Goal: Task Accomplishment & Management: Manage account settings

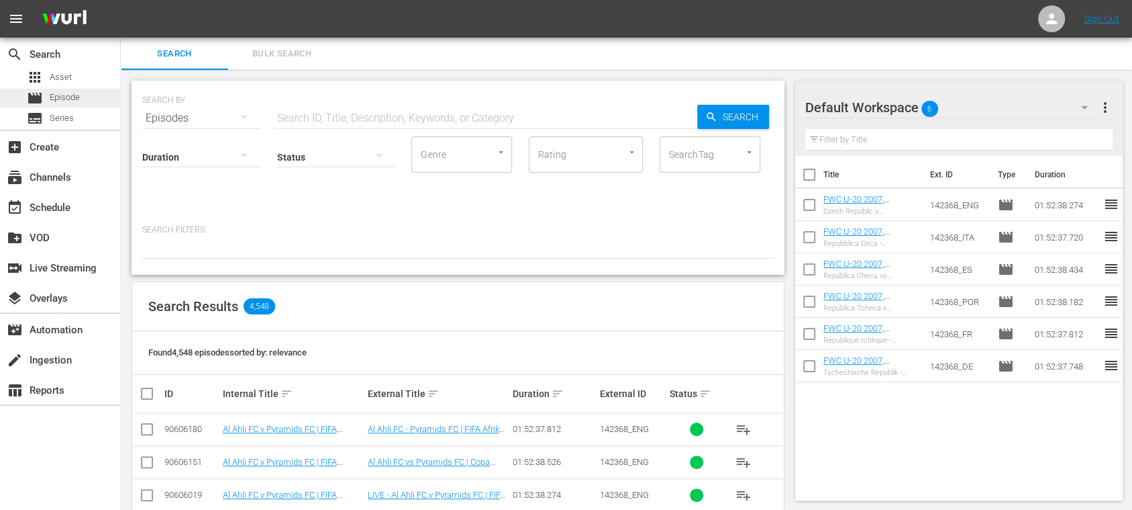
click at [76, 95] on span "Episode" at bounding box center [65, 97] width 30 height 13
click at [345, 111] on input "text" at bounding box center [486, 118] width 424 height 32
paste input "142634"
type input "142634"
click at [704, 121] on div "Search" at bounding box center [733, 117] width 72 height 24
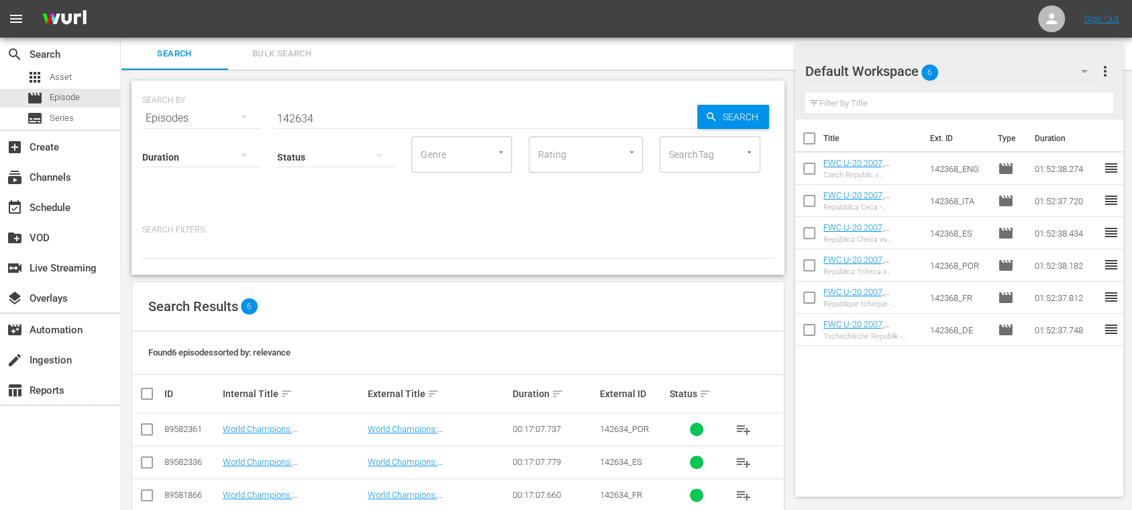
scroll to position [124, 0]
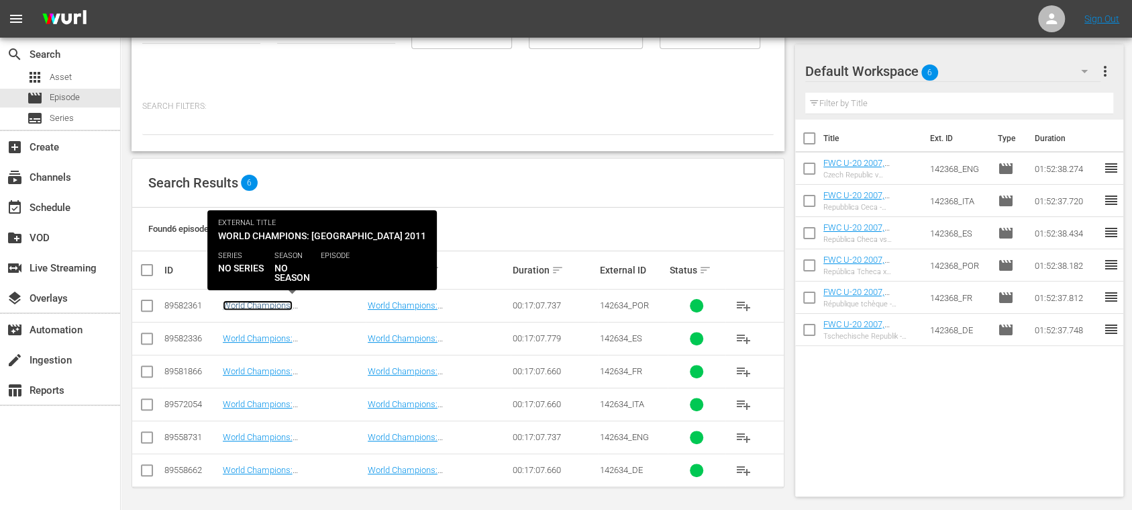
click at [288, 303] on link "World Champions: Japan 2011 (PT)" at bounding box center [283, 310] width 120 height 20
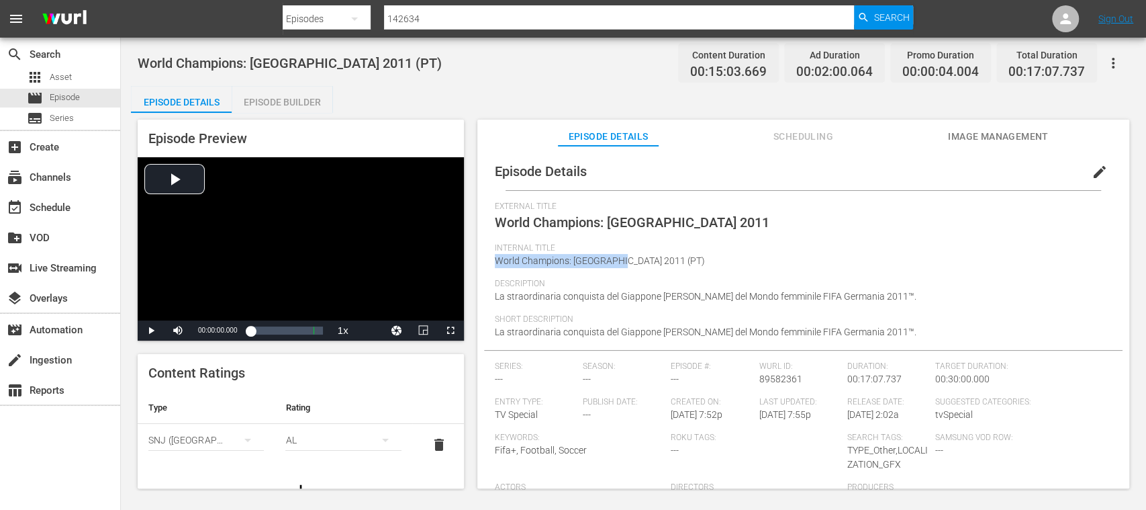
drag, startPoint x: 495, startPoint y: 258, endPoint x: 622, endPoint y: 265, distance: 126.4
click at [622, 265] on span "World Champions: Japan 2011 (PT)" at bounding box center [600, 260] width 210 height 11
copy span "World Champions: Japan 2011"
click at [62, 100] on span "Episode" at bounding box center [65, 97] width 30 height 13
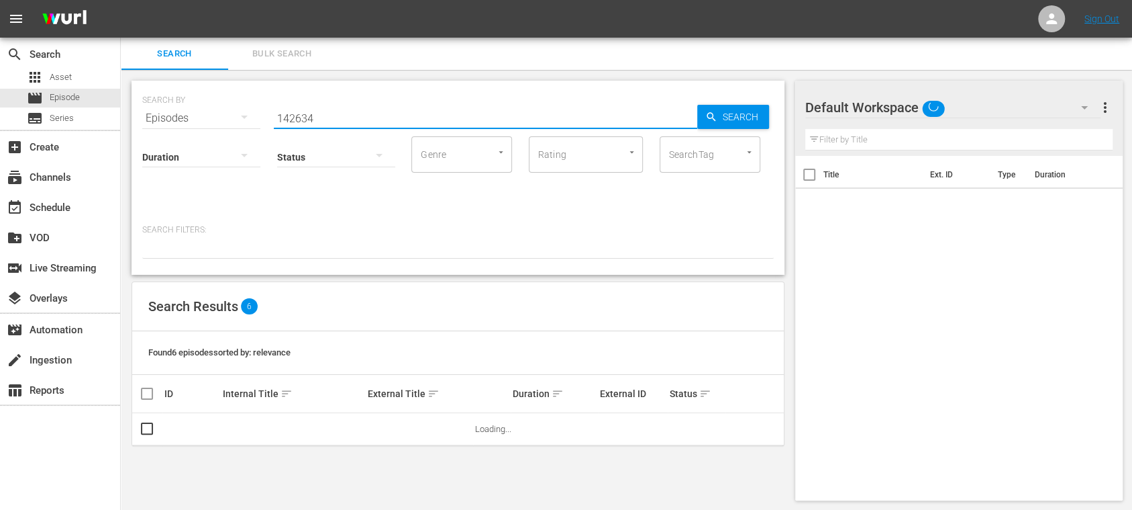
drag, startPoint x: 326, startPoint y: 105, endPoint x: 213, endPoint y: 109, distance: 112.9
click at [213, 109] on div "SEARCH BY Search By Episodes Search ID, Title, Description, Keywords, or Catego…" at bounding box center [458, 110] width 632 height 48
paste input "Intercontinental Cup | Al Ahli FC vs Pyramids FC"
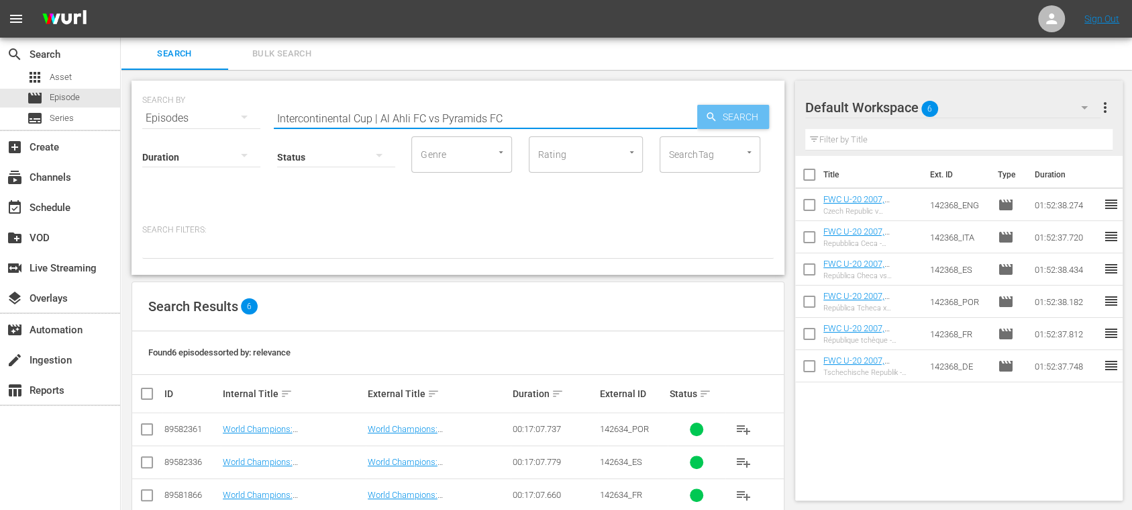
drag, startPoint x: 754, startPoint y: 111, endPoint x: 662, endPoint y: 209, distance: 134.4
click at [753, 111] on span "Search" at bounding box center [744, 117] width 52 height 24
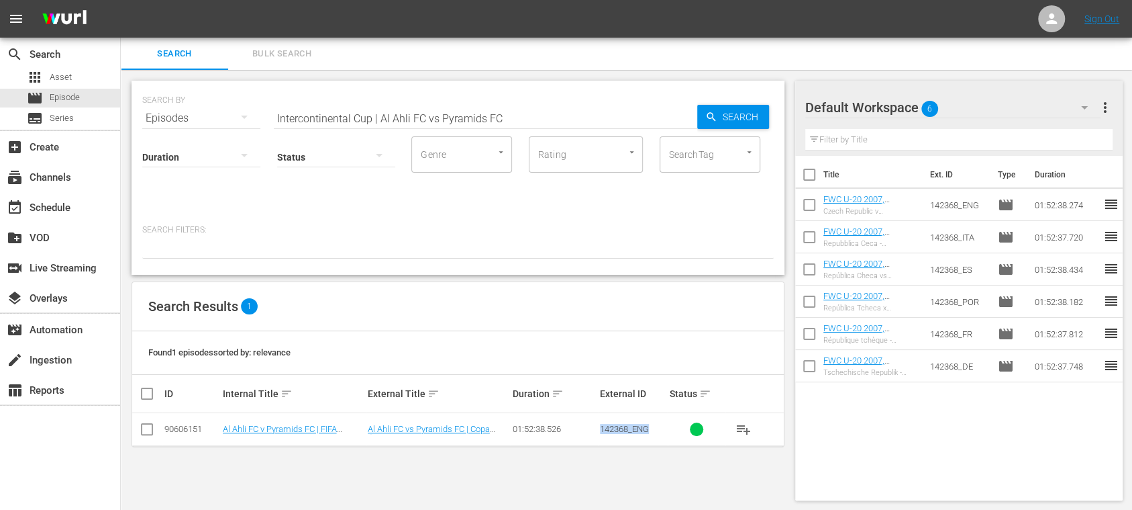
drag, startPoint x: 589, startPoint y: 427, endPoint x: 659, endPoint y: 431, distance: 69.3
click at [659, 431] on tr "90606151 Al Ahli FC v Pyramids FC | FIFA African-Asian-Pacific Cup™ | FIFA Inte…" at bounding box center [458, 429] width 652 height 33
copy tr "142368_ENG"
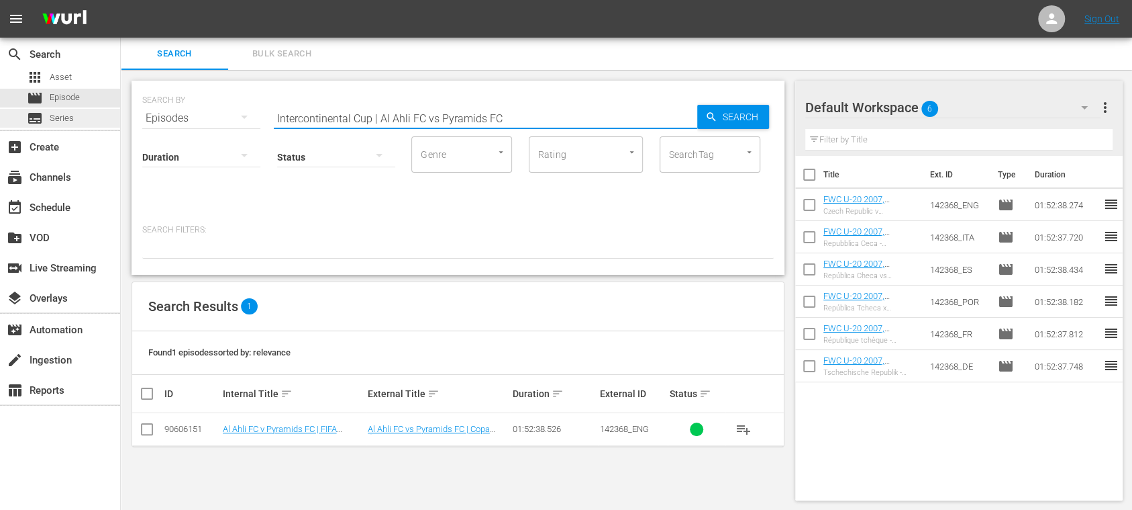
drag, startPoint x: 502, startPoint y: 119, endPoint x: 101, endPoint y: 126, distance: 401.5
click at [121, 0] on div "search Search apps Asset movie Episode subtitles Series add_box Create subscrip…" at bounding box center [627, 0] width 1012 height 0
paste input "142368_ENG"
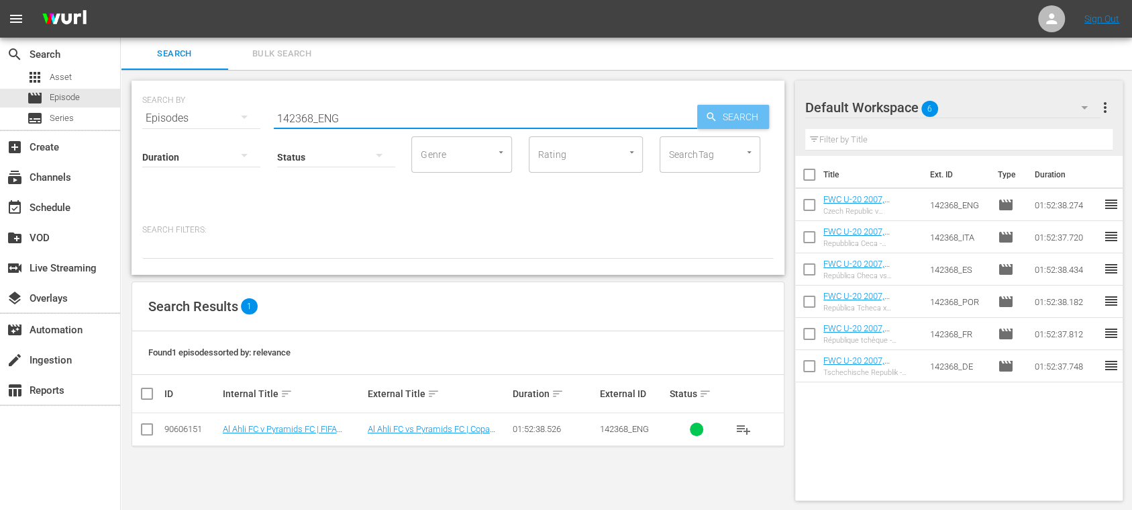
type input "142368_ENG"
click at [721, 120] on span "Search" at bounding box center [744, 117] width 52 height 24
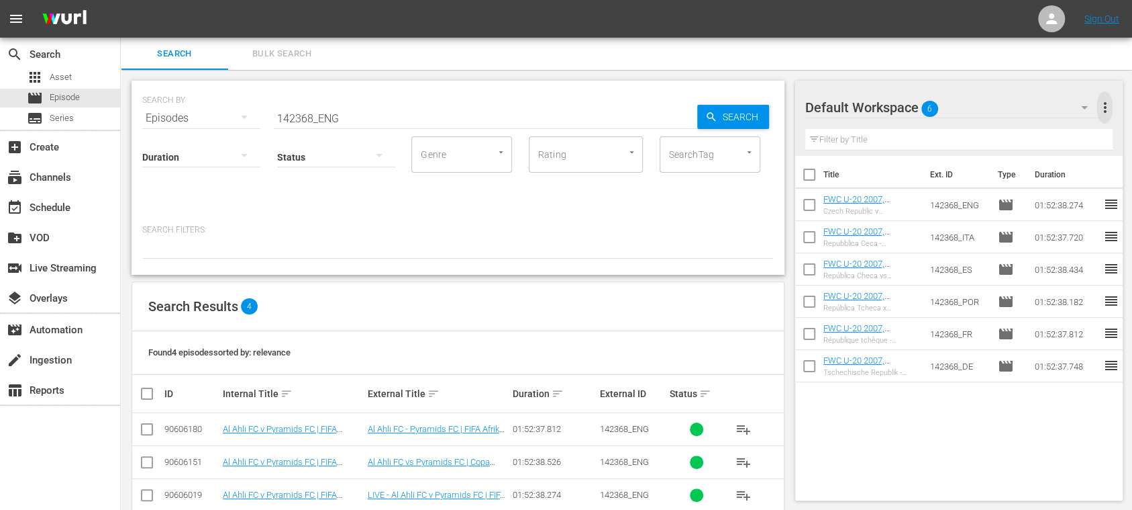
click at [1102, 101] on span "more_vert" at bounding box center [1105, 107] width 16 height 16
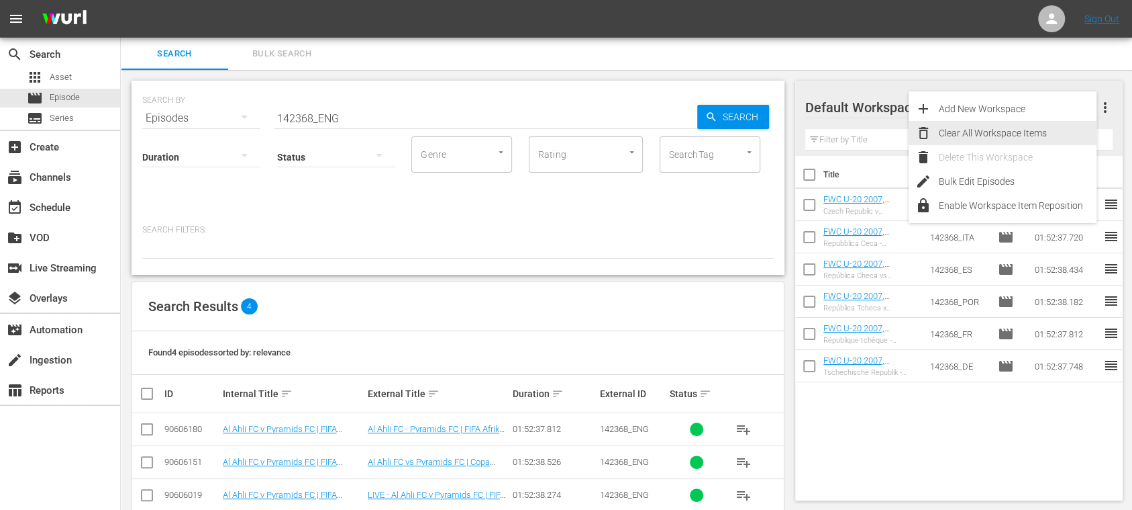
drag, startPoint x: 1038, startPoint y: 126, endPoint x: 1014, endPoint y: 136, distance: 26.2
click at [1036, 126] on div "Clear All Workspace Items" at bounding box center [1018, 133] width 158 height 24
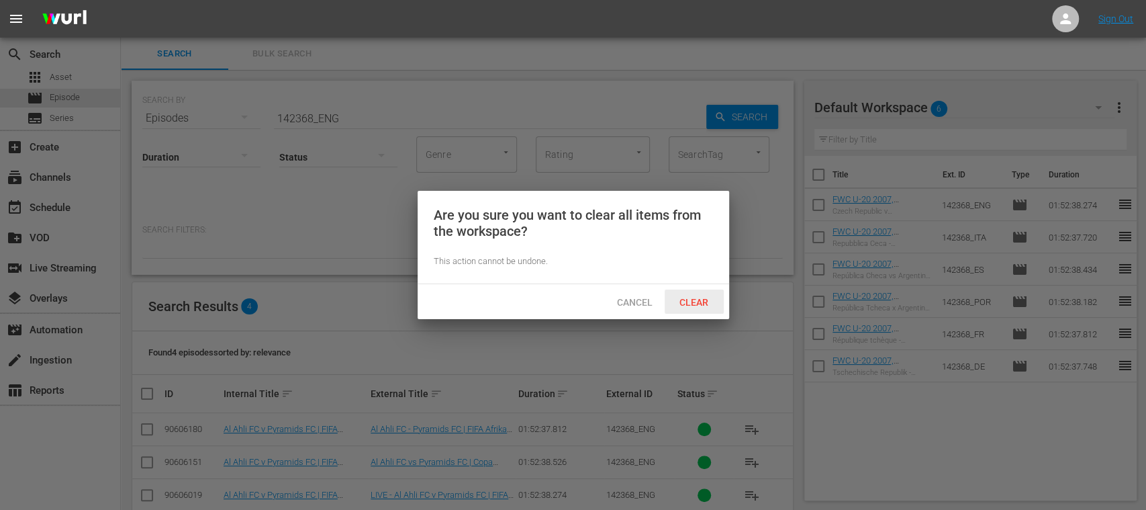
click at [689, 299] on span "Clear" at bounding box center [694, 302] width 50 height 11
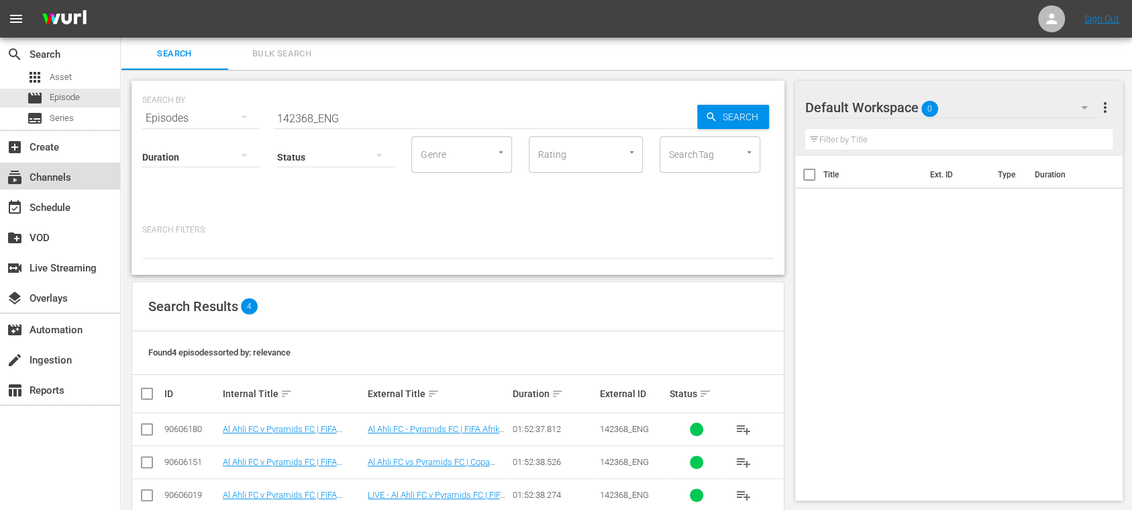
click at [46, 171] on div "subscriptions Channels" at bounding box center [37, 175] width 75 height 12
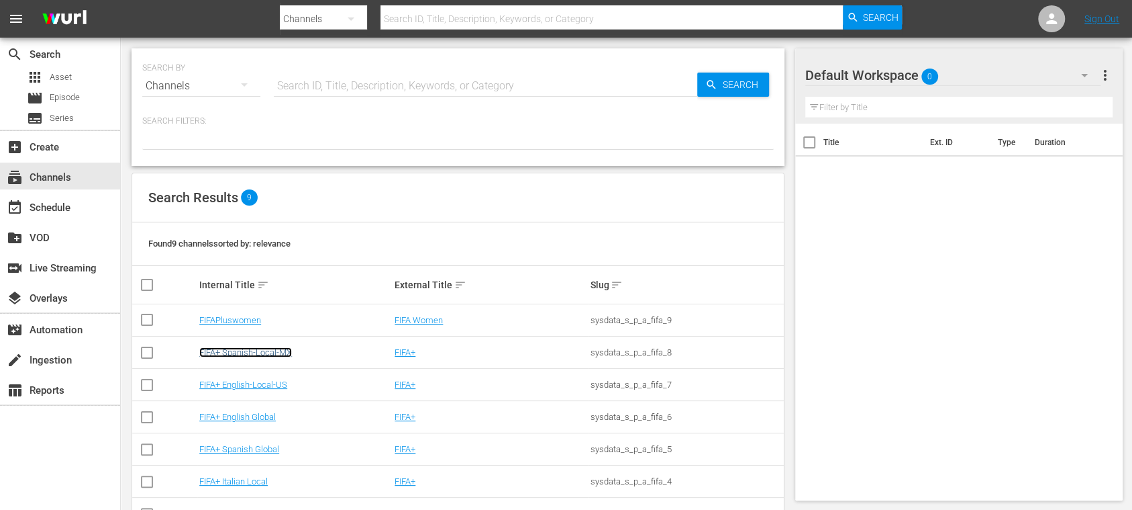
click at [266, 348] on link "FIFA+ Spanish-Local-MX" at bounding box center [245, 352] width 93 height 10
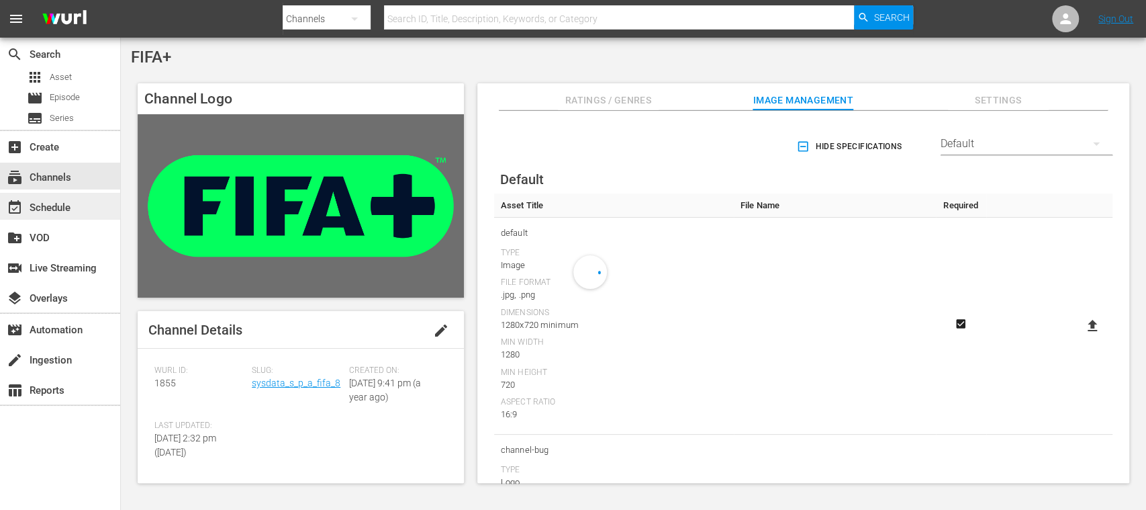
click at [77, 204] on div "event_available Schedule" at bounding box center [60, 206] width 120 height 27
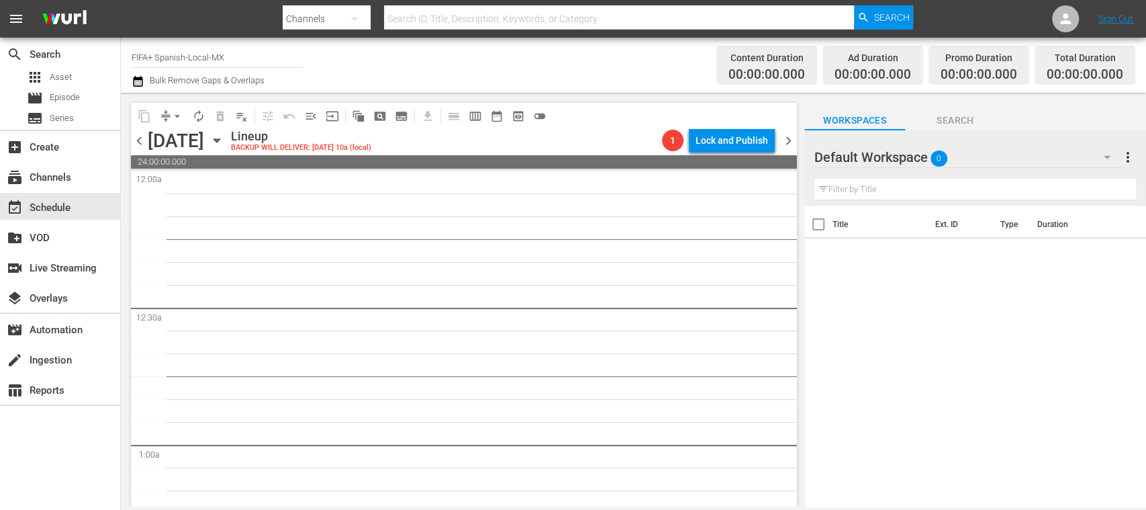
click at [220, 140] on icon "button" at bounding box center [216, 140] width 6 height 3
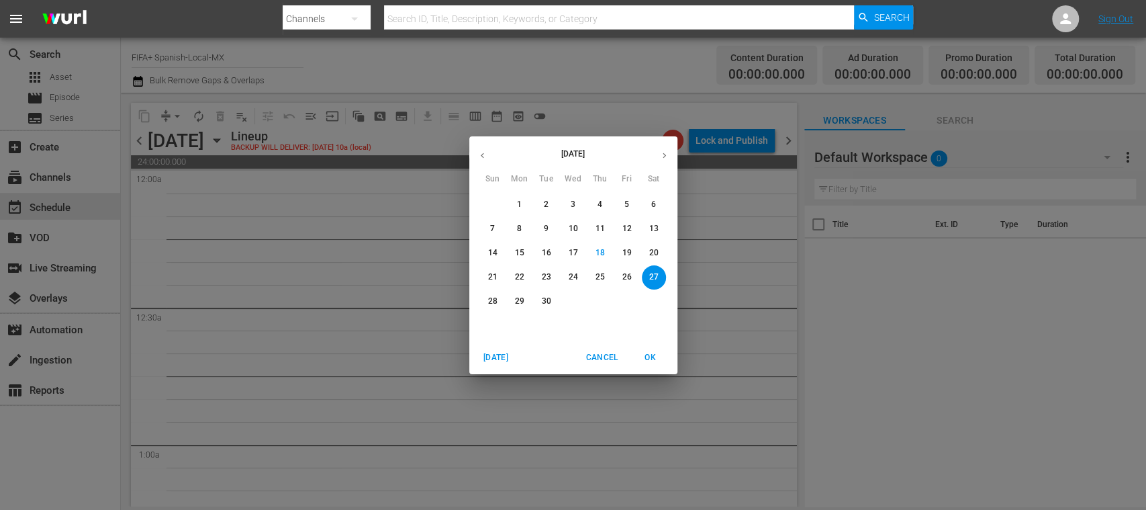
click at [518, 274] on p "22" at bounding box center [518, 276] width 9 height 11
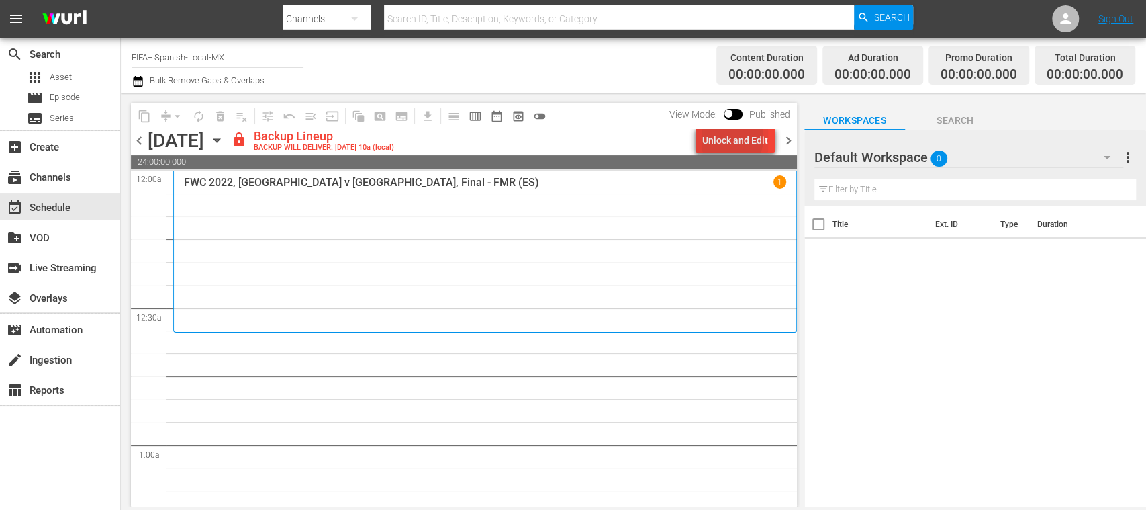
click at [726, 138] on div "Unlock and Edit" at bounding box center [735, 140] width 66 height 24
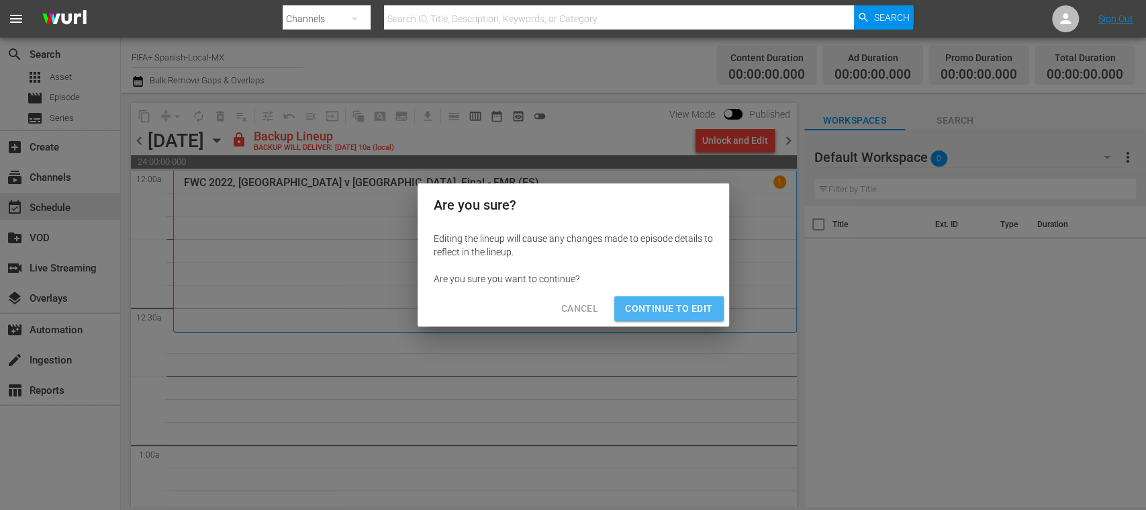
click at [698, 301] on span "Continue to Edit" at bounding box center [668, 308] width 87 height 17
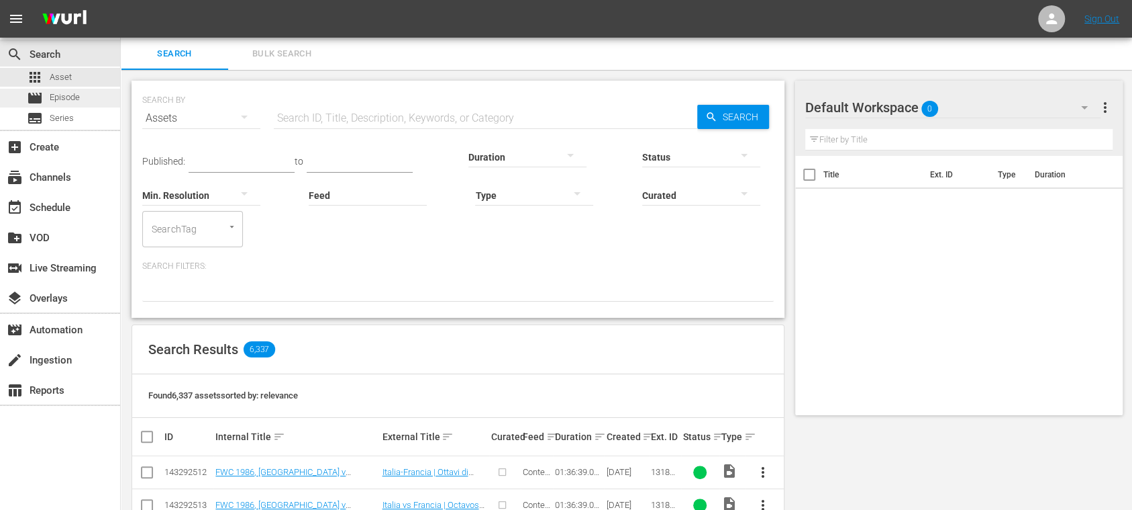
click at [67, 90] on div "movie Episode" at bounding box center [53, 98] width 53 height 19
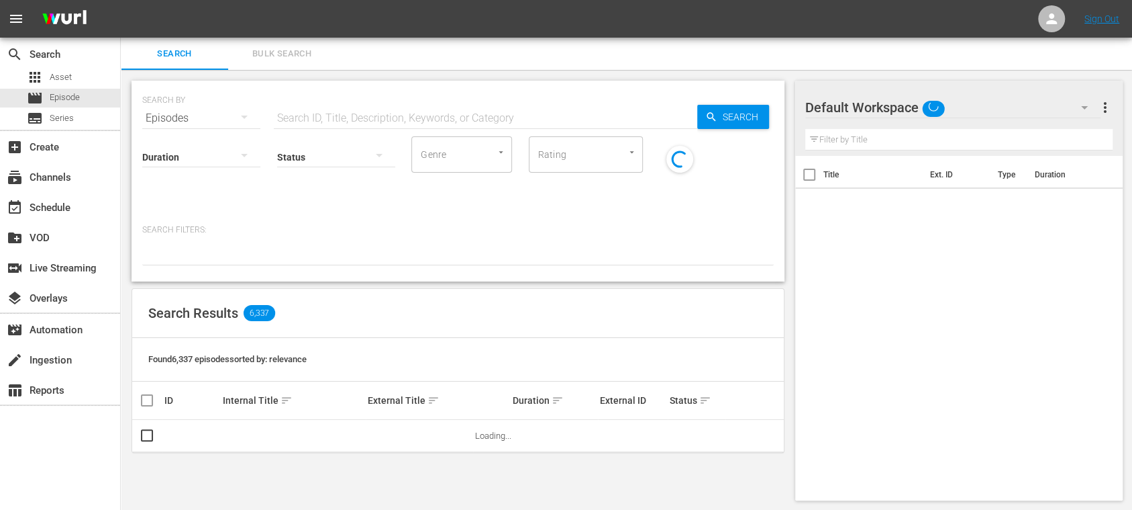
click at [283, 51] on span "Bulk Search" at bounding box center [281, 53] width 91 height 15
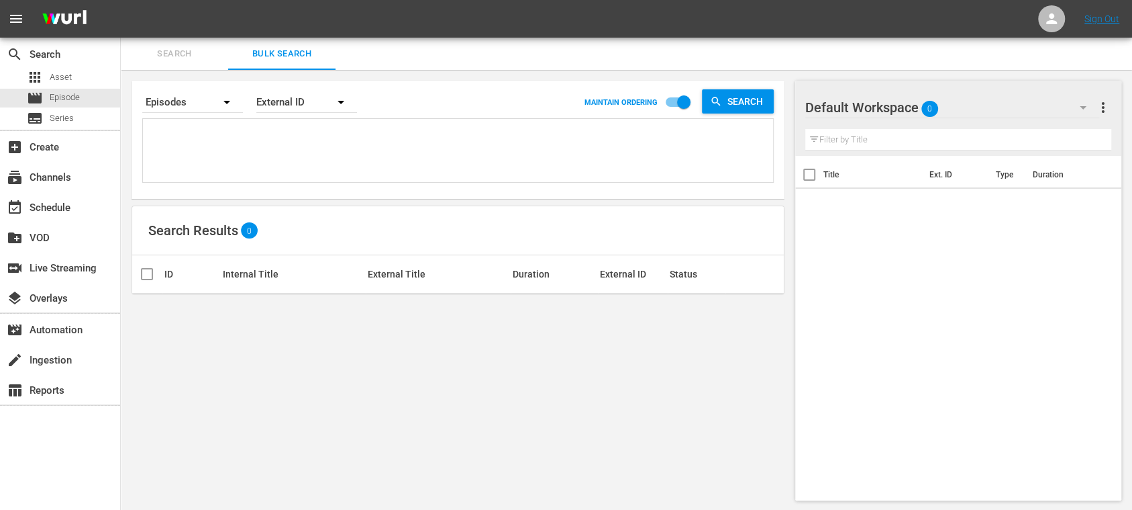
click at [252, 138] on textarea at bounding box center [459, 152] width 627 height 61
paste textarea "3vSK8QhIxaWtnB3oWTCEiG_ES 2638_ES 17256_ES 136577_ES 3F0O8SmIC0BWNeWba6kxSt_ES …"
type textarea "3vSK8QhIxaWtnB3oWTCEiG_ES 2638_ES 17256_ES 136577_ES 3F0O8SmIC0BWNeWba6kxSt_ES …"
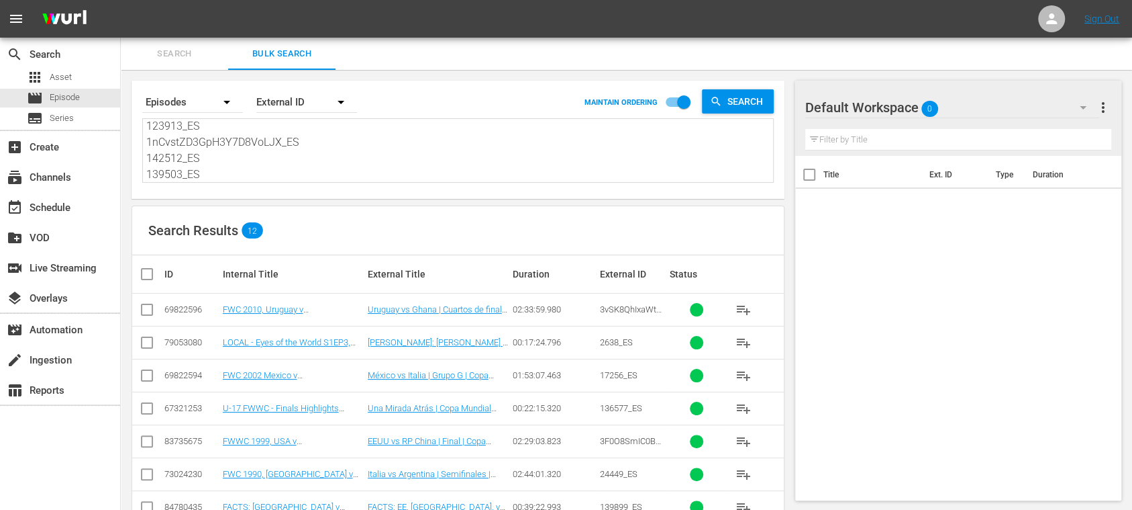
type textarea "3vSK8QhIxaWtnB3oWTCEiG_ES 2638_ES 17256_ES 136577_ES 3F0O8SmIC0BWNeWba6kxSt_ES …"
click at [145, 269] on input "checkbox" at bounding box center [152, 274] width 27 height 16
checkbox input "true"
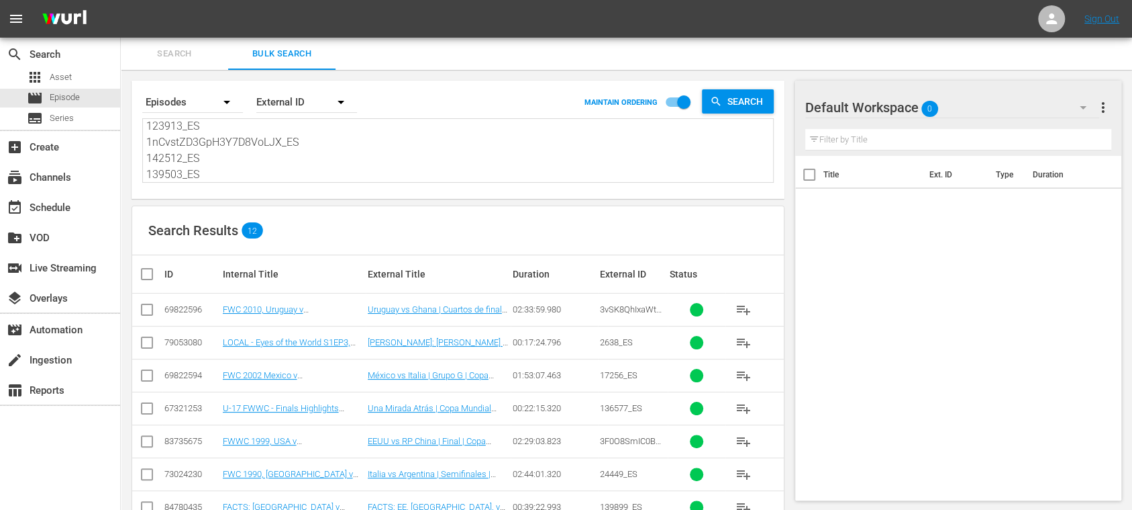
checkbox input "true"
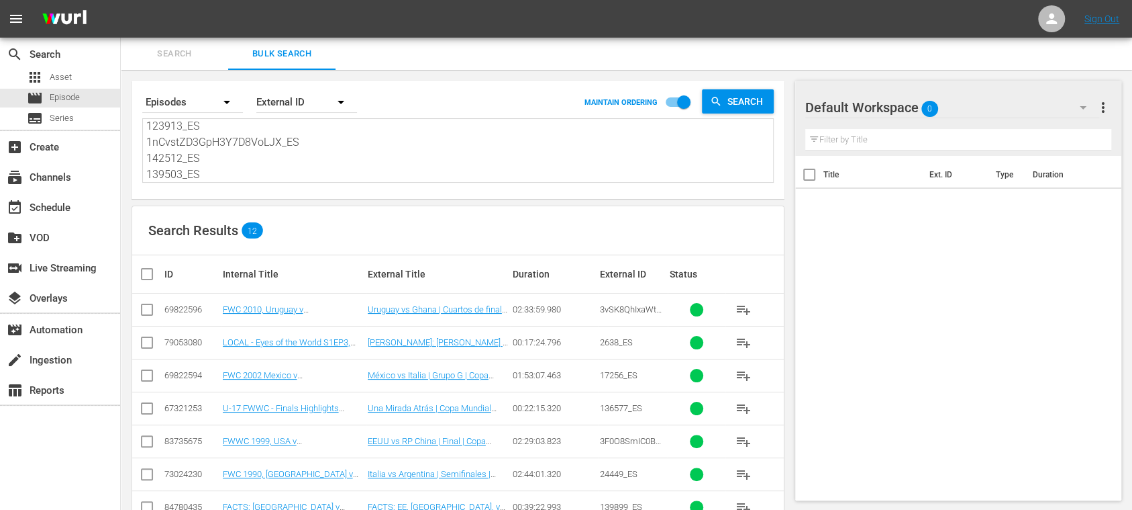
checkbox input "true"
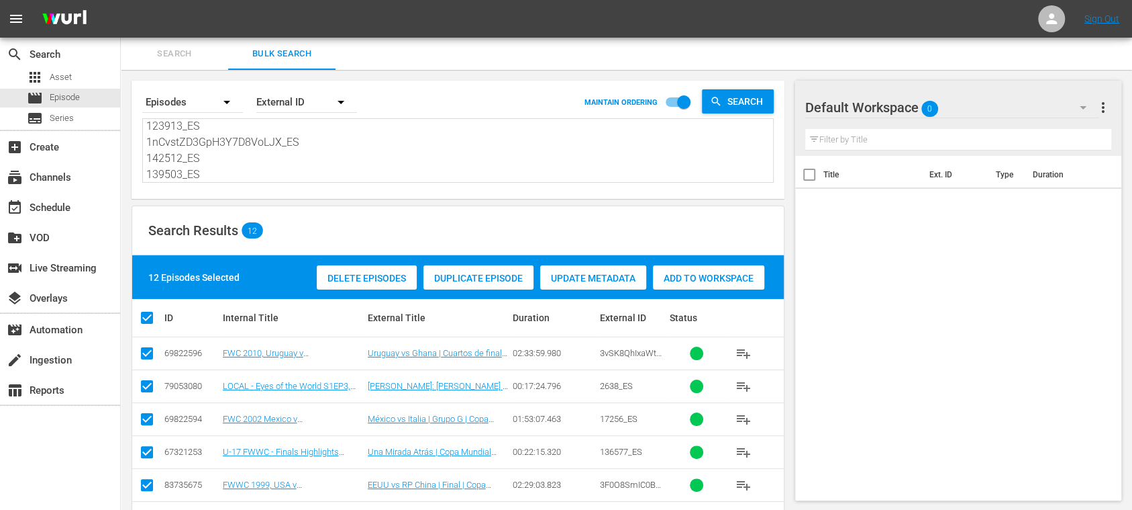
click at [714, 275] on span "Add to Workspace" at bounding box center [708, 278] width 111 height 11
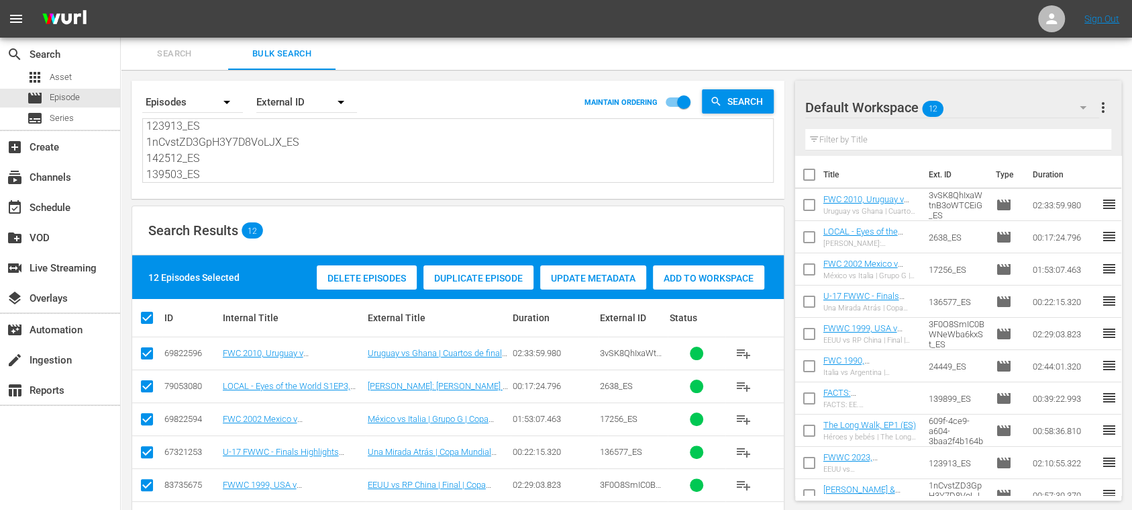
click at [943, 107] on span "more_vert" at bounding box center [1104, 107] width 16 height 16
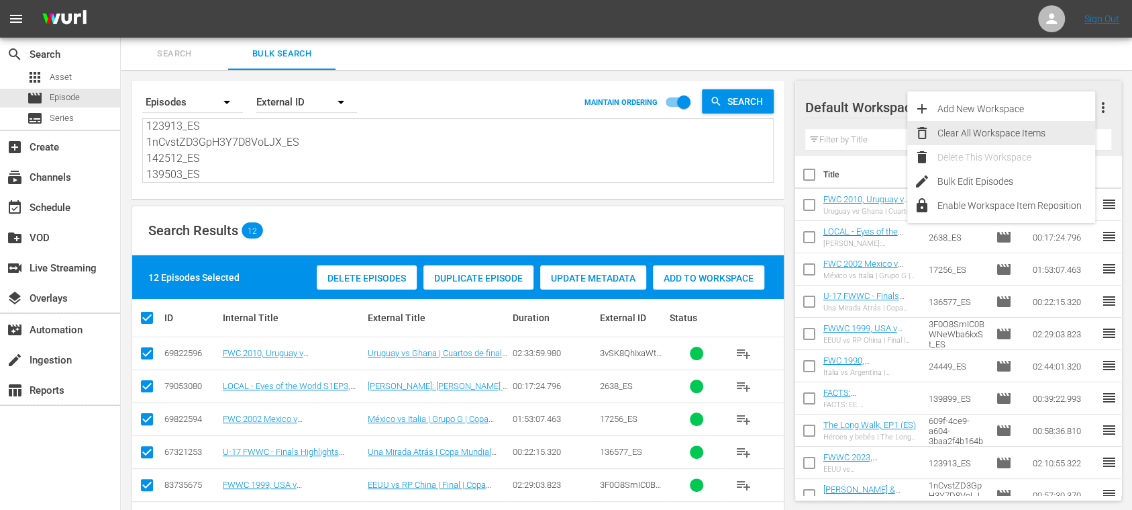
click at [943, 126] on div "Clear All Workspace Items" at bounding box center [1017, 133] width 158 height 24
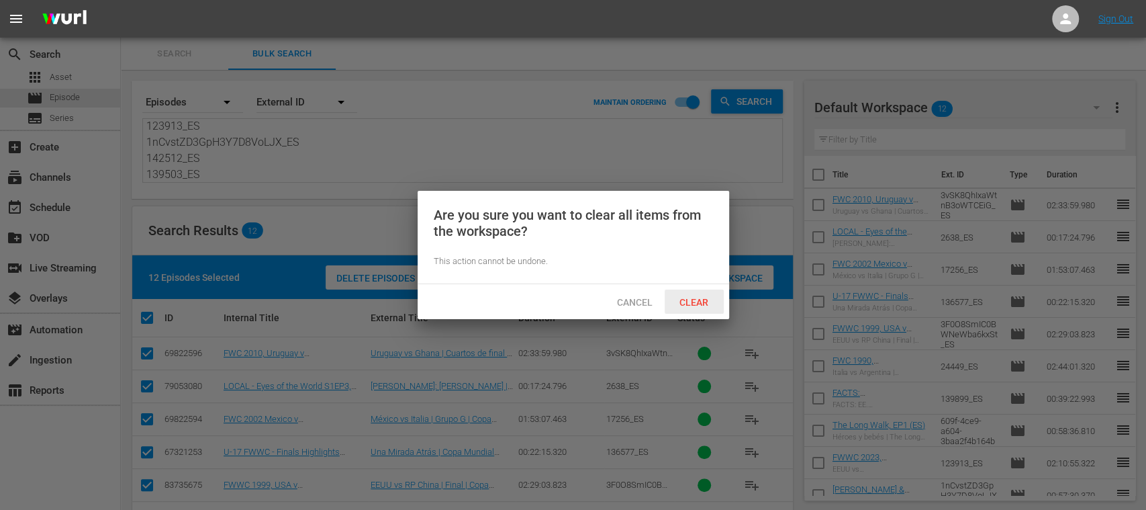
click at [699, 297] on span "Clear" at bounding box center [694, 302] width 50 height 11
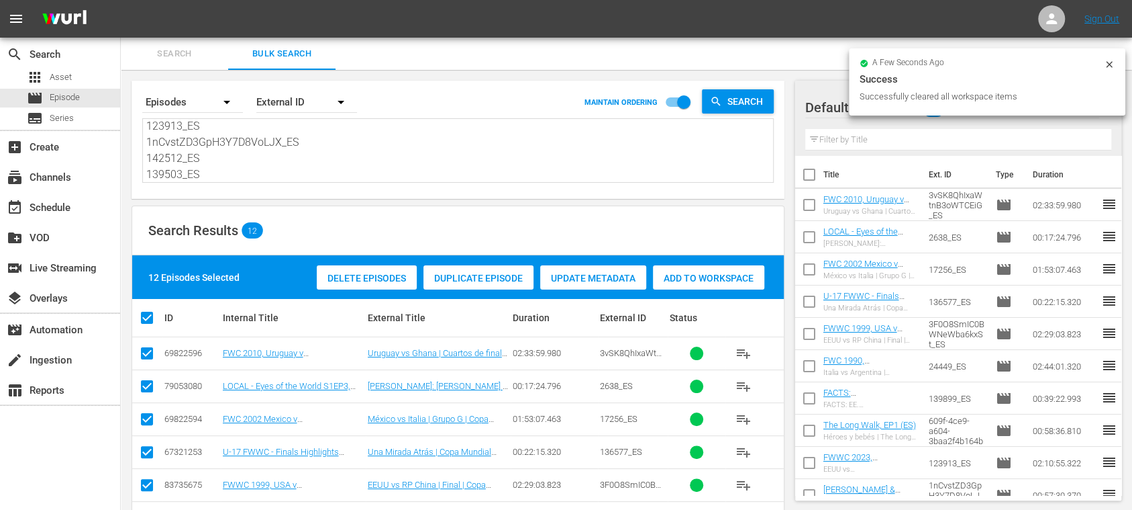
click at [186, 50] on span "Search" at bounding box center [174, 53] width 91 height 15
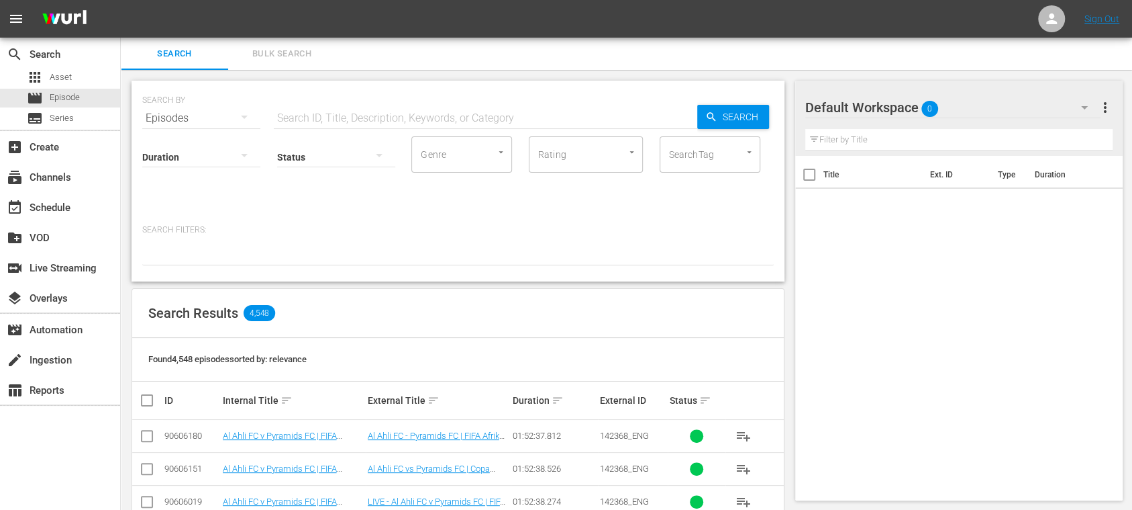
click at [358, 115] on input "text" at bounding box center [486, 118] width 424 height 32
paste input "Intercontinental Cup | Al Ahli FC vs Pyramids FC"
click at [746, 114] on span "Search" at bounding box center [744, 117] width 52 height 24
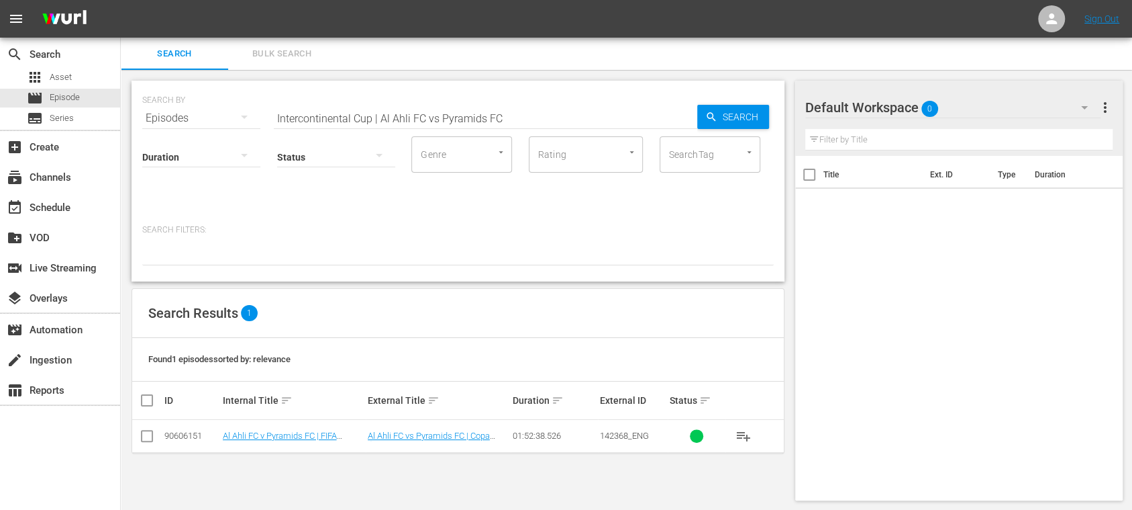
scroll to position [1, 0]
drag, startPoint x: 381, startPoint y: 114, endPoint x: 580, endPoint y: 119, distance: 199.4
click at [581, 119] on input "Intercontinental Cup | Al Ahli FC vs Pyramids FC" at bounding box center [486, 117] width 424 height 32
click at [522, 115] on input "Intercontinental Cup | Al Ahli FC vs Pyramids FC" at bounding box center [486, 117] width 424 height 32
drag, startPoint x: 522, startPoint y: 116, endPoint x: 158, endPoint y: 122, distance: 363.9
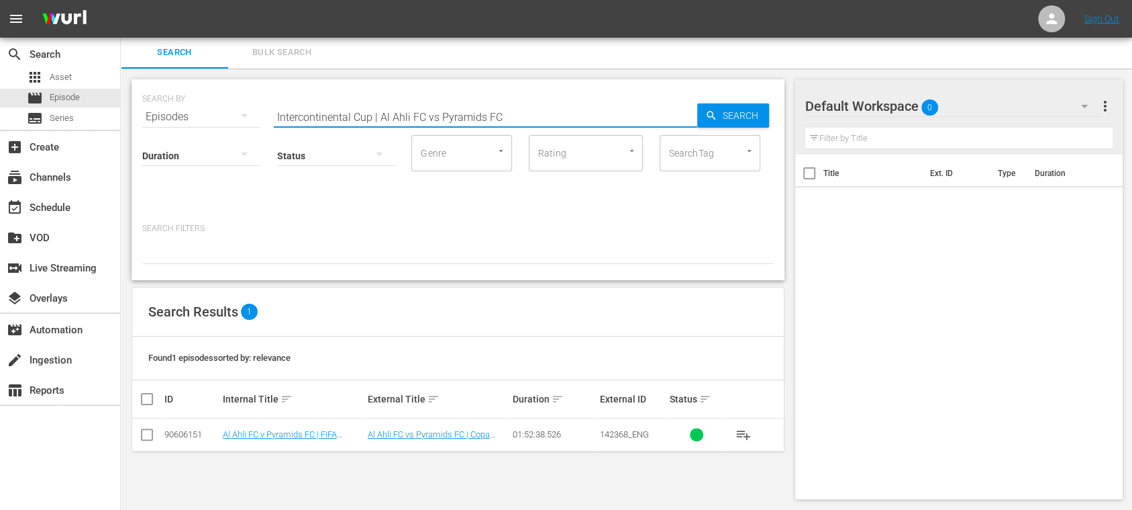
click at [156, 122] on div "SEARCH BY Search By Episodes Search ID, Title, Description, Keywords, or Catego…" at bounding box center [458, 179] width 653 height 201
paste input "text"
type input "Al Ahli FC vs Pyramids FC"
click at [738, 113] on span "Search" at bounding box center [744, 115] width 52 height 24
click at [748, 424] on span "playlist_add" at bounding box center [744, 434] width 16 height 16
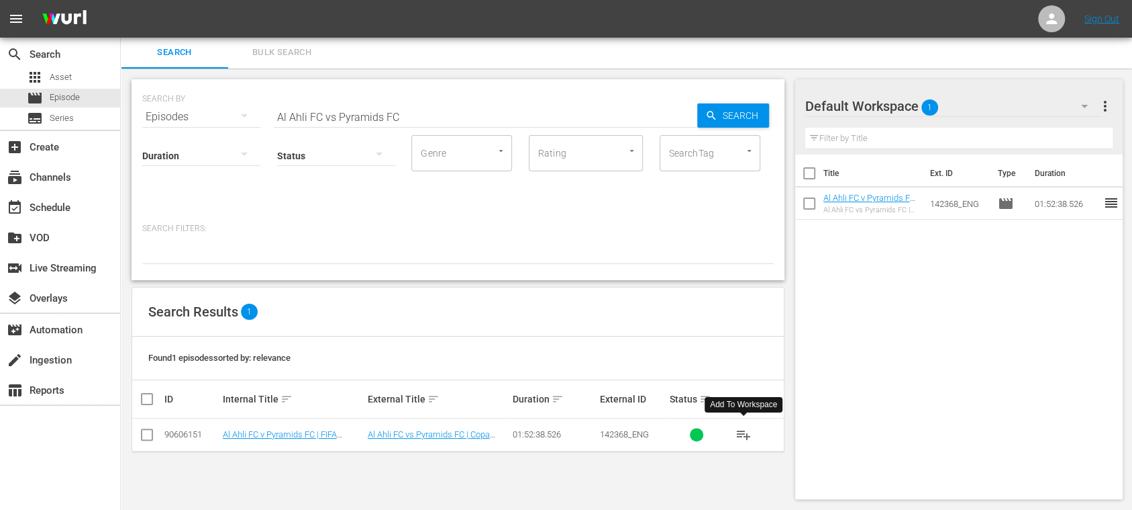
click at [277, 46] on span "Bulk Search" at bounding box center [281, 52] width 91 height 15
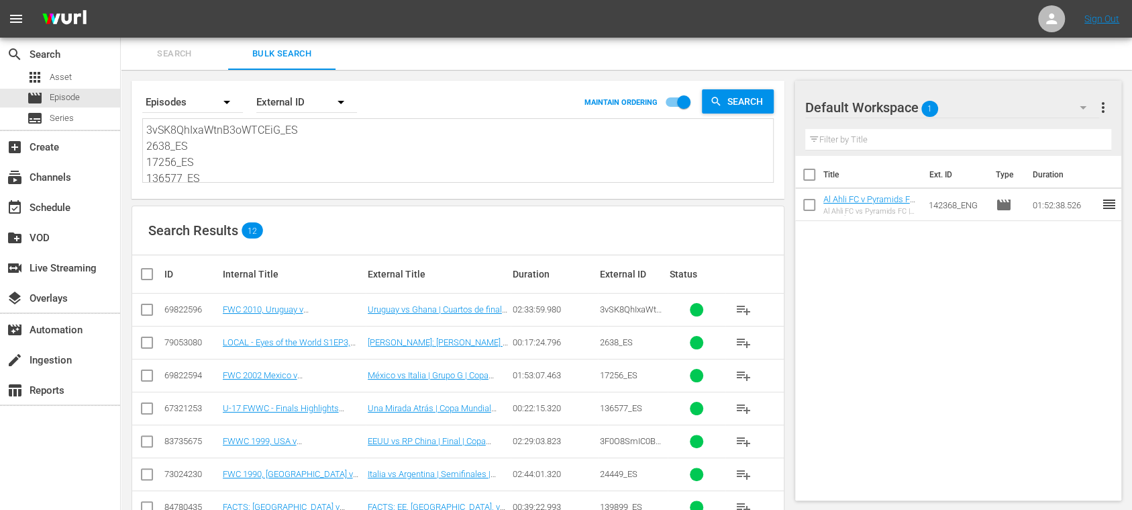
drag, startPoint x: 145, startPoint y: 129, endPoint x: 250, endPoint y: 158, distance: 108.8
click at [250, 158] on div "3vSK8QhIxaWtnB3oWTCEiG_ES 2638_ES 17256_ES 136577_ES 3F0O8SmIC0BWNeWba6kxSt_ES …" at bounding box center [458, 150] width 630 height 63
drag, startPoint x: 151, startPoint y: 131, endPoint x: 465, endPoint y: 243, distance: 332.9
click at [465, 243] on div "Search By Episodes Order By External ID MAINTAIN ORDERING Search 3vSK8QhIxaWtnB…" at bounding box center [458, 391] width 675 height 643
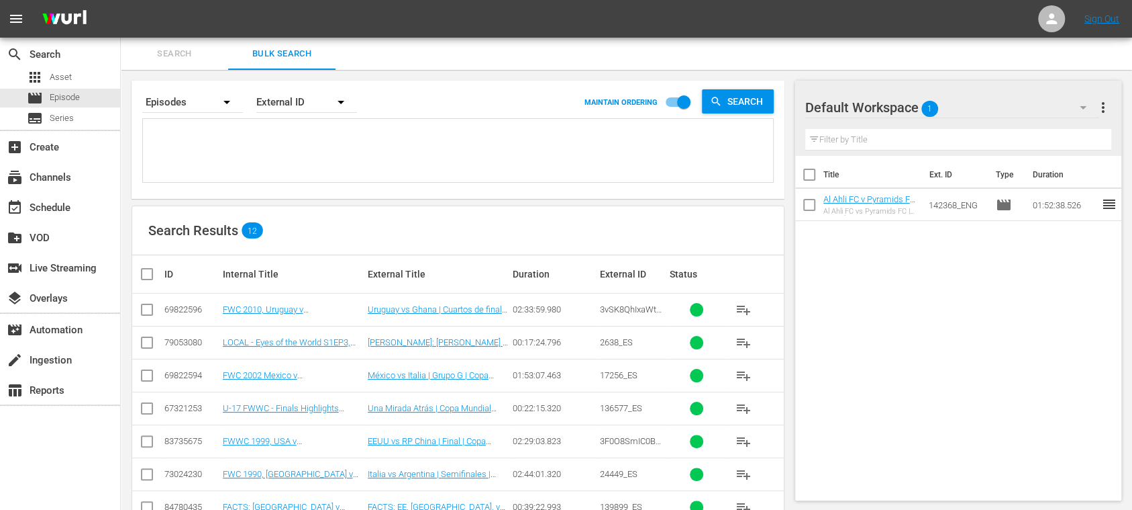
scroll to position [0, 0]
paste textarea "5gHFVHGXu1z25dDe6id7TE_ES 4iHpy3vcGaXaKrBp20LxRD_ES DLyoBew2y0qHB629tGeNPw_ES 1…"
type textarea "5gHFVHGXu1z25dDe6id7TE_ES 4iHpy3vcGaXaKrBp20LxRD_ES DLyoBew2y0qHB629tGeNPw_ES 1…"
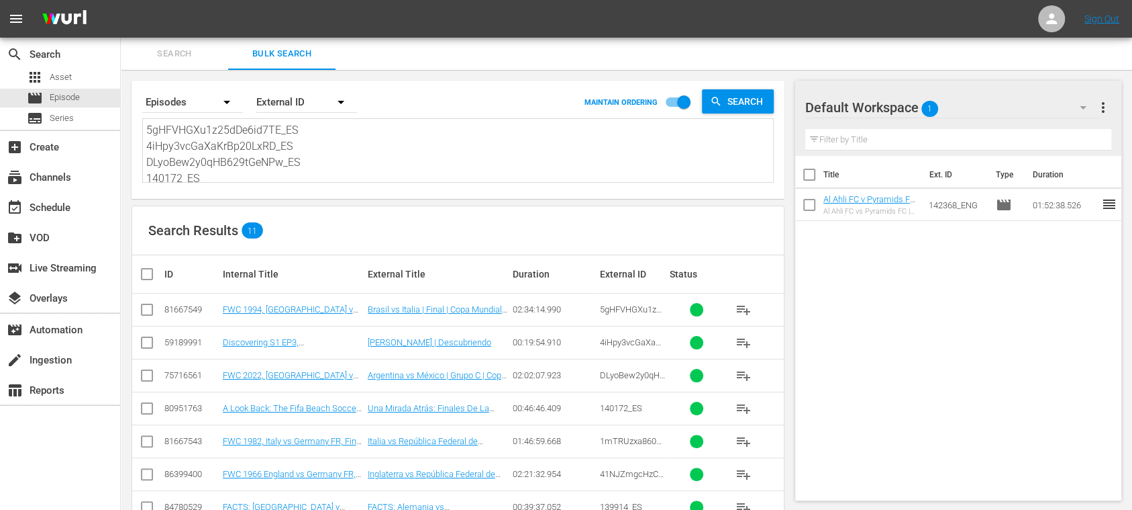
type textarea "5gHFVHGXu1z25dDe6id7TE_ES 4iHpy3vcGaXaKrBp20LxRD_ES DLyoBew2y0qHB629tGeNPw_ES 1…"
click at [146, 272] on input "checkbox" at bounding box center [152, 274] width 27 height 16
checkbox input "true"
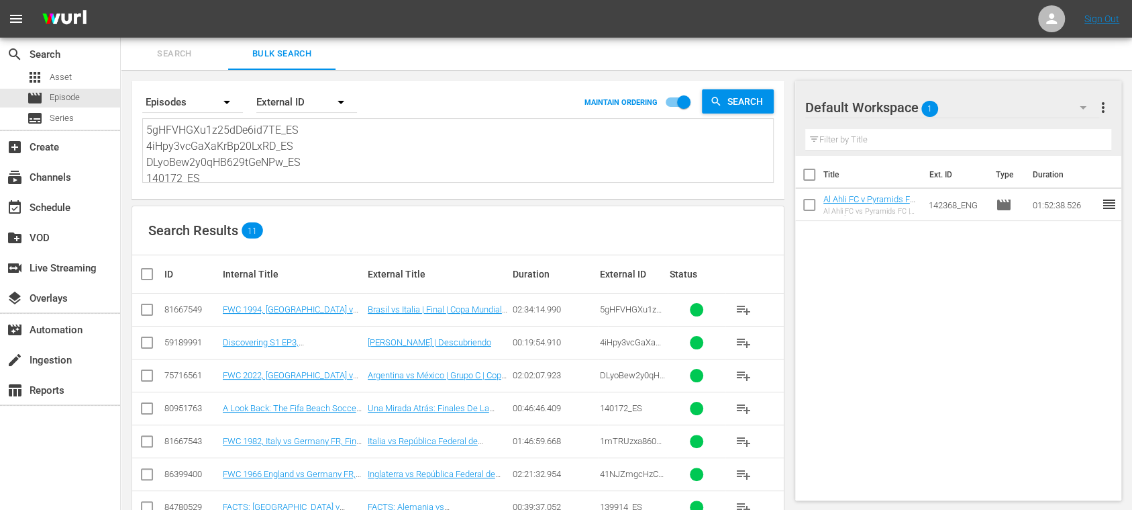
checkbox input "true"
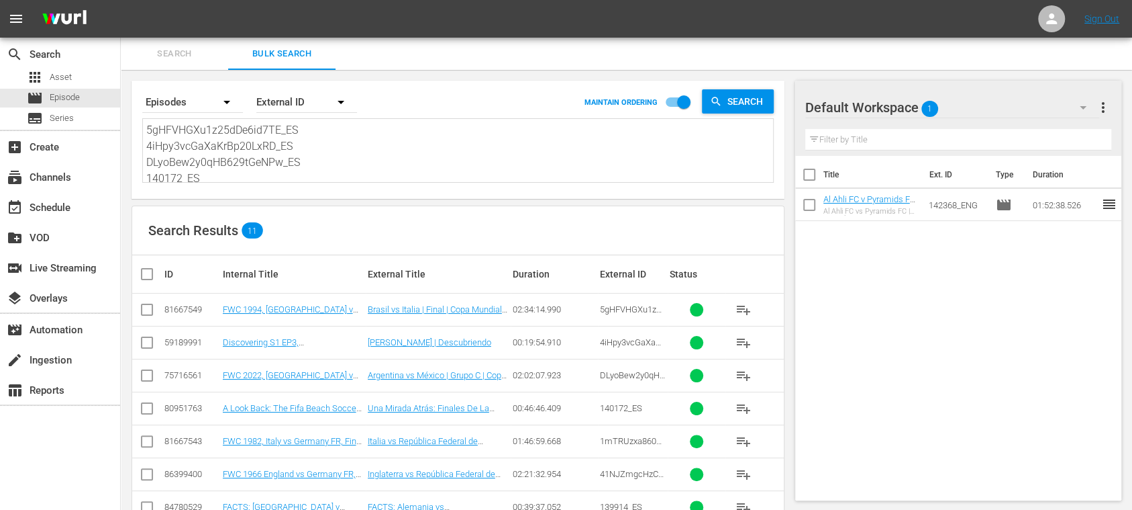
checkbox input "true"
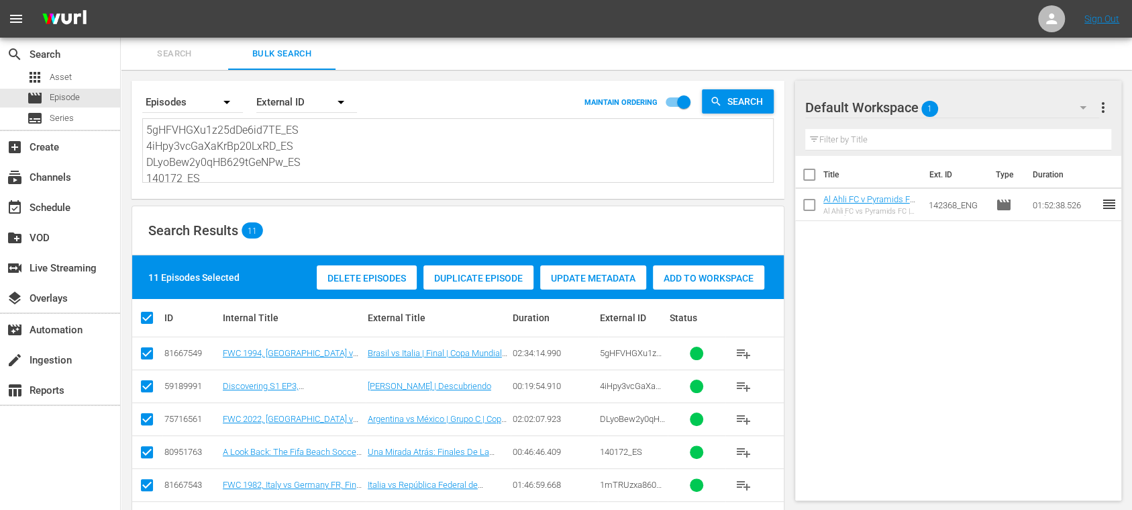
click at [725, 277] on span "Add to Workspace" at bounding box center [708, 278] width 111 height 11
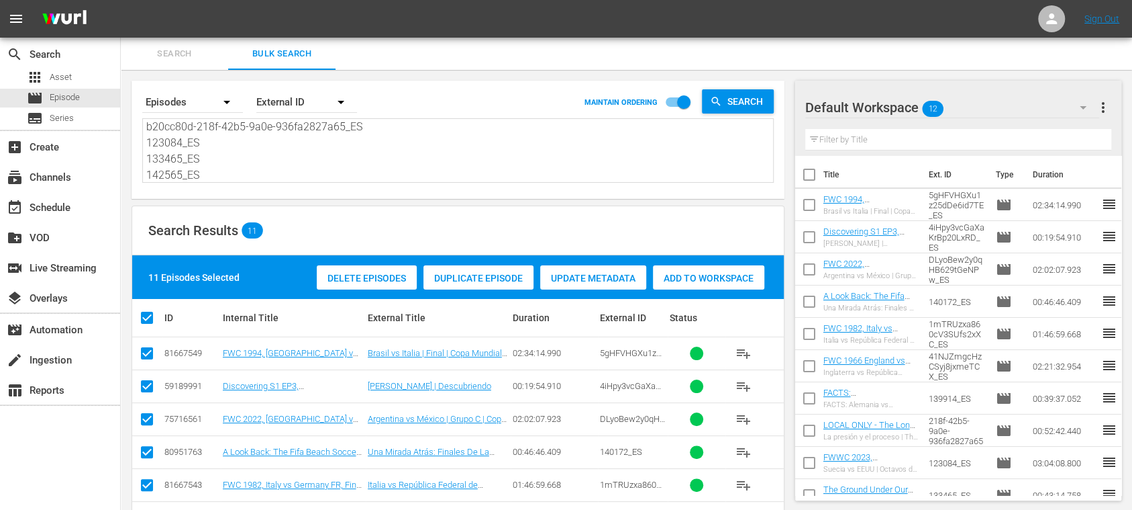
scroll to position [132, 0]
drag, startPoint x: 148, startPoint y: 130, endPoint x: 418, endPoint y: 183, distance: 275.0
click at [418, 183] on div "Search By Episodes Order By External ID MAINTAIN ORDERING Search 5gHFVHGXu1z25d…" at bounding box center [458, 140] width 653 height 118
paste textarea "6efX1alNuW5Bv6U5Ddd9R6_ES 3BQi9smXewHapsSUEwW9Tm_ES 15559_ES 4RVtKso0RMeIH41b5v…"
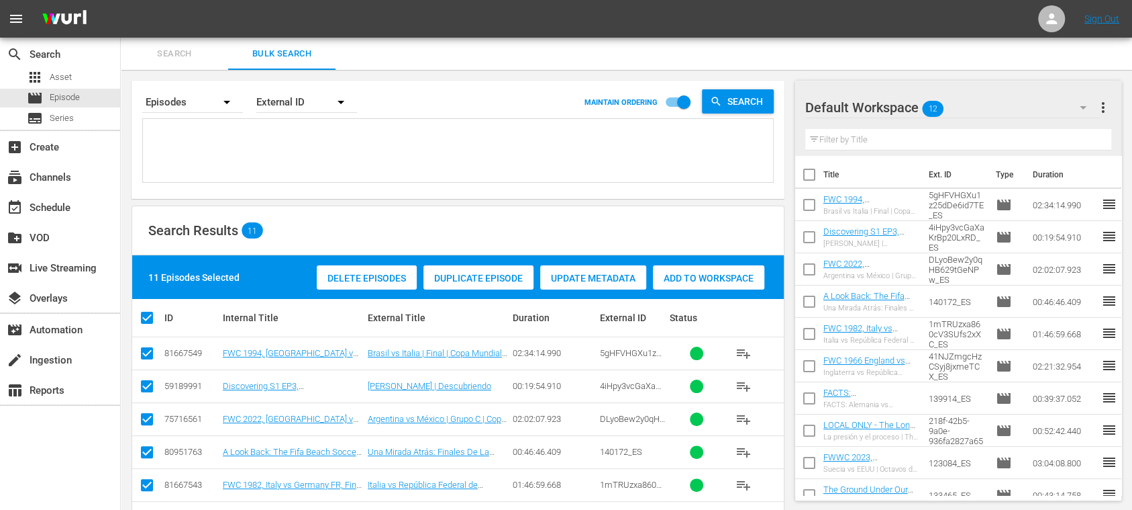
type textarea "6efX1alNuW5Bv6U5Ddd9R6_ES 3BQi9smXewHapsSUEwW9Tm_ES 15559_ES 4RVtKso0RMeIH41b5v…"
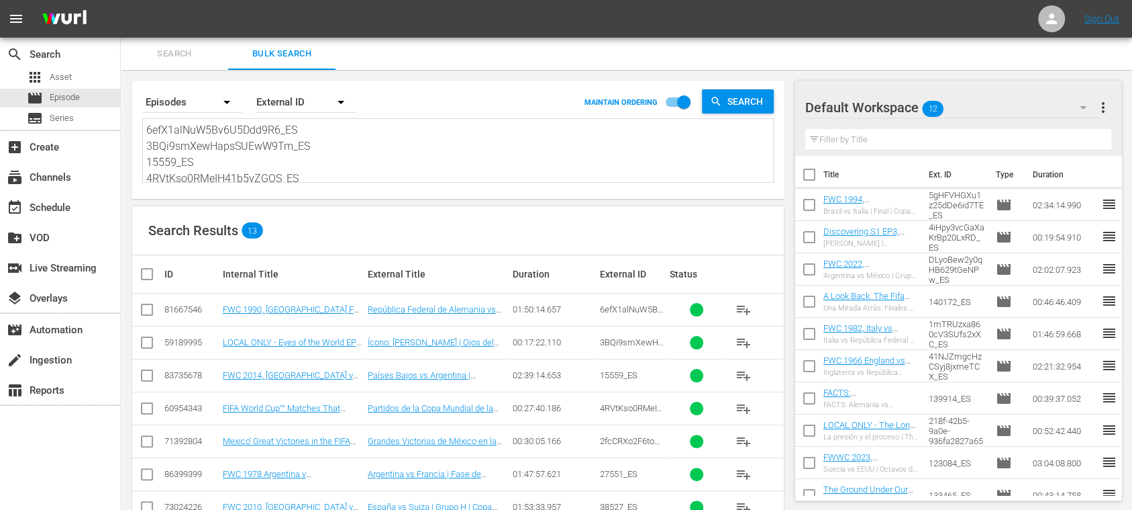
type textarea "6efX1alNuW5Bv6U5Ddd9R6_ES 3BQi9smXewHapsSUEwW9Tm_ES 15559_ES 4RVtKso0RMeIH41b5v…"
click at [943, 104] on span "more_vert" at bounding box center [1104, 107] width 16 height 16
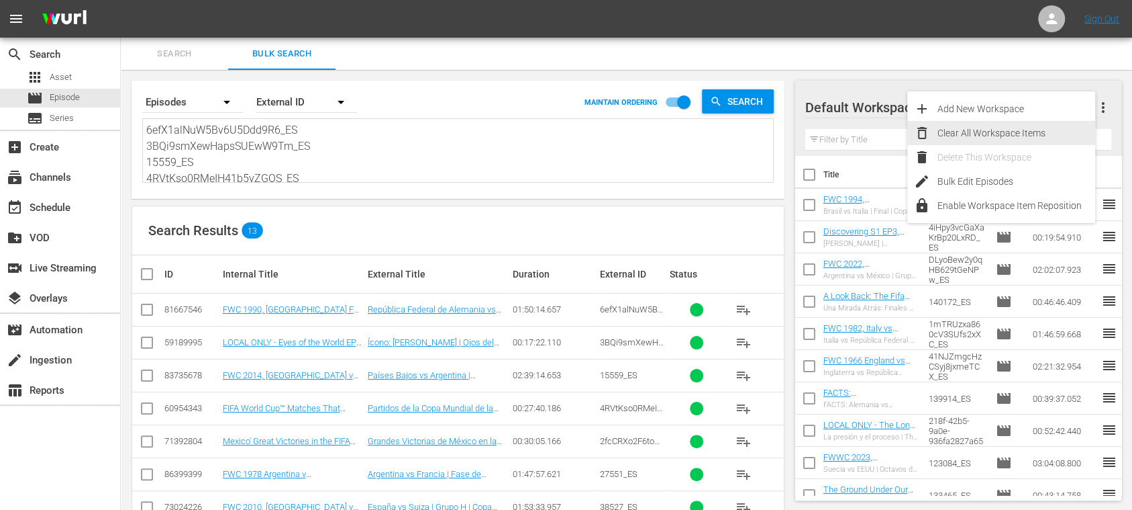
click at [943, 129] on div "Clear All Workspace Items" at bounding box center [1017, 133] width 158 height 24
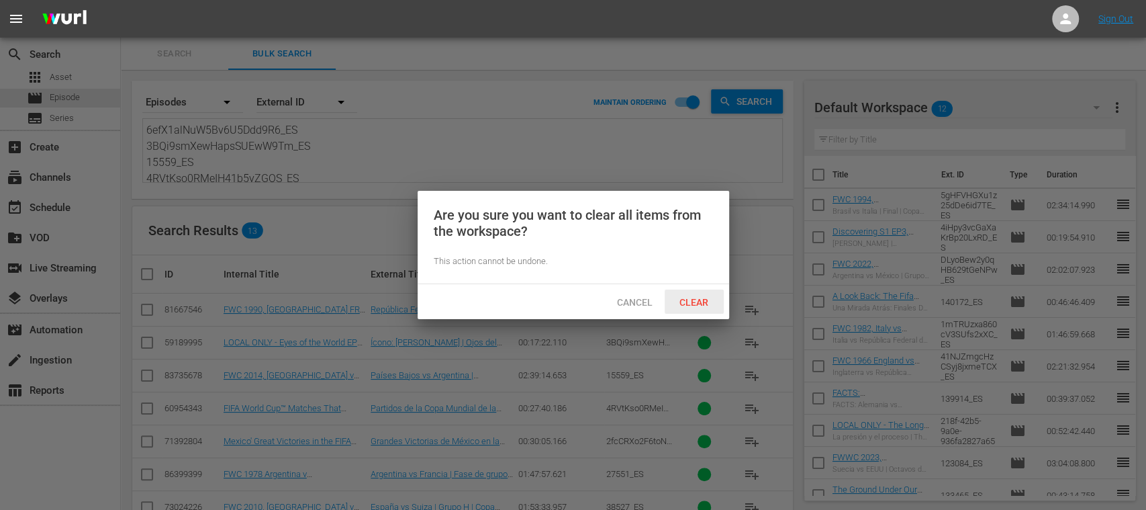
click at [692, 299] on span "Clear" at bounding box center [694, 302] width 50 height 11
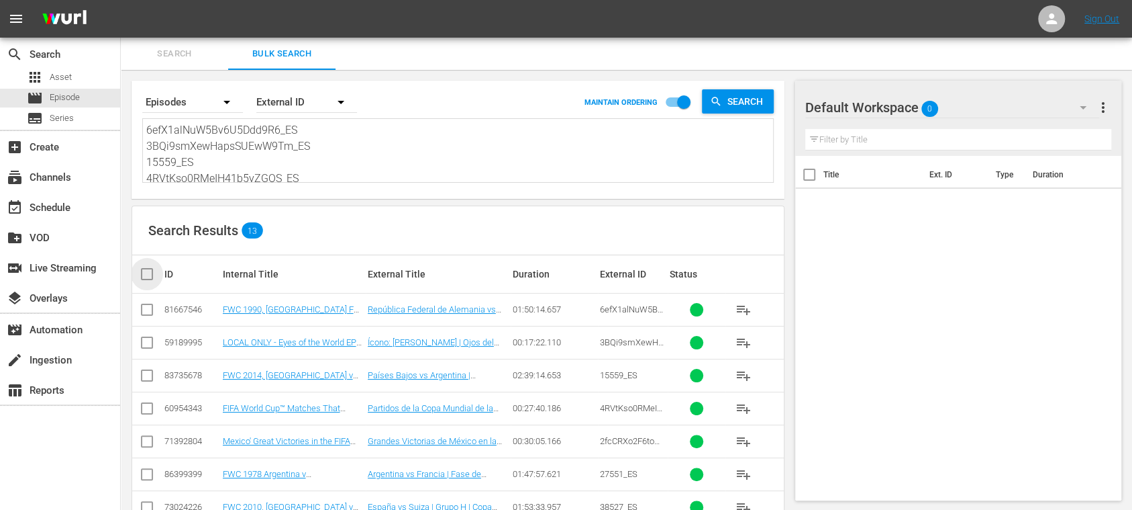
click at [144, 270] on input "checkbox" at bounding box center [152, 274] width 27 height 16
checkbox input "true"
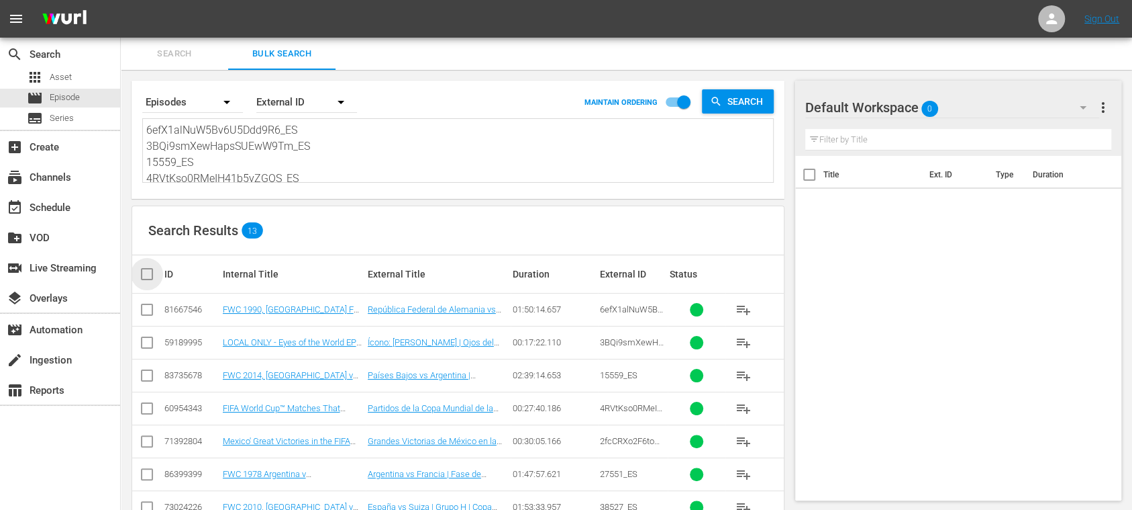
checkbox input "true"
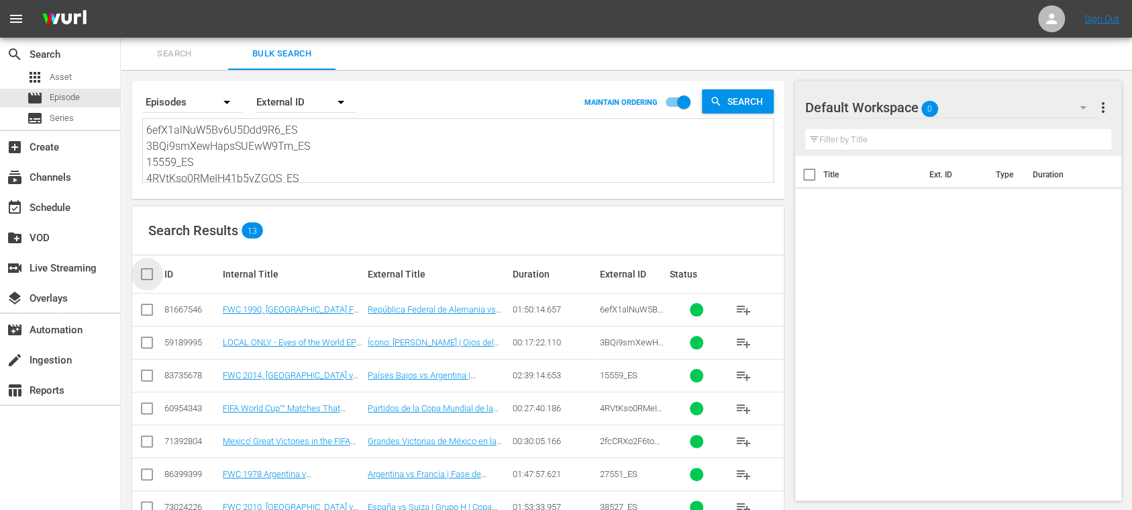
checkbox input "true"
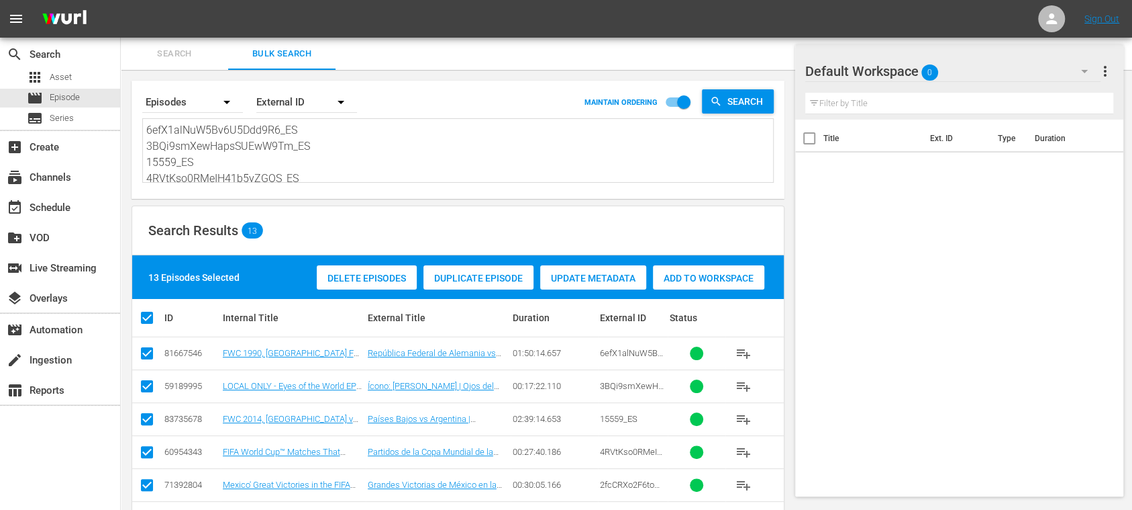
scroll to position [276, 0]
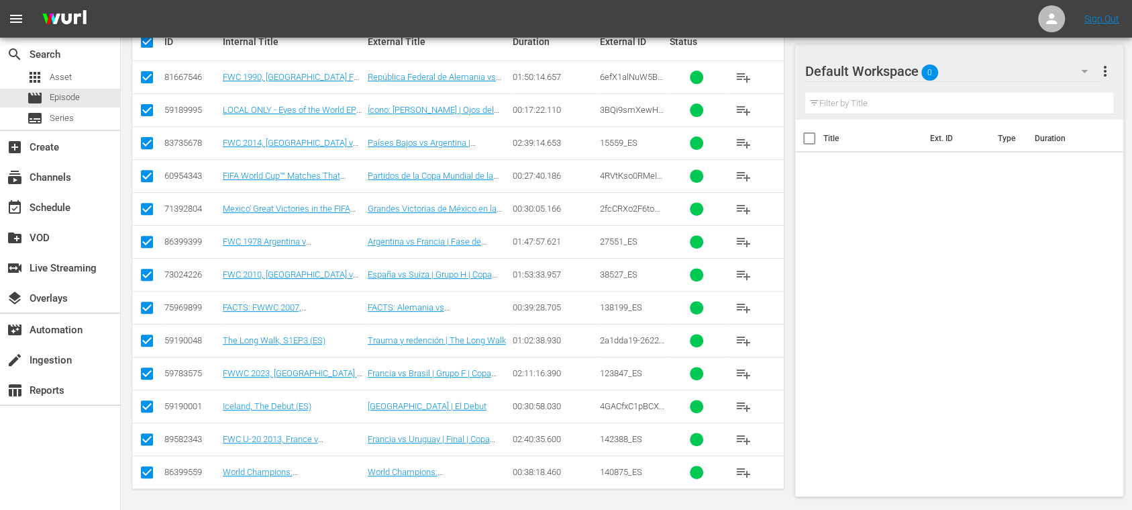
click at [144, 171] on input "checkbox" at bounding box center [147, 179] width 16 height 16
checkbox input "false"
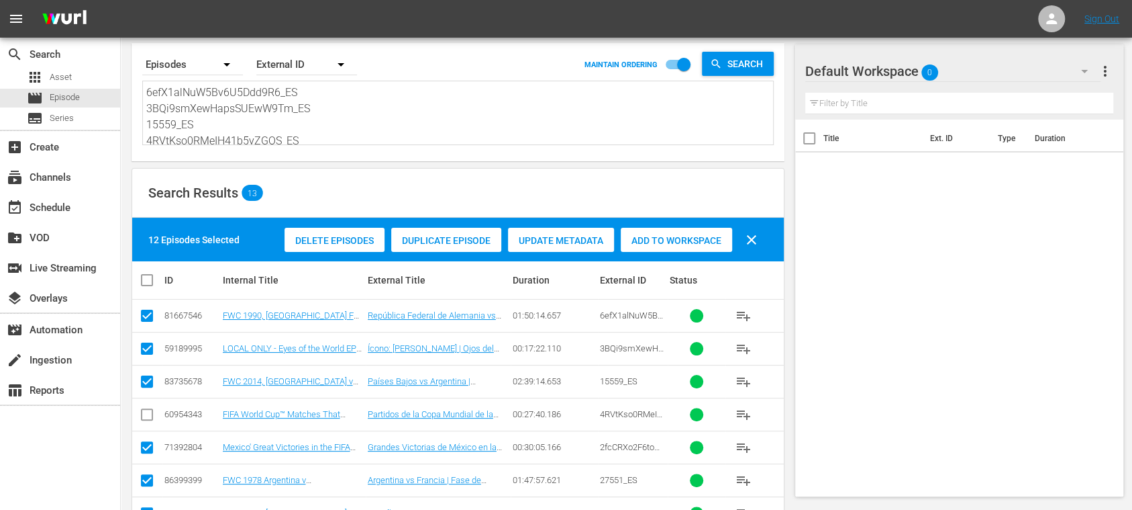
click at [697, 239] on span "Add to Workspace" at bounding box center [676, 240] width 111 height 11
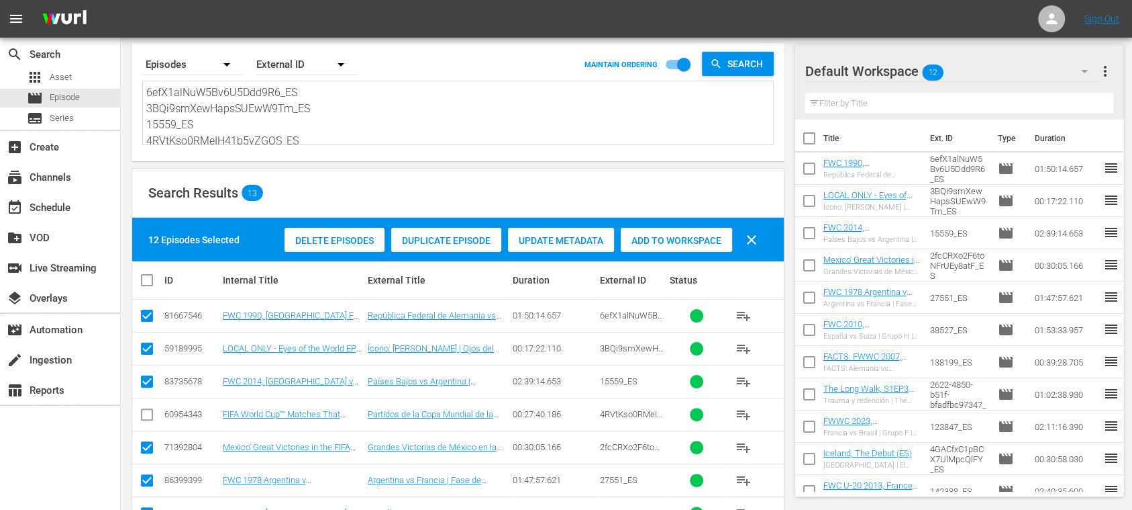
scroll to position [148, 0]
drag, startPoint x: 150, startPoint y: 91, endPoint x: 581, endPoint y: 216, distance: 448.7
click at [581, 216] on div "Search By Episodes Order By External ID MAINTAIN ORDERING Search 6efX1alNuW5Bv6…" at bounding box center [458, 392] width 675 height 720
type textarea "6"
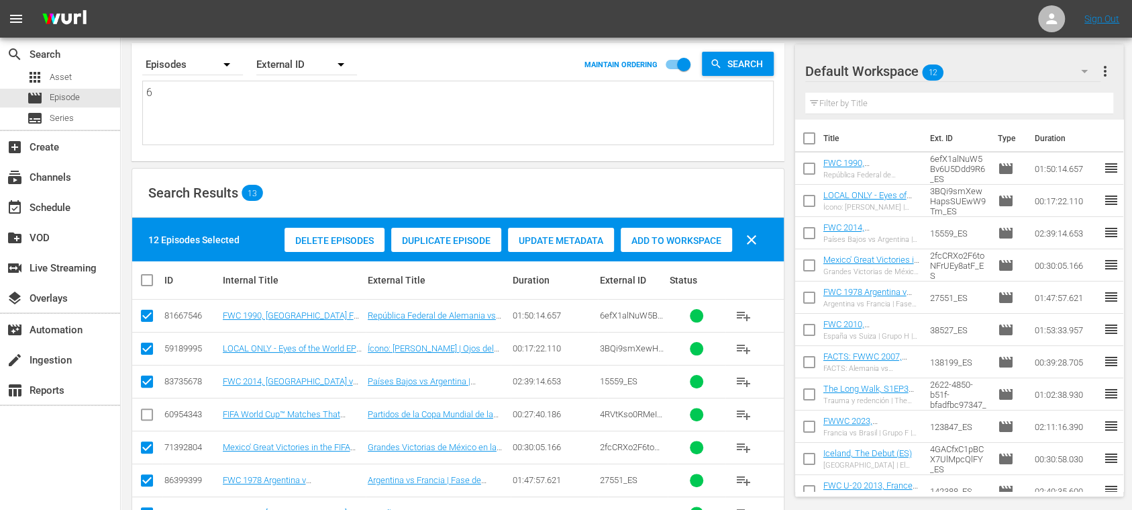
type textarea "6"
paste textarea "64543_ES 4HtZGTmaoP3Uo5uwC9uoex_ES 4ZO0kWDCvfiqnVubAyGjfR_ES 136928_ES 2537_ES …"
type textarea "64543_ES 4HtZGTmaoP3Uo5uwC9uoex_ES 4ZO0kWDCvfiqnVubAyGjfR_ES 136928_ES 2537_ES …"
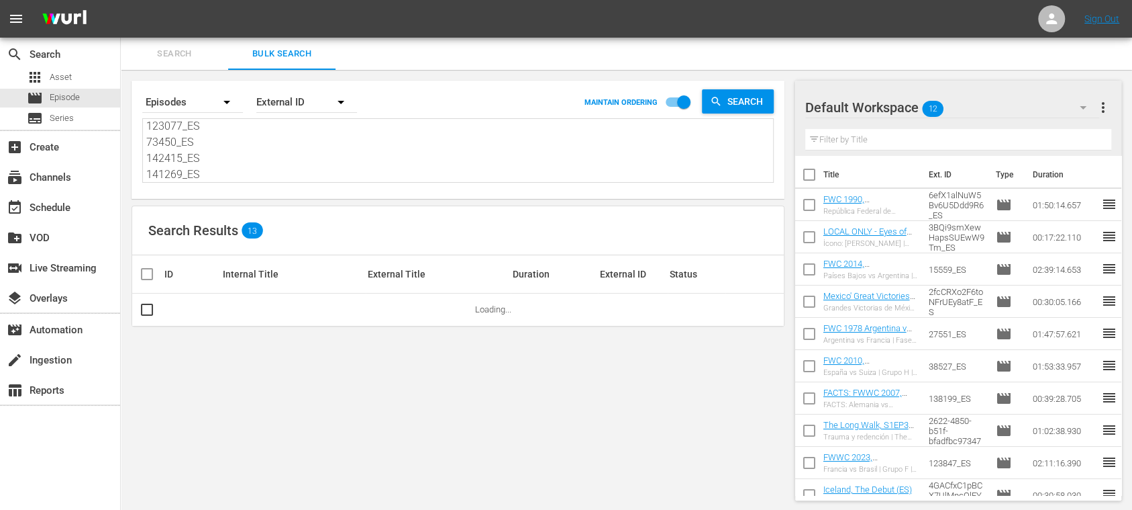
type textarea "64543_ES 4HtZGTmaoP3Uo5uwC9uoex_ES 4ZO0kWDCvfiqnVubAyGjfR_ES 136928_ES 2537_ES …"
click at [943, 74] on div "Default Workspace 12 Default more_vert Filter by Title Title Ext. ID Type Durat…" at bounding box center [963, 290] width 337 height 441
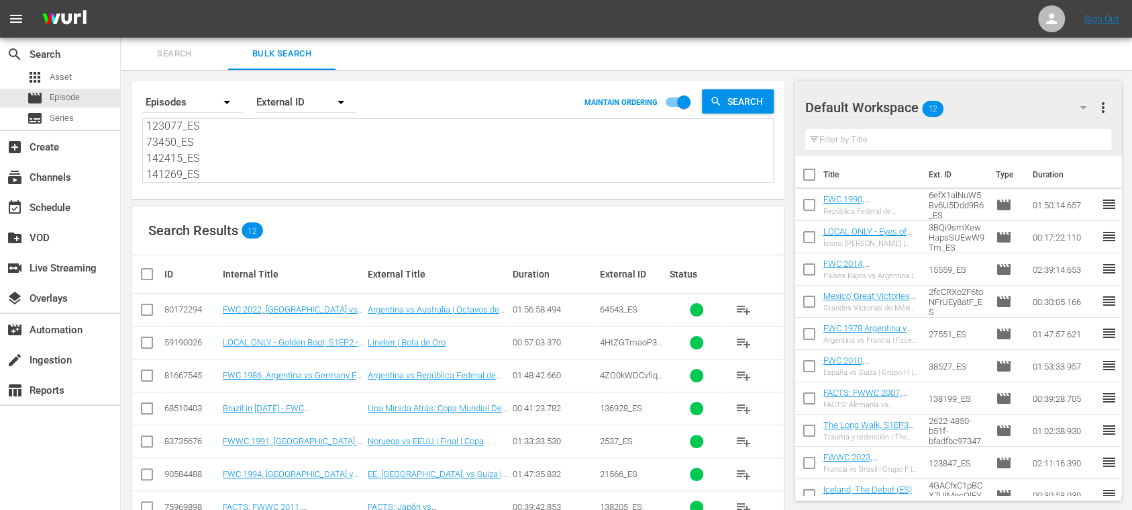
click at [943, 104] on span "more_vert" at bounding box center [1104, 107] width 16 height 16
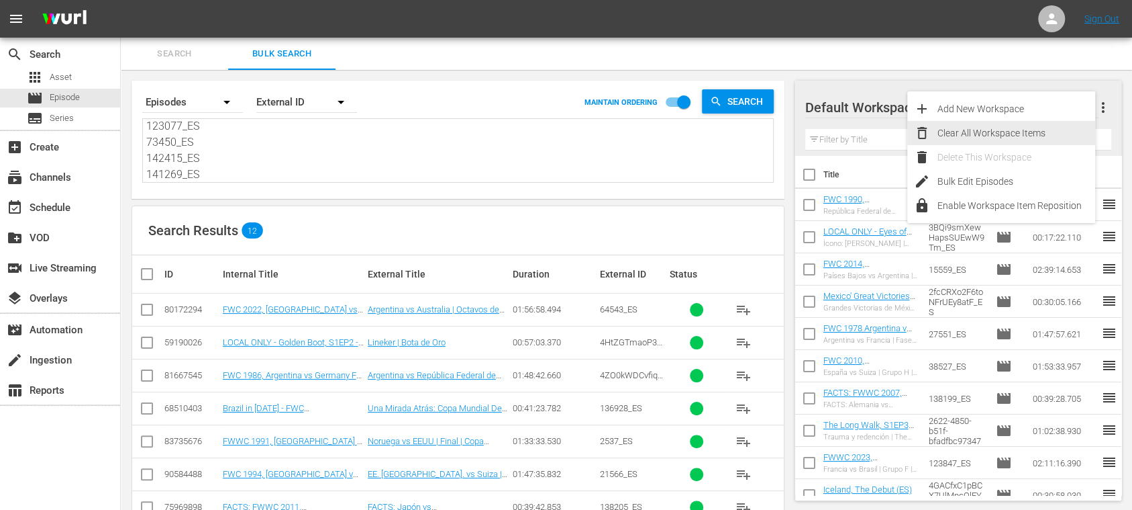
click at [943, 132] on div "Clear All Workspace Items" at bounding box center [1017, 133] width 158 height 24
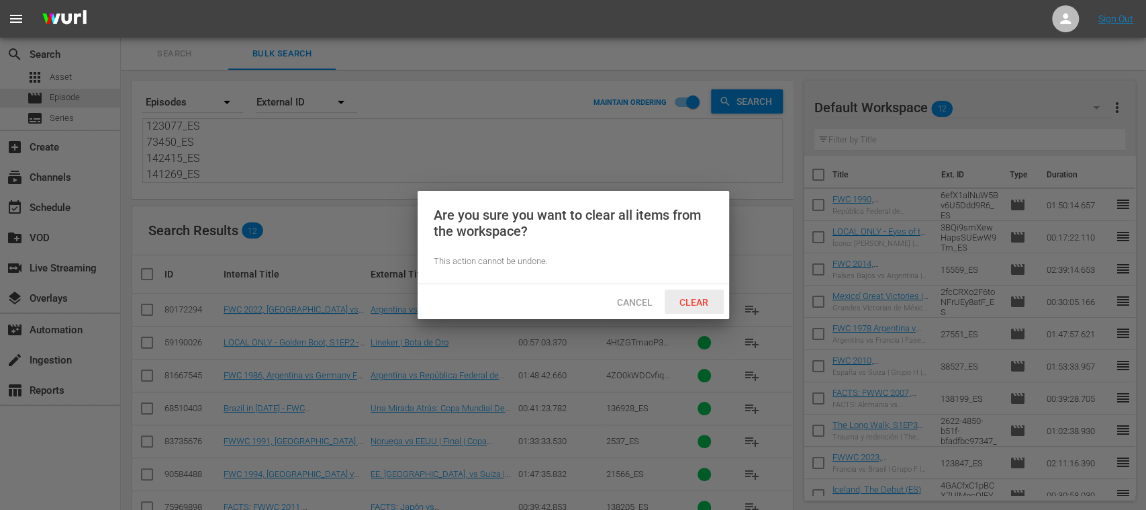
click at [707, 297] on span "Clear" at bounding box center [694, 302] width 50 height 11
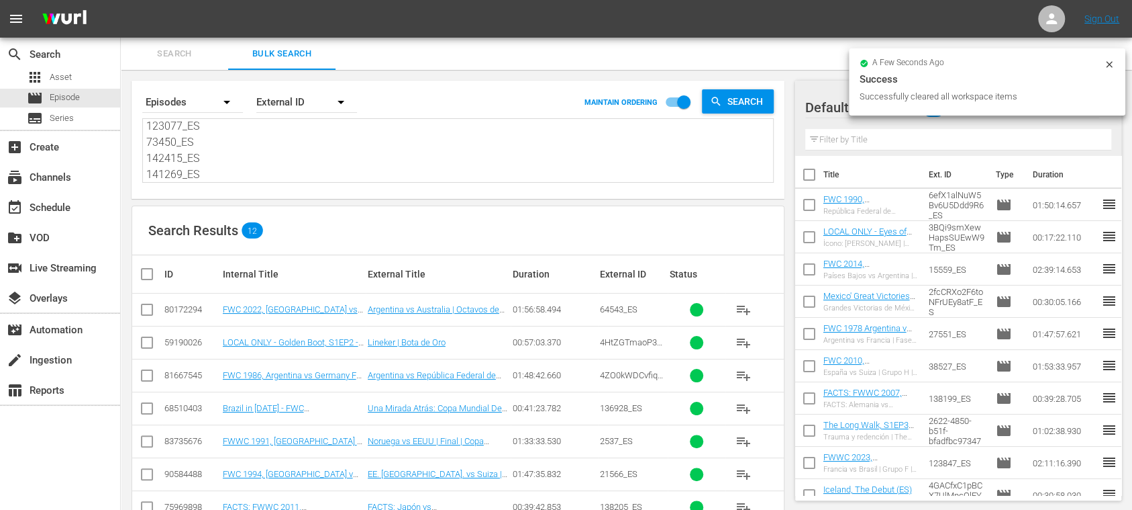
click at [145, 275] on input "checkbox" at bounding box center [152, 274] width 27 height 16
checkbox input "true"
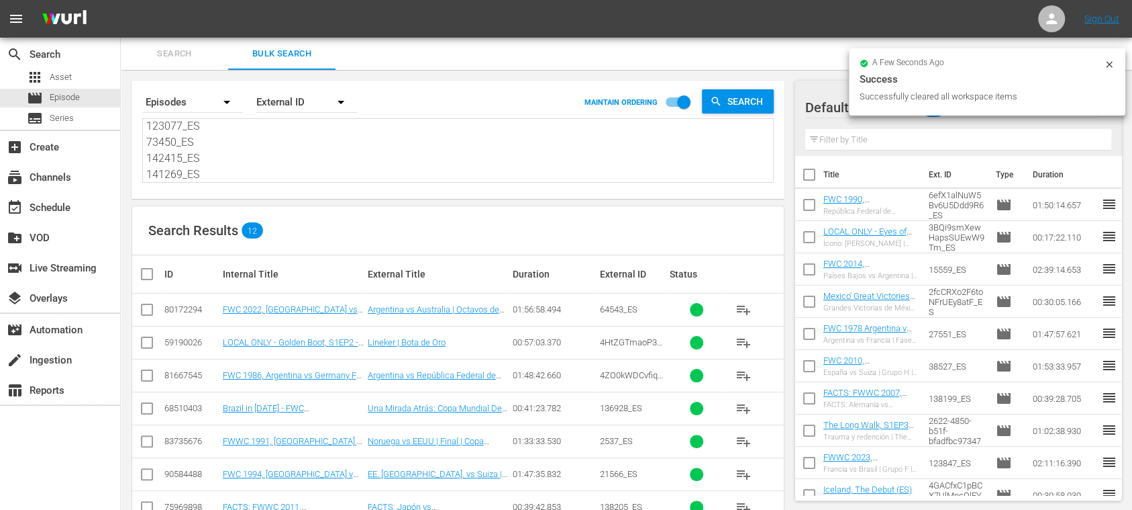
checkbox input "true"
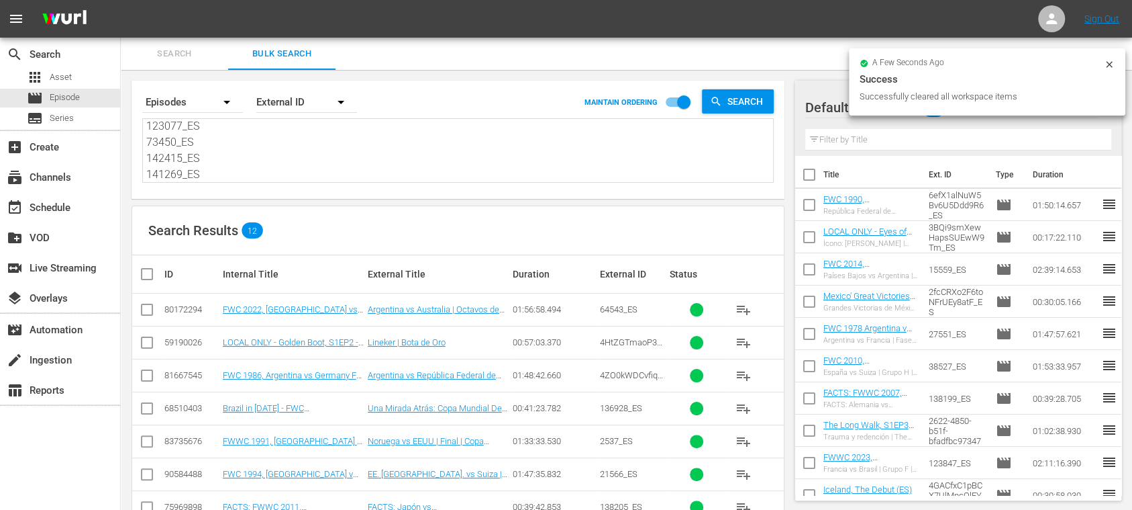
checkbox input "true"
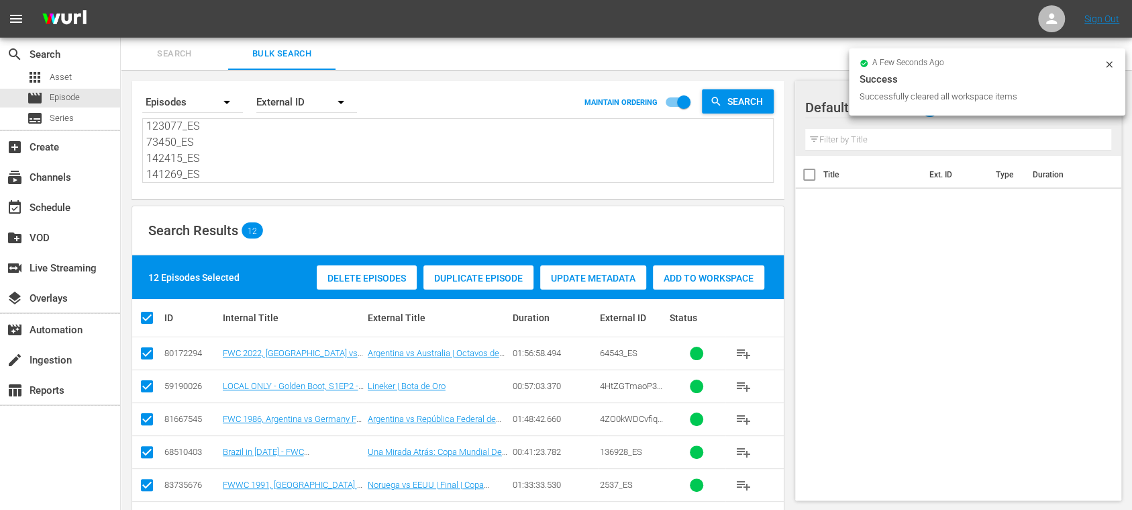
click at [712, 273] on span "Add to Workspace" at bounding box center [708, 278] width 111 height 11
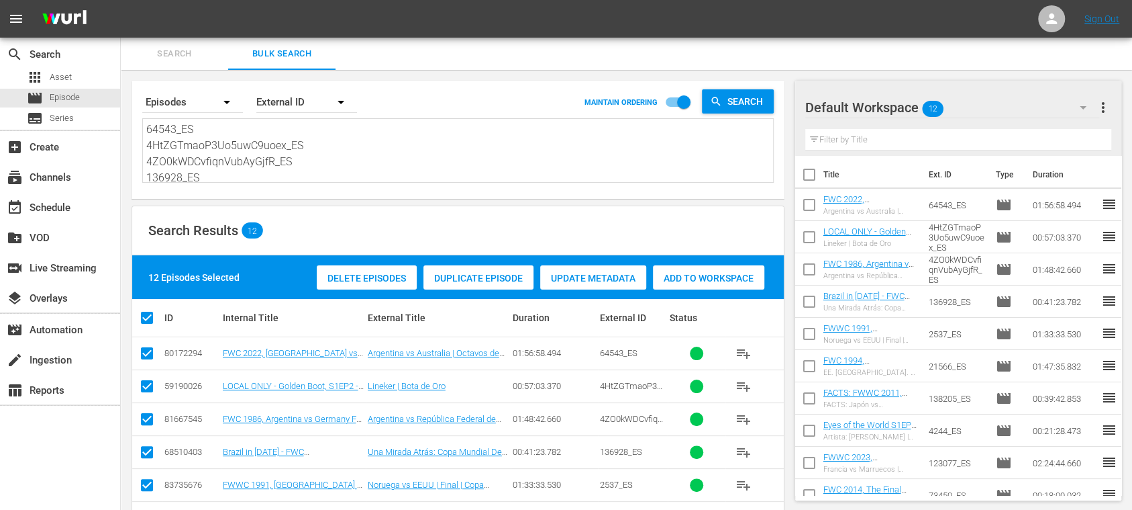
drag, startPoint x: 218, startPoint y: 158, endPoint x: 39, endPoint y: 23, distance: 223.4
click at [39, 23] on div "menu Sign Out search Search apps Asset movie Episode subtitles Series add_box C…" at bounding box center [566, 378] width 1132 height 757
paste textarea "3xOszwTmAkyZGytJodQE8g_ES 48CCGEppQBDWCza1BPJp41_ES ktLWtLQTqnIfzU2unVBsx_ES 1w…"
type textarea "3xOszwTmAkyZGytJodQE8g_ES 48CCGEppQBDWCza1BPJp41_ES ktLWtLQTqnIfzU2unVBsx_ES 1w…"
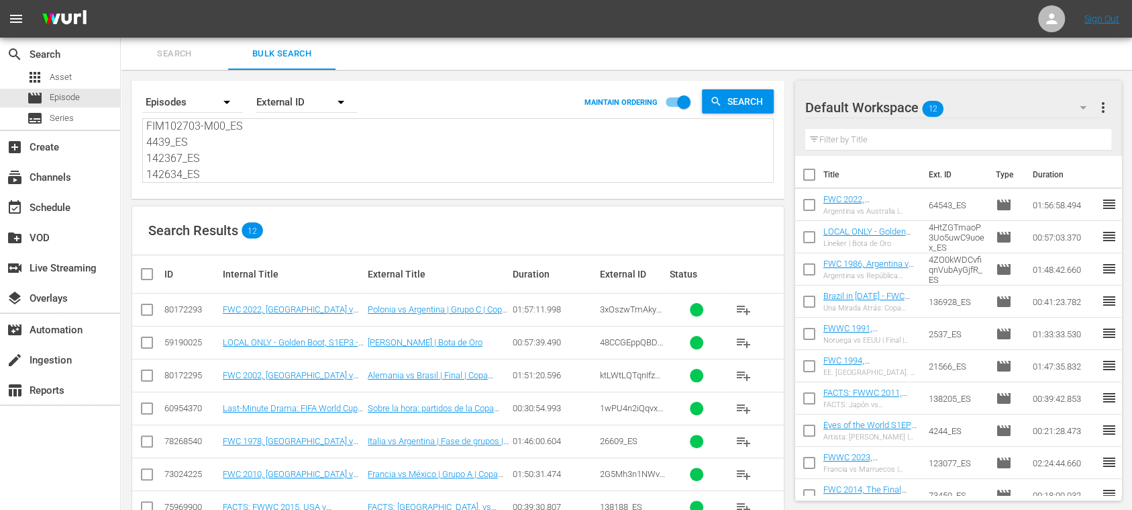
type textarea "3xOszwTmAkyZGytJodQE8g_ES 48CCGEppQBDWCza1BPJp41_ES ktLWtLQTqnIfzU2unVBsx_ES 1w…"
click at [943, 106] on span "more_vert" at bounding box center [1104, 107] width 16 height 16
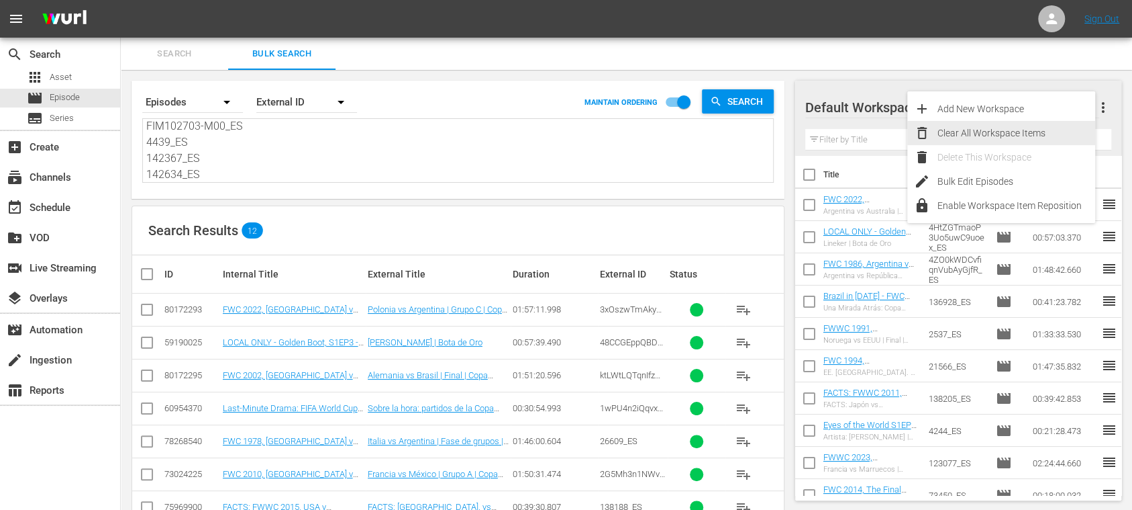
click at [943, 130] on div "Clear All Workspace Items" at bounding box center [1017, 133] width 158 height 24
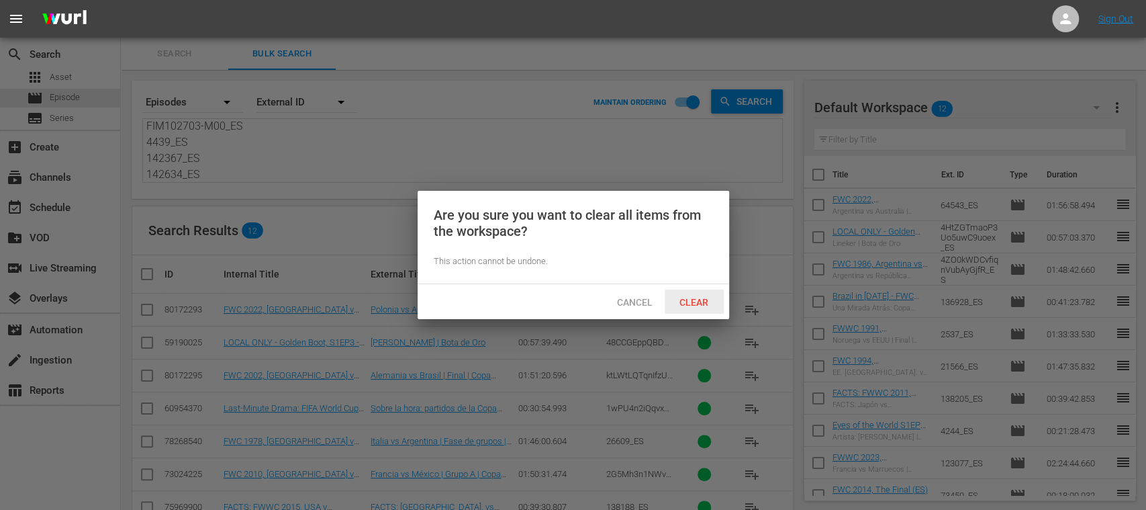
click at [704, 297] on span "Clear" at bounding box center [694, 302] width 50 height 11
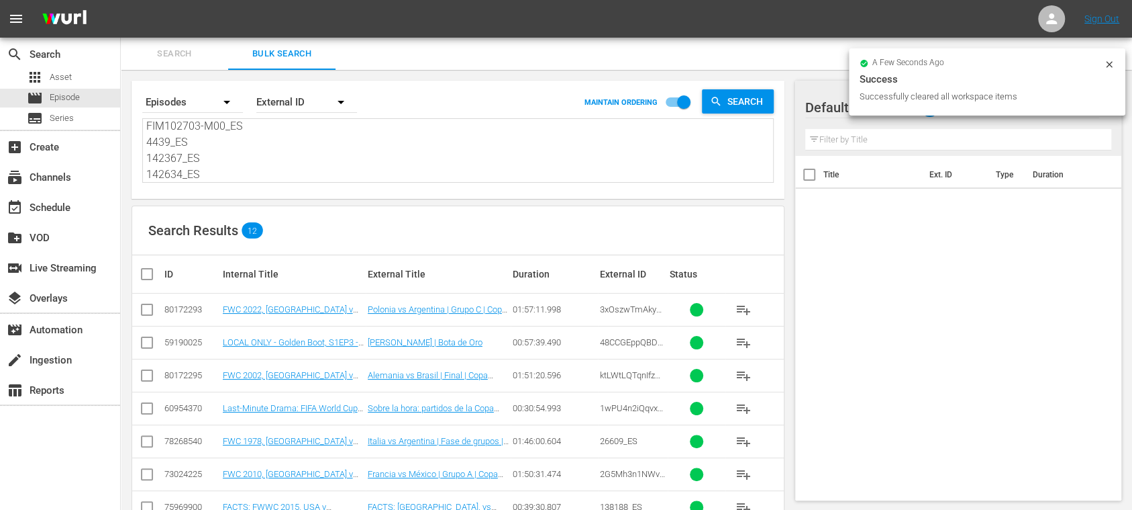
click at [151, 270] on input "checkbox" at bounding box center [152, 274] width 27 height 16
checkbox input "true"
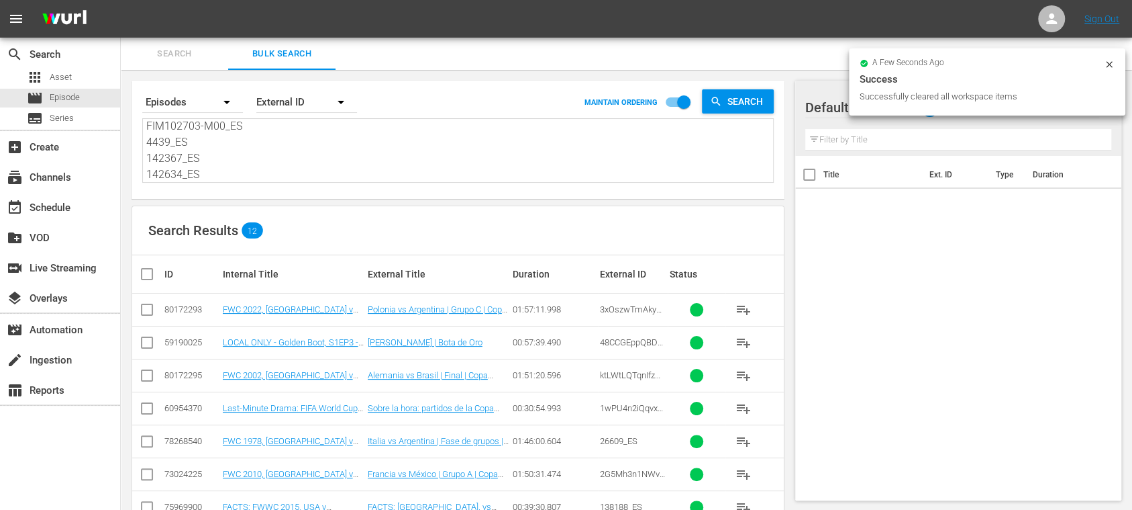
checkbox input "true"
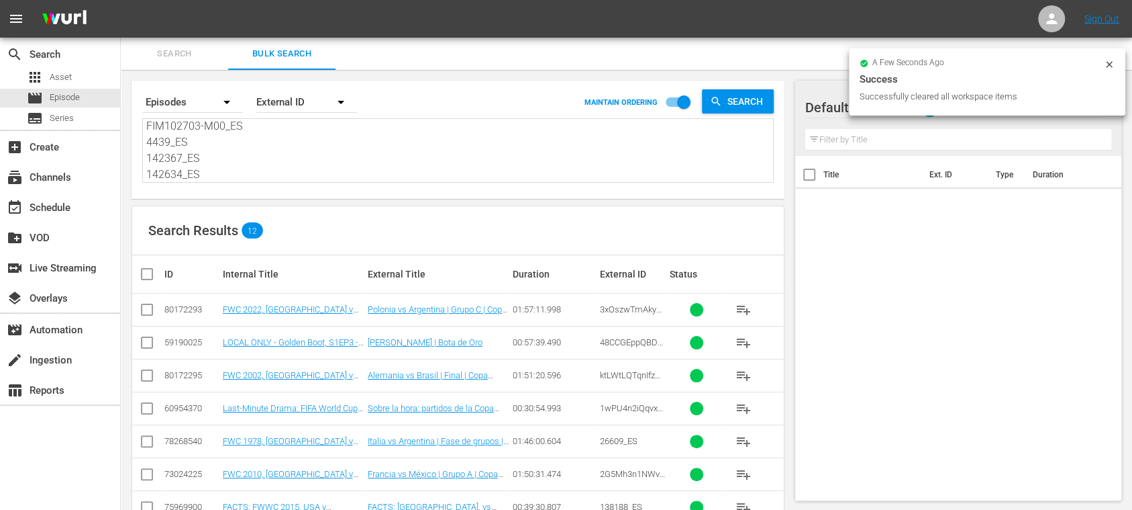
checkbox input "true"
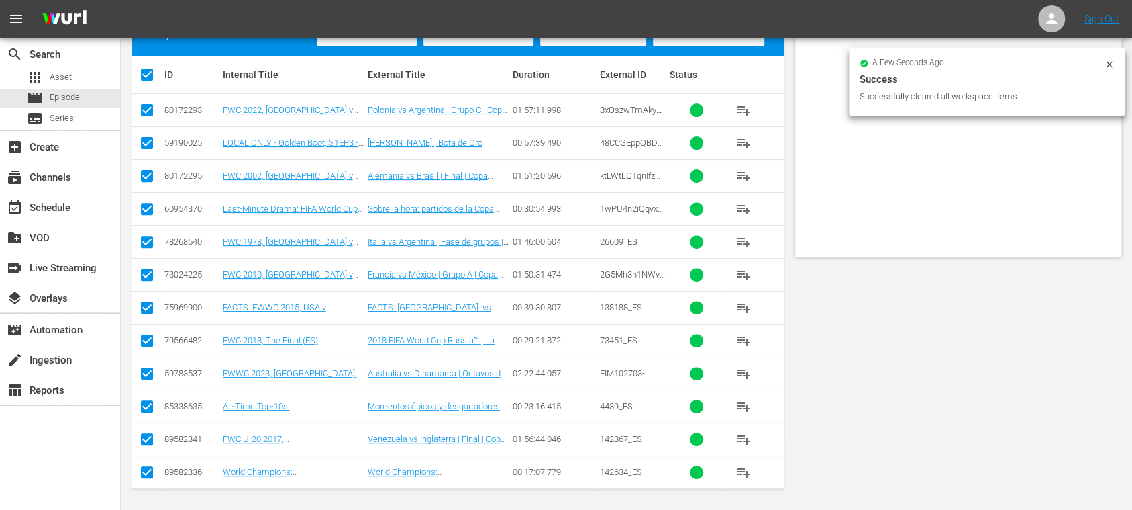
scroll to position [0, 0]
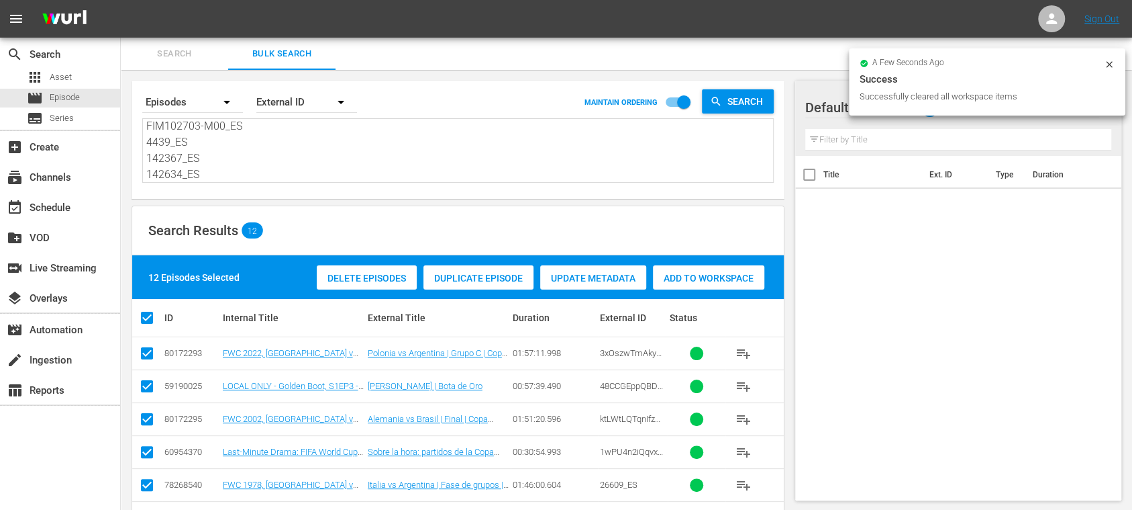
click at [685, 280] on span "Add to Workspace" at bounding box center [708, 278] width 111 height 11
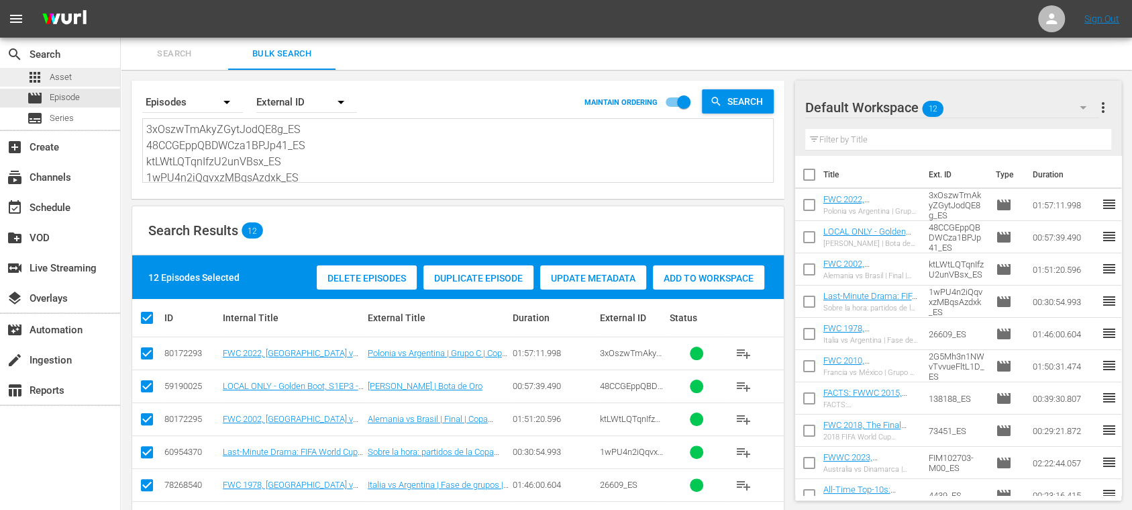
drag, startPoint x: 209, startPoint y: 155, endPoint x: 77, endPoint y: 67, distance: 159.4
click at [121, 0] on div "search Search apps Asset movie Episode subtitles Series add_box Create subscrip…" at bounding box center [627, 0] width 1012 height 0
paste textarea "15559_ES SUE2NnhdIyrcvoZV4rHyZ_ES AIndwGv4SkWkLkIM8hTULg_ES 2fcCRXo2F6toNFrUEy8…"
type textarea "15559_ES SUE2NnhdIyrcvoZV4rHyZ_ES AIndwGv4SkWkLkIM8hTULg_ES 2fcCRXo2F6toNFrUEy8…"
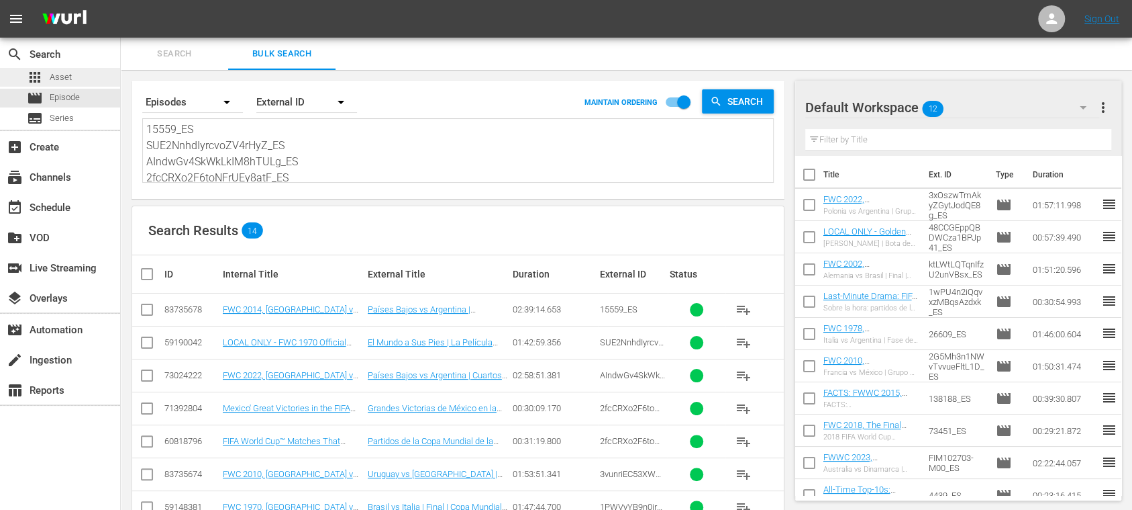
drag, startPoint x: 215, startPoint y: 156, endPoint x: 87, endPoint y: 70, distance: 154.2
click at [121, 0] on div "search Search apps Asset movie Episode subtitles Series add_box Create subscrip…" at bounding box center [627, 0] width 1012 height 0
paste textarea "5gHFVHGXu1z25dDe6id7TE_DE 2638_DE 17426_DE 136577_DE 12973_DE 41NJZmgcHzCSyj8jx…"
type textarea "5gHFVHGXu1z25dDe6id7TE_DE 2638_DE 17426_DE 136577_DE 12973_DE 41NJZmgcHzCSyj8jx…"
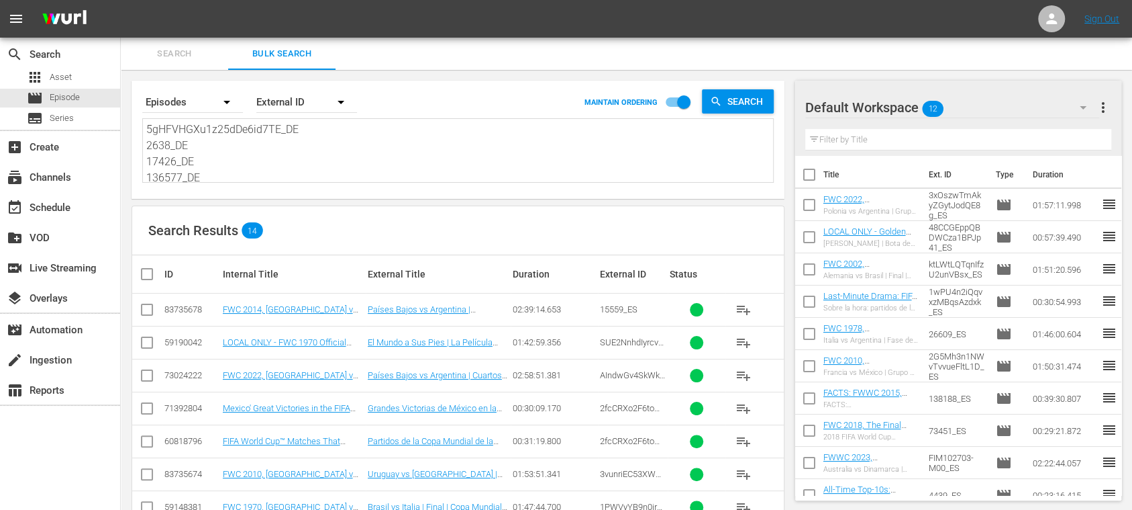
scroll to position [146, 0]
type textarea "5gHFVHGXu1z25dDe6id7TE_DE 2638_DE 17426_DE 136577_DE 12973_DE 41NJZmgcHzCSyj8jx…"
click at [943, 111] on span "more_vert" at bounding box center [1104, 107] width 16 height 16
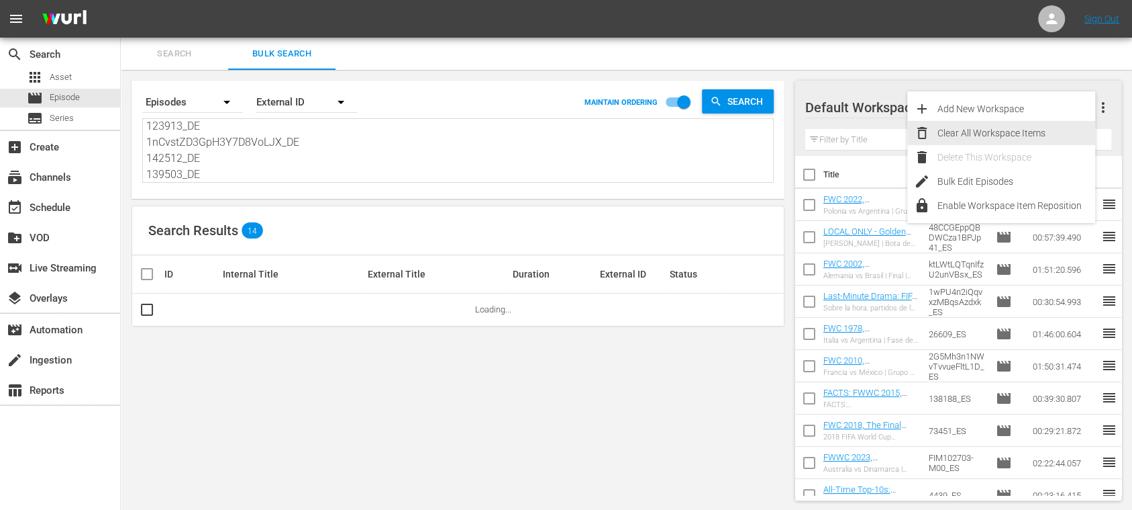
click at [943, 126] on div "Clear All Workspace Items" at bounding box center [1017, 133] width 158 height 24
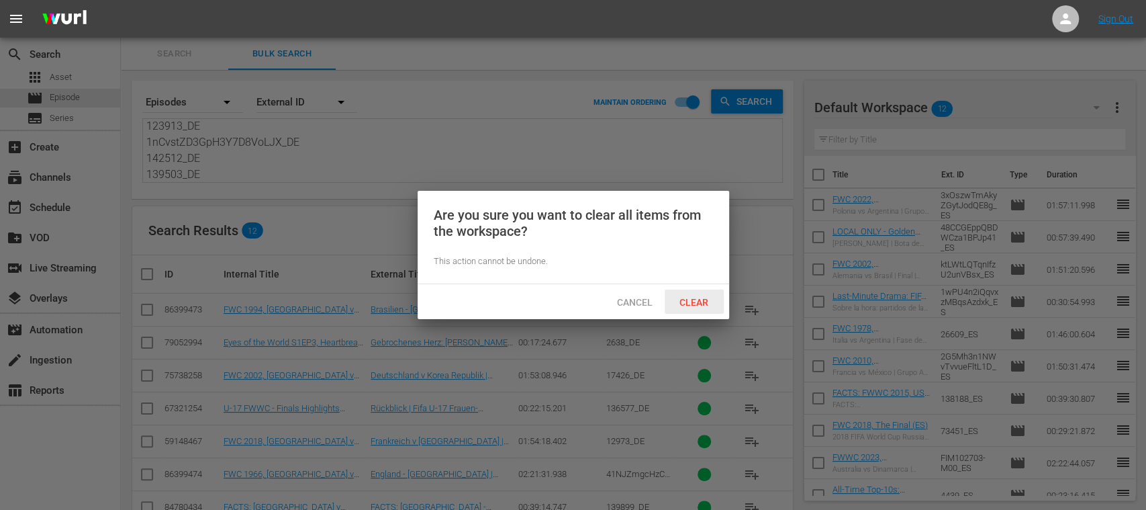
click at [702, 297] on span "Clear" at bounding box center [694, 302] width 50 height 11
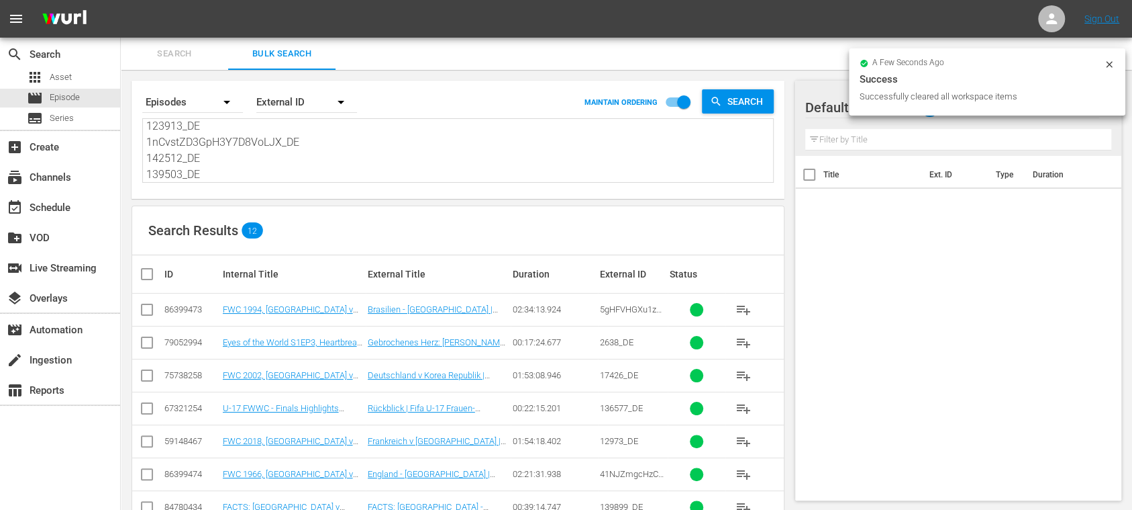
click at [153, 273] on input "checkbox" at bounding box center [152, 274] width 27 height 16
checkbox input "true"
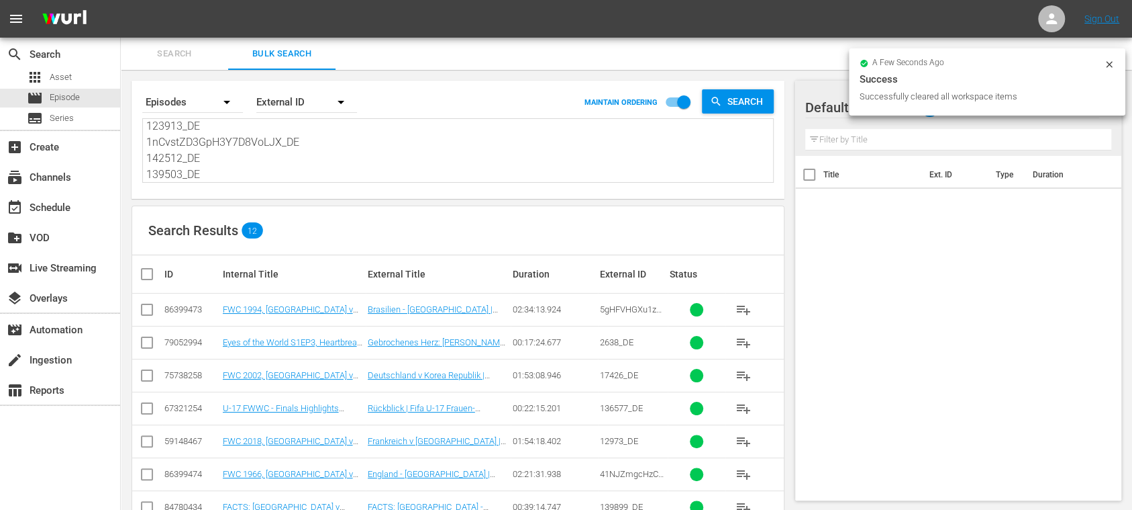
checkbox input "true"
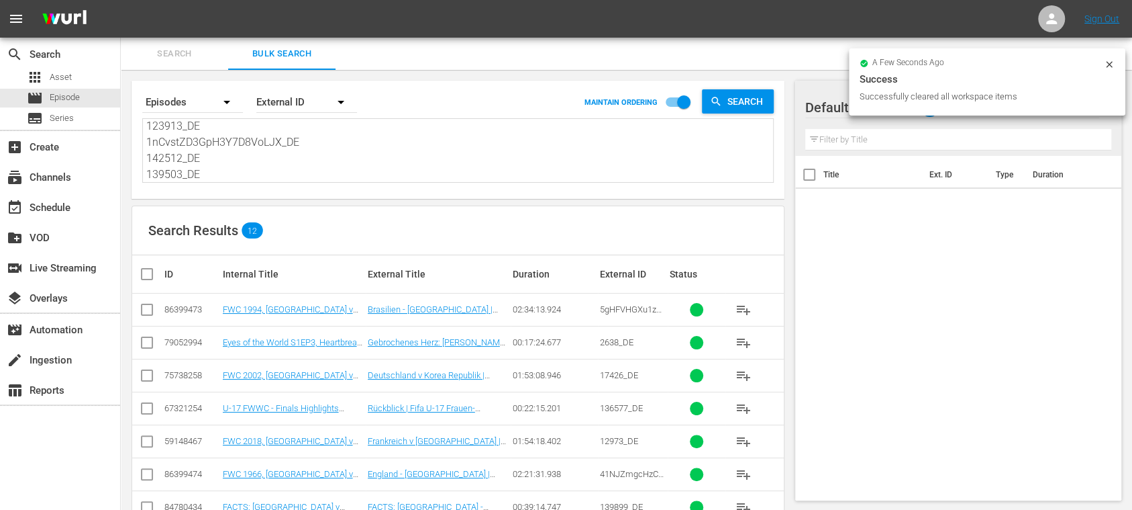
checkbox input "true"
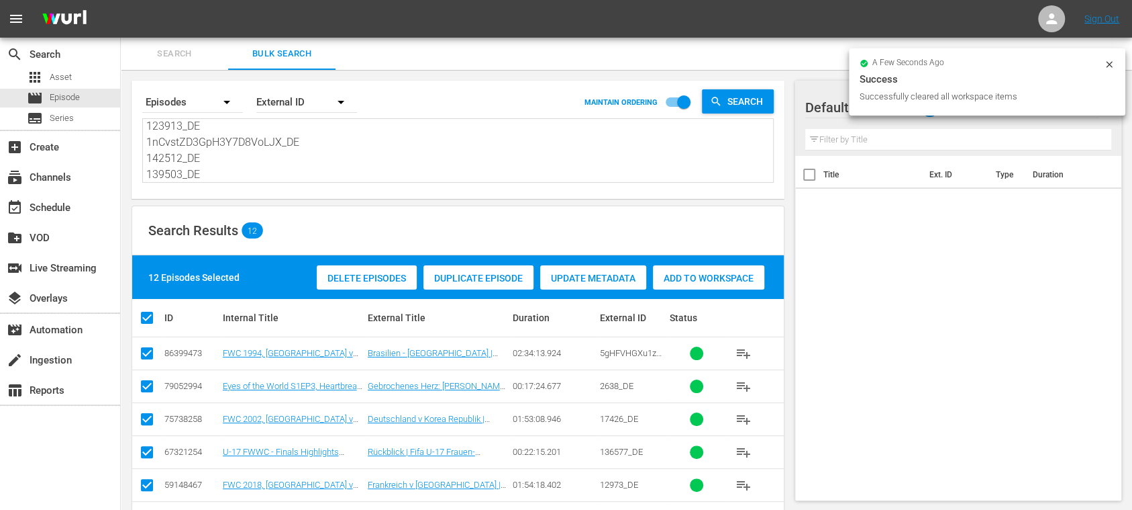
click at [729, 279] on span "Add to Workspace" at bounding box center [708, 278] width 111 height 11
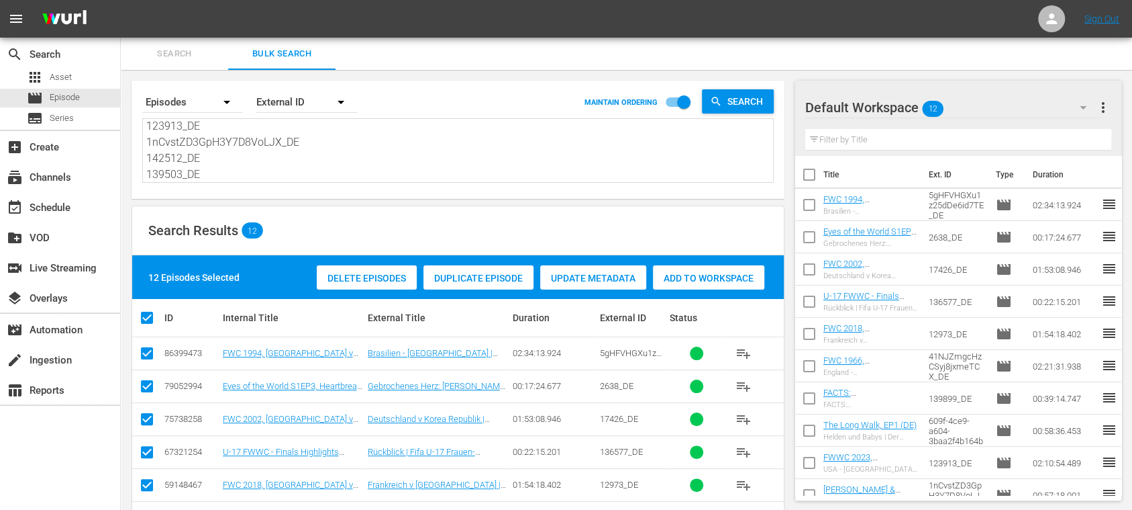
scroll to position [0, 0]
drag, startPoint x: 211, startPoint y: 163, endPoint x: 62, endPoint y: 1, distance: 219.5
click at [62, 1] on div "menu Sign Out search Search apps Asset movie Episode subtitles Series add_box C…" at bounding box center [566, 378] width 1132 height 757
paste textarea "7on10qPcnyLajDDU3ntg6y_DE 4iHpy3vcGaXaKrBp20LxRD_DE ktLWtLQTqnIfzU2unVBsx_DE 14…"
type textarea "7on10qPcnyLajDDU3ntg6y_DE 4iHpy3vcGaXaKrBp20LxRD_DE ktLWtLQTqnIfzU2unVBsx_DE 14…"
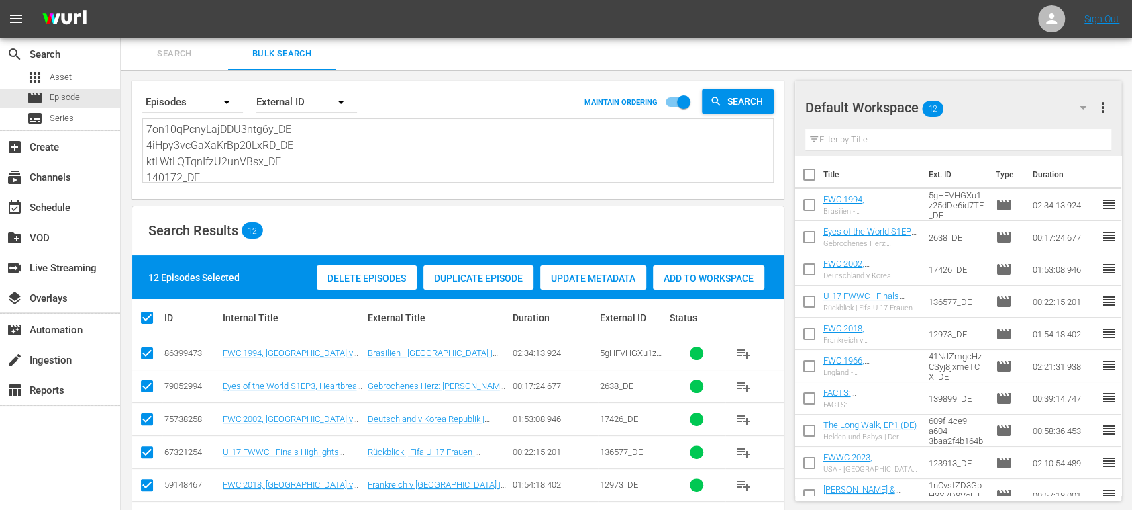
type textarea "7on10qPcnyLajDDU3ntg6y_DE 4iHpy3vcGaXaKrBp20LxRD_DE ktLWtLQTqnIfzU2unVBsx_DE 14…"
click at [943, 105] on span "more_vert" at bounding box center [1104, 107] width 16 height 16
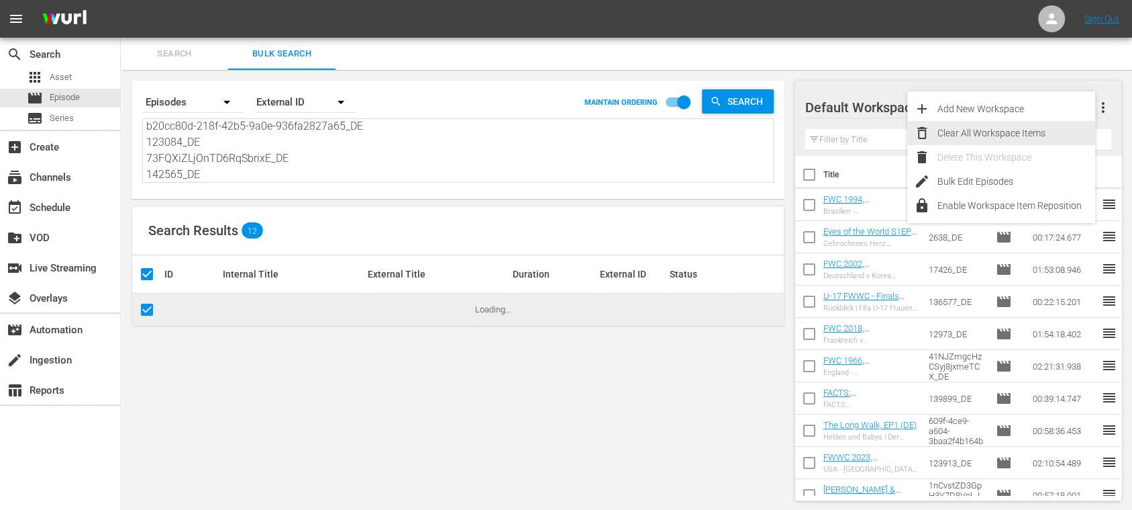
click at [943, 132] on div "Clear All Workspace Items" at bounding box center [1017, 133] width 158 height 24
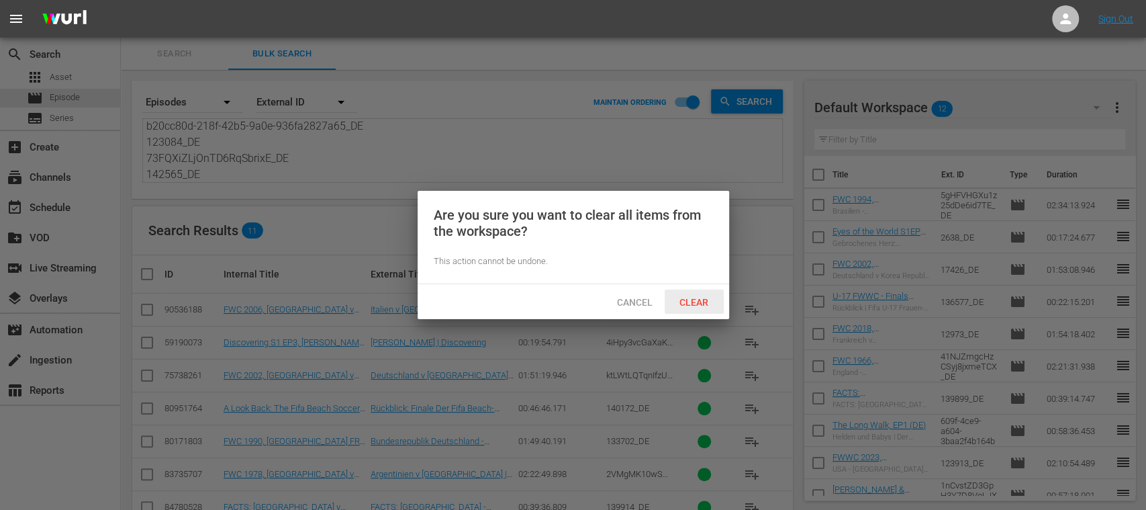
drag, startPoint x: 692, startPoint y: 300, endPoint x: 642, endPoint y: 295, distance: 50.6
click at [692, 299] on span "Clear" at bounding box center [694, 302] width 50 height 11
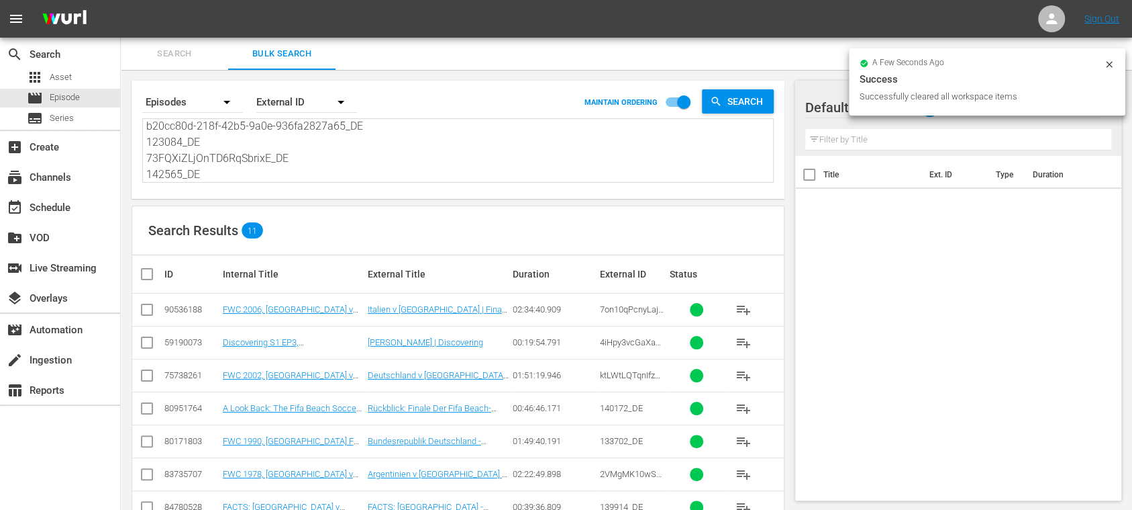
click at [182, 46] on span "Search" at bounding box center [174, 53] width 91 height 15
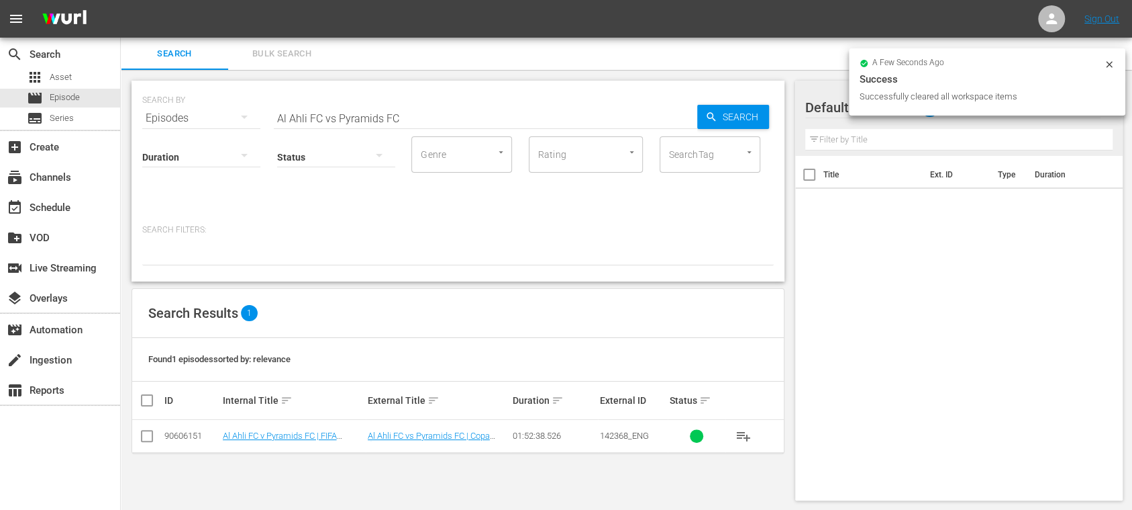
click at [334, 121] on input "Al Ahli FC vs Pyramids FC" at bounding box center [486, 118] width 424 height 32
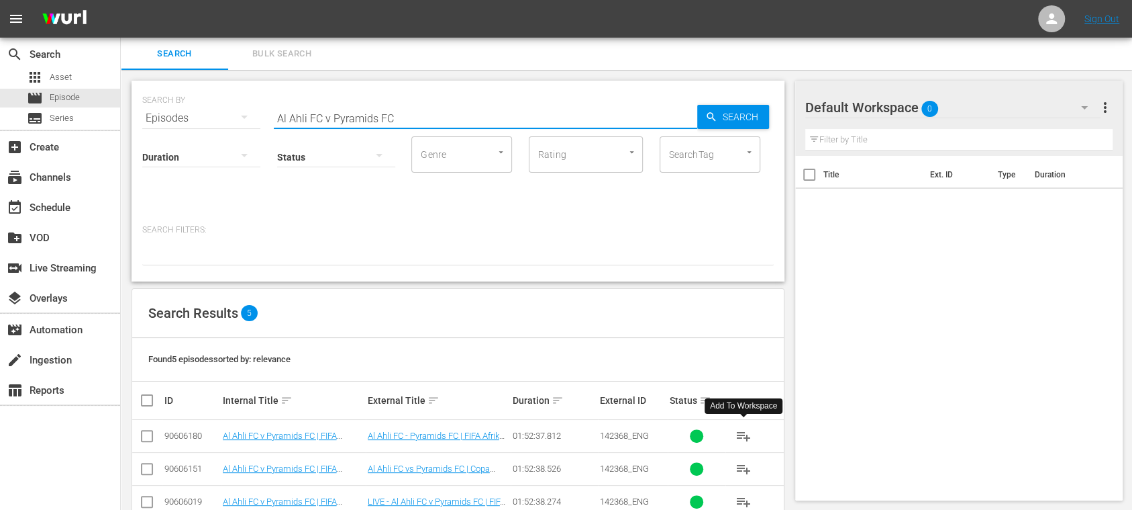
type input "Al Ahli FC v Pyramids FC"
click at [746, 424] on span "playlist_add" at bounding box center [744, 436] width 16 height 16
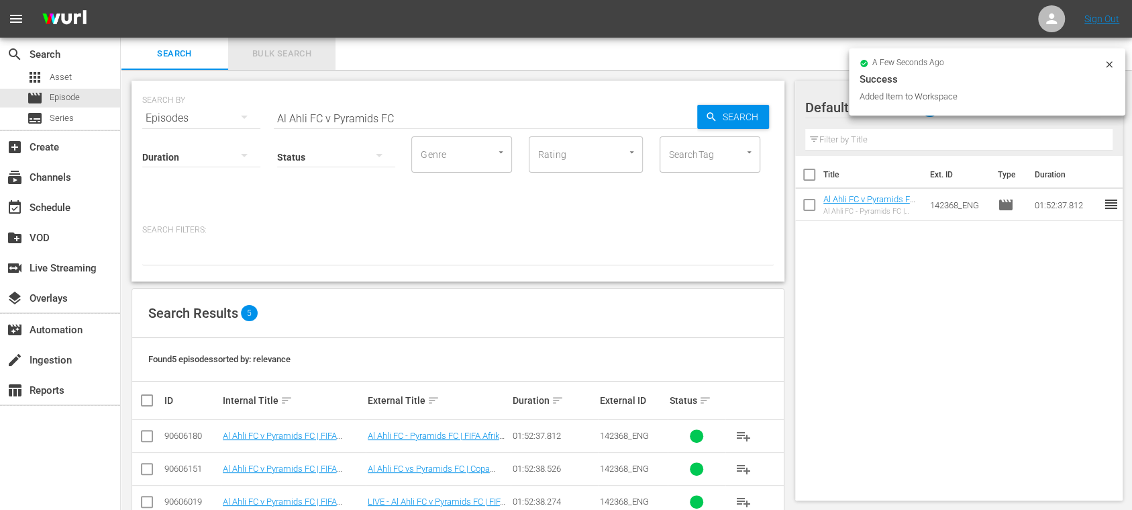
click at [285, 56] on span "Bulk Search" at bounding box center [281, 53] width 91 height 15
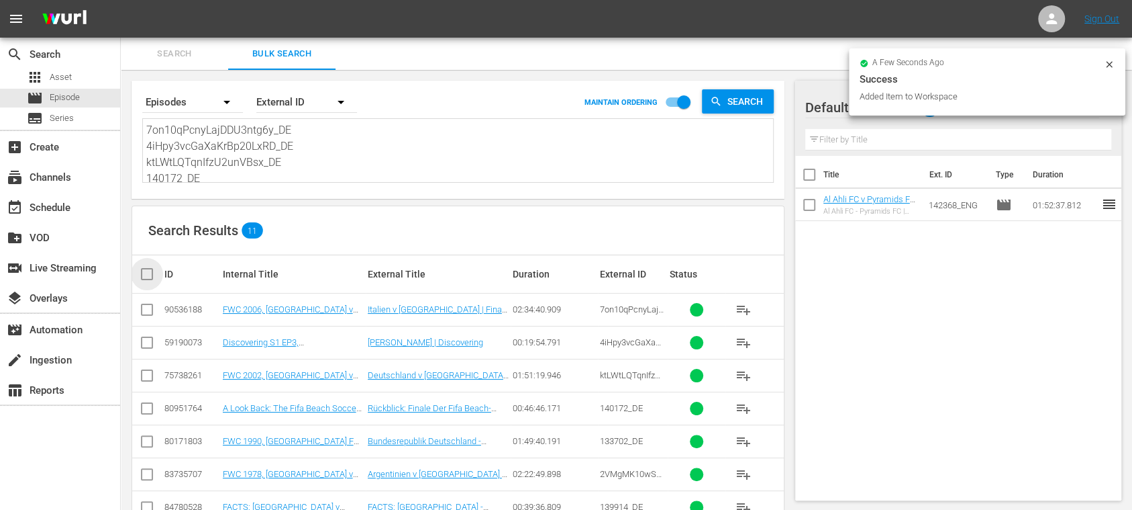
click at [150, 275] on input "checkbox" at bounding box center [152, 274] width 27 height 16
checkbox input "true"
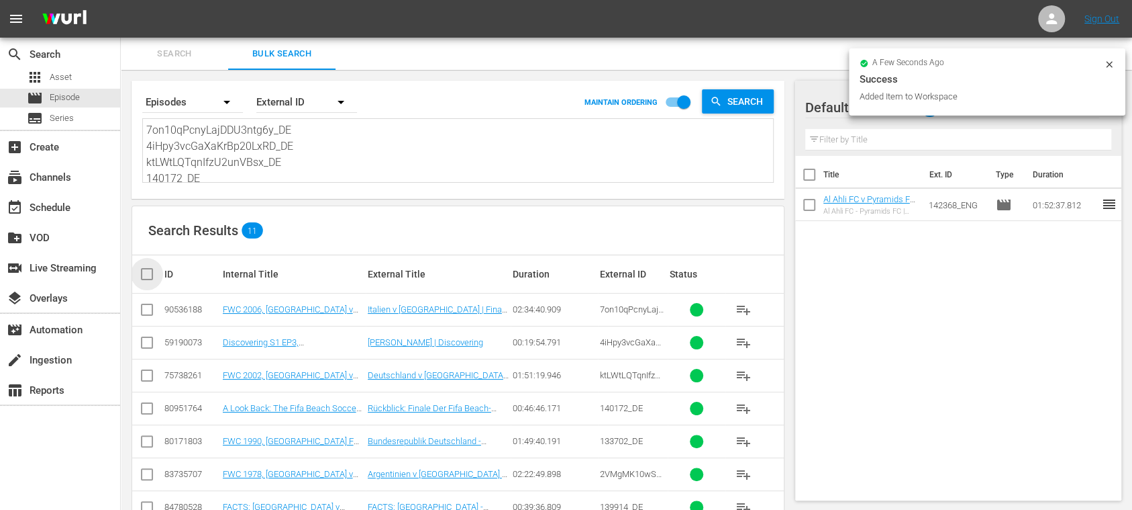
checkbox input "true"
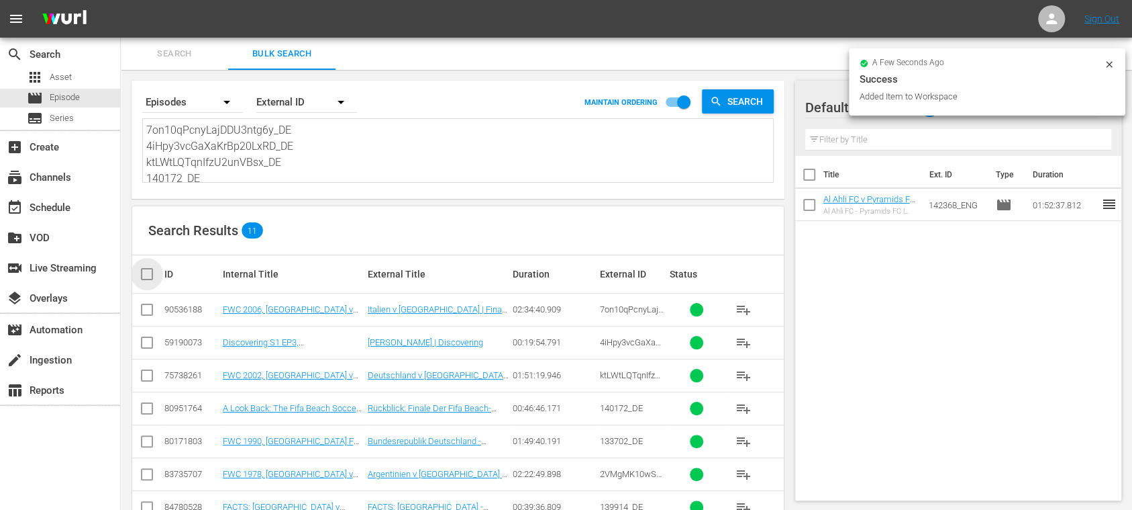
checkbox input "true"
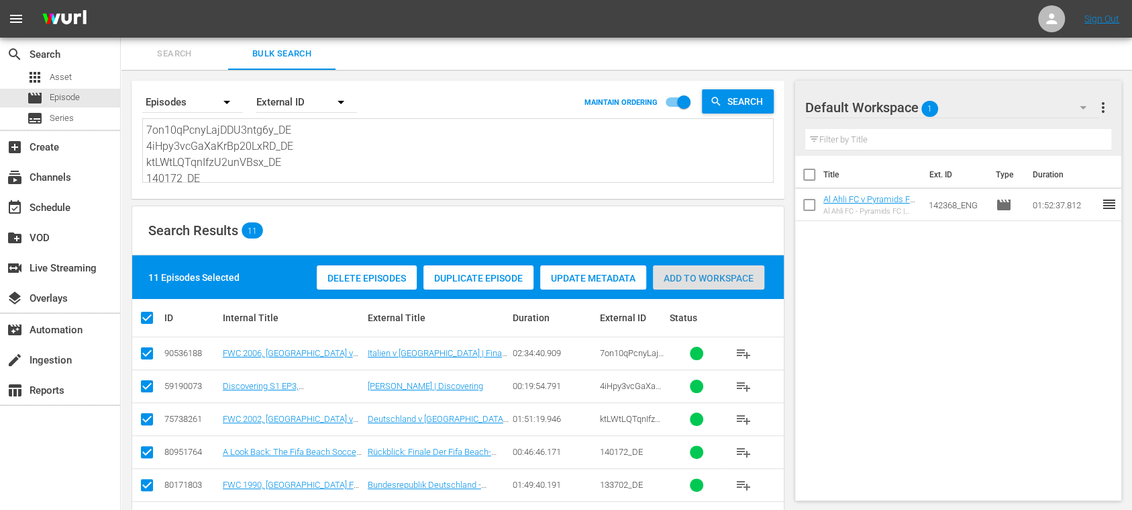
click at [720, 282] on span "Add to Workspace" at bounding box center [708, 278] width 111 height 11
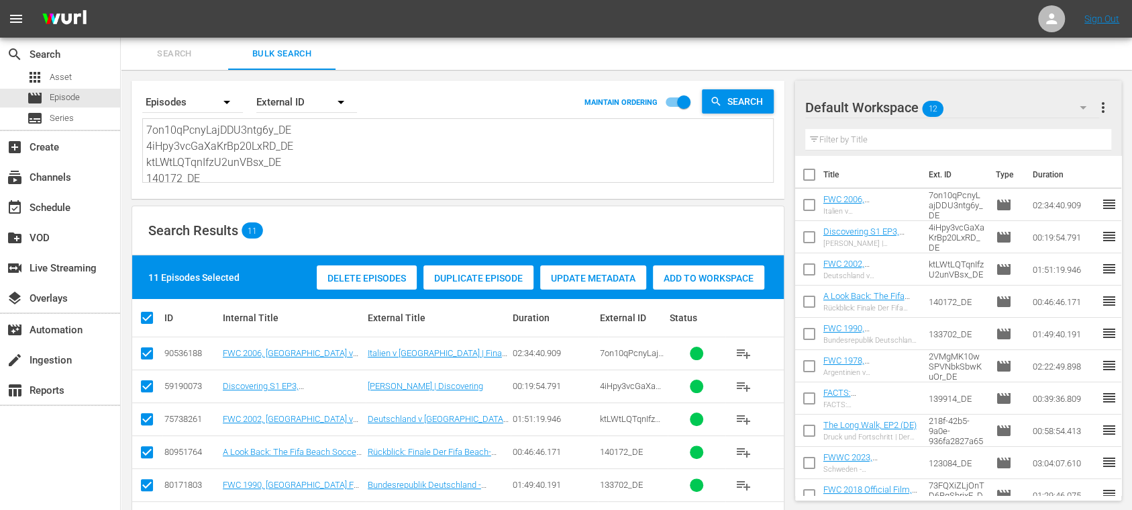
scroll to position [196, 0]
drag, startPoint x: 148, startPoint y: 128, endPoint x: 513, endPoint y: 251, distance: 384.9
click at [513, 251] on div "Search By Episodes Order By External ID MAINTAIN ORDERING Search 7on10qPcnyLajD…" at bounding box center [458, 397] width 675 height 654
paste textarea "4WzPDoqR7O4yx2vrBr53n_DE 3BQi9smXewHapsSUEwW9Tm_DE 40701_DE 4RVtKso0RMeIH41b5vZ…"
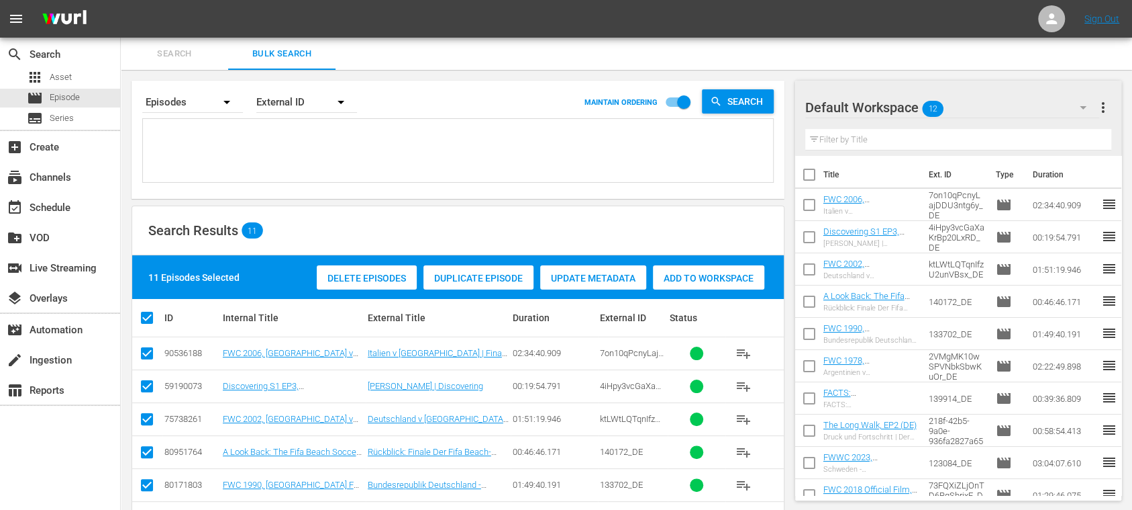
type textarea "4WzPDoqR7O4yx2vrBr53n_DE 3BQi9smXewHapsSUEwW9Tm_DE 40701_DE 4RVtKso0RMeIH41b5vZ…"
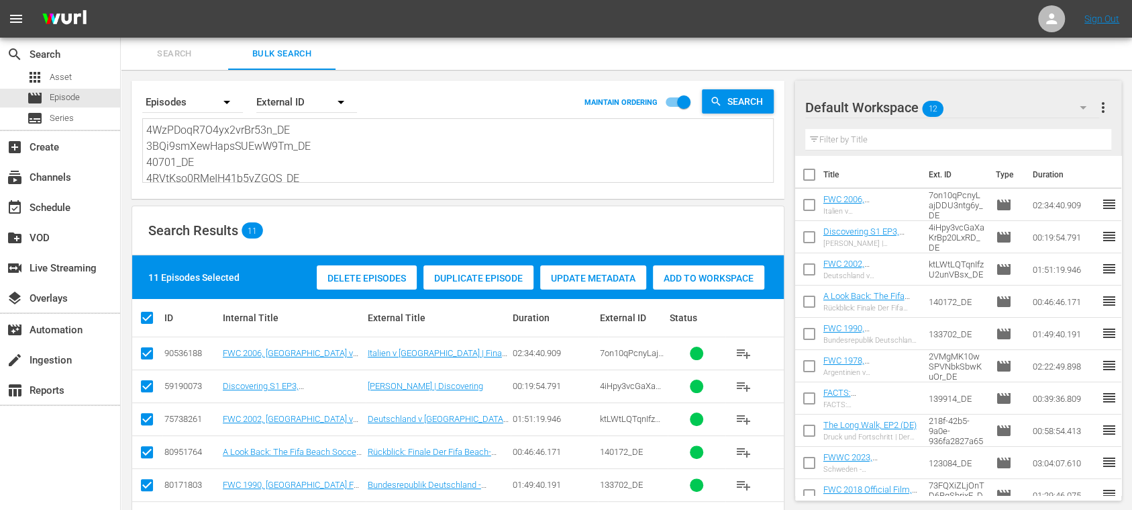
type textarea "4WzPDoqR7O4yx2vrBr53n_DE 3BQi9smXewHapsSUEwW9Tm_DE 40701_DE 4RVtKso0RMeIH41b5vZ…"
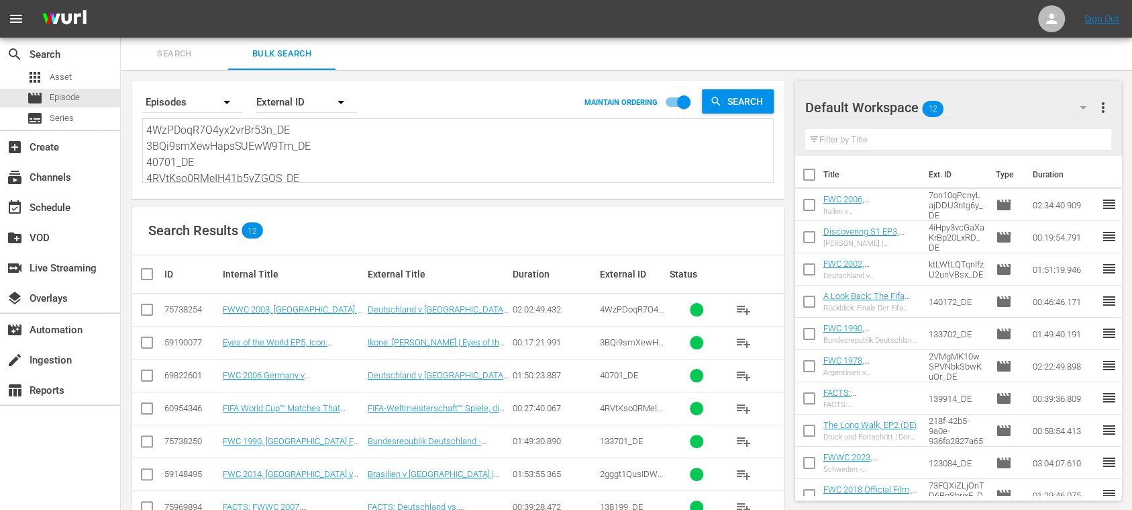
type textarea "4WzPDoqR7O4yx2vrBr53n_DE 3BQi9smXewHapsSUEwW9Tm_DE 40701_DE 4RVtKso0RMeIH41b5vZ…"
click at [943, 105] on span "more_vert" at bounding box center [1104, 107] width 16 height 16
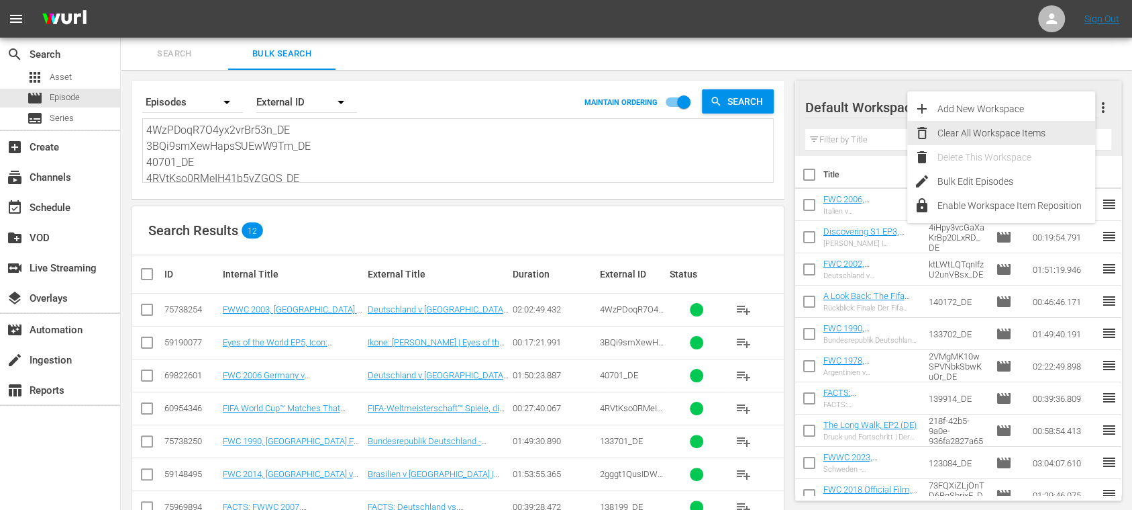
click at [943, 124] on div "Clear All Workspace Items" at bounding box center [1017, 133] width 158 height 24
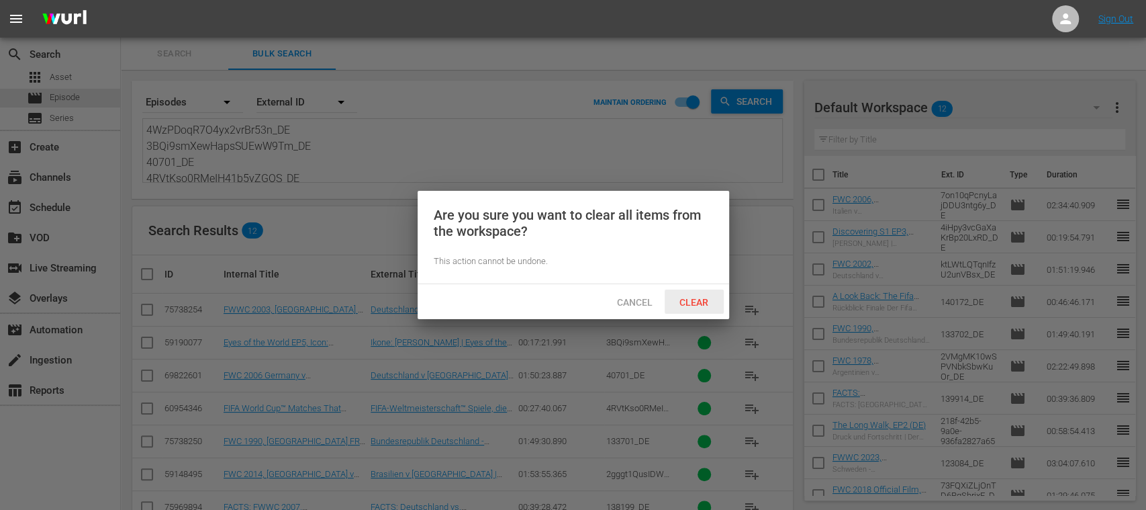
click at [690, 299] on span "Clear" at bounding box center [694, 302] width 50 height 11
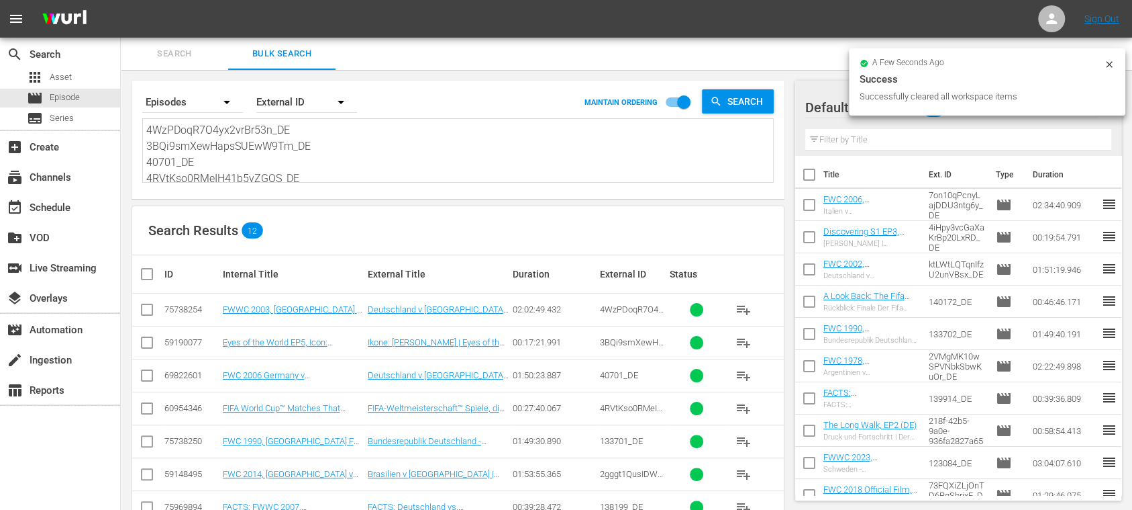
click at [150, 273] on input "checkbox" at bounding box center [152, 274] width 27 height 16
checkbox input "true"
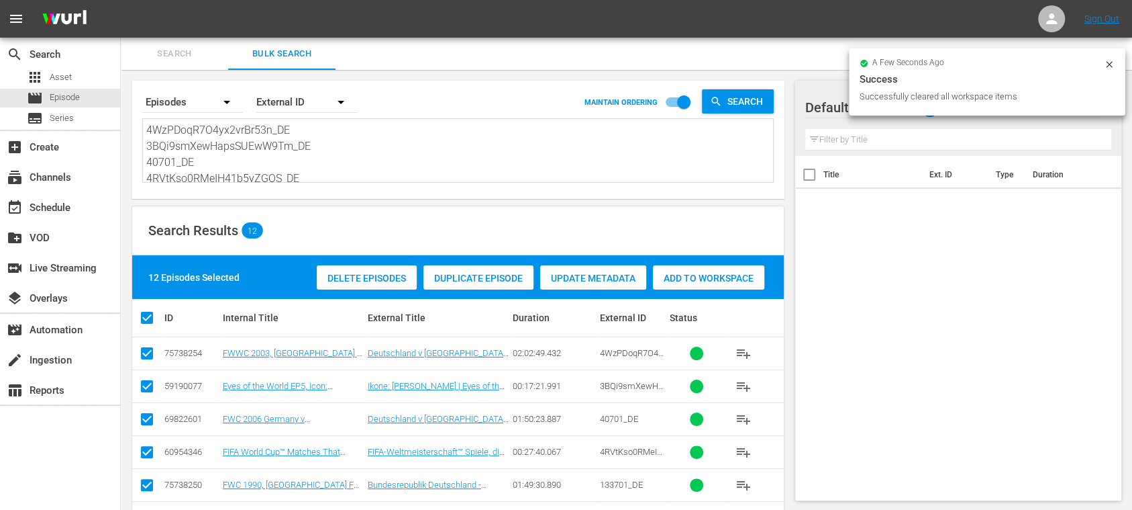
checkbox input "true"
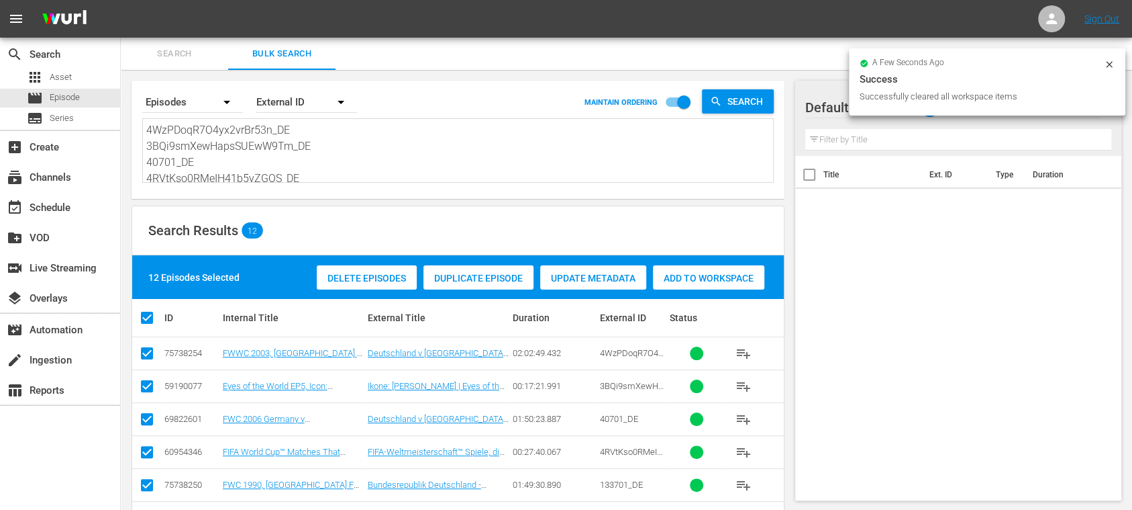
checkbox input "true"
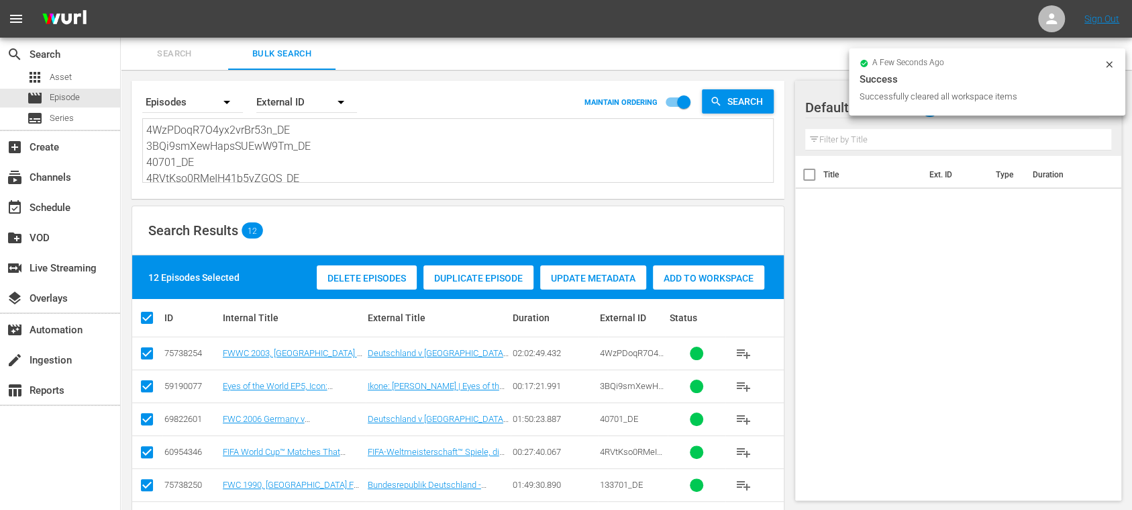
checkbox input "true"
click at [694, 274] on span "Add to Workspace" at bounding box center [708, 278] width 111 height 11
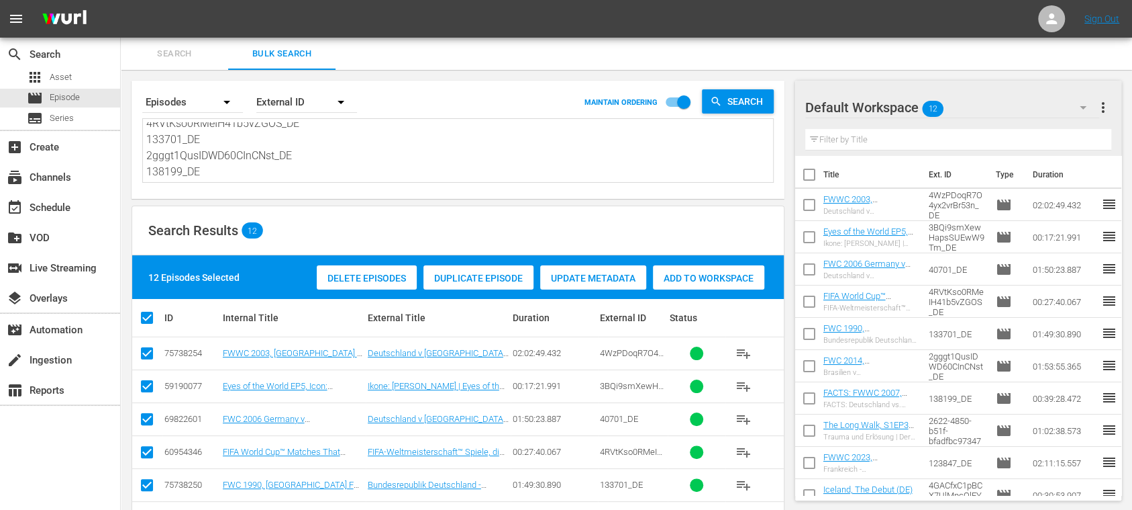
scroll to position [148, 0]
drag, startPoint x: 149, startPoint y: 130, endPoint x: 661, endPoint y: 244, distance: 524.1
click at [661, 244] on div "Search By Episodes Order By External ID MAINTAIN ORDERING Search 4WzPDoqR7O4yx2…" at bounding box center [458, 413] width 675 height 687
paste textarea "45QmW4tnKLVSc73MjlMSsc_DE 4HtZGTmaoP3Uo5uwC9uoex_DE 46607_DE 136928_DE 134760_D…"
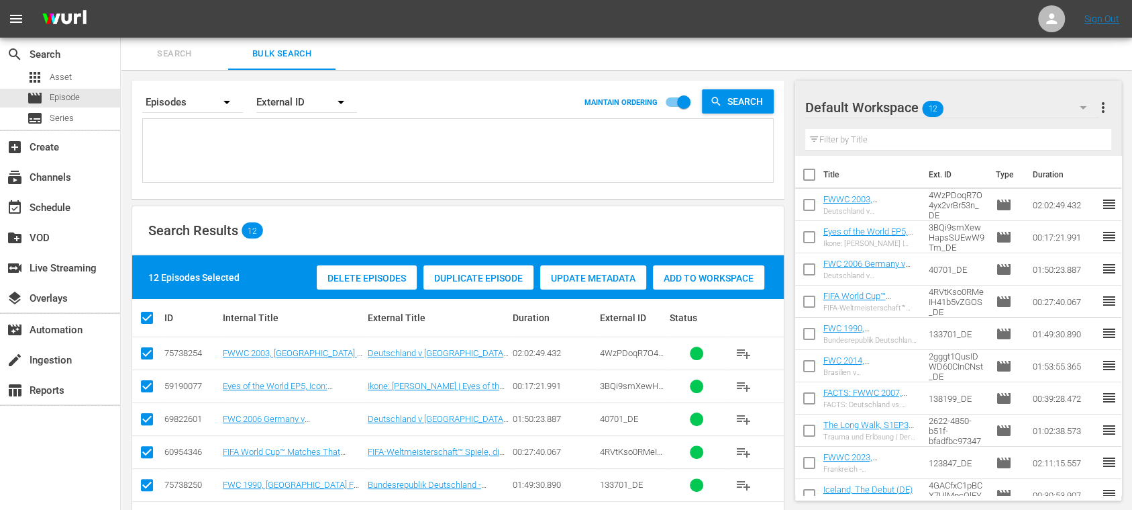
type textarea "45QmW4tnKLVSc73MjlMSsc_DE 4HtZGTmaoP3Uo5uwC9uoex_DE 46607_DE 136928_DE 134760_D…"
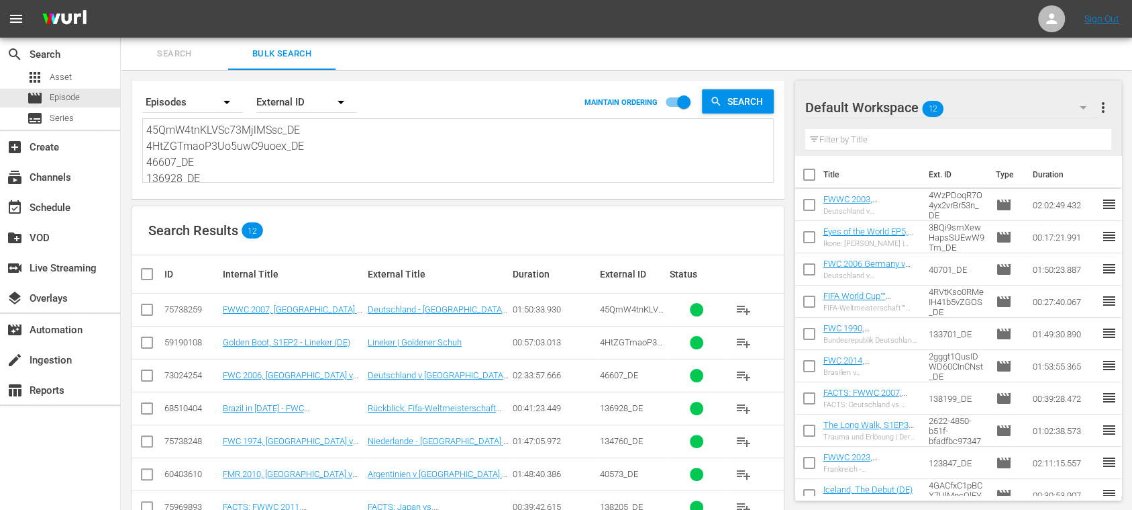
type textarea "45QmW4tnKLVSc73MjlMSsc_DE 4HtZGTmaoP3Uo5uwC9uoex_DE 46607_DE 136928_DE 134760_D…"
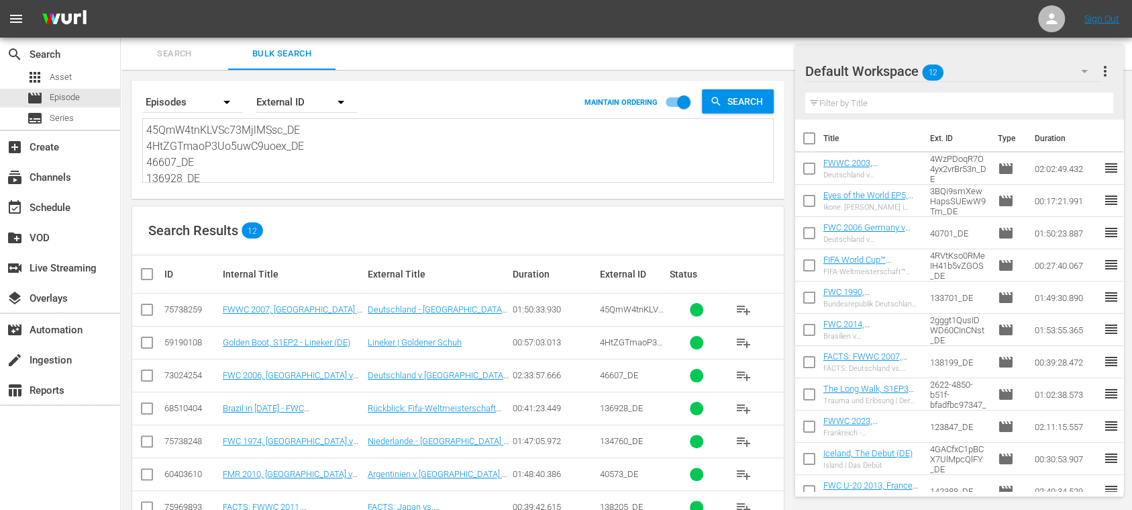
scroll to position [200, 0]
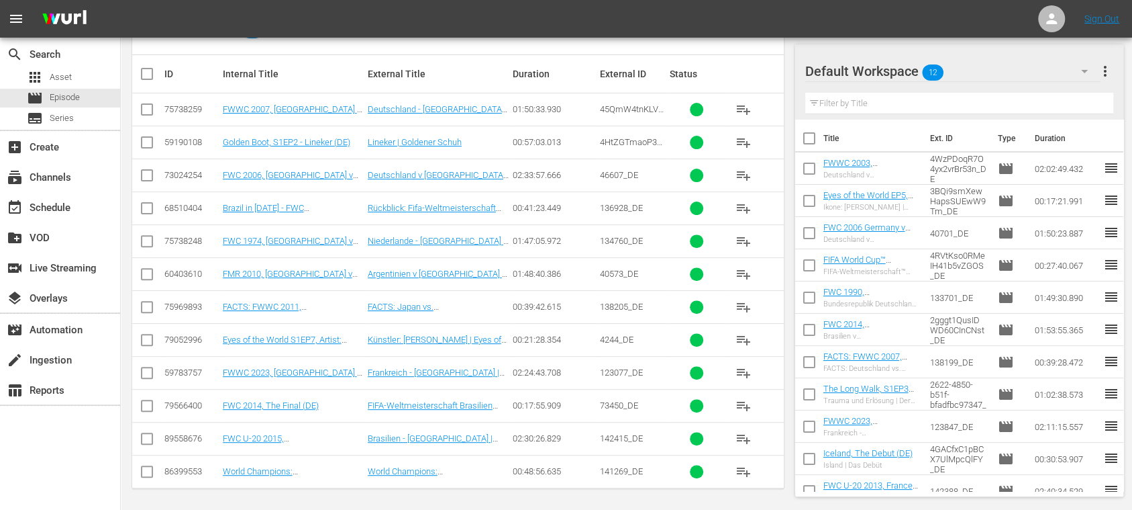
click at [943, 70] on span "more_vert" at bounding box center [1106, 71] width 16 height 16
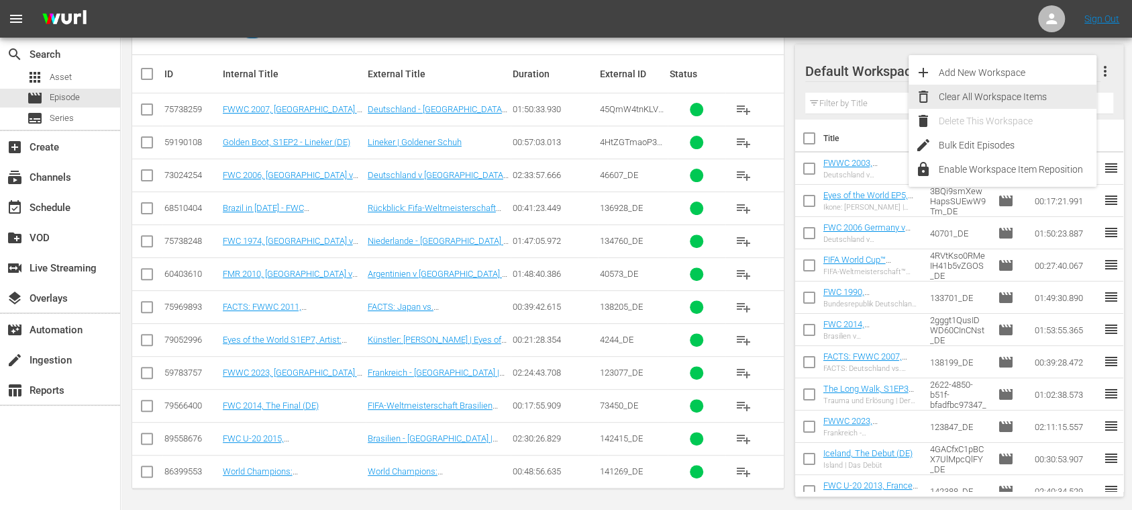
click at [943, 97] on div "Clear All Workspace Items" at bounding box center [1018, 97] width 158 height 24
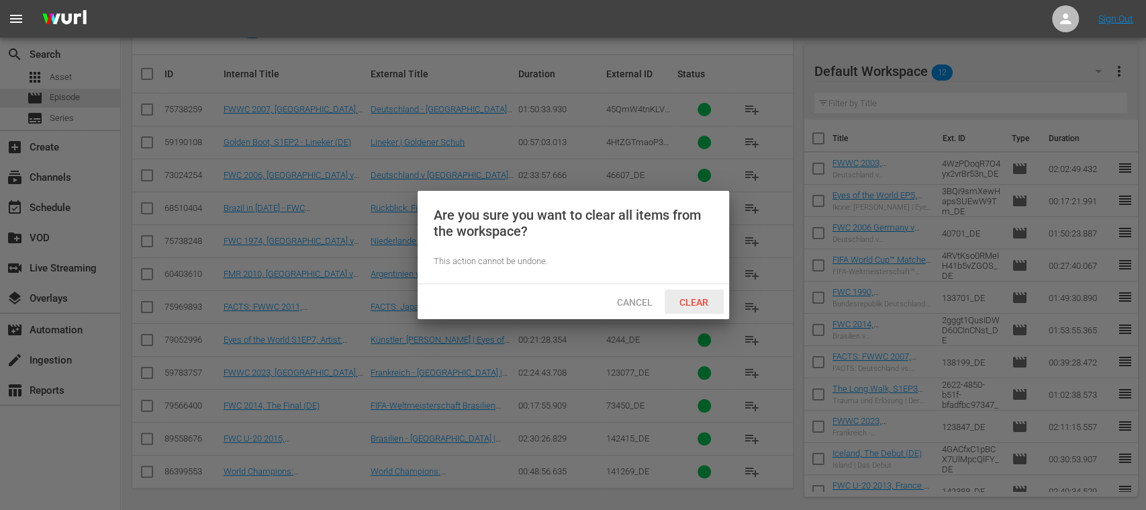
click at [700, 304] on span "Clear" at bounding box center [694, 302] width 50 height 11
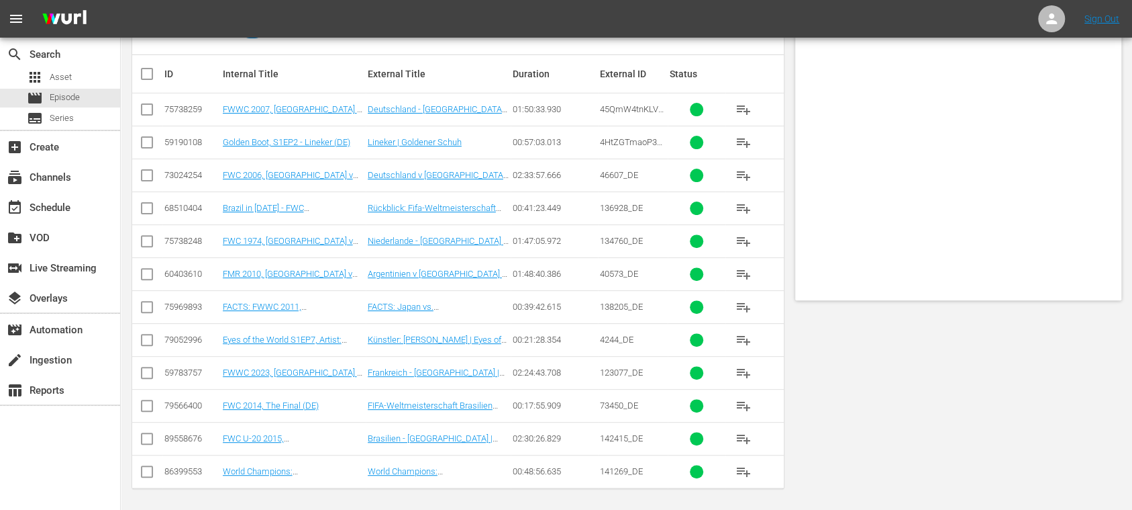
scroll to position [0, 0]
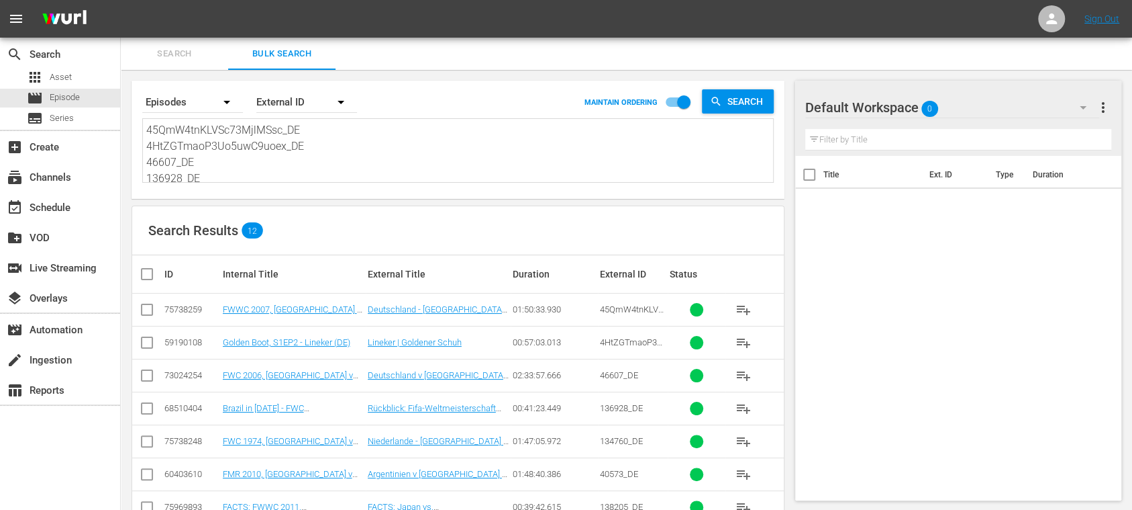
click at [144, 277] on input "checkbox" at bounding box center [152, 274] width 27 height 16
checkbox input "true"
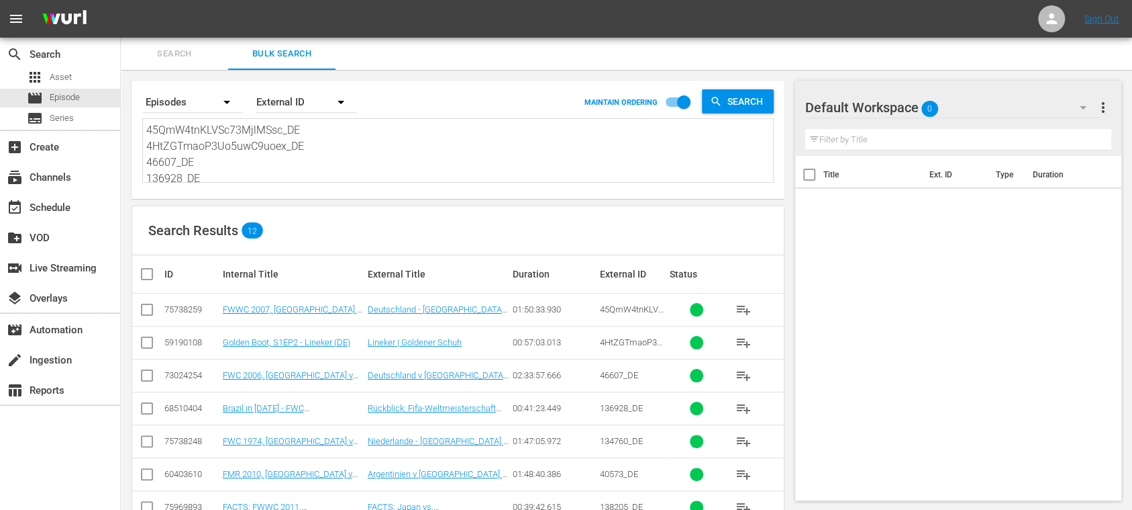
checkbox input "true"
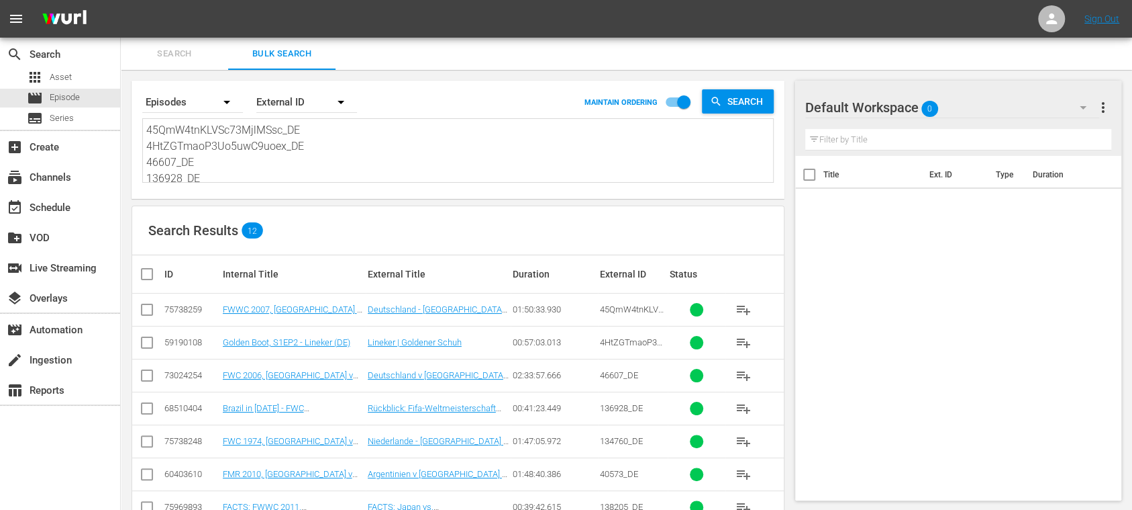
checkbox input "true"
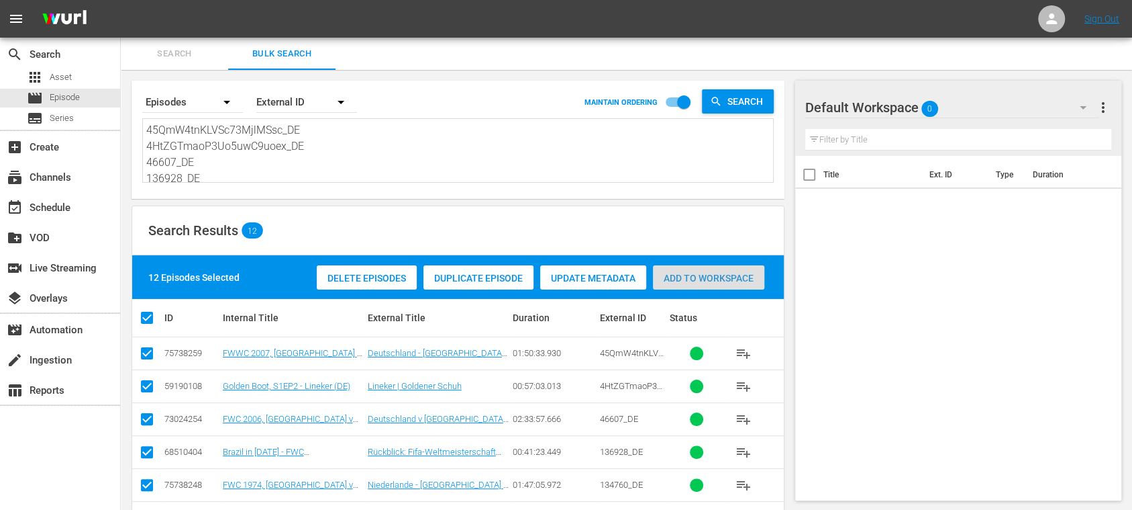
click at [730, 279] on span "Add to Workspace" at bounding box center [708, 278] width 111 height 11
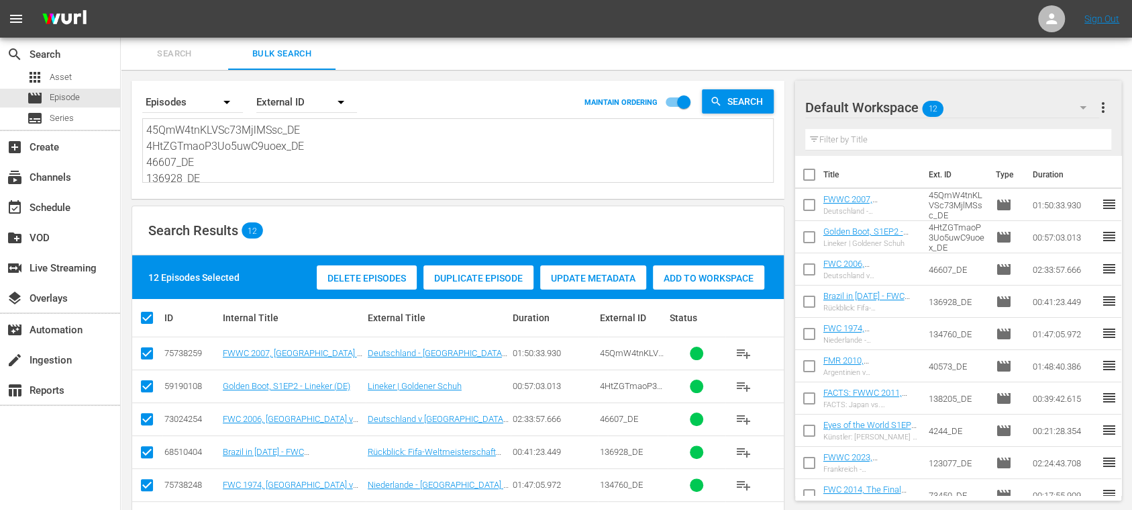
click at [146, 124] on div "45QmW4tnKLVSc73MjlMSsc_DE 4HtZGTmaoP3Uo5uwC9uoex_DE 46607_DE 136928_DE 134760_D…" at bounding box center [458, 150] width 630 height 63
drag, startPoint x: 146, startPoint y: 128, endPoint x: 827, endPoint y: 277, distance: 696.8
click at [827, 277] on div "Search Bulk Search Search By Episodes Order By External ID MAINTAIN ORDERING Se…" at bounding box center [627, 397] width 1012 height 719
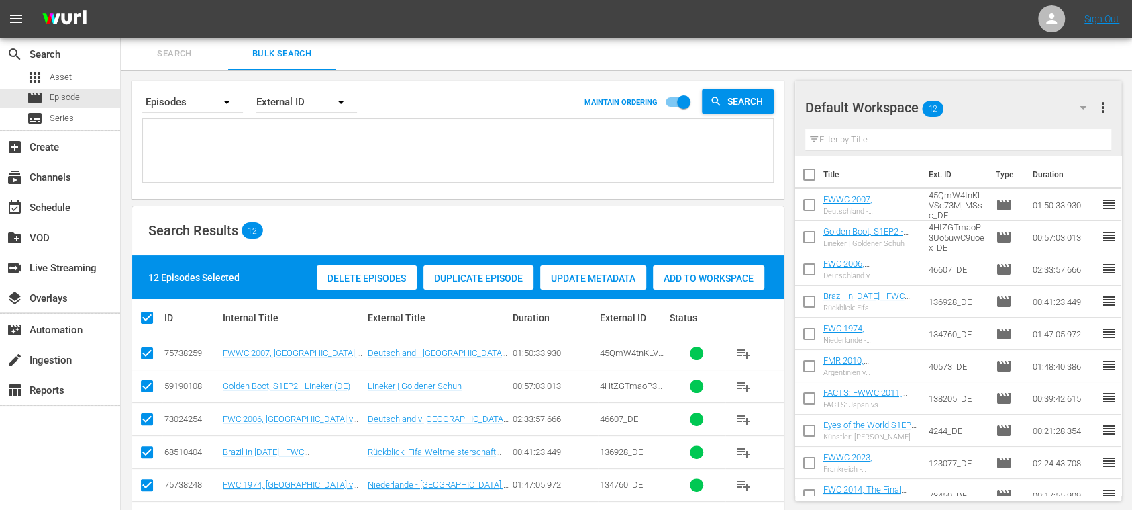
paste textarea "8ZvjzOYODw13FFUp0D4Gv_DE 48CCGEppQBDWCza1BPJp41_DE 46602_DE 1wPU4n2iQqvxzMBqsAz…"
type textarea "8ZvjzOYODw13FFUp0D4Gv_DE 48CCGEppQBDWCza1BPJp41_DE 46602_DE 1wPU4n2iQqvxzMBqsAz…"
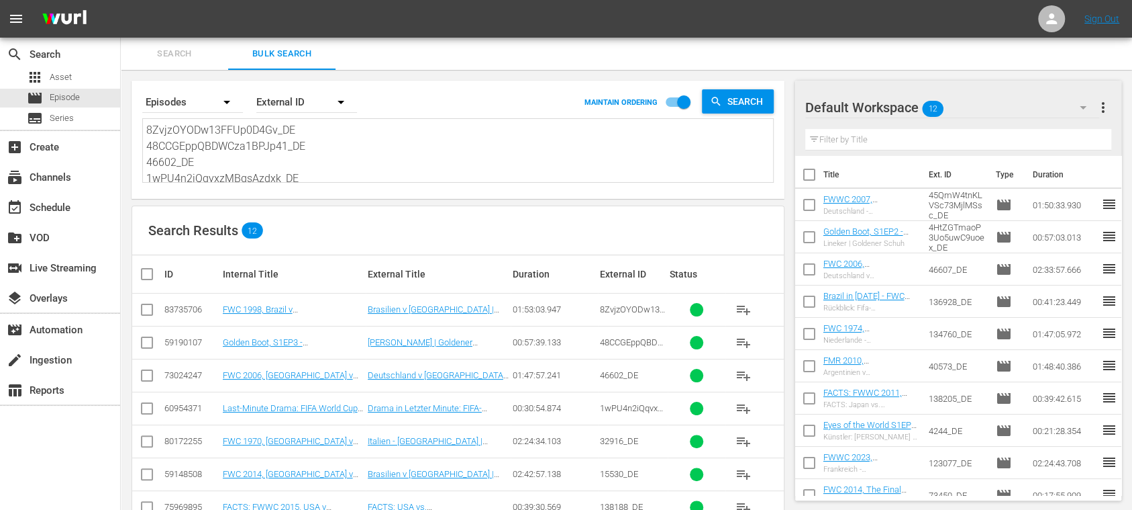
type textarea "8ZvjzOYODw13FFUp0D4Gv_DE 48CCGEppQBDWCza1BPJp41_DE 46602_DE 1wPU4n2iQqvxzMBqsAz…"
drag, startPoint x: 147, startPoint y: 128, endPoint x: 906, endPoint y: 298, distance: 778.0
click at [886, 306] on div "Search Bulk Search Search By Episodes Order By External ID MAINTAIN ORDERING Se…" at bounding box center [627, 375] width 1012 height 675
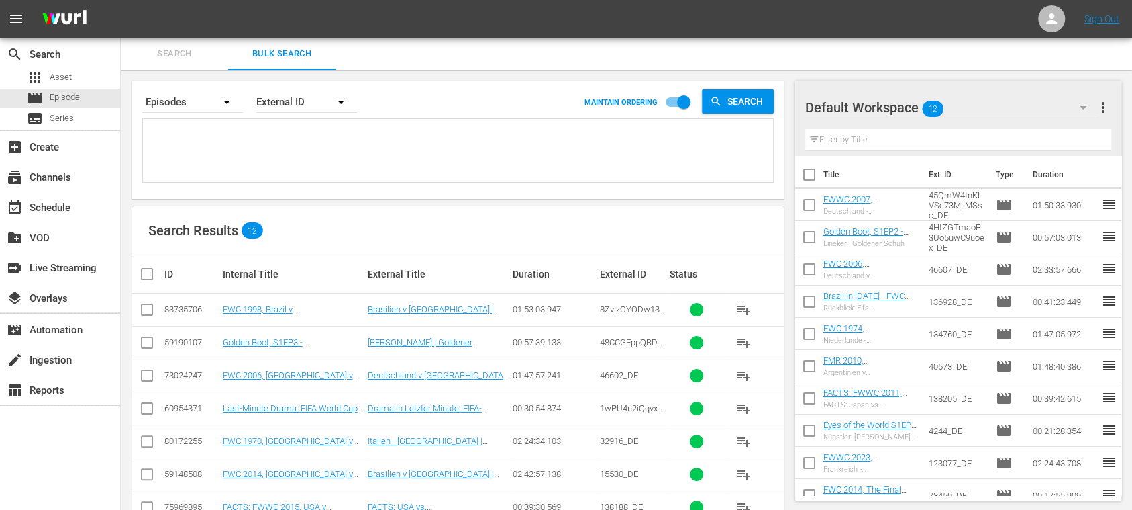
scroll to position [0, 0]
paste textarea "8ZvjzOYODw13FFUp0D4Gv_DE 48CCGEppQBDWCza1BPJp41_DE 46602_DE 1wPU4n2iQqvxzMBqsAz…"
type textarea "8ZvjzOYODw13FFUp0D4Gv_DE 48CCGEppQBDWCza1BPJp41_DE 46602_DE 1wPU4n2iQqvxzMBqsAz…"
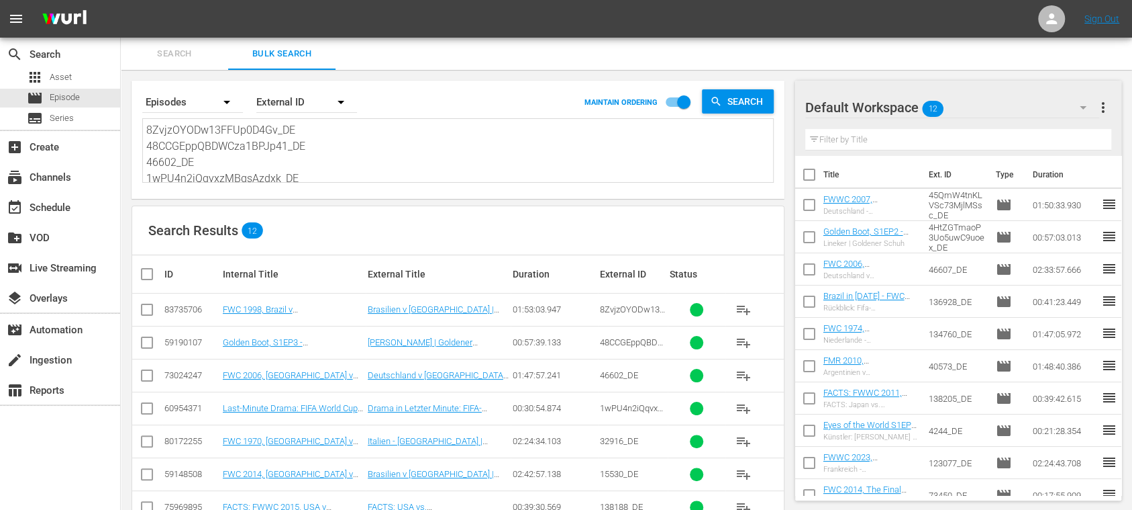
type textarea "8ZvjzOYODw13FFUp0D4Gv_DE 48CCGEppQBDWCza1BPJp41_DE 46602_DE 1wPU4n2iQqvxzMBqsAz…"
click at [943, 109] on span "more_vert" at bounding box center [1104, 107] width 16 height 16
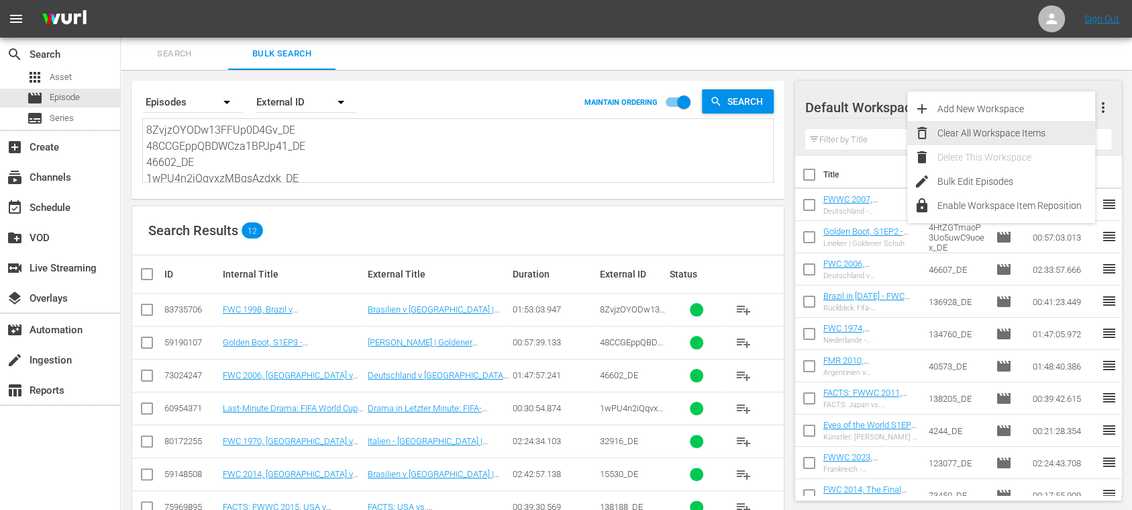
drag, startPoint x: 1016, startPoint y: 132, endPoint x: 962, endPoint y: 173, distance: 67.9
click at [943, 132] on div "Clear All Workspace Items" at bounding box center [1017, 133] width 158 height 24
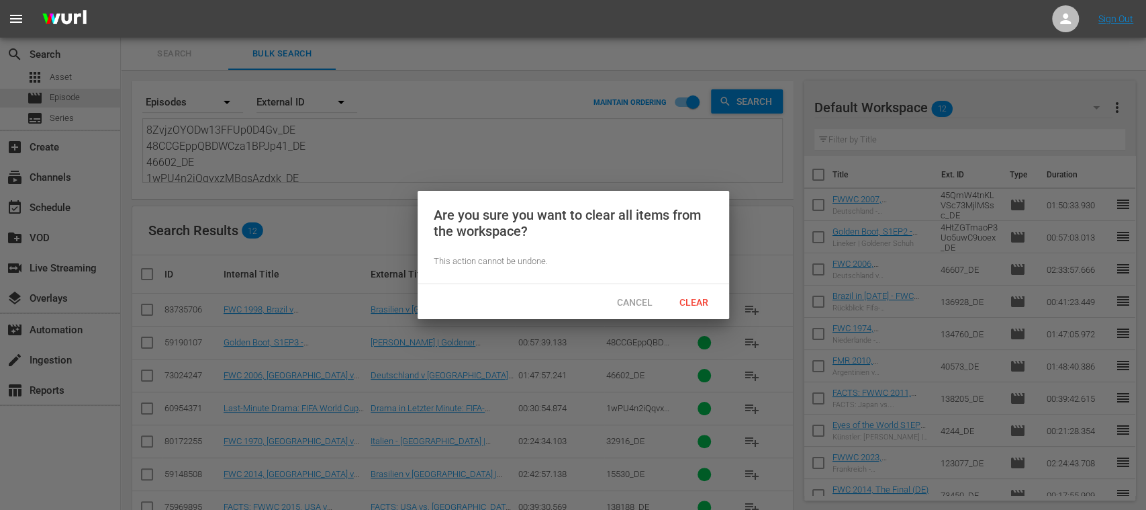
click at [706, 299] on span "Clear" at bounding box center [694, 302] width 50 height 11
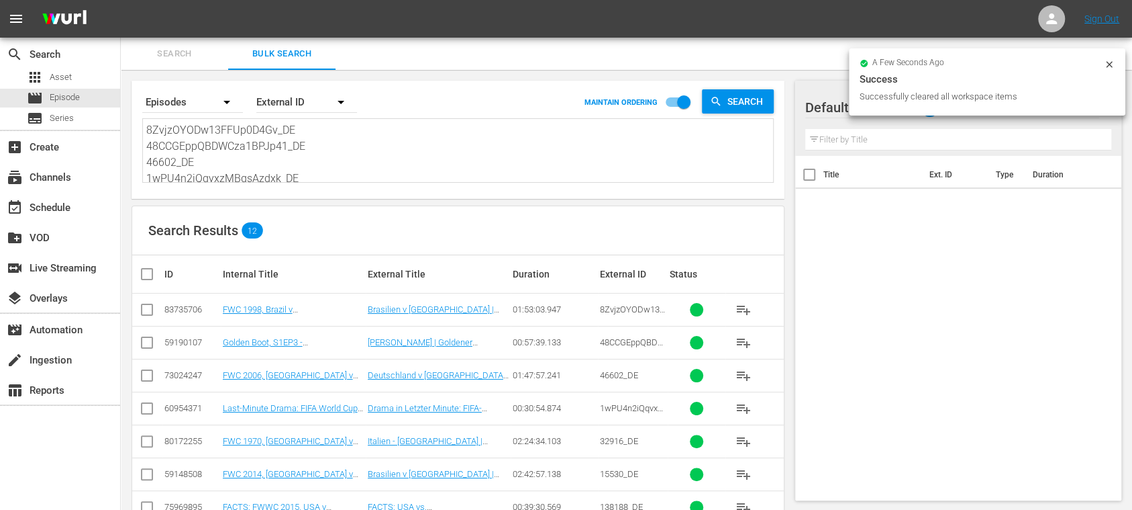
click at [142, 277] on input "checkbox" at bounding box center [152, 274] width 27 height 16
checkbox input "true"
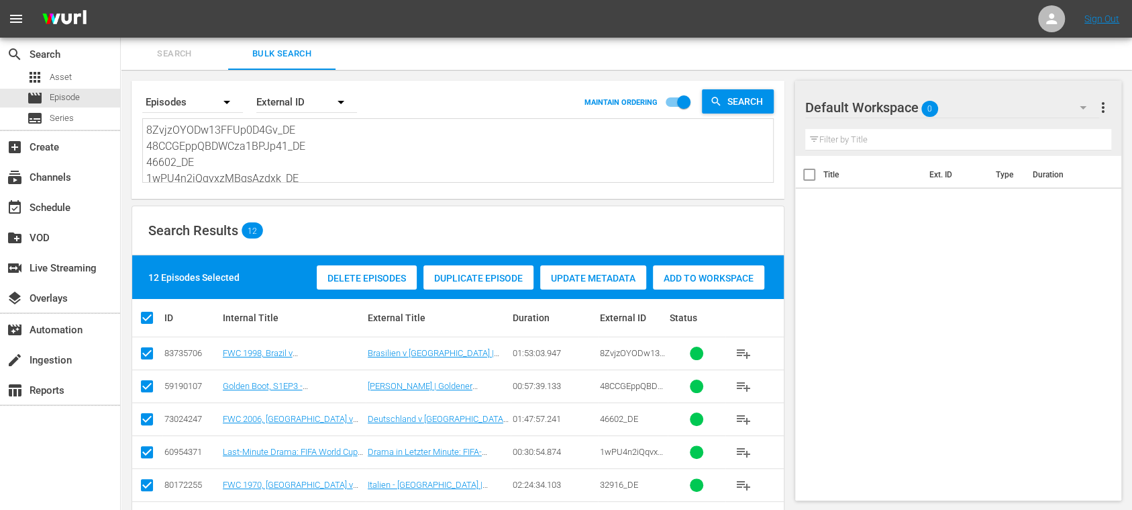
checkbox input "true"
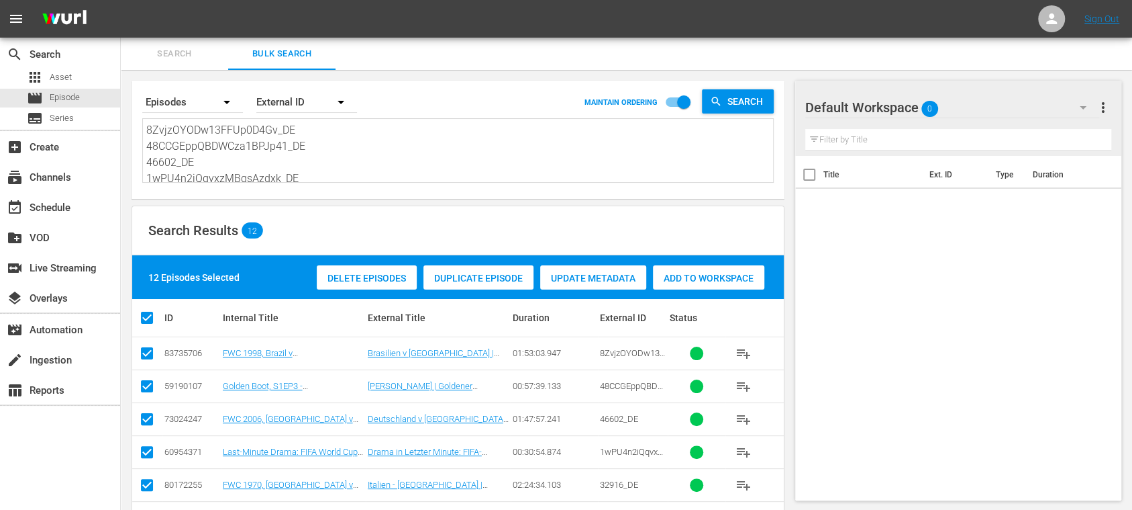
checkbox input "true"
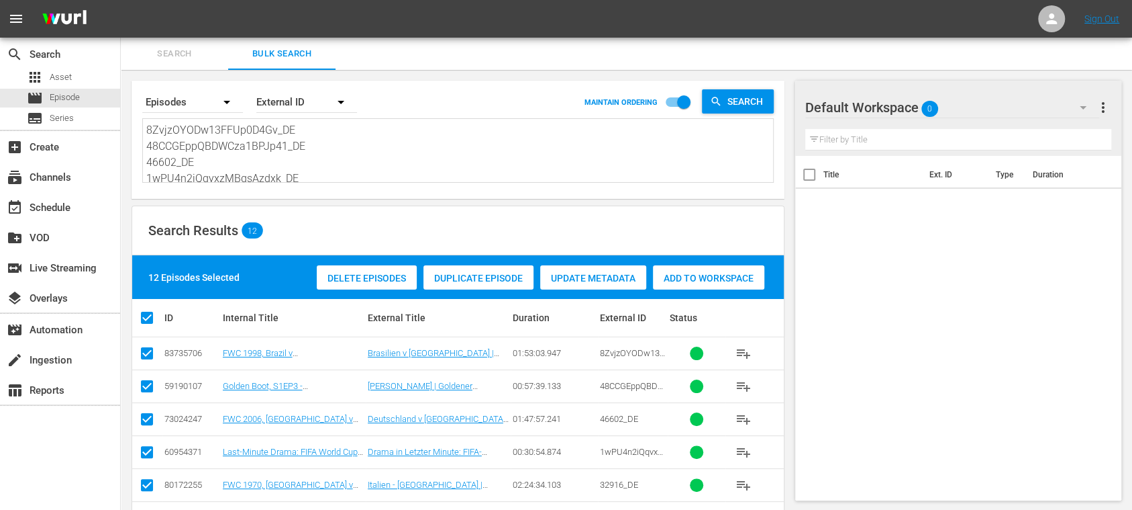
checkbox input "true"
click at [692, 278] on span "Add to Workspace" at bounding box center [708, 278] width 111 height 11
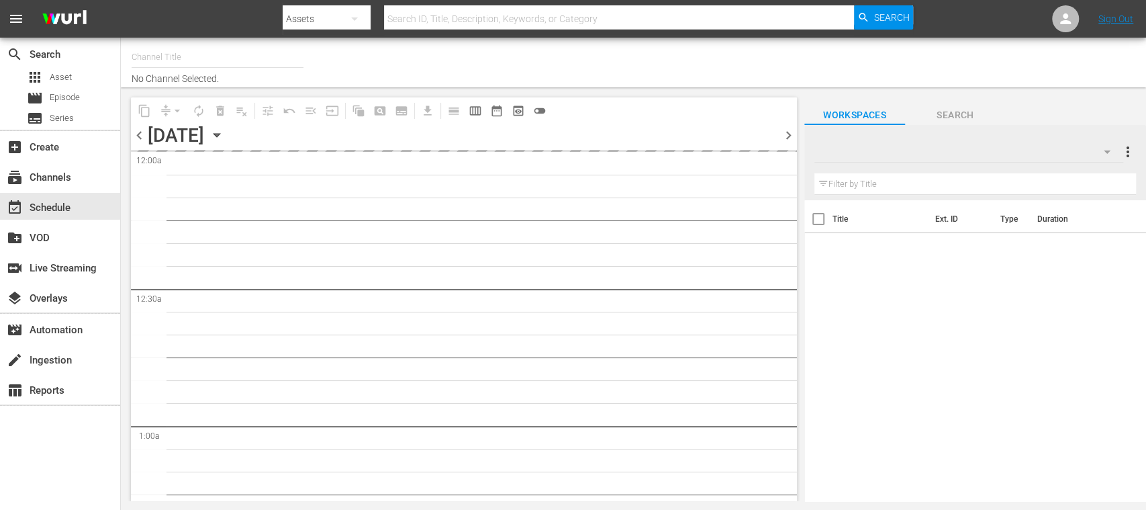
type input "FIFA+ Spanish-Local-MX (1855)"
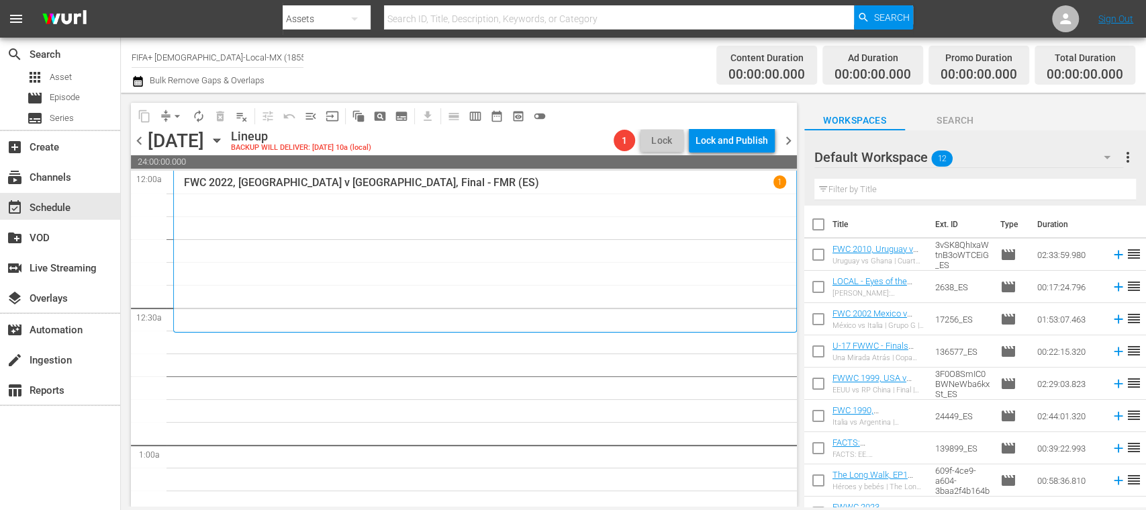
click at [820, 227] on input "checkbox" at bounding box center [818, 227] width 28 height 28
checkbox input "true"
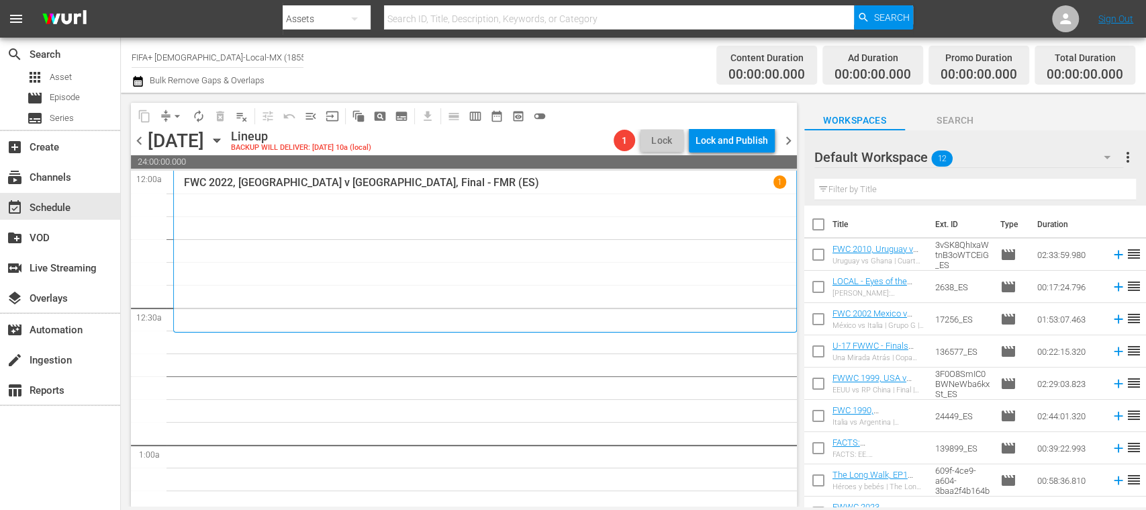
checkbox input "true"
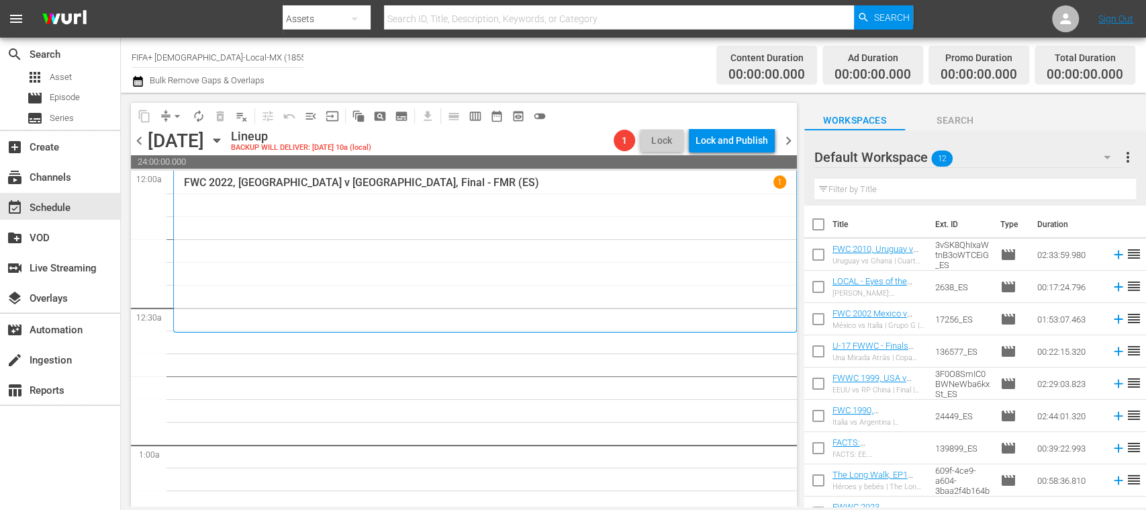
checkbox input "true"
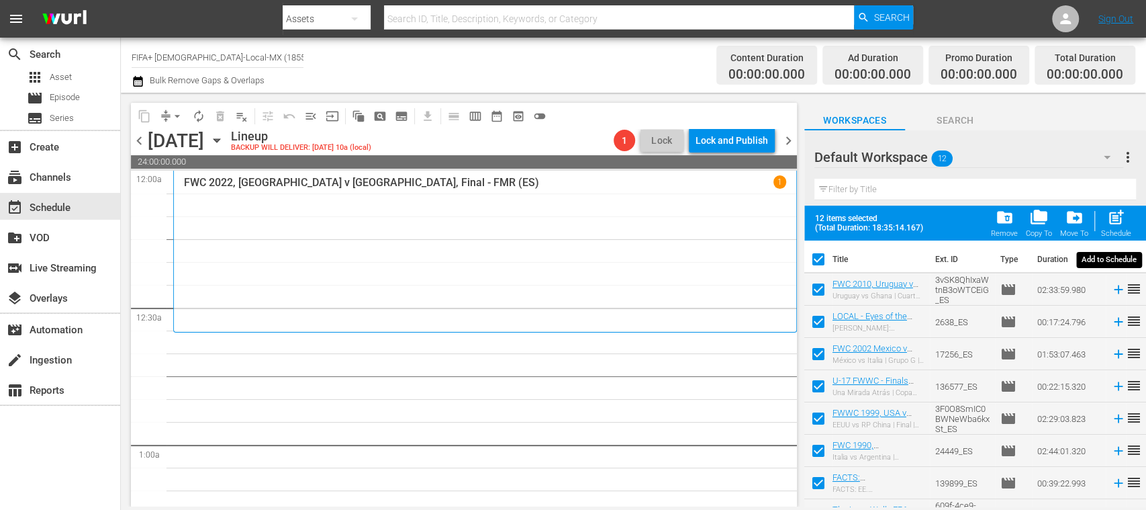
click at [1124, 224] on span "post_add" at bounding box center [1116, 217] width 18 height 18
checkbox input "false"
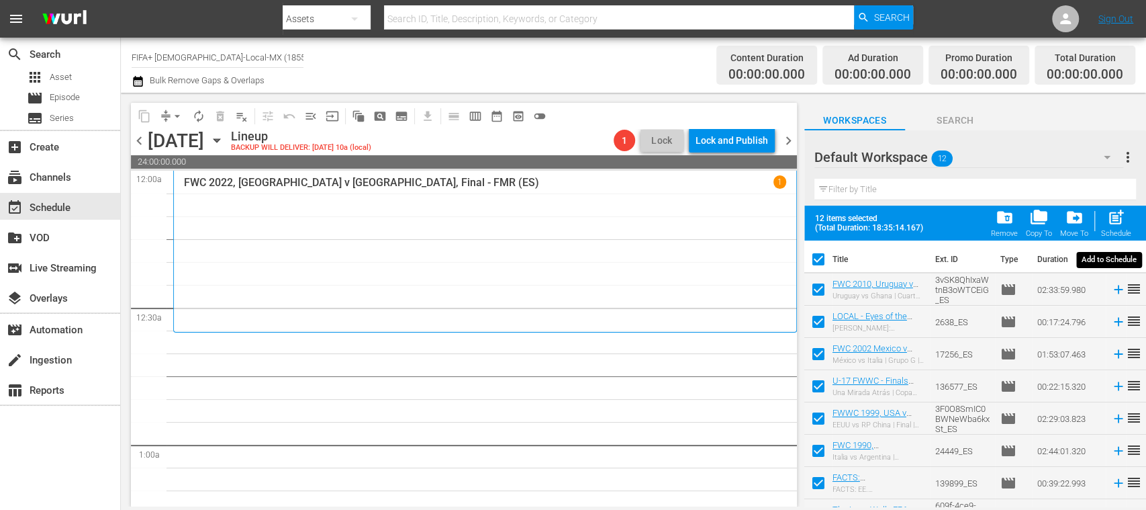
checkbox input "false"
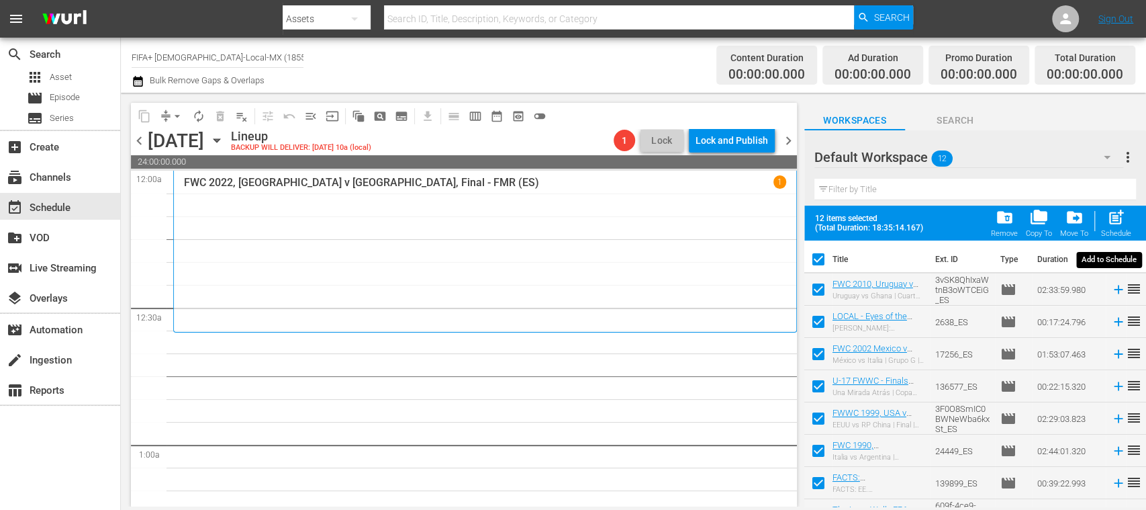
checkbox input "false"
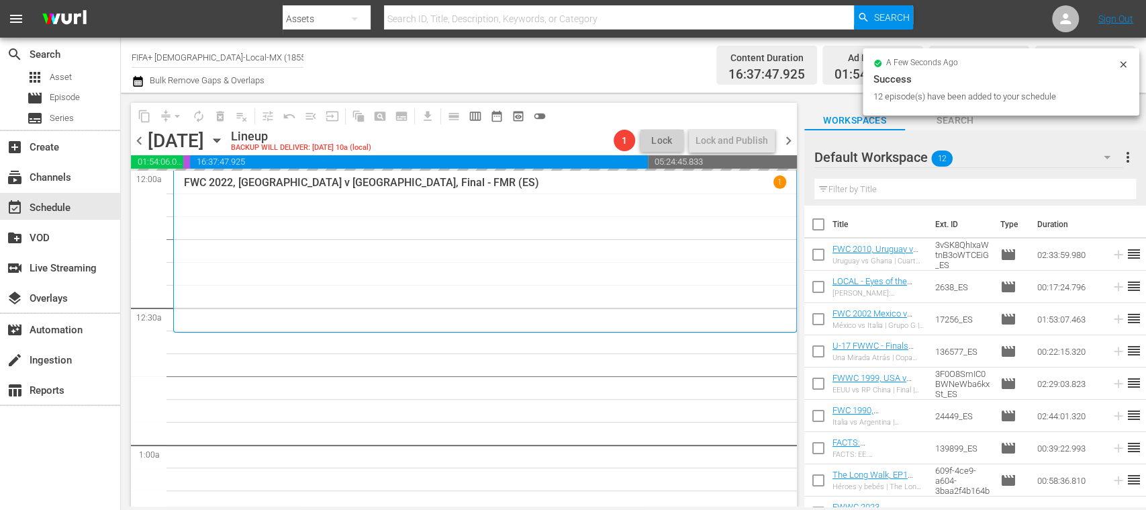
click at [820, 256] on input "checkbox" at bounding box center [818, 257] width 28 height 28
checkbox input "true"
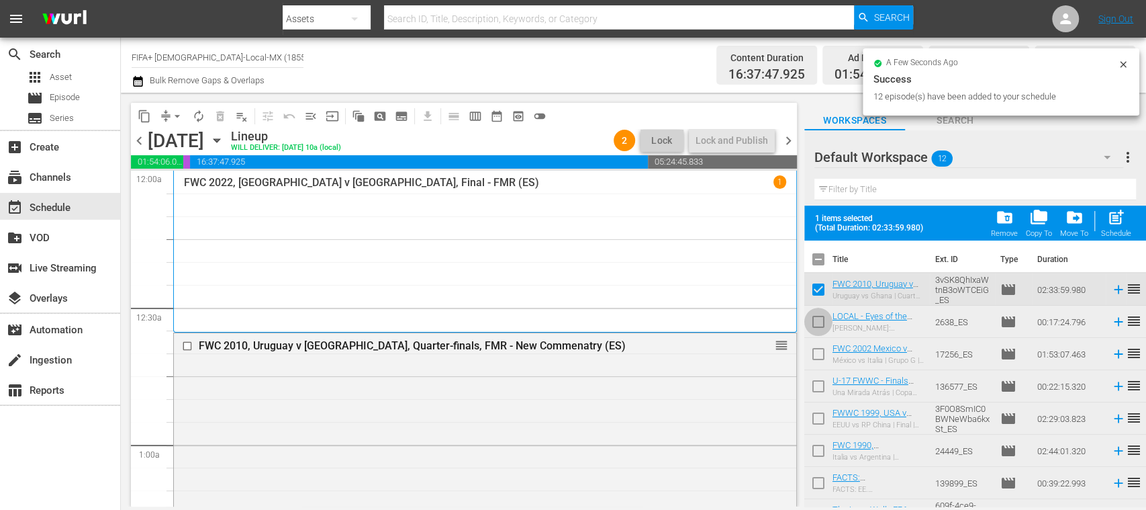
click at [820, 324] on input "checkbox" at bounding box center [818, 324] width 28 height 28
checkbox input "true"
click at [819, 354] on input "checkbox" at bounding box center [818, 356] width 28 height 28
checkbox input "true"
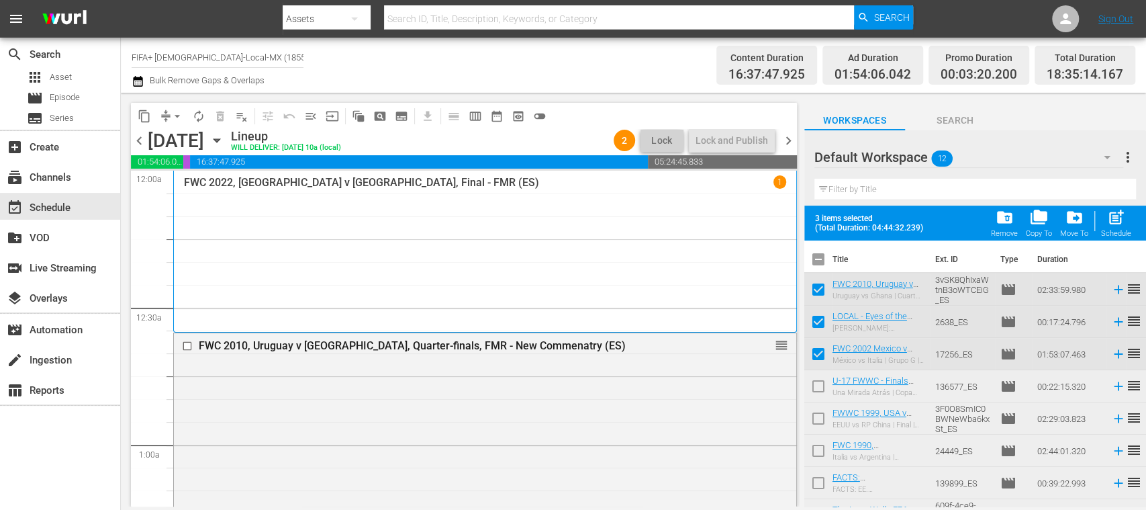
click at [818, 450] on input "checkbox" at bounding box center [818, 453] width 28 height 28
checkbox input "true"
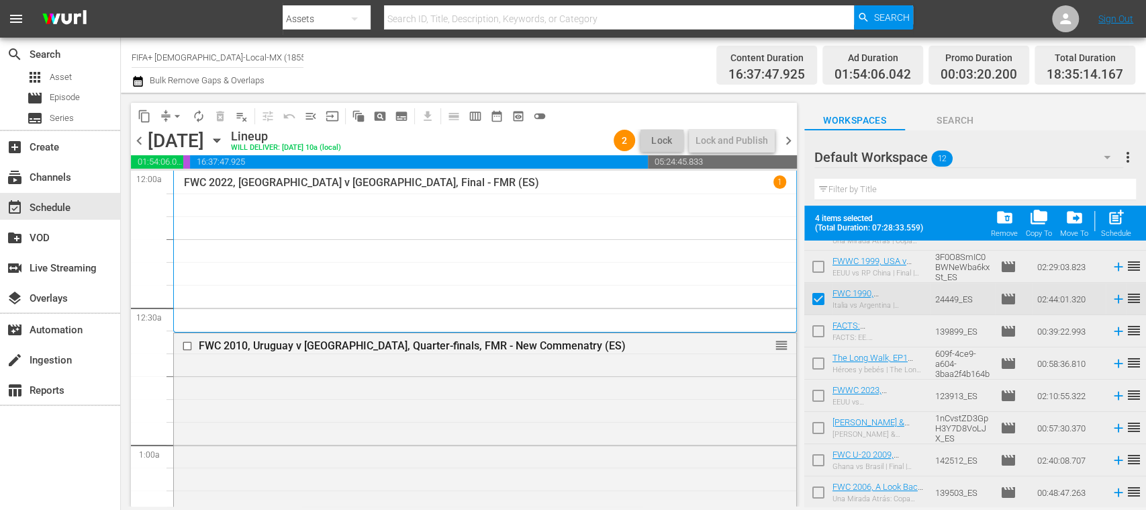
click at [818, 329] on input "checkbox" at bounding box center [818, 334] width 28 height 28
click at [816, 334] on input "checkbox" at bounding box center [818, 334] width 28 height 28
checkbox input "false"
click at [1117, 227] on div "post_add Schedule" at bounding box center [1116, 223] width 30 height 30
checkbox input "false"
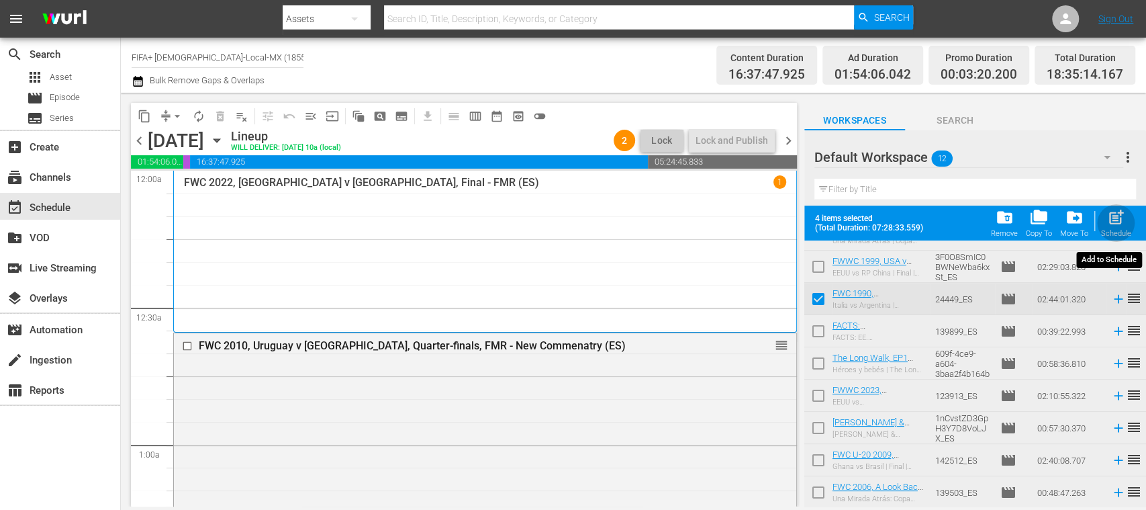
checkbox input "false"
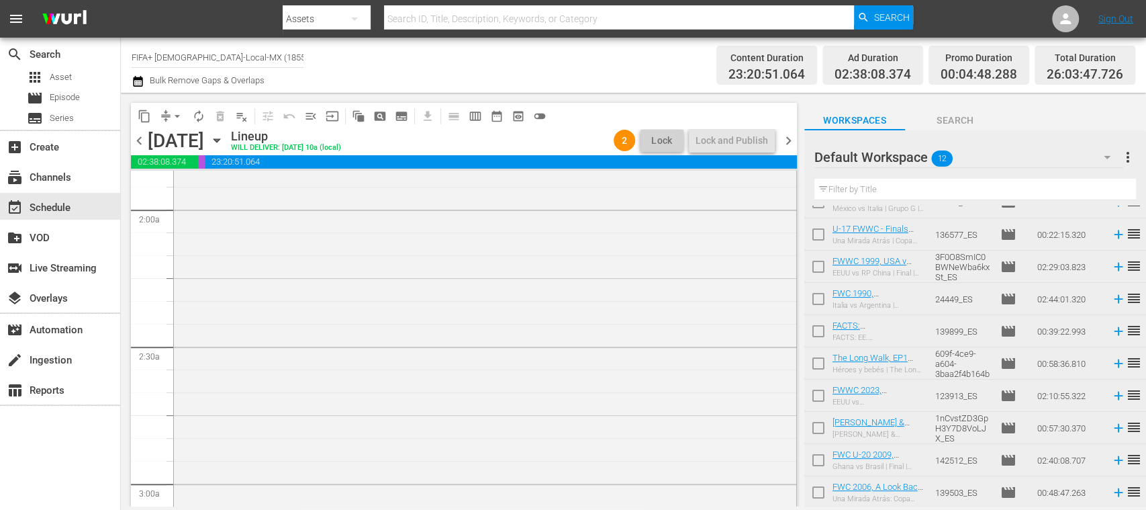
scroll to position [0, 0]
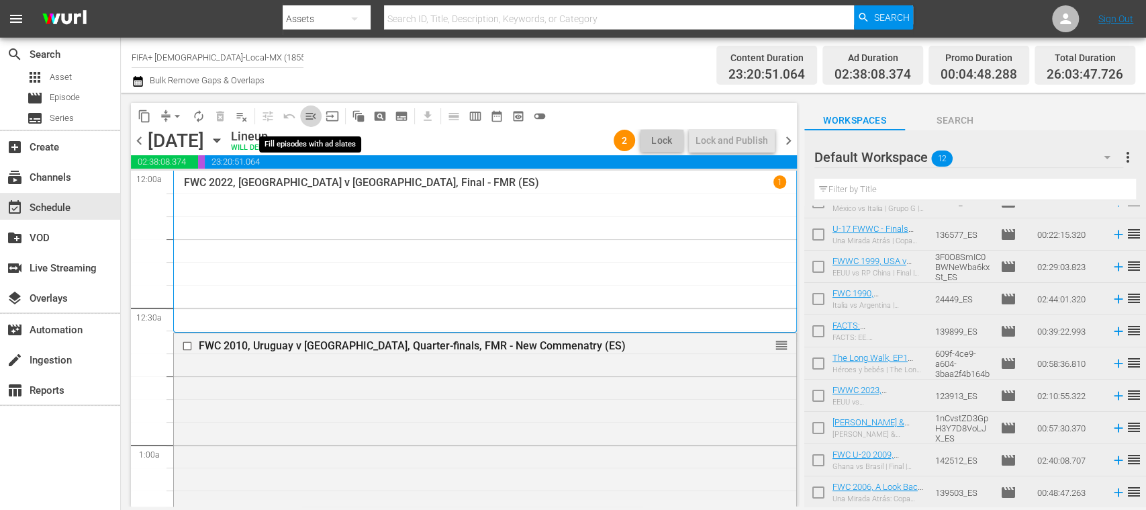
click at [311, 113] on span "menu_open" at bounding box center [310, 115] width 13 height 13
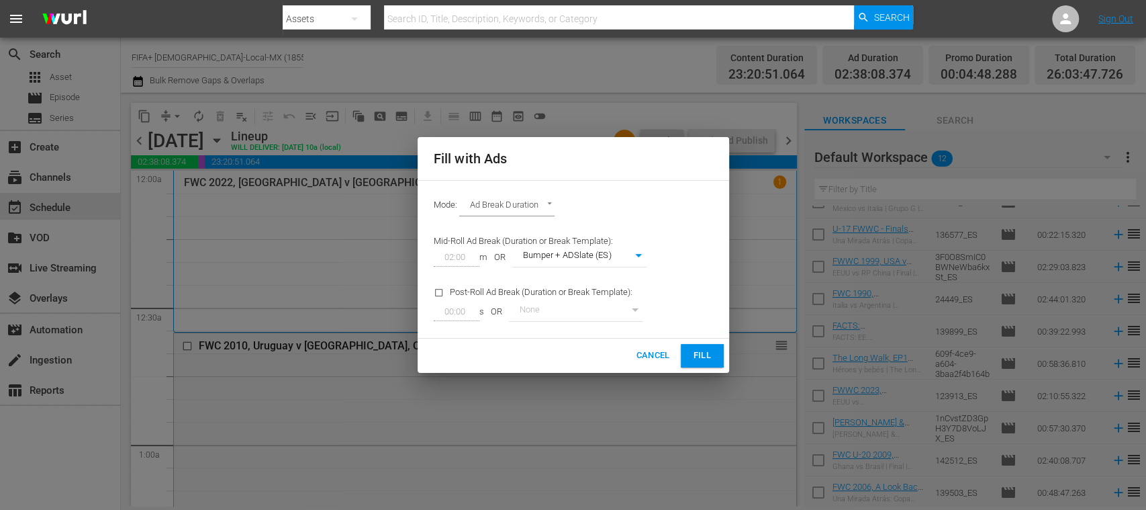
click at [696, 348] on span "Fill" at bounding box center [701, 355] width 21 height 15
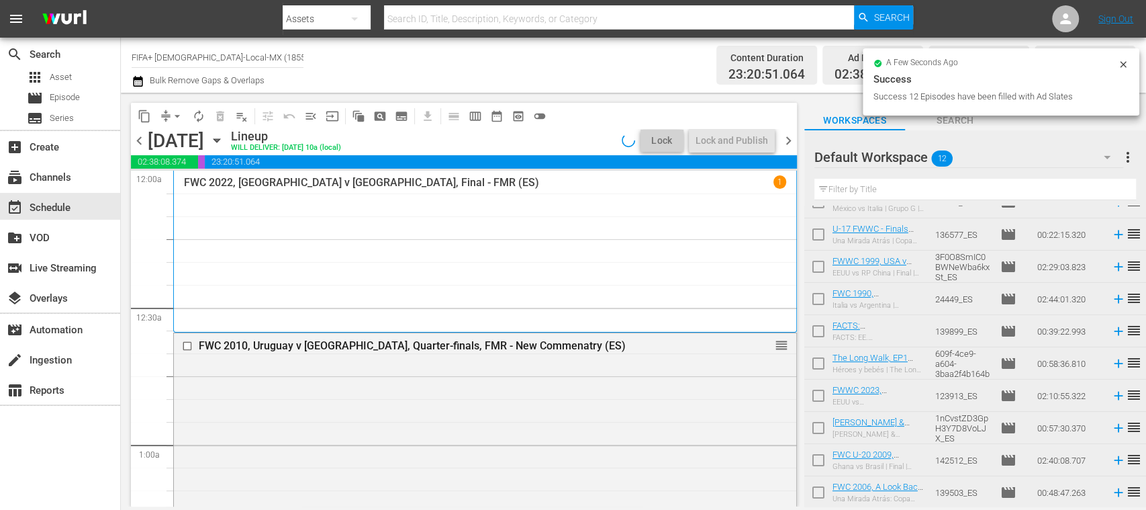
click at [177, 115] on span "arrow_drop_down" at bounding box center [177, 115] width 13 height 13
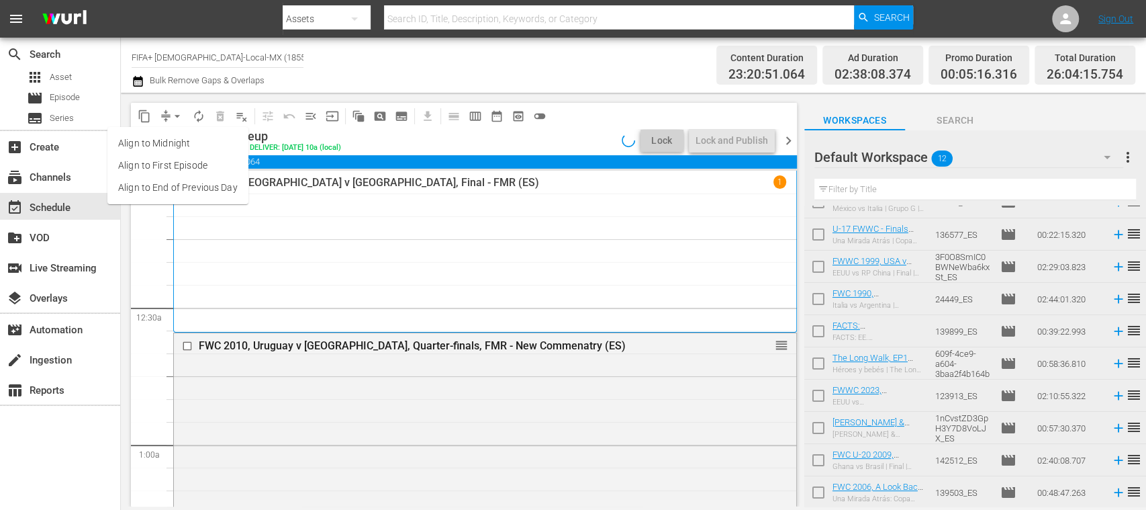
click at [195, 183] on li "Align to End of Previous Day" at bounding box center [177, 188] width 141 height 22
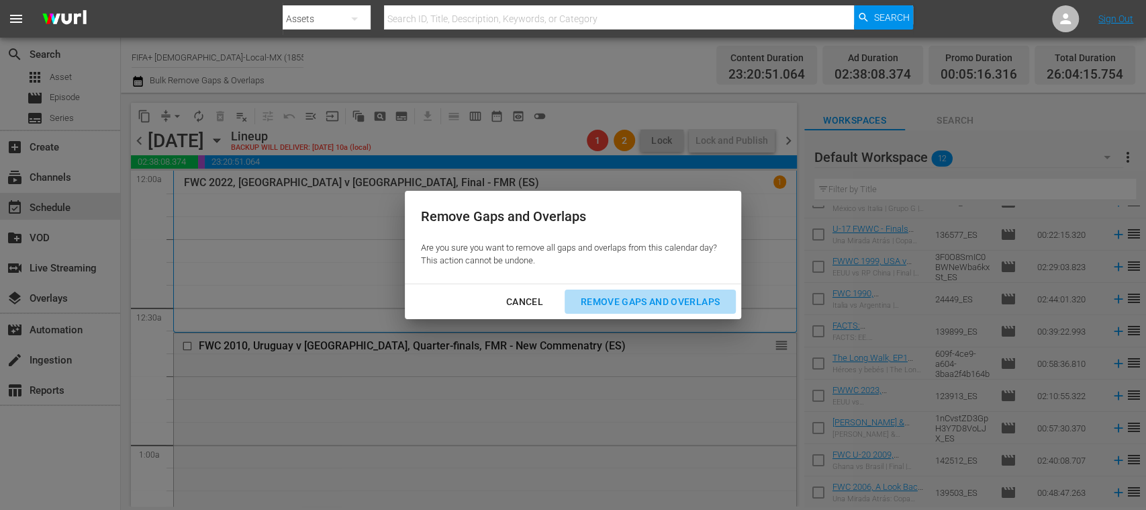
click at [620, 299] on div "Remove Gaps and Overlaps" at bounding box center [650, 301] width 160 height 17
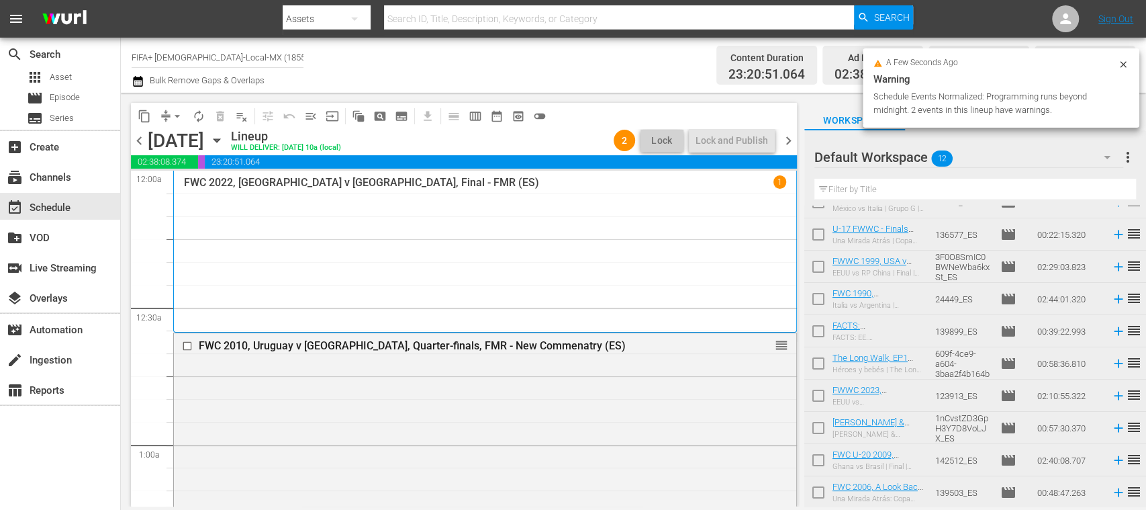
click at [787, 140] on span "chevron_right" at bounding box center [788, 140] width 17 height 17
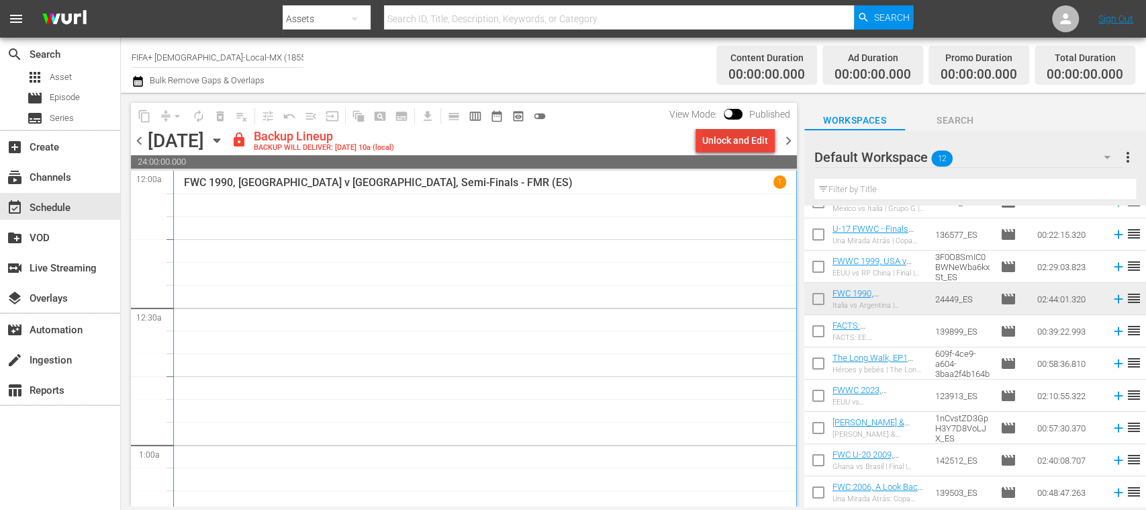
click at [752, 145] on div "Unlock and Edit" at bounding box center [735, 140] width 66 height 24
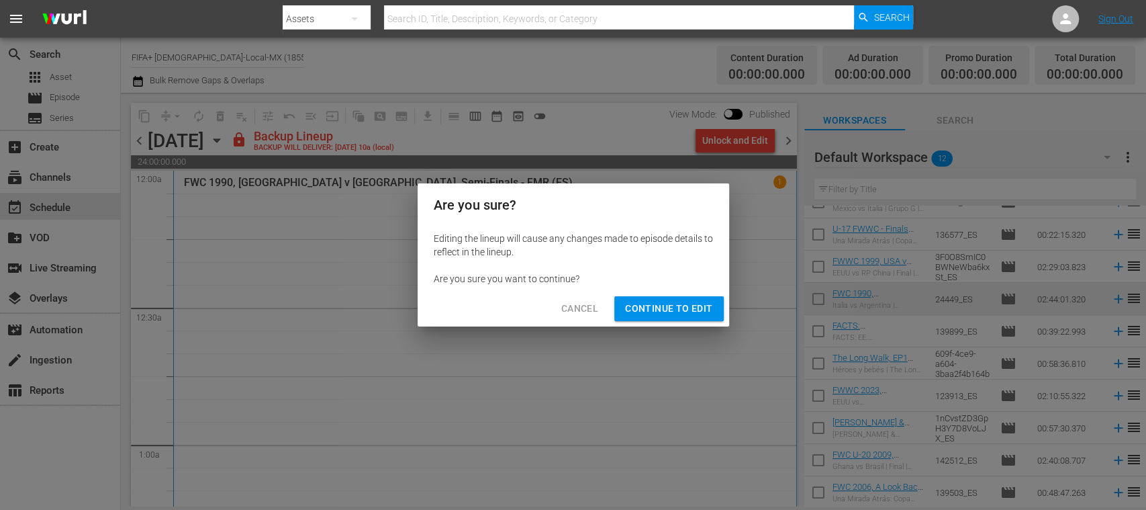
click at [684, 295] on div "Cancel Continue to Edit" at bounding box center [573, 309] width 311 height 36
click at [678, 306] on span "Continue to Edit" at bounding box center [668, 308] width 87 height 17
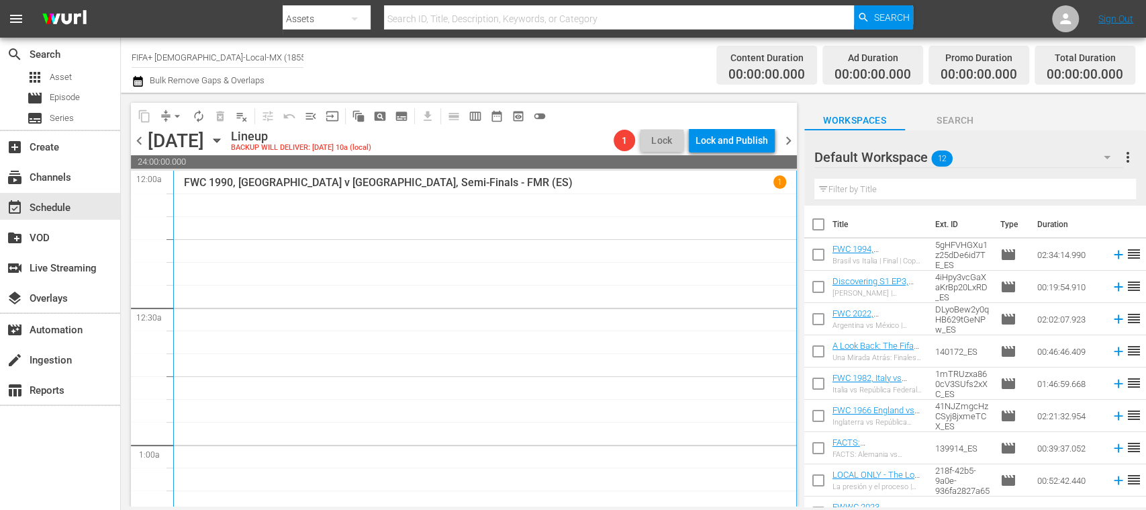
click at [816, 224] on input "checkbox" at bounding box center [818, 227] width 28 height 28
checkbox input "true"
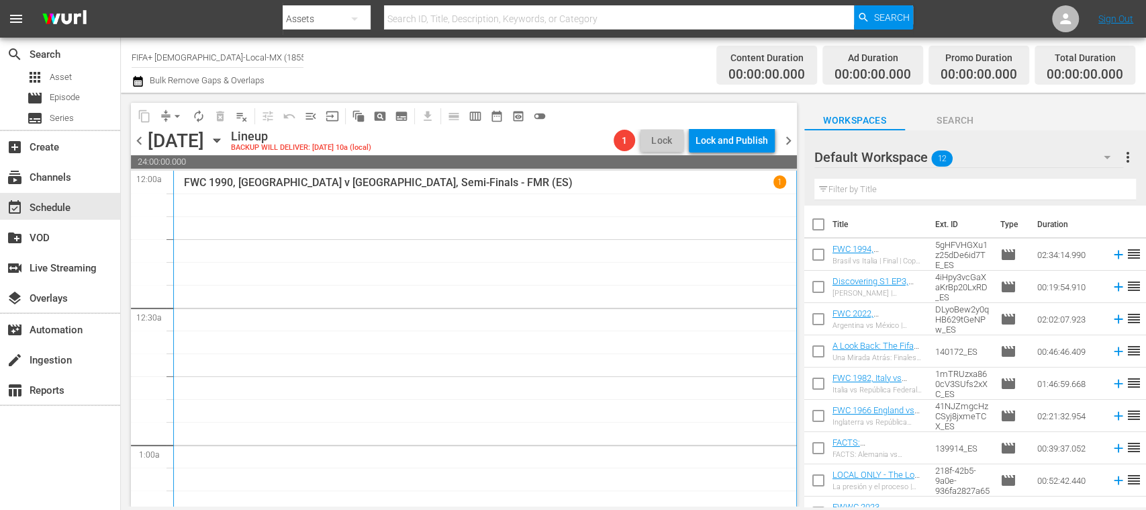
checkbox input "true"
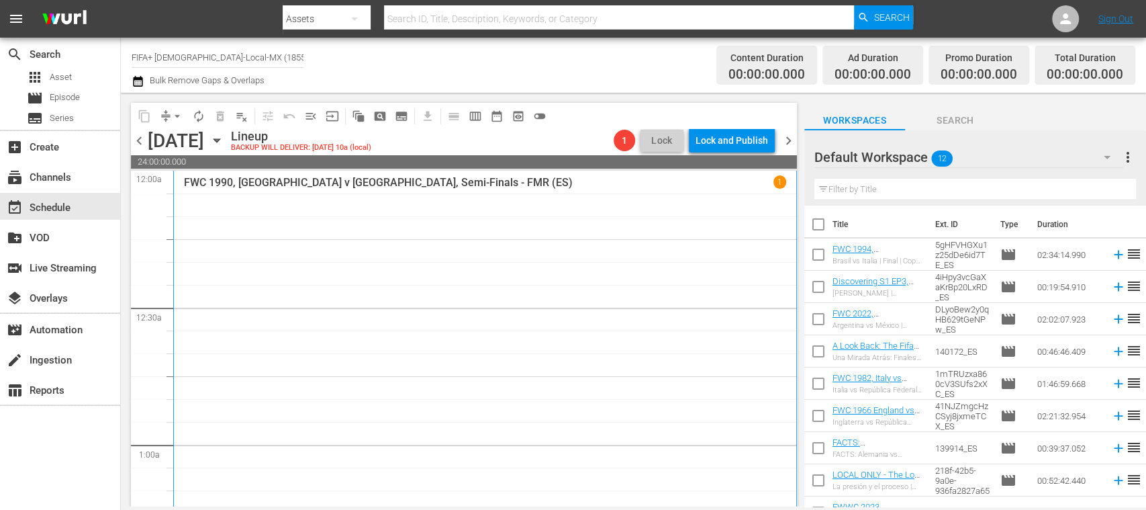
checkbox input "true"
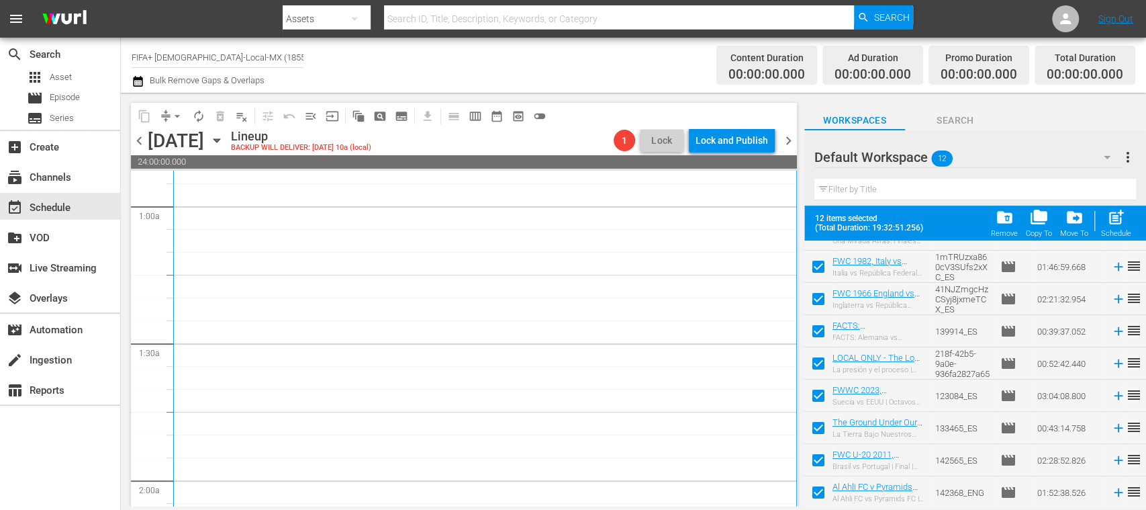
scroll to position [477, 0]
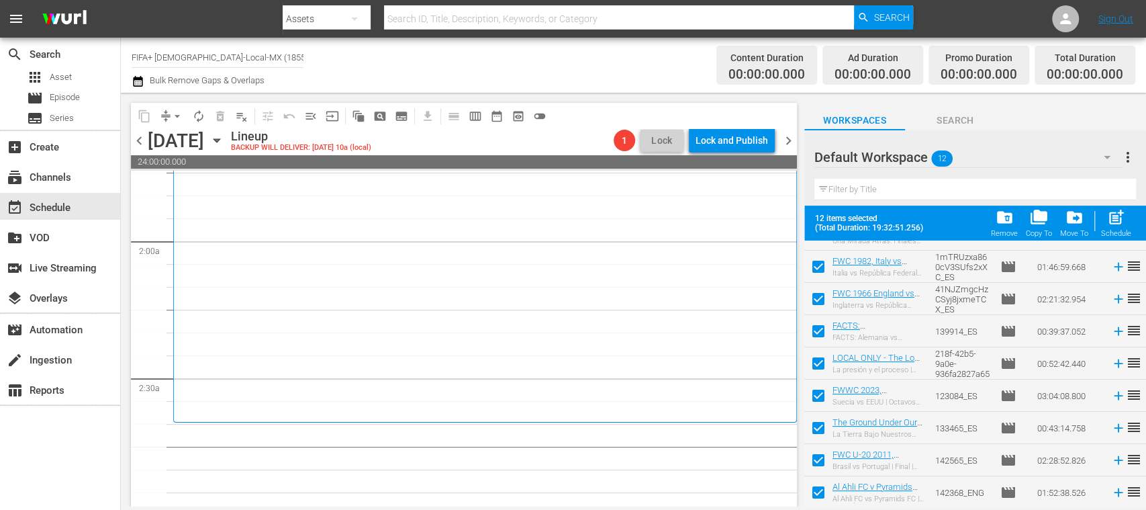
click at [816, 459] on input "checkbox" at bounding box center [818, 462] width 28 height 28
checkbox input "false"
click at [819, 492] on input "checkbox" at bounding box center [818, 495] width 28 height 28
checkbox input "false"
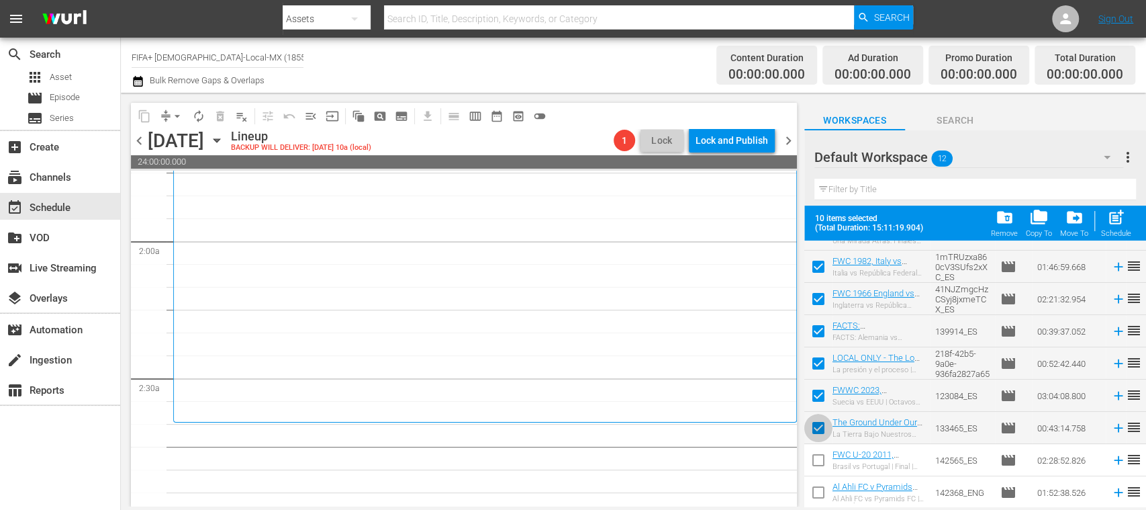
click at [817, 418] on input "checkbox" at bounding box center [818, 430] width 28 height 28
checkbox input "false"
click at [818, 393] on input "checkbox" at bounding box center [818, 398] width 28 height 28
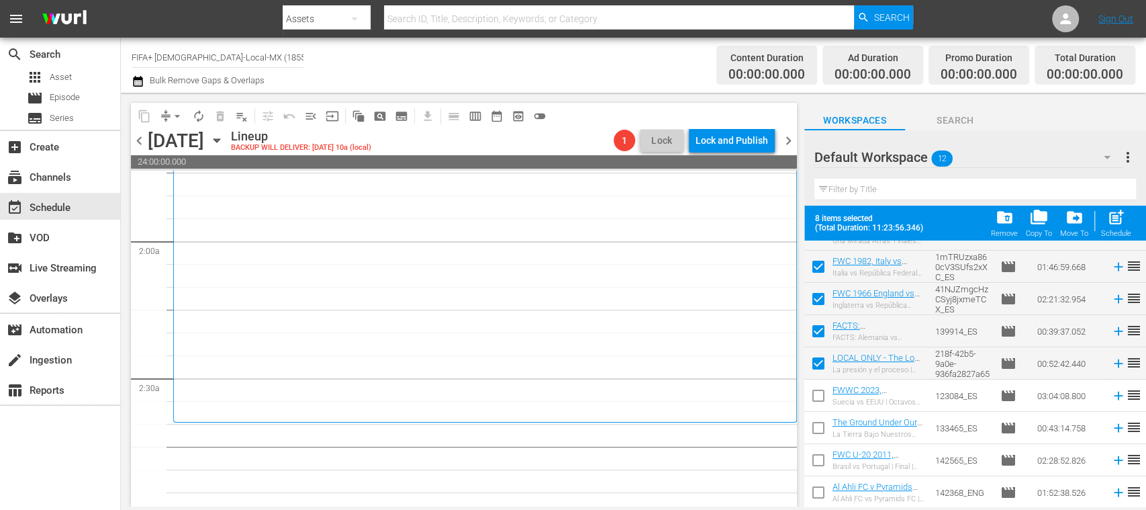
click at [814, 394] on input "checkbox" at bounding box center [818, 398] width 28 height 28
checkbox input "true"
click at [820, 424] on input "checkbox" at bounding box center [818, 430] width 28 height 28
checkbox input "true"
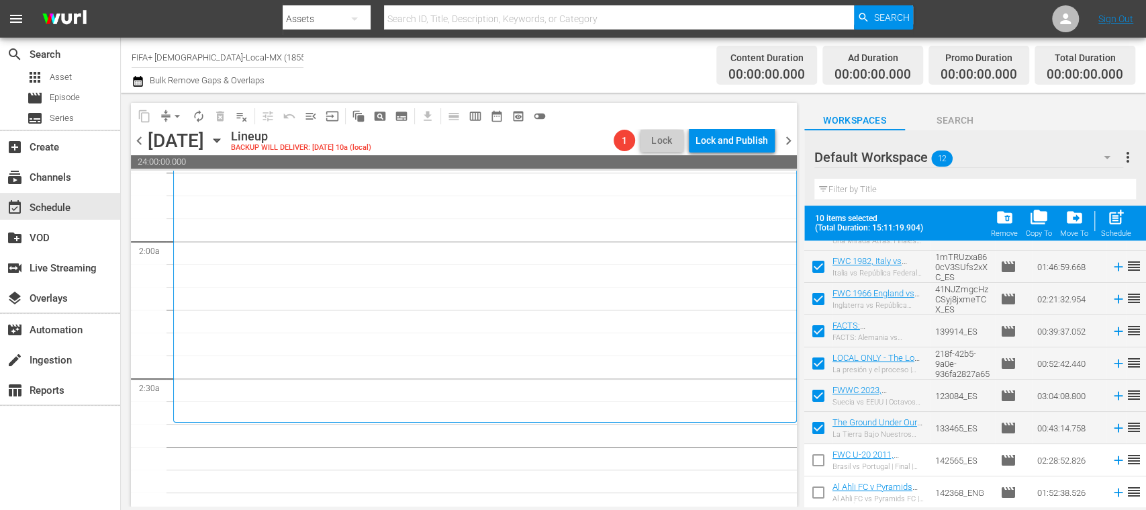
click at [820, 461] on input "checkbox" at bounding box center [818, 462] width 28 height 28
checkbox input "true"
click at [820, 421] on input "checkbox" at bounding box center [818, 430] width 28 height 28
checkbox input "false"
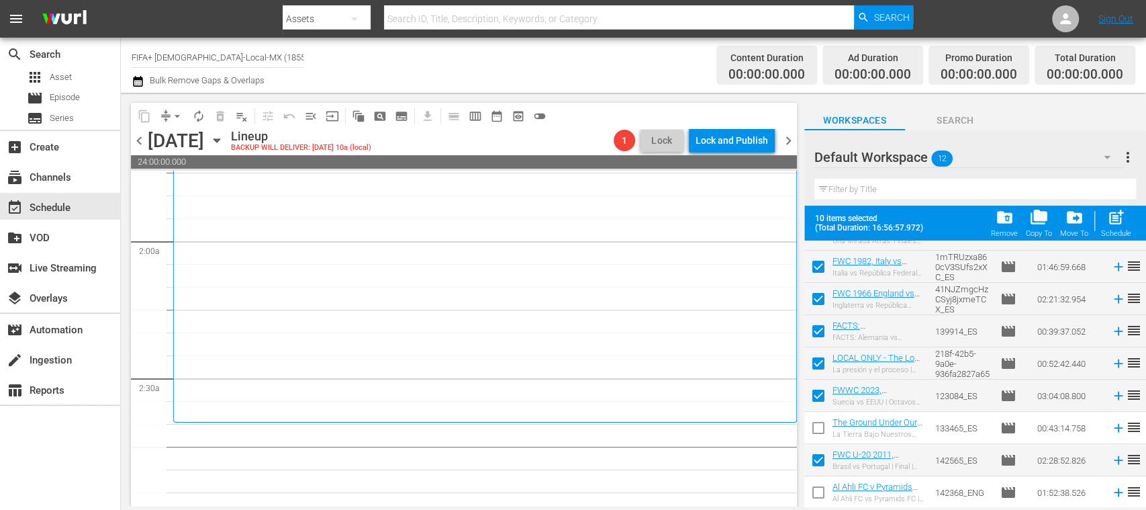
click at [822, 393] on input "checkbox" at bounding box center [818, 398] width 28 height 28
checkbox input "true"
click at [818, 427] on input "checkbox" at bounding box center [818, 430] width 28 height 28
checkbox input "true"
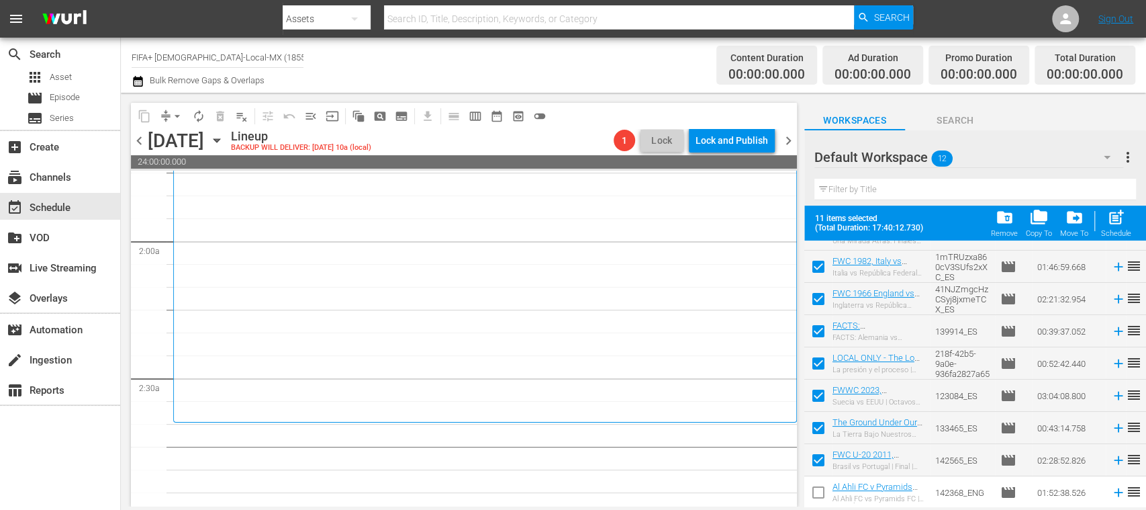
click at [816, 457] on input "checkbox" at bounding box center [818, 462] width 28 height 28
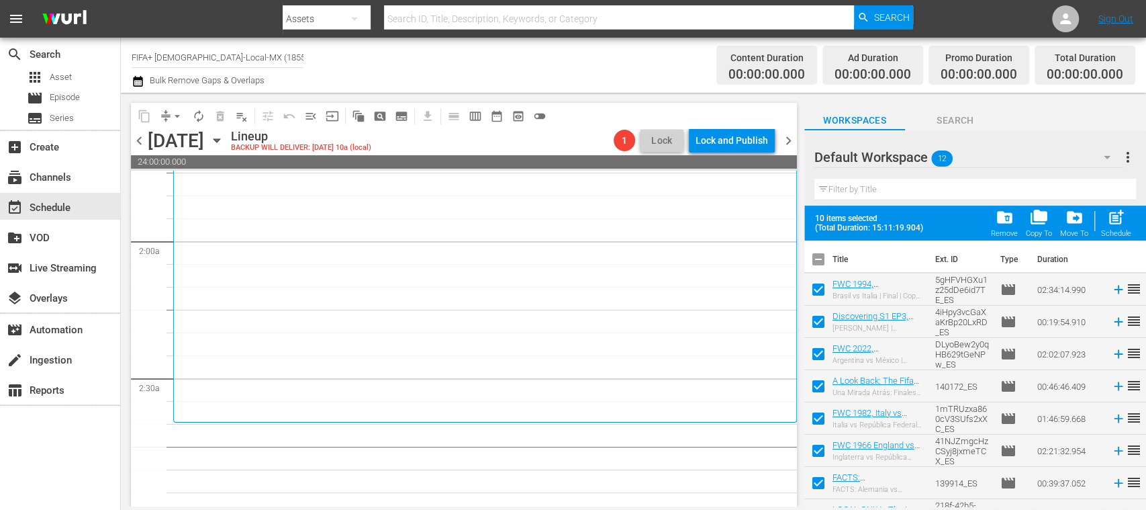
scroll to position [152, 0]
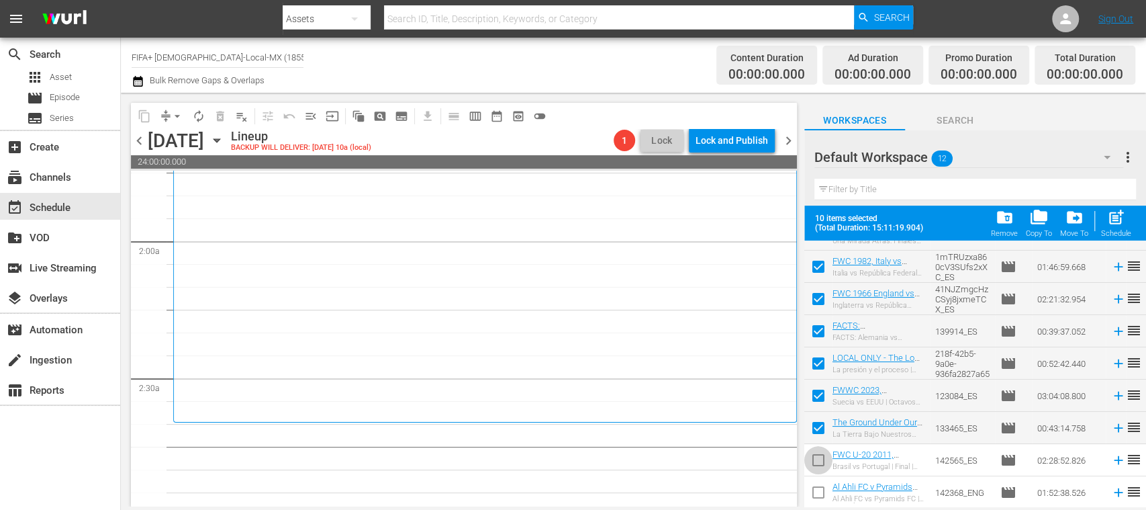
click at [820, 459] on input "checkbox" at bounding box center [818, 462] width 28 height 28
checkbox input "true"
click at [820, 425] on input "checkbox" at bounding box center [818, 430] width 28 height 28
checkbox input "false"
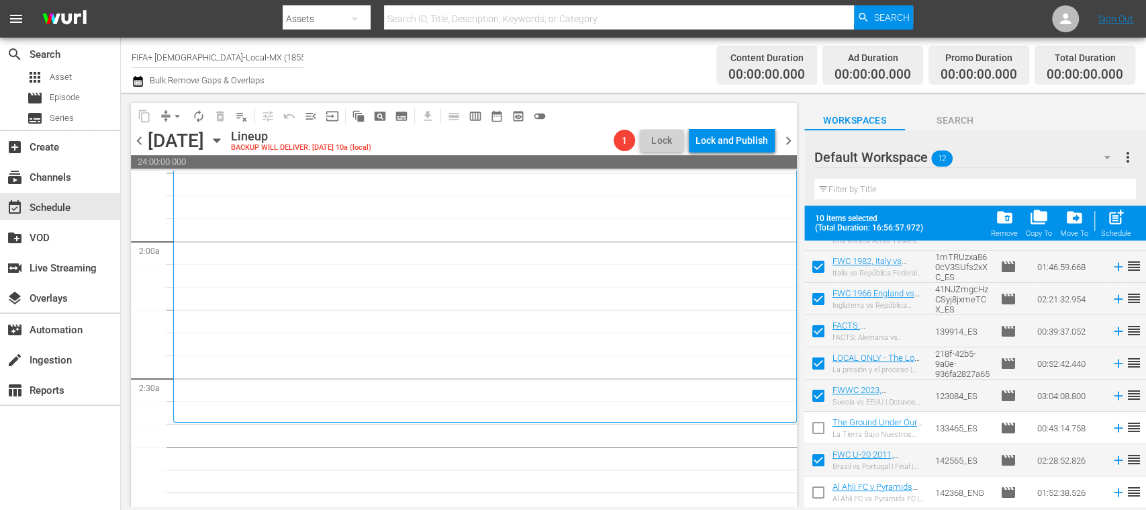
click at [820, 360] on input "checkbox" at bounding box center [818, 366] width 28 height 28
checkbox input "false"
click at [818, 328] on input "checkbox" at bounding box center [818, 334] width 28 height 28
checkbox input "false"
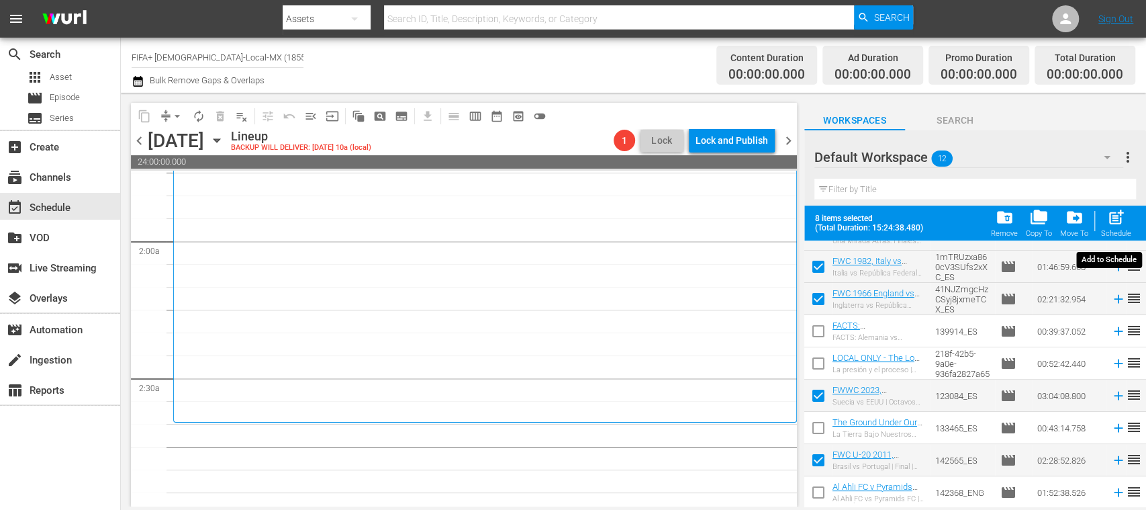
click at [1114, 223] on span "post_add" at bounding box center [1116, 217] width 18 height 18
checkbox input "false"
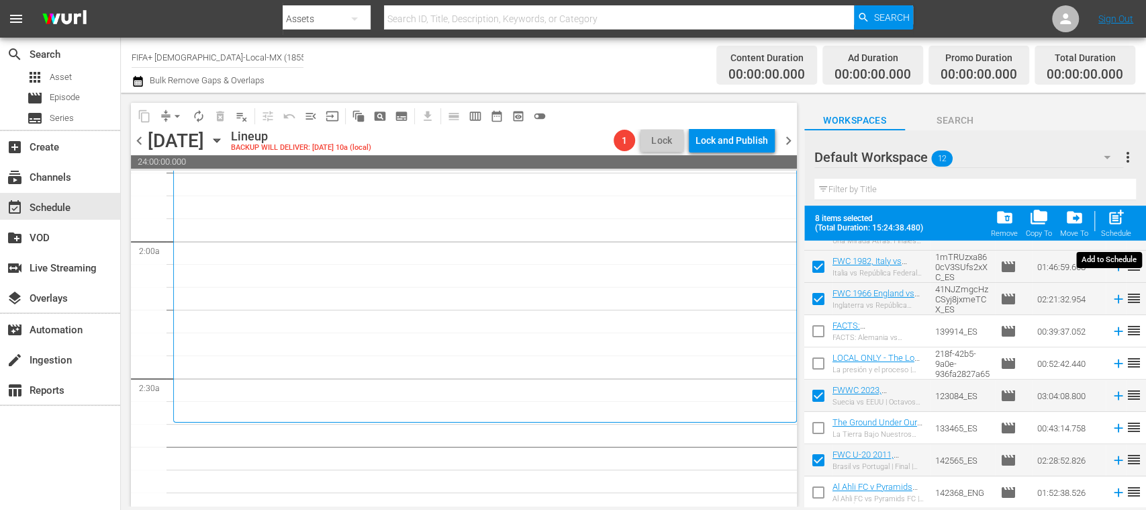
checkbox input "false"
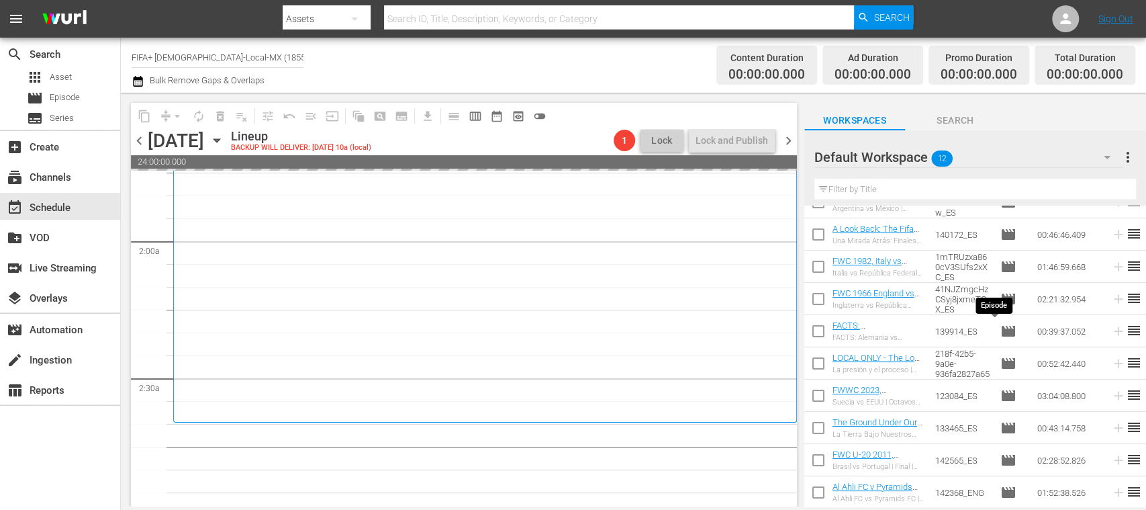
scroll to position [117, 0]
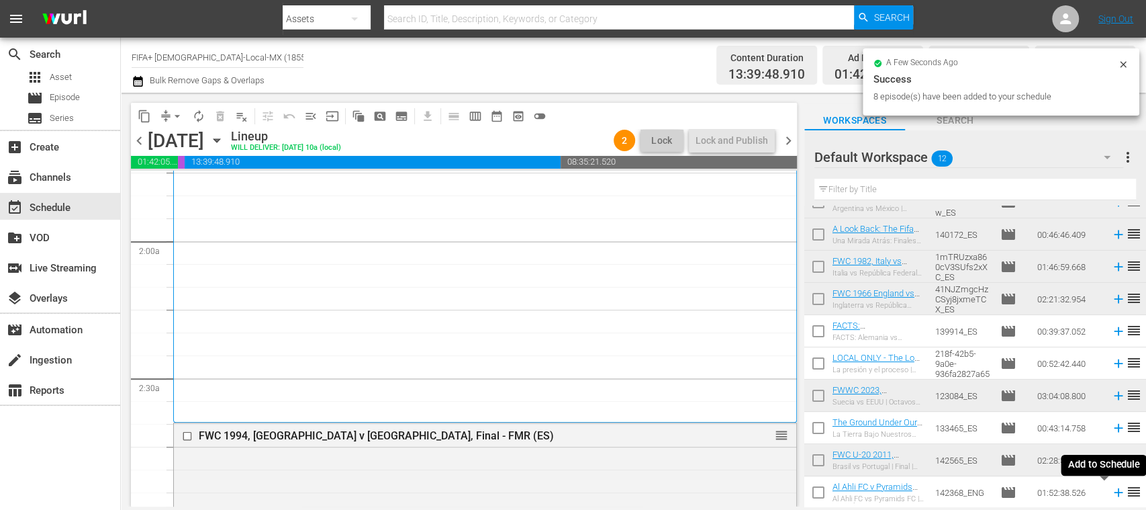
click at [1114, 495] on icon at bounding box center [1118, 492] width 9 height 9
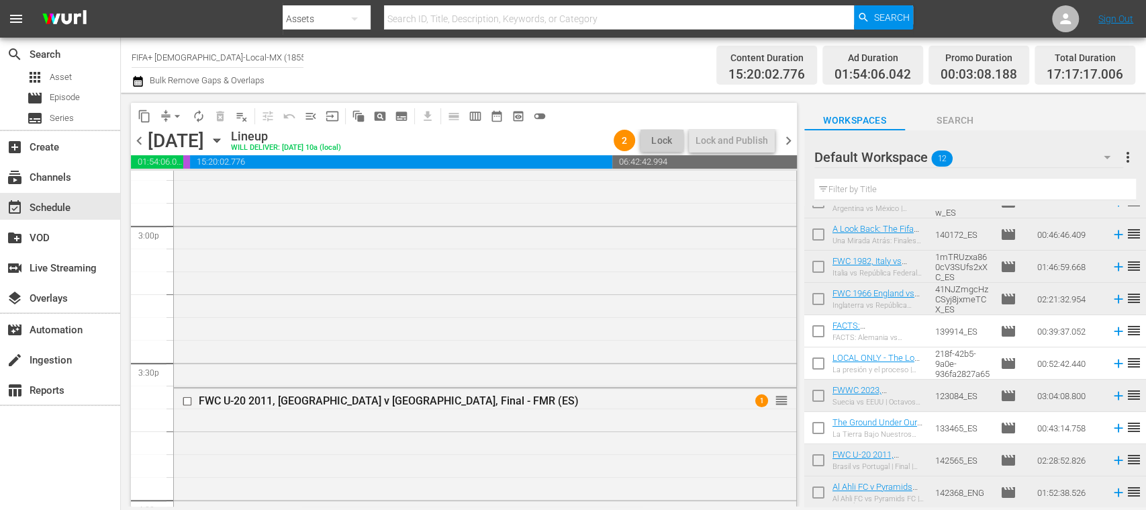
scroll to position [0, 0]
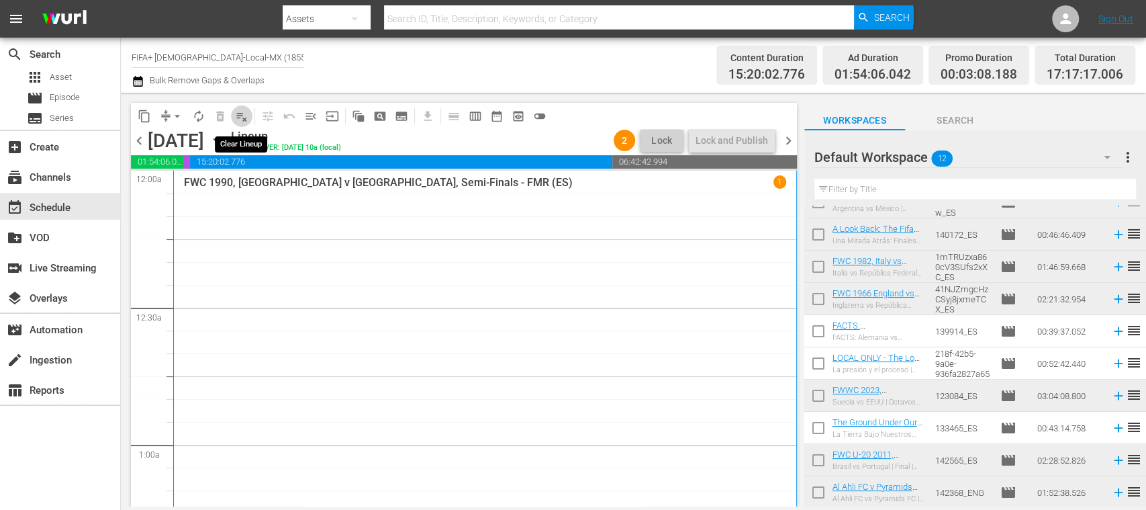
click at [240, 113] on span "playlist_remove_outlined" at bounding box center [241, 115] width 13 height 13
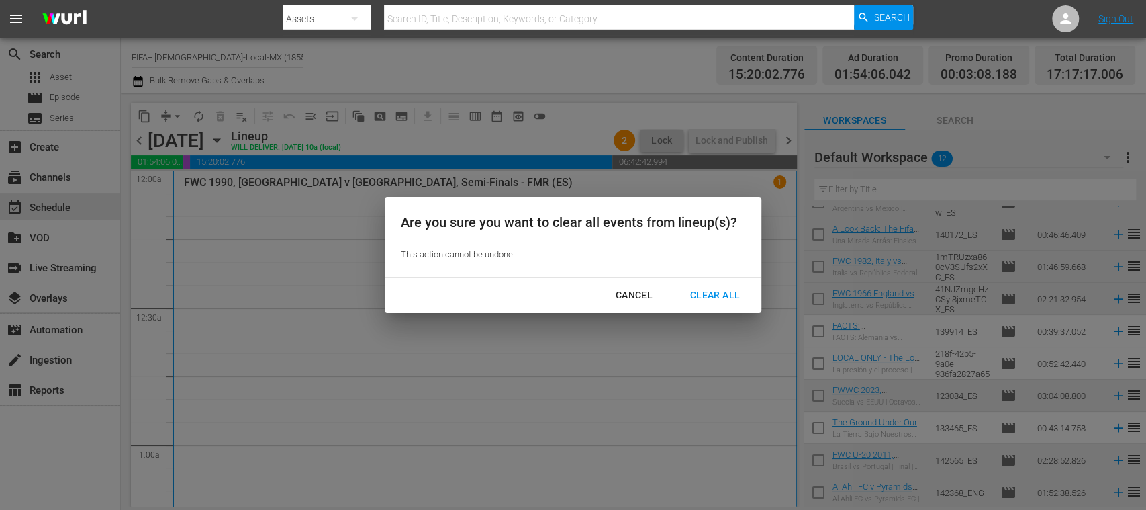
click at [723, 297] on div "Clear All" at bounding box center [714, 295] width 71 height 17
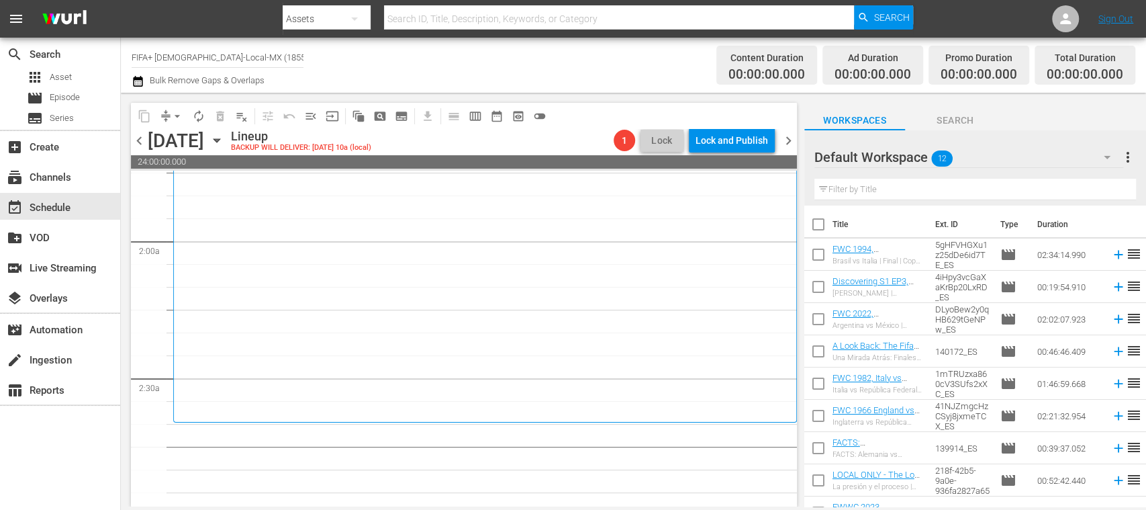
click at [820, 256] on input "checkbox" at bounding box center [818, 257] width 28 height 28
checkbox input "true"
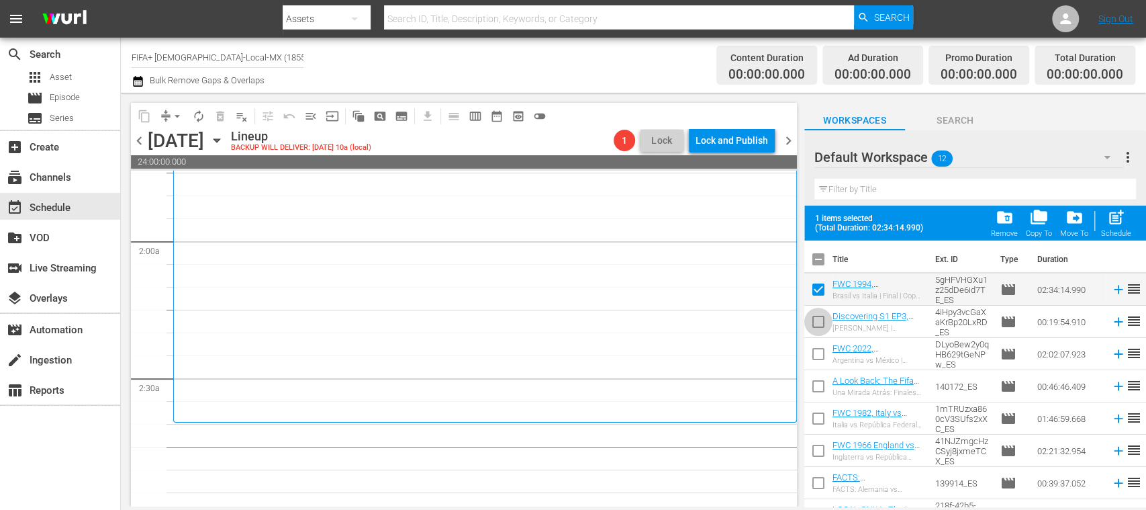
drag, startPoint x: 818, startPoint y: 318, endPoint x: 816, endPoint y: 344, distance: 26.3
click at [818, 318] on input "checkbox" at bounding box center [818, 324] width 28 height 28
checkbox input "true"
click at [815, 350] on input "checkbox" at bounding box center [818, 356] width 28 height 28
checkbox input "true"
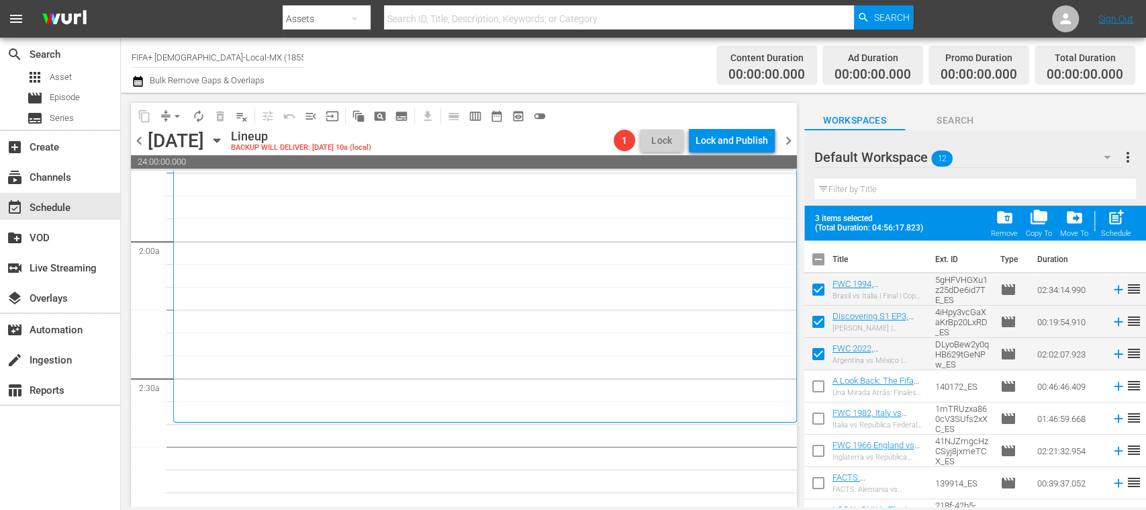
click at [822, 382] on input "checkbox" at bounding box center [818, 389] width 28 height 28
checkbox input "true"
click at [819, 417] on input "checkbox" at bounding box center [818, 421] width 28 height 28
checkbox input "true"
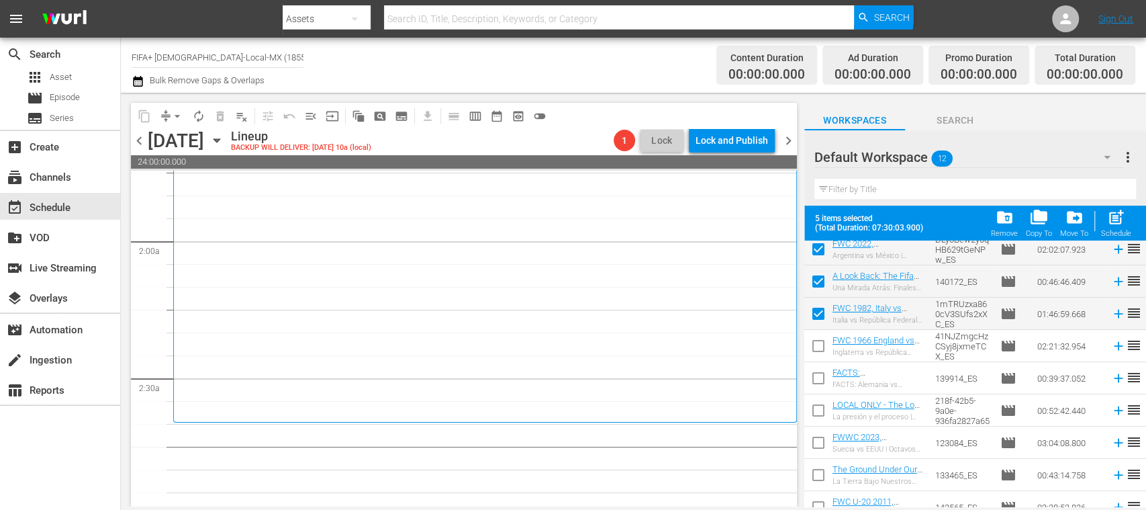
scroll to position [105, 0]
click at [818, 407] on input "checkbox" at bounding box center [818, 412] width 28 height 28
checkbox input "true"
drag, startPoint x: 1118, startPoint y: 222, endPoint x: 1066, endPoint y: 401, distance: 187.2
click at [1118, 221] on span "post_add" at bounding box center [1116, 217] width 18 height 18
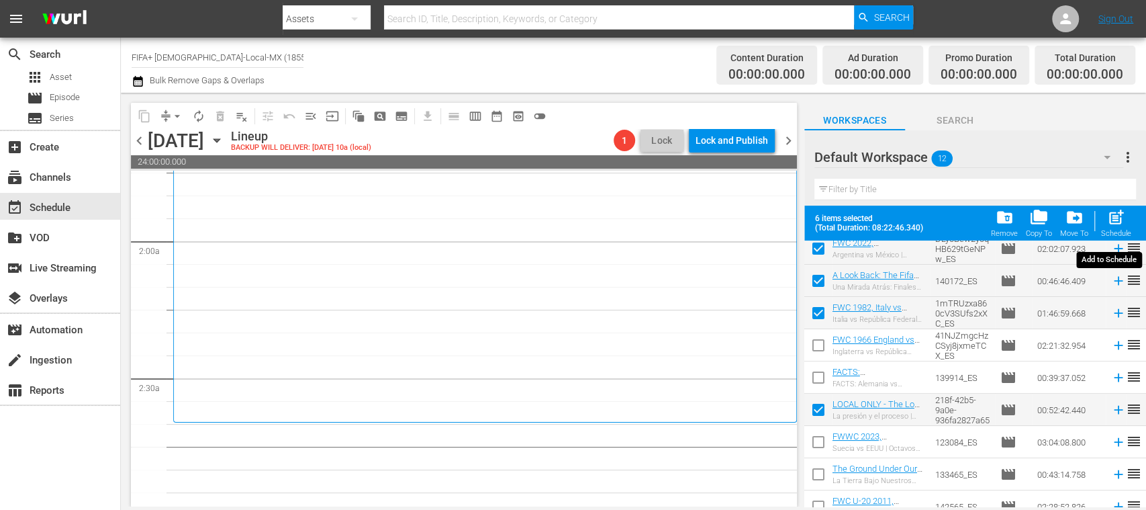
checkbox input "false"
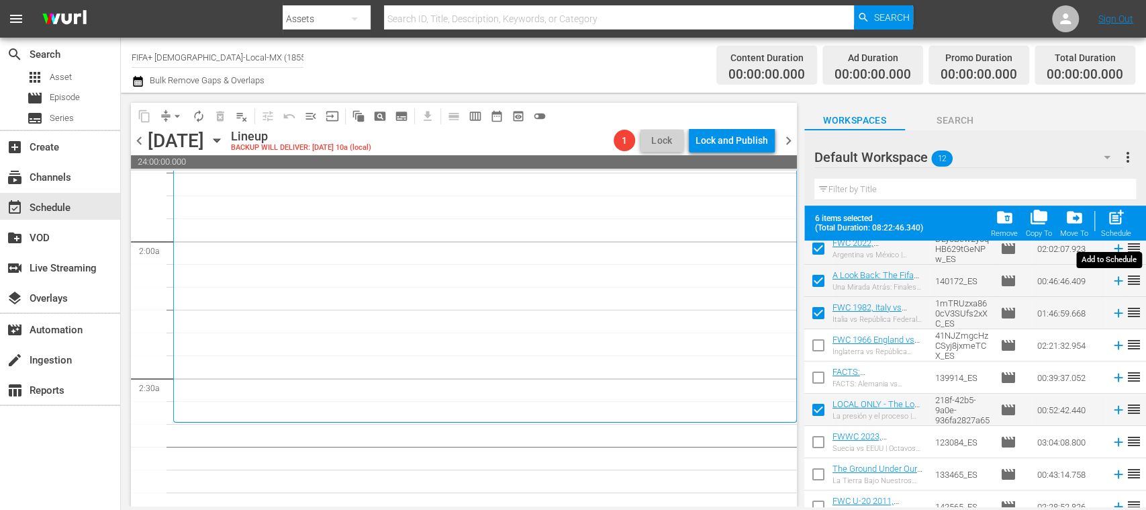
checkbox input "false"
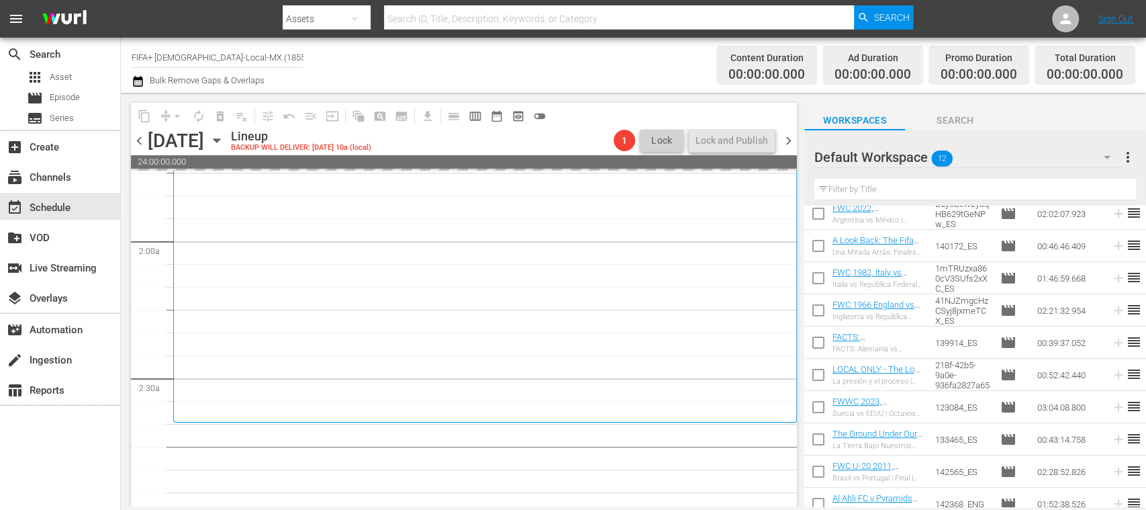
scroll to position [117, 0]
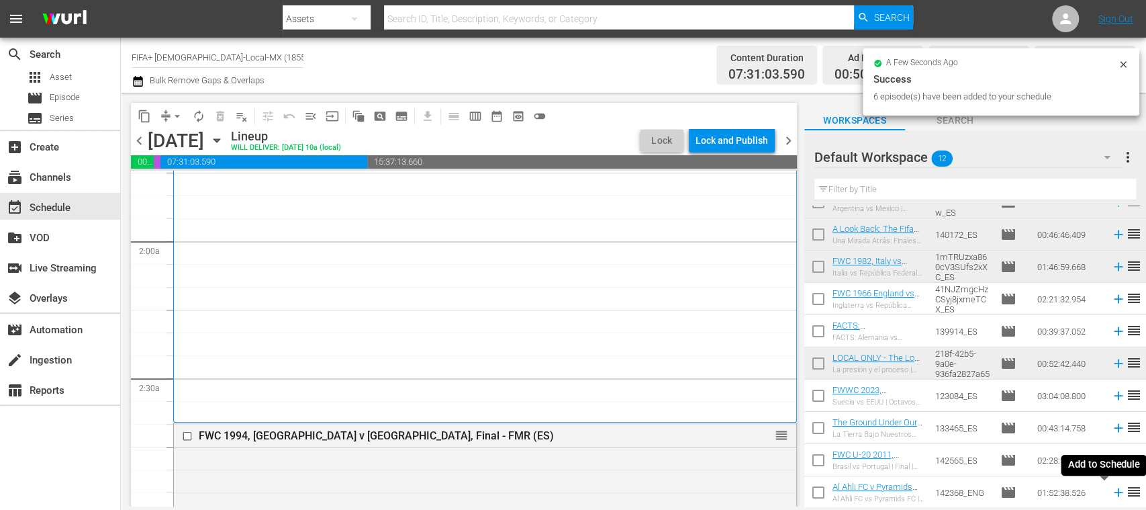
click at [1111, 493] on icon at bounding box center [1118, 492] width 15 height 15
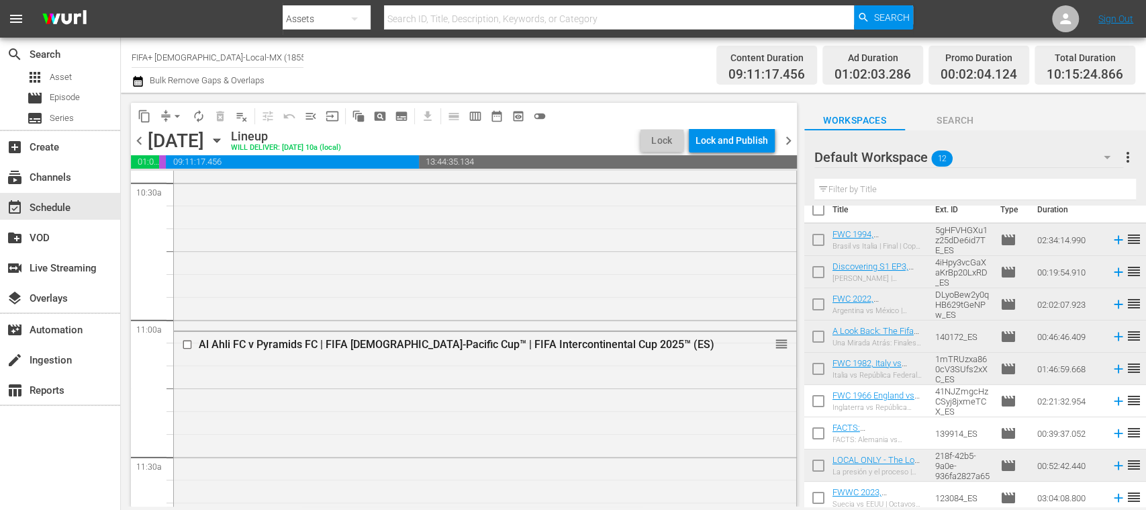
scroll to position [0, 0]
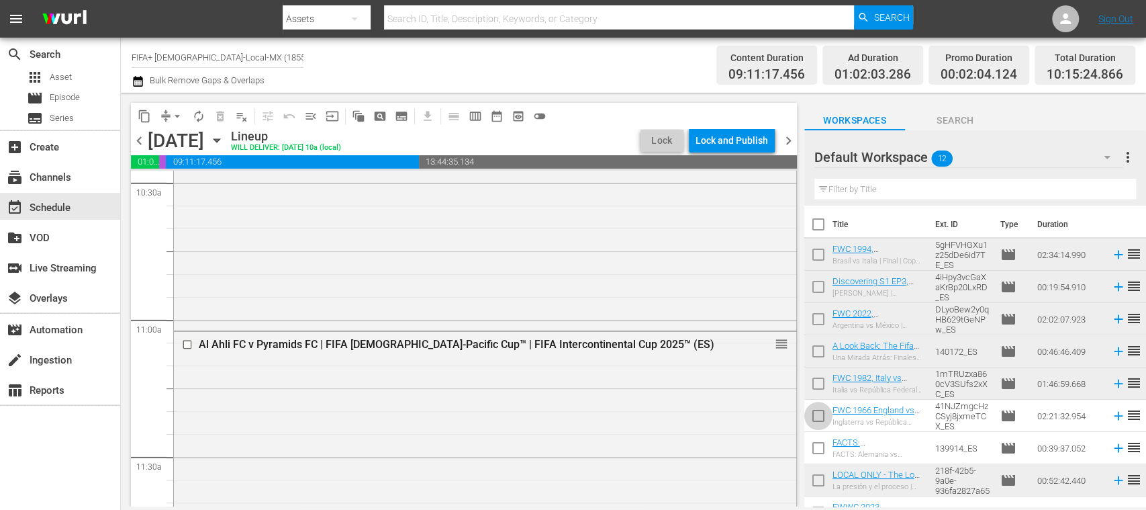
click at [818, 417] on input "checkbox" at bounding box center [818, 418] width 28 height 28
checkbox input "true"
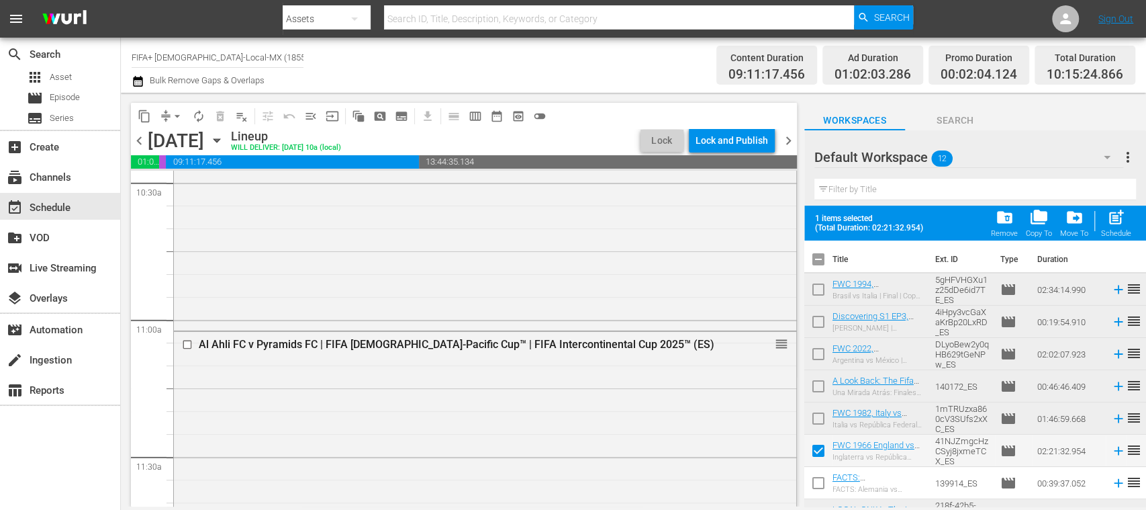
click at [820, 474] on input "checkbox" at bounding box center [818, 485] width 28 height 28
checkbox input "true"
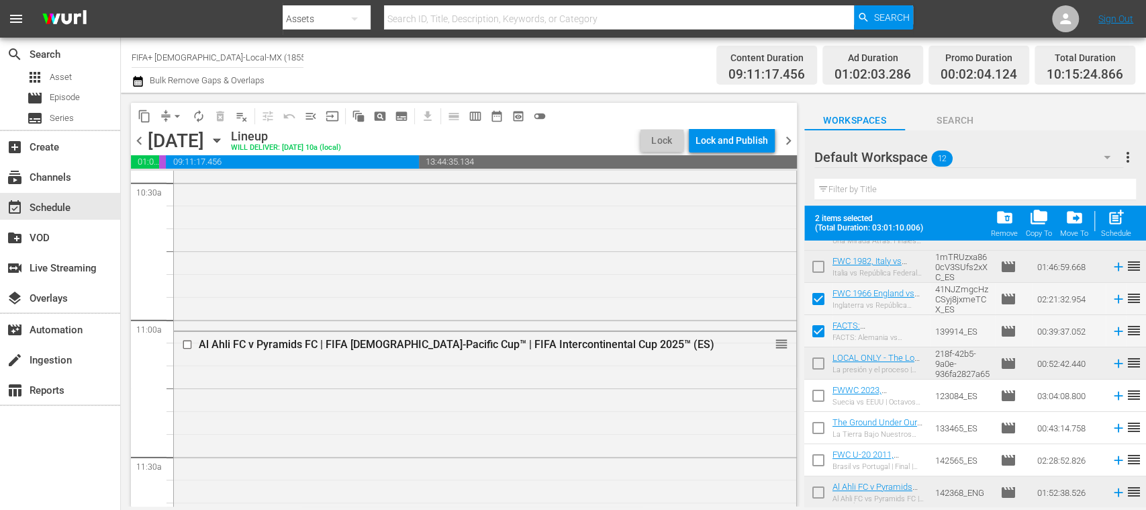
click at [820, 399] on input "checkbox" at bounding box center [818, 398] width 28 height 28
checkbox input "true"
click at [816, 427] on input "checkbox" at bounding box center [818, 430] width 28 height 28
checkbox input "true"
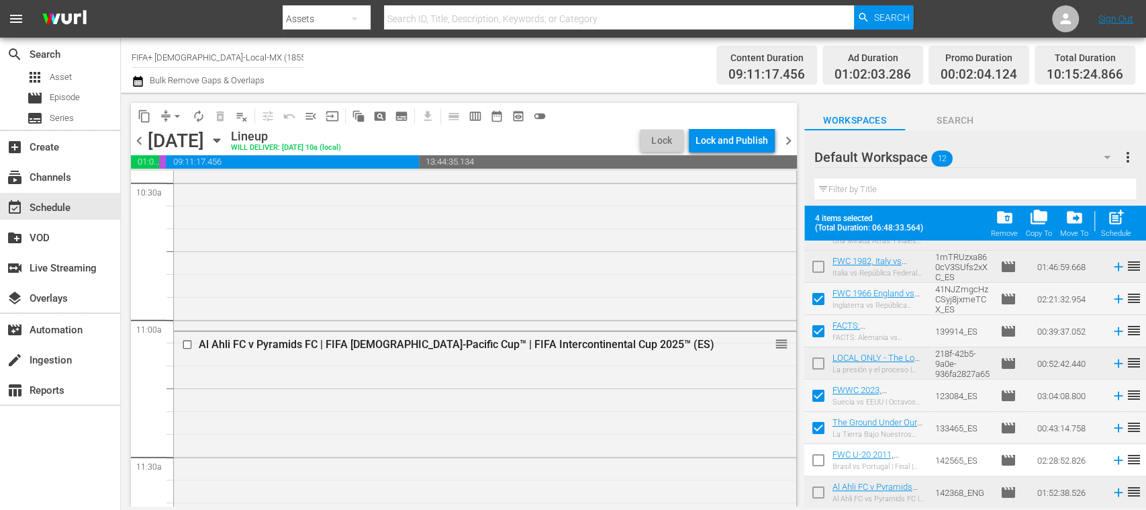
click at [819, 456] on input "checkbox" at bounding box center [818, 462] width 28 height 28
checkbox input "true"
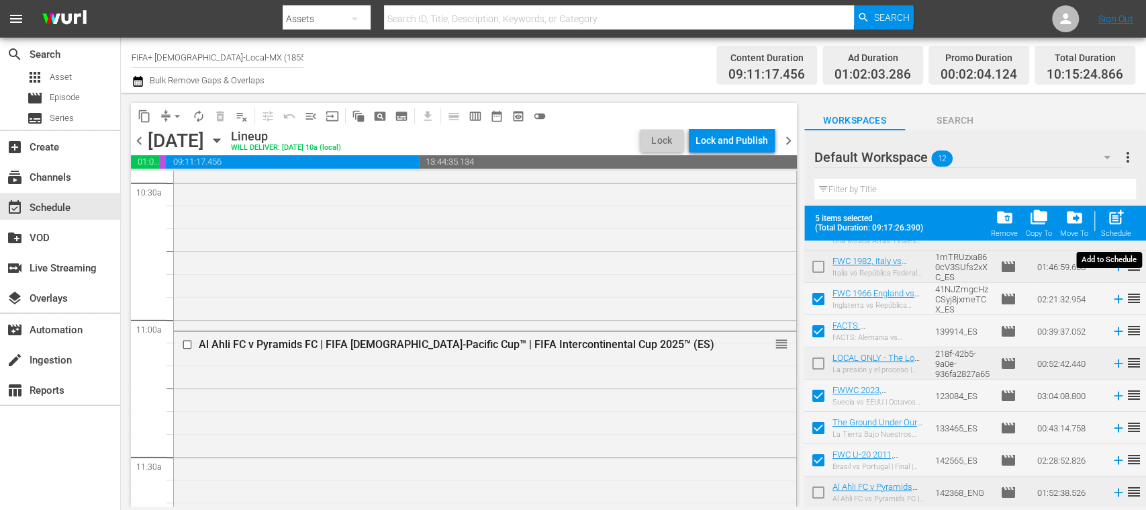
click at [1112, 226] on span "post_add" at bounding box center [1116, 217] width 18 height 18
checkbox input "false"
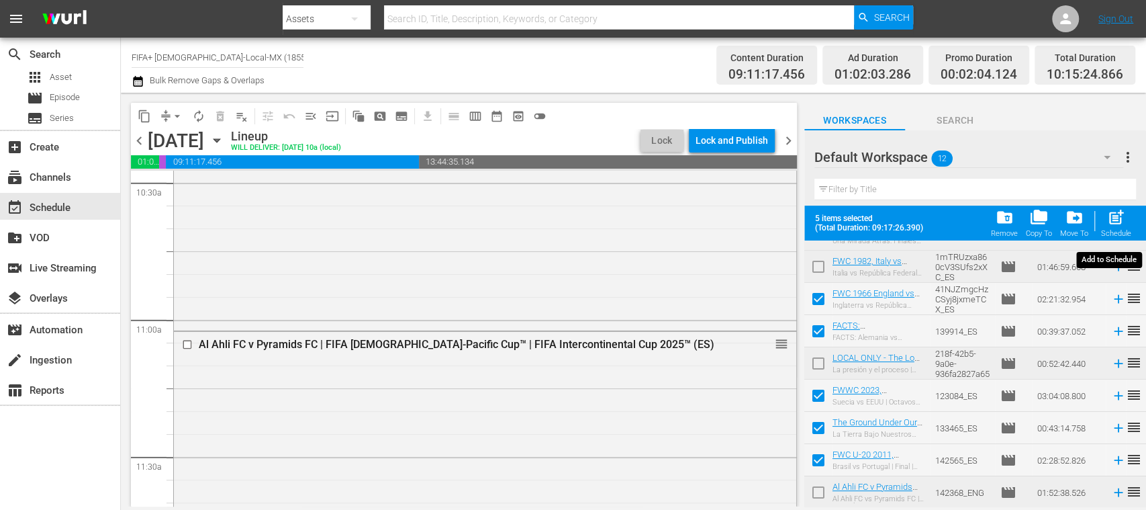
checkbox input "false"
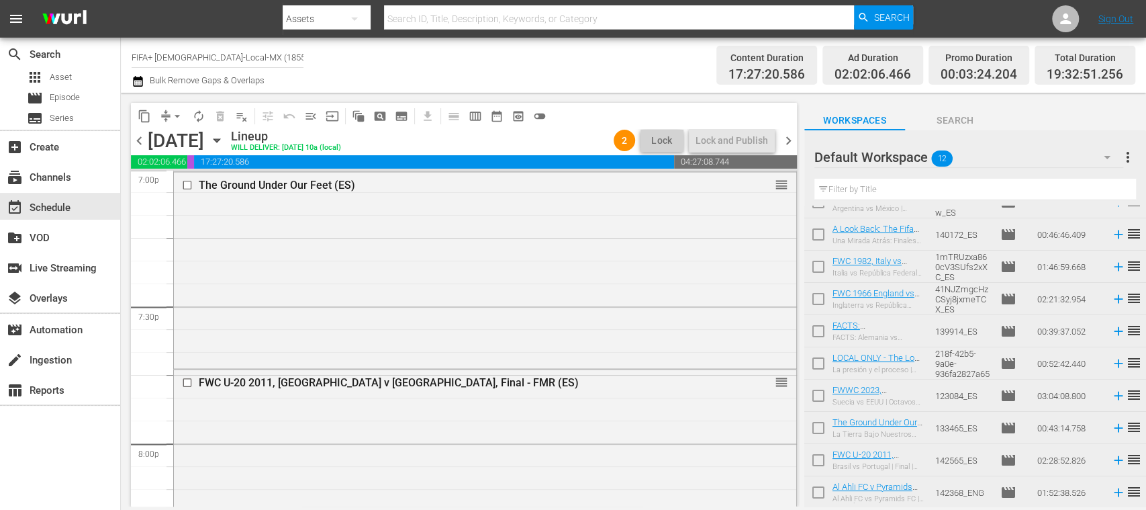
scroll to position [4966, 0]
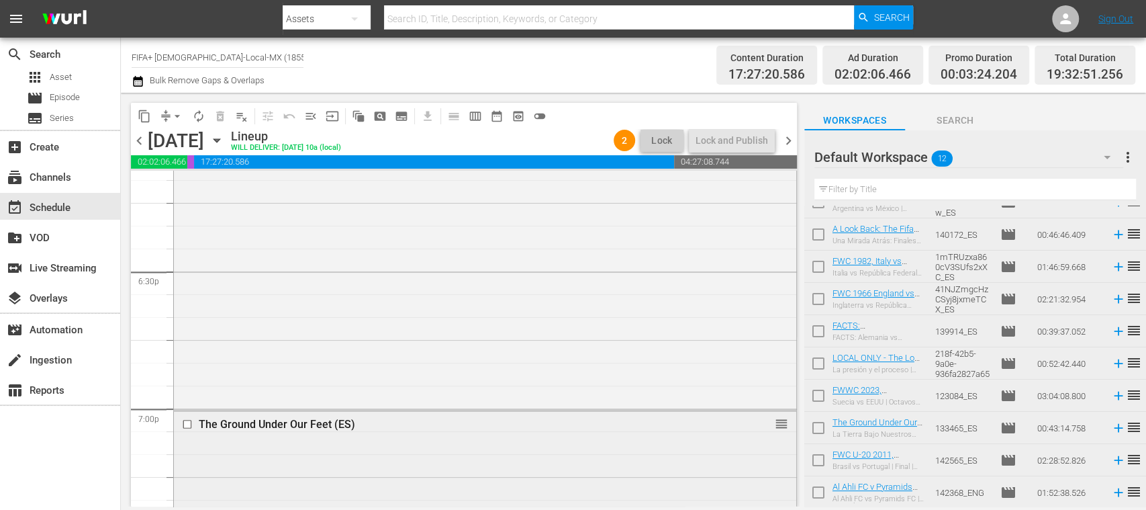
click at [188, 423] on input "checkbox" at bounding box center [189, 423] width 14 height 11
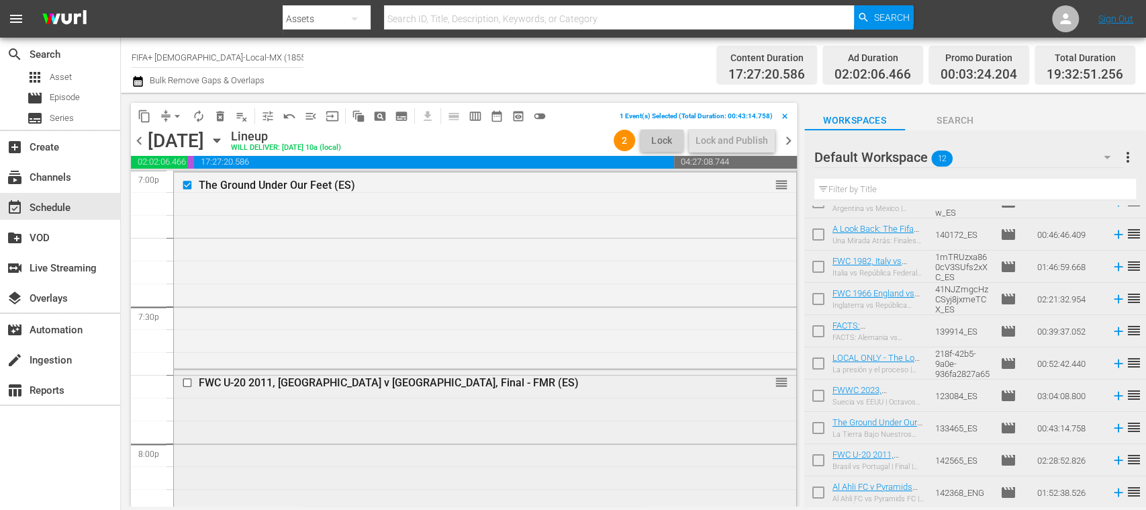
click at [185, 381] on input "checkbox" at bounding box center [189, 382] width 14 height 11
click at [221, 115] on span "delete_forever_outlined" at bounding box center [219, 115] width 13 height 13
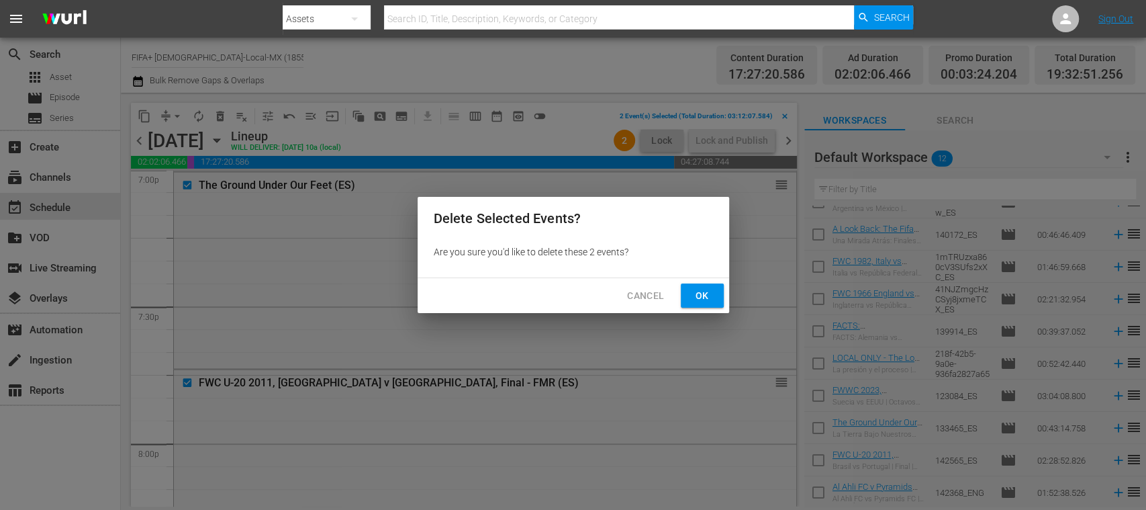
click at [699, 297] on span "Ok" at bounding box center [701, 295] width 21 height 17
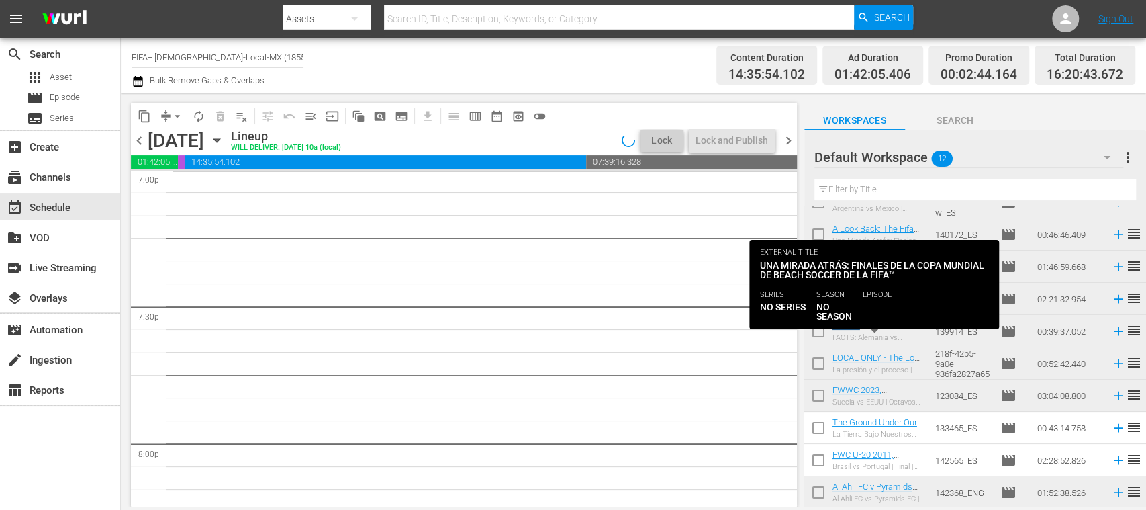
scroll to position [0, 0]
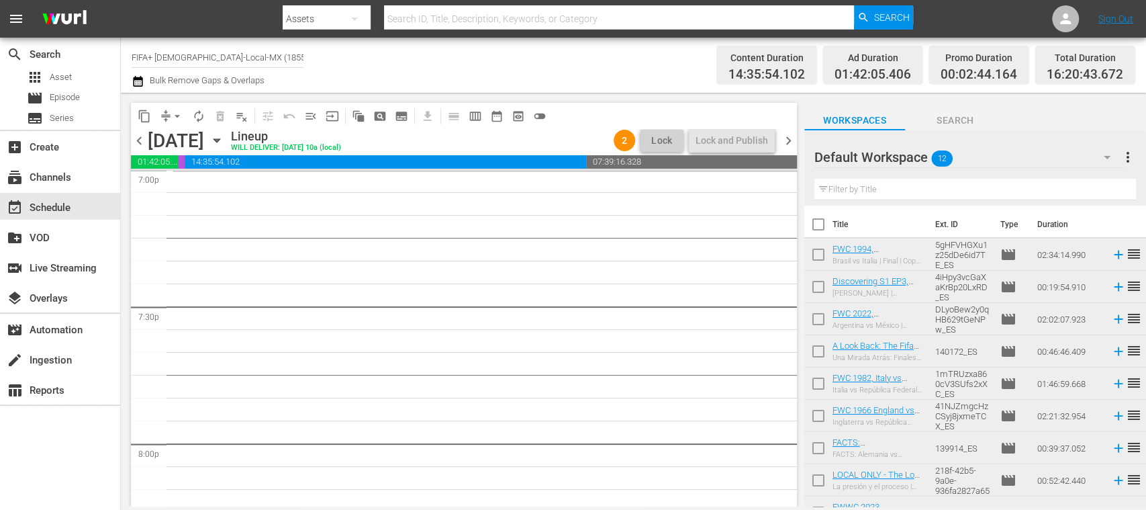
click at [818, 251] on input "checkbox" at bounding box center [818, 257] width 28 height 28
checkbox input "true"
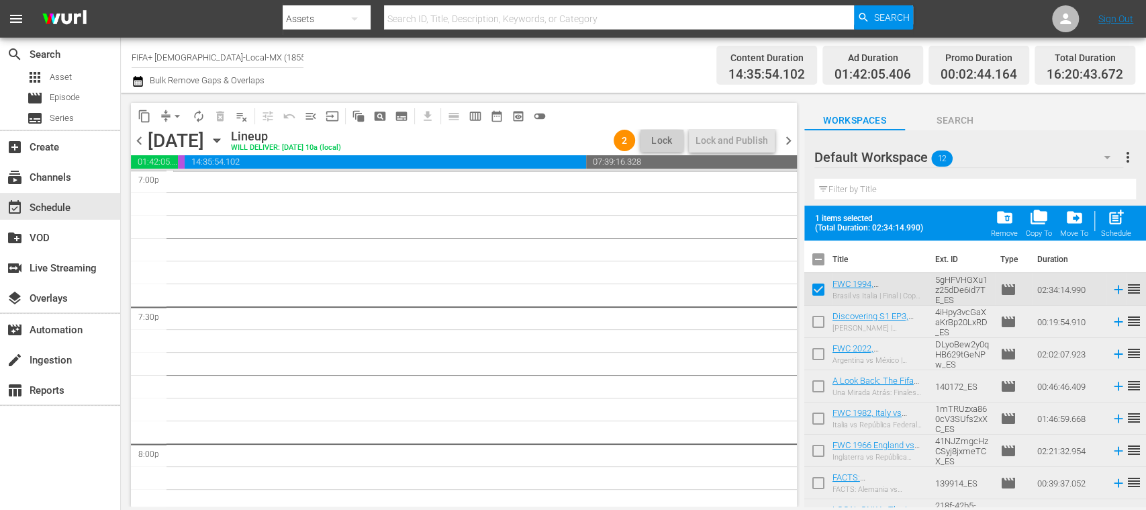
click at [817, 323] on input "checkbox" at bounding box center [818, 324] width 28 height 28
checkbox input "true"
click at [818, 350] on input "checkbox" at bounding box center [818, 356] width 28 height 28
checkbox input "true"
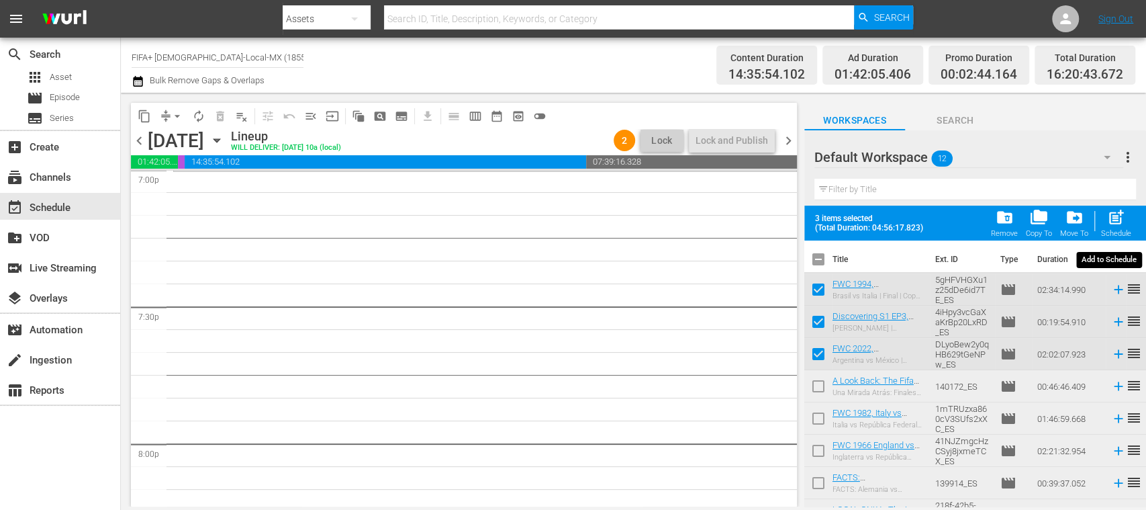
click at [1115, 217] on span "post_add" at bounding box center [1116, 217] width 18 height 18
checkbox input "false"
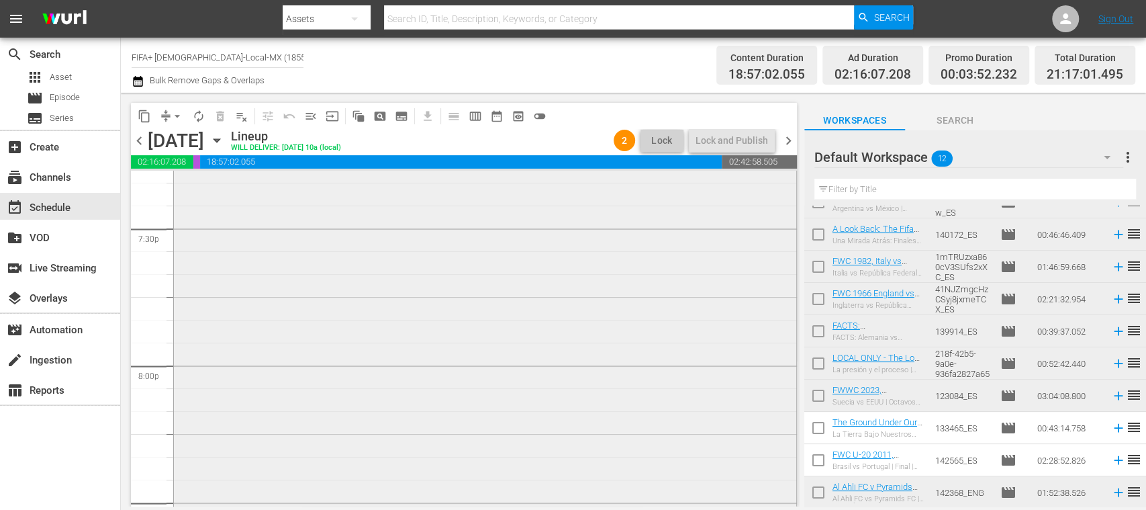
scroll to position [5044, 0]
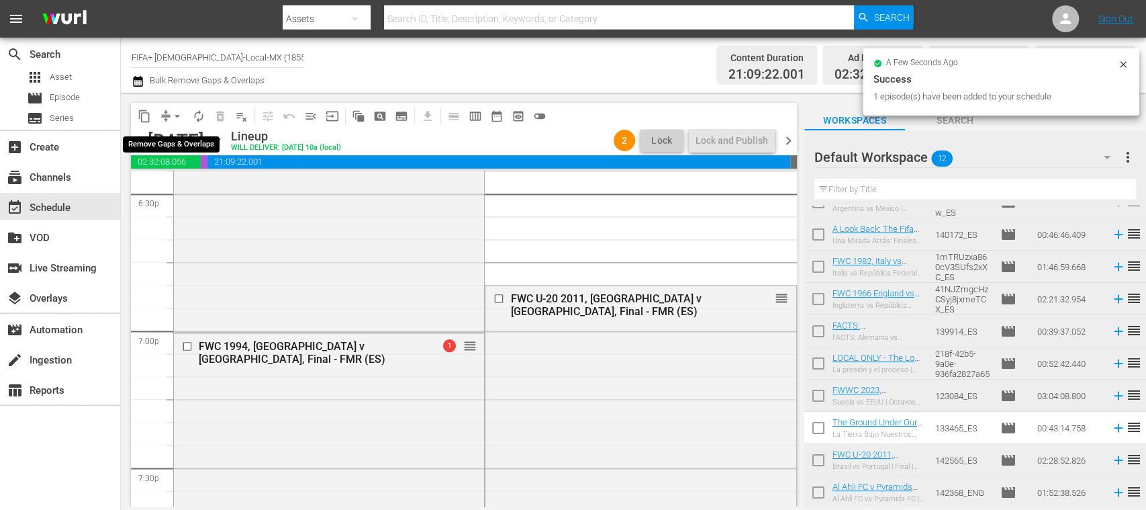
click at [178, 113] on span "arrow_drop_down" at bounding box center [177, 115] width 13 height 13
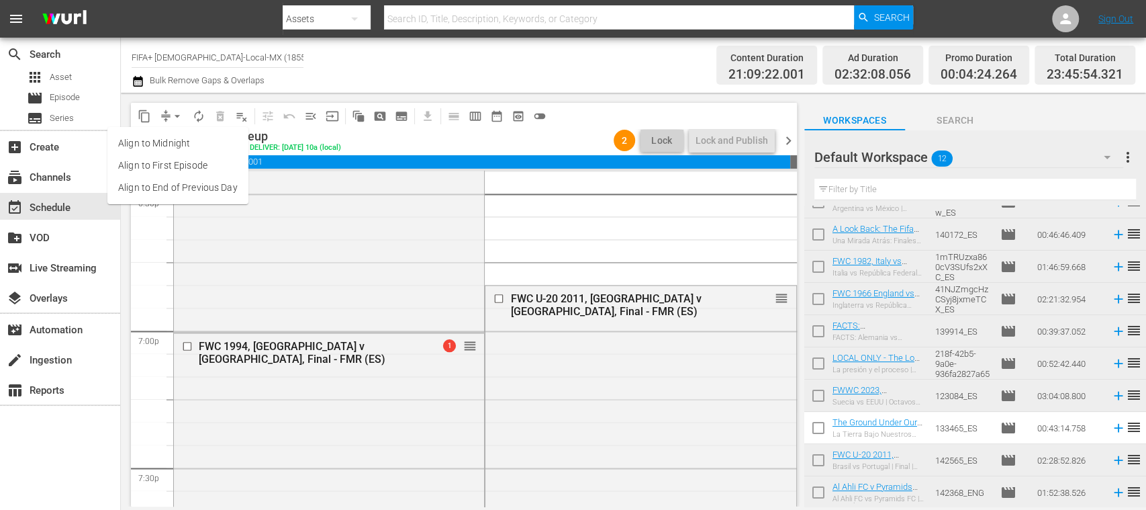
click at [224, 185] on li "Align to End of Previous Day" at bounding box center [177, 188] width 141 height 22
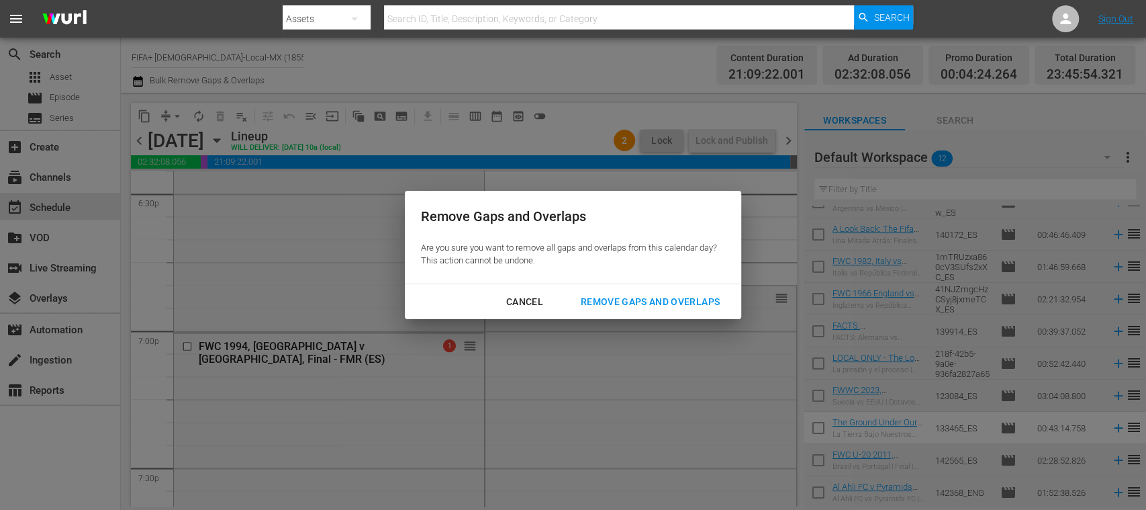
click at [683, 299] on div "Remove Gaps and Overlaps" at bounding box center [650, 301] width 160 height 17
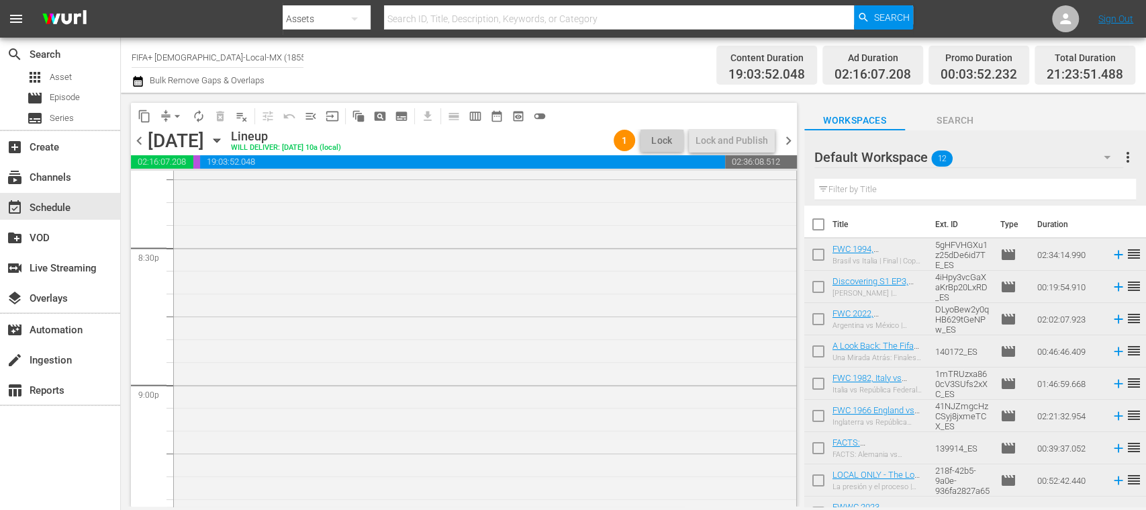
scroll to position [5776, 0]
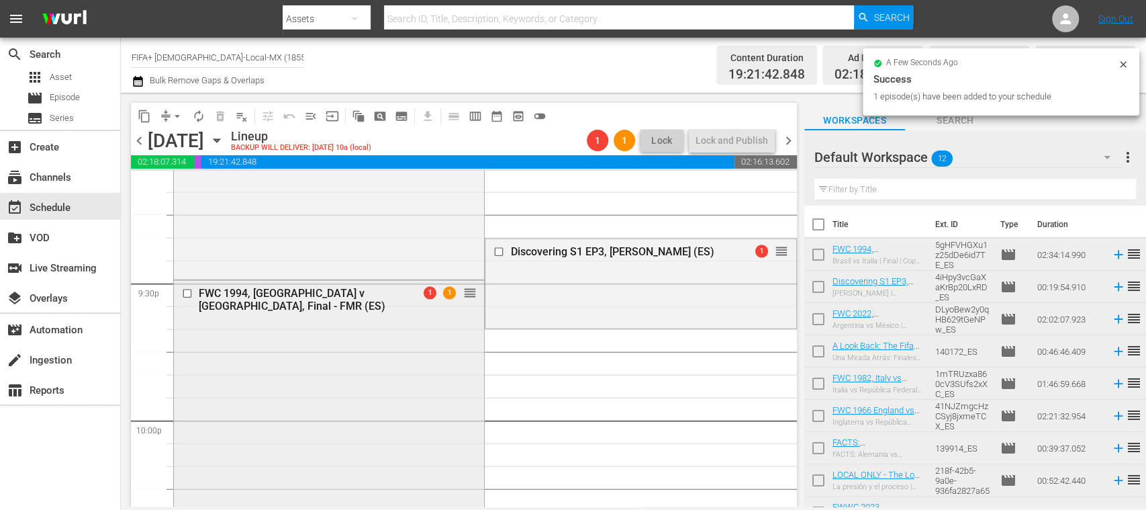
click at [187, 293] on input "checkbox" at bounding box center [189, 293] width 14 height 11
click at [223, 115] on span "delete_forever_outlined" at bounding box center [219, 115] width 13 height 13
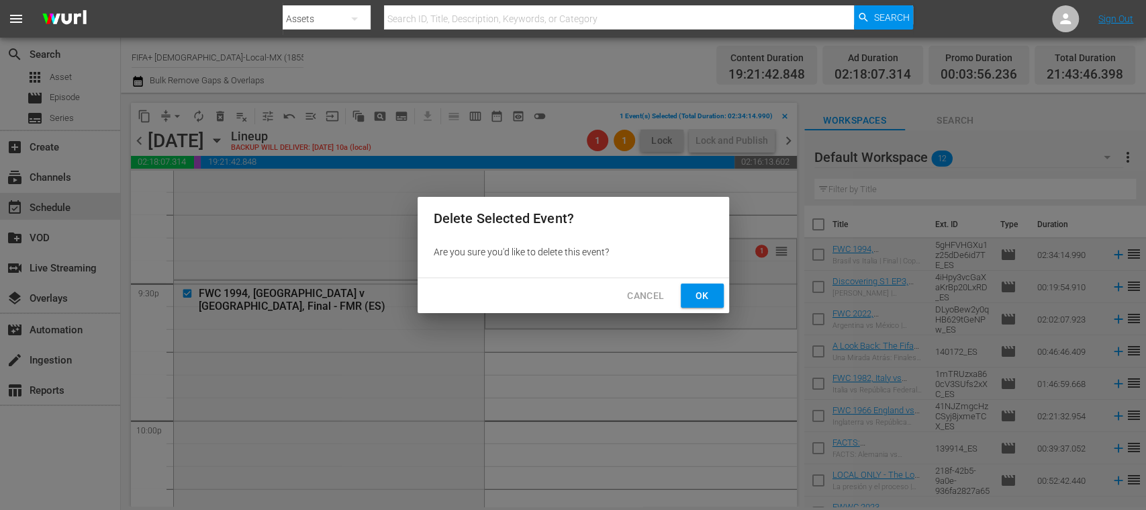
click at [706, 291] on span "Ok" at bounding box center [701, 295] width 21 height 17
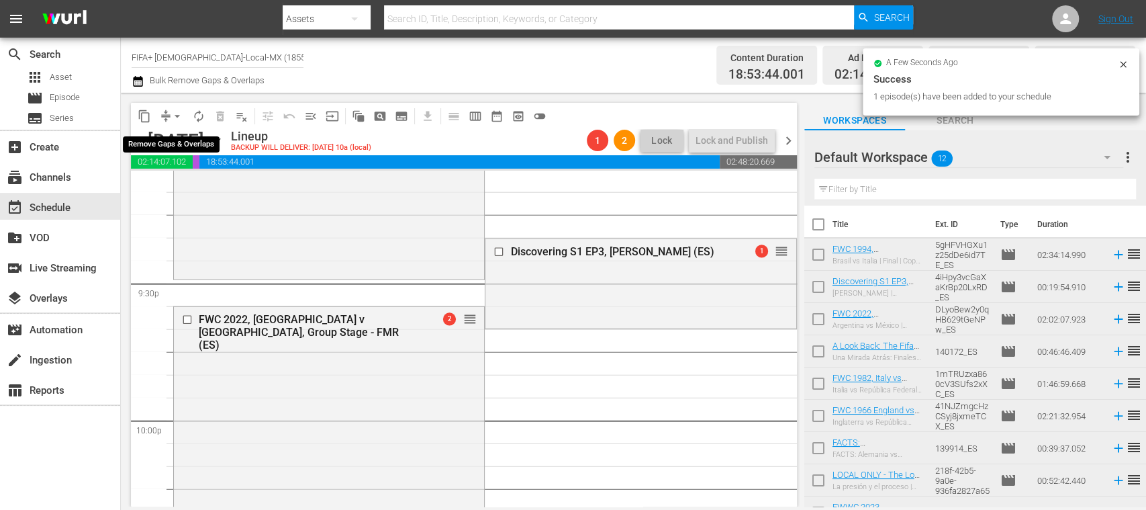
click at [176, 114] on span "arrow_drop_down" at bounding box center [177, 115] width 13 height 13
click at [201, 189] on li "Align to End of Previous Day" at bounding box center [177, 188] width 141 height 22
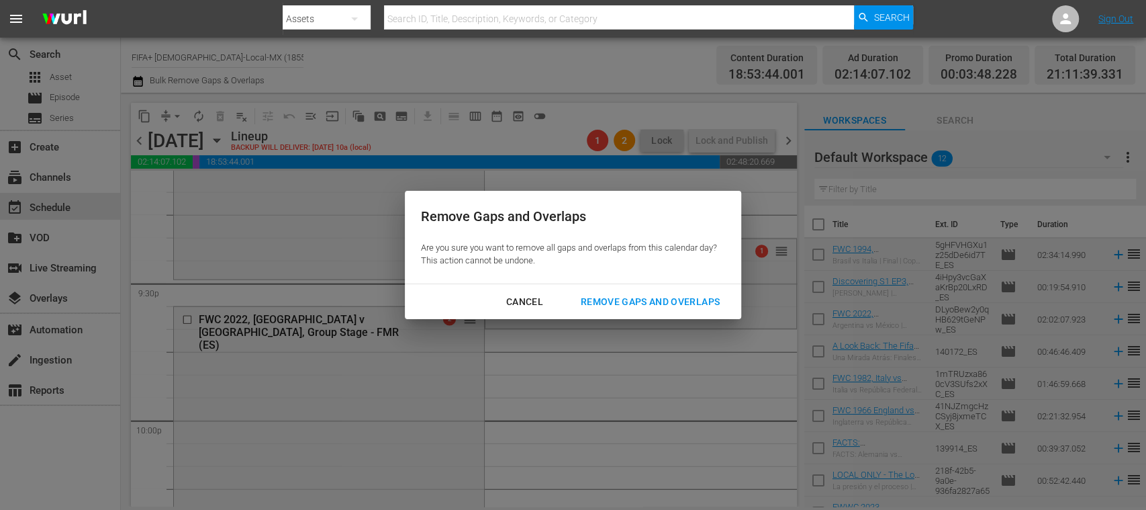
drag, startPoint x: 622, startPoint y: 302, endPoint x: 615, endPoint y: 303, distance: 6.7
click at [622, 302] on div "Remove Gaps and Overlaps" at bounding box center [650, 301] width 160 height 17
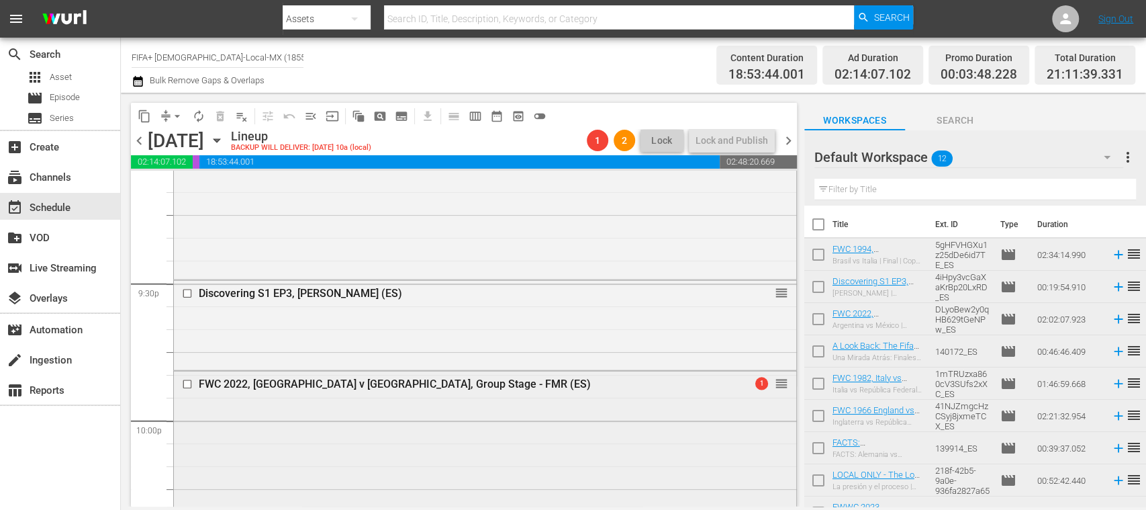
click at [755, 383] on span "1" at bounding box center [761, 383] width 13 height 13
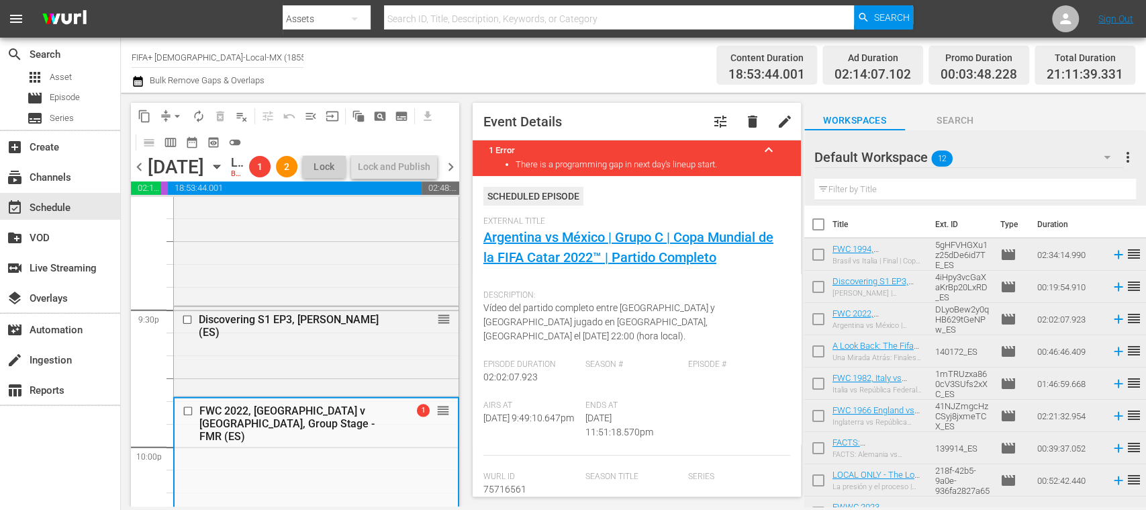
click at [142, 175] on span "chevron_left" at bounding box center [139, 166] width 17 height 17
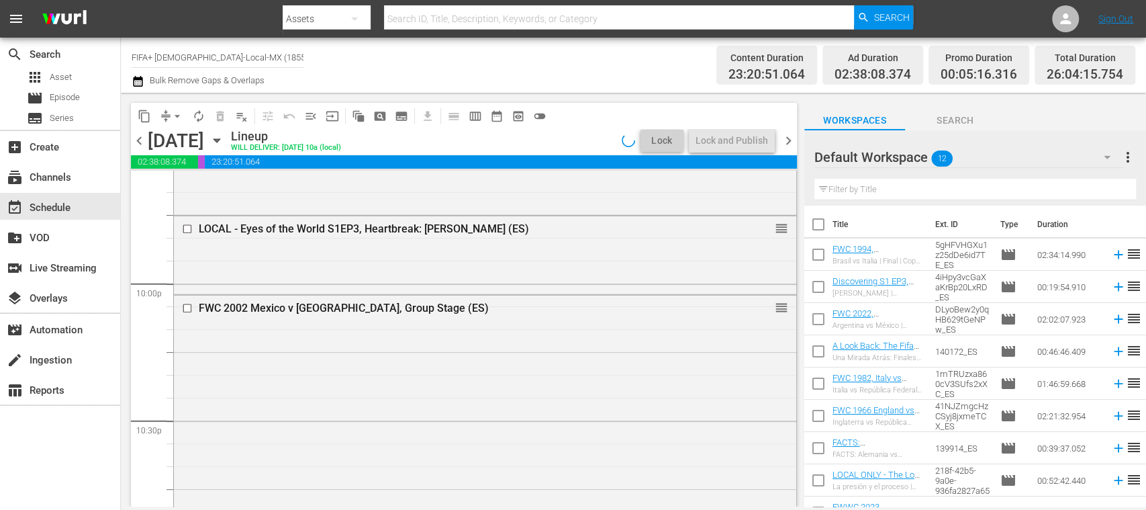
scroll to position [5753, 0]
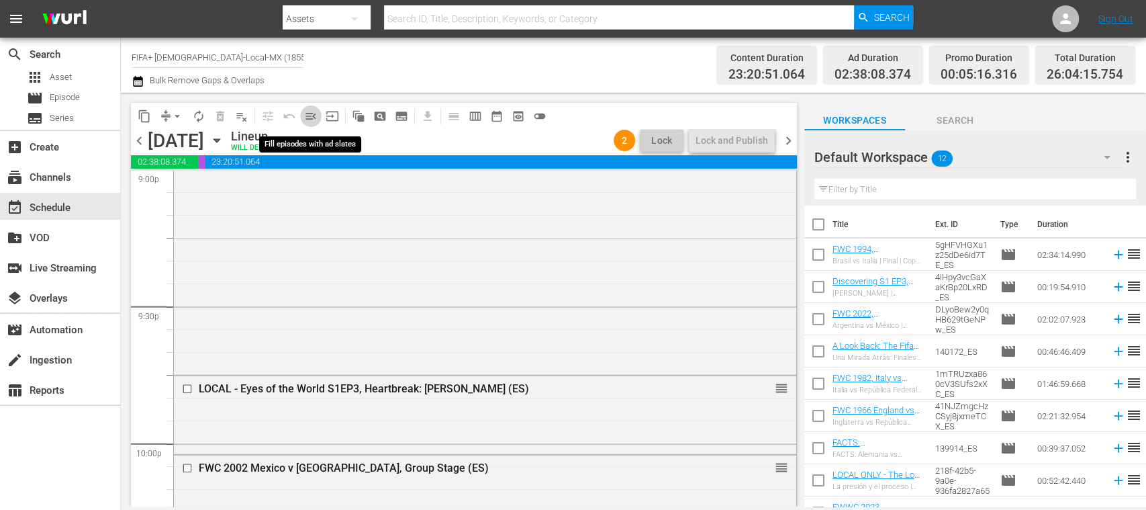
click at [312, 114] on span "menu_open" at bounding box center [310, 115] width 13 height 13
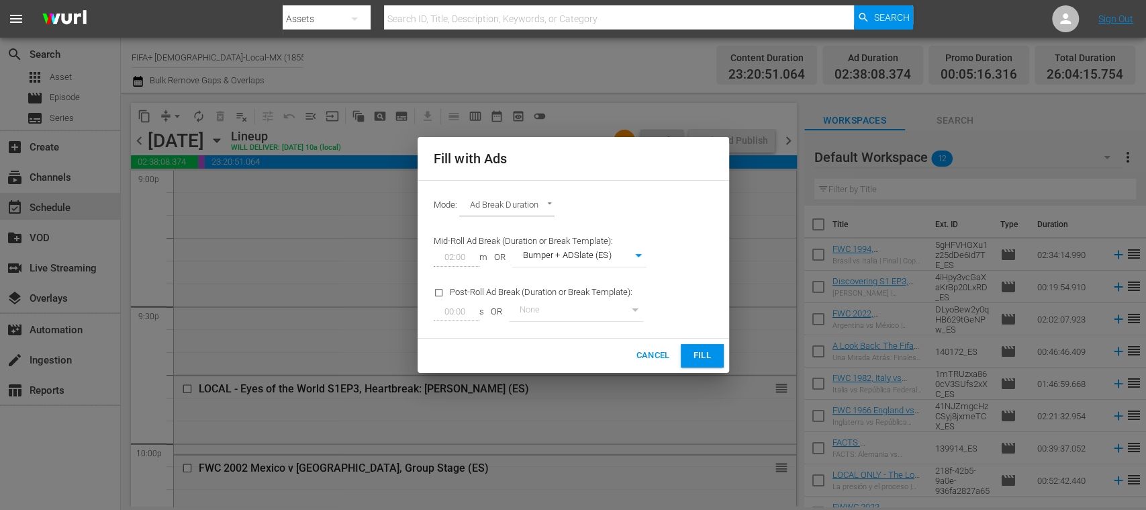
click at [708, 349] on span "Fill" at bounding box center [701, 355] width 21 height 15
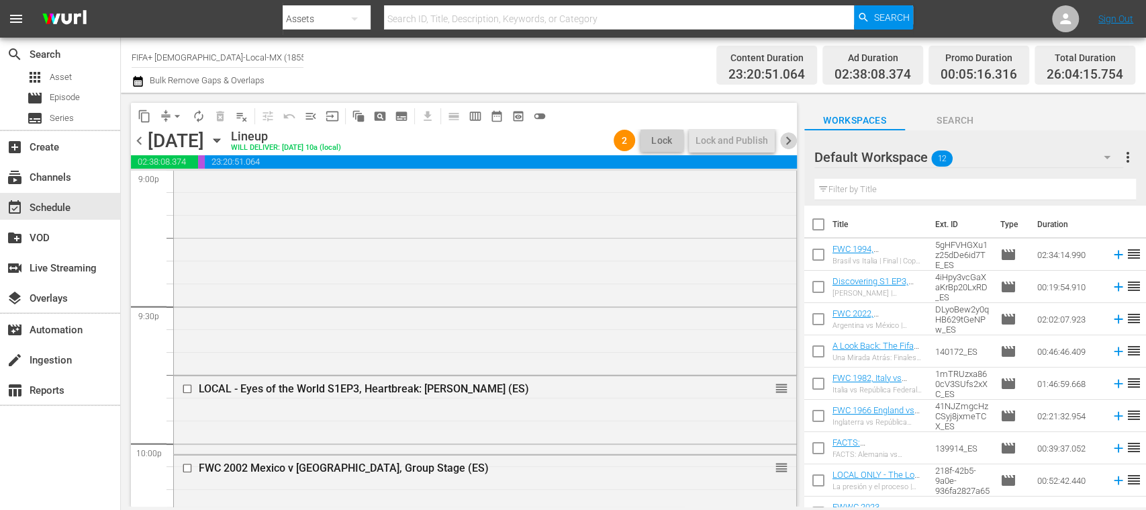
click at [789, 138] on span "chevron_right" at bounding box center [788, 140] width 17 height 17
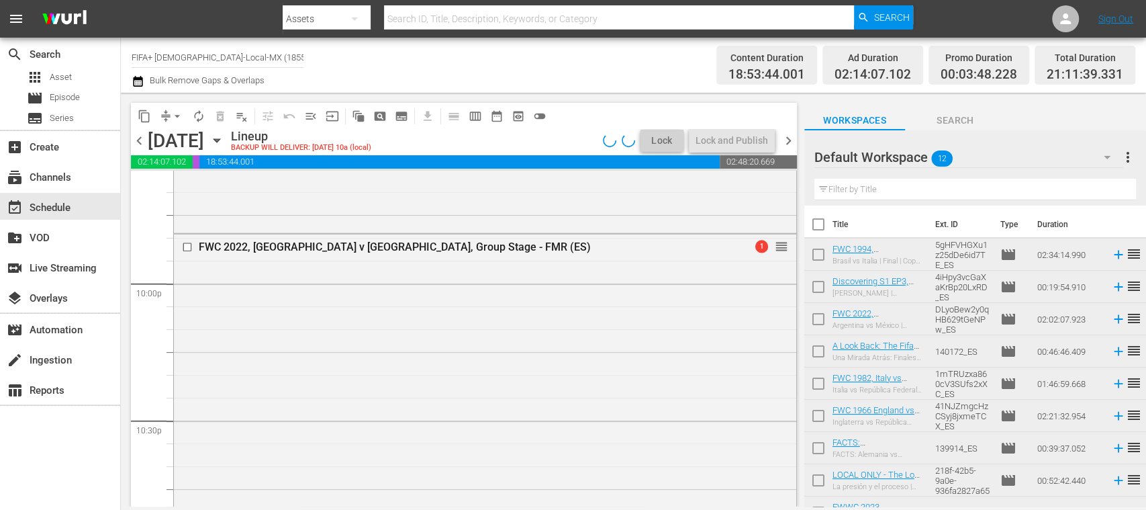
scroll to position [5776, 0]
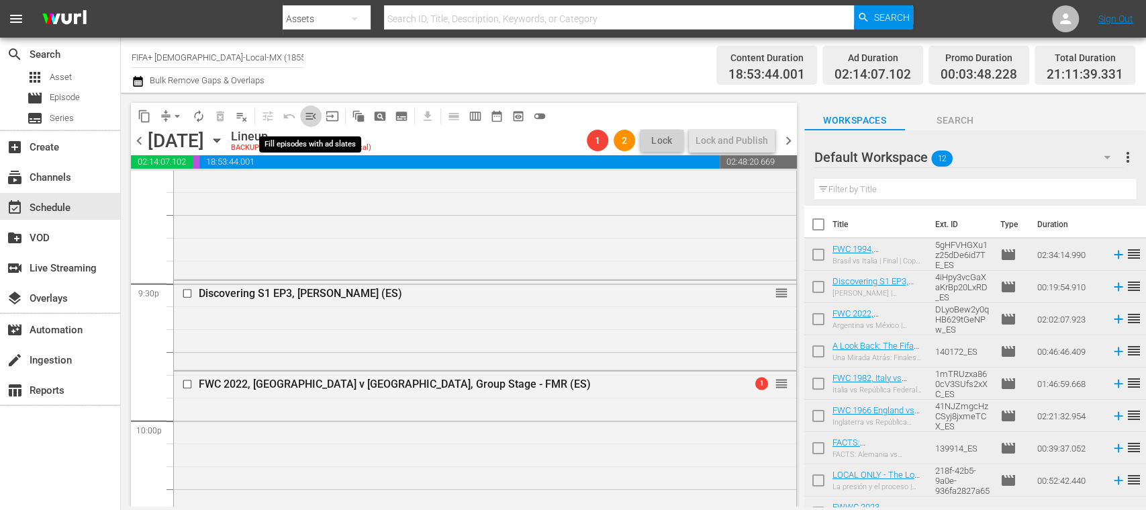
click at [313, 118] on span "menu_open" at bounding box center [310, 115] width 13 height 13
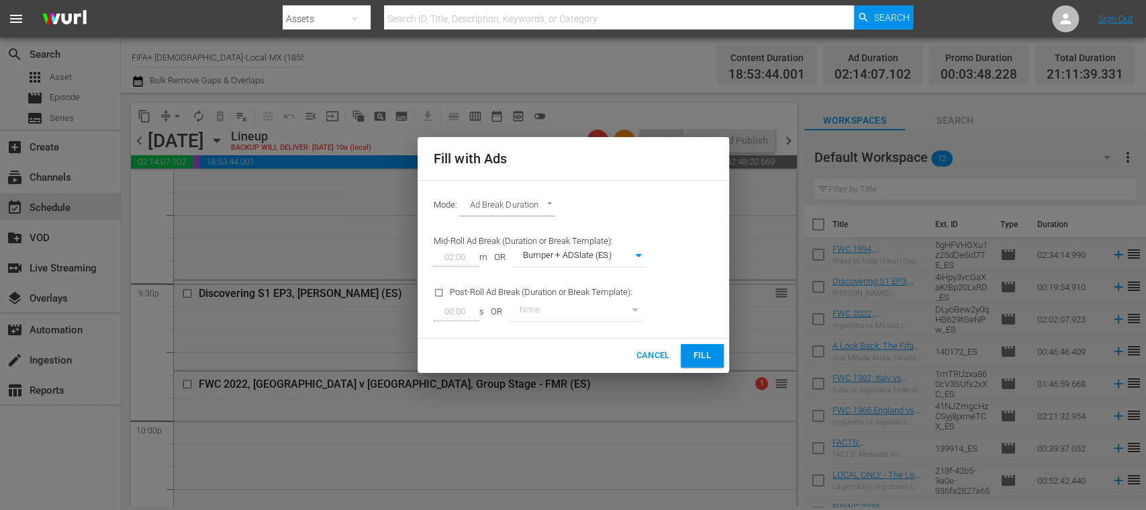
click at [691, 344] on button "Fill" at bounding box center [702, 355] width 43 height 23
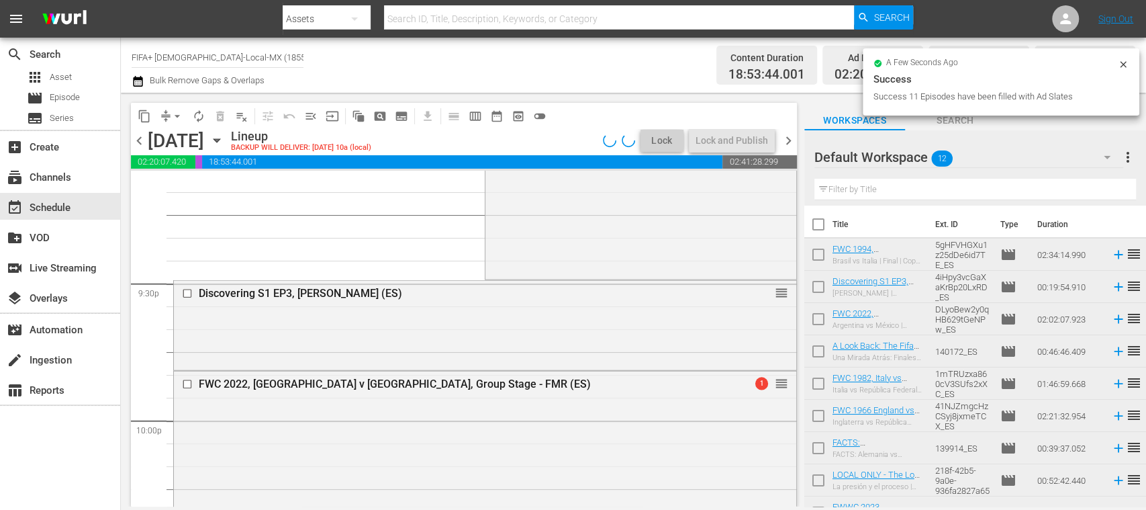
scroll to position [5753, 0]
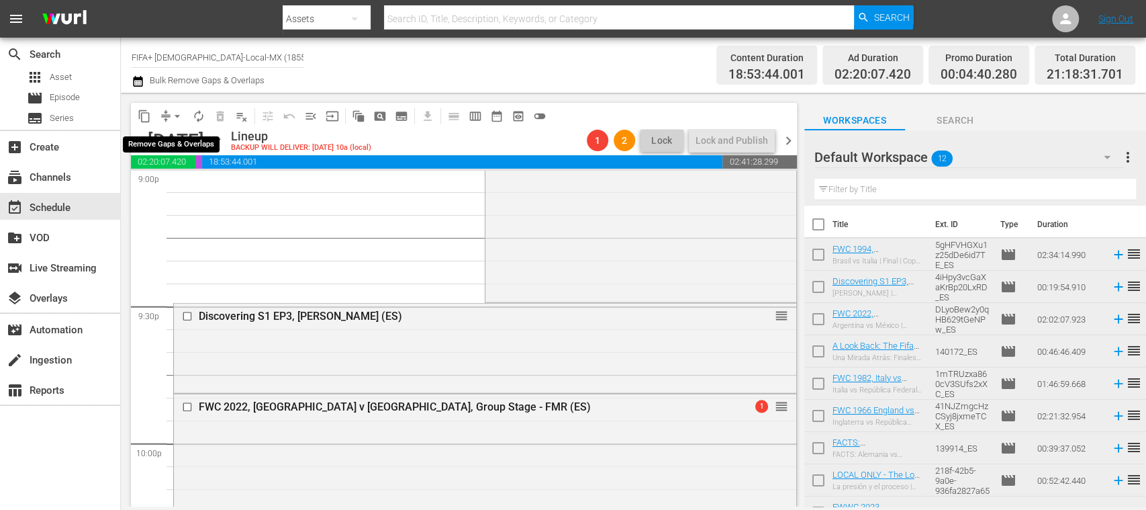
click at [177, 113] on span "arrow_drop_down" at bounding box center [177, 115] width 13 height 13
click at [224, 185] on li "Align to End of Previous Day" at bounding box center [177, 188] width 141 height 22
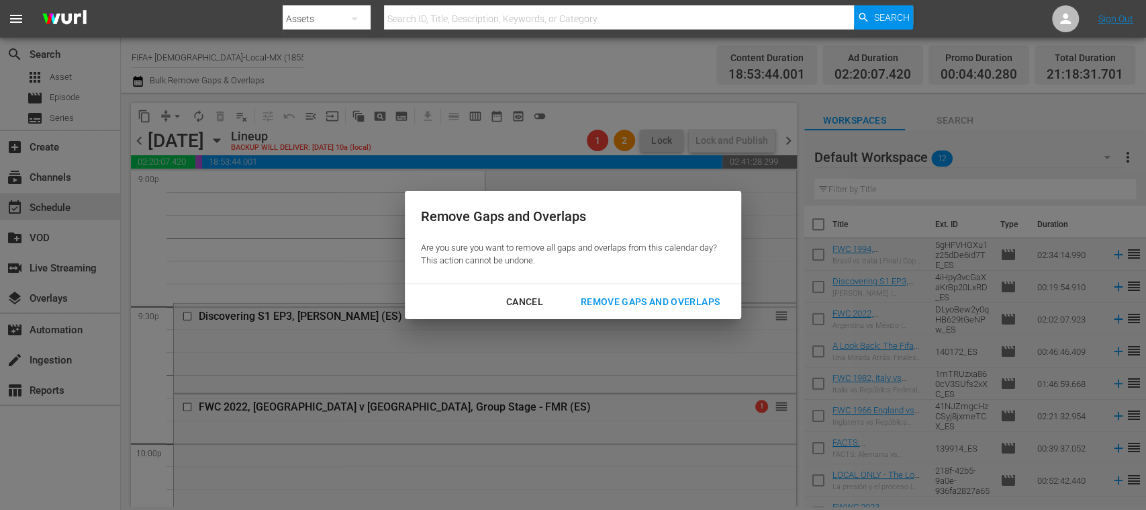
click at [658, 302] on div "Remove Gaps and Overlaps" at bounding box center [650, 301] width 160 height 17
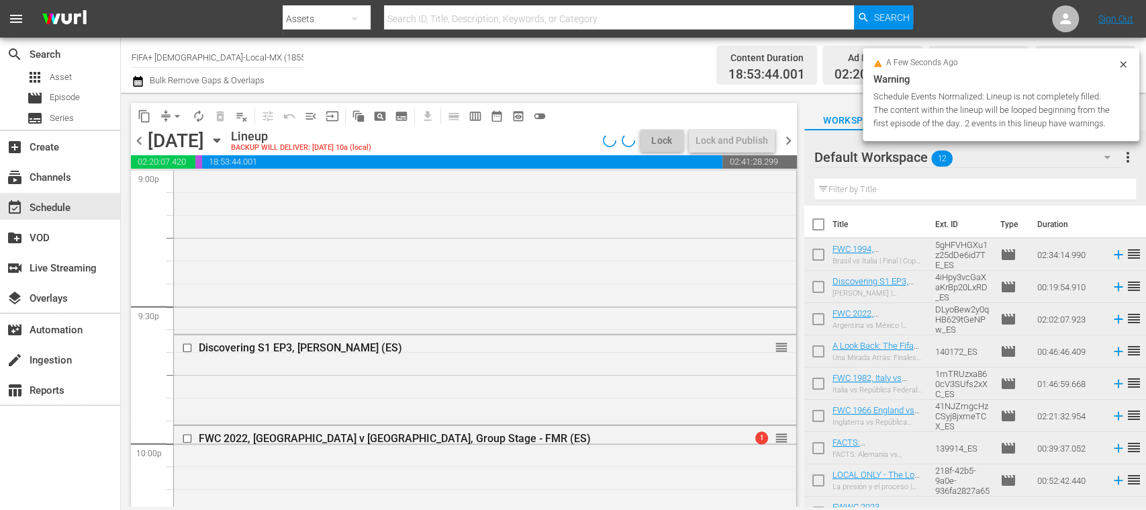
scroll to position [5730, 0]
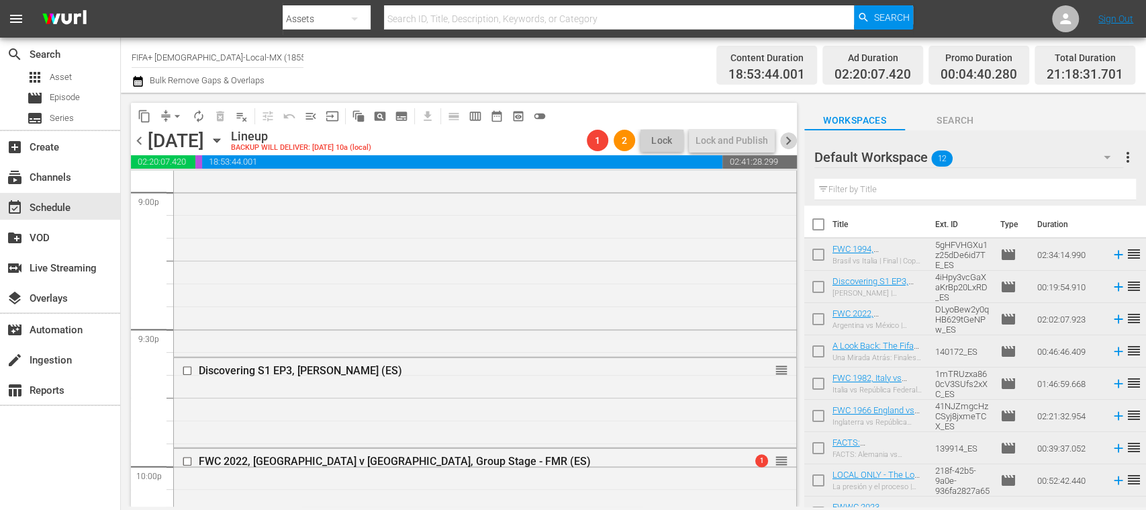
click at [787, 141] on span "chevron_right" at bounding box center [788, 140] width 17 height 17
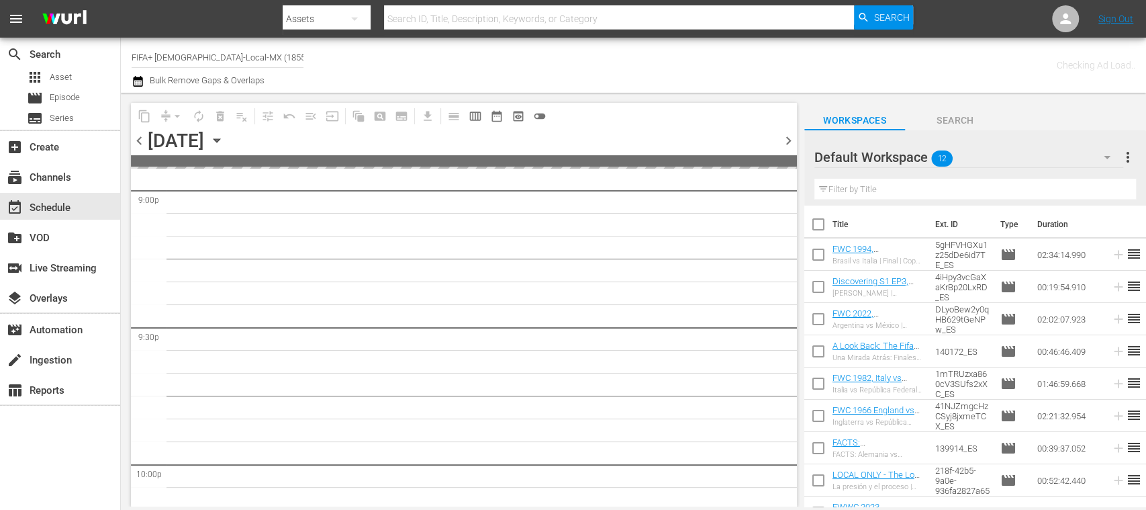
scroll to position [5913, 0]
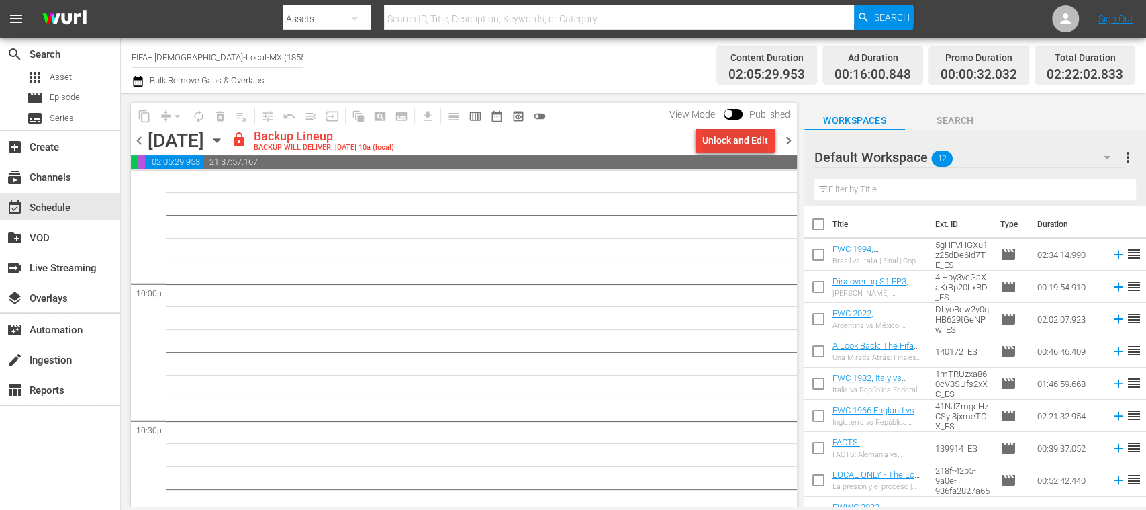
click at [745, 140] on div "Unlock and Edit" at bounding box center [735, 140] width 66 height 24
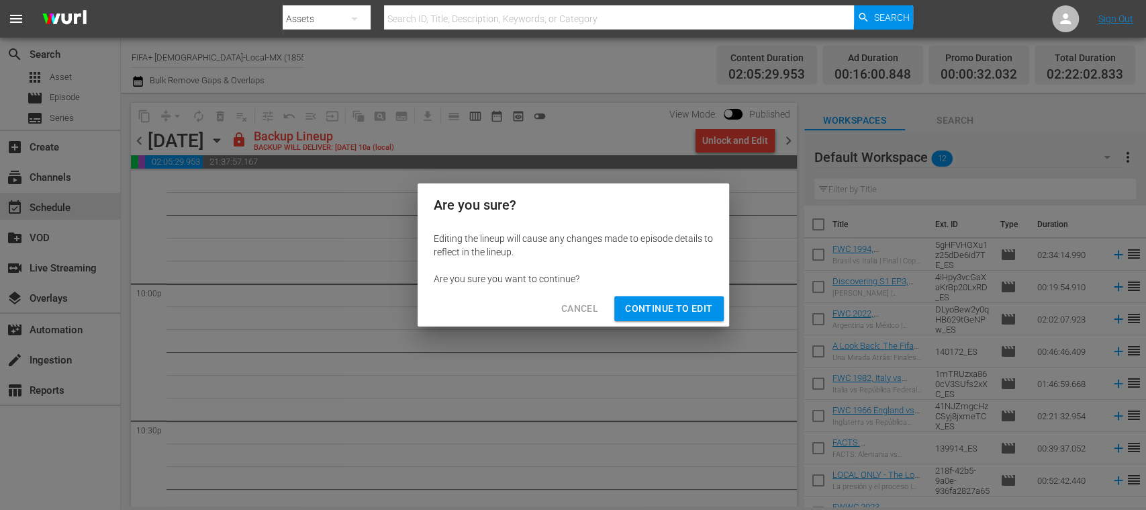
click at [708, 305] on span "Continue to Edit" at bounding box center [668, 308] width 87 height 17
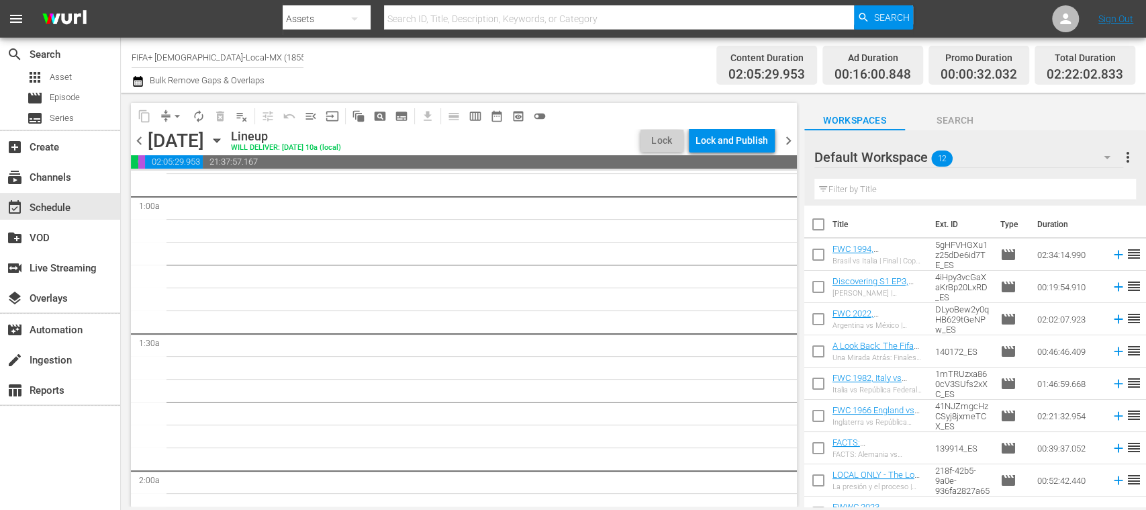
scroll to position [0, 0]
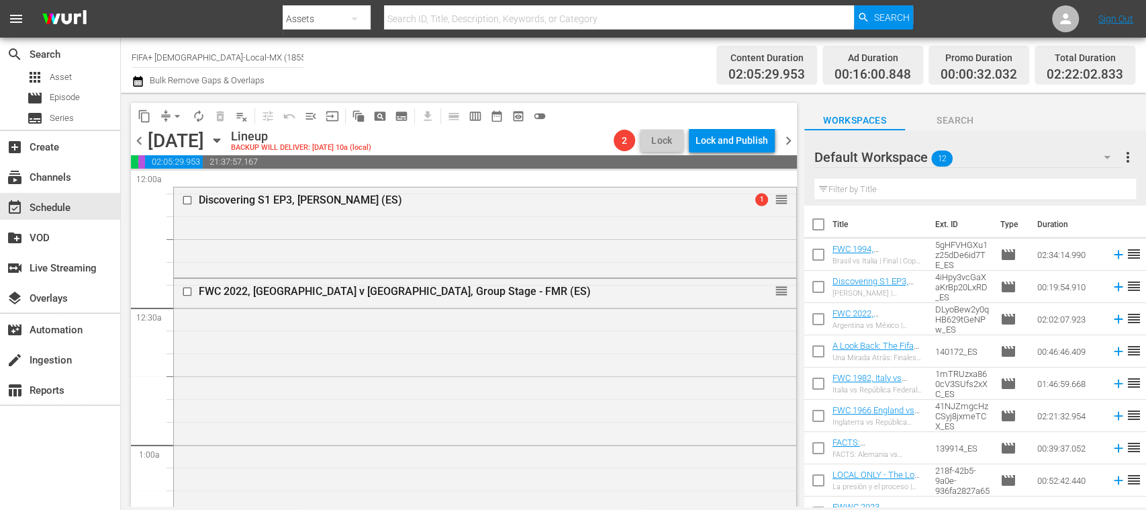
click at [246, 115] on span "playlist_remove_outlined" at bounding box center [241, 115] width 13 height 13
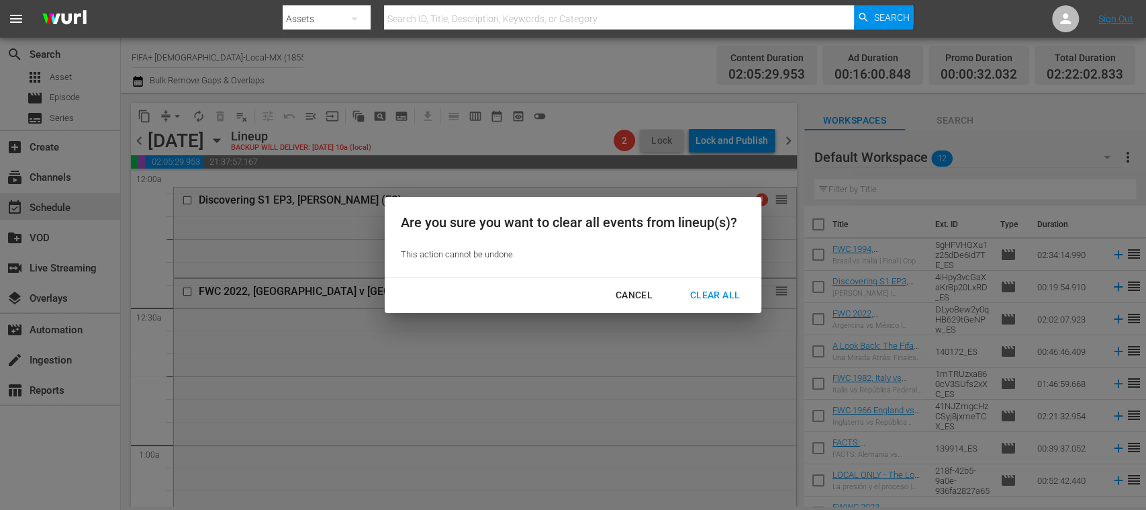
click at [627, 294] on div "Cancel" at bounding box center [634, 295] width 58 height 17
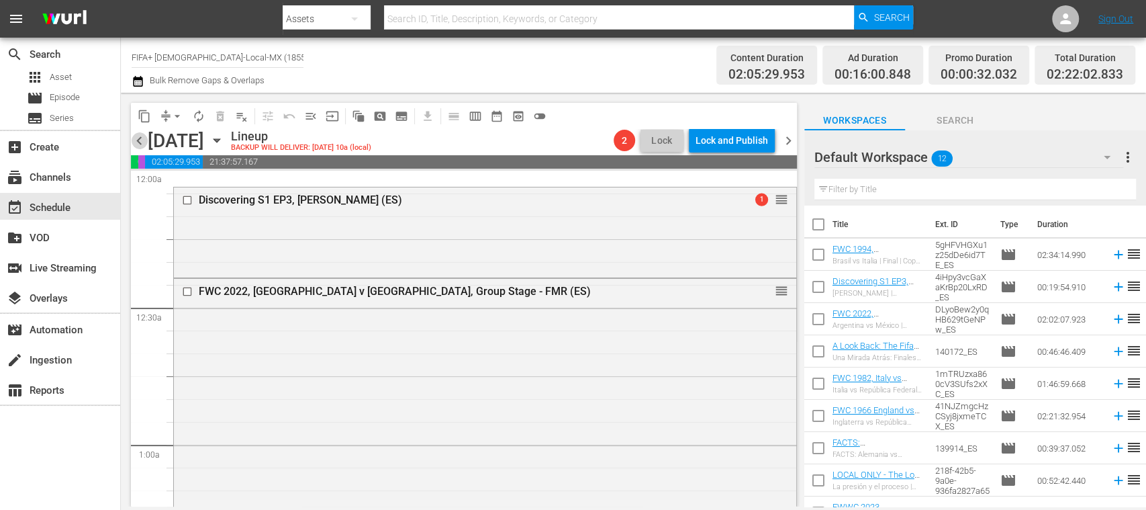
click at [138, 137] on span "chevron_left" at bounding box center [139, 140] width 17 height 17
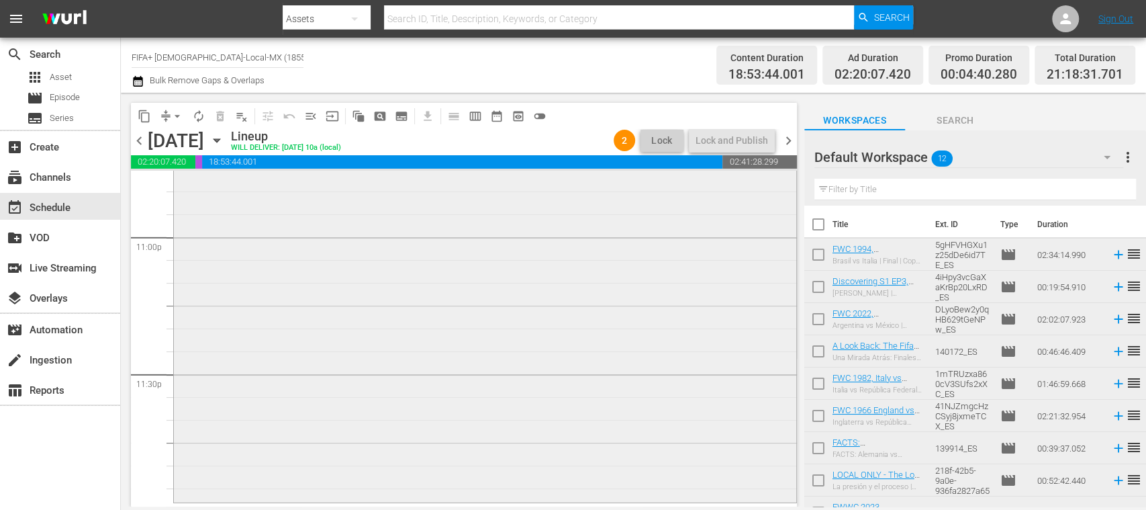
scroll to position [6238, 0]
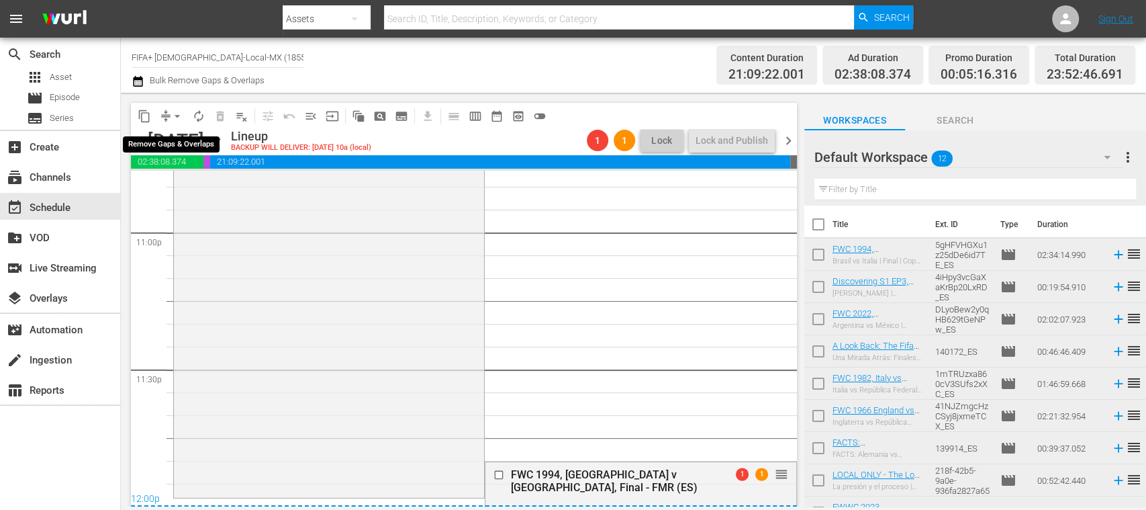
click at [179, 114] on span "arrow_drop_down" at bounding box center [177, 115] width 13 height 13
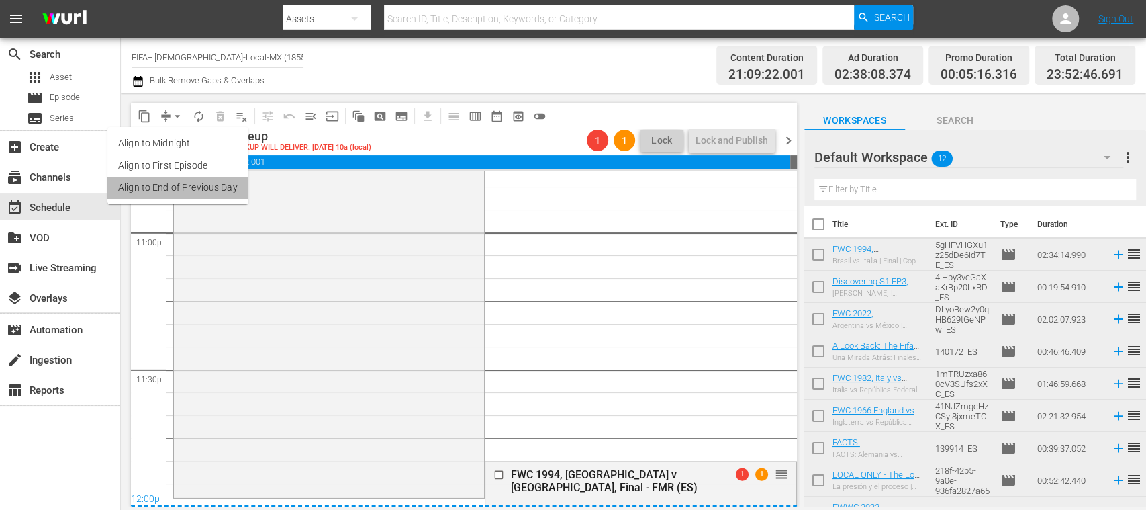
click at [204, 186] on li "Align to End of Previous Day" at bounding box center [177, 188] width 141 height 22
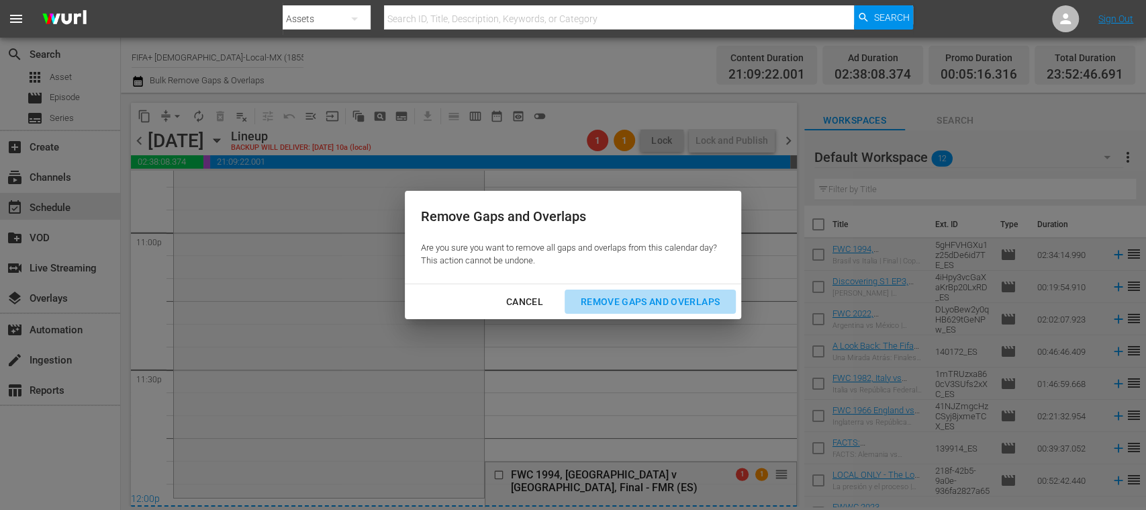
click at [612, 301] on div "Remove Gaps and Overlaps" at bounding box center [650, 301] width 160 height 17
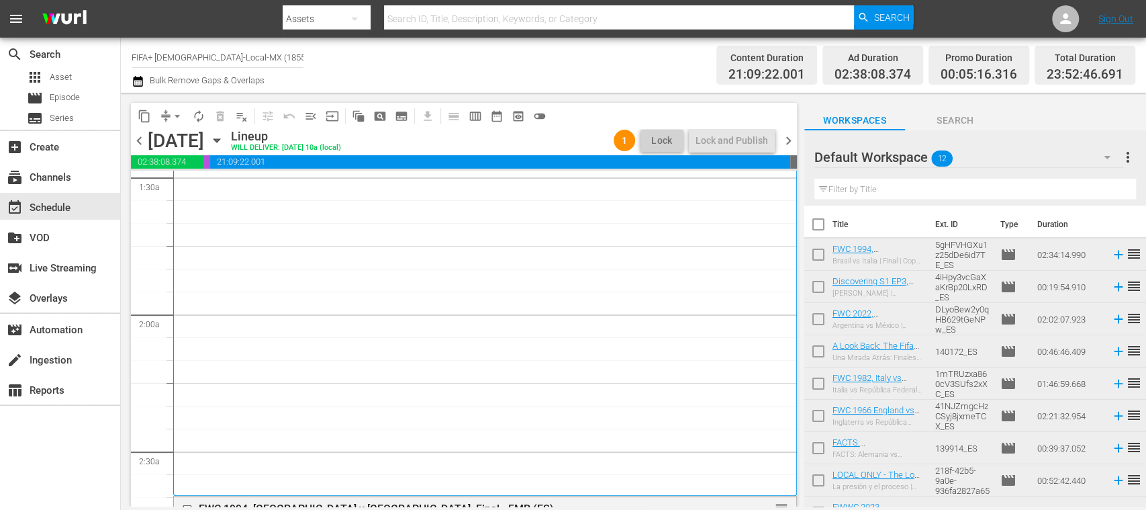
scroll to position [0, 0]
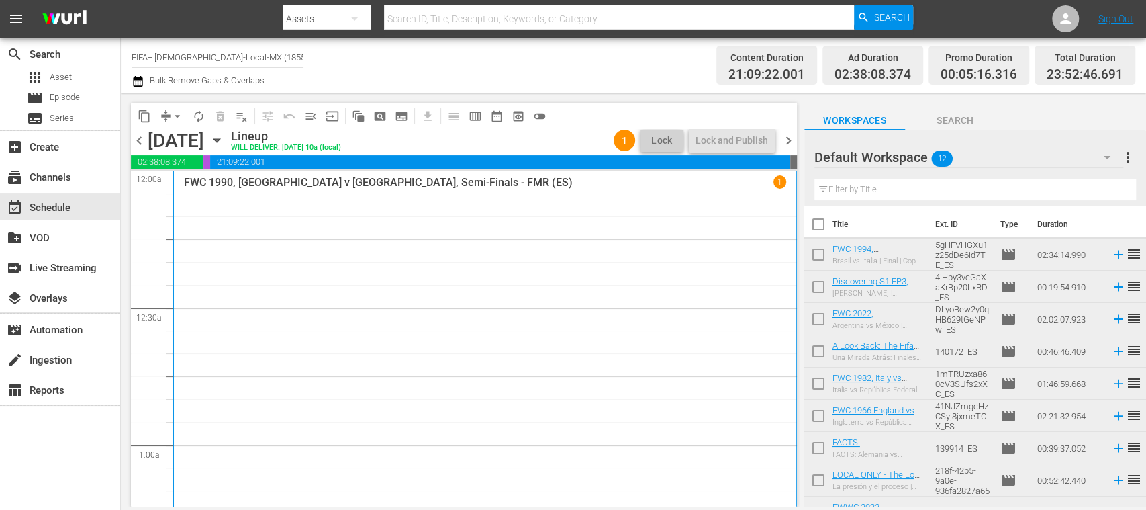
click at [788, 136] on span "chevron_right" at bounding box center [788, 140] width 17 height 17
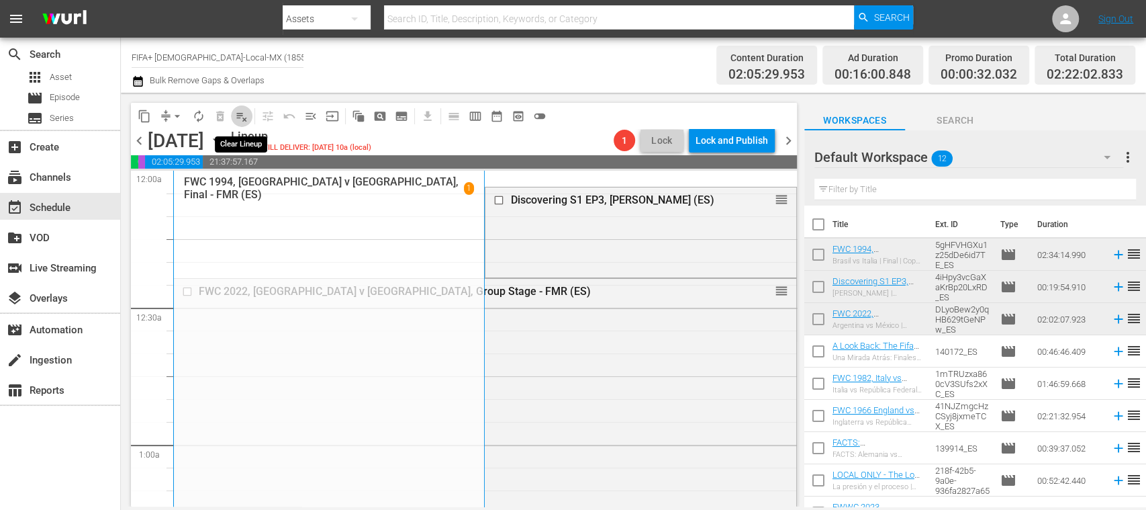
click at [244, 113] on span "playlist_remove_outlined" at bounding box center [241, 115] width 13 height 13
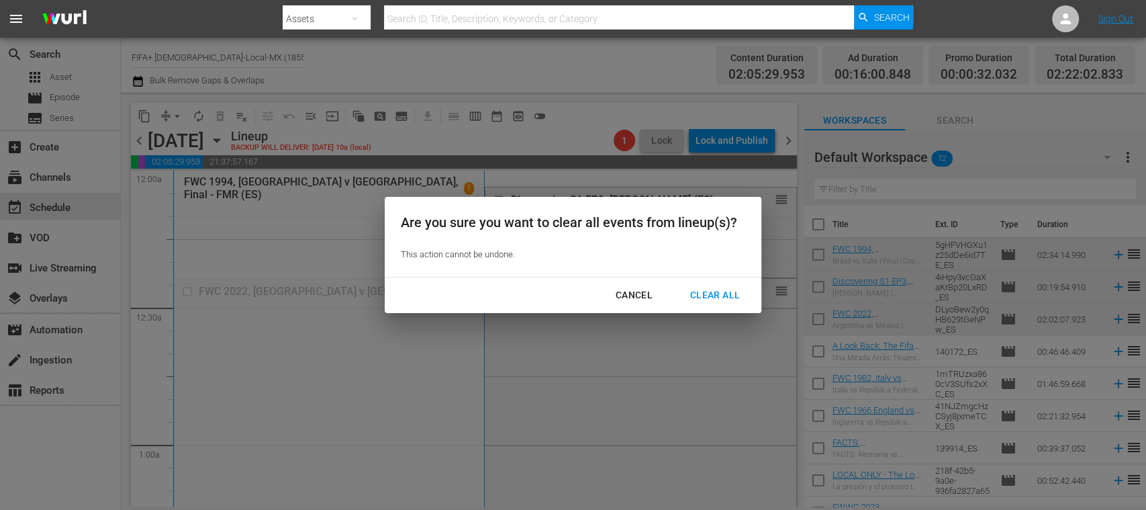
click at [713, 291] on div "Clear All" at bounding box center [714, 295] width 71 height 17
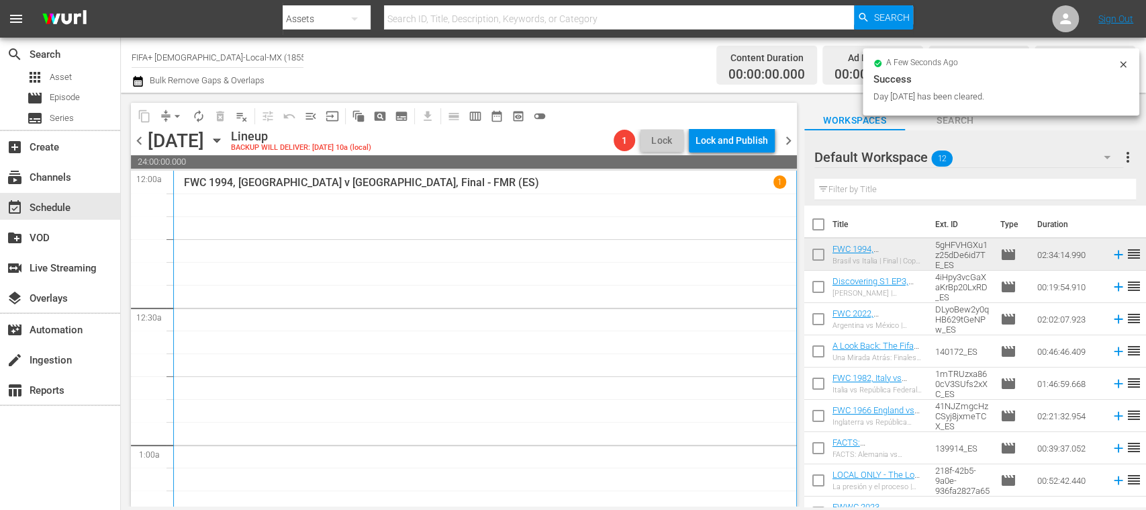
scroll to position [238, 0]
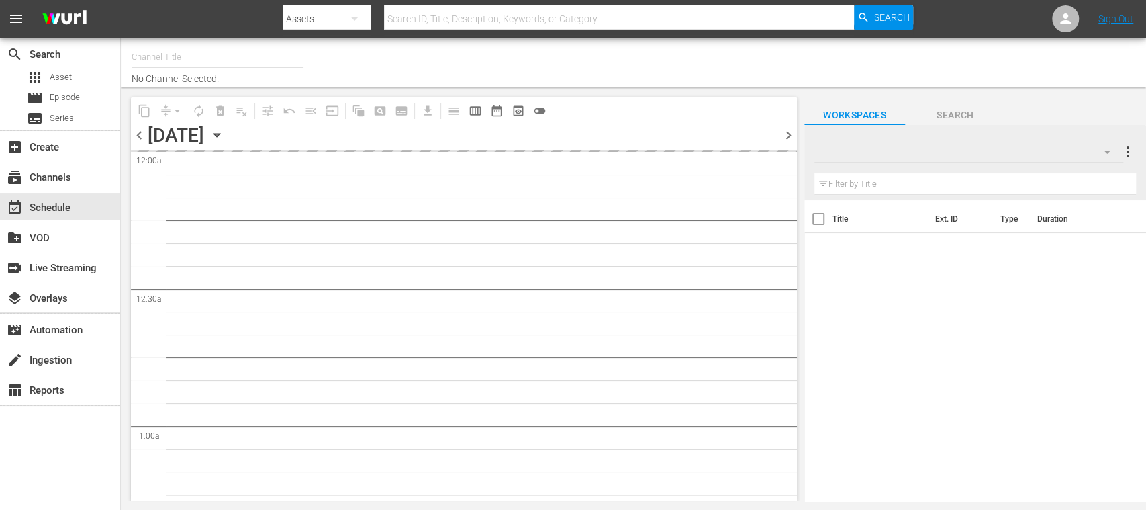
type input "FIFA+ [DEMOGRAPHIC_DATA]-Local-MX (1855)"
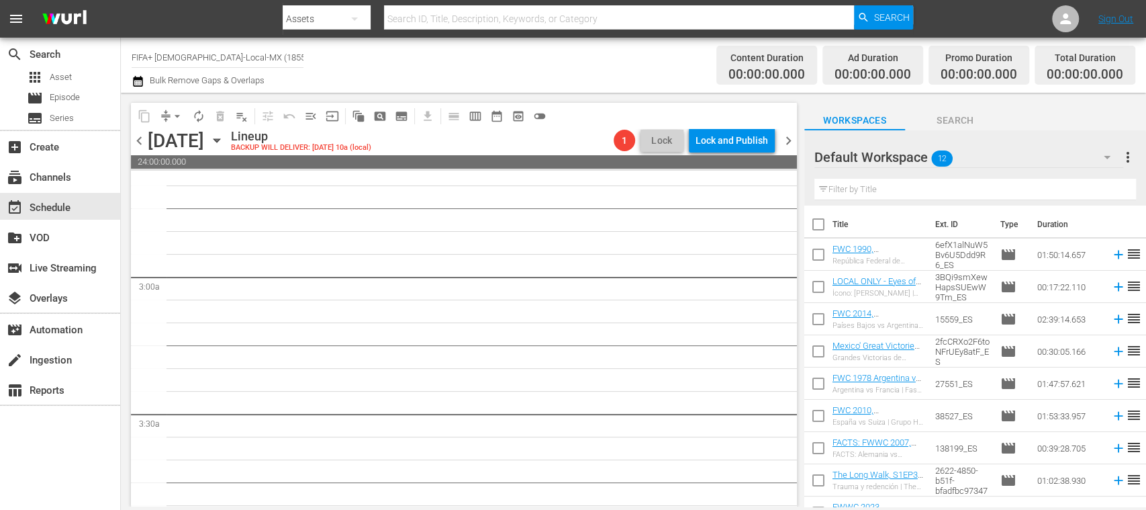
scroll to position [477, 0]
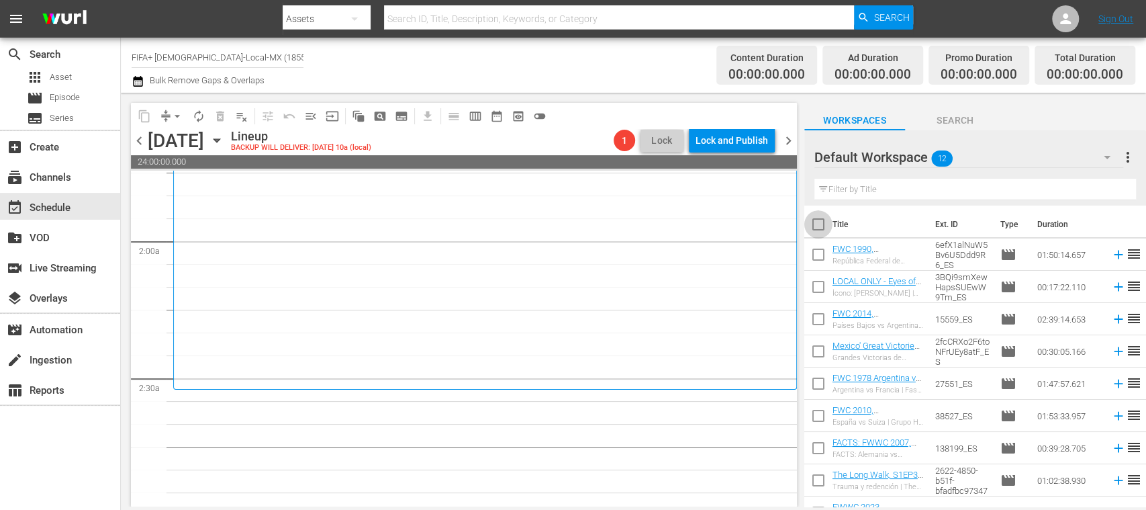
click at [818, 227] on input "checkbox" at bounding box center [818, 227] width 28 height 28
checkbox input "true"
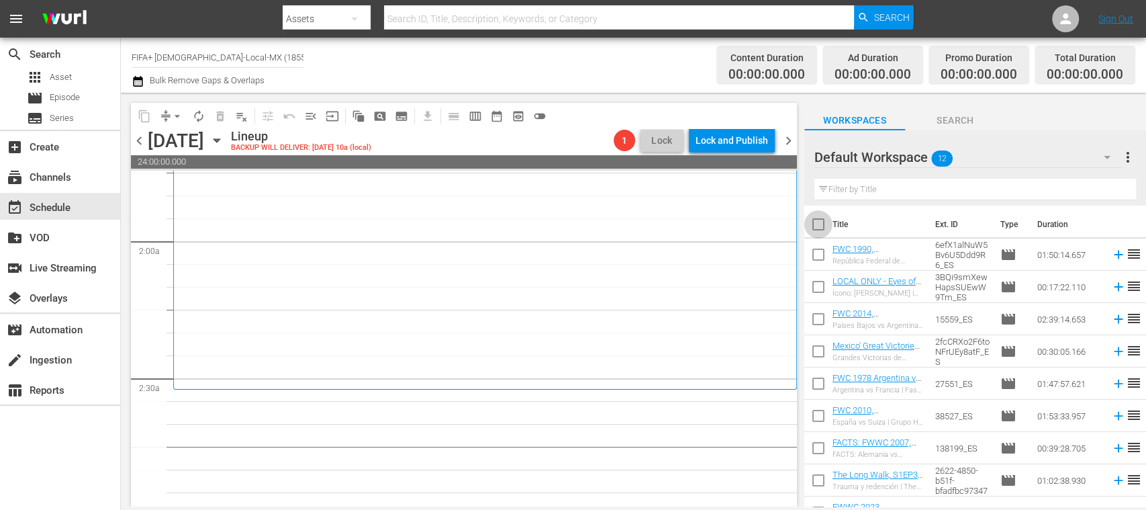
checkbox input "true"
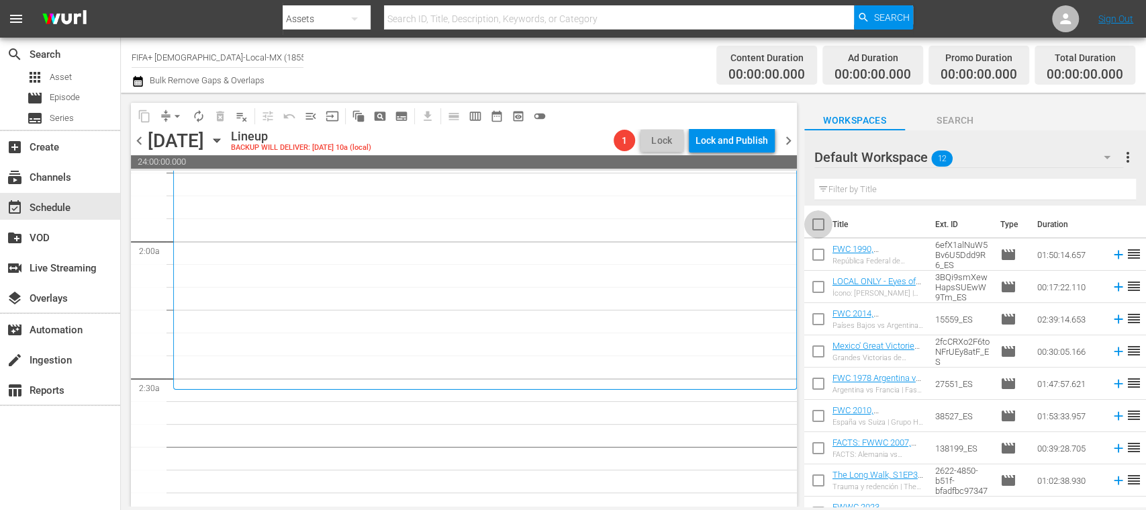
checkbox input "true"
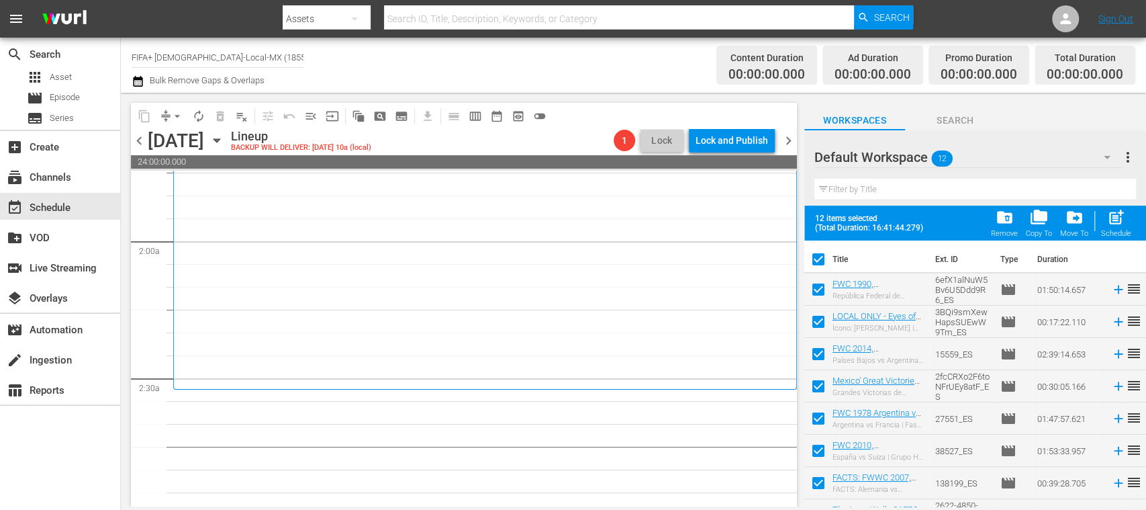
scroll to position [152, 0]
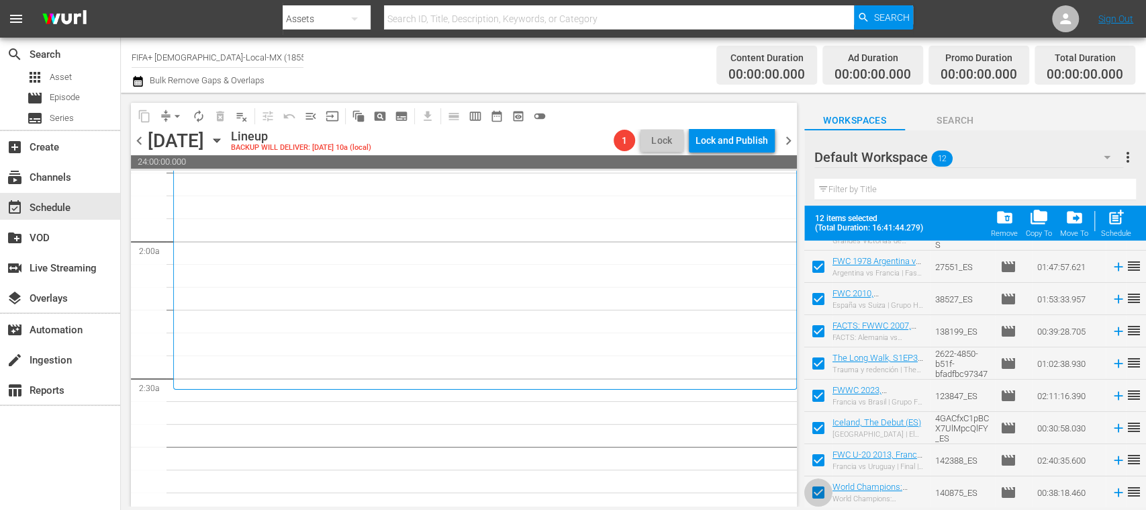
click at [816, 489] on input "checkbox" at bounding box center [818, 495] width 28 height 28
checkbox input "false"
click at [1116, 219] on span "post_add" at bounding box center [1116, 217] width 18 height 18
checkbox input "false"
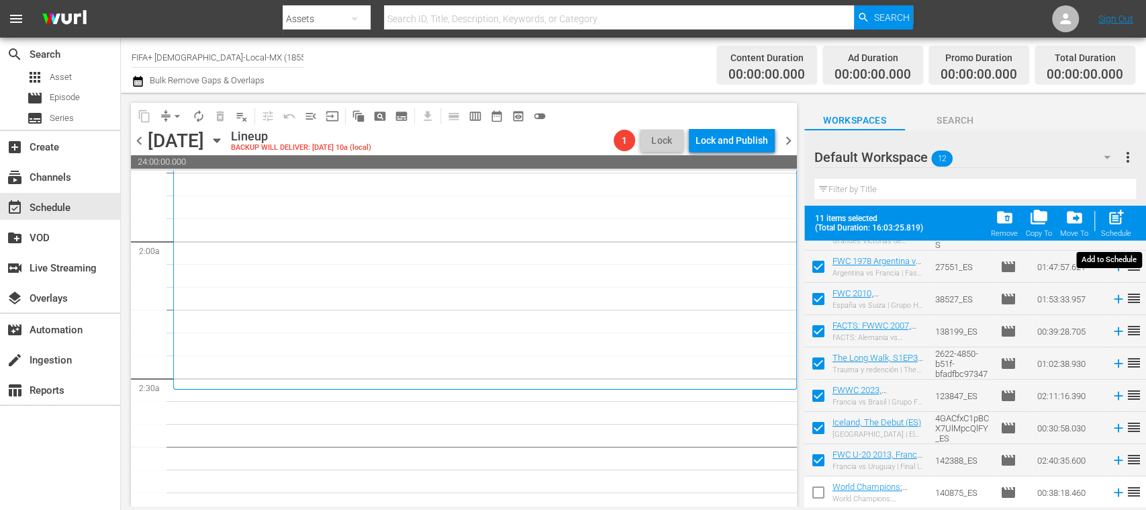
checkbox input "false"
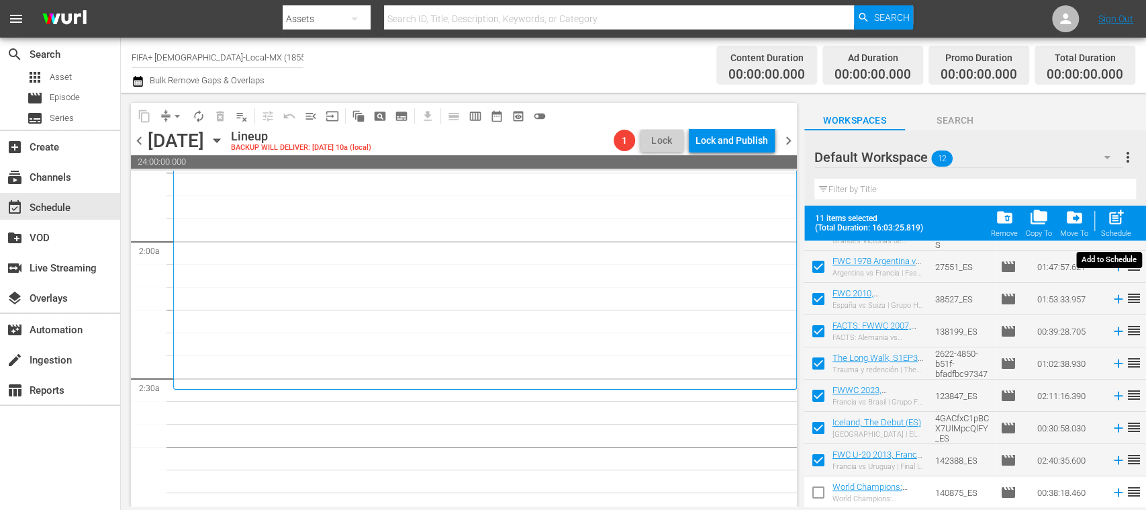
checkbox input "false"
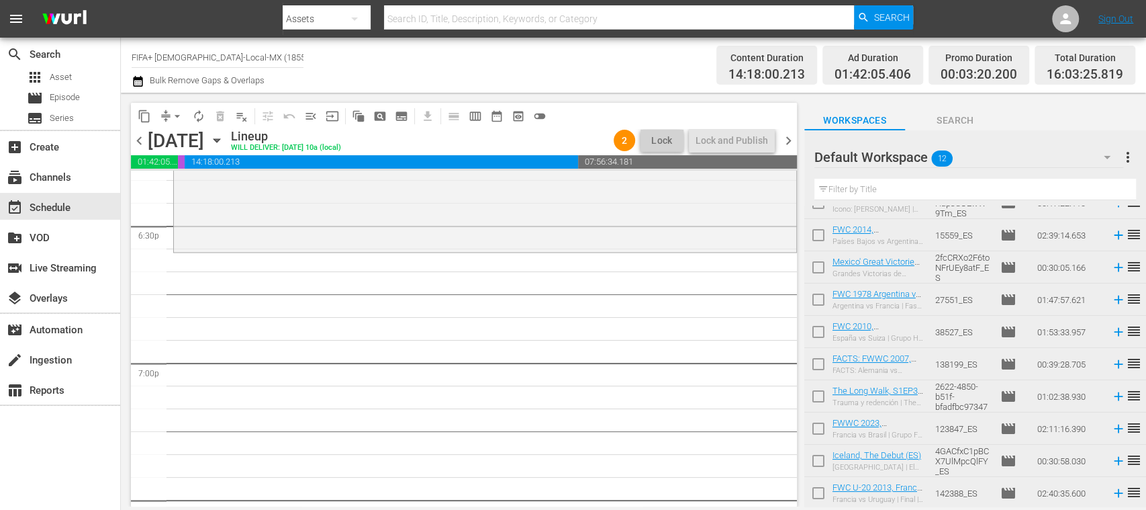
scroll to position [117, 0]
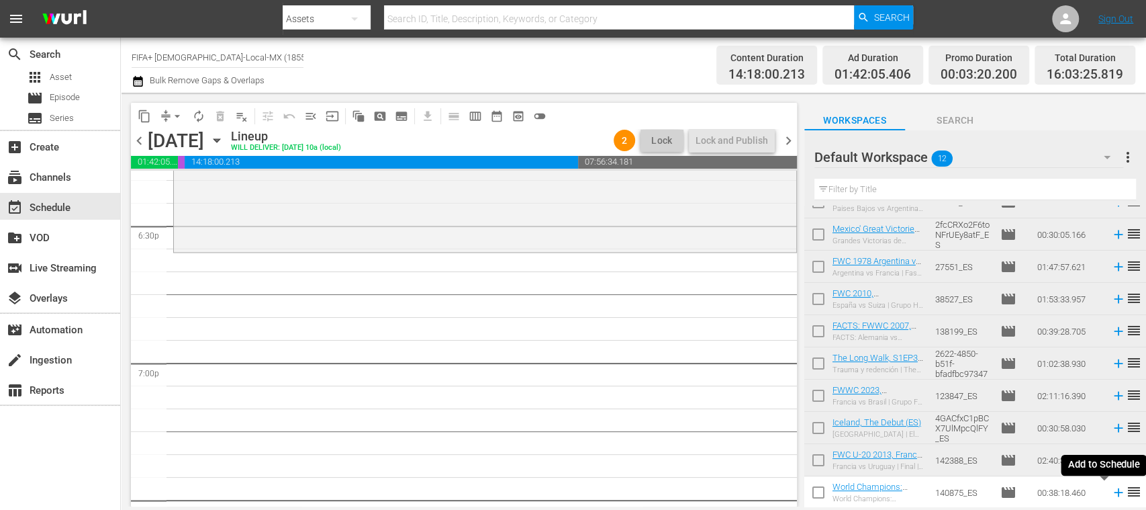
click at [1114, 493] on icon at bounding box center [1118, 492] width 9 height 9
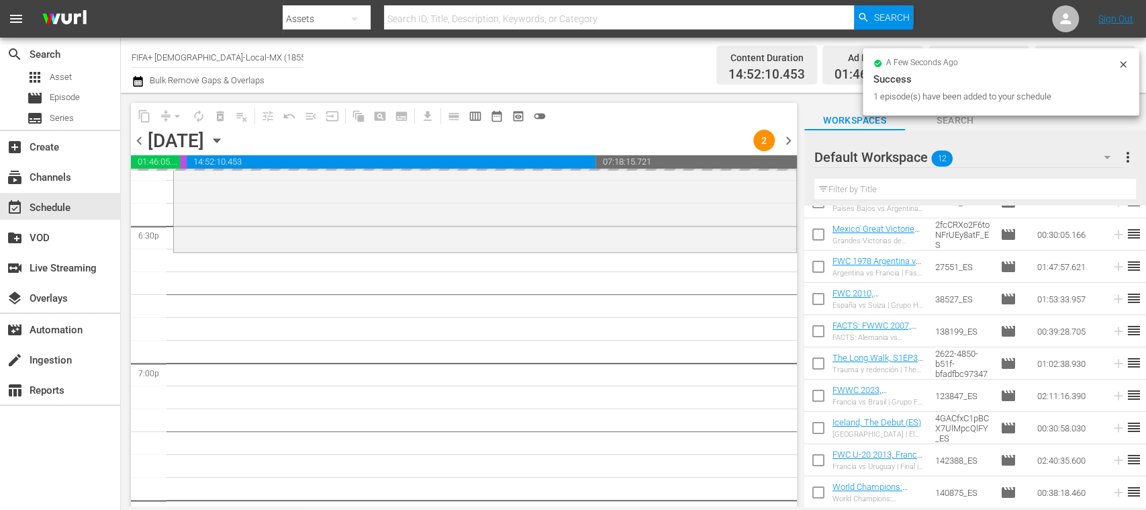
scroll to position [0, 0]
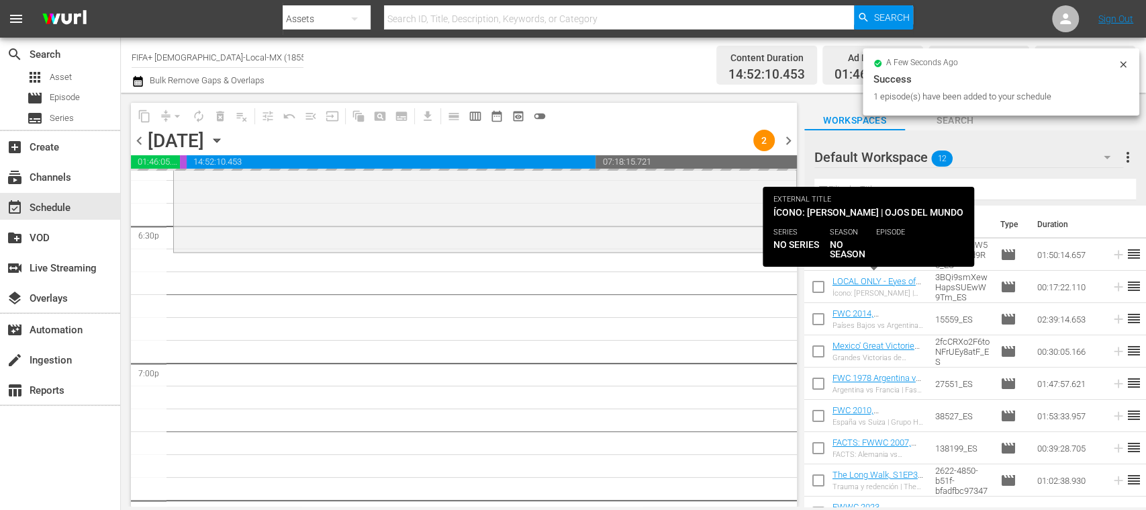
click at [818, 252] on input "checkbox" at bounding box center [818, 257] width 28 height 28
checkbox input "true"
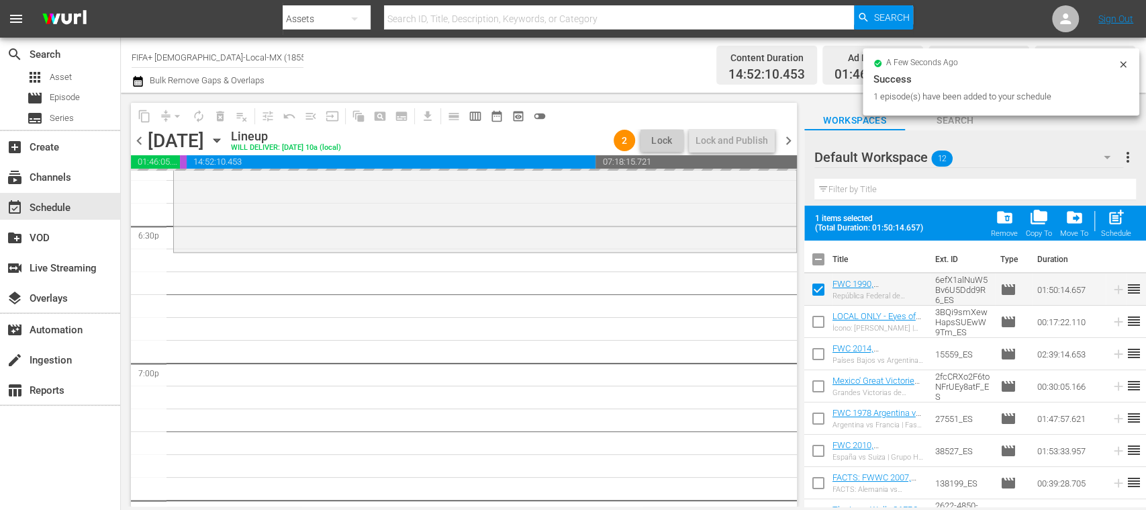
click at [818, 320] on input "checkbox" at bounding box center [818, 324] width 28 height 28
checkbox input "true"
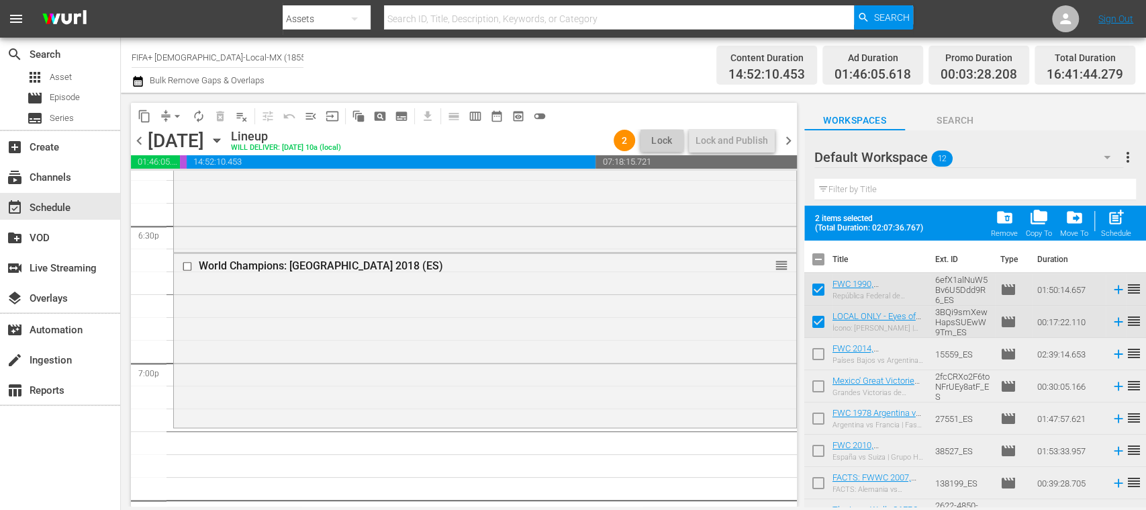
click at [819, 350] on input "checkbox" at bounding box center [818, 356] width 28 height 28
checkbox input "true"
click at [819, 447] on input "checkbox" at bounding box center [818, 453] width 28 height 28
checkbox input "true"
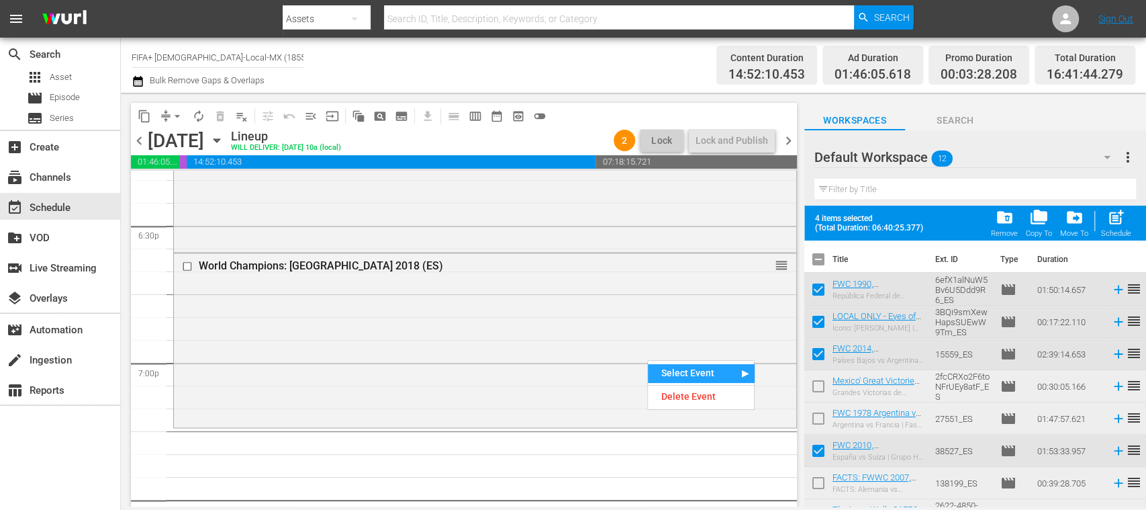
click at [1008, 158] on div "Default Workspace 12" at bounding box center [968, 157] width 309 height 38
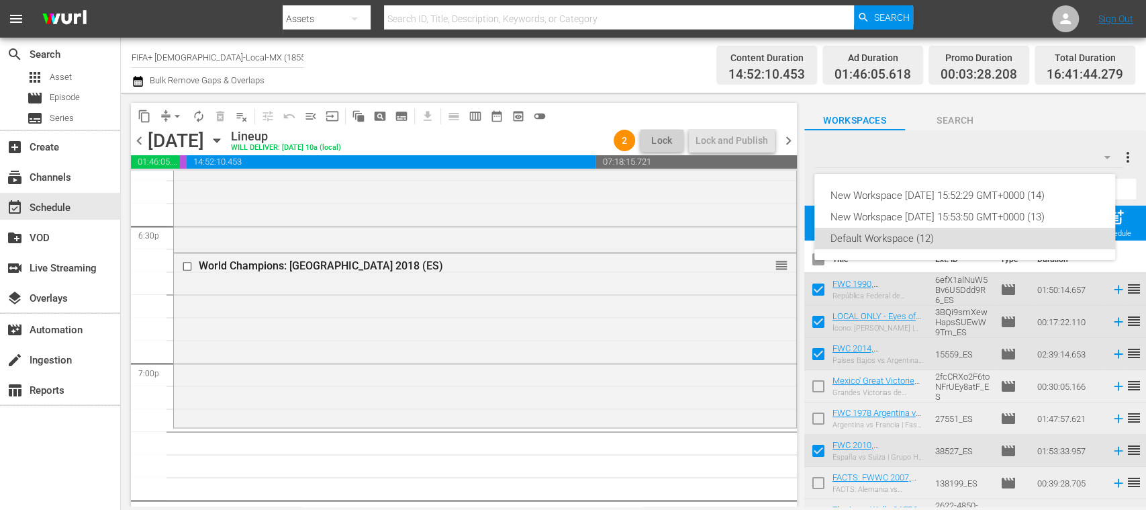
click at [592, 101] on div "New Workspace Fri Jul 04 2025 15:52:29 GMT+0000 (14) New Workspace Thu Apr 03 2…" at bounding box center [573, 255] width 1146 height 510
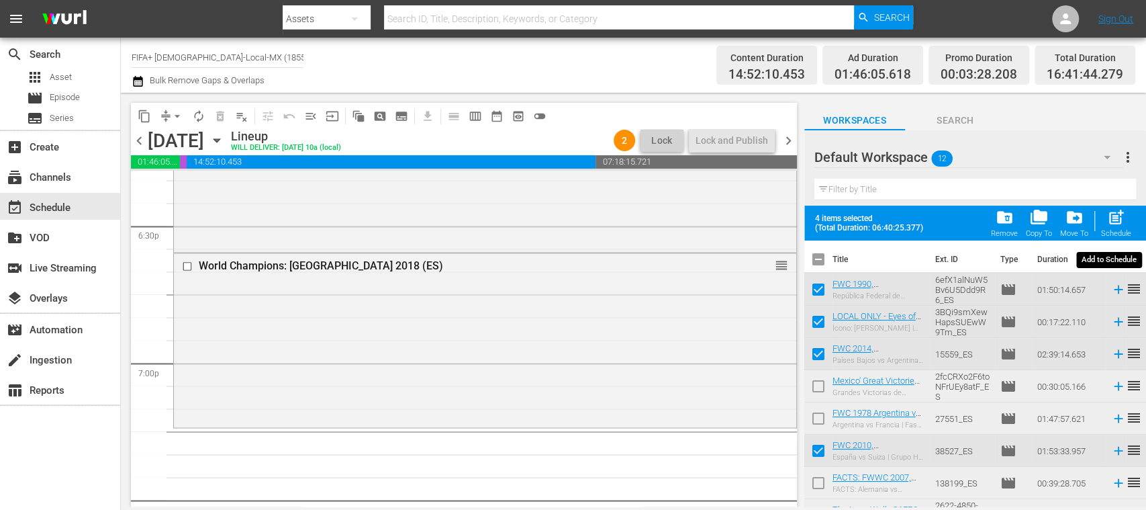
click at [1114, 212] on span "post_add" at bounding box center [1116, 217] width 18 height 18
checkbox input "false"
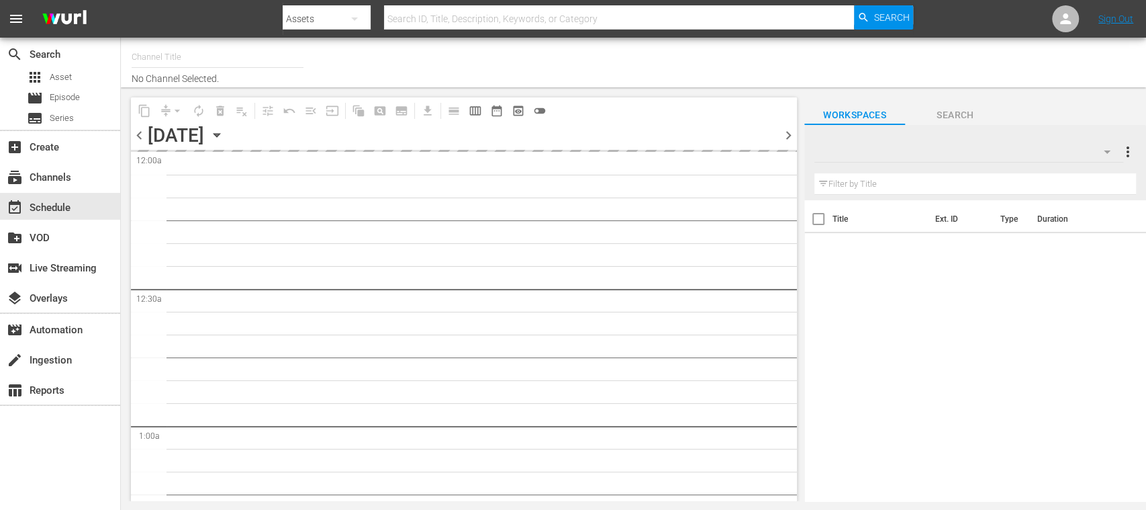
type input "FIFA+ [DEMOGRAPHIC_DATA]-Local-MX (1855)"
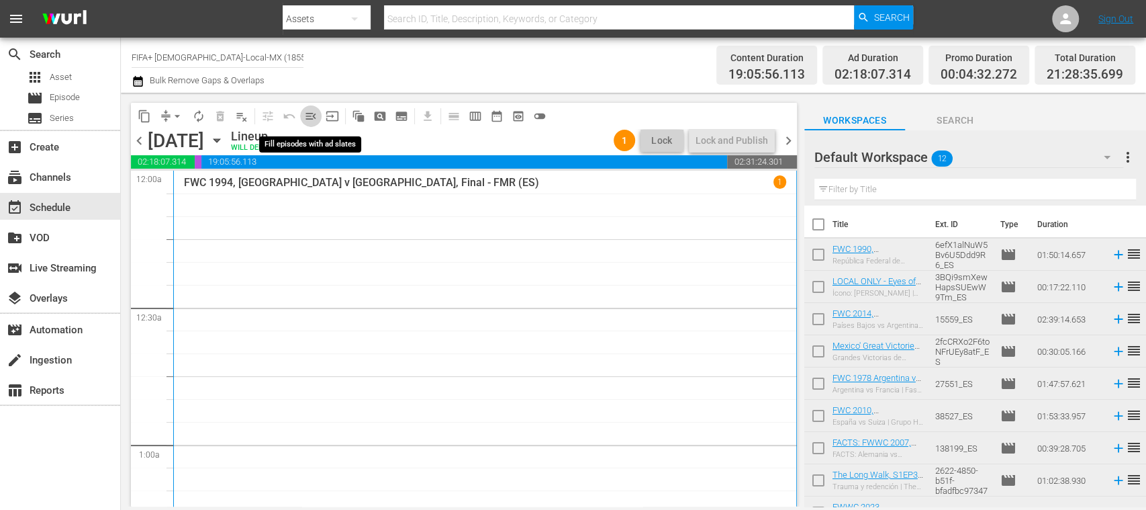
click at [313, 116] on span "menu_open" at bounding box center [310, 115] width 13 height 13
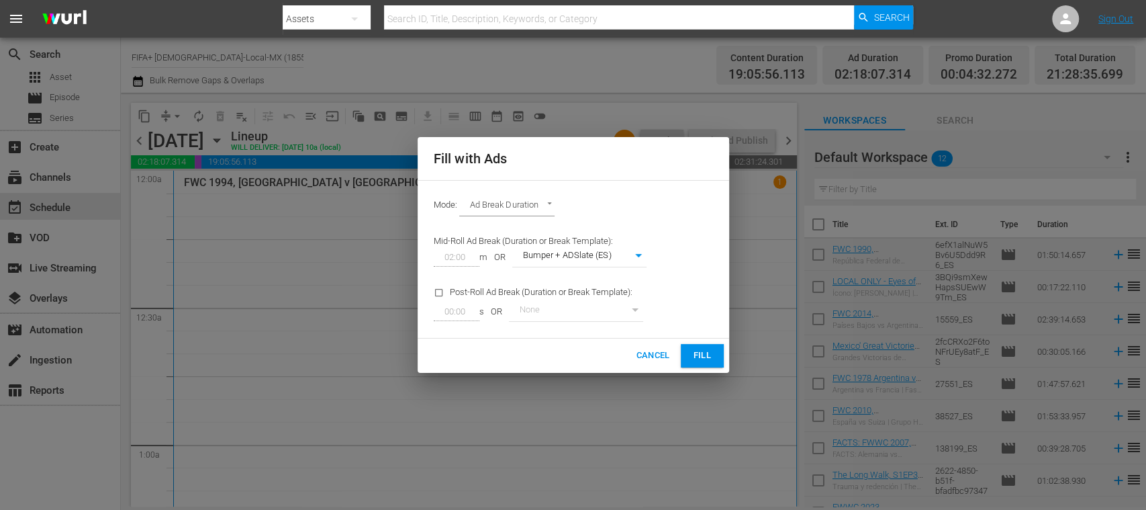
click at [697, 346] on button "Fill" at bounding box center [702, 355] width 43 height 23
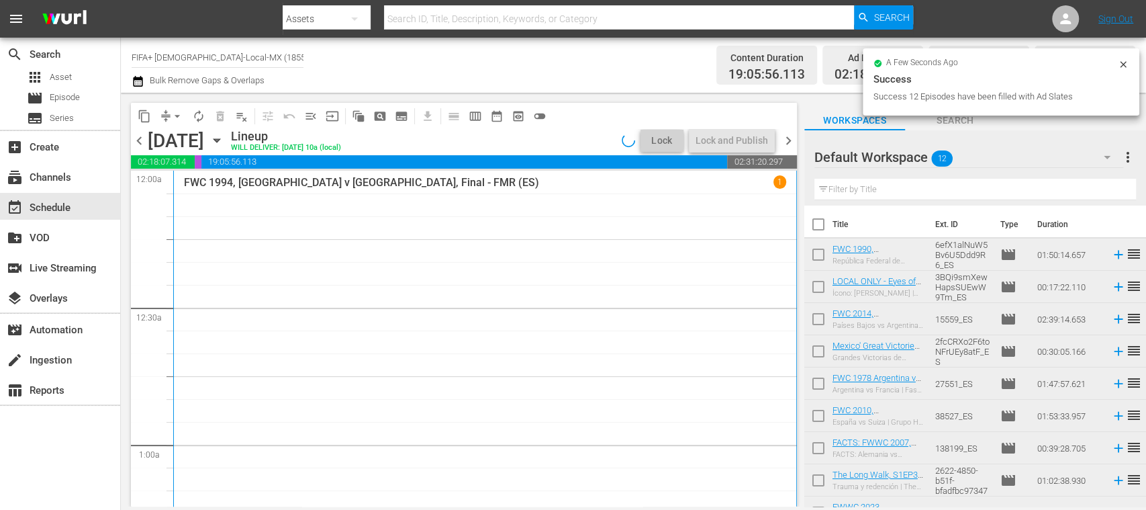
click at [179, 114] on span "arrow_drop_down" at bounding box center [177, 115] width 13 height 13
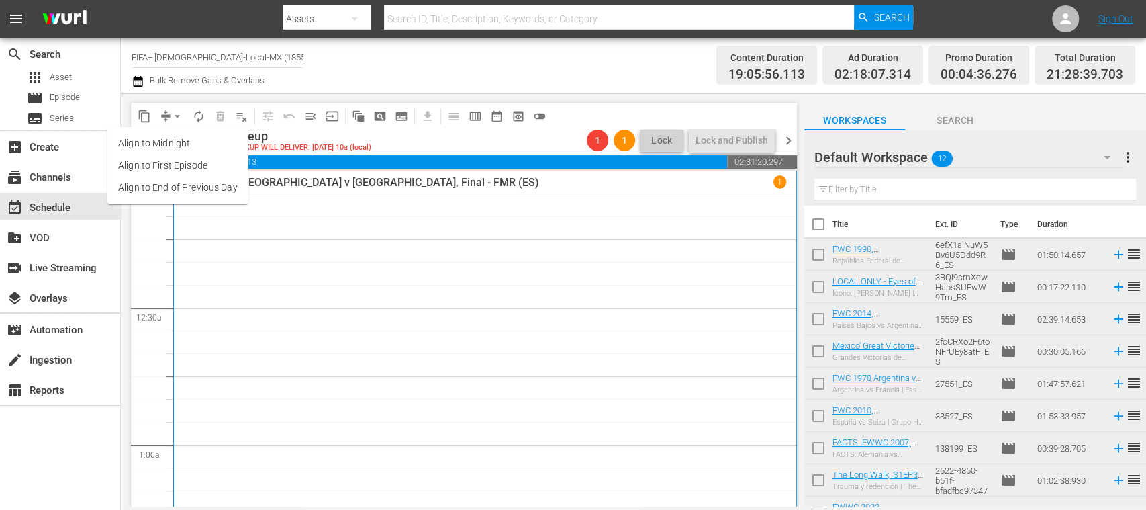
click at [223, 190] on li "Align to End of Previous Day" at bounding box center [177, 188] width 141 height 22
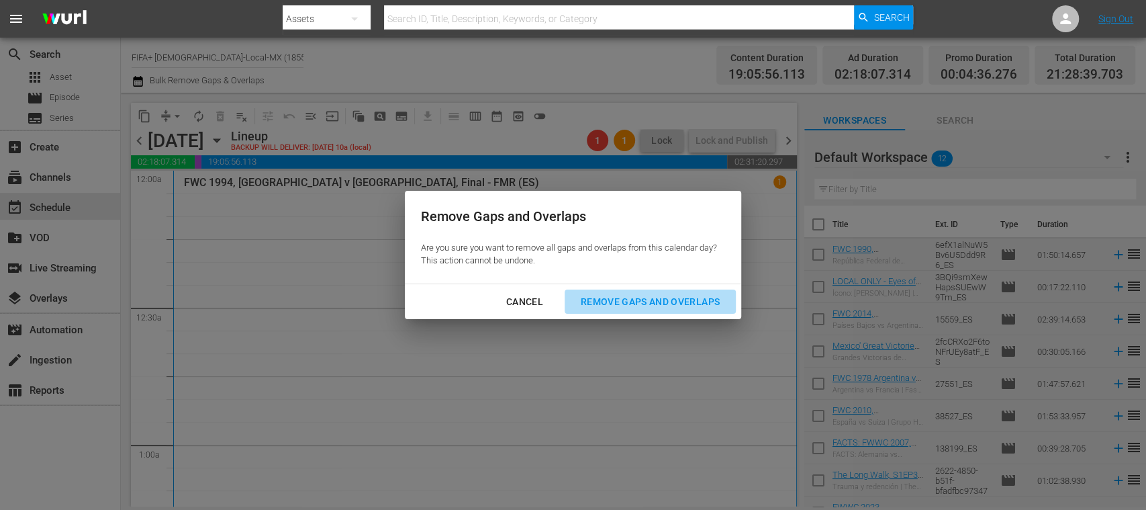
click at [609, 301] on div "Remove Gaps and Overlaps" at bounding box center [650, 301] width 160 height 17
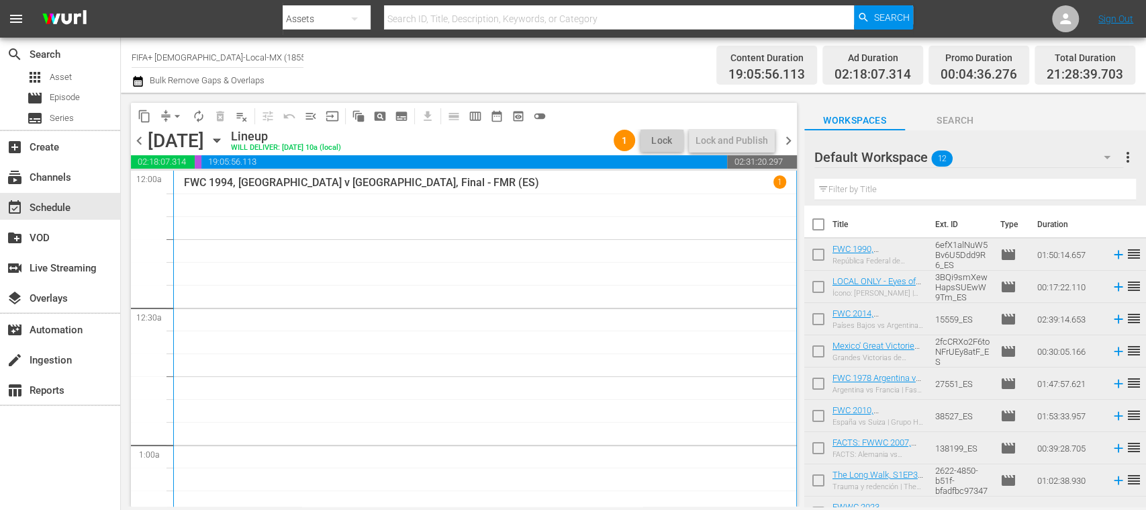
click at [788, 140] on span "chevron_right" at bounding box center [788, 140] width 17 height 17
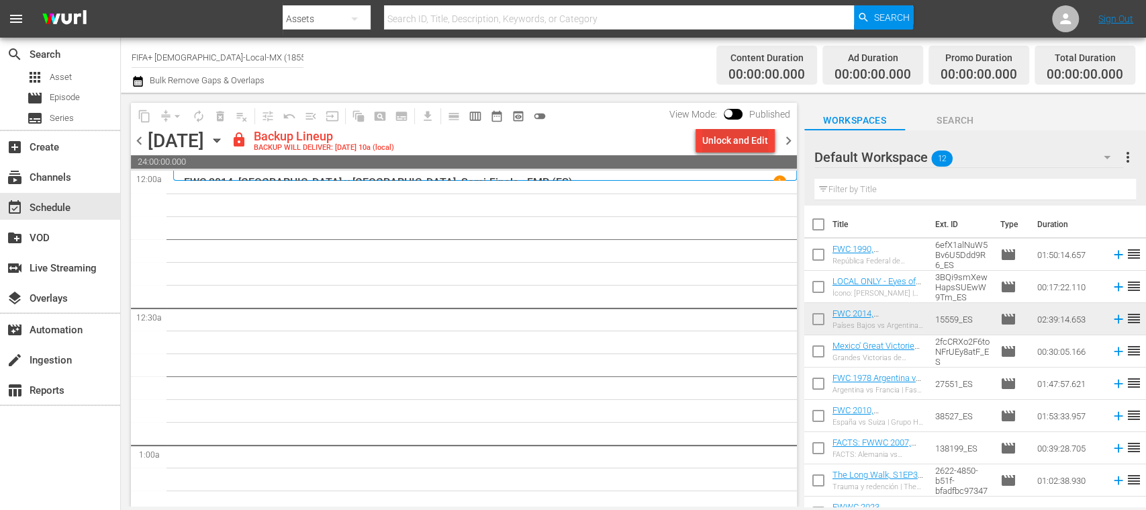
click at [756, 144] on div "Unlock and Edit" at bounding box center [735, 140] width 66 height 24
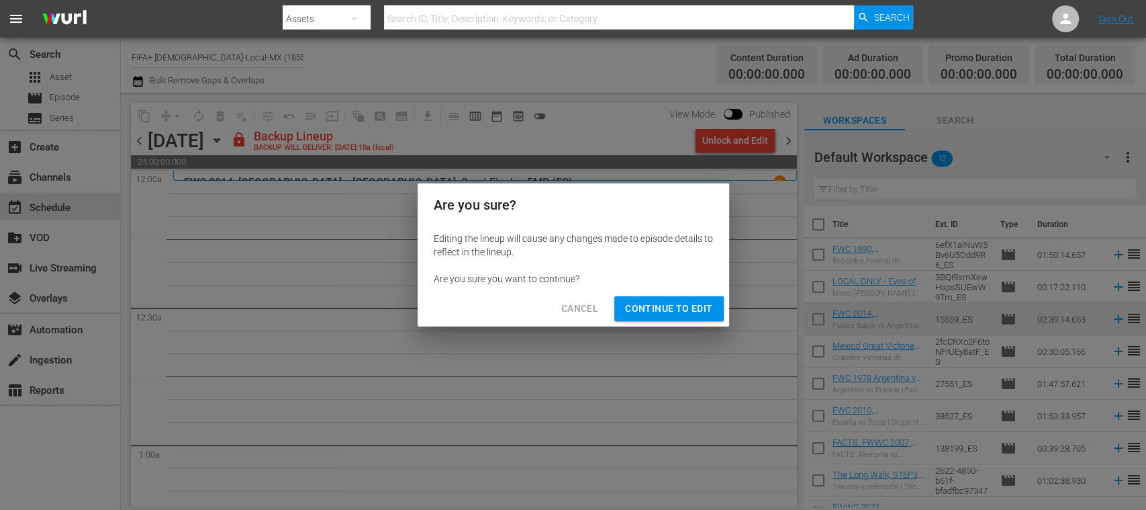
click at [686, 310] on span "Continue to Edit" at bounding box center [668, 308] width 87 height 17
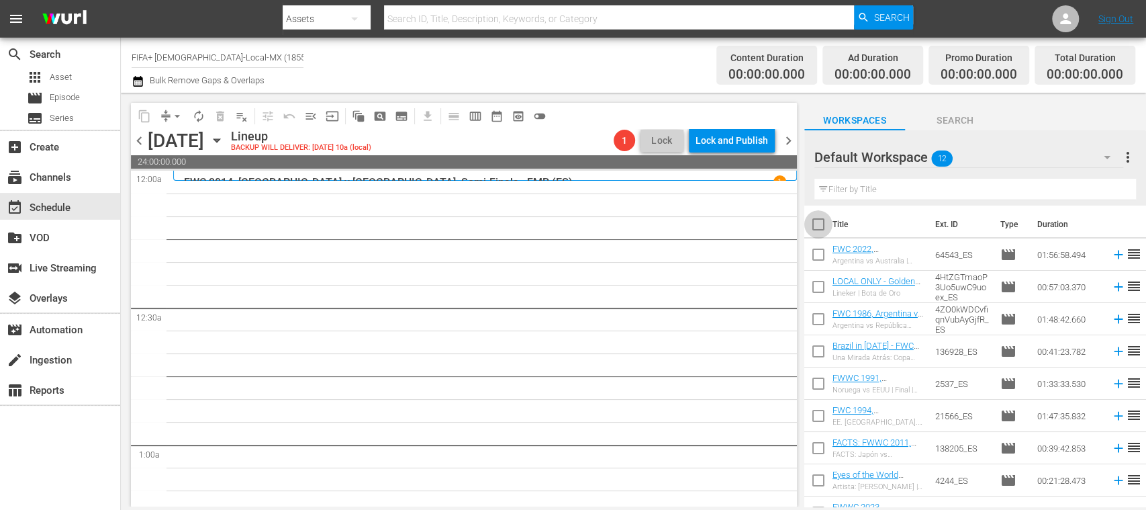
click at [820, 223] on input "checkbox" at bounding box center [818, 227] width 28 height 28
checkbox input "true"
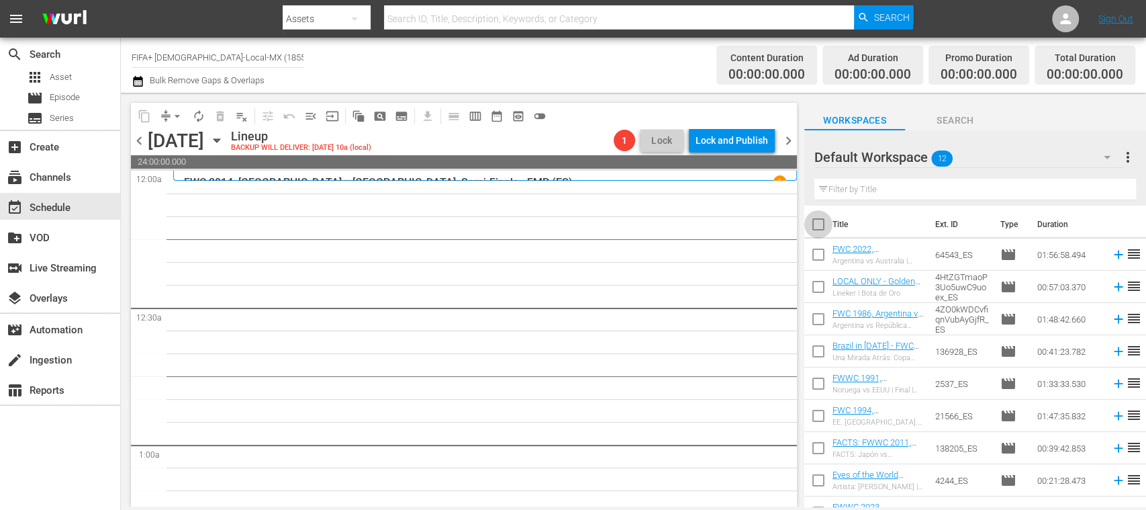
checkbox input "true"
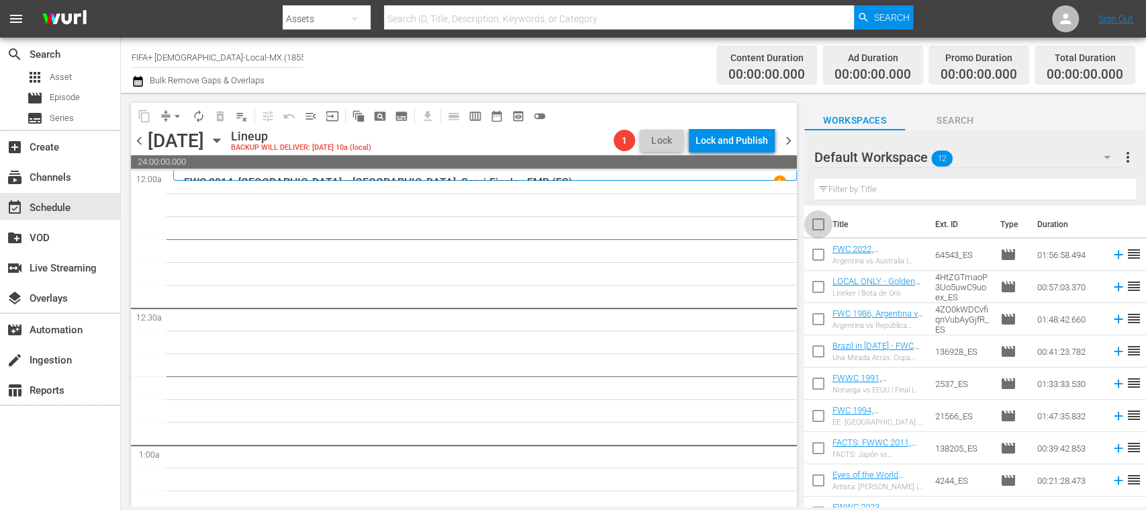
checkbox input "true"
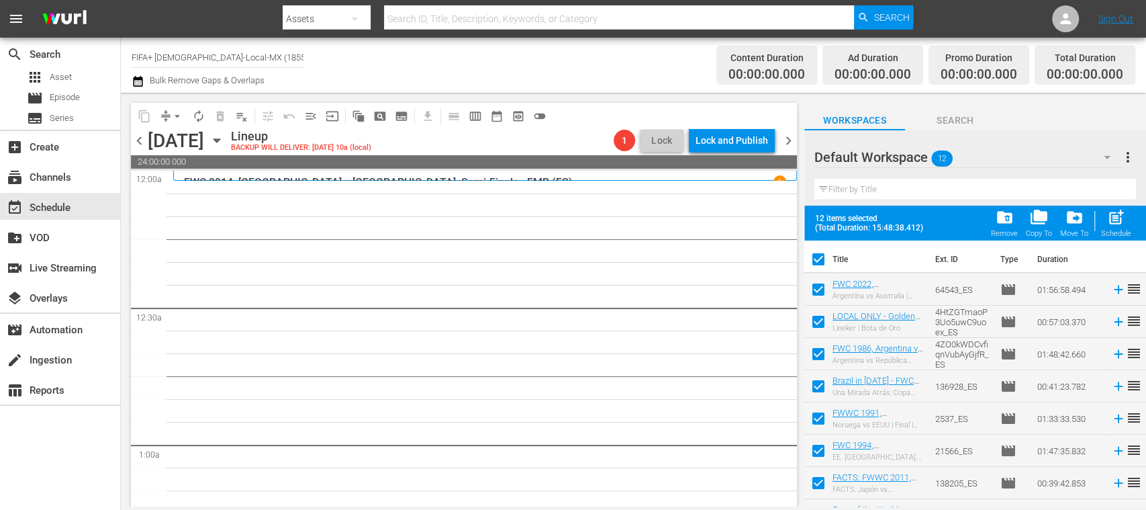
scroll to position [152, 0]
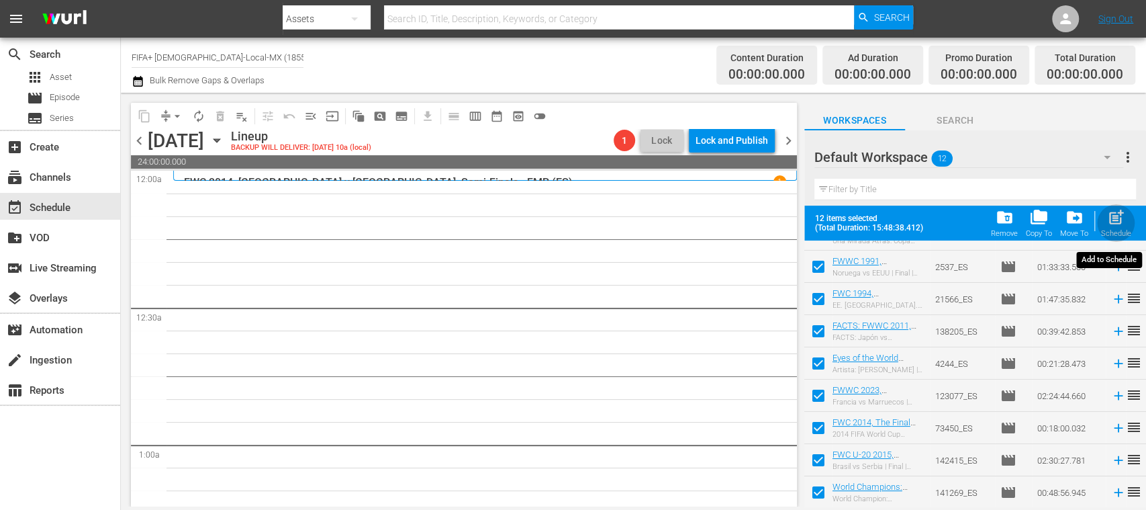
click at [1119, 213] on span "post_add" at bounding box center [1116, 217] width 18 height 18
checkbox input "false"
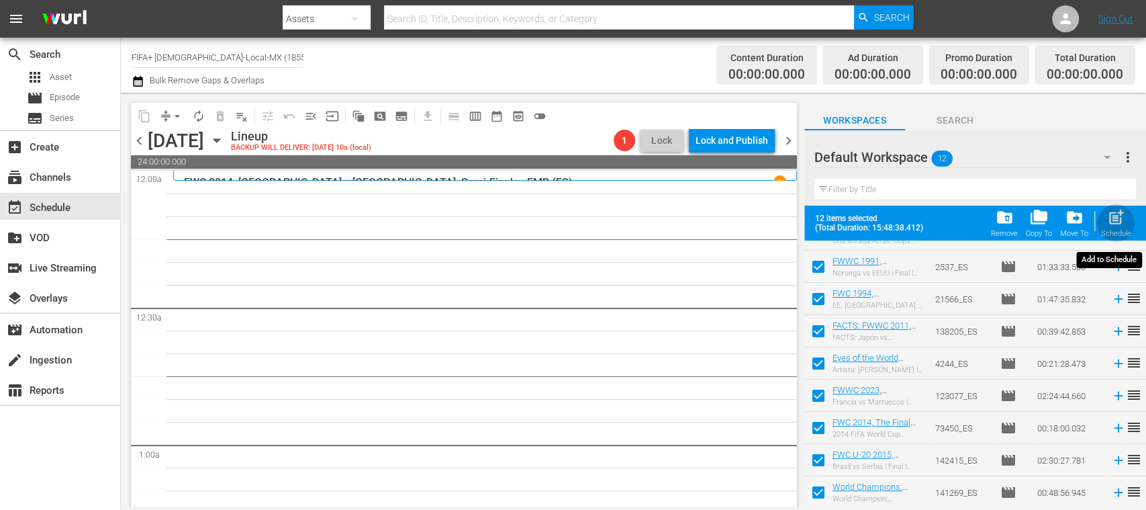
checkbox input "false"
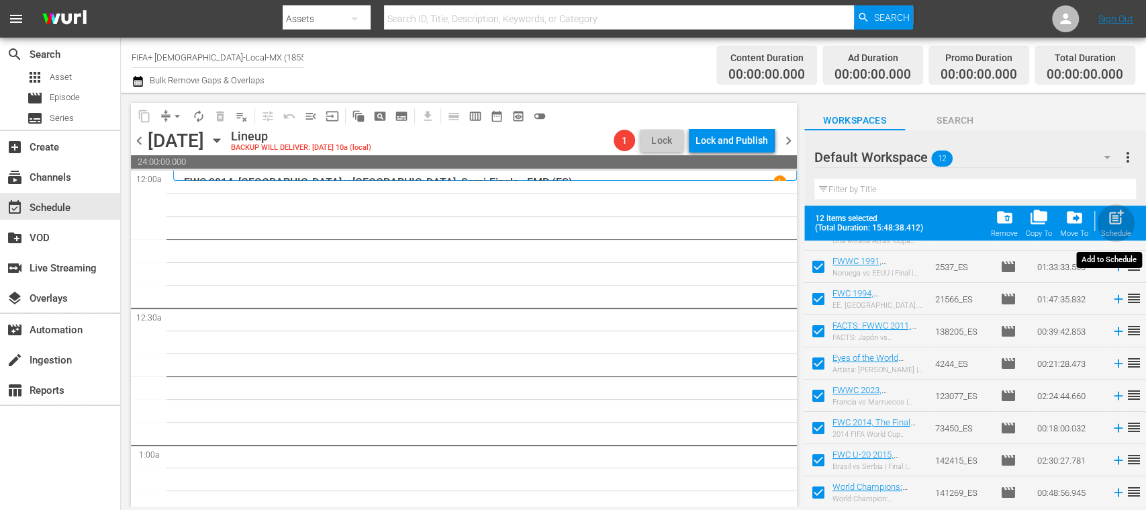
checkbox input "false"
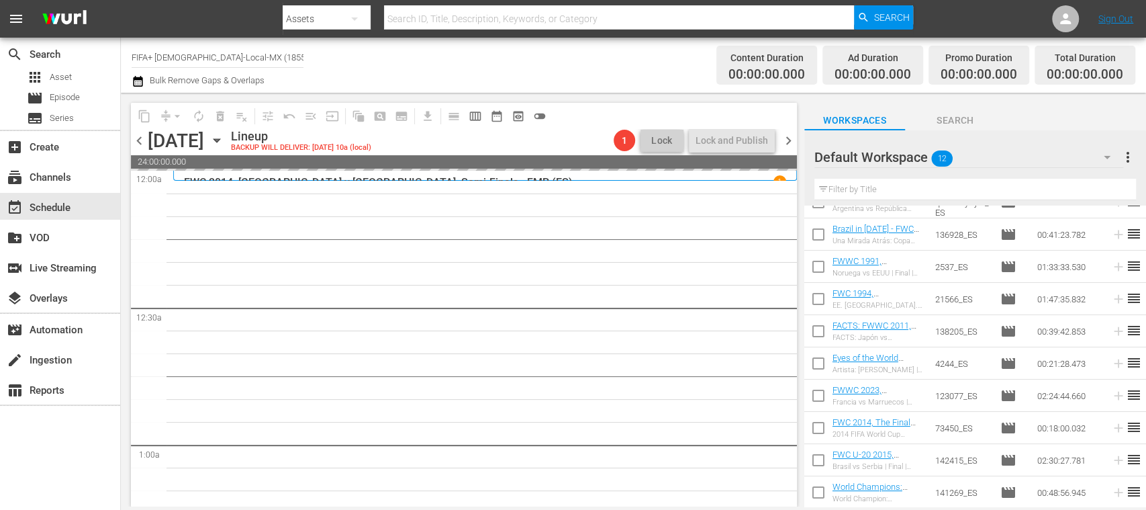
scroll to position [0, 0]
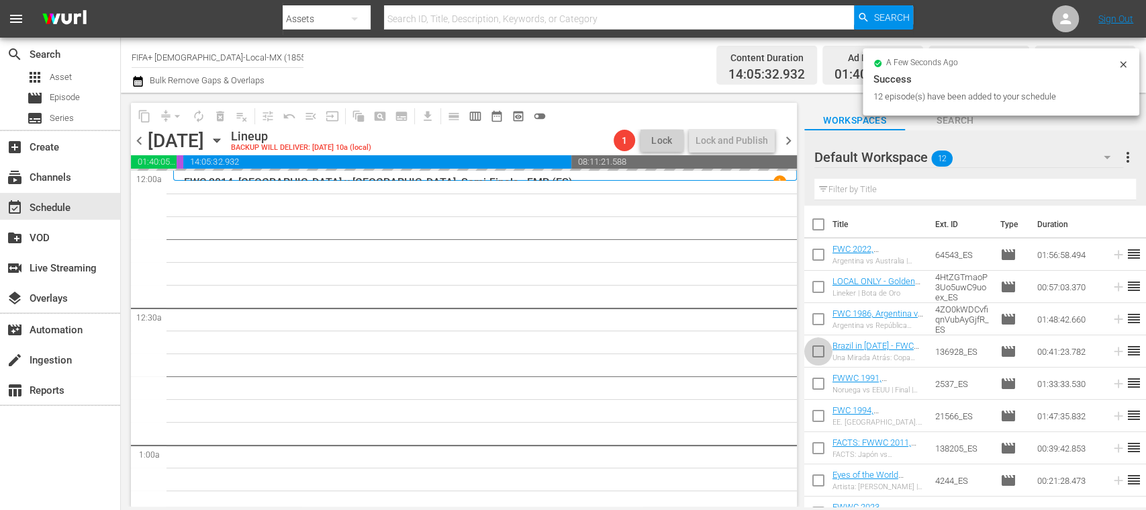
click at [816, 349] on input "checkbox" at bounding box center [818, 354] width 28 height 28
checkbox input "true"
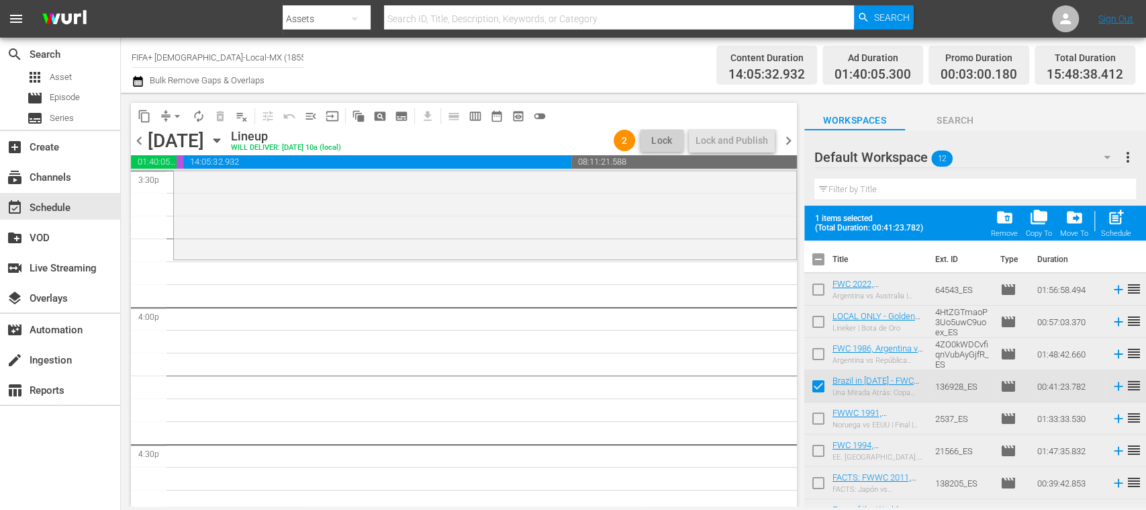
scroll to position [4285, 0]
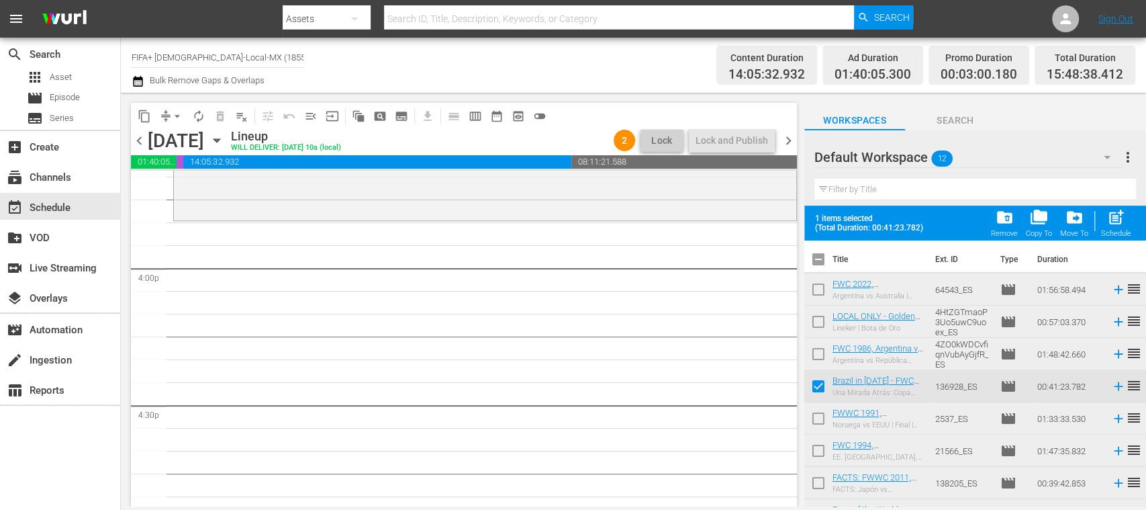
click at [820, 416] on input "checkbox" at bounding box center [818, 421] width 28 height 28
checkbox input "true"
click at [816, 447] on input "checkbox" at bounding box center [818, 453] width 28 height 28
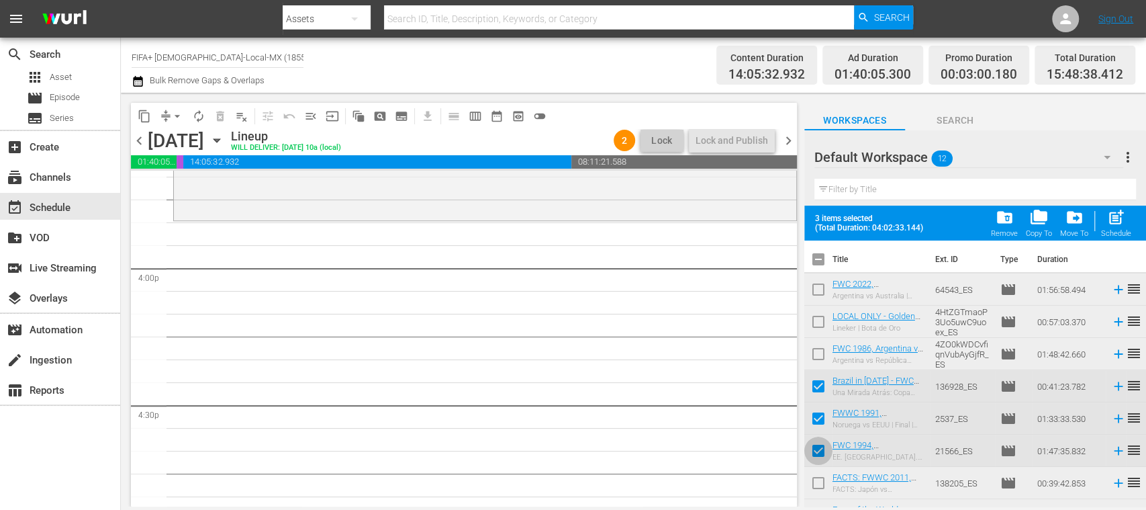
click at [818, 446] on input "checkbox" at bounding box center [818, 453] width 28 height 28
checkbox input "false"
click at [818, 479] on input "checkbox" at bounding box center [818, 485] width 28 height 28
checkbox input "true"
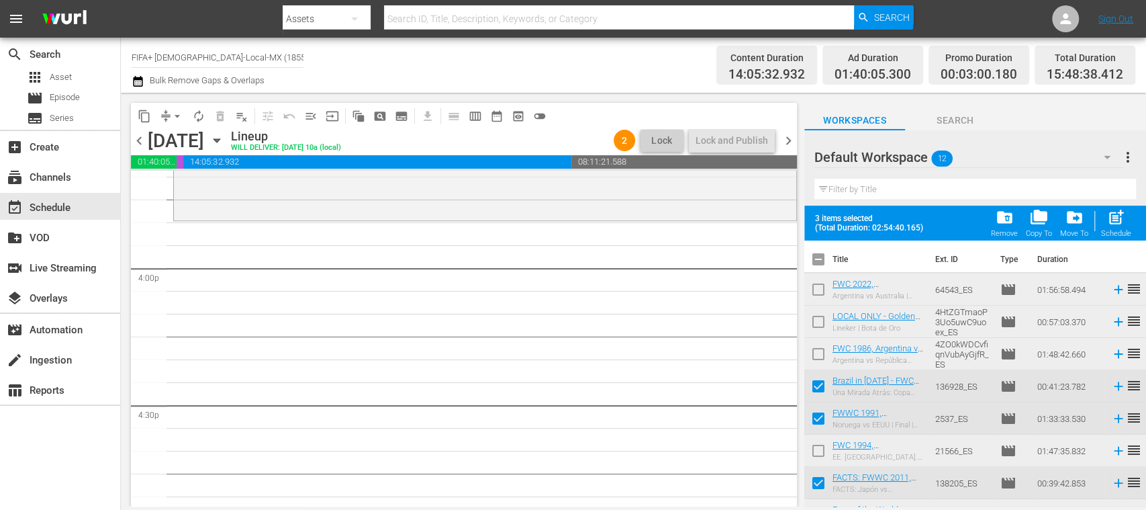
click at [1114, 222] on span "post_add" at bounding box center [1116, 217] width 18 height 18
checkbox input "false"
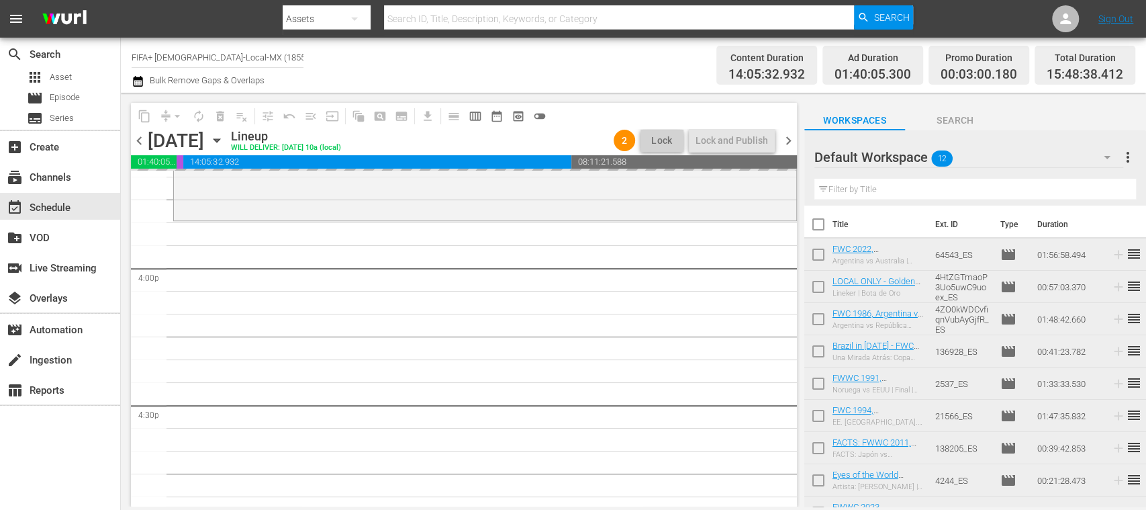
click at [820, 255] on input "checkbox" at bounding box center [818, 257] width 28 height 28
checkbox input "true"
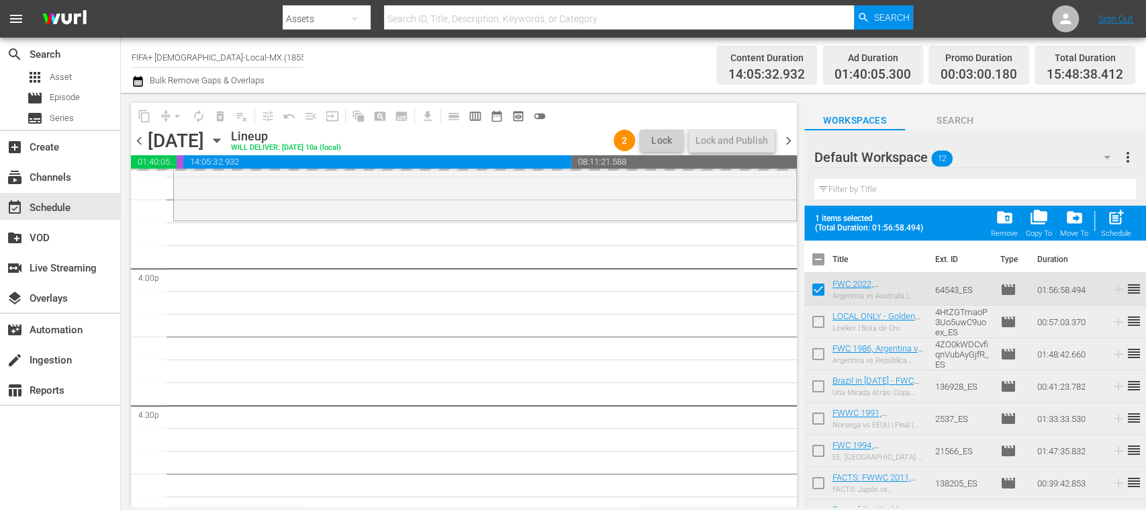
click at [820, 321] on input "checkbox" at bounding box center [818, 324] width 28 height 28
checkbox input "true"
click at [816, 352] on input "checkbox" at bounding box center [818, 356] width 28 height 28
checkbox input "true"
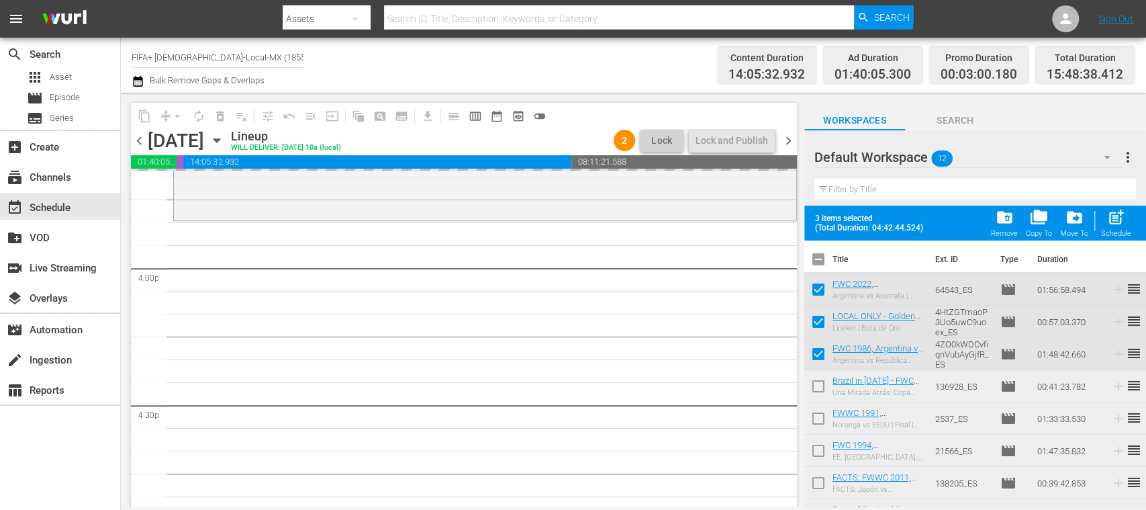
scroll to position [152, 0]
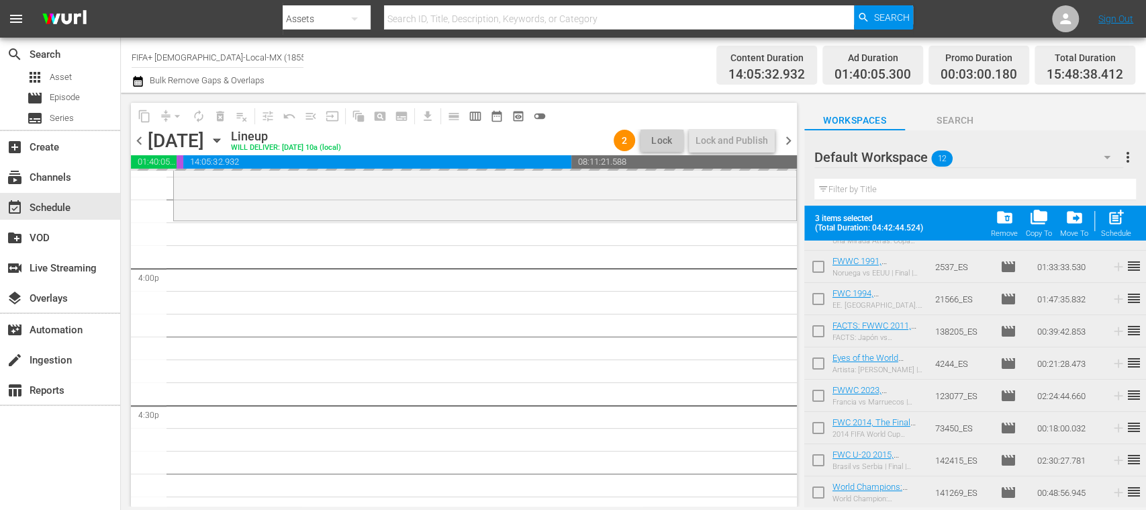
drag, startPoint x: 818, startPoint y: 423, endPoint x: 822, endPoint y: 440, distance: 17.9
click at [818, 424] on input "checkbox" at bounding box center [818, 430] width 28 height 28
checkbox input "true"
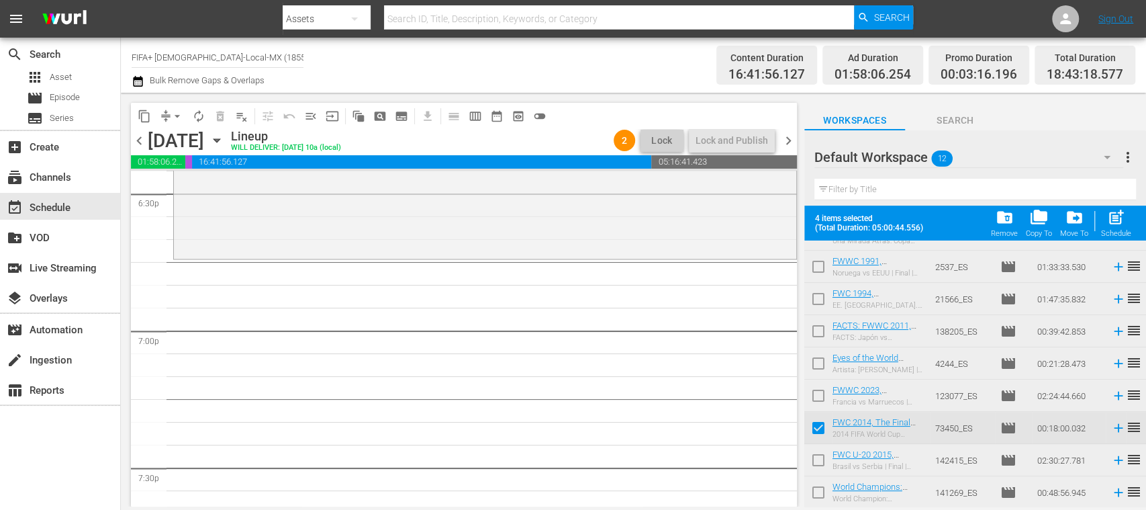
scroll to position [0, 0]
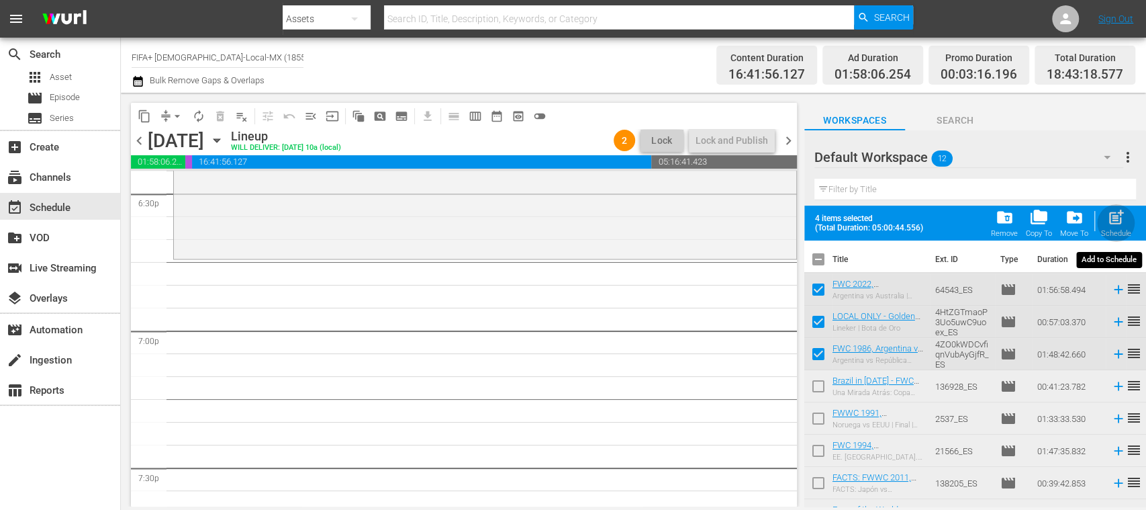
click at [1114, 219] on span "post_add" at bounding box center [1116, 217] width 18 height 18
checkbox input "false"
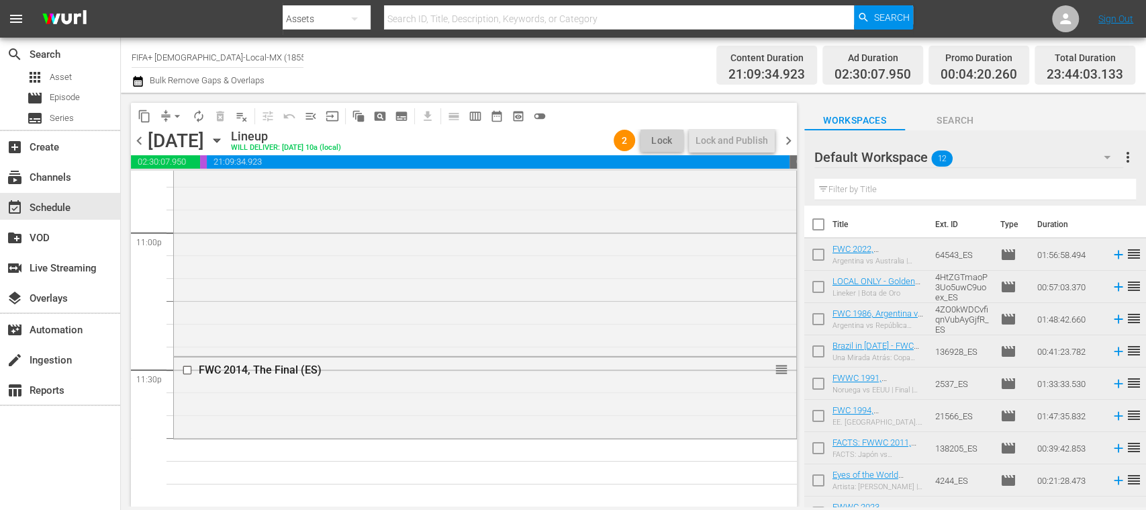
scroll to position [117, 0]
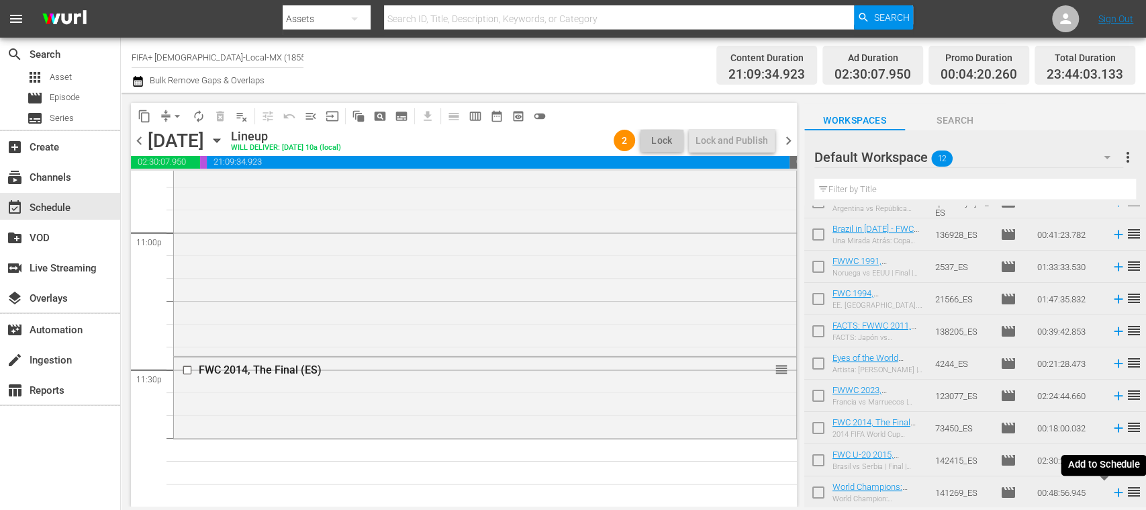
click at [1111, 493] on icon at bounding box center [1118, 492] width 15 height 15
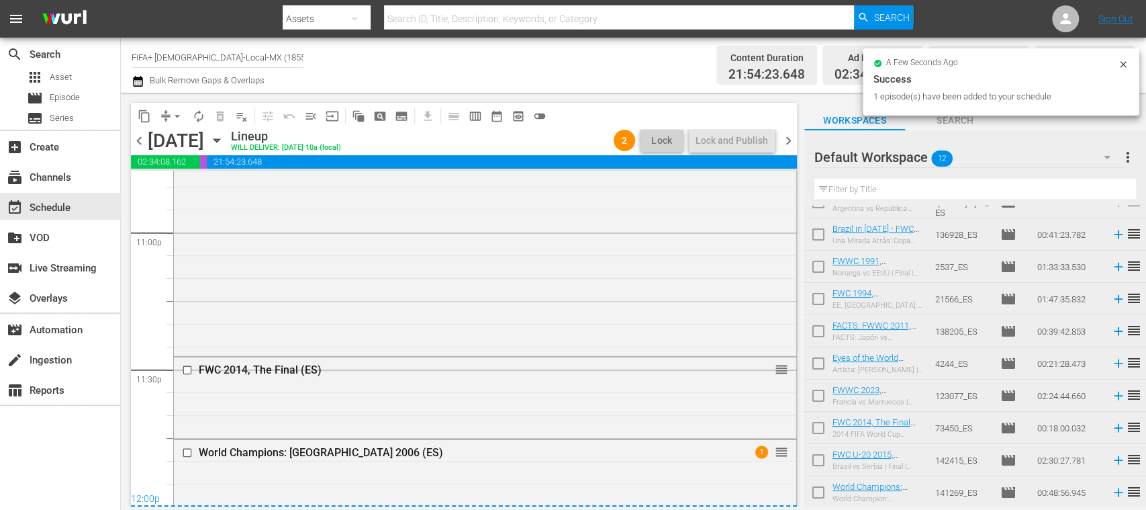
click at [306, 120] on span "menu_open" at bounding box center [310, 115] width 13 height 13
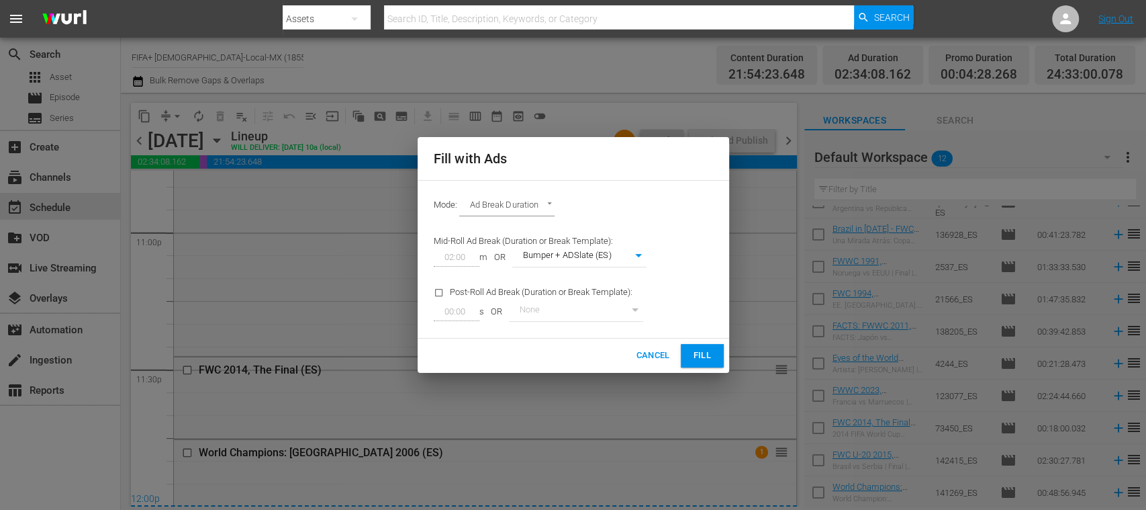
click at [681, 356] on button "Fill" at bounding box center [702, 355] width 43 height 23
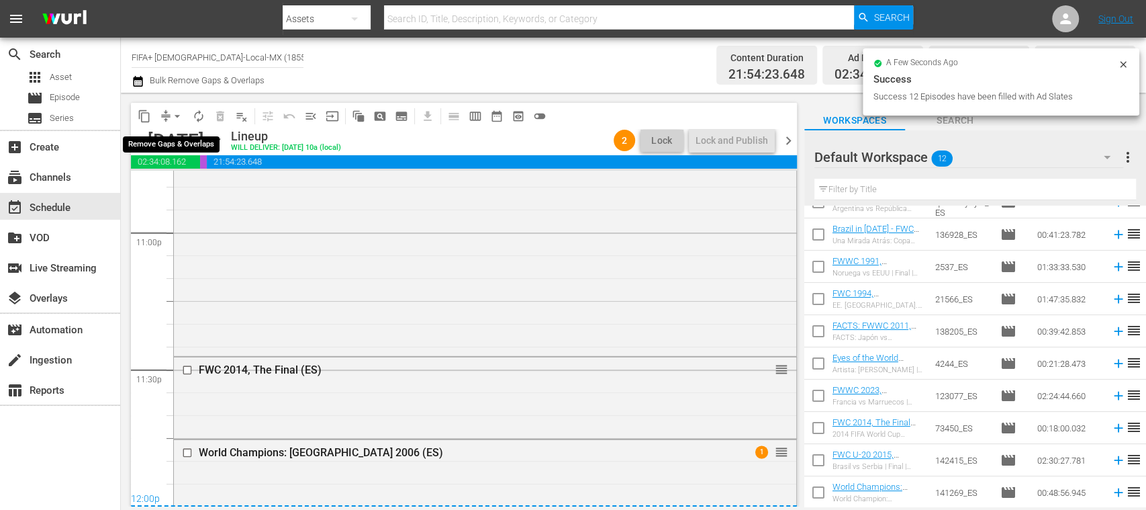
click at [177, 113] on span "arrow_drop_down" at bounding box center [177, 115] width 13 height 13
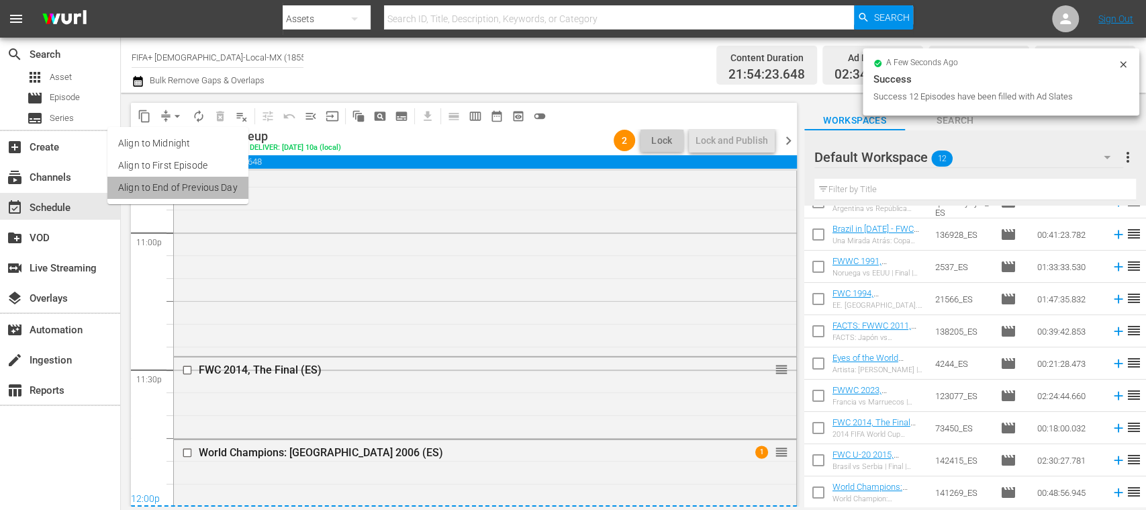
click at [196, 179] on li "Align to End of Previous Day" at bounding box center [177, 188] width 141 height 22
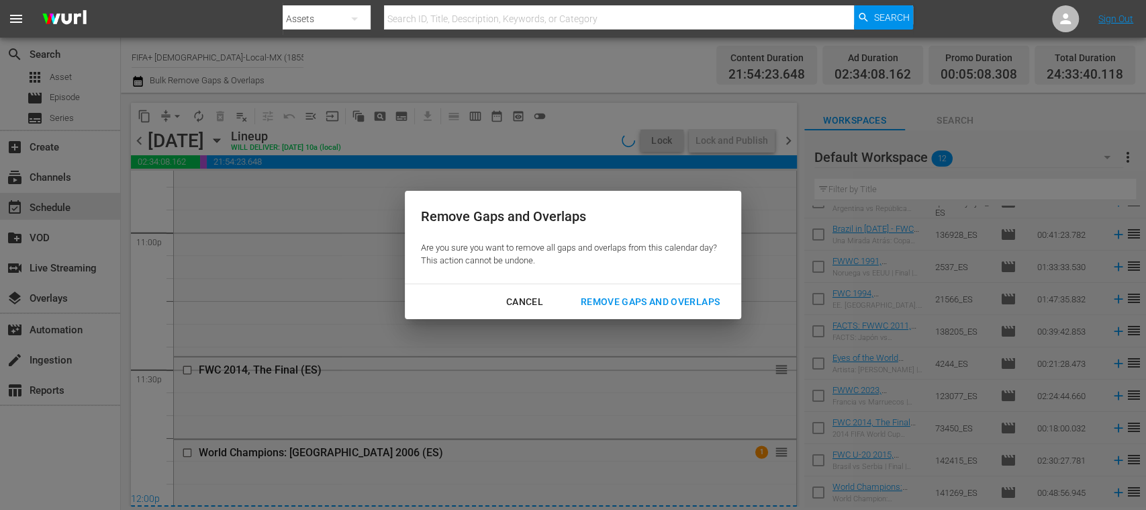
click at [658, 298] on div "Remove Gaps and Overlaps" at bounding box center [650, 301] width 160 height 17
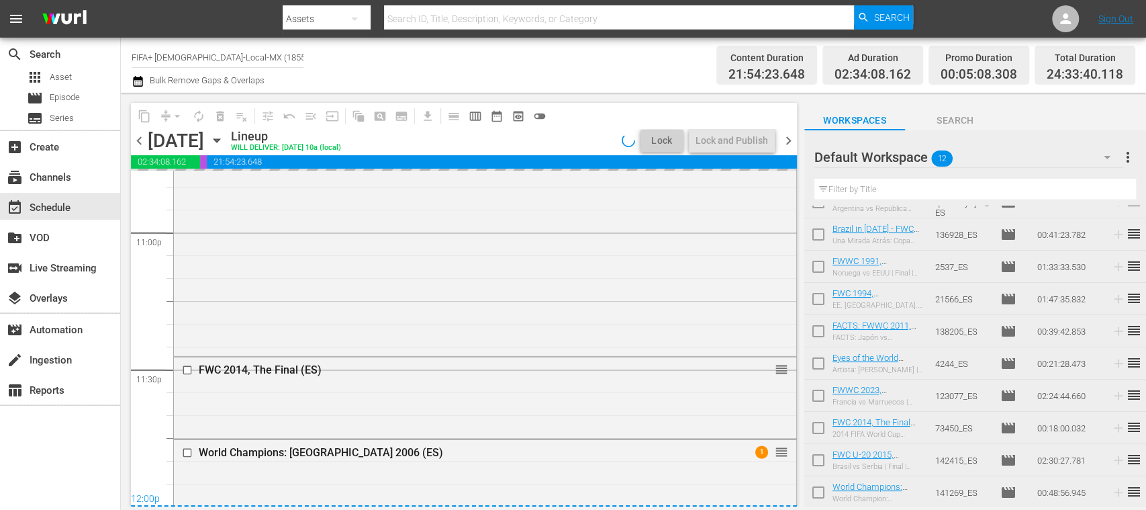
scroll to position [6261, 0]
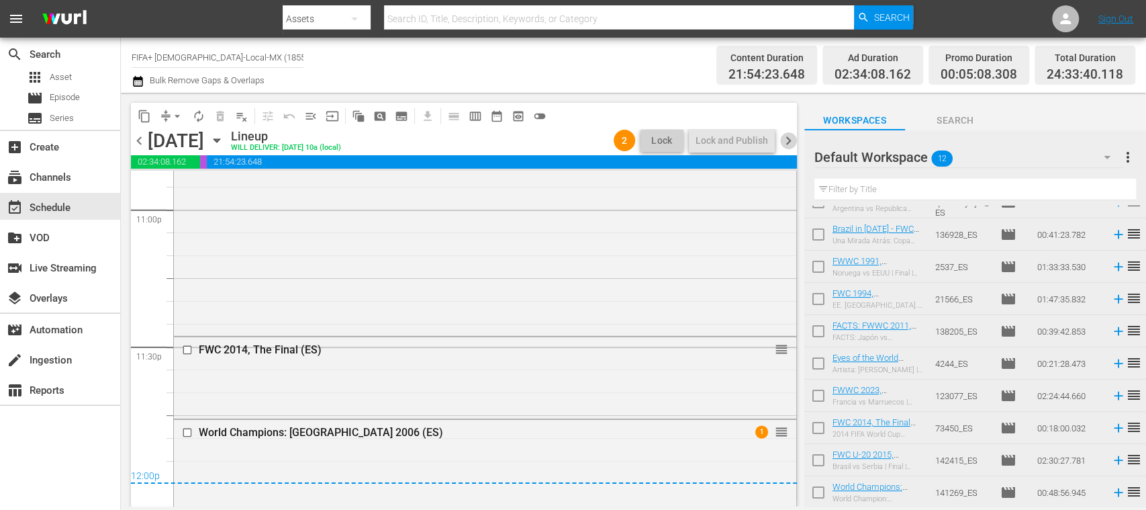
click at [786, 138] on span "chevron_right" at bounding box center [788, 140] width 17 height 17
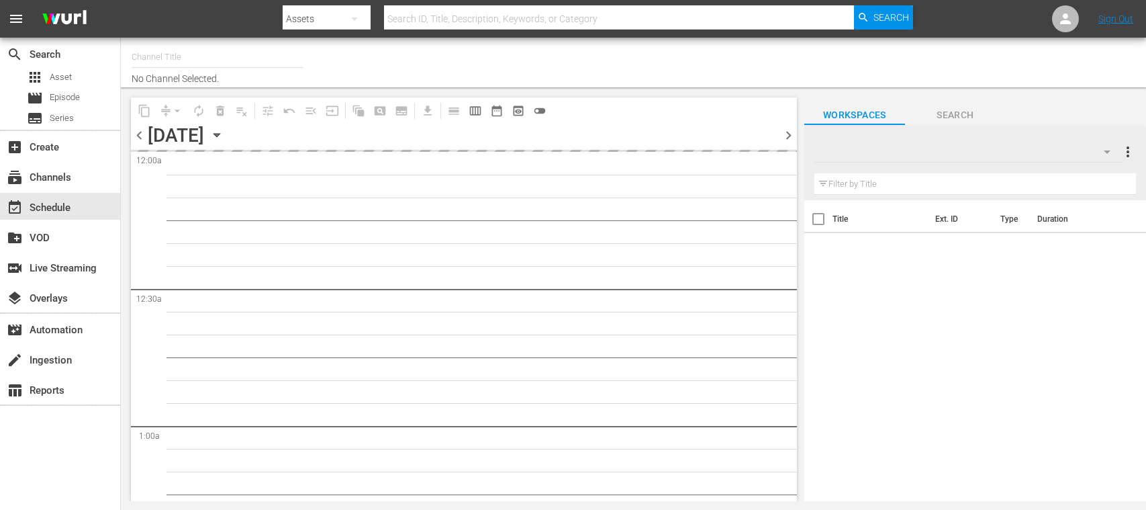
type input "FIFA+ [DEMOGRAPHIC_DATA]-Local-MX (1855)"
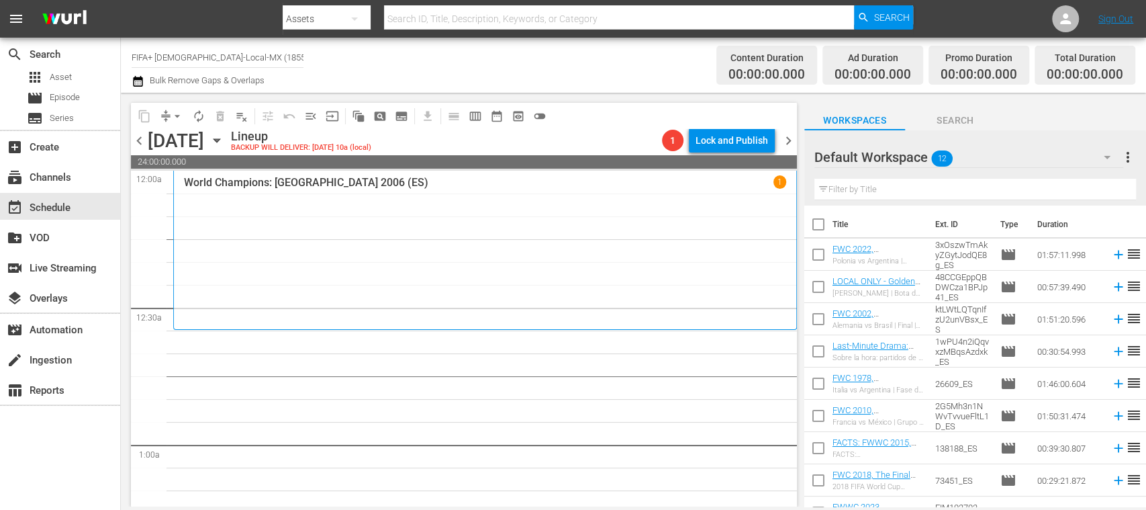
click at [819, 225] on input "checkbox" at bounding box center [818, 227] width 28 height 28
checkbox input "true"
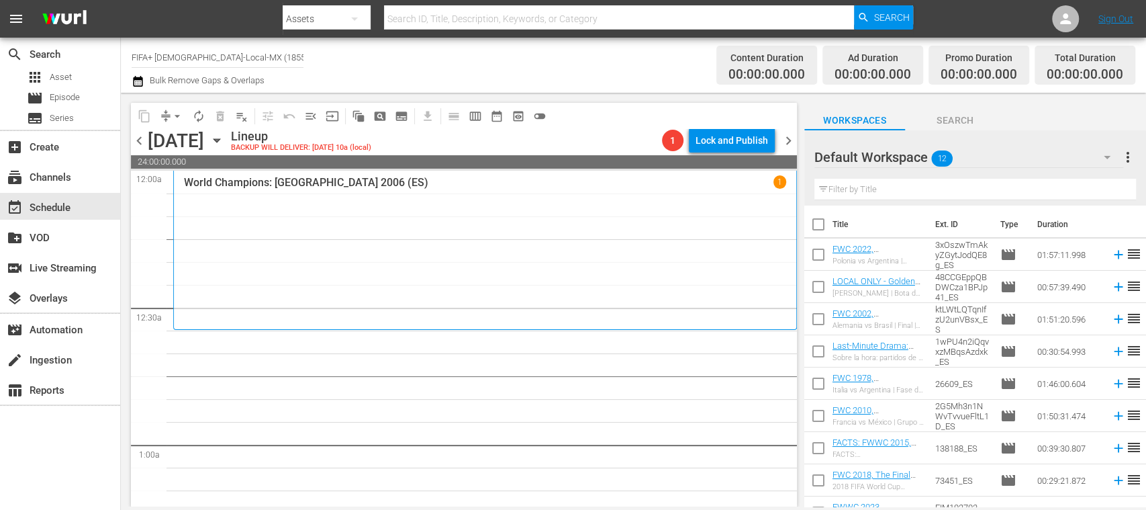
checkbox input "true"
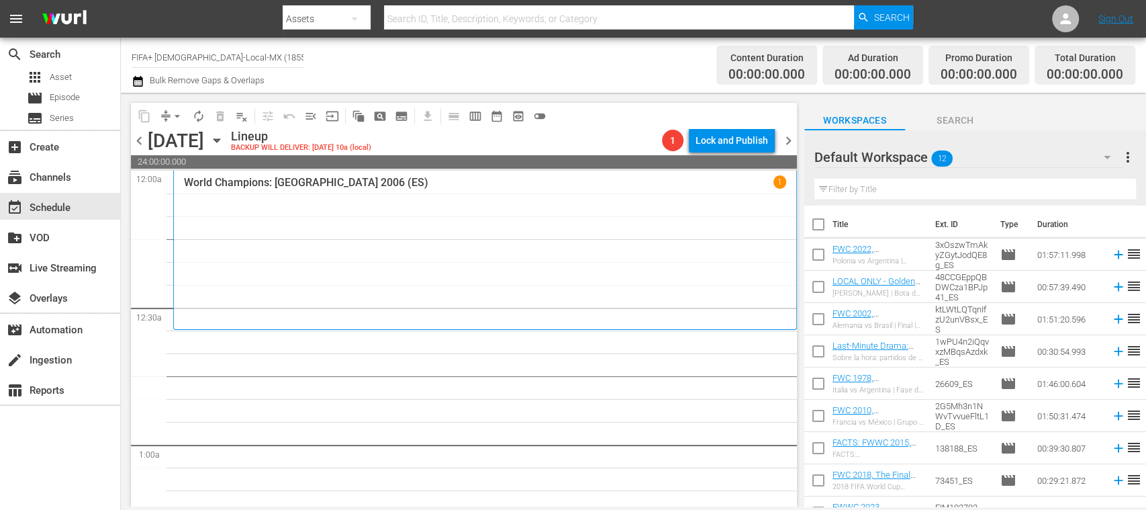
checkbox input "true"
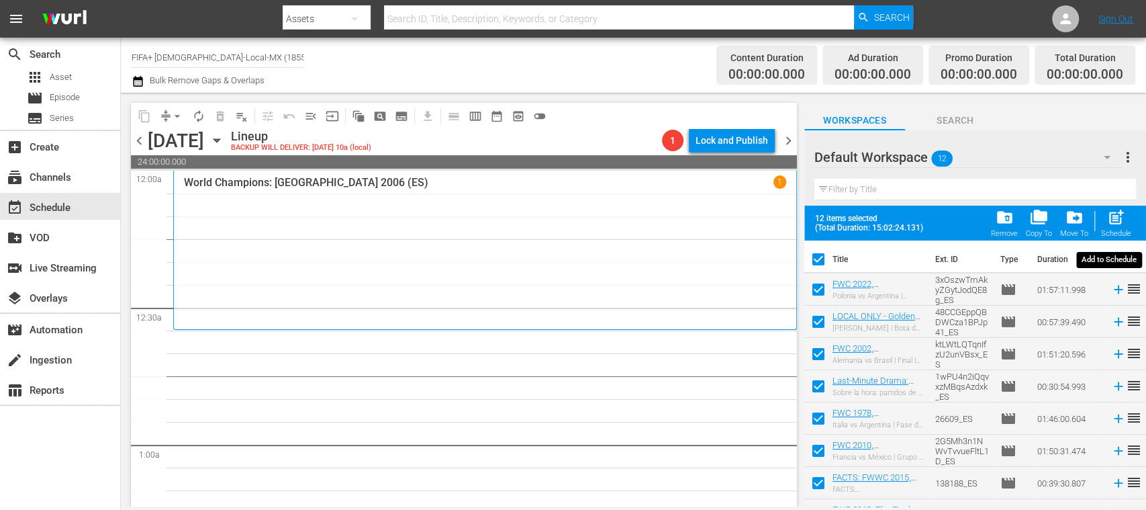
click at [1110, 224] on span "post_add" at bounding box center [1116, 217] width 18 height 18
checkbox input "false"
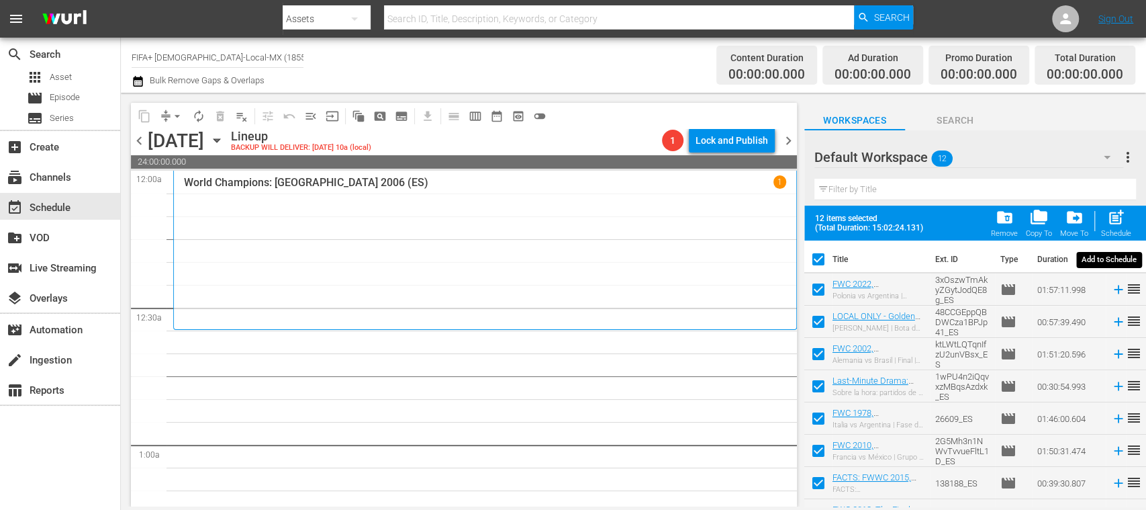
checkbox input "false"
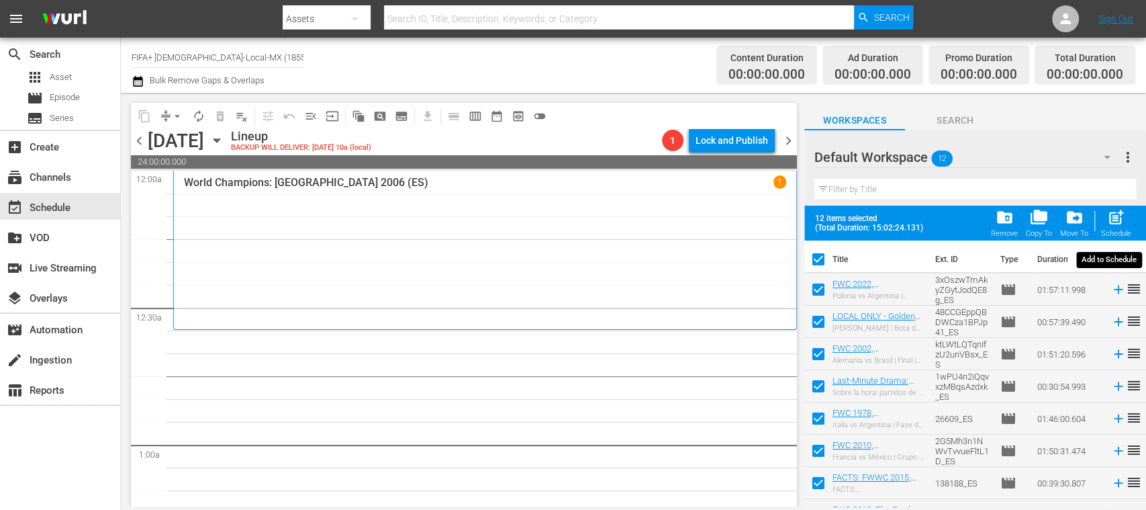
checkbox input "false"
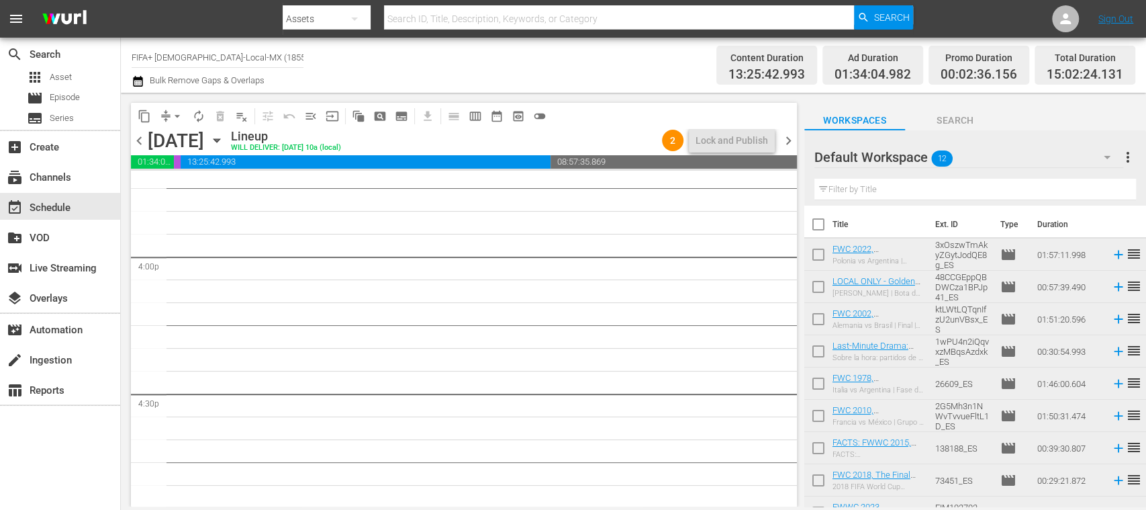
scroll to position [4057, 0]
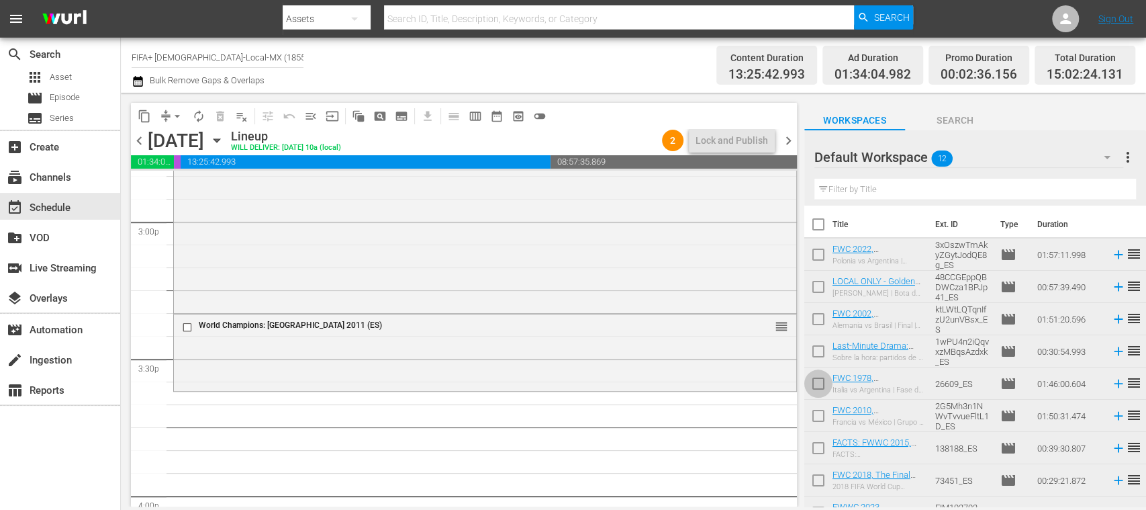
click at [819, 387] on input "checkbox" at bounding box center [818, 386] width 28 height 28
checkbox input "true"
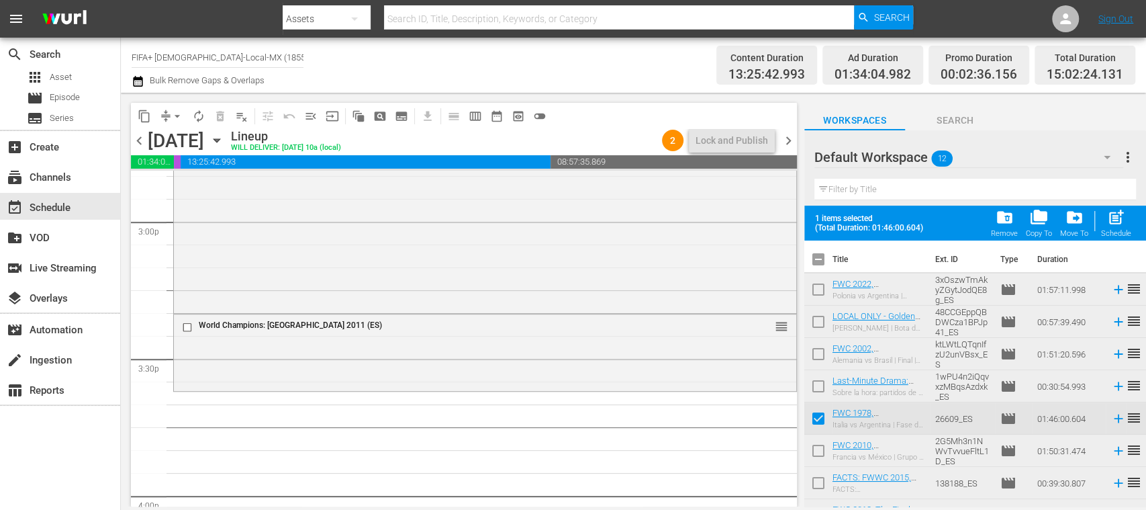
click at [820, 451] on input "checkbox" at bounding box center [818, 453] width 28 height 28
checkbox input "true"
click at [815, 479] on input "checkbox" at bounding box center [818, 485] width 28 height 28
checkbox input "true"
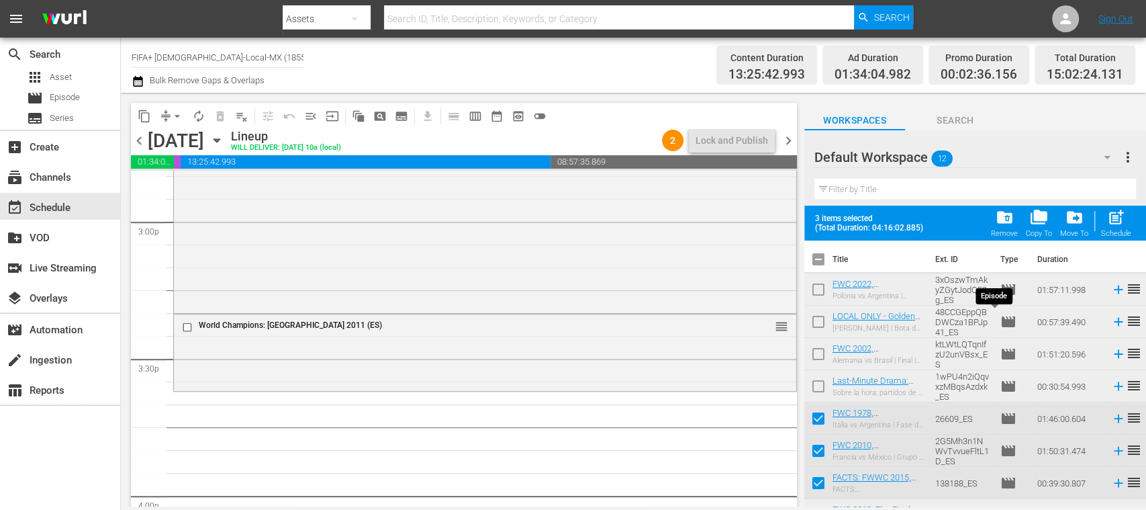
scroll to position [152, 0]
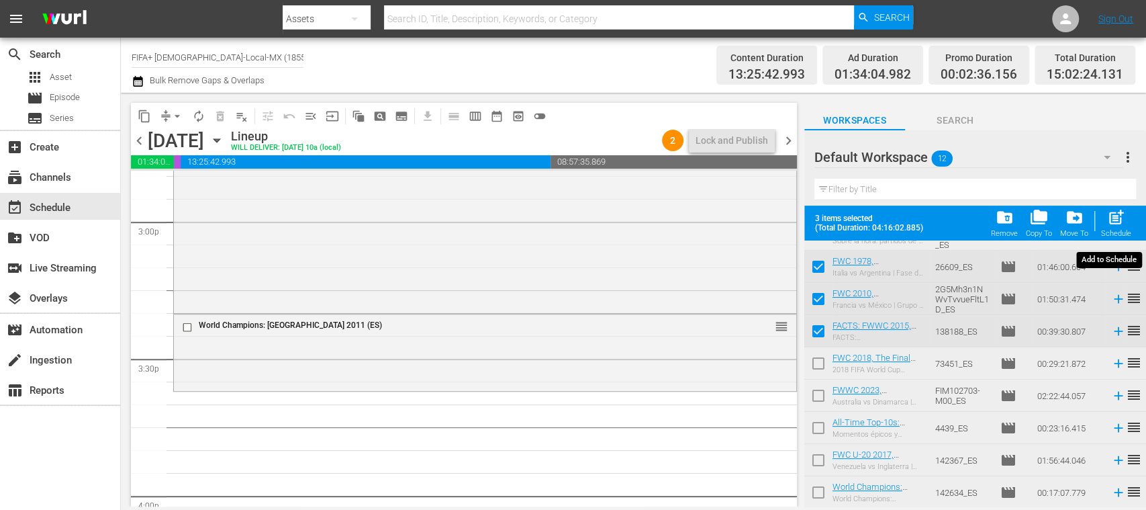
click at [1124, 213] on span "post_add" at bounding box center [1116, 217] width 18 height 18
checkbox input "false"
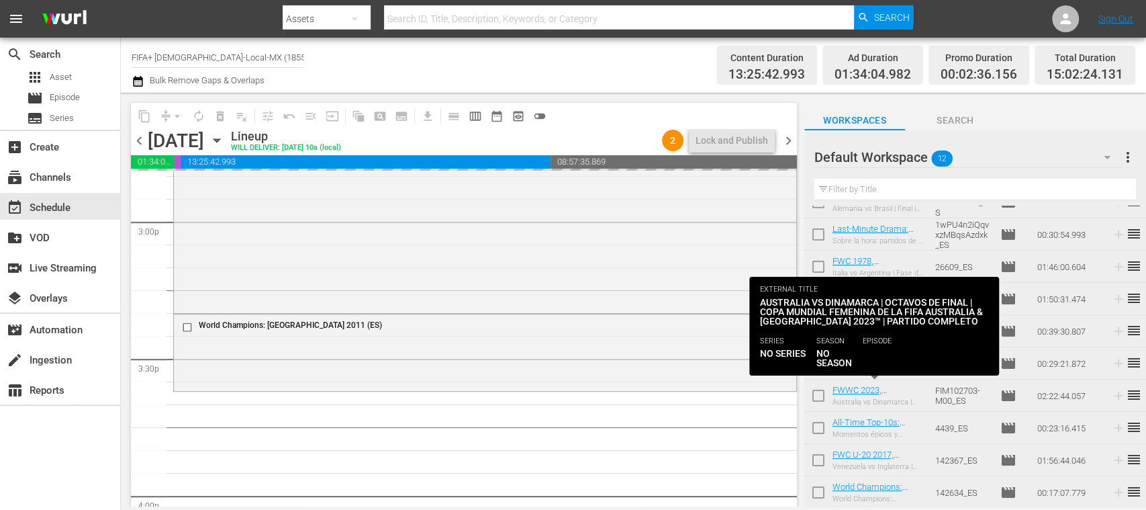
scroll to position [0, 0]
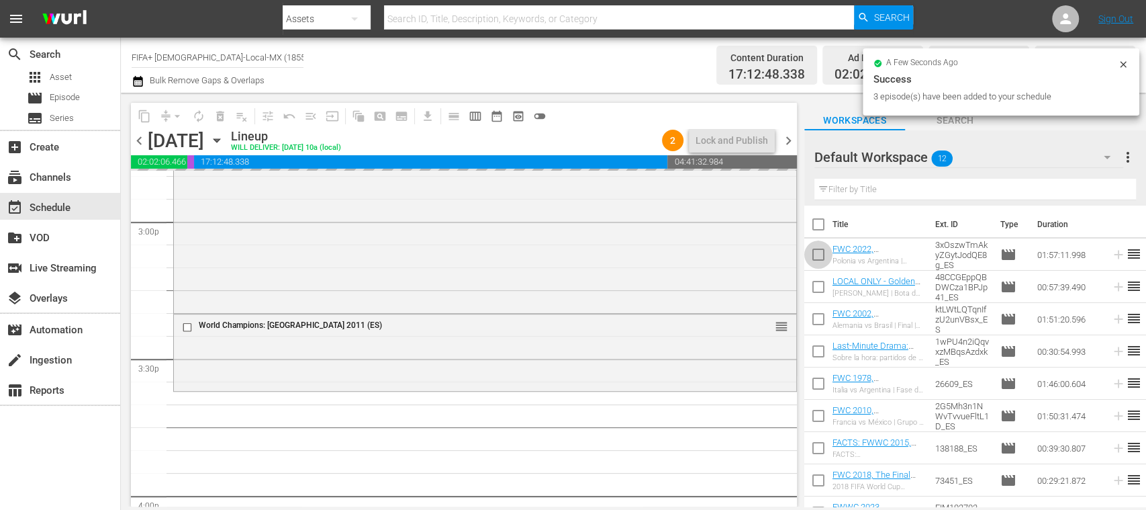
click at [820, 252] on input "checkbox" at bounding box center [818, 257] width 28 height 28
checkbox input "true"
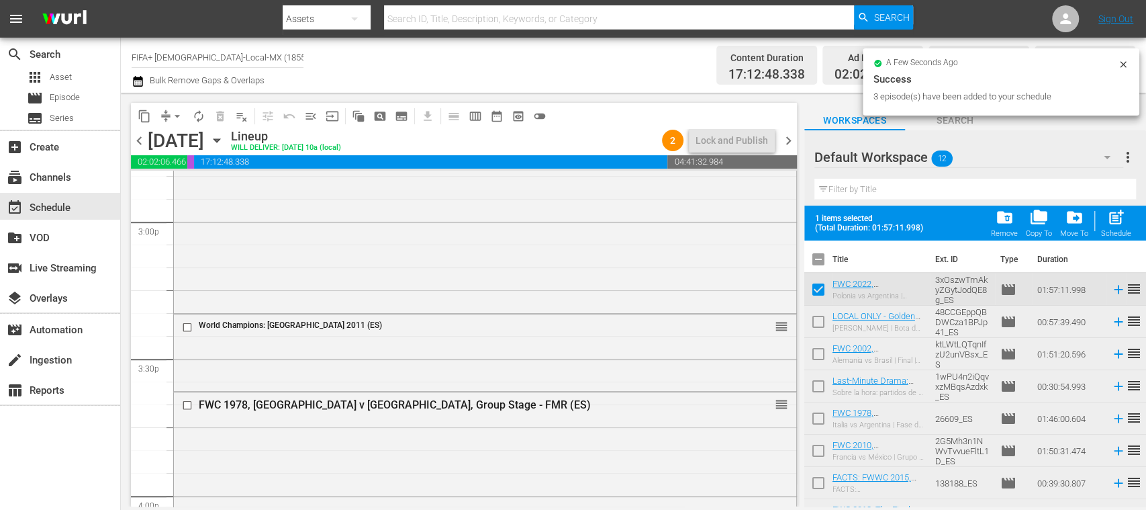
click at [821, 317] on input "checkbox" at bounding box center [818, 324] width 28 height 28
checkbox input "true"
click at [822, 352] on input "checkbox" at bounding box center [818, 356] width 28 height 28
checkbox input "true"
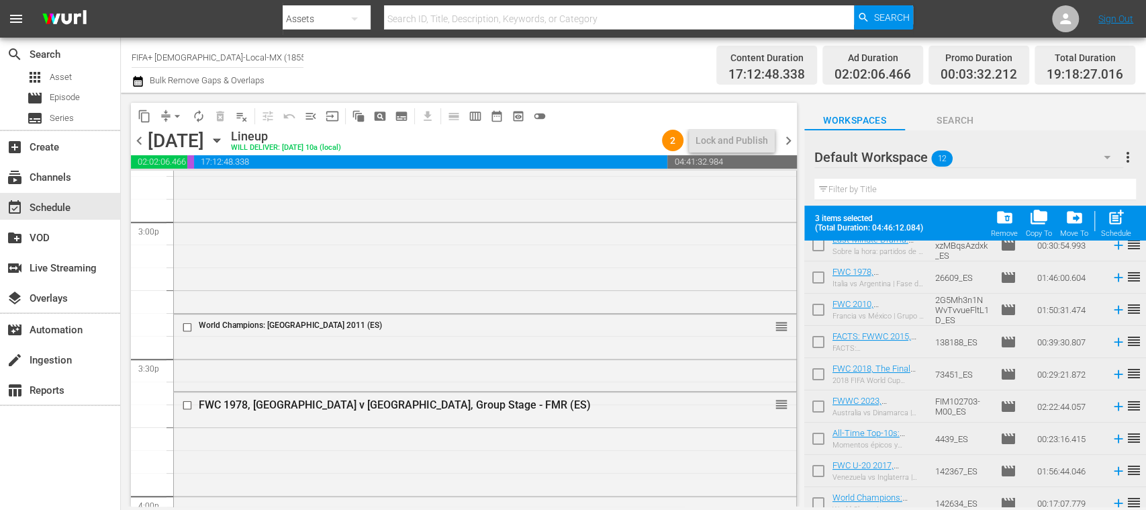
scroll to position [152, 0]
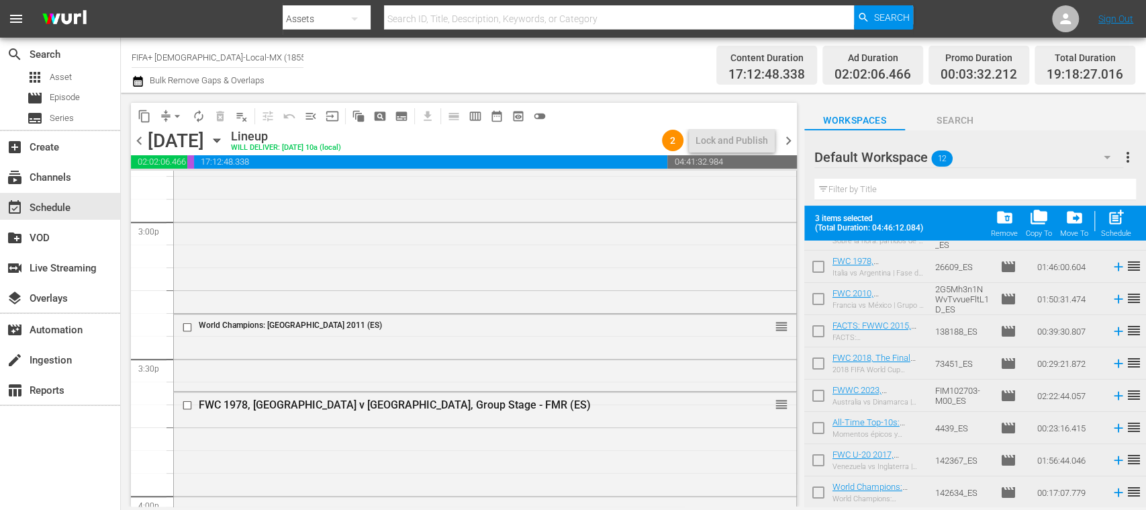
click at [824, 432] on input "checkbox" at bounding box center [818, 430] width 28 height 28
checkbox input "true"
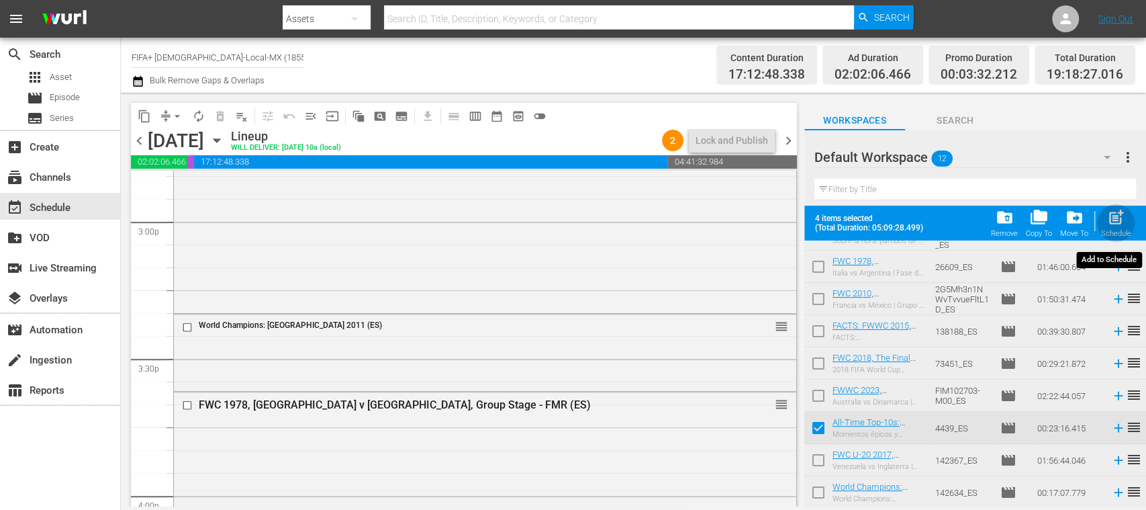
click at [1114, 220] on span "post_add" at bounding box center [1116, 217] width 18 height 18
checkbox input "false"
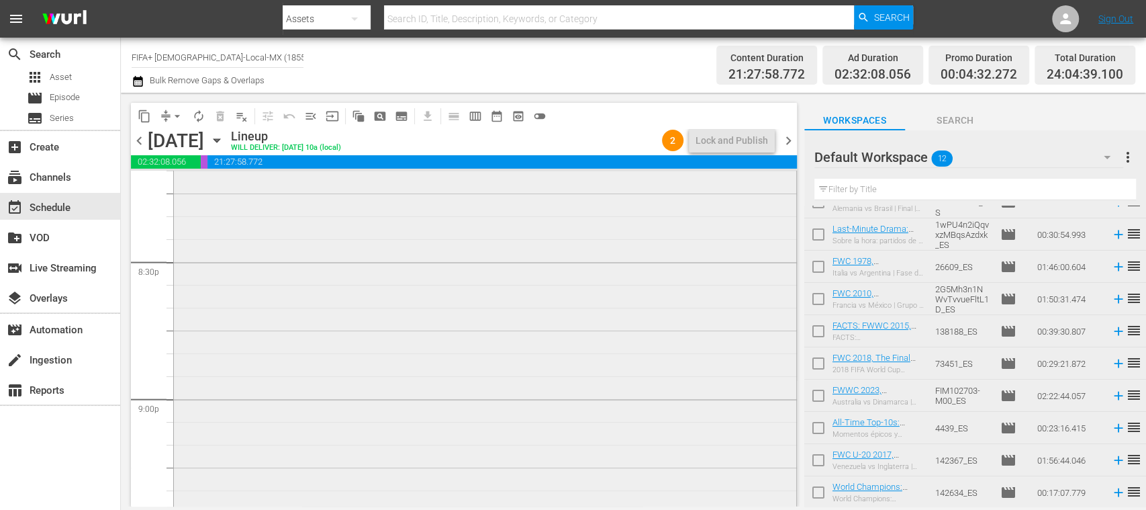
scroll to position [5463, 0]
click at [313, 110] on span "menu_open" at bounding box center [310, 115] width 13 height 13
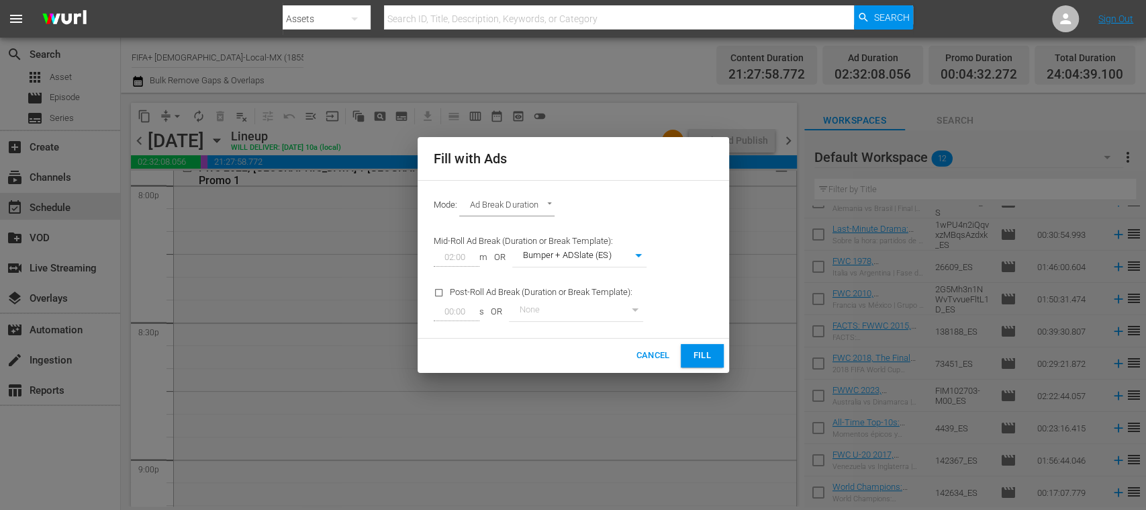
click at [698, 350] on span "Fill" at bounding box center [701, 355] width 21 height 15
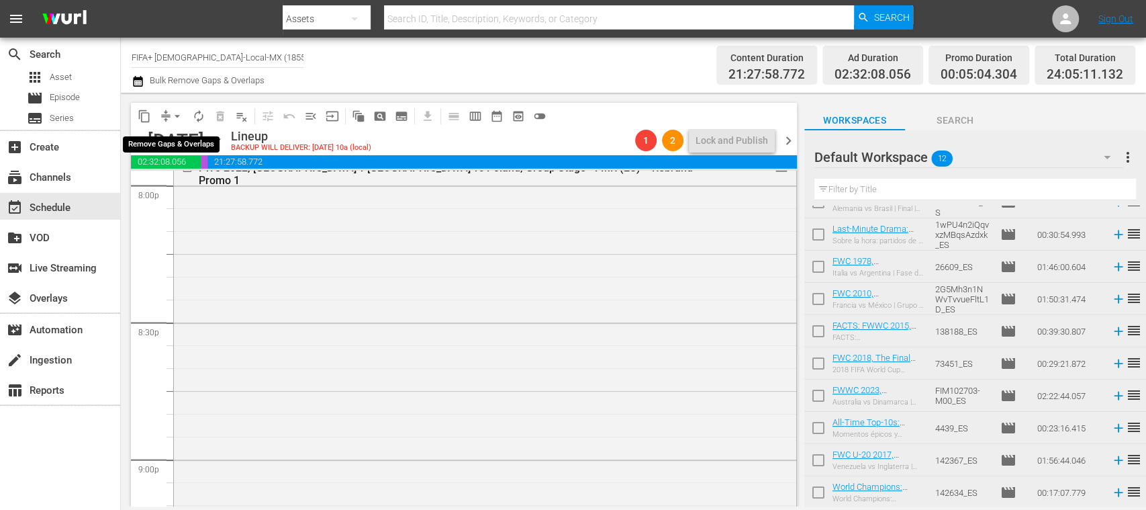
click at [180, 113] on span "arrow_drop_down" at bounding box center [177, 115] width 13 height 13
click at [235, 188] on li "Align to End of Previous Day" at bounding box center [177, 188] width 141 height 22
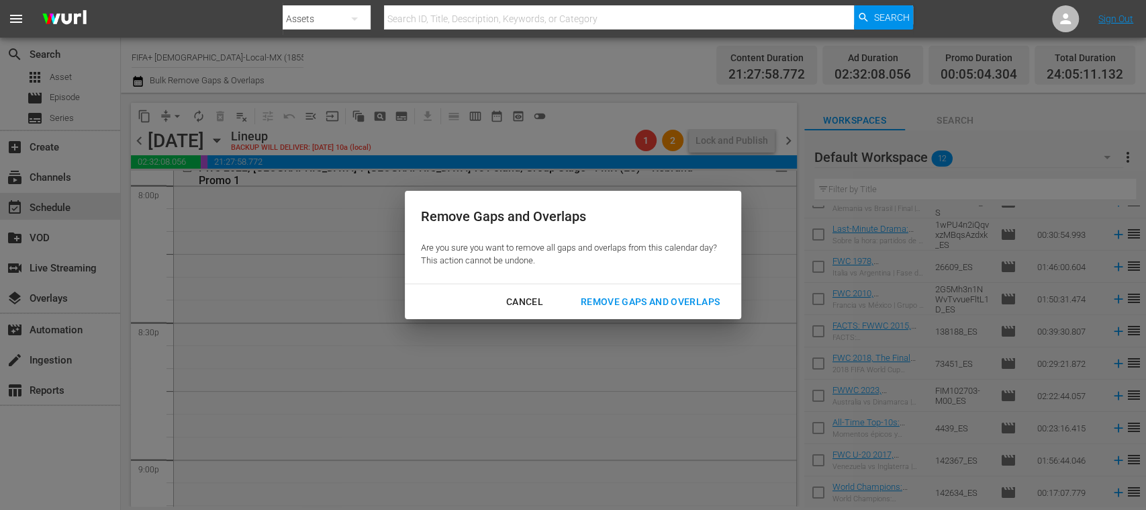
click at [618, 301] on div "Remove Gaps and Overlaps" at bounding box center [650, 301] width 160 height 17
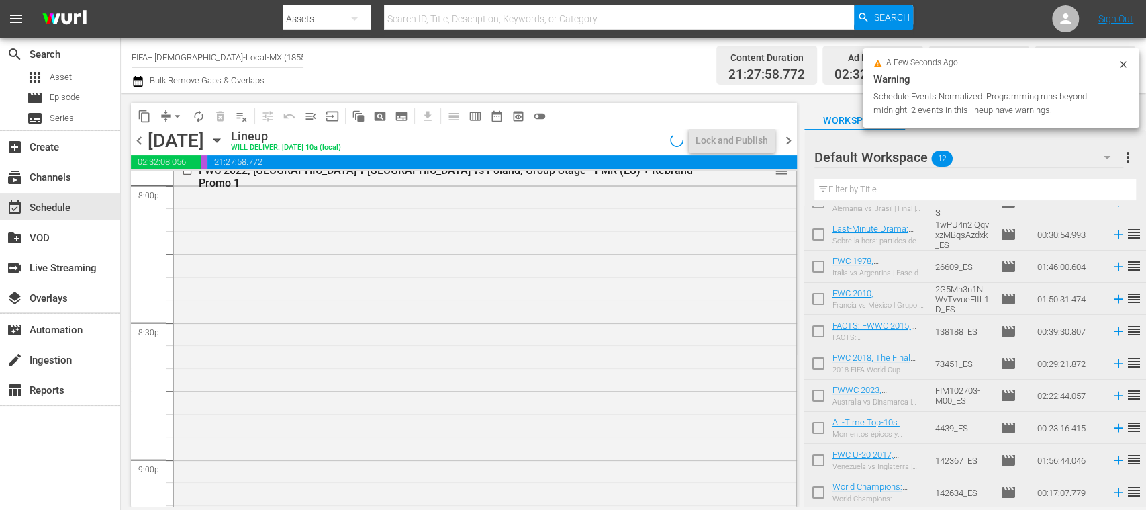
scroll to position [5486, 0]
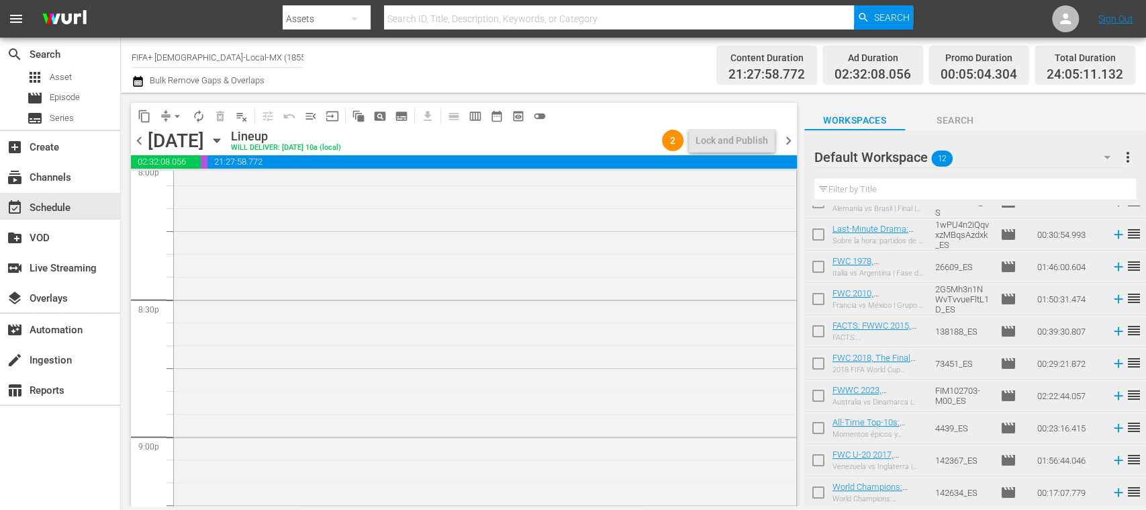
click at [785, 140] on span "chevron_right" at bounding box center [788, 140] width 17 height 17
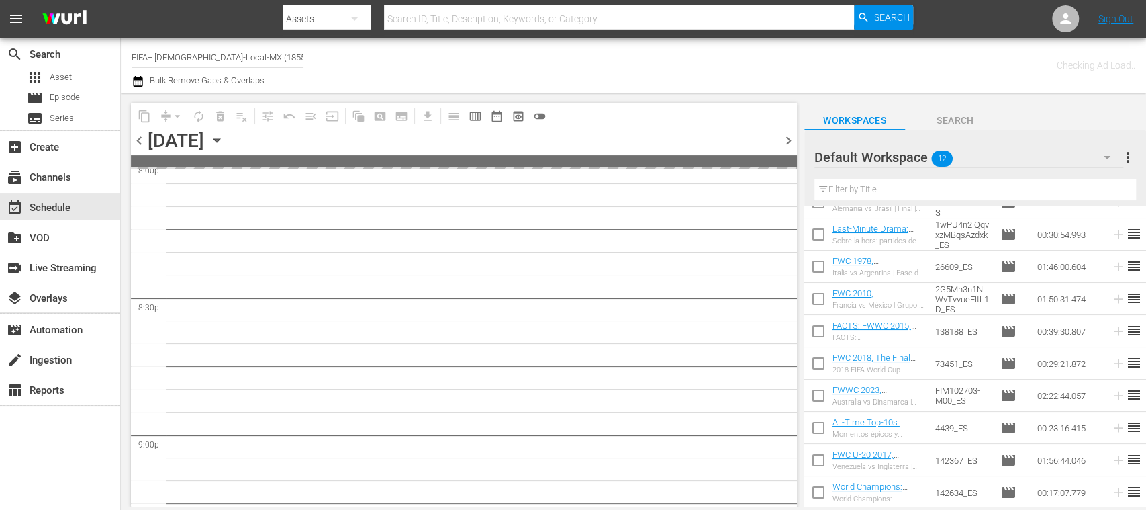
scroll to position [5714, 0]
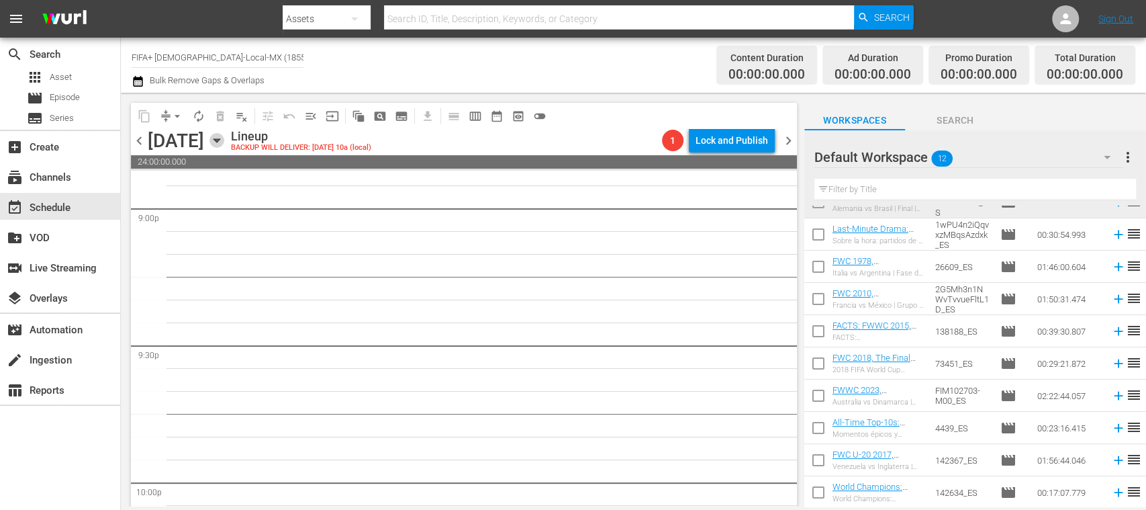
click at [224, 138] on icon "button" at bounding box center [216, 140] width 15 height 15
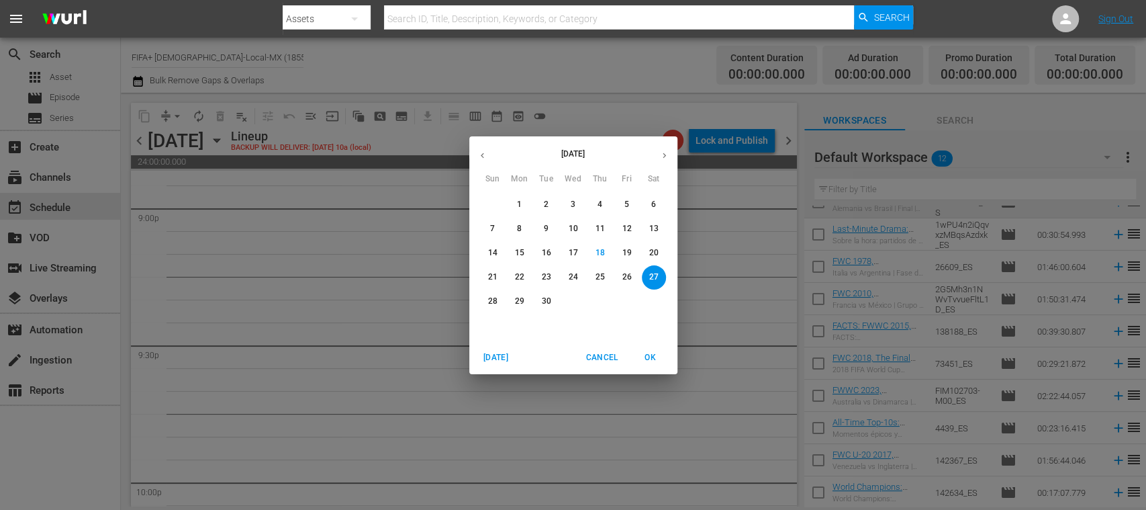
click at [516, 274] on p "22" at bounding box center [518, 276] width 9 height 11
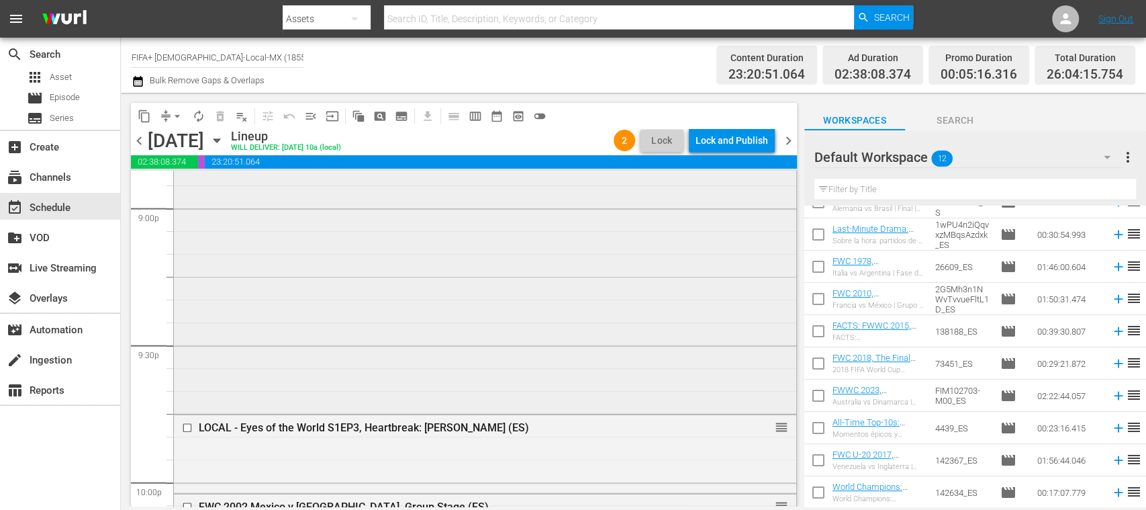
scroll to position [5554, 0]
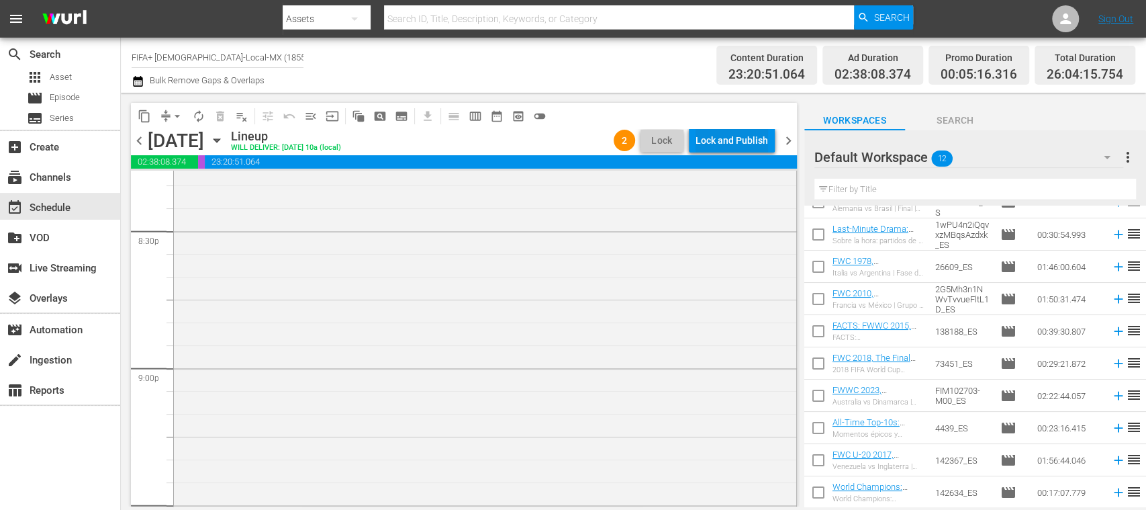
click at [753, 139] on div "Lock and Publish" at bounding box center [731, 140] width 73 height 24
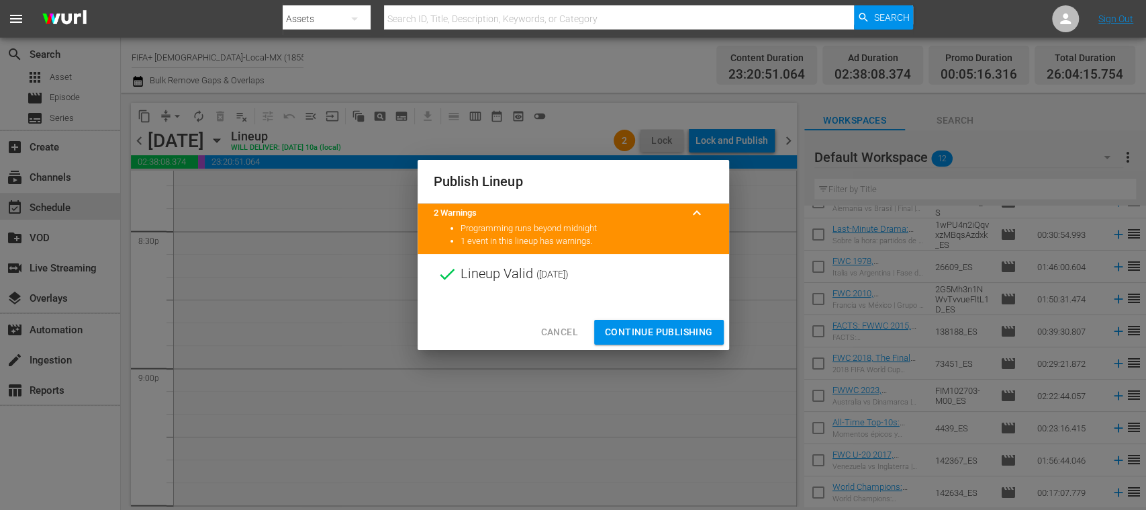
click at [687, 305] on div at bounding box center [573, 304] width 311 height 20
click at [686, 326] on span "Continue Publishing" at bounding box center [659, 332] width 108 height 17
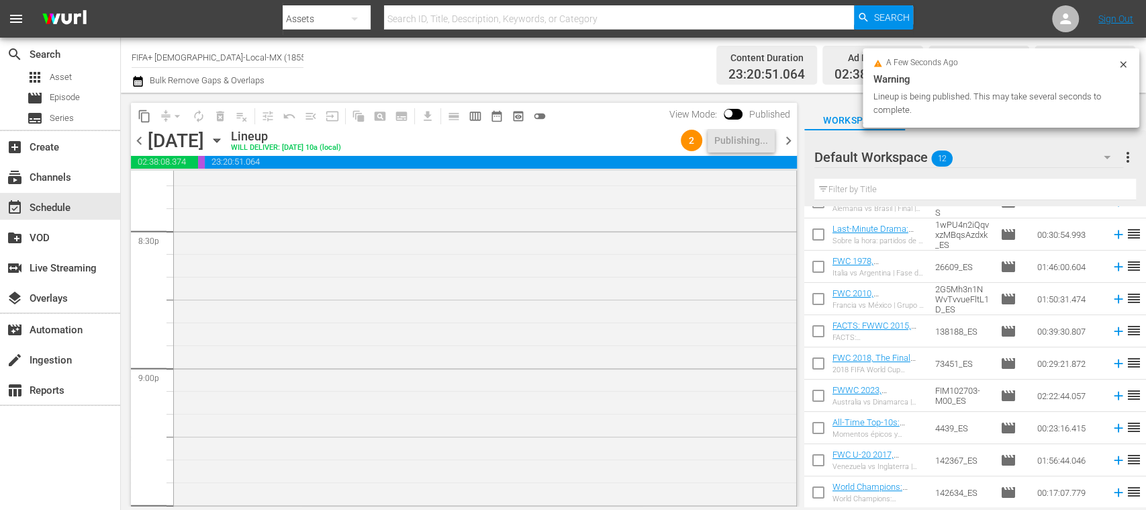
click at [789, 139] on span "chevron_right" at bounding box center [788, 140] width 17 height 17
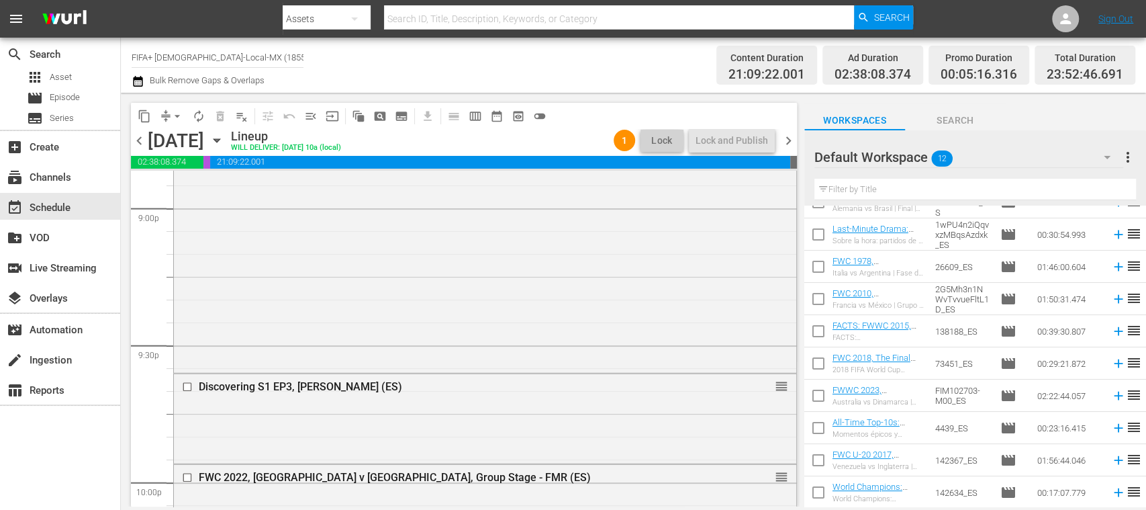
scroll to position [5532, 0]
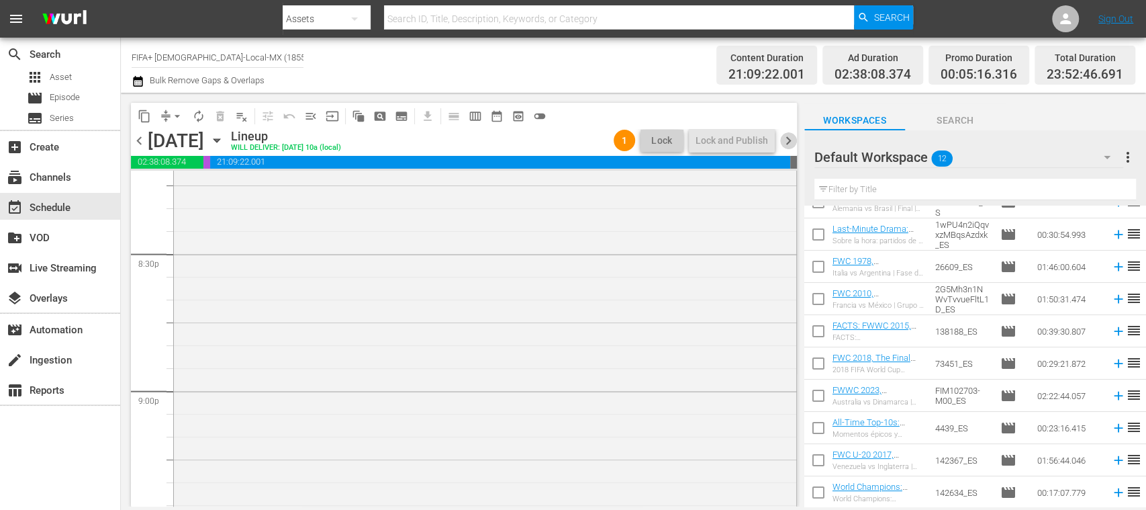
click at [788, 137] on span "chevron_right" at bounding box center [788, 140] width 17 height 17
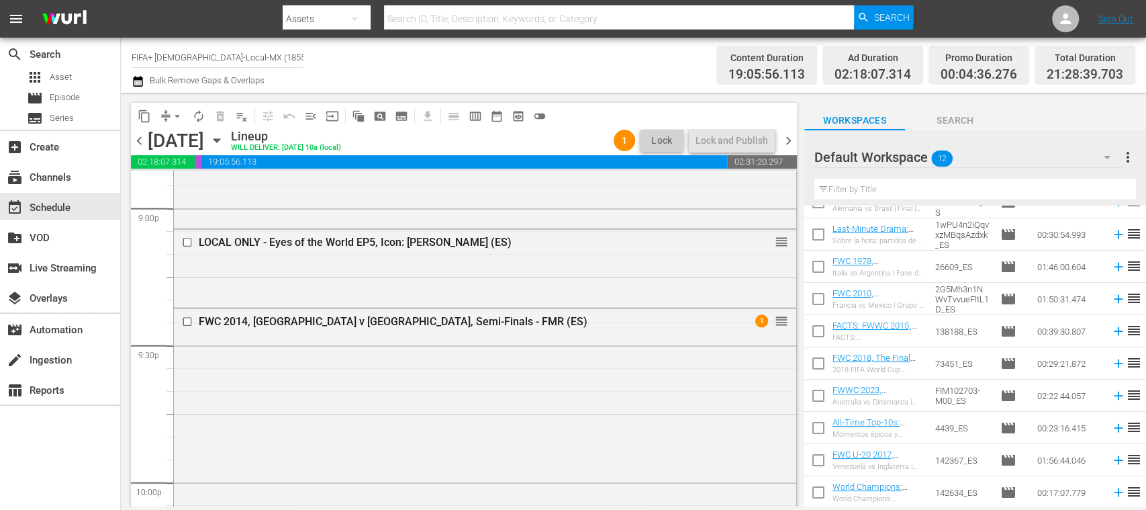
scroll to position [5623, 0]
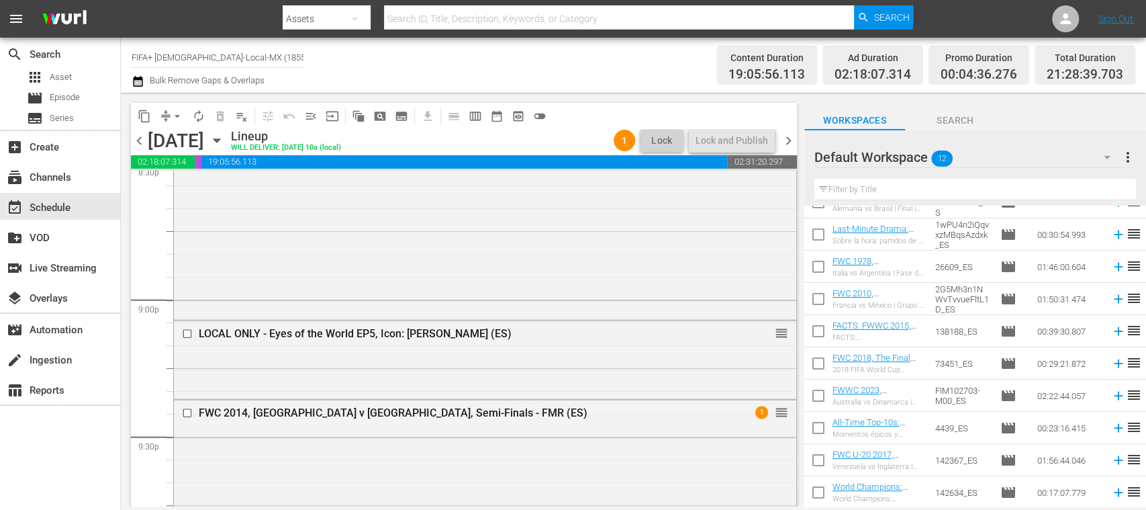
click at [792, 142] on span "chevron_right" at bounding box center [788, 140] width 17 height 17
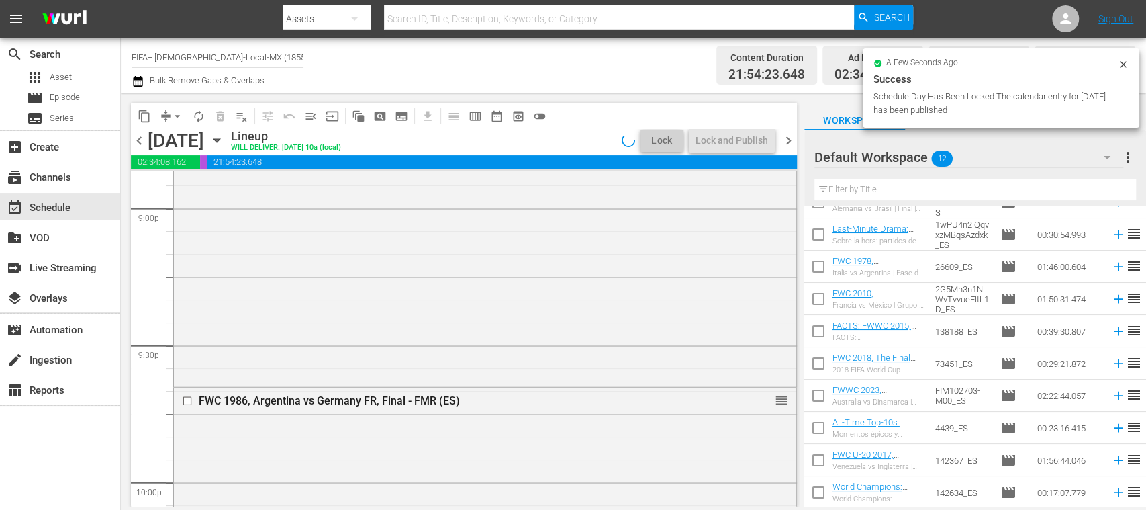
scroll to position [5509, 0]
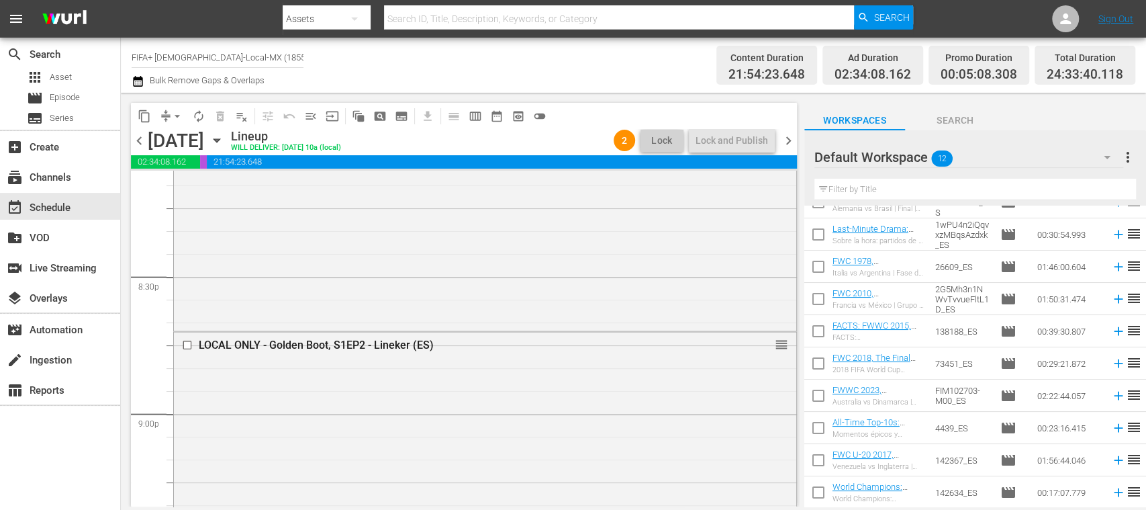
click at [789, 136] on span "chevron_right" at bounding box center [788, 140] width 17 height 17
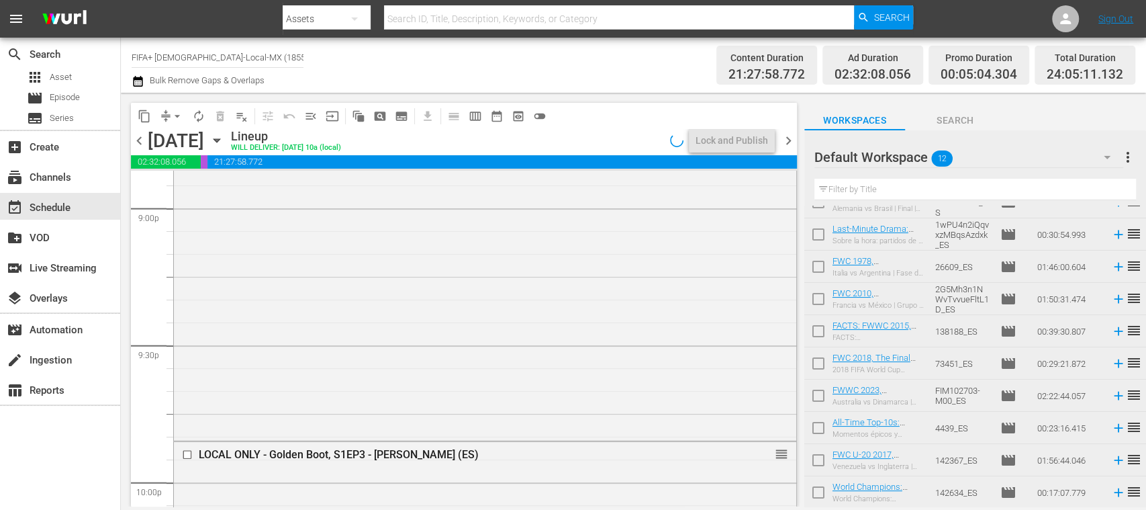
scroll to position [5486, 0]
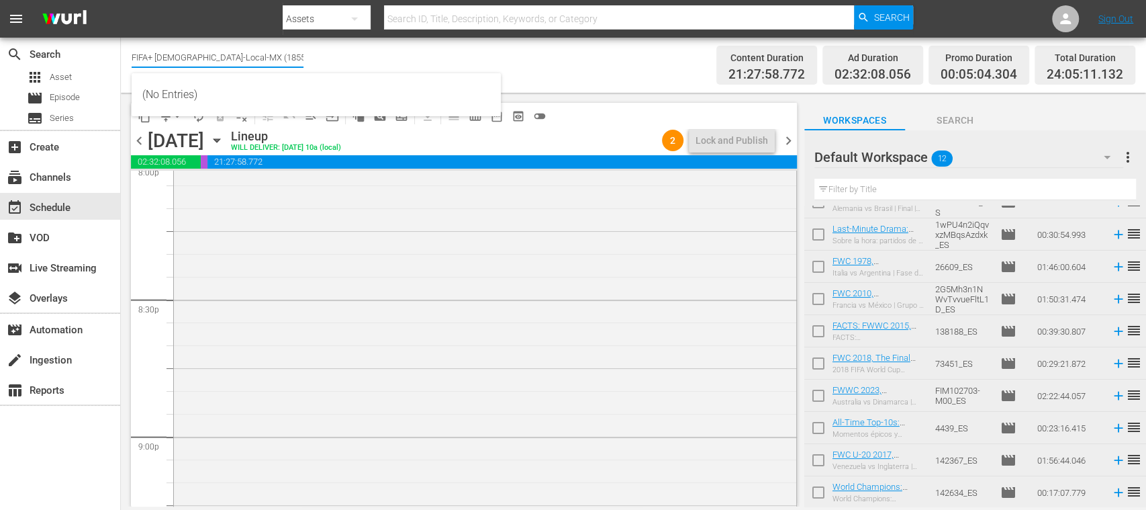
drag, startPoint x: 158, startPoint y: 58, endPoint x: 264, endPoint y: 58, distance: 106.7
click at [264, 58] on input "FIFA+ Spanish-Local-MX (1855)" at bounding box center [218, 57] width 172 height 32
type input "FIFA"
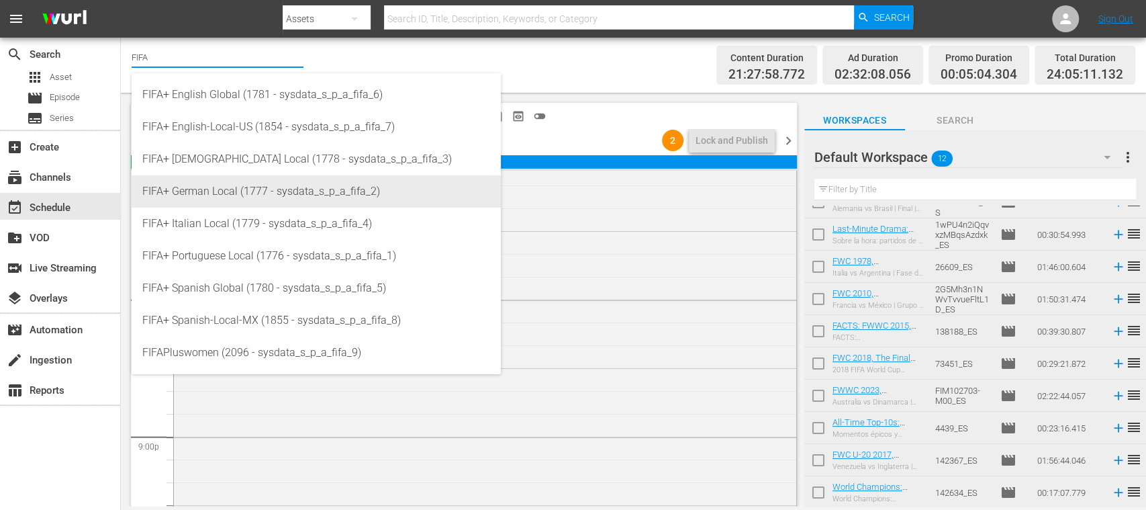
drag, startPoint x: 258, startPoint y: 191, endPoint x: 427, endPoint y: 208, distance: 169.3
click at [259, 191] on div "FIFA+ German Local (1777 - sysdata_s_p_a_fifa_2)" at bounding box center [316, 191] width 348 height 32
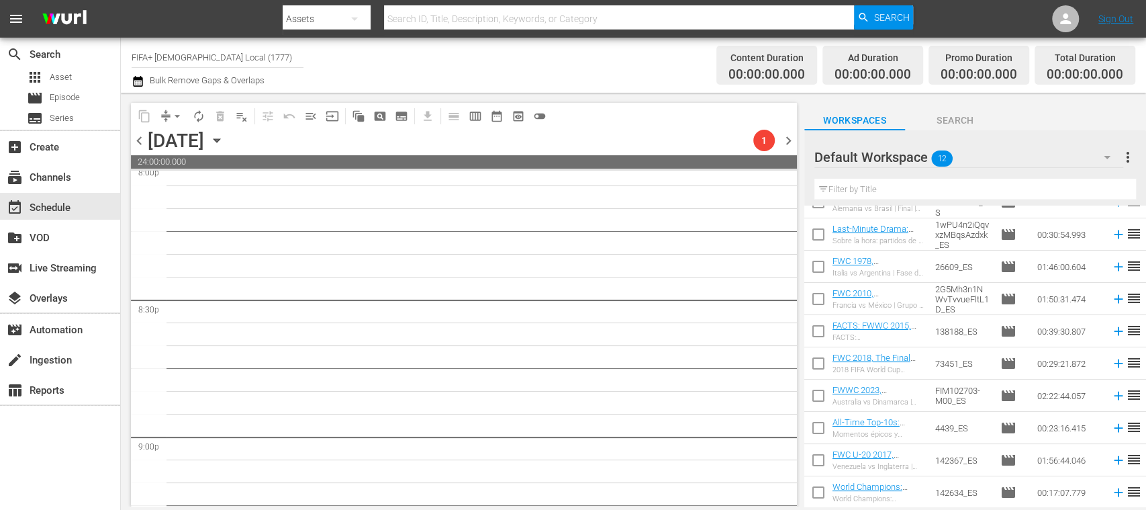
scroll to position [5714, 0]
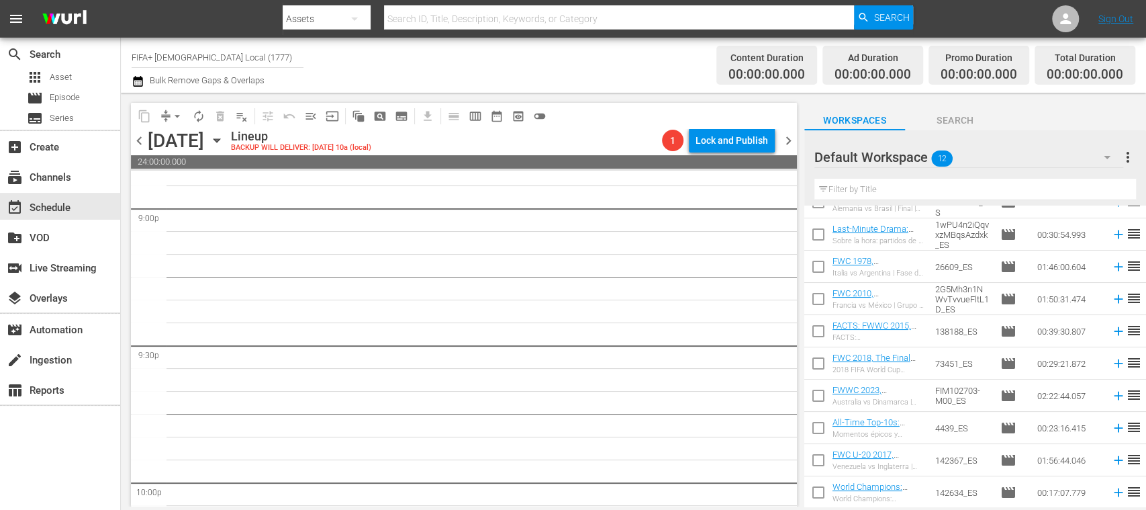
click at [224, 138] on icon "button" at bounding box center [216, 140] width 15 height 15
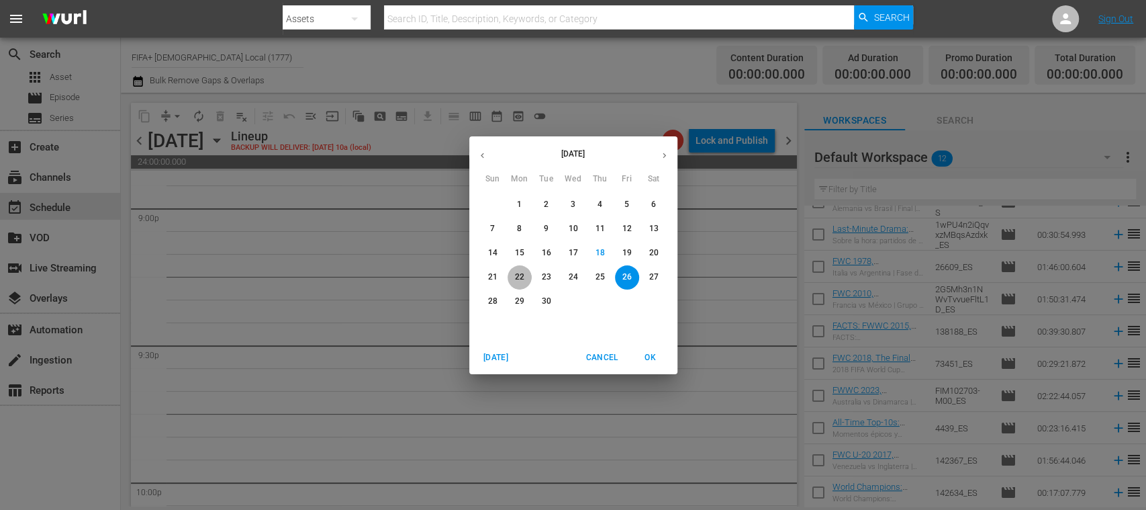
click at [513, 271] on span "22" at bounding box center [520, 276] width 24 height 11
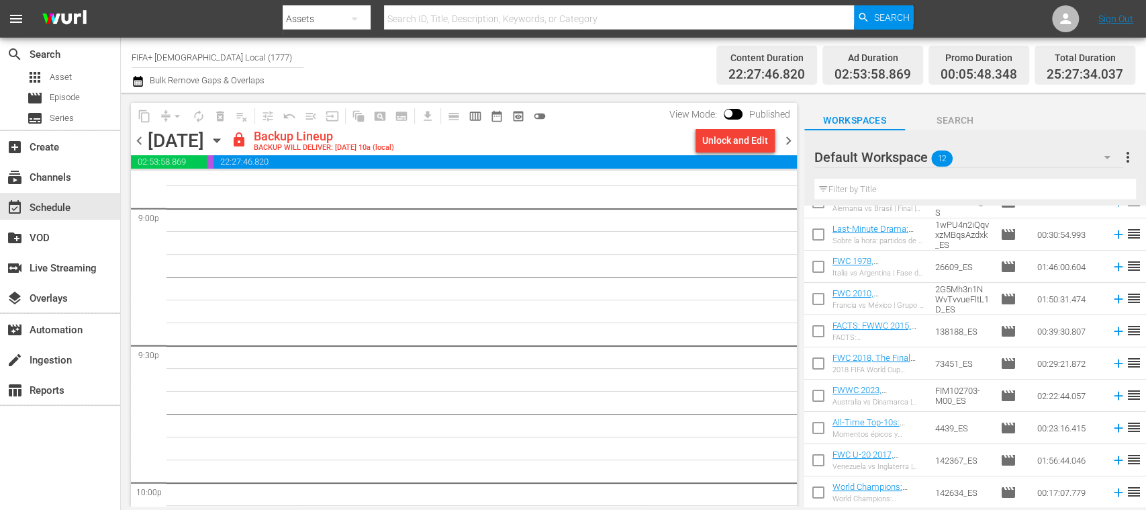
scroll to position [5691, 0]
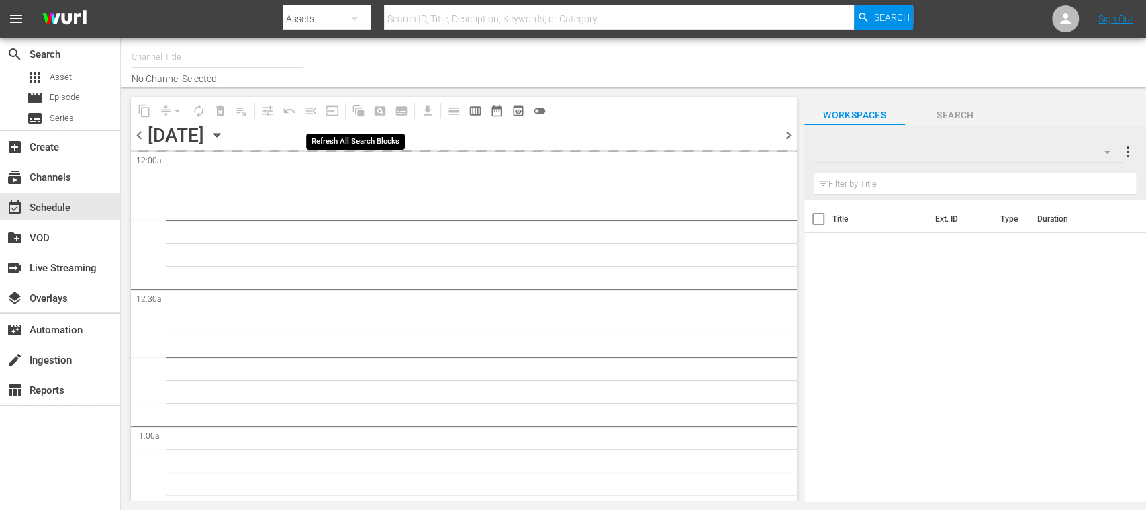
type input "FIFA+ [DEMOGRAPHIC_DATA] Local (1777)"
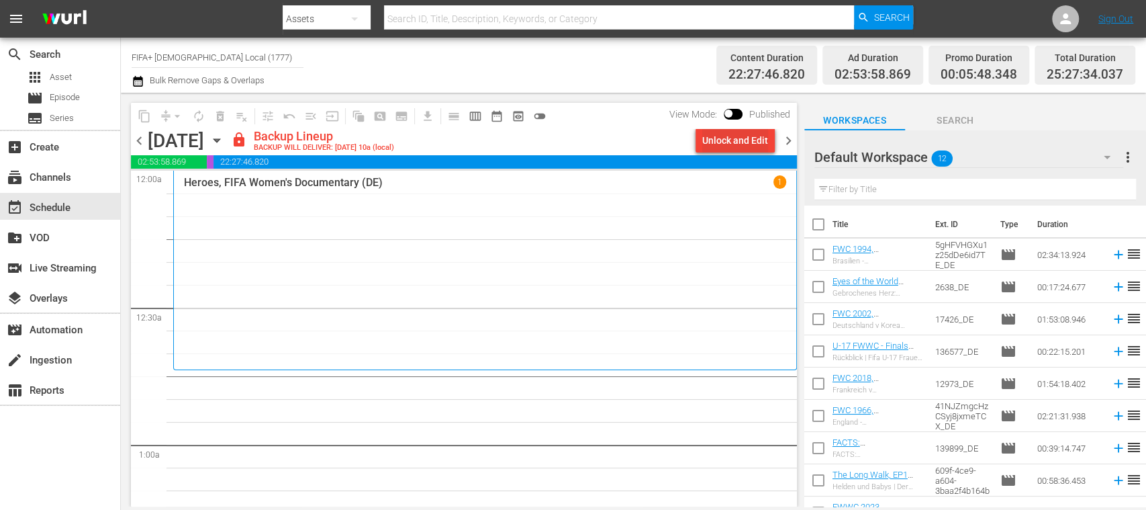
click at [748, 138] on div "Unlock and Edit" at bounding box center [735, 140] width 66 height 24
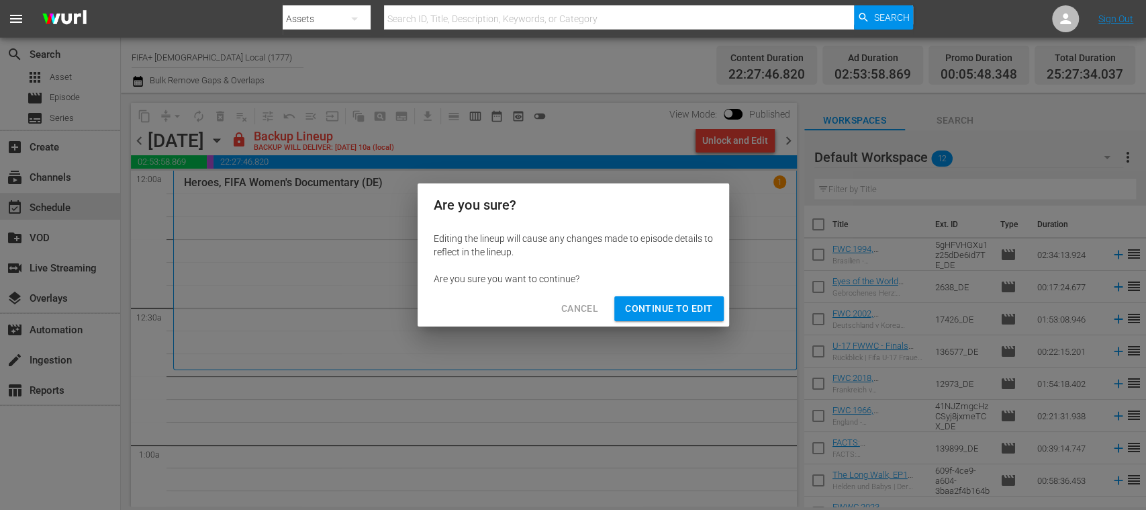
click at [693, 306] on span "Continue to Edit" at bounding box center [668, 308] width 87 height 17
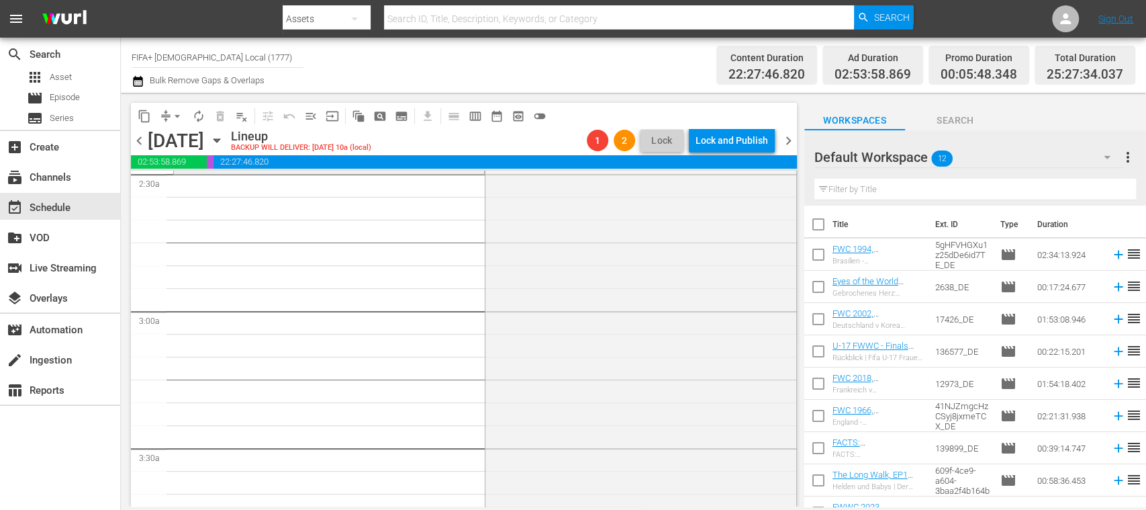
scroll to position [716, 0]
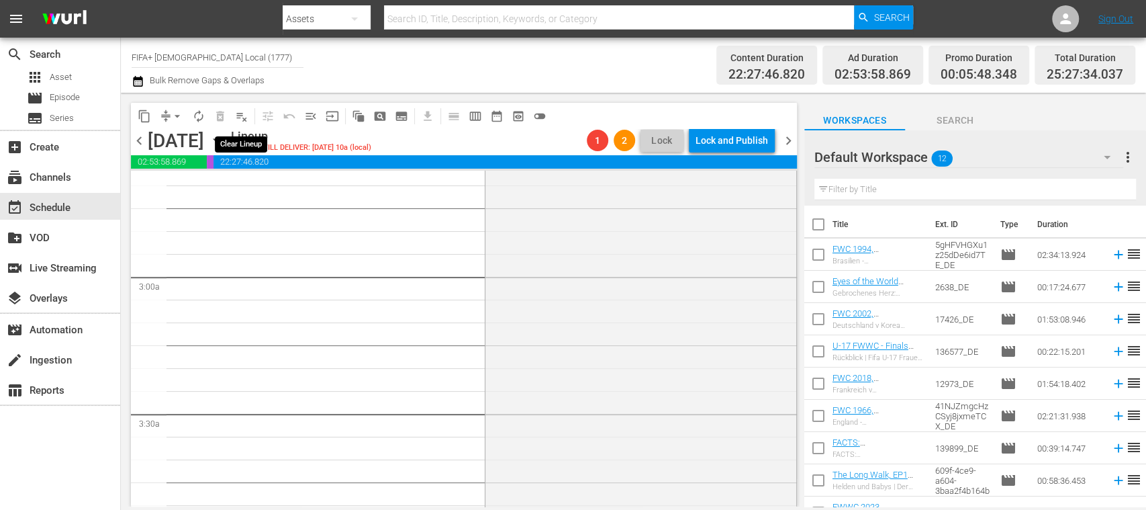
click at [241, 117] on span "playlist_remove_outlined" at bounding box center [241, 115] width 13 height 13
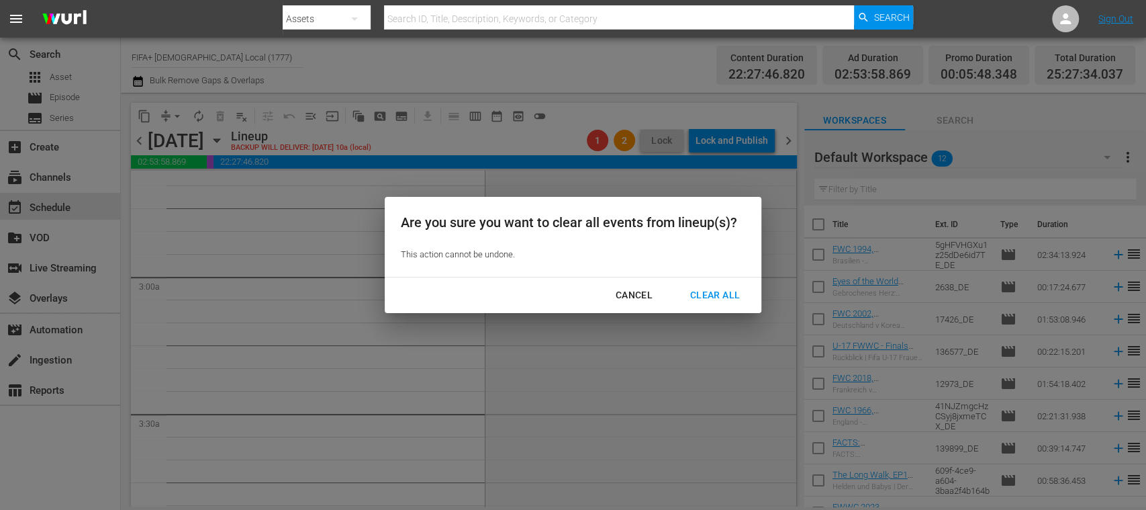
click at [732, 295] on div "Clear All" at bounding box center [714, 295] width 71 height 17
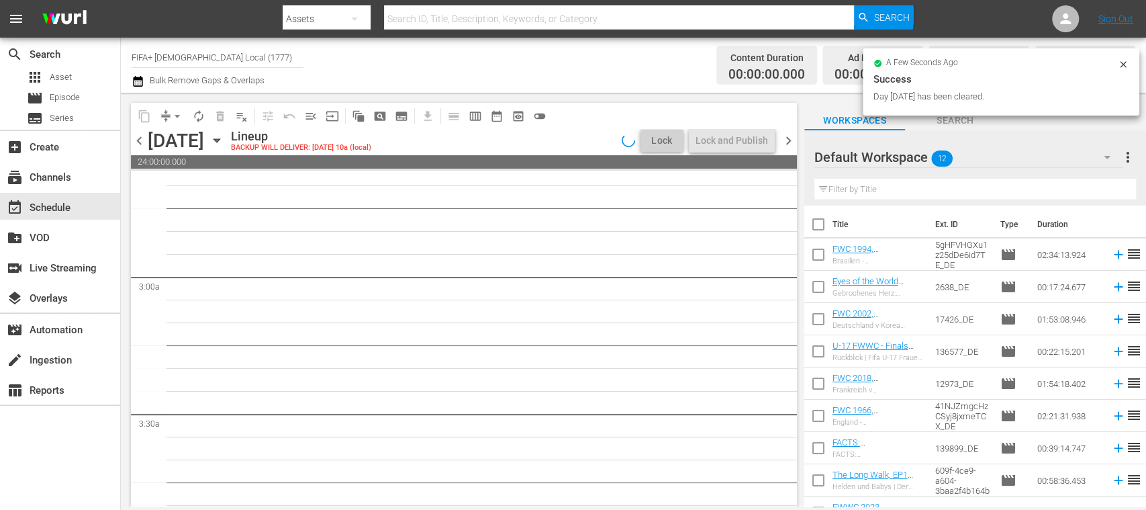
click at [820, 222] on input "checkbox" at bounding box center [818, 227] width 28 height 28
checkbox input "true"
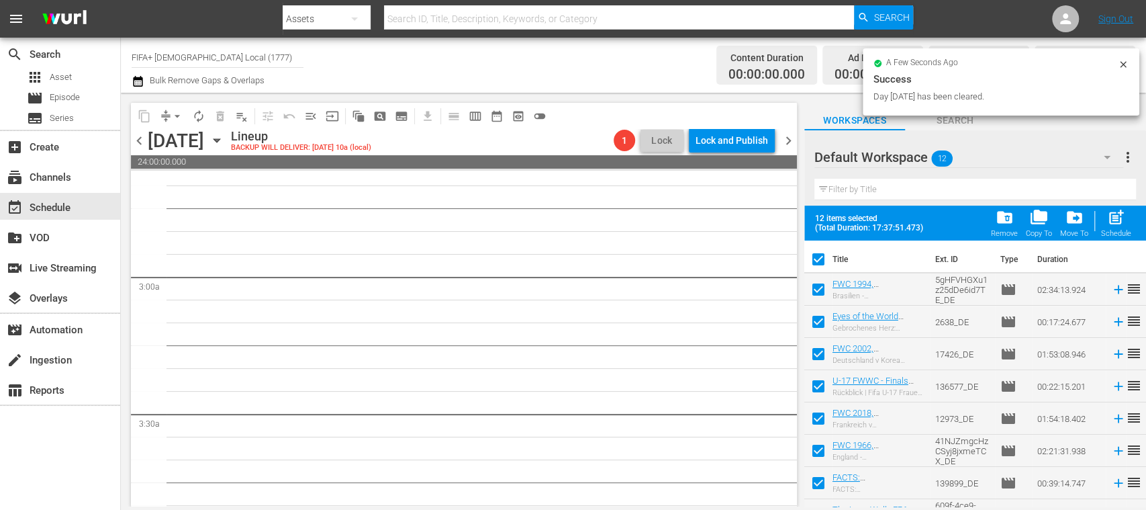
checkbox input "true"
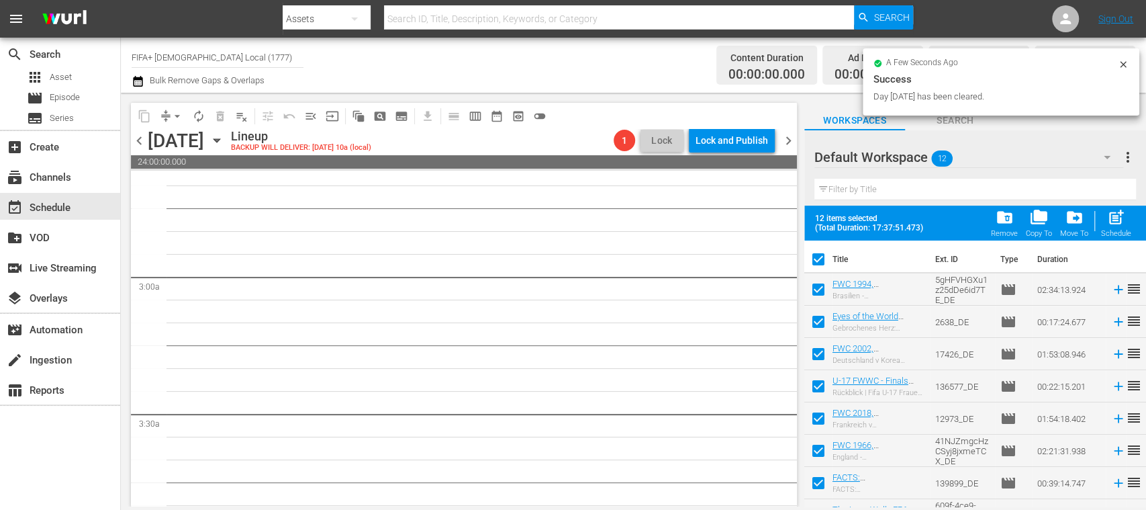
checkbox input "true"
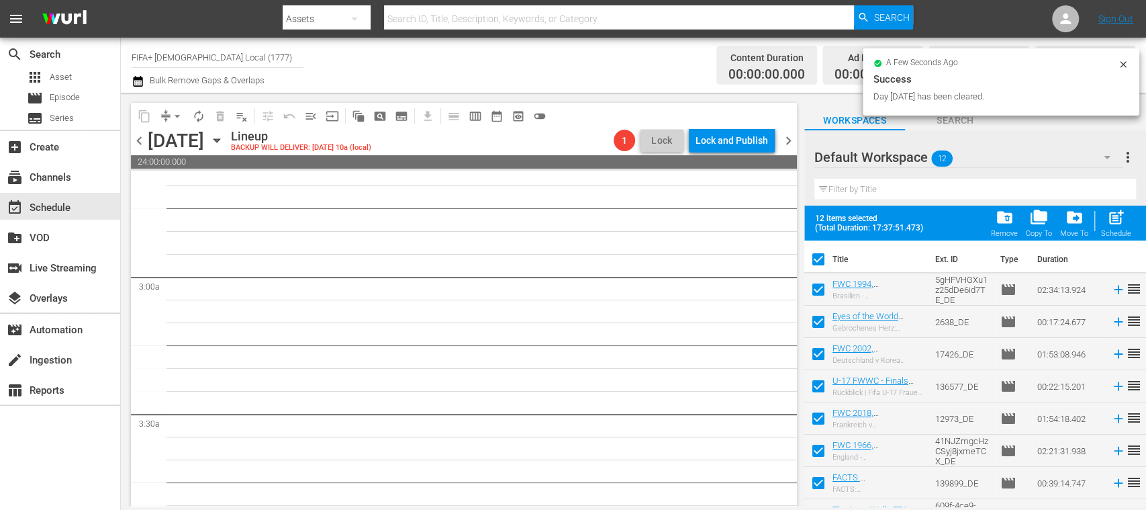
checkbox input "true"
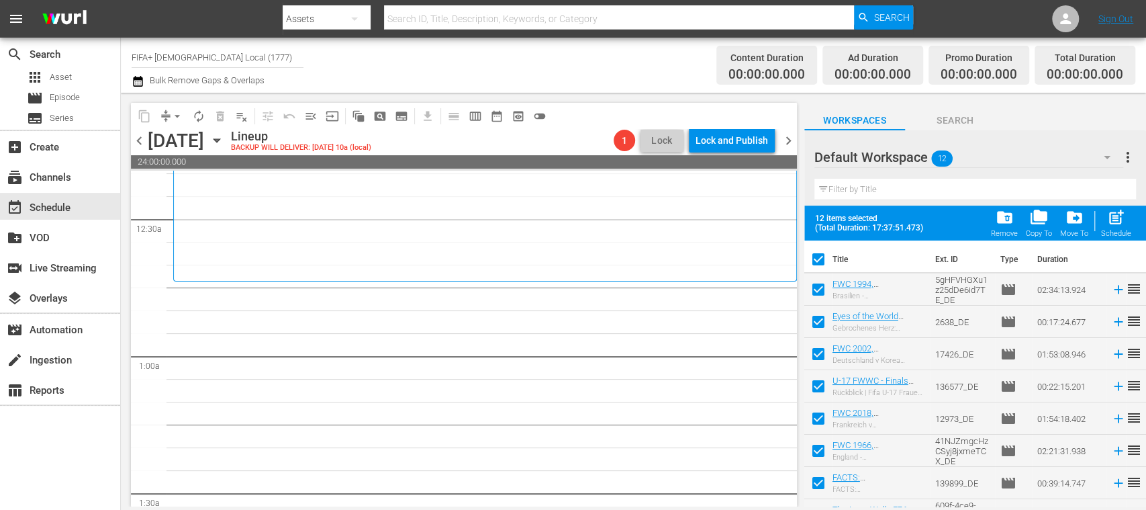
scroll to position [0, 0]
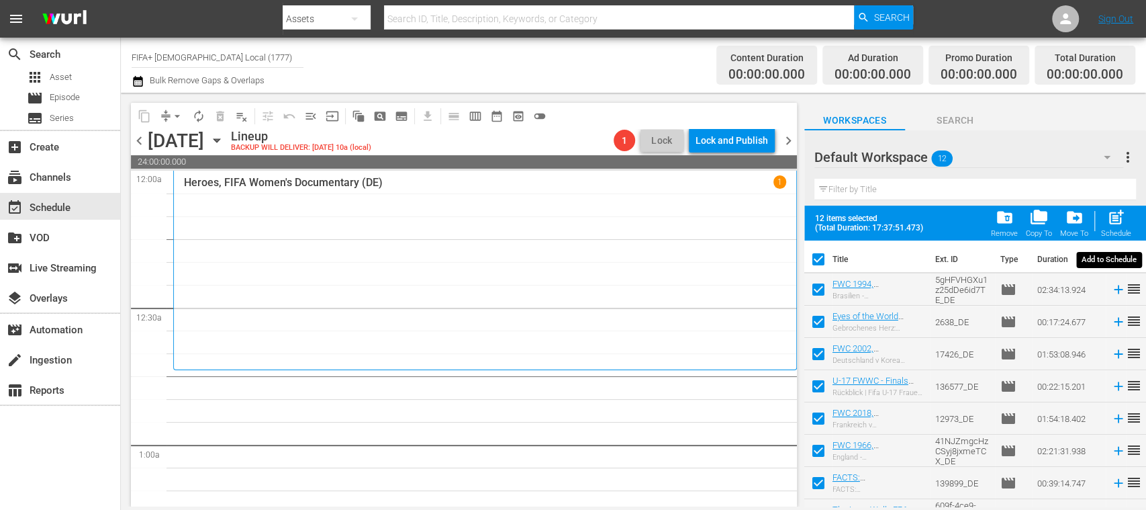
click at [1120, 219] on span "post_add" at bounding box center [1116, 217] width 18 height 18
checkbox input "false"
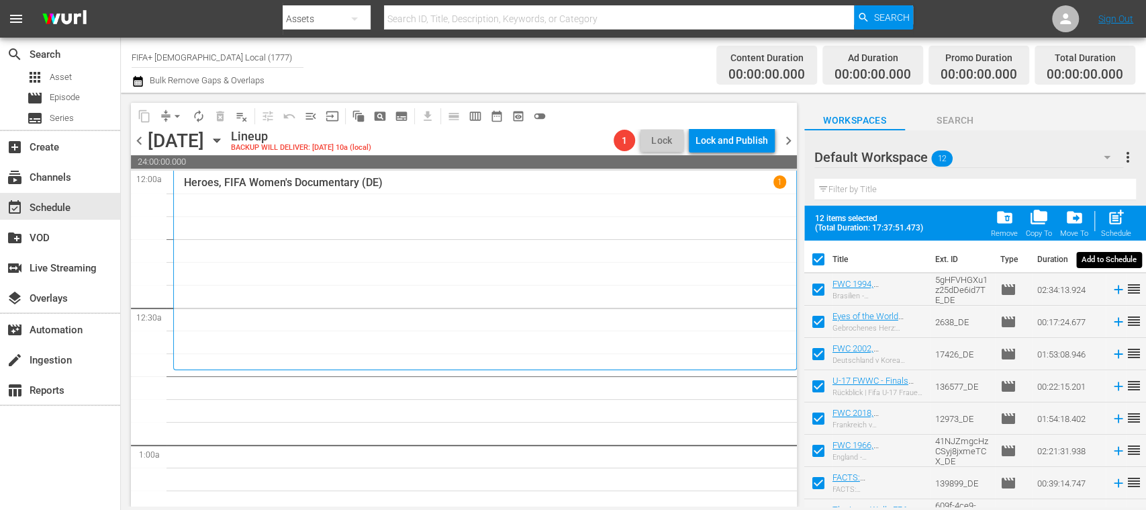
checkbox input "false"
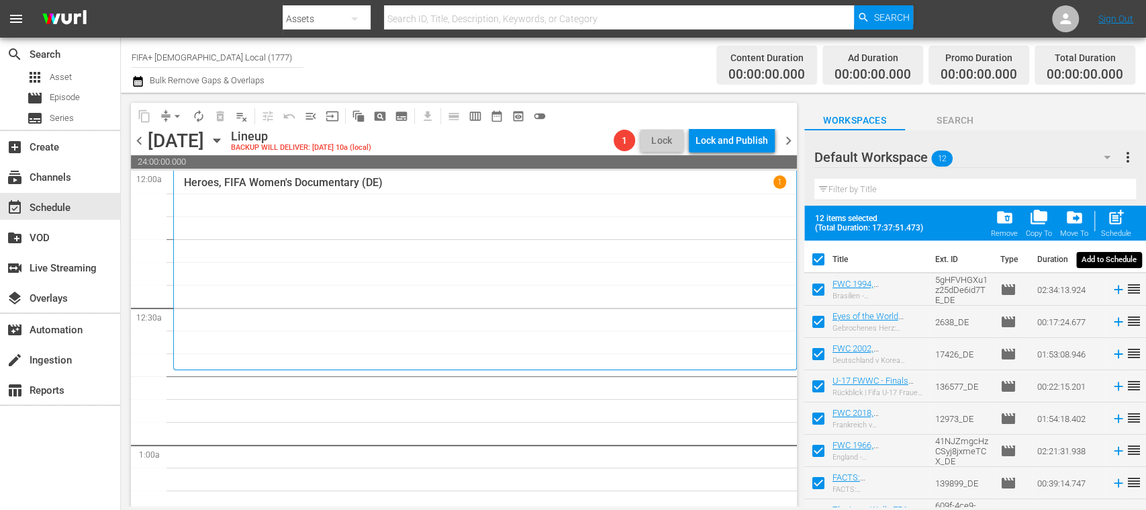
checkbox input "false"
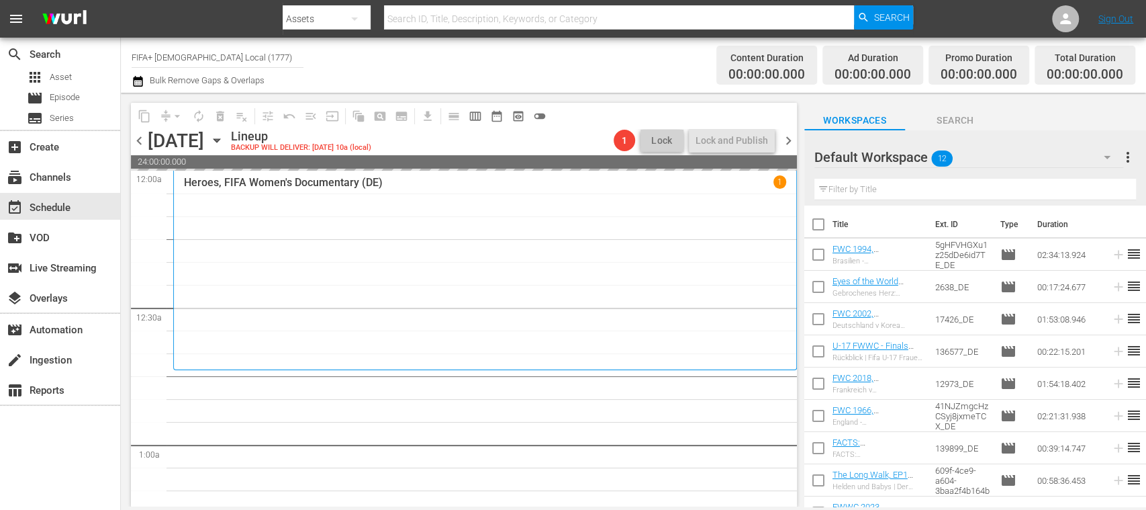
drag, startPoint x: 816, startPoint y: 252, endPoint x: 817, endPoint y: 293, distance: 40.3
click at [816, 254] on input "checkbox" at bounding box center [818, 257] width 28 height 28
checkbox input "true"
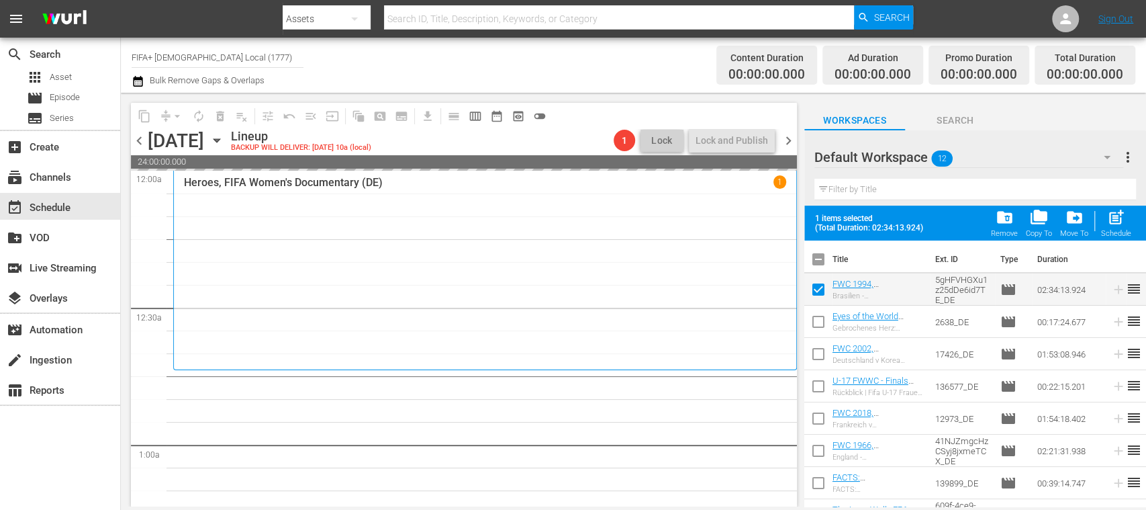
click at [818, 317] on input "checkbox" at bounding box center [818, 324] width 28 height 28
checkbox input "true"
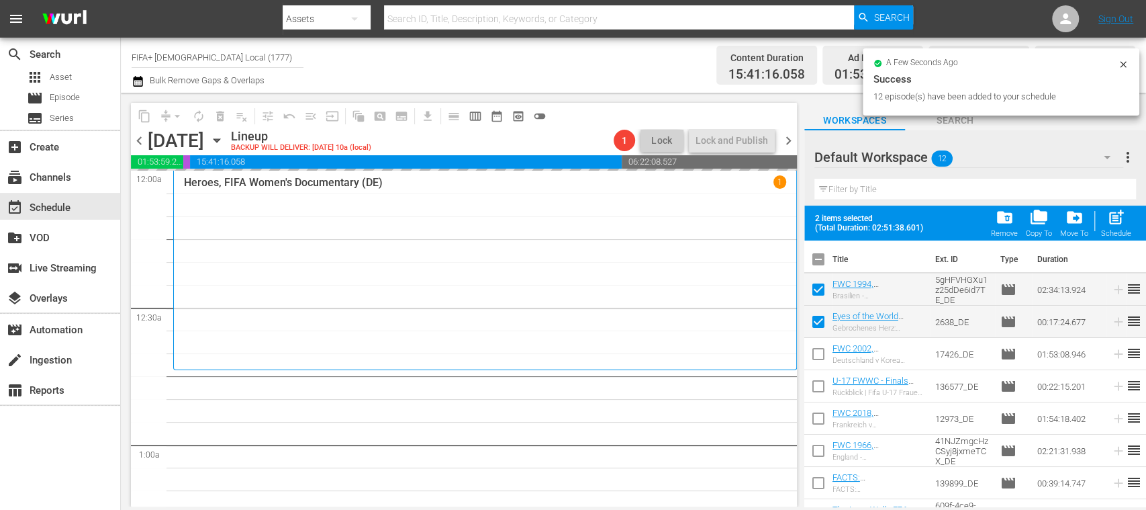
click at [820, 349] on input "checkbox" at bounding box center [818, 356] width 28 height 28
checkbox input "true"
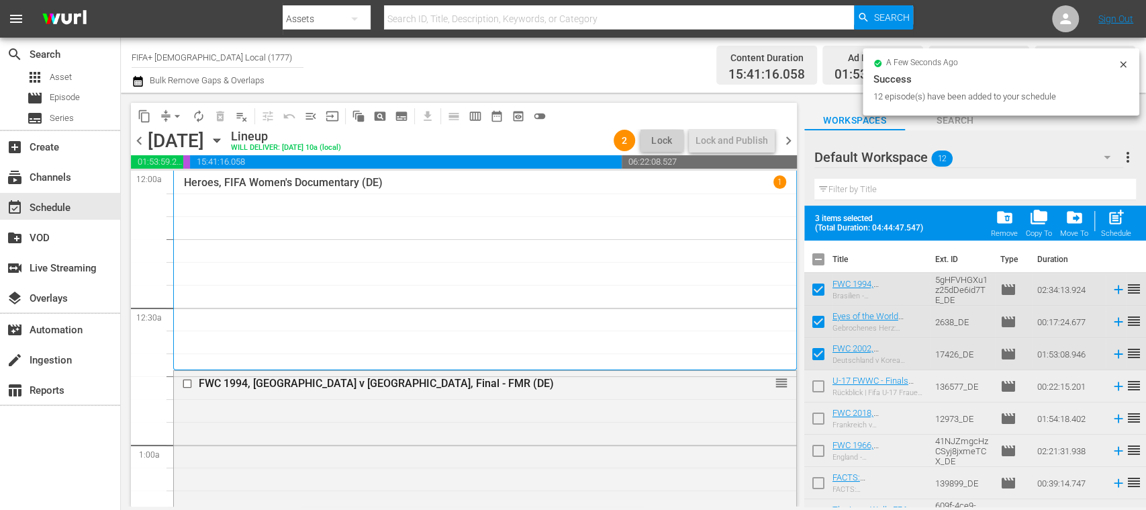
click at [819, 419] on input "checkbox" at bounding box center [818, 421] width 28 height 28
checkbox input "true"
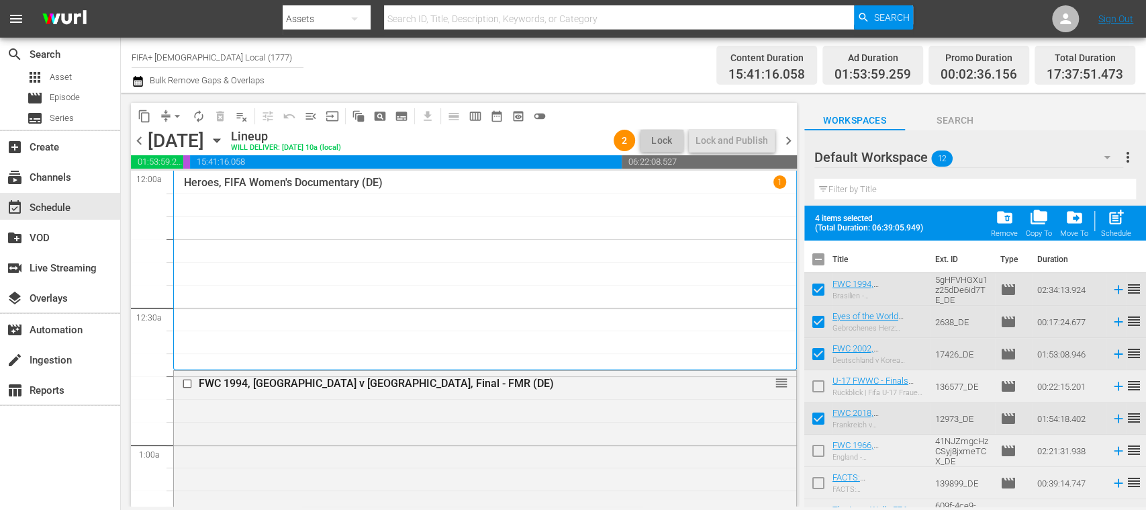
click at [818, 447] on input "checkbox" at bounding box center [818, 453] width 28 height 28
checkbox input "true"
click at [818, 420] on input "checkbox" at bounding box center [818, 421] width 28 height 28
checkbox input "false"
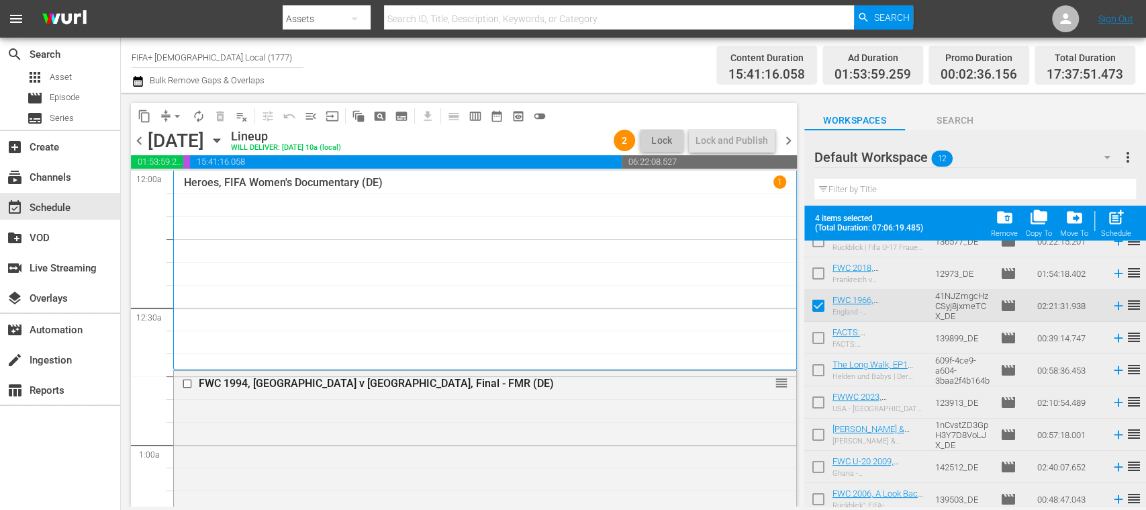
scroll to position [152, 0]
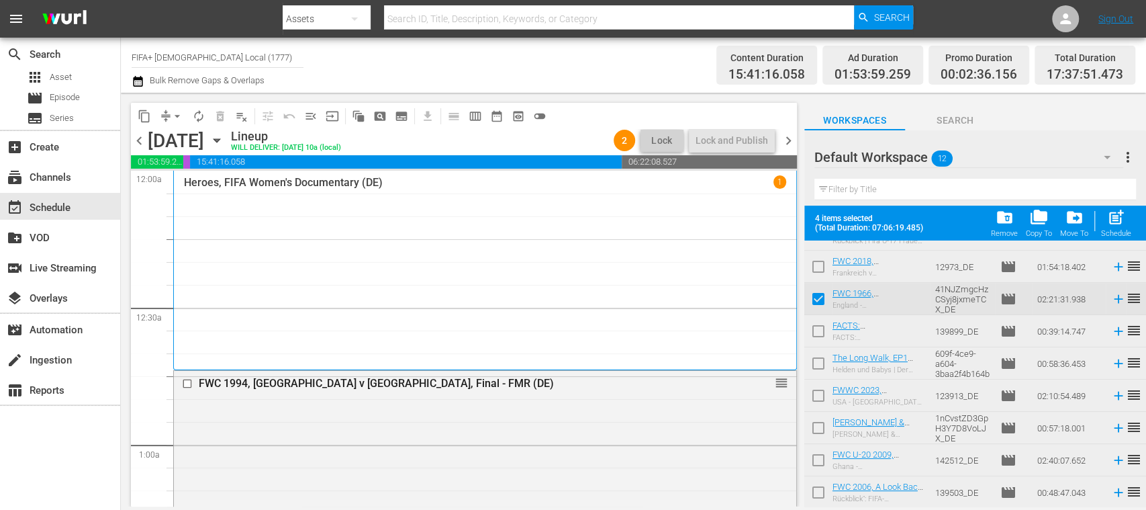
click at [818, 332] on input "checkbox" at bounding box center [818, 334] width 28 height 28
checkbox input "true"
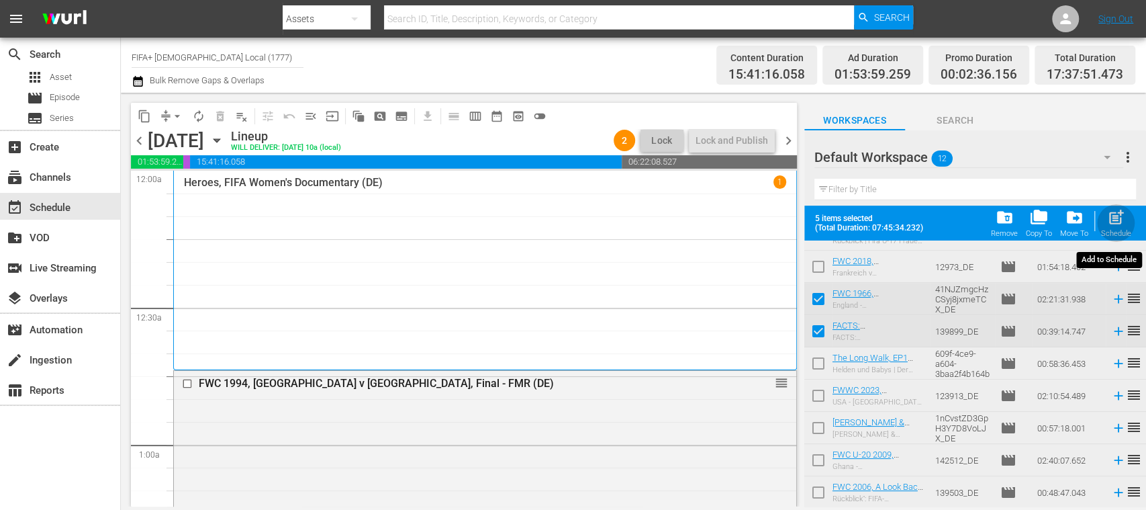
click at [1116, 225] on span "post_add" at bounding box center [1116, 217] width 18 height 18
checkbox input "false"
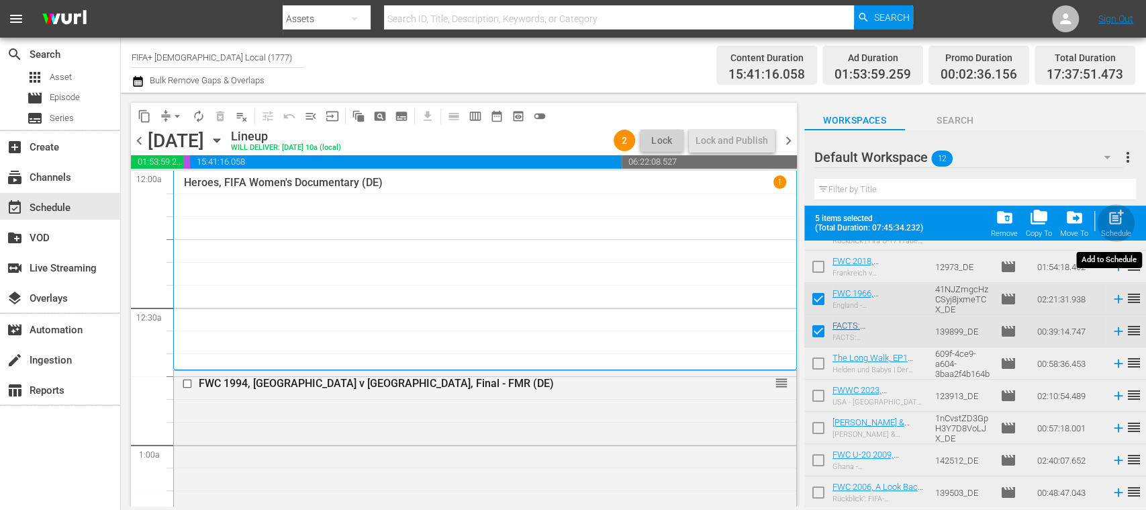
checkbox input "false"
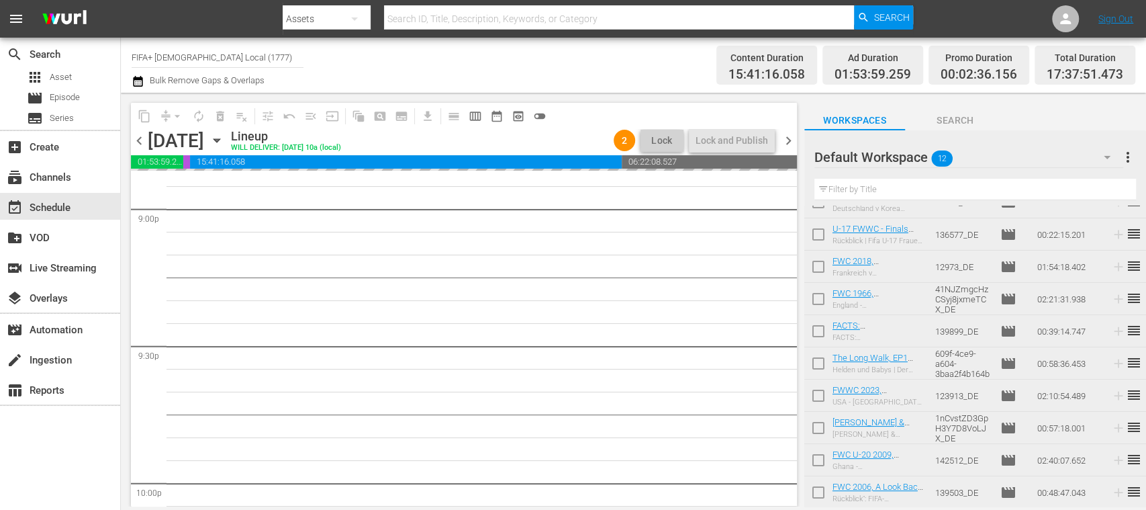
scroll to position [6238, 0]
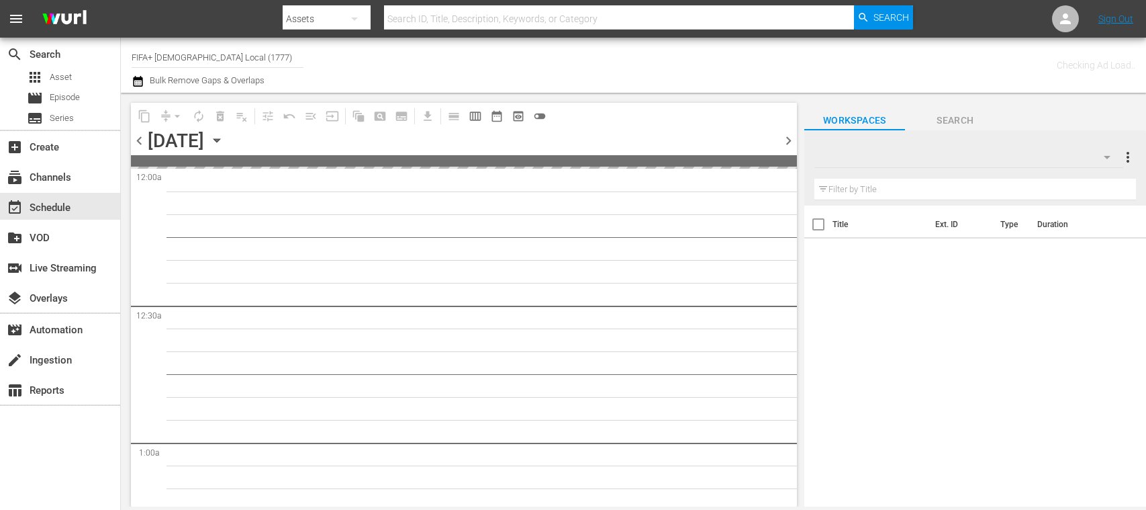
type input "FIFA+ [DEMOGRAPHIC_DATA] Local (1777)"
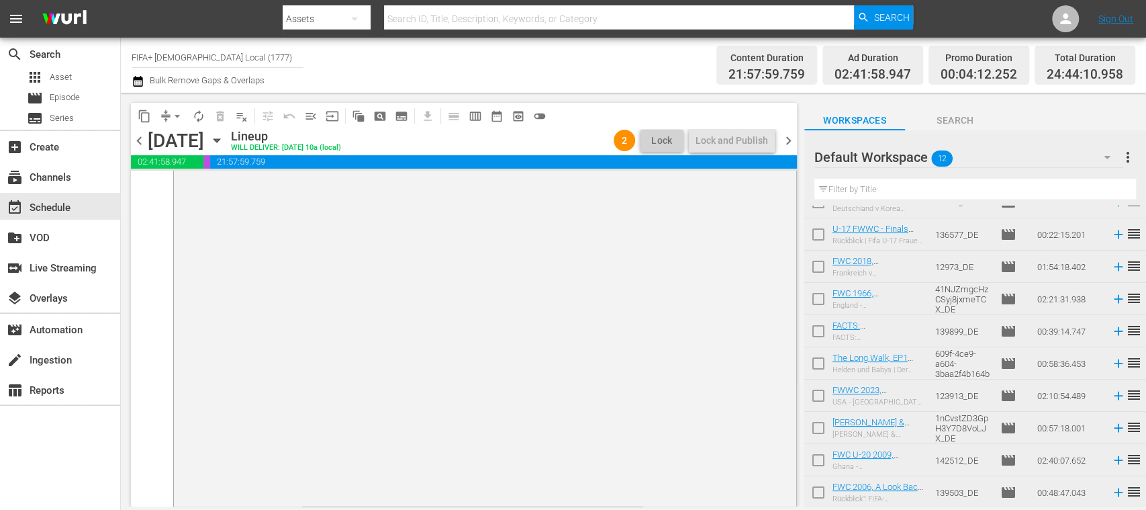
scroll to position [1239, 0]
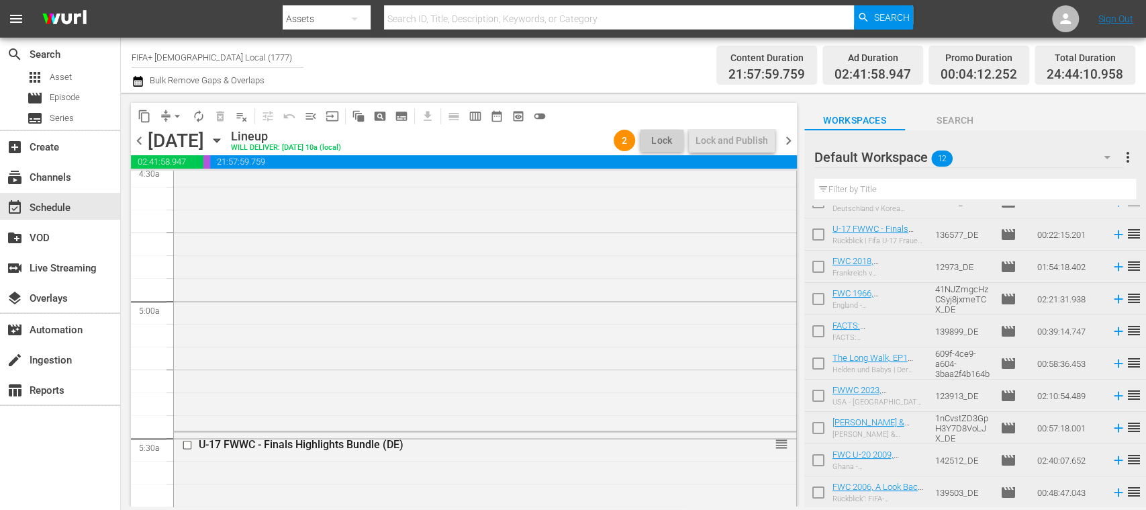
click at [791, 142] on span "chevron_right" at bounding box center [788, 140] width 17 height 17
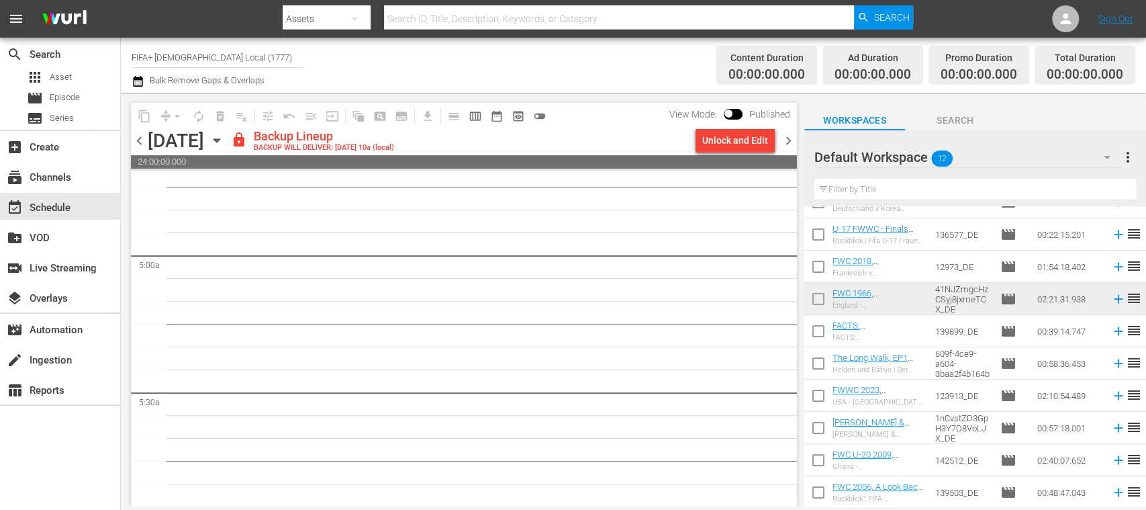
scroll to position [1262, 0]
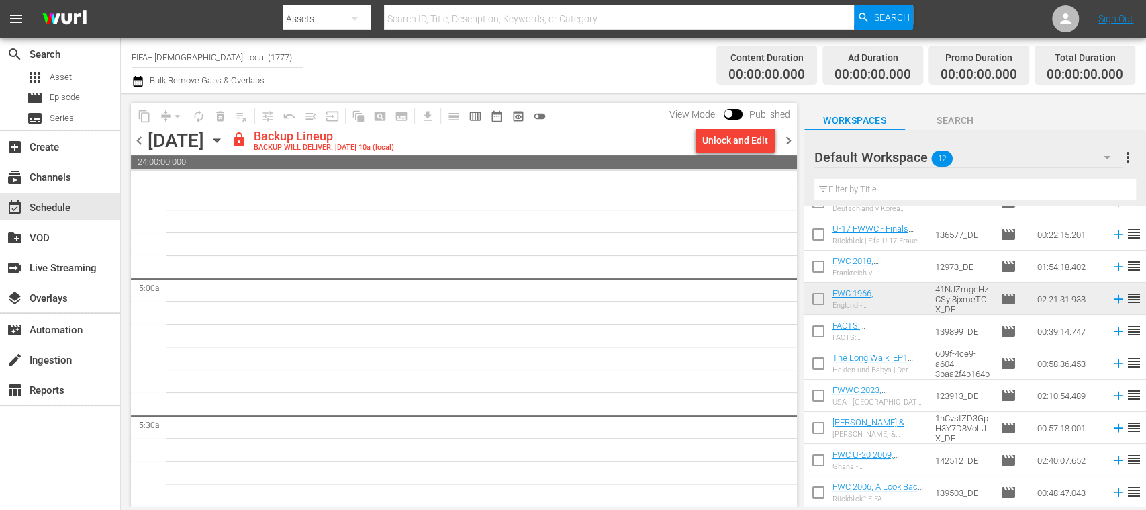
click at [733, 140] on div "Unlock and Edit" at bounding box center [735, 140] width 66 height 24
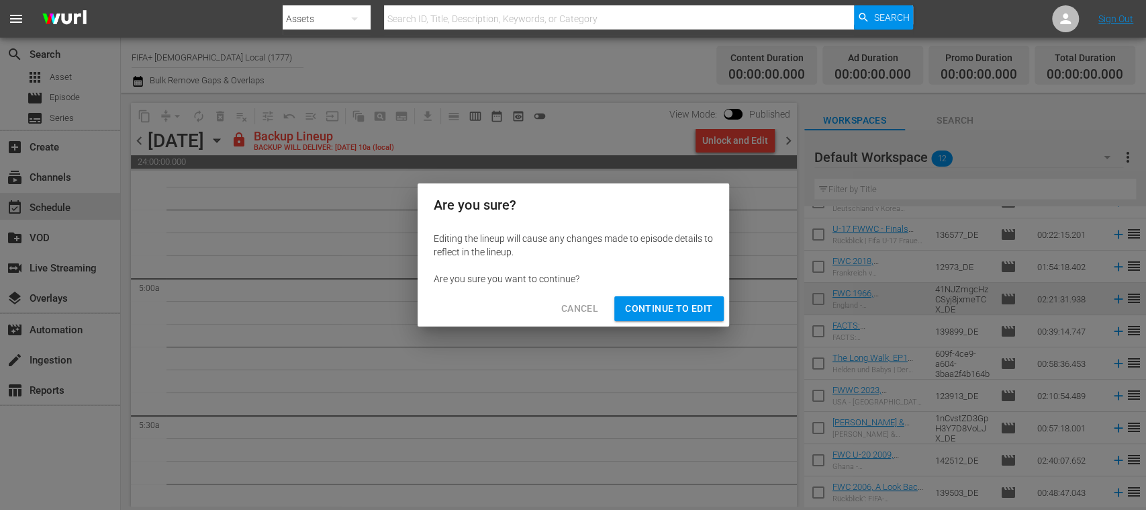
click at [712, 306] on span "Continue to Edit" at bounding box center [668, 308] width 87 height 17
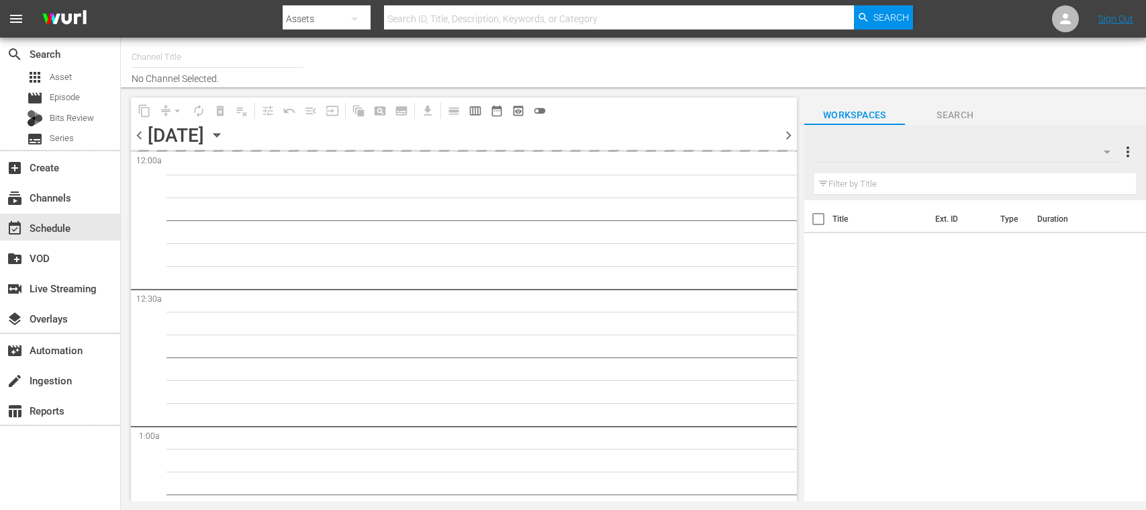
type input "FIFA+ [DEMOGRAPHIC_DATA] Local (1777)"
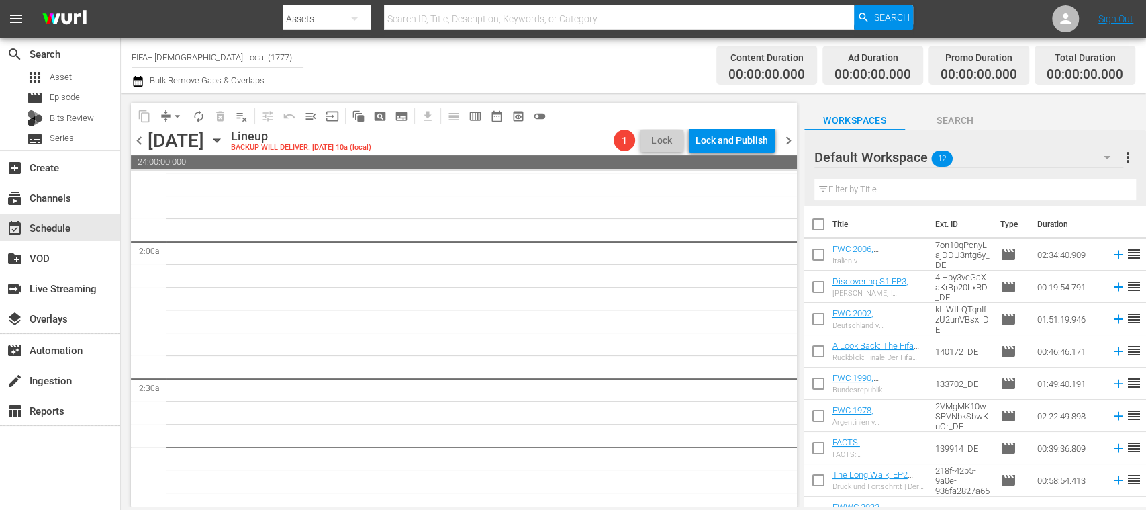
scroll to position [238, 0]
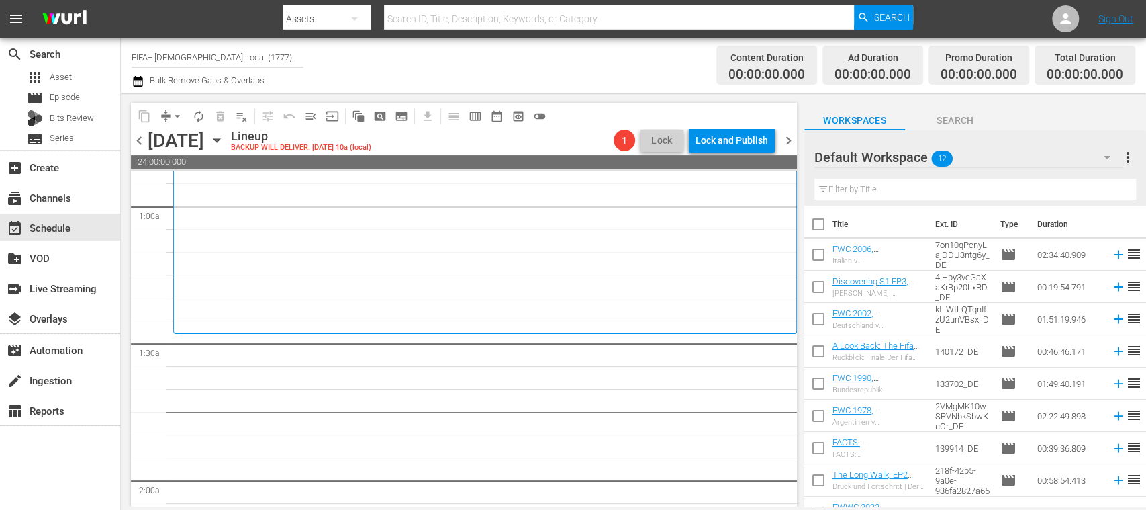
click at [820, 220] on input "checkbox" at bounding box center [818, 227] width 28 height 28
checkbox input "true"
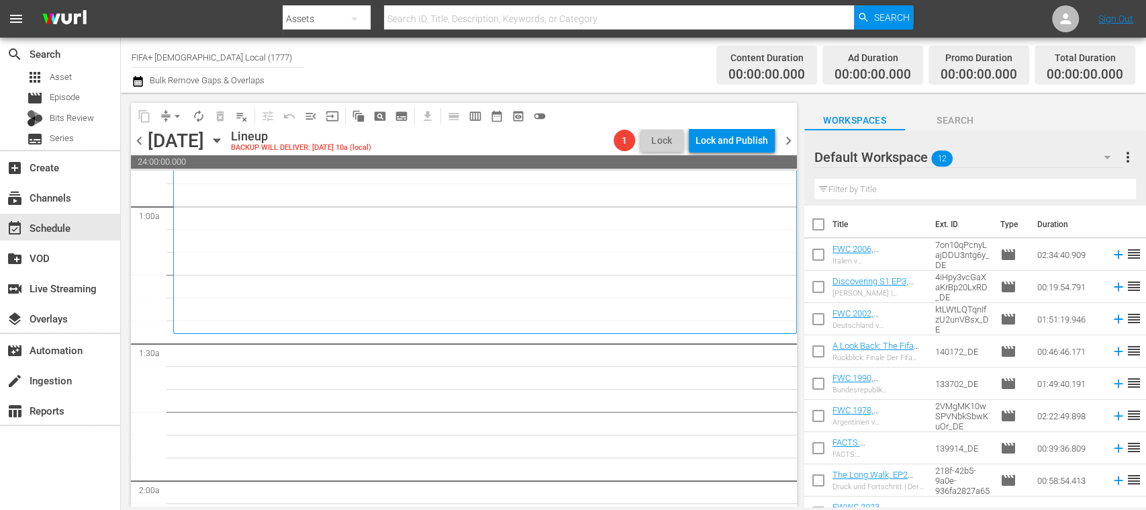
checkbox input "true"
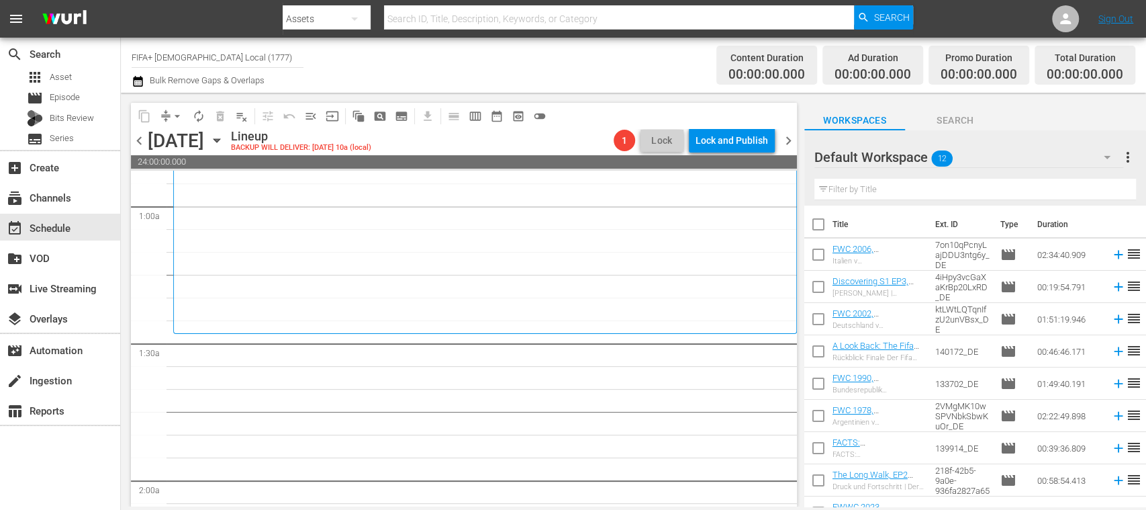
checkbox input "true"
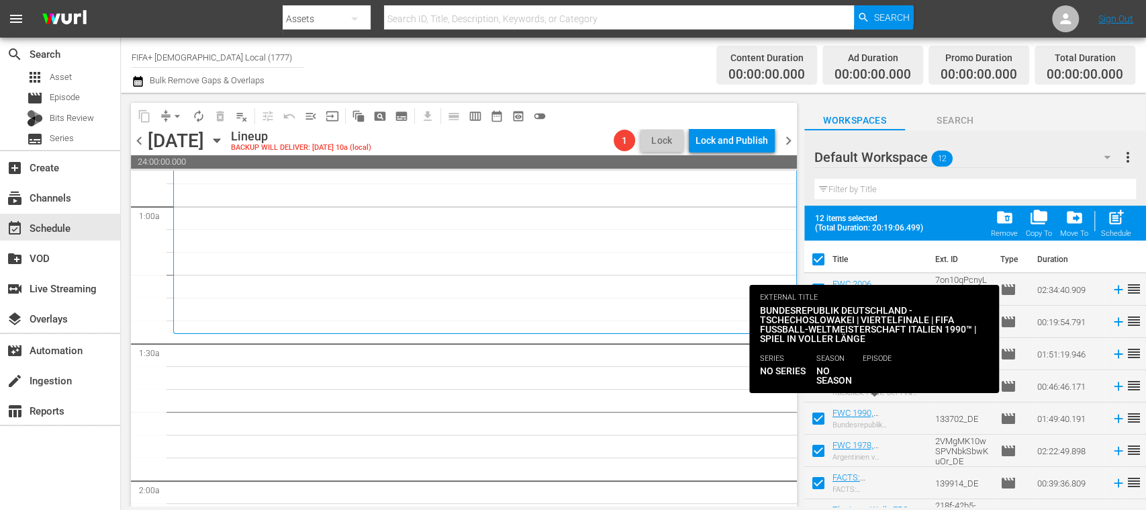
scroll to position [152, 0]
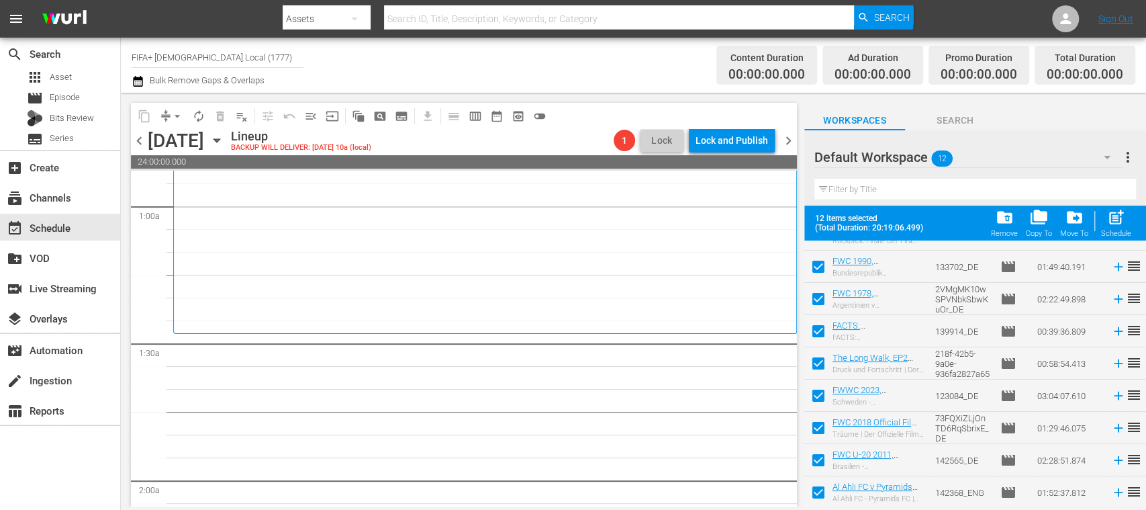
click at [818, 489] on input "checkbox" at bounding box center [818, 495] width 28 height 28
checkbox input "false"
click at [817, 463] on input "checkbox" at bounding box center [818, 462] width 28 height 28
checkbox input "false"
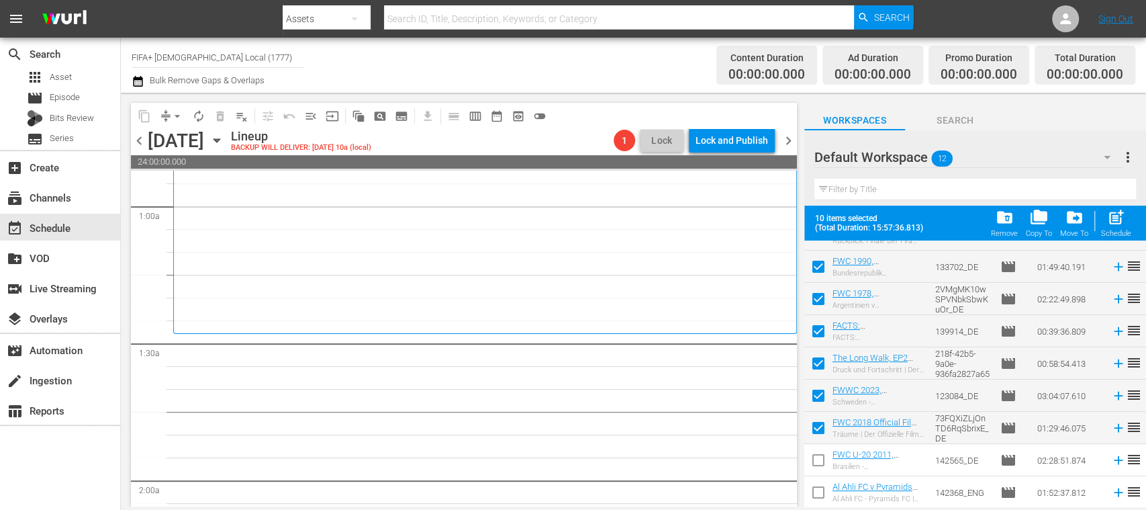
scroll to position [0, 0]
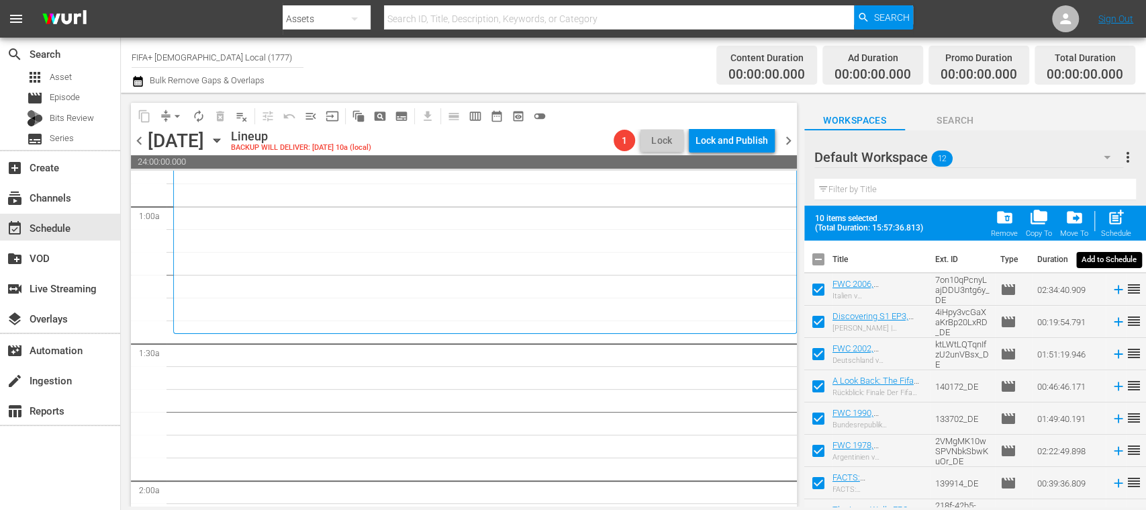
click at [1120, 217] on span "post_add" at bounding box center [1116, 217] width 18 height 18
checkbox input "false"
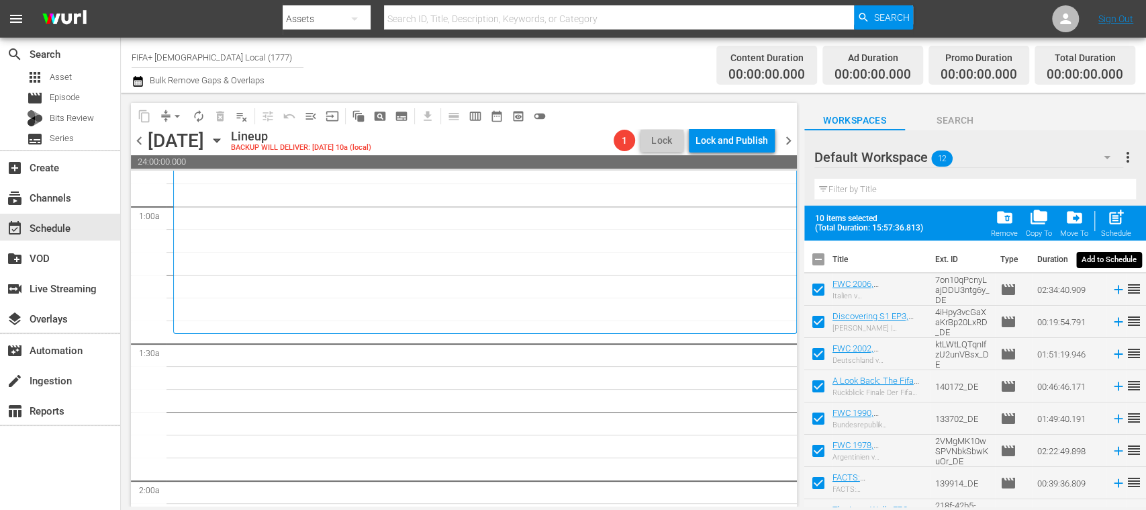
checkbox input "false"
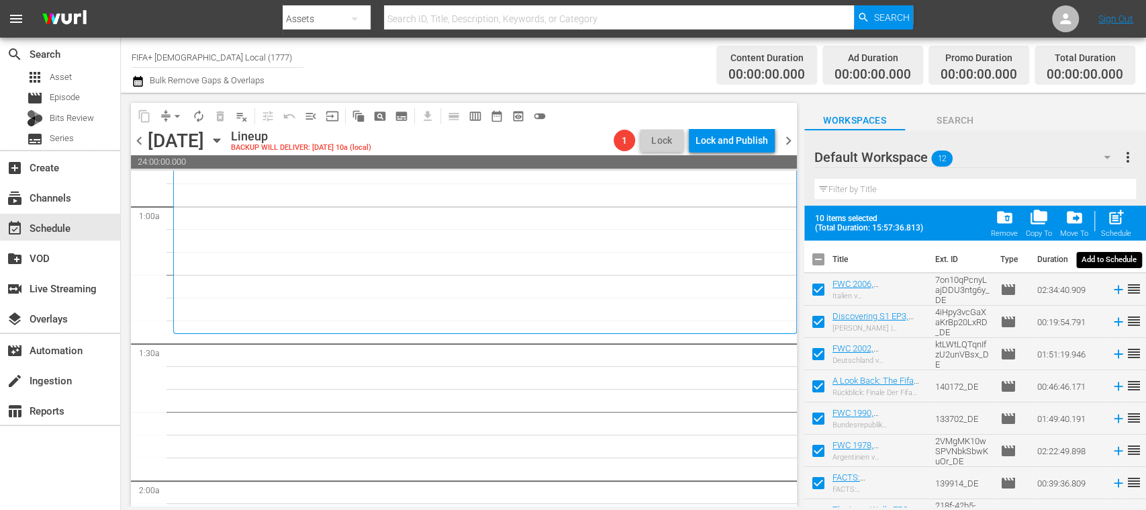
checkbox input "false"
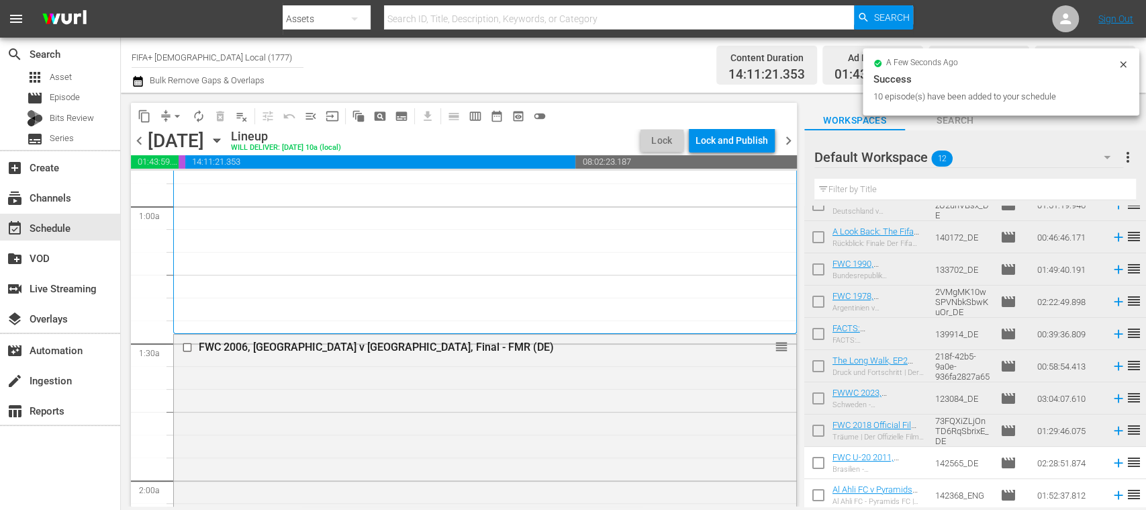
scroll to position [117, 0]
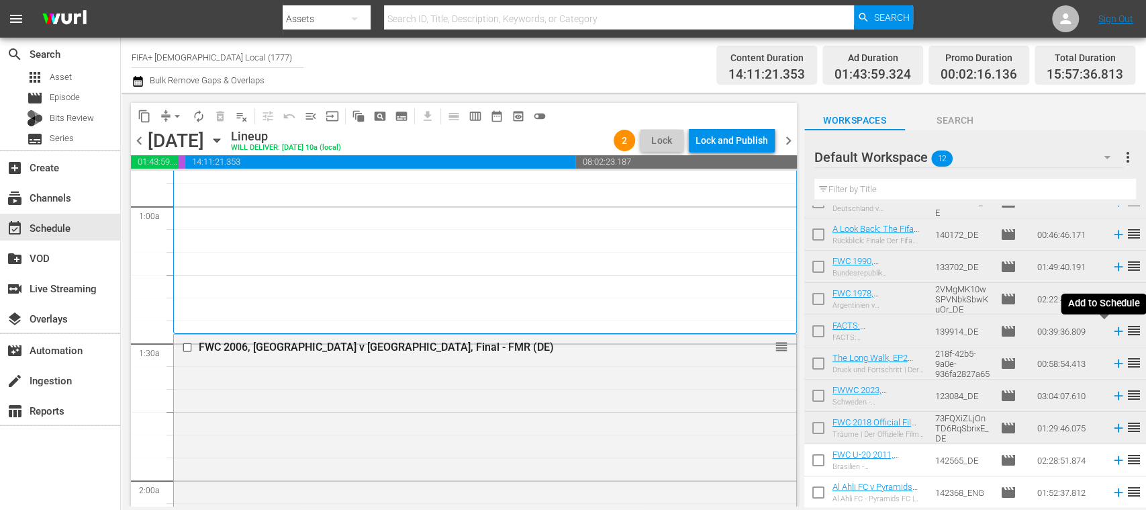
click at [1111, 333] on icon at bounding box center [1118, 331] width 15 height 15
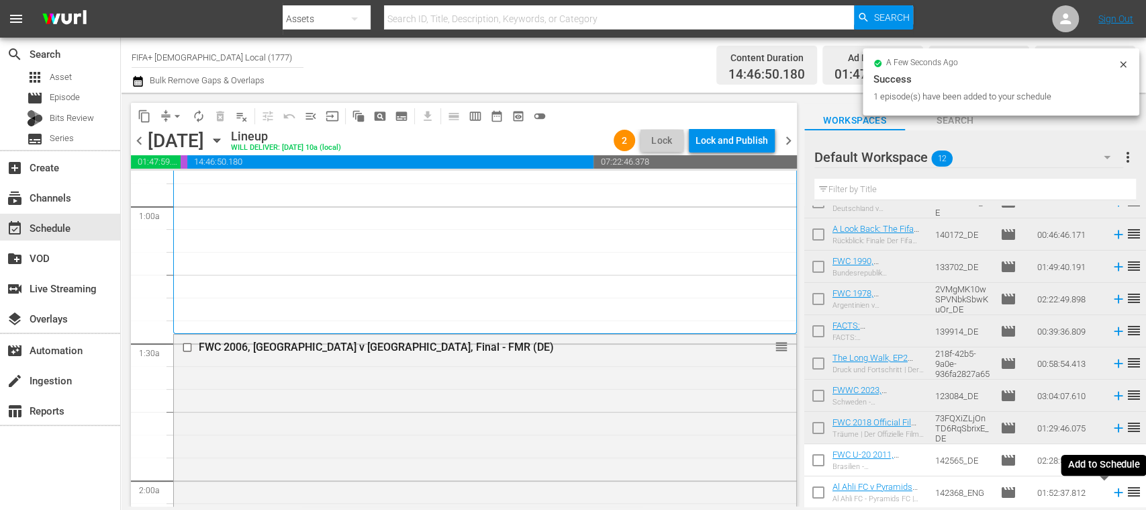
click at [1114, 493] on icon at bounding box center [1118, 492] width 9 height 9
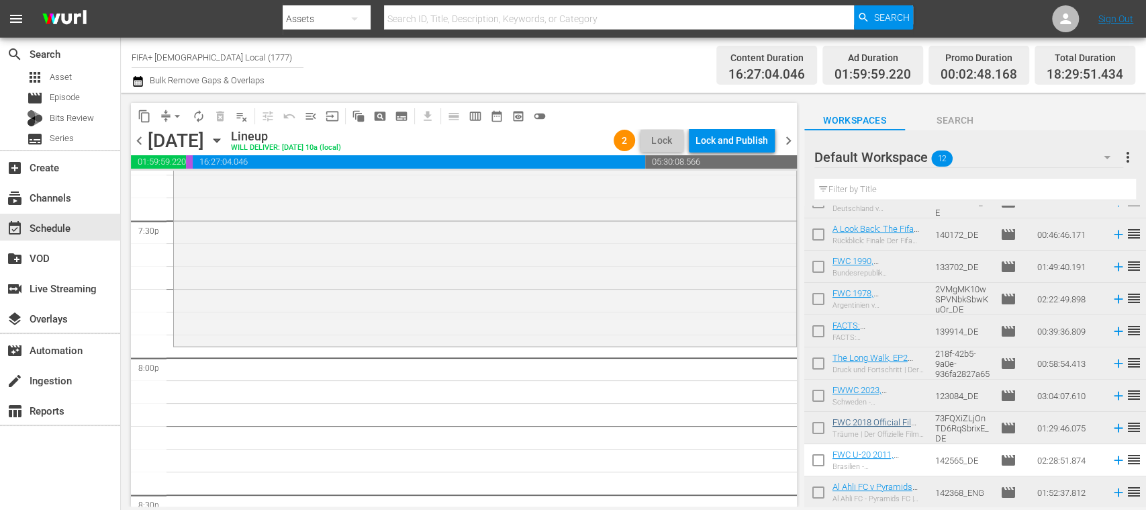
scroll to position [5272, 0]
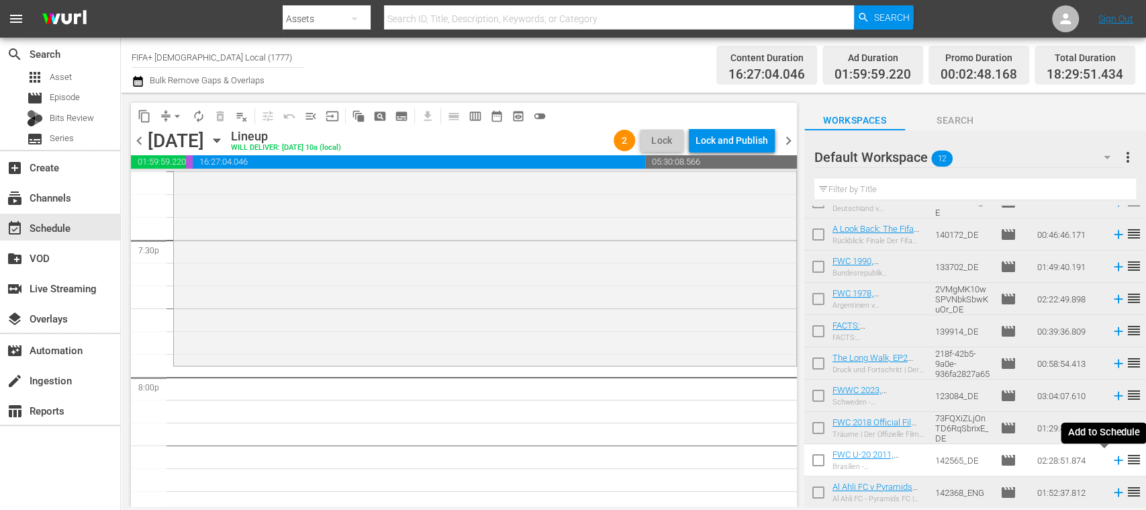
click at [1111, 462] on icon at bounding box center [1118, 459] width 15 height 15
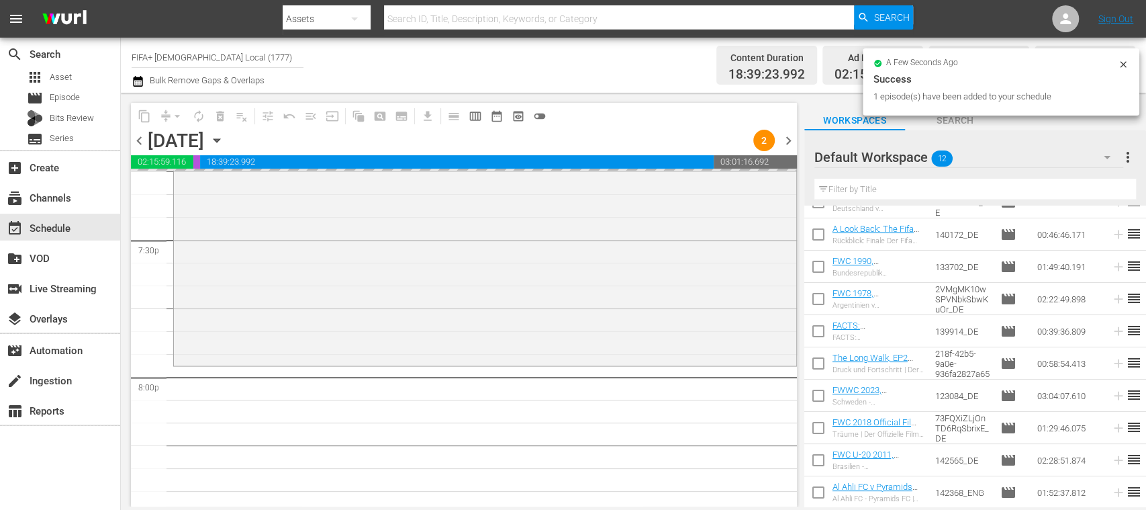
scroll to position [0, 0]
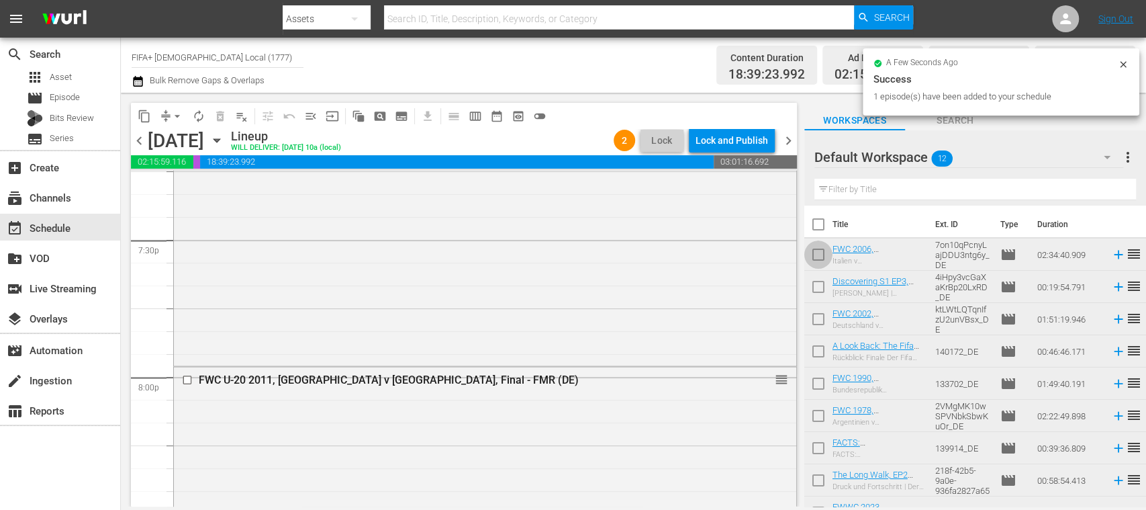
click at [819, 258] on input "checkbox" at bounding box center [818, 257] width 28 height 28
checkbox input "true"
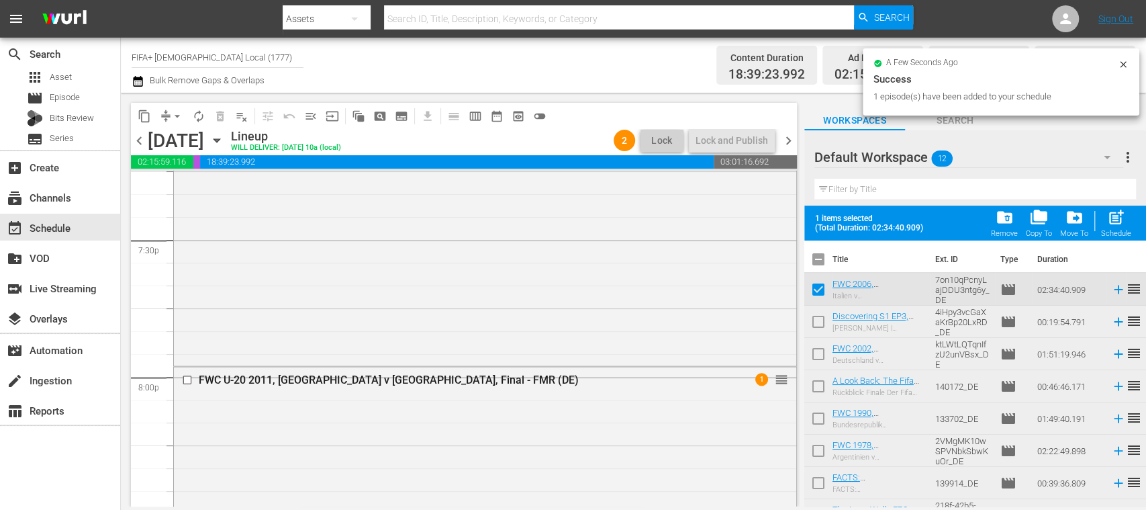
click at [822, 316] on input "checkbox" at bounding box center [818, 324] width 28 height 28
checkbox input "true"
click at [818, 349] on input "checkbox" at bounding box center [818, 356] width 28 height 28
checkbox input "true"
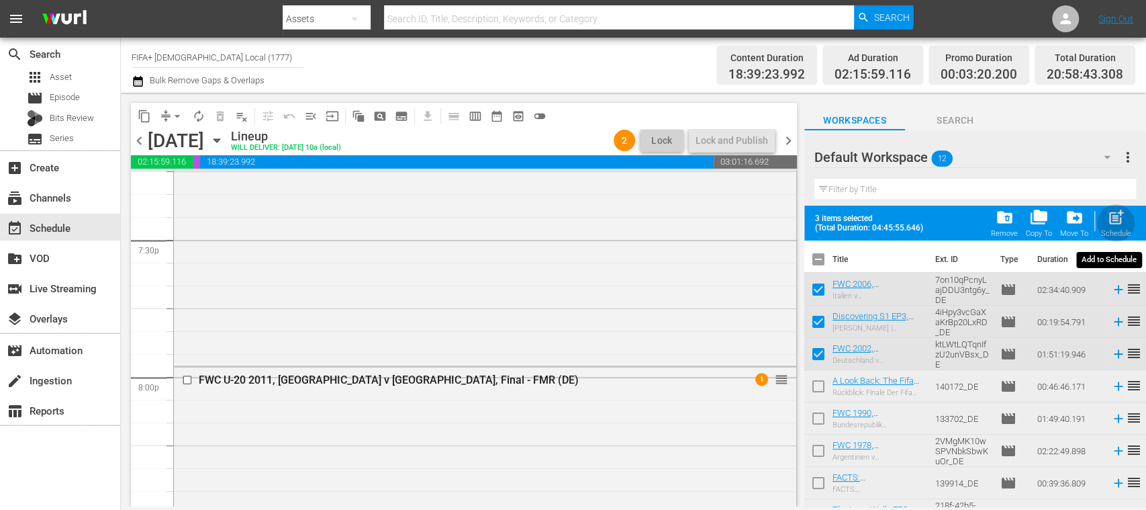
click at [1118, 222] on span "post_add" at bounding box center [1116, 217] width 18 height 18
checkbox input "false"
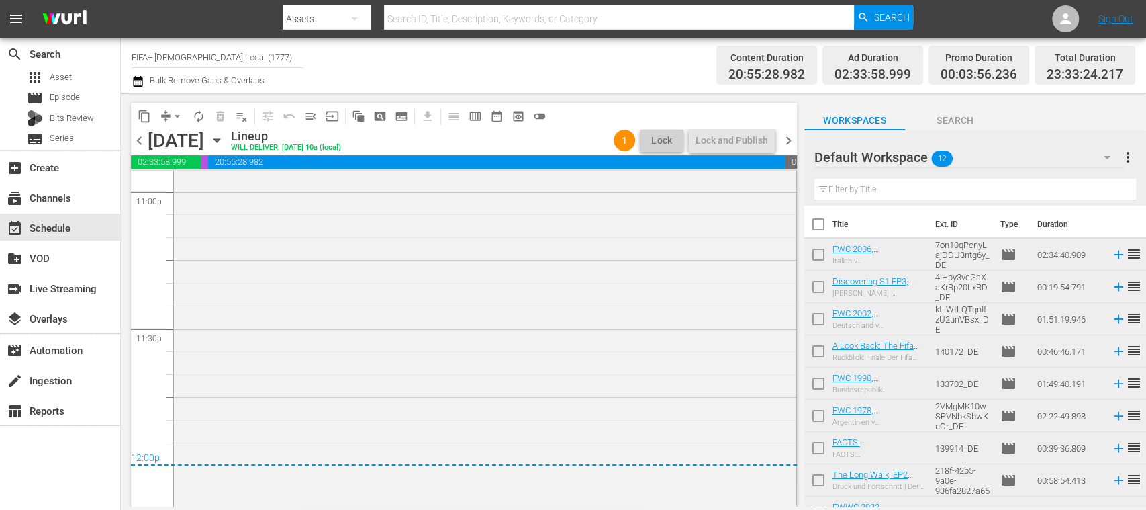
scroll to position [6040, 0]
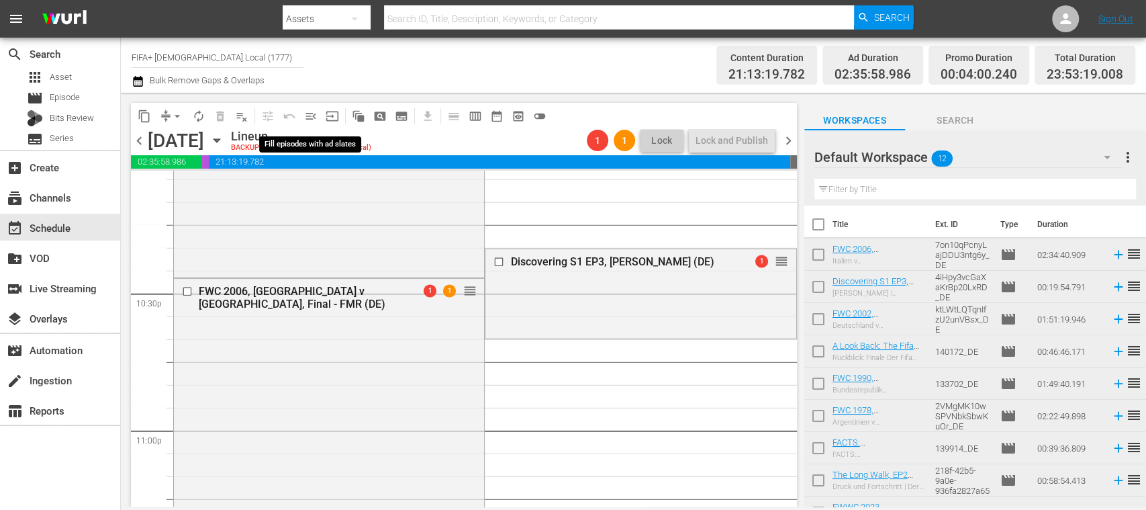
click at [309, 117] on span "menu_open" at bounding box center [310, 115] width 13 height 13
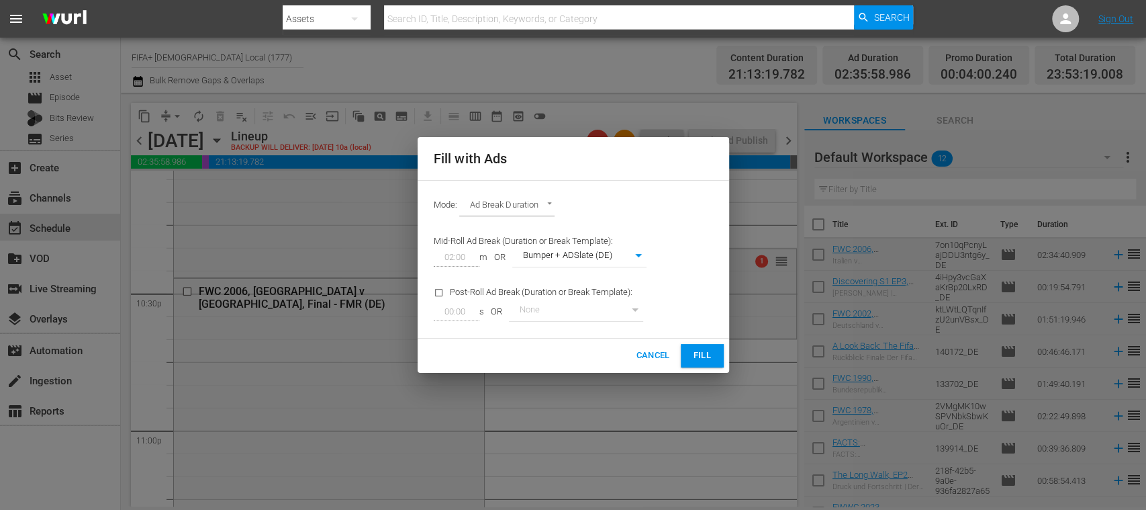
click at [704, 355] on span "Fill" at bounding box center [701, 355] width 21 height 15
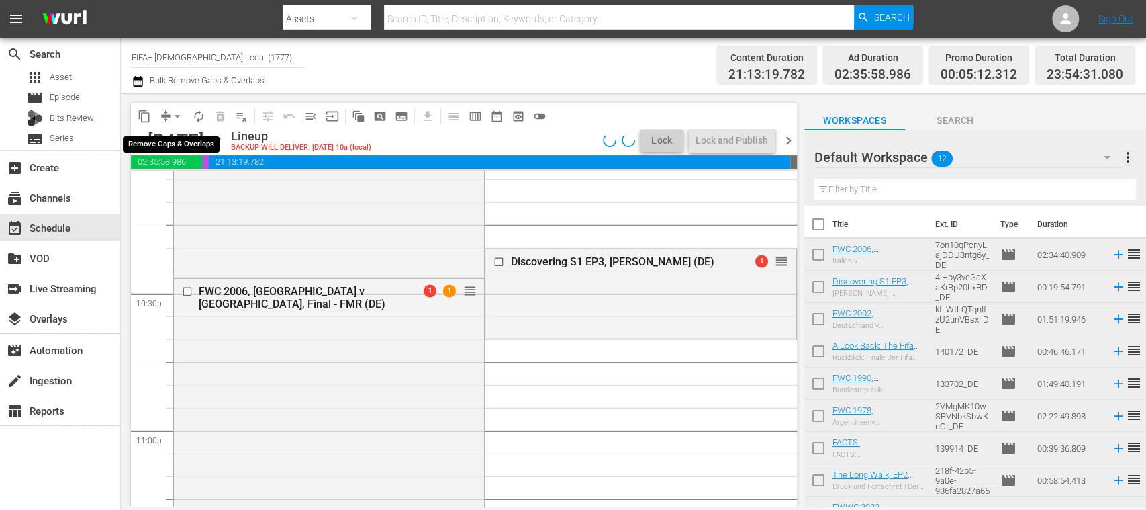
click at [177, 114] on span "arrow_drop_down" at bounding box center [177, 115] width 13 height 13
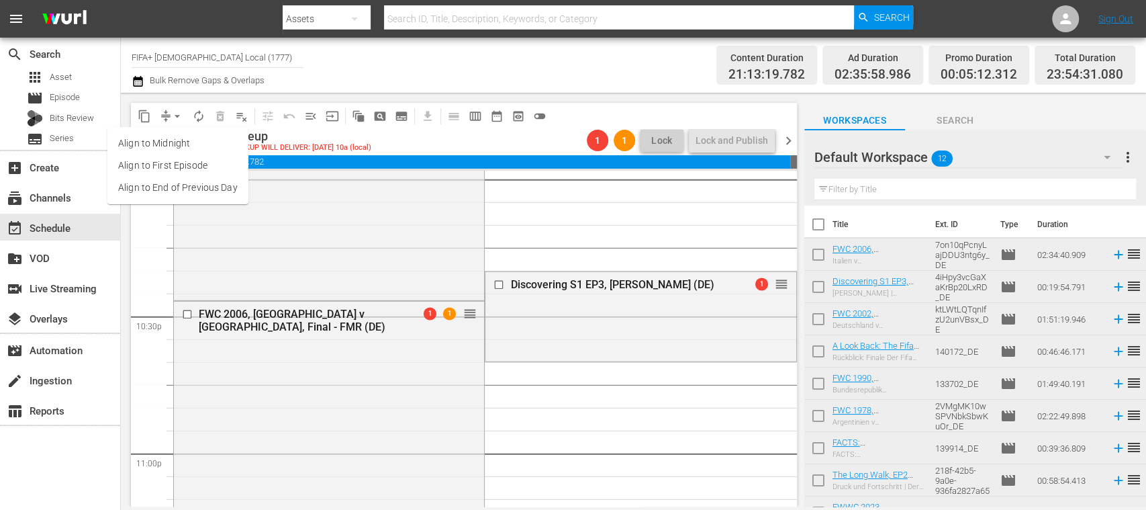
click at [215, 188] on li "Align to End of Previous Day" at bounding box center [177, 188] width 141 height 22
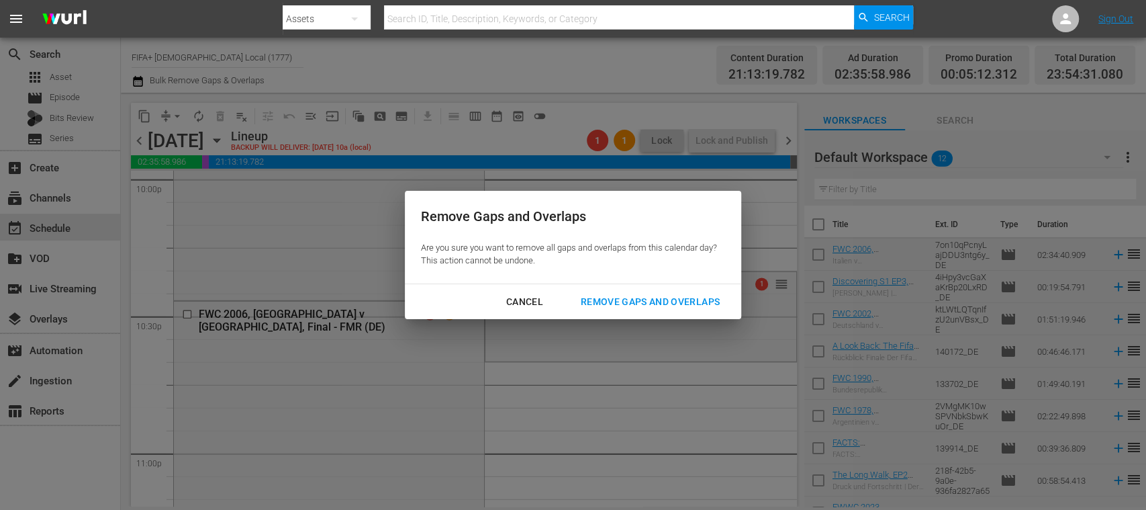
click at [630, 293] on div "Remove Gaps and Overlaps" at bounding box center [650, 301] width 160 height 17
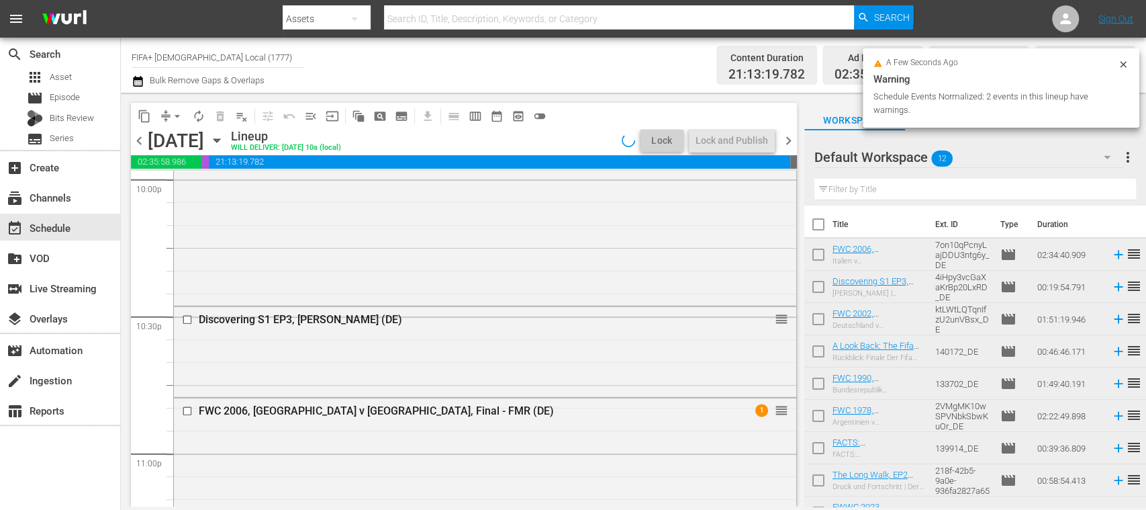
scroll to position [5971, 0]
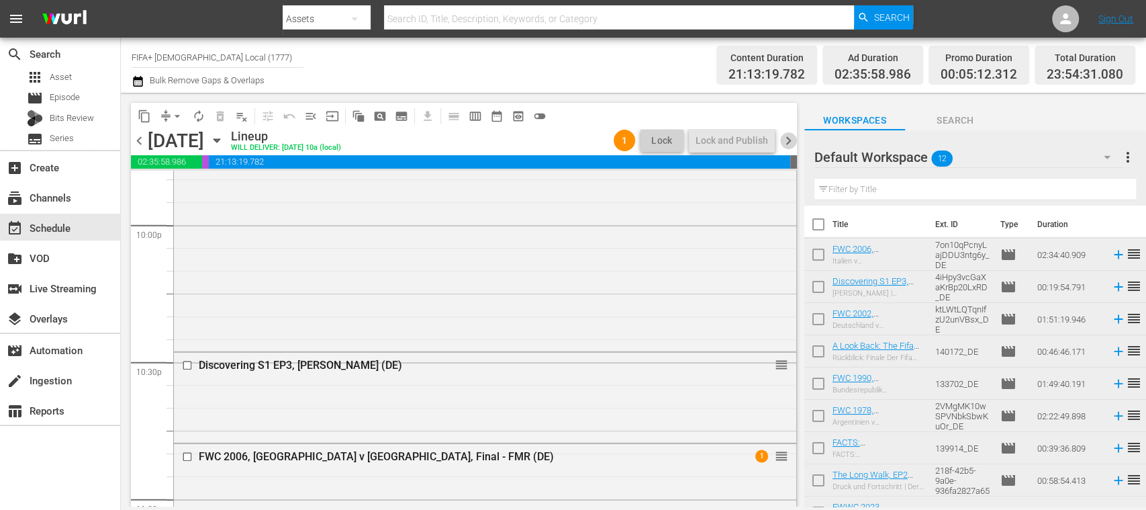
click at [792, 140] on span "chevron_right" at bounding box center [788, 140] width 17 height 17
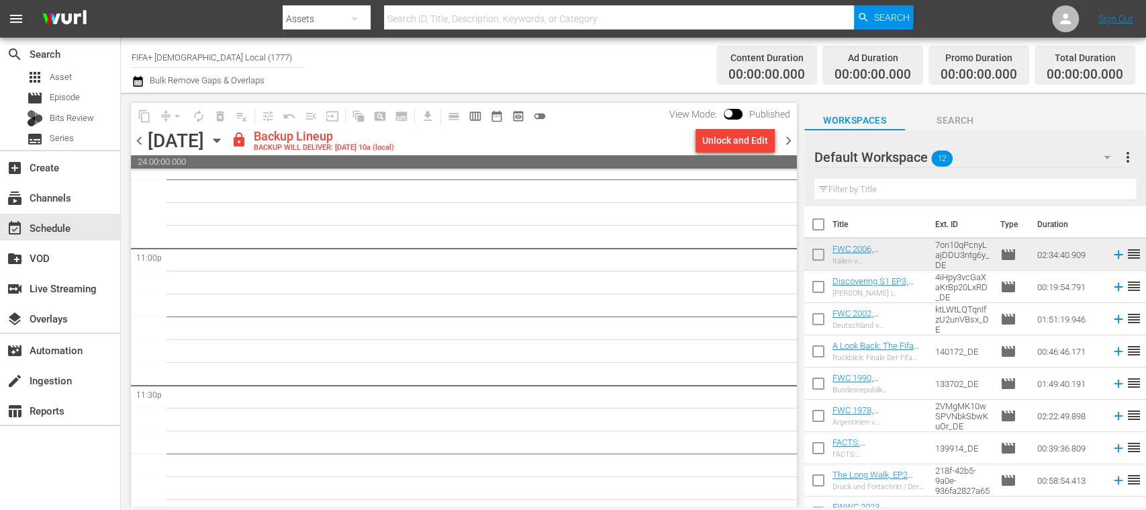
scroll to position [6199, 0]
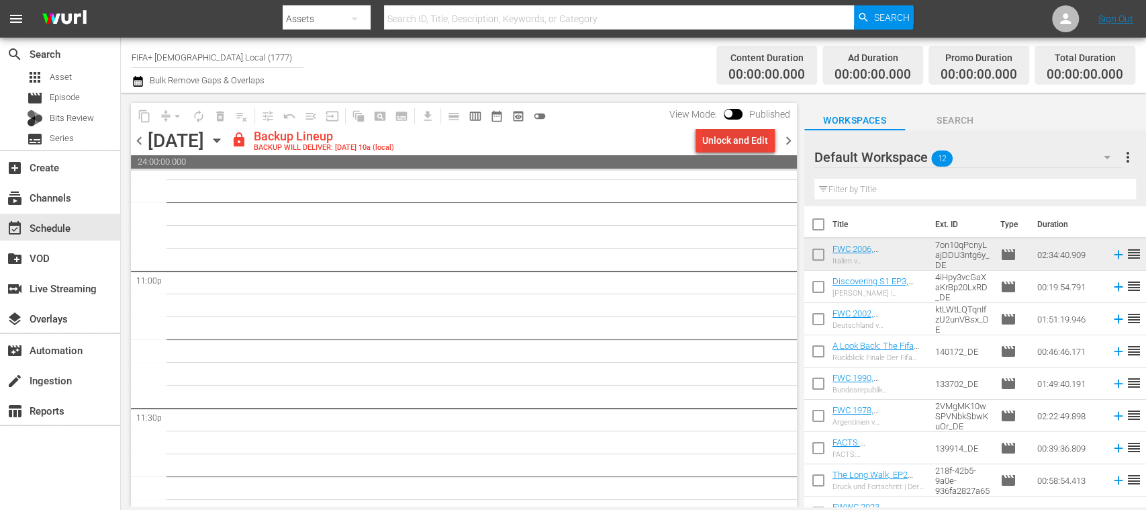
click at [719, 146] on div "Unlock and Edit" at bounding box center [735, 140] width 66 height 24
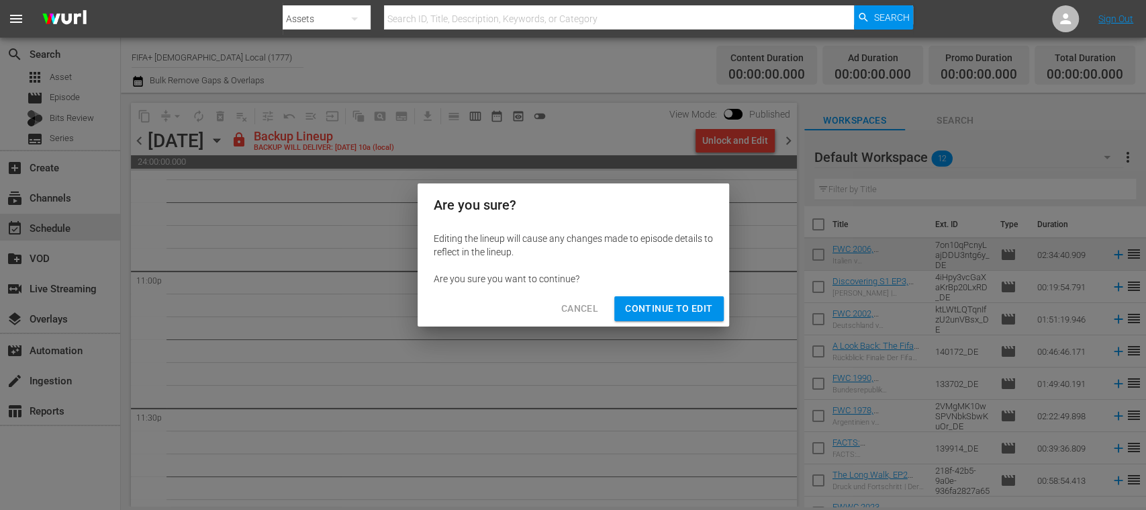
click at [683, 310] on span "Continue to Edit" at bounding box center [668, 308] width 87 height 17
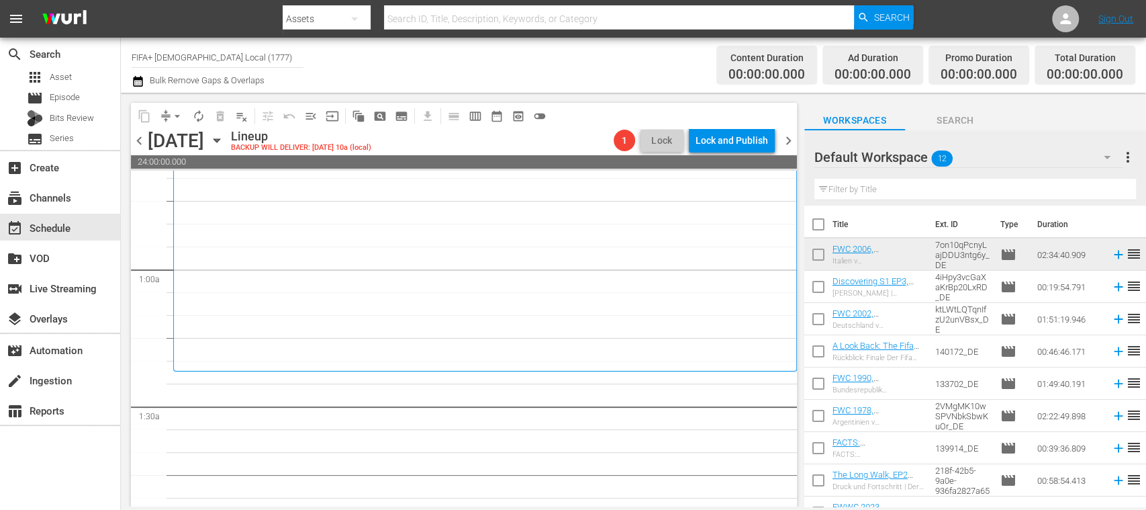
scroll to position [0, 0]
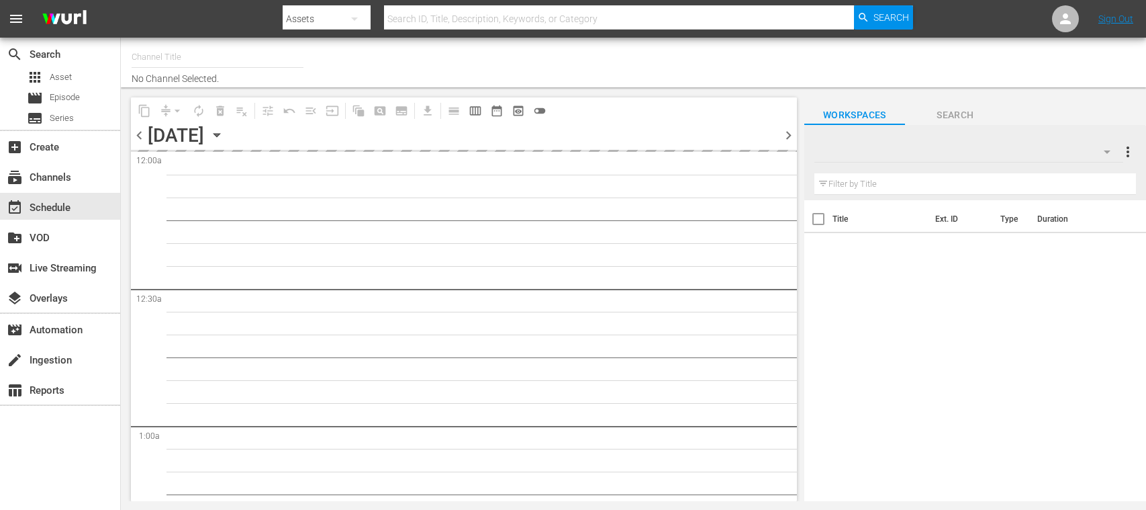
type input "FIFA+ [DEMOGRAPHIC_DATA] Local (1777)"
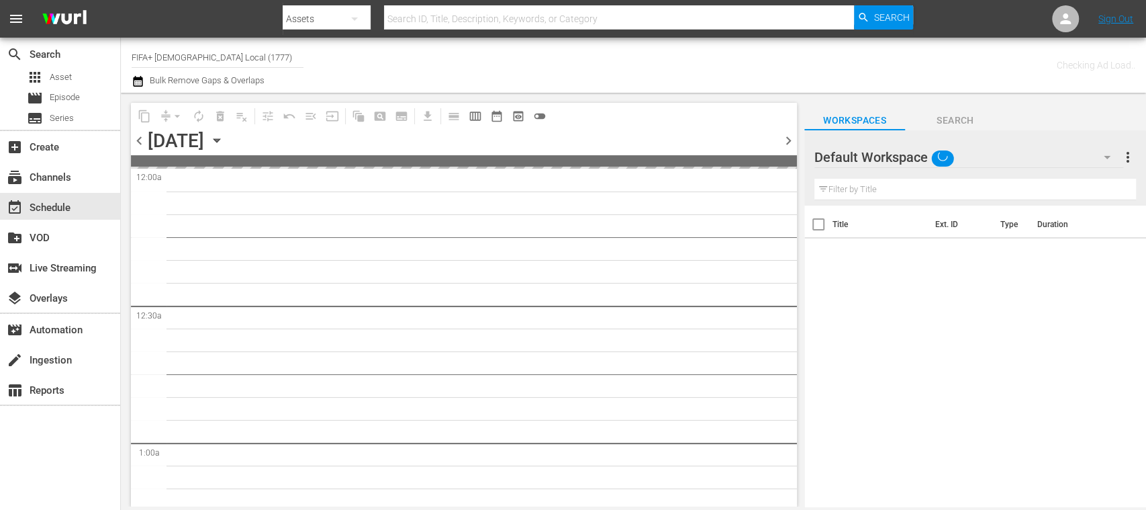
drag, startPoint x: 0, startPoint y: 0, endPoint x: 452, endPoint y: 66, distance: 457.3
click at [452, 66] on div "Channel Title FIFA+ German Local (1777) Bulk Remove Gaps & Overlaps" at bounding box center [405, 65] width 547 height 48
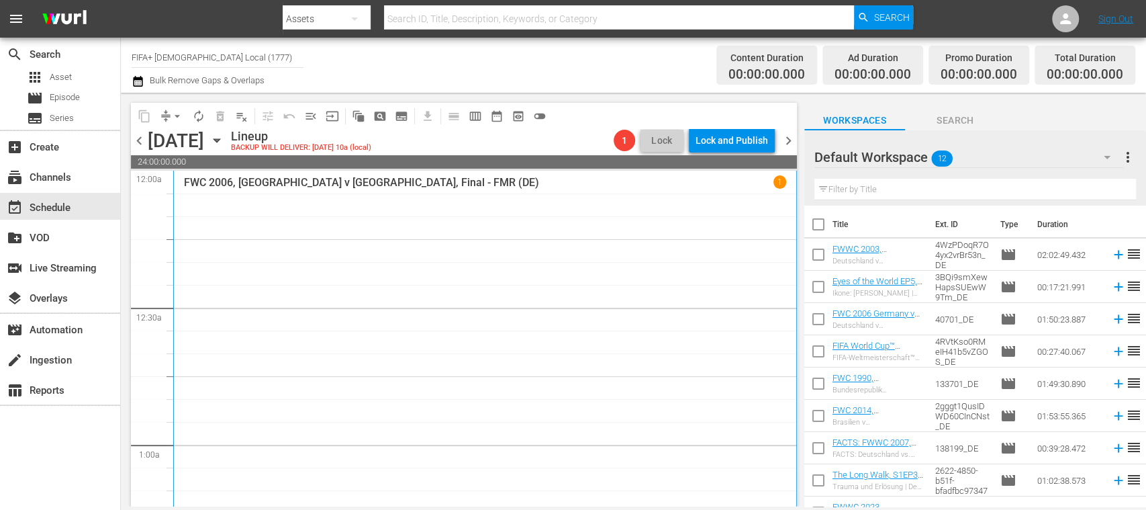
scroll to position [238, 0]
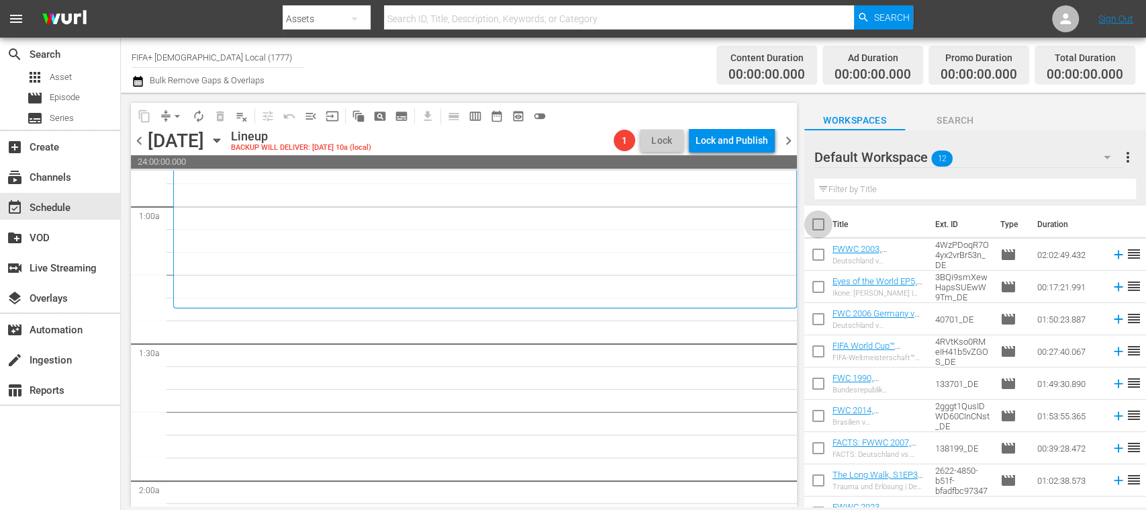
click at [820, 222] on input "checkbox" at bounding box center [818, 227] width 28 height 28
checkbox input "true"
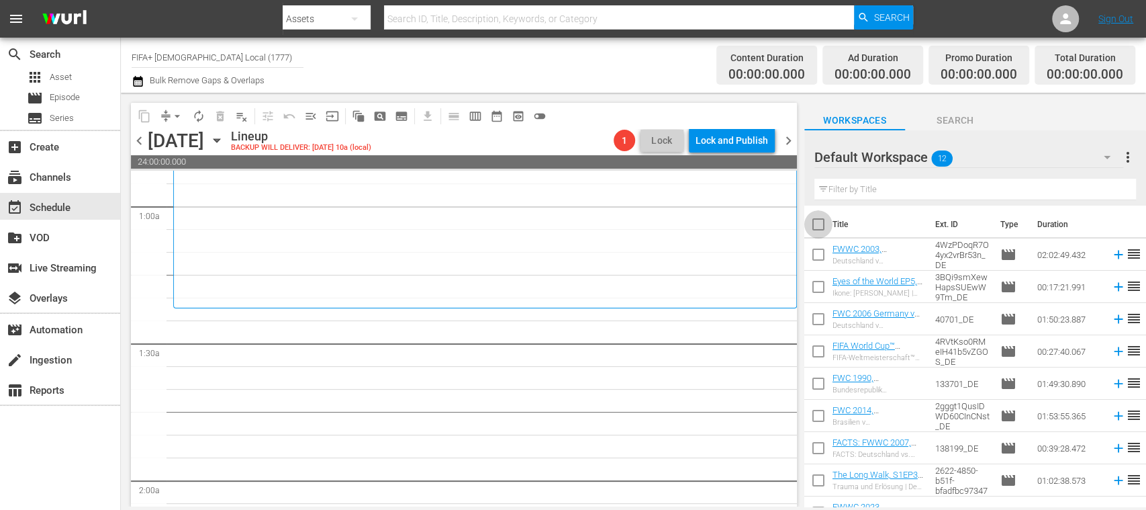
checkbox input "true"
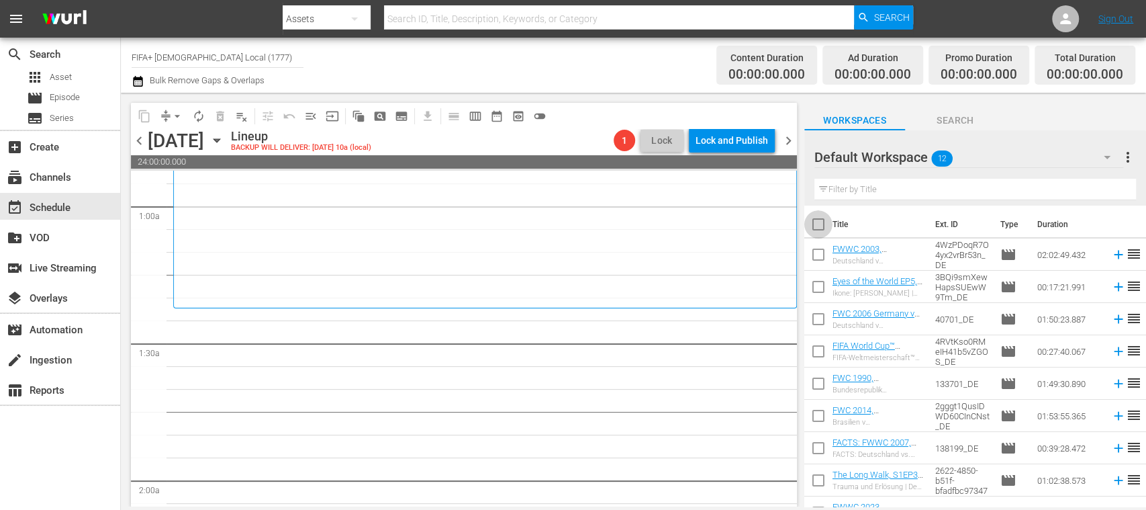
checkbox input "true"
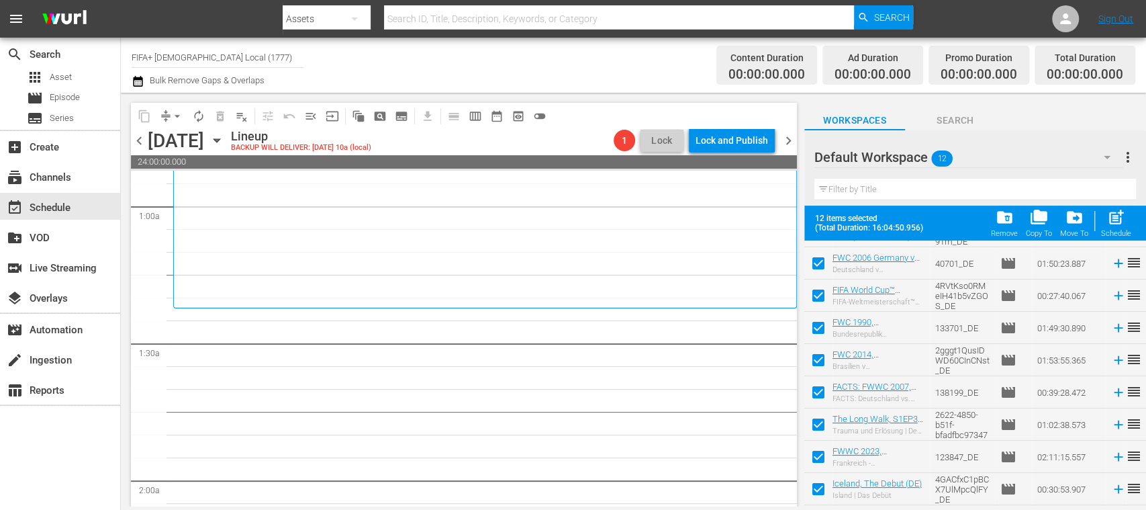
scroll to position [87, 0]
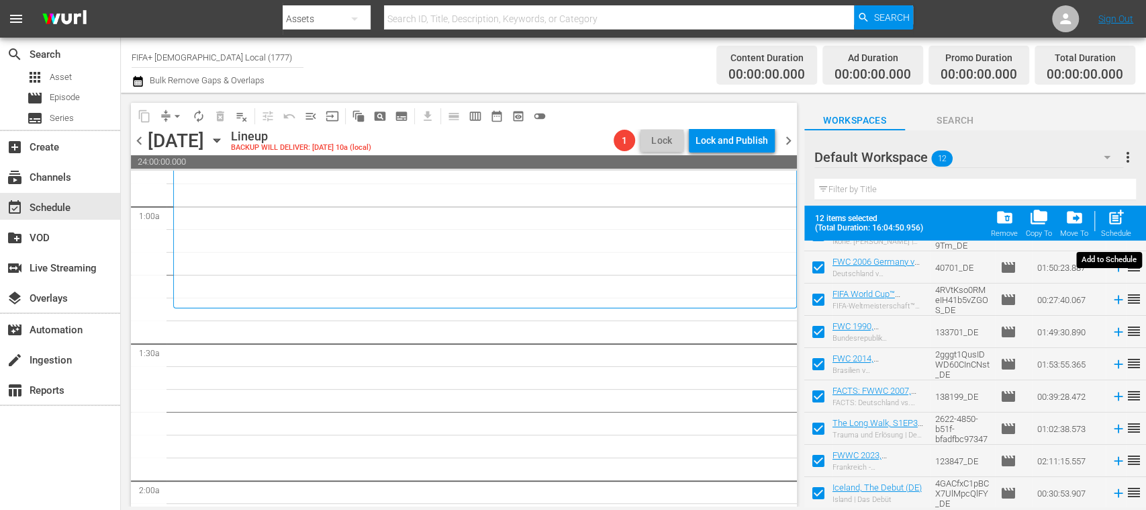
click at [1118, 219] on span "post_add" at bounding box center [1116, 217] width 18 height 18
checkbox input "false"
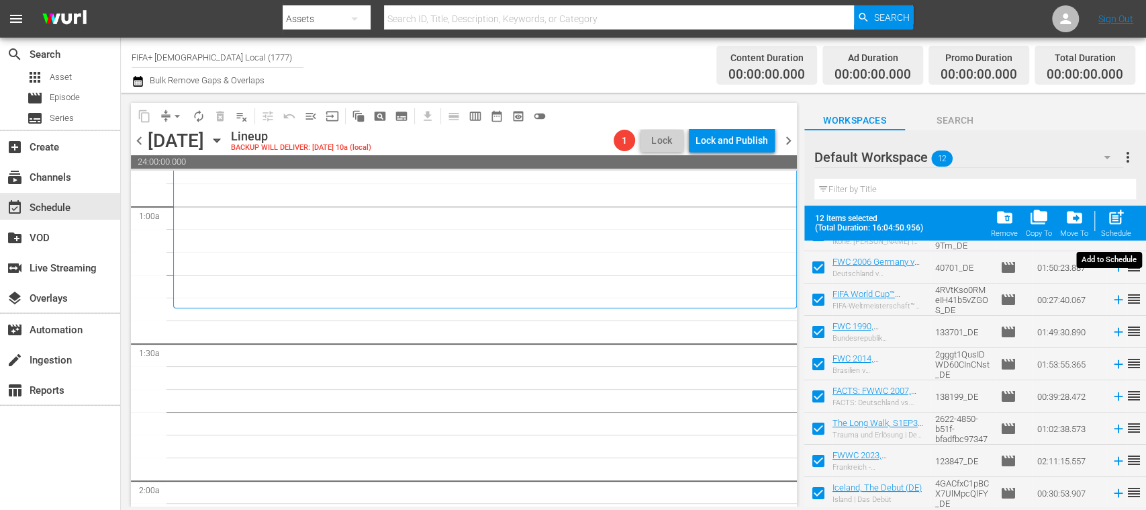
checkbox input "false"
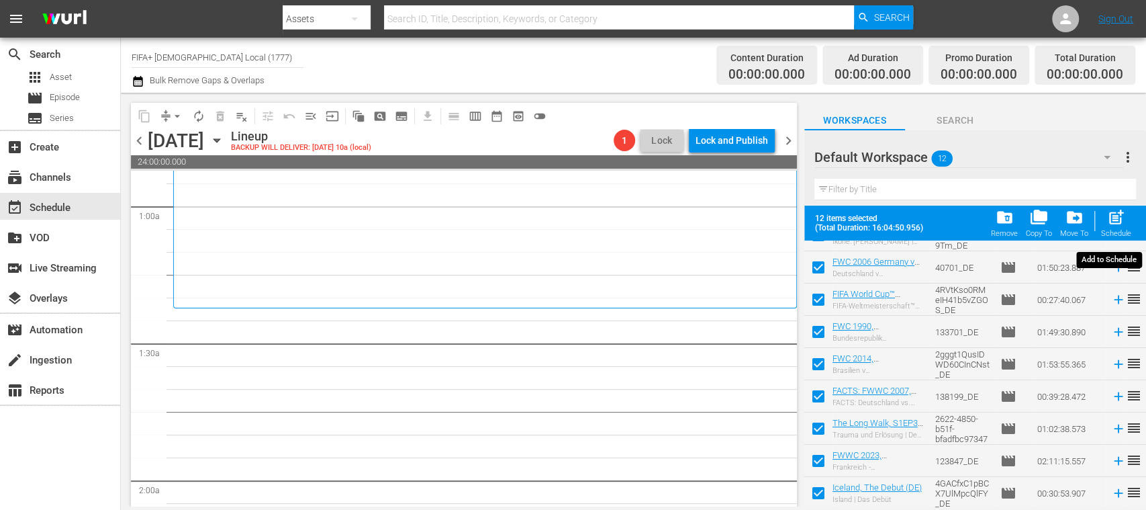
checkbox input "false"
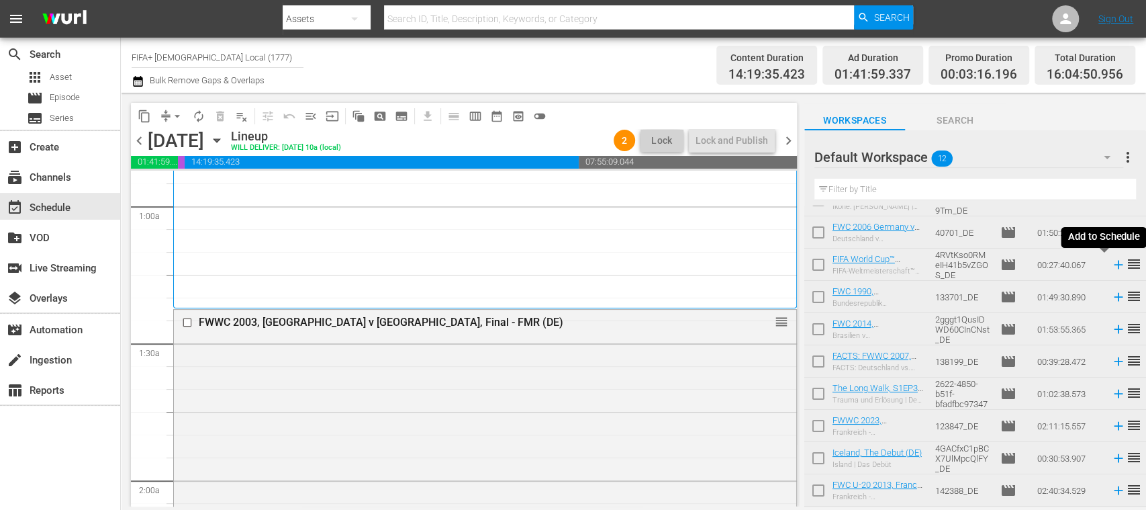
click at [1114, 264] on icon at bounding box center [1118, 264] width 9 height 9
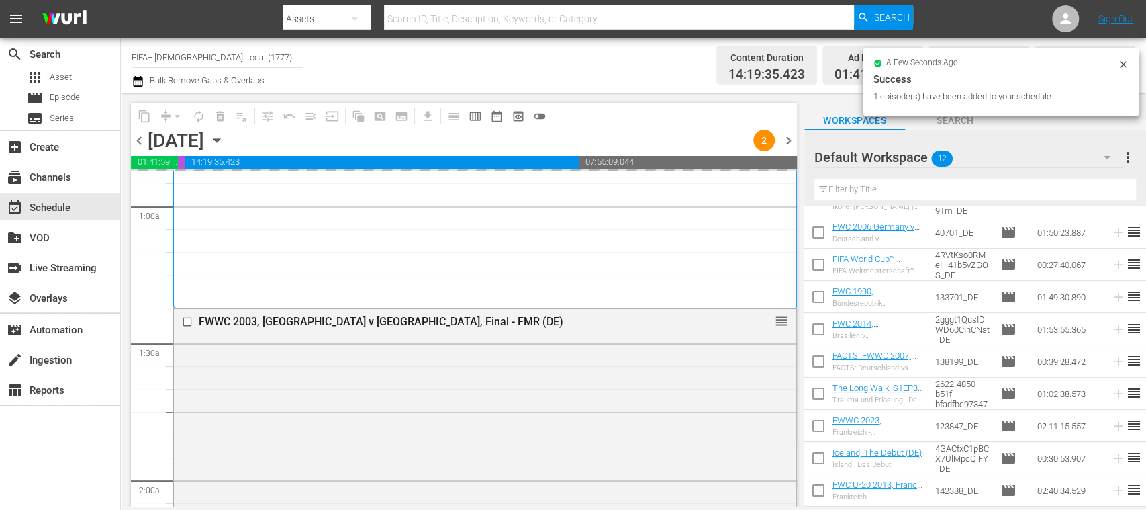
scroll to position [0, 0]
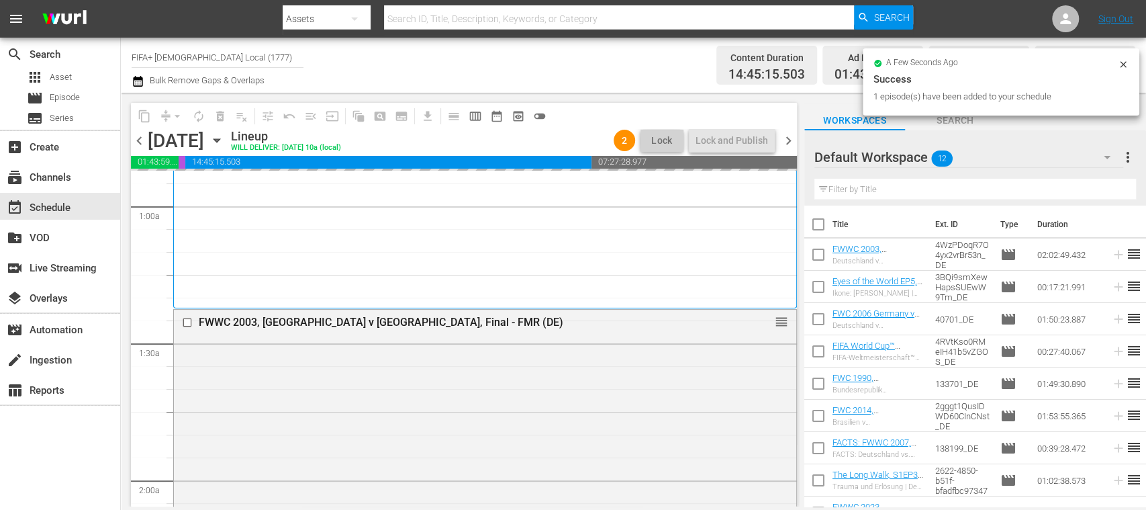
click at [821, 253] on input "checkbox" at bounding box center [818, 257] width 28 height 28
checkbox input "true"
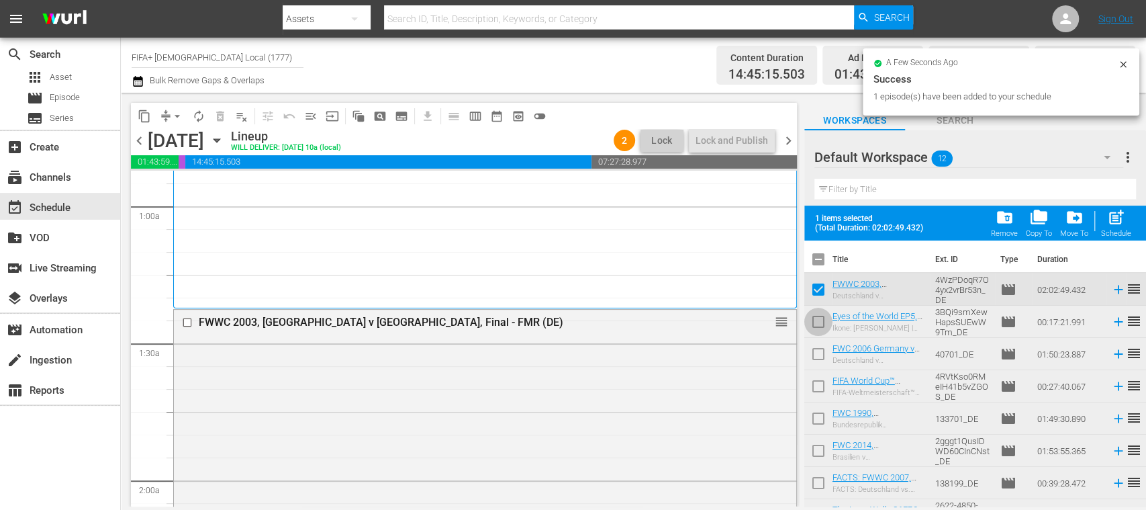
click at [818, 316] on input "checkbox" at bounding box center [818, 324] width 28 height 28
checkbox input "true"
click at [820, 348] on input "checkbox" at bounding box center [818, 356] width 28 height 28
checkbox input "true"
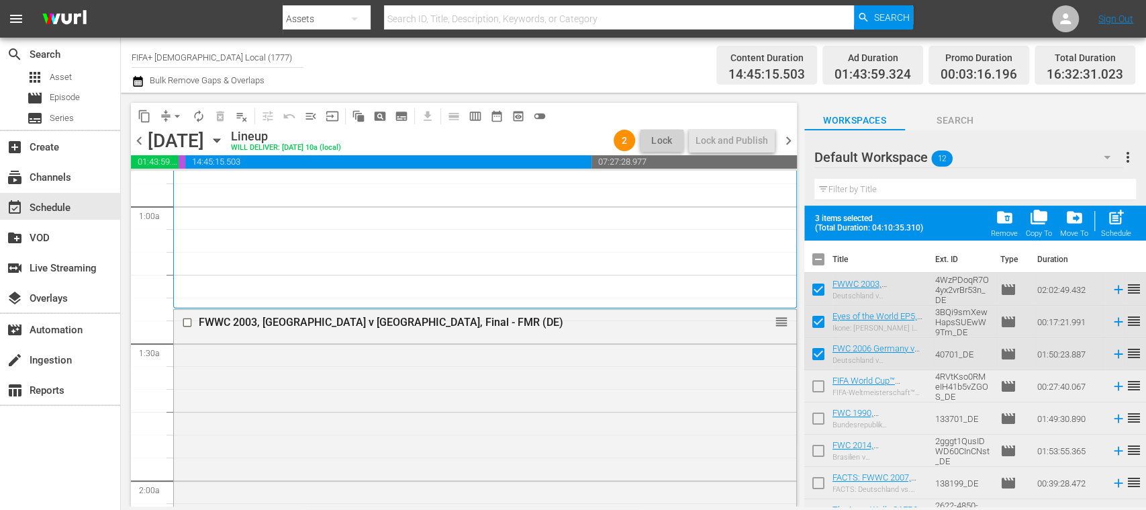
click at [822, 448] on input "checkbox" at bounding box center [818, 453] width 28 height 28
checkbox input "true"
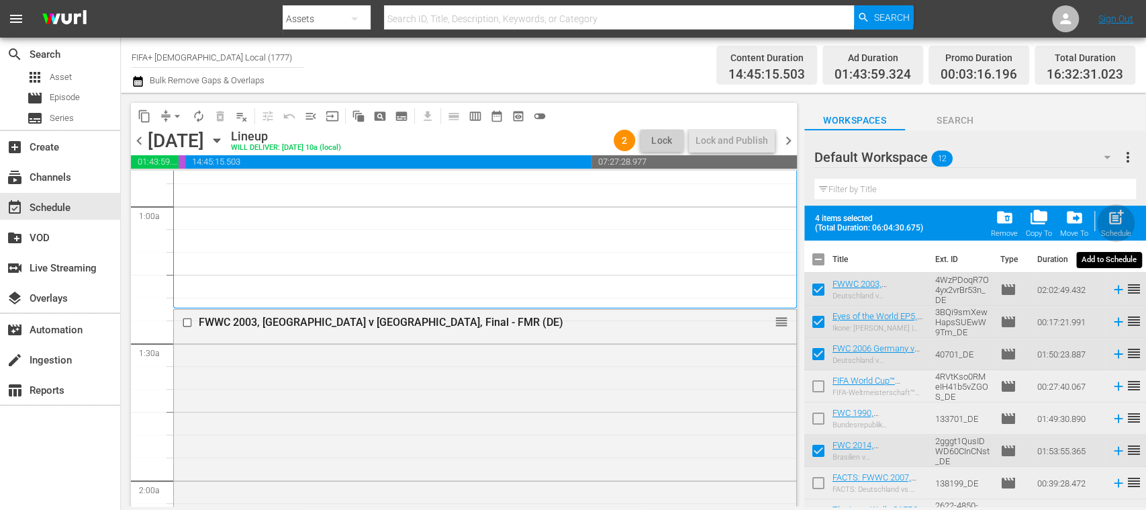
click at [1108, 216] on span "post_add" at bounding box center [1116, 217] width 18 height 18
checkbox input "false"
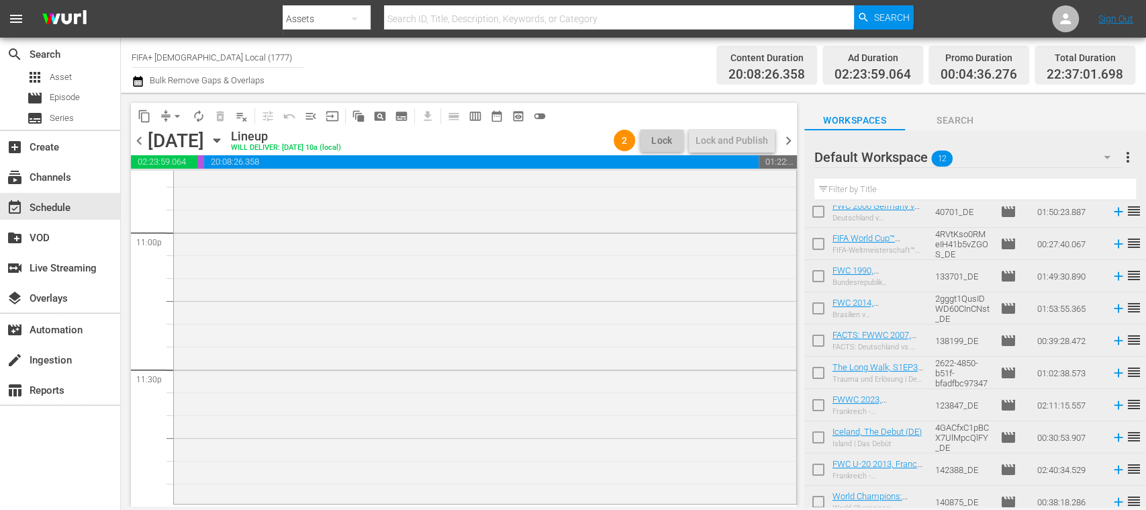
scroll to position [117, 0]
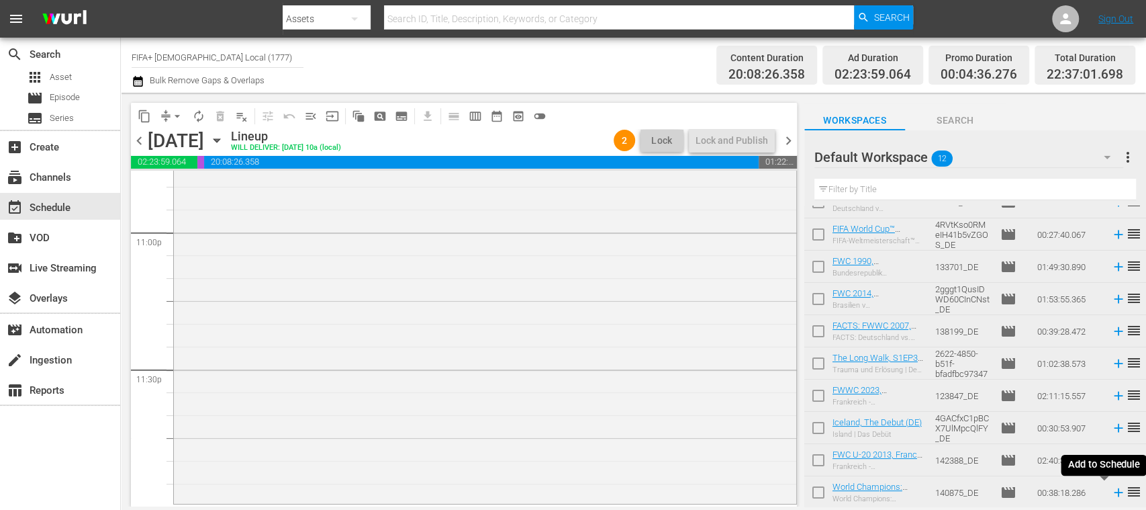
click at [1111, 493] on icon at bounding box center [1118, 492] width 15 height 15
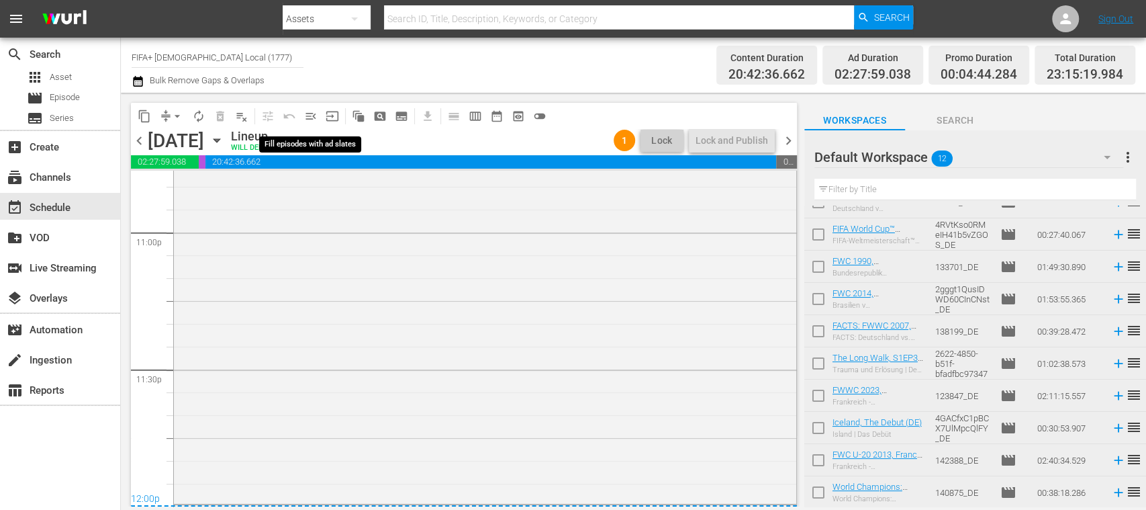
click at [315, 109] on span "menu_open" at bounding box center [310, 115] width 13 height 13
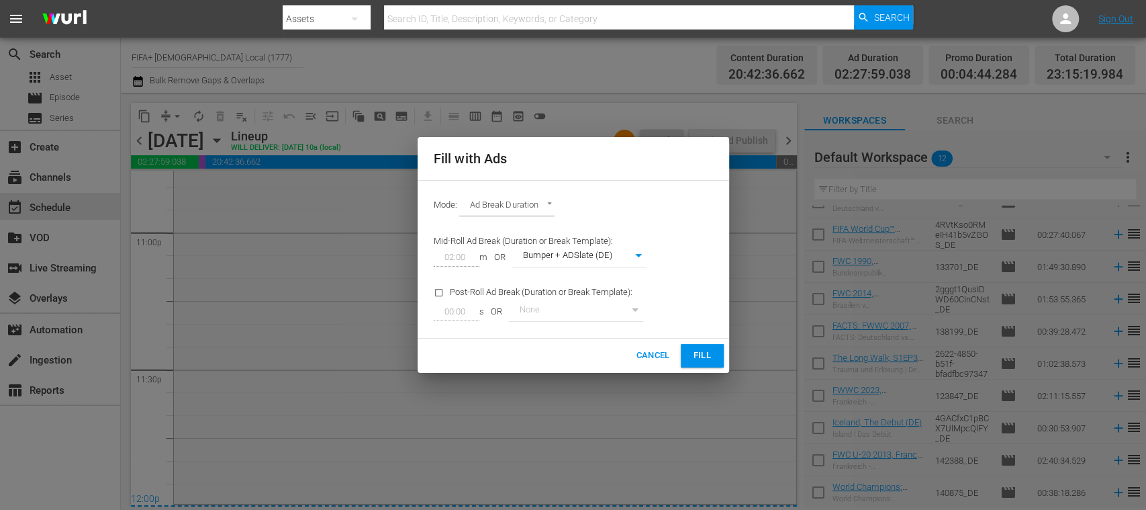
click at [689, 344] on button "Fill" at bounding box center [702, 355] width 43 height 23
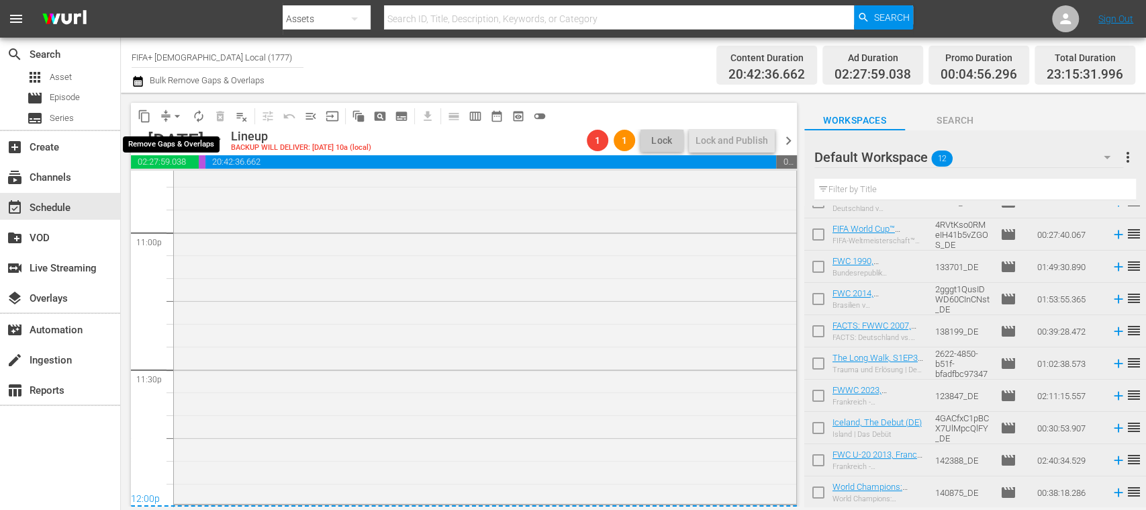
click at [181, 110] on span "arrow_drop_down" at bounding box center [177, 115] width 13 height 13
click at [205, 184] on li "Align to End of Previous Day" at bounding box center [177, 188] width 141 height 22
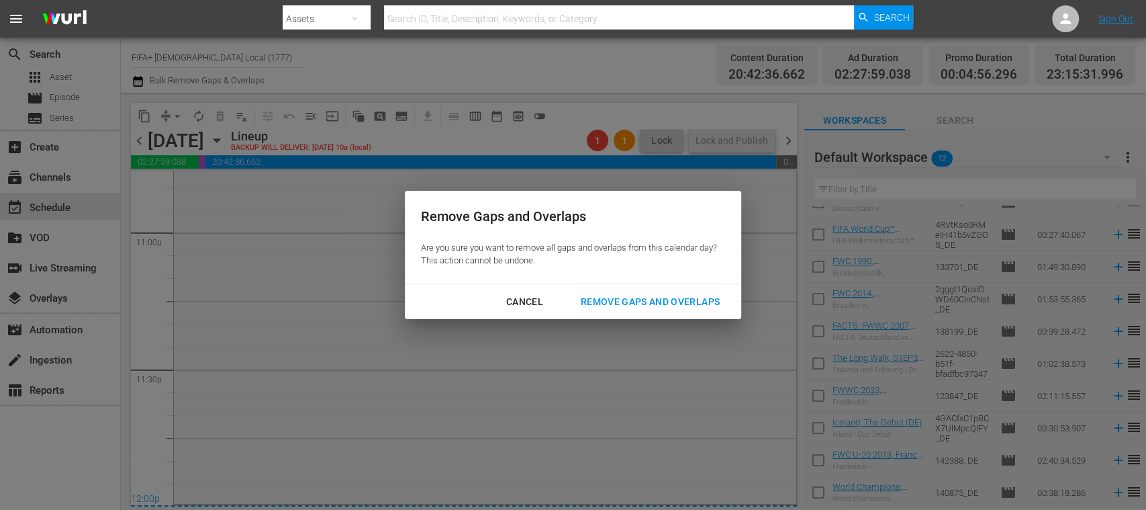
click at [680, 297] on div "Remove Gaps and Overlaps" at bounding box center [650, 301] width 160 height 17
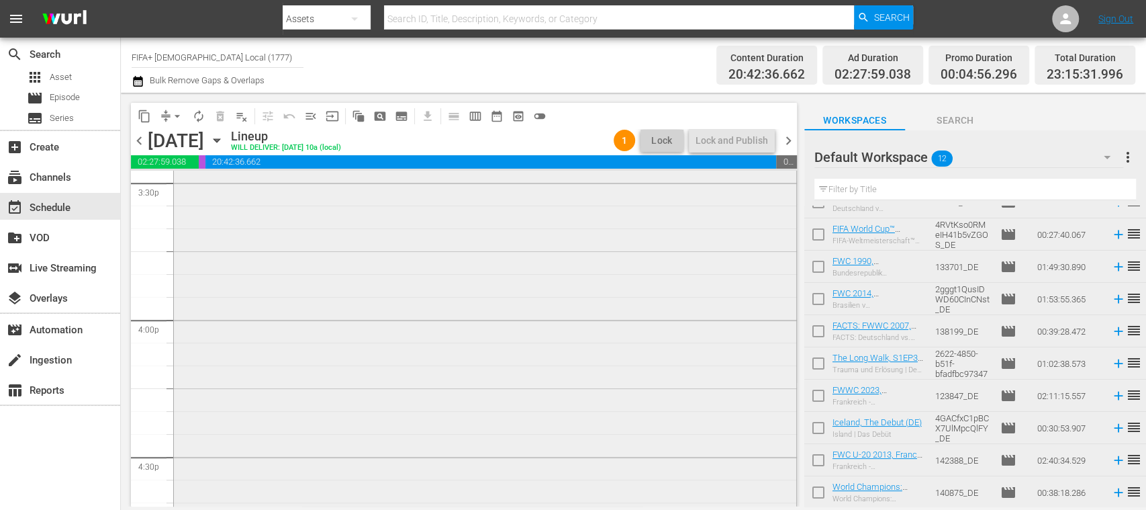
scroll to position [4024, 0]
click at [791, 137] on span "chevron_right" at bounding box center [788, 140] width 17 height 17
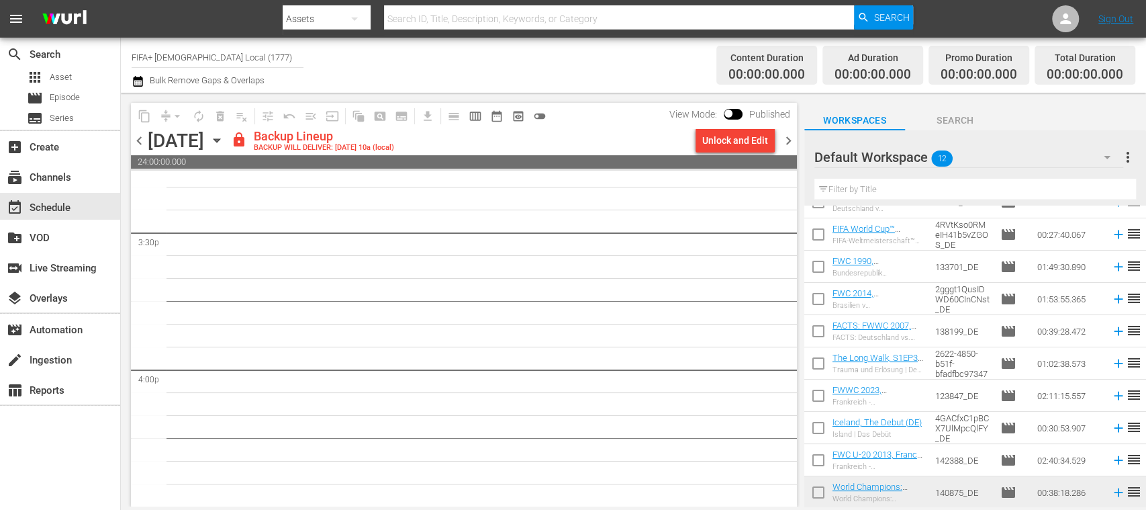
scroll to position [4161, 0]
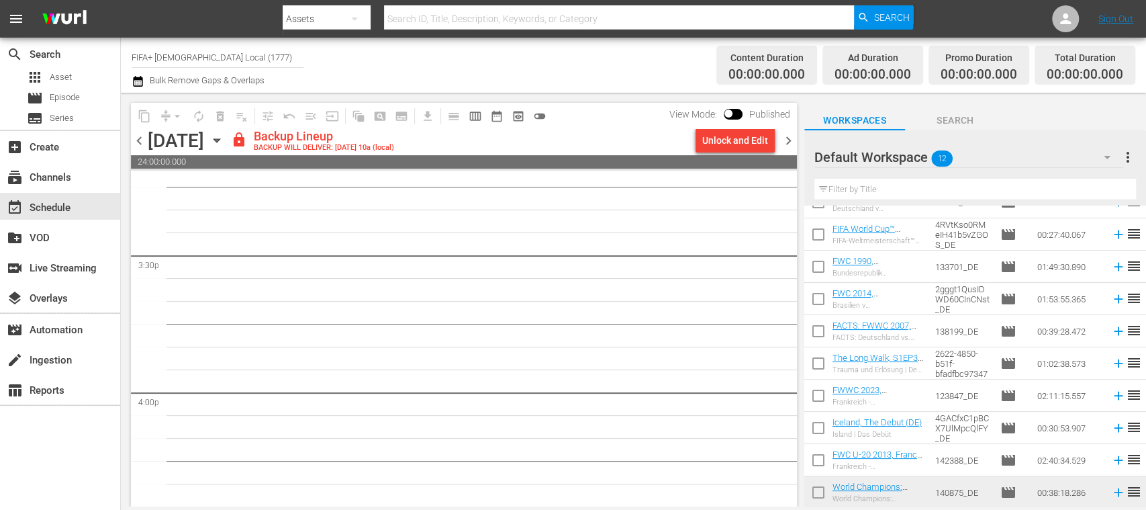
click at [744, 138] on div "Unlock and Edit" at bounding box center [735, 140] width 66 height 24
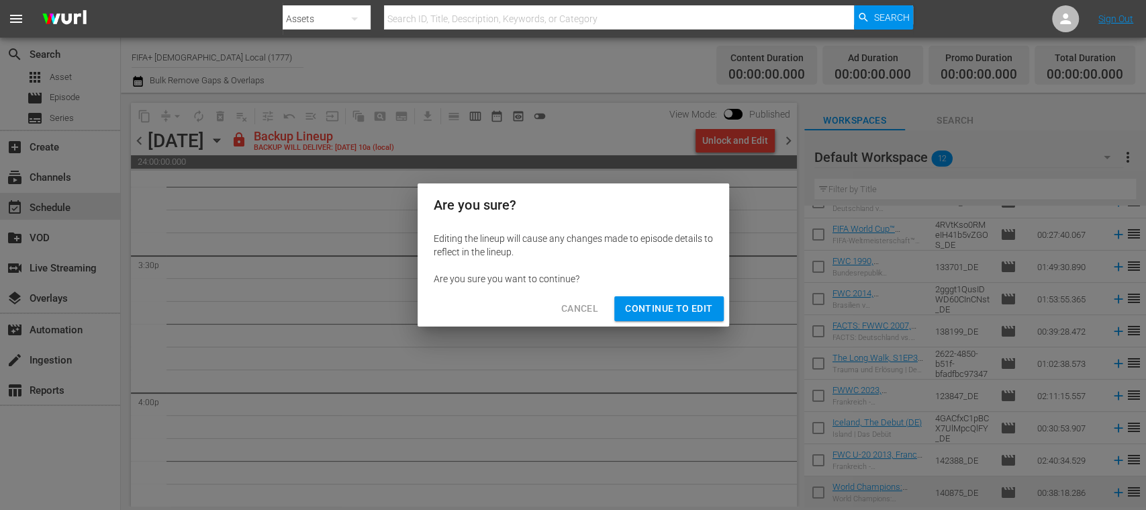
click at [690, 305] on span "Continue to Edit" at bounding box center [668, 308] width 87 height 17
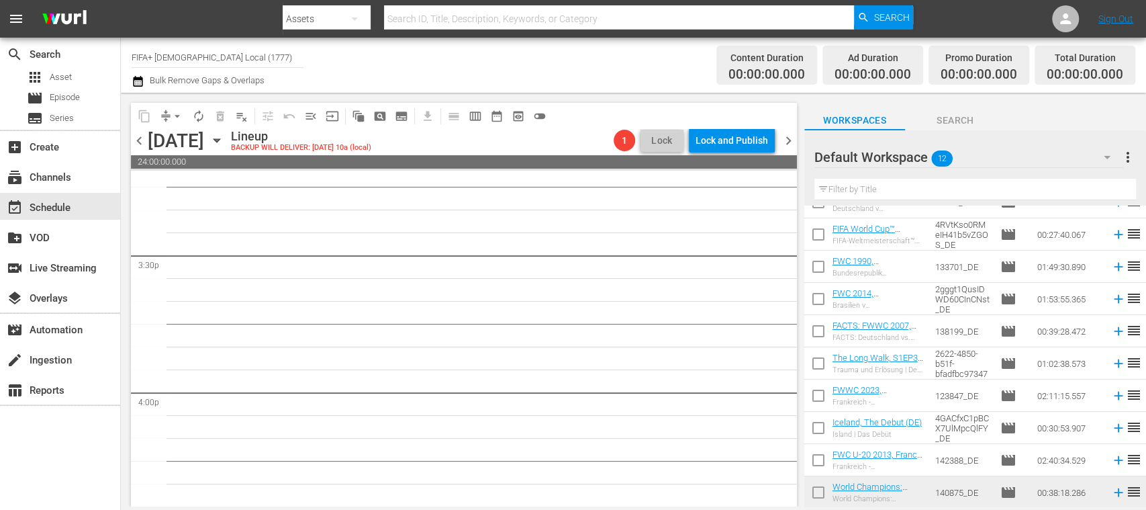
click at [224, 142] on icon "button" at bounding box center [216, 140] width 15 height 15
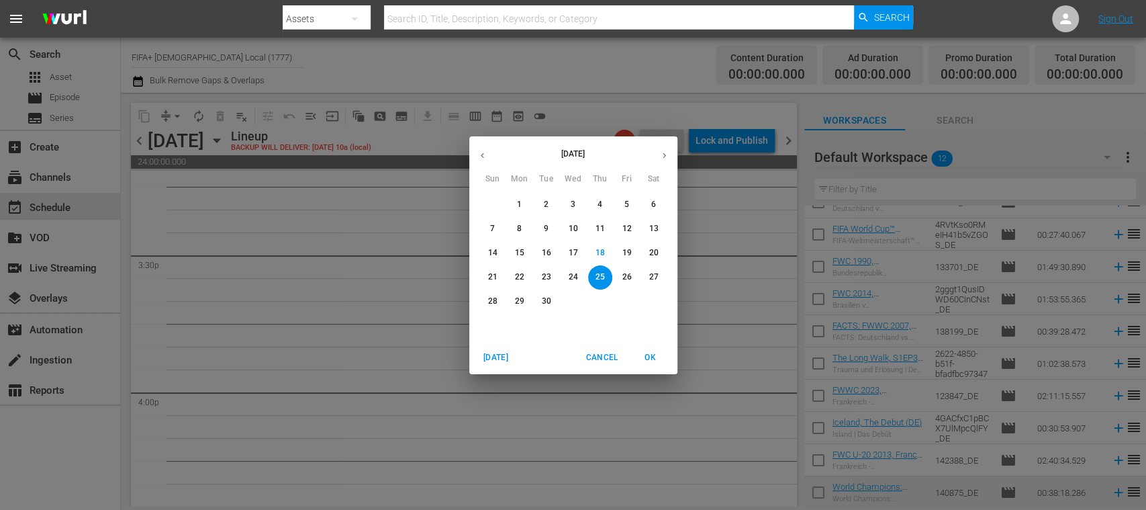
click at [541, 272] on p "23" at bounding box center [545, 276] width 9 height 11
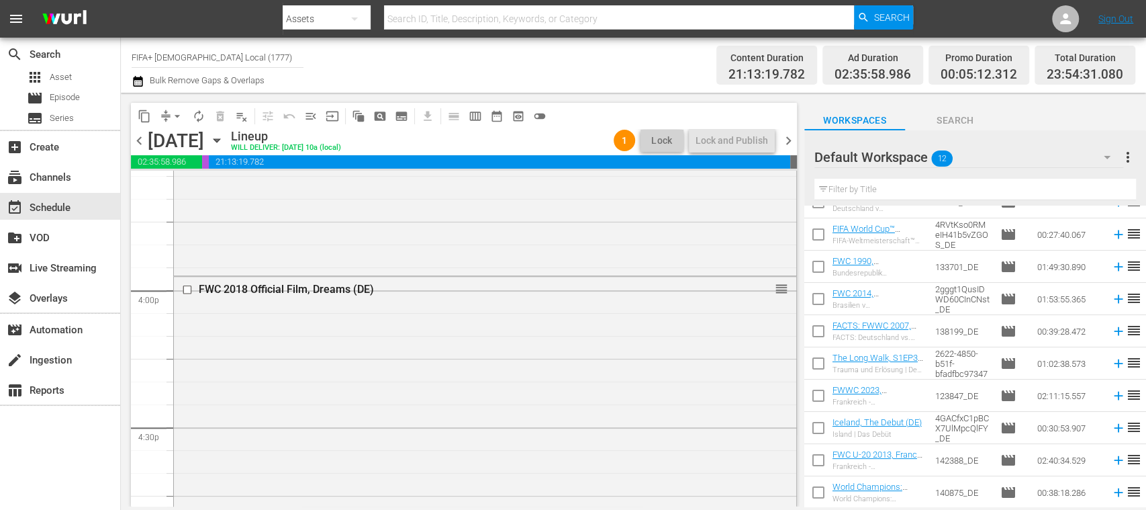
scroll to position [4740, 0]
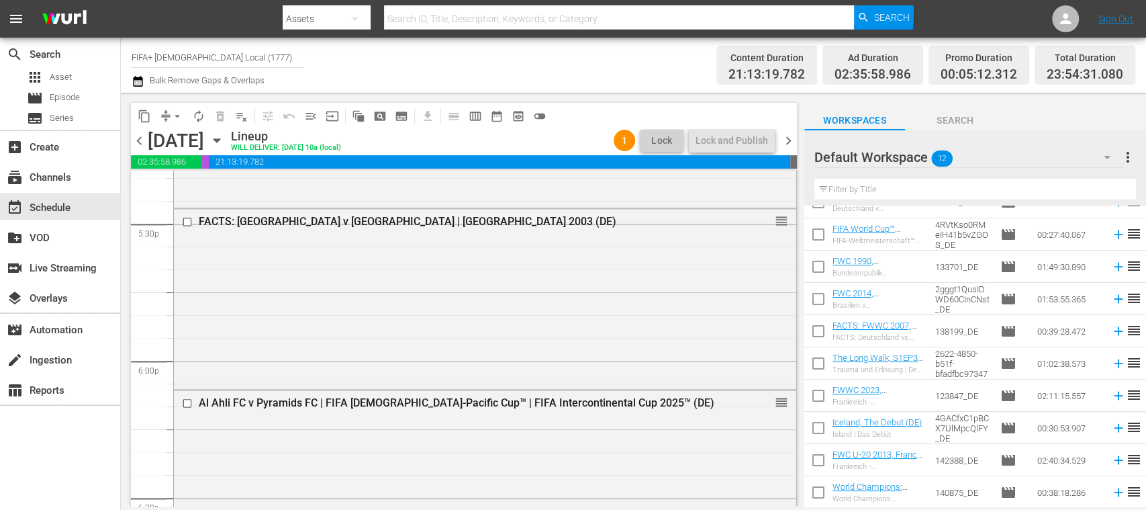
click at [791, 137] on span "chevron_right" at bounding box center [788, 140] width 17 height 17
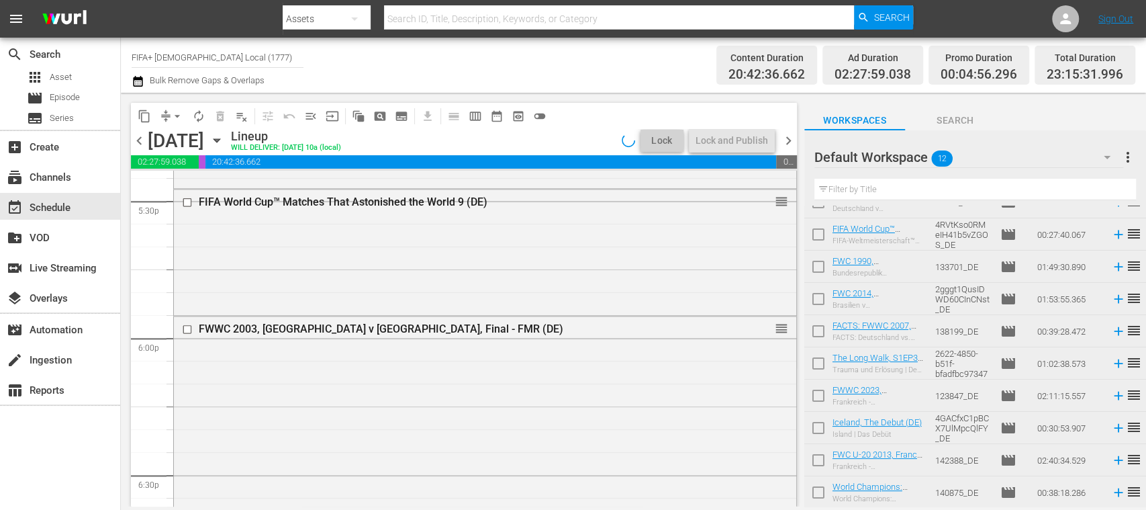
click at [791, 138] on span "chevron_right" at bounding box center [788, 140] width 17 height 17
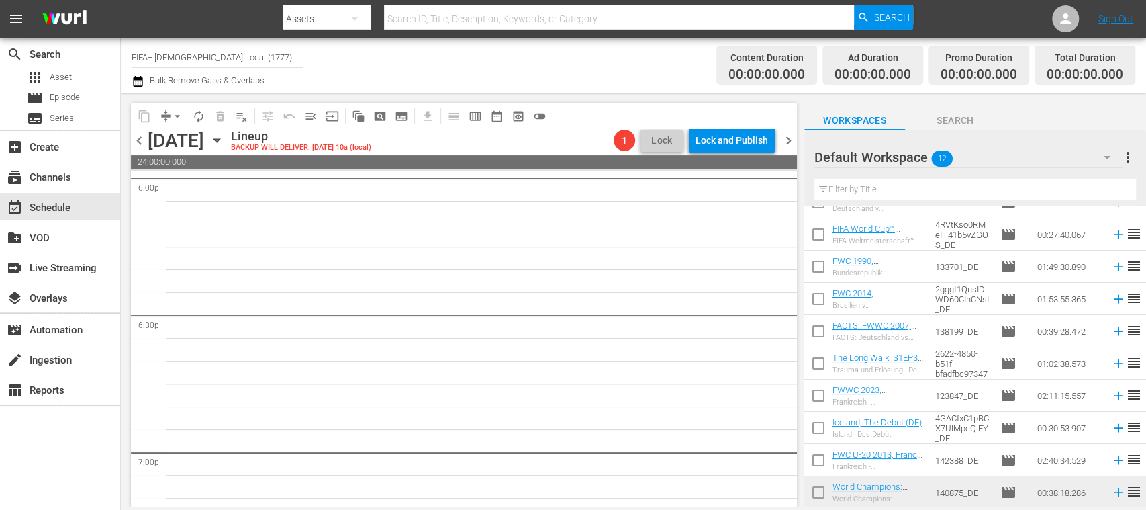
scroll to position [4900, 0]
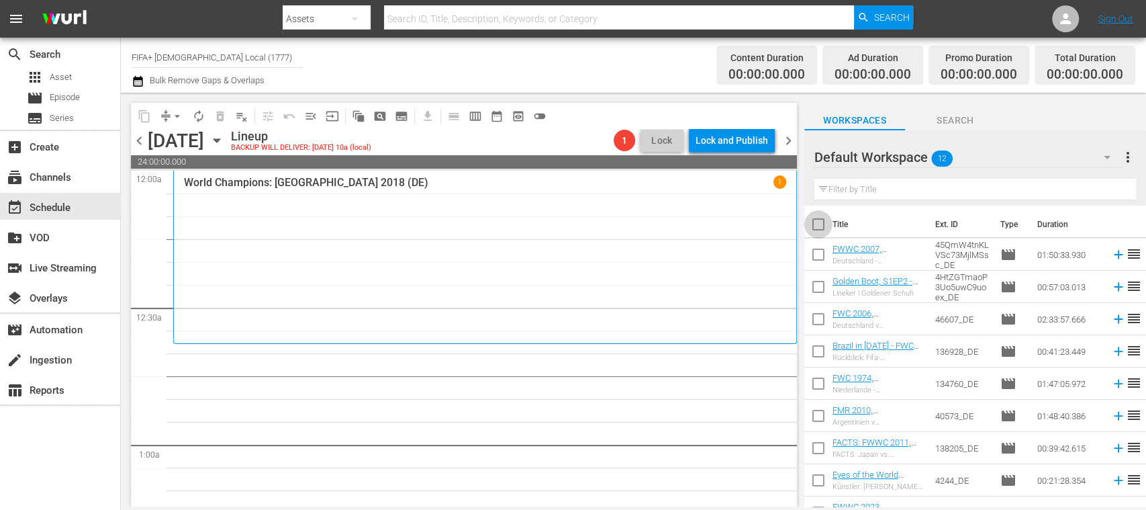
click at [819, 223] on input "checkbox" at bounding box center [818, 227] width 28 height 28
checkbox input "true"
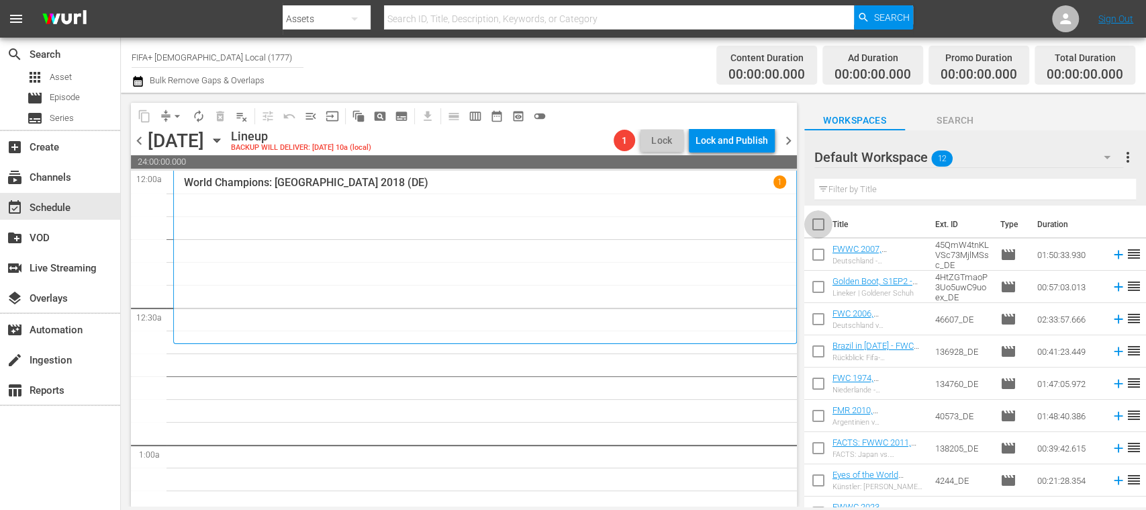
checkbox input "true"
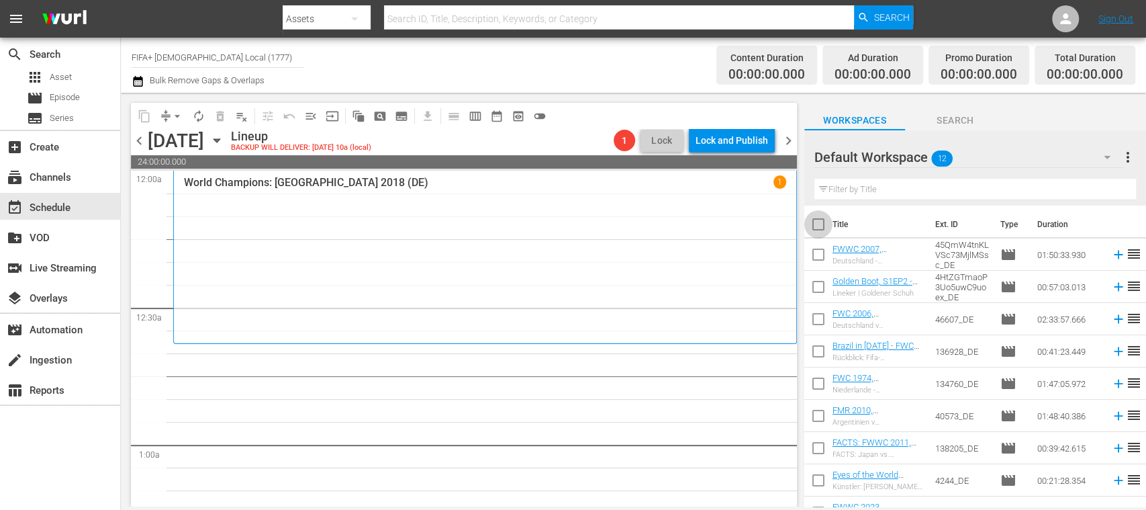
checkbox input "true"
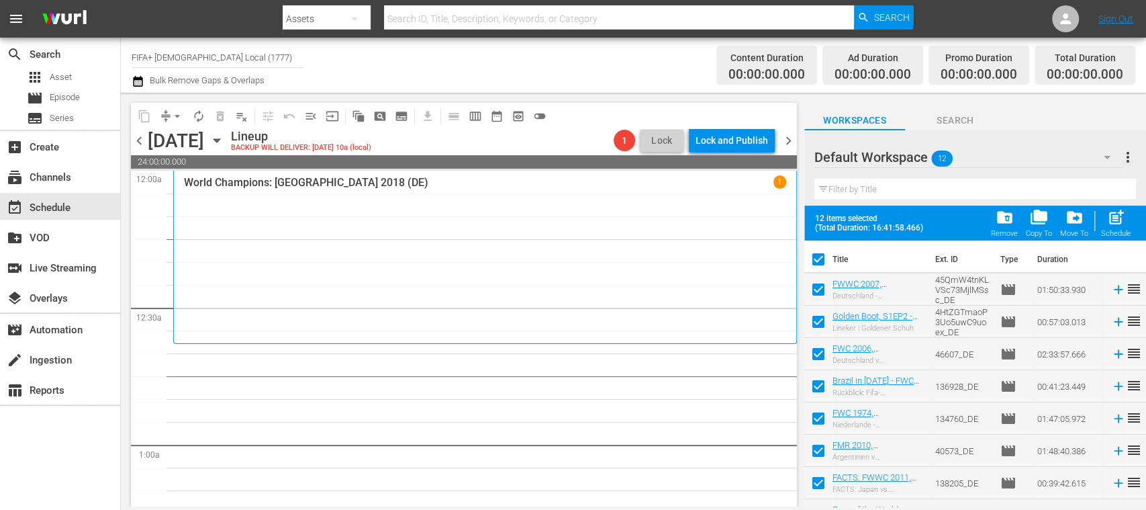
scroll to position [152, 0]
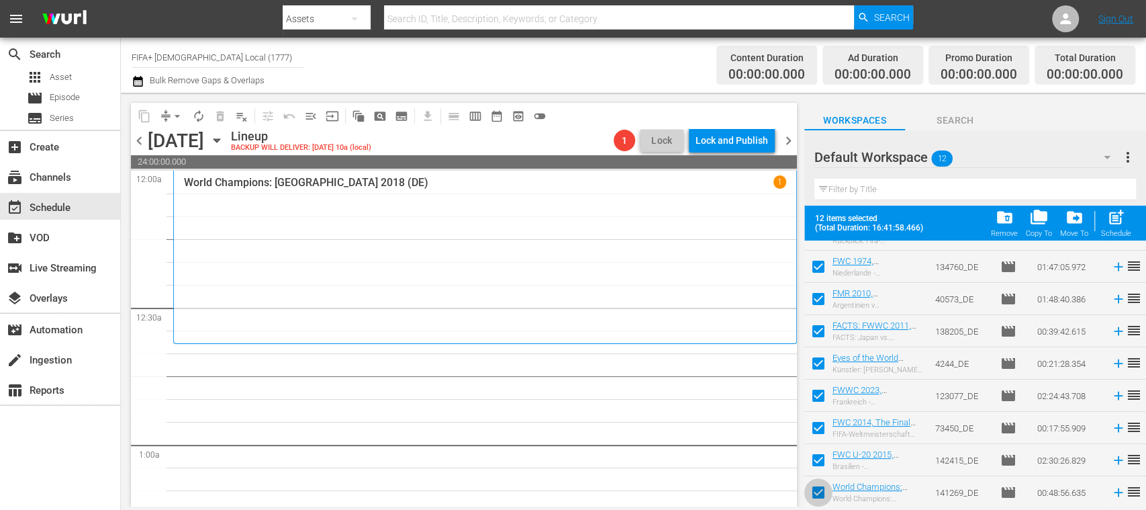
click at [816, 487] on input "checkbox" at bounding box center [818, 495] width 28 height 28
checkbox input "false"
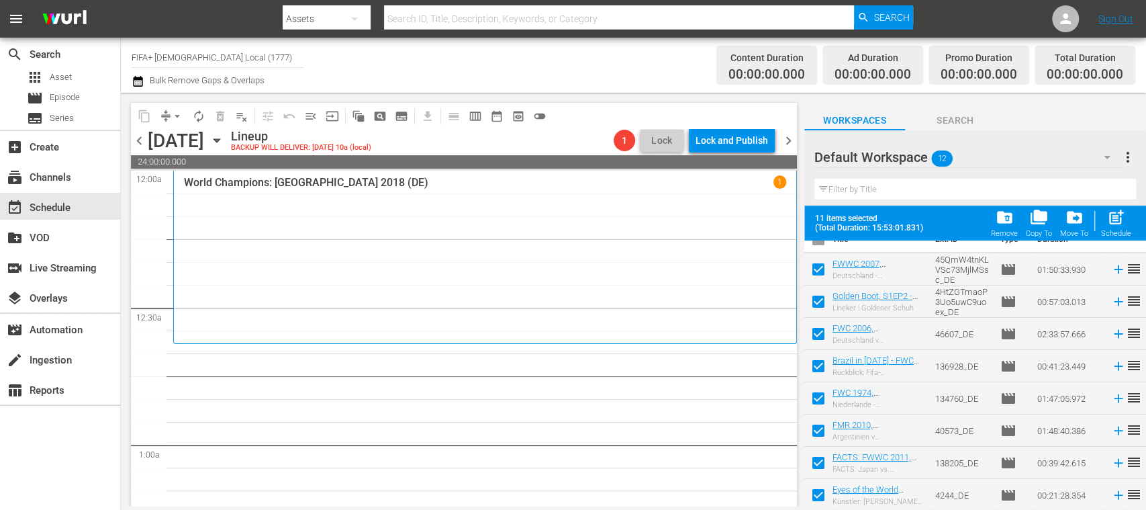
scroll to position [0, 0]
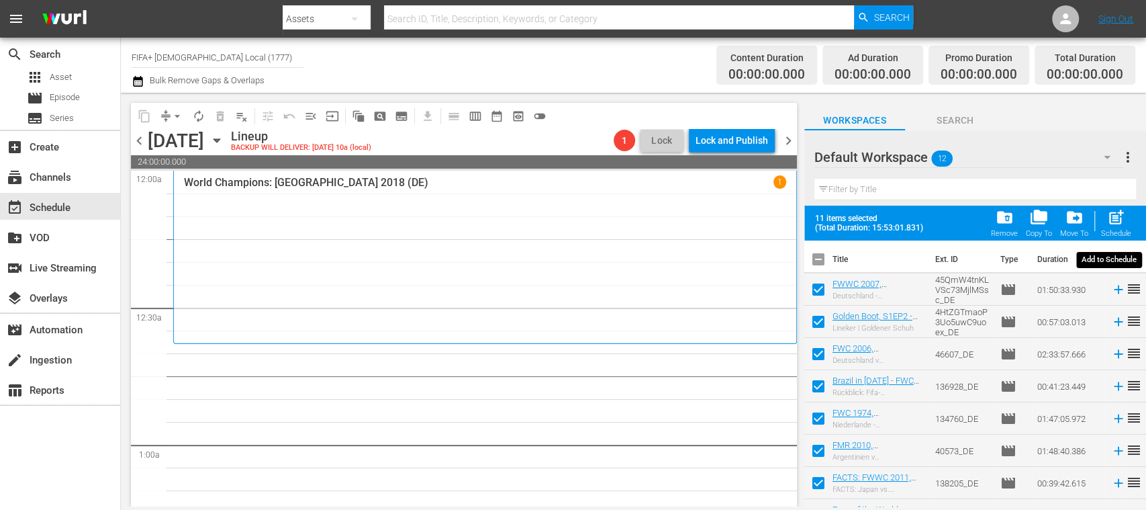
click at [1118, 218] on span "post_add" at bounding box center [1116, 217] width 18 height 18
checkbox input "false"
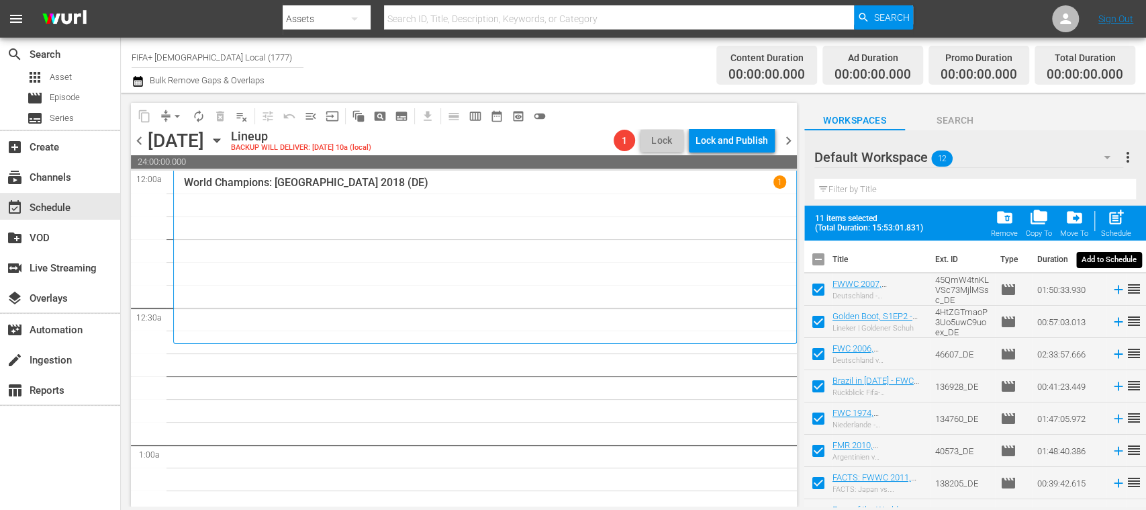
checkbox input "false"
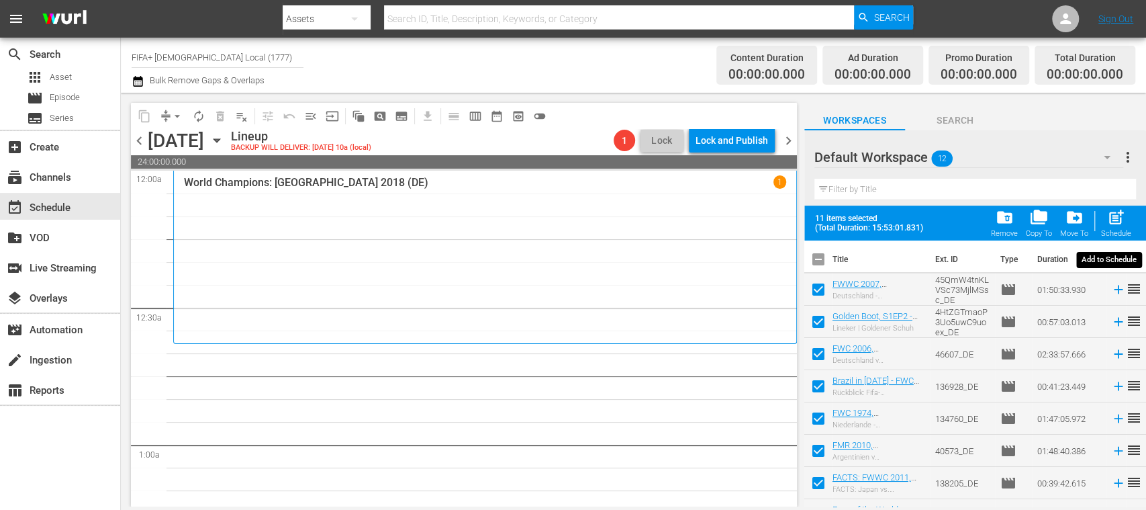
checkbox input "false"
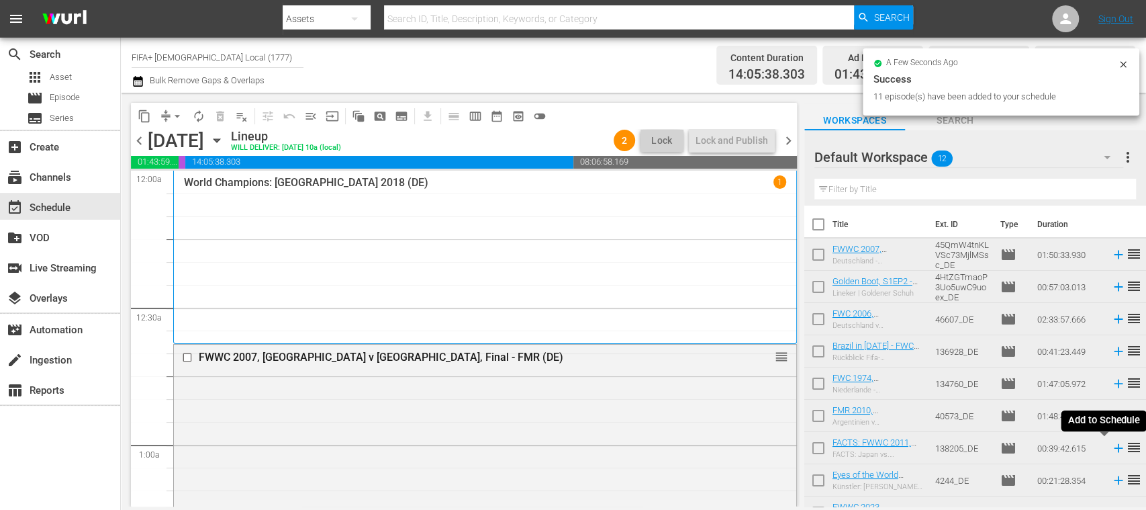
click at [1114, 450] on icon at bounding box center [1118, 448] width 9 height 9
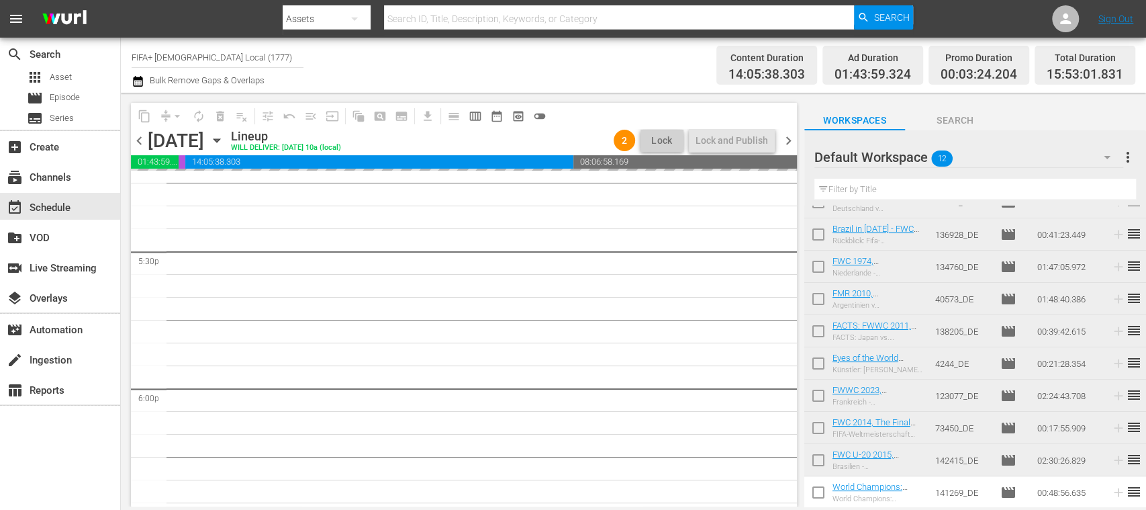
scroll to position [4479, 0]
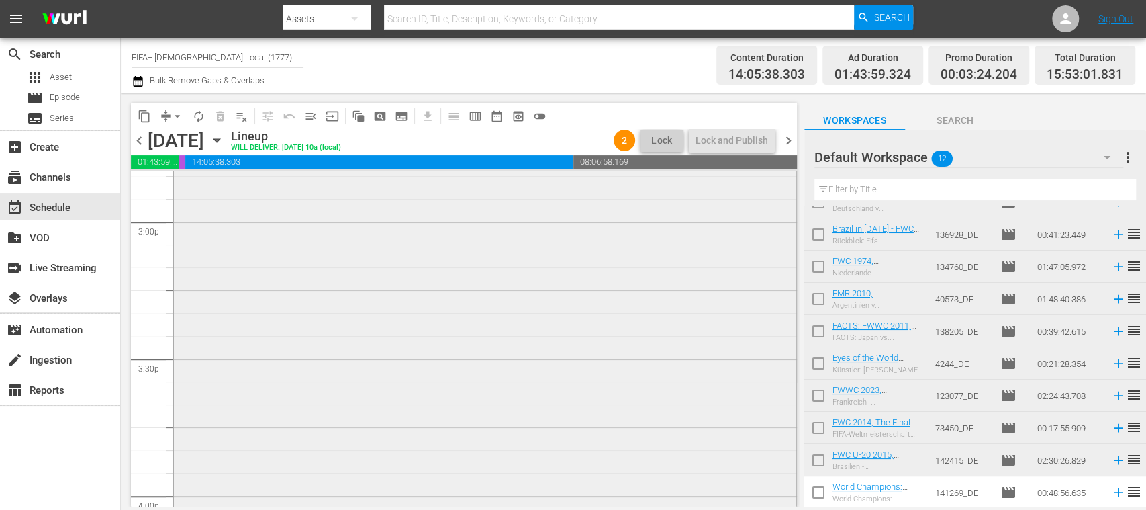
scroll to position [3818, 0]
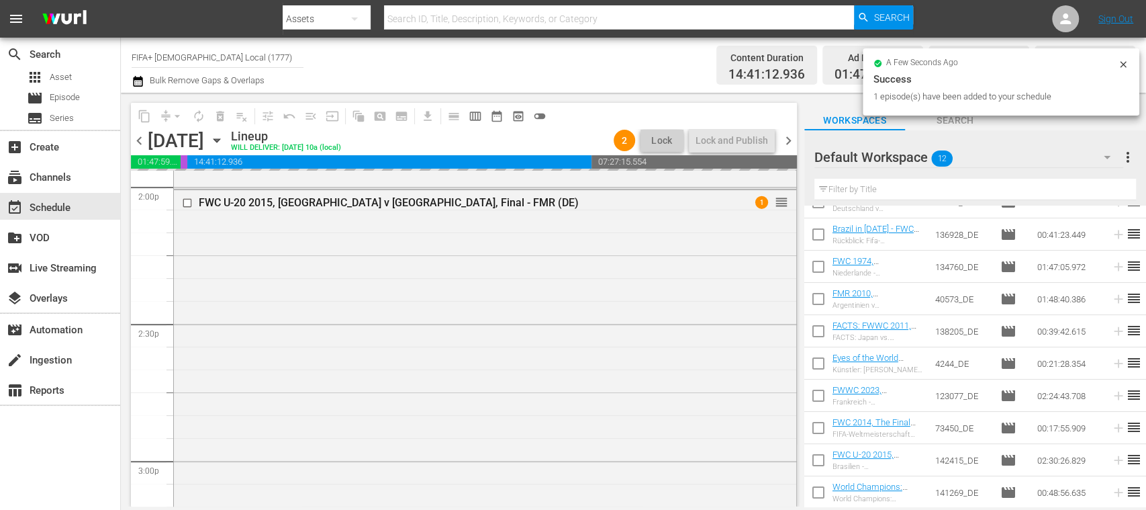
click at [819, 332] on input "checkbox" at bounding box center [818, 334] width 28 height 28
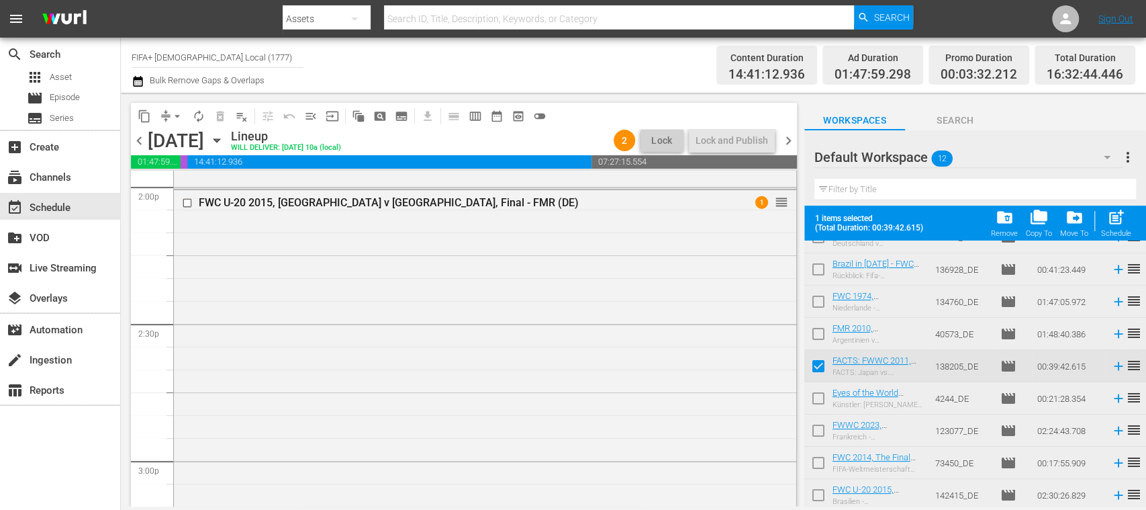
click at [819, 367] on input "checkbox" at bounding box center [818, 368] width 28 height 28
checkbox input "false"
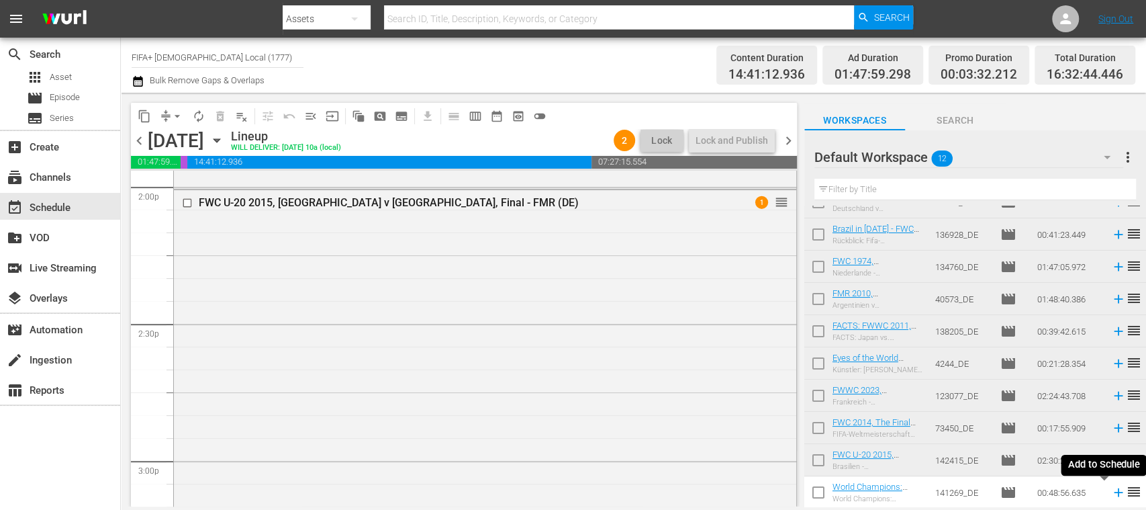
click at [1114, 494] on icon at bounding box center [1118, 492] width 9 height 9
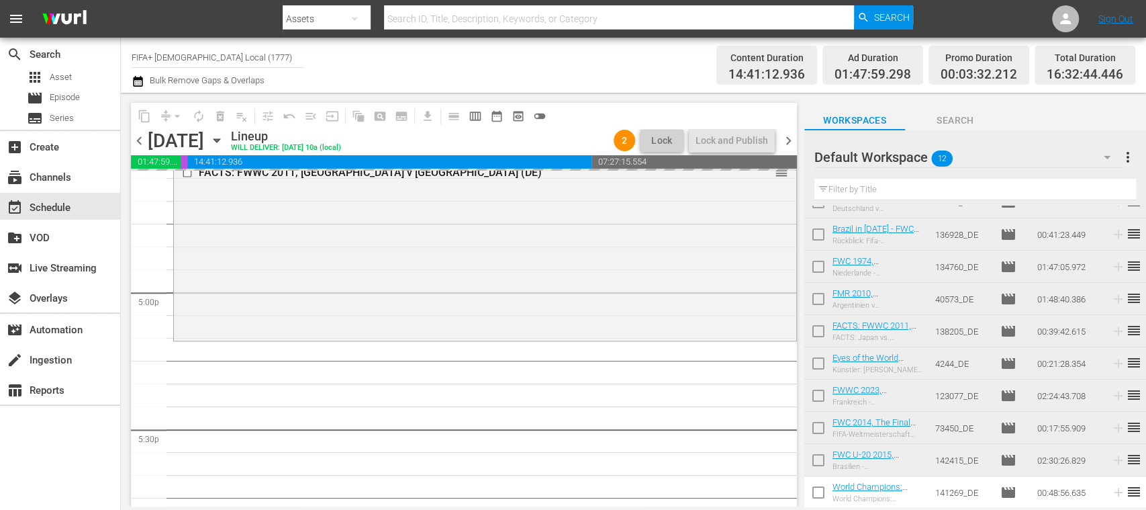
scroll to position [4774, 0]
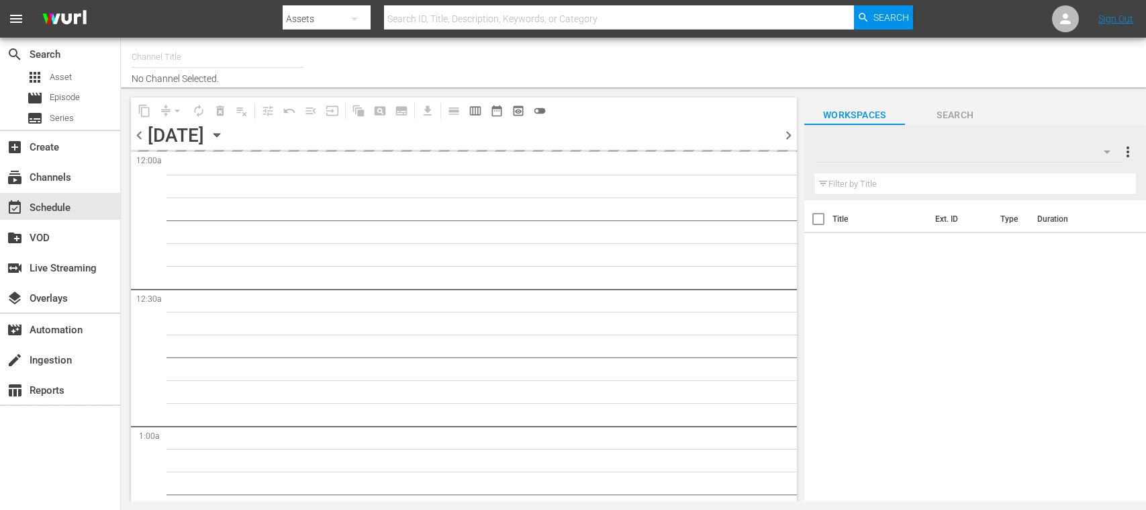
type input "FIFA+ [DEMOGRAPHIC_DATA] Local (1777)"
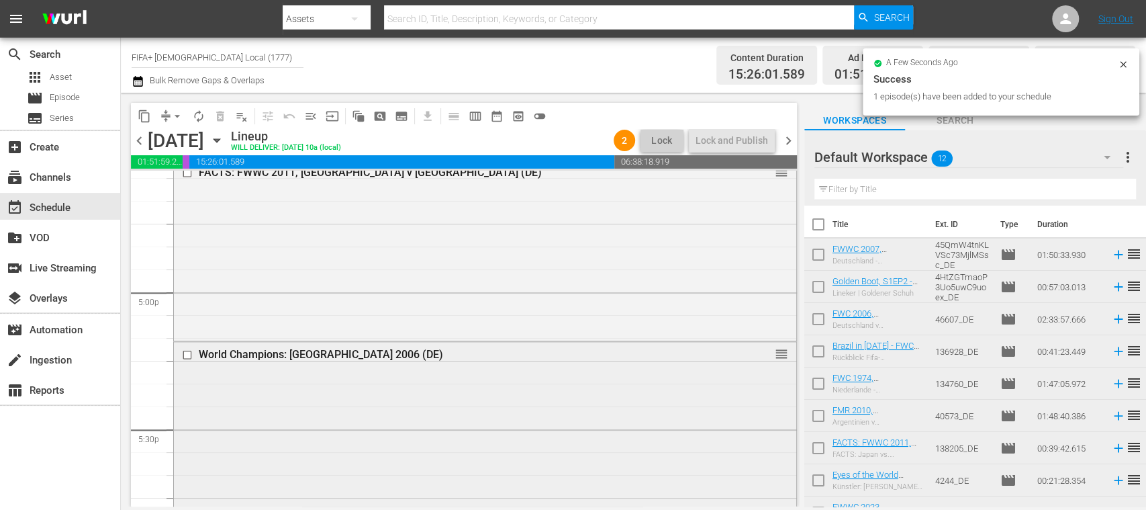
scroll to position [4774, 0]
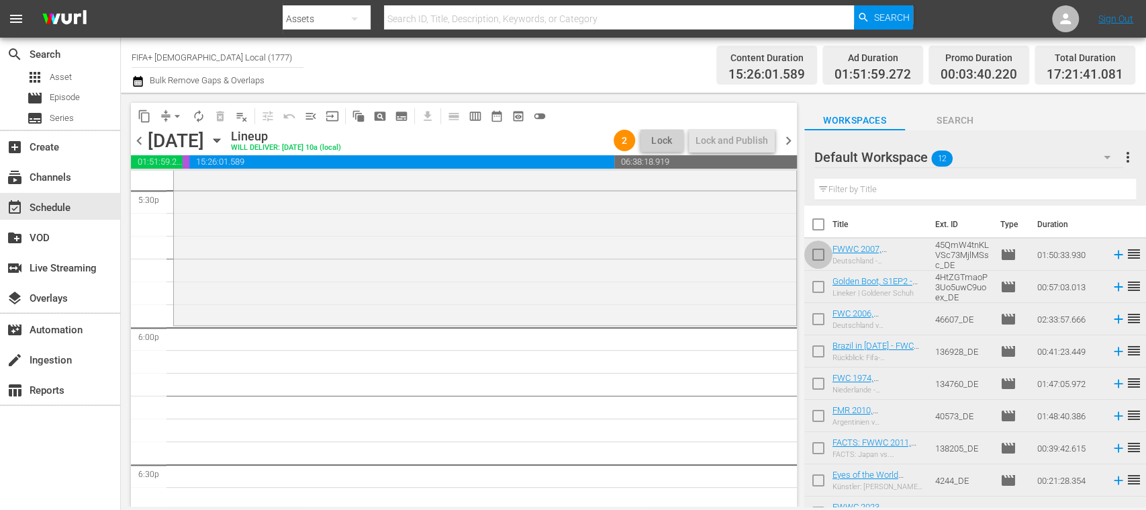
click at [818, 252] on input "checkbox" at bounding box center [818, 257] width 28 height 28
checkbox input "true"
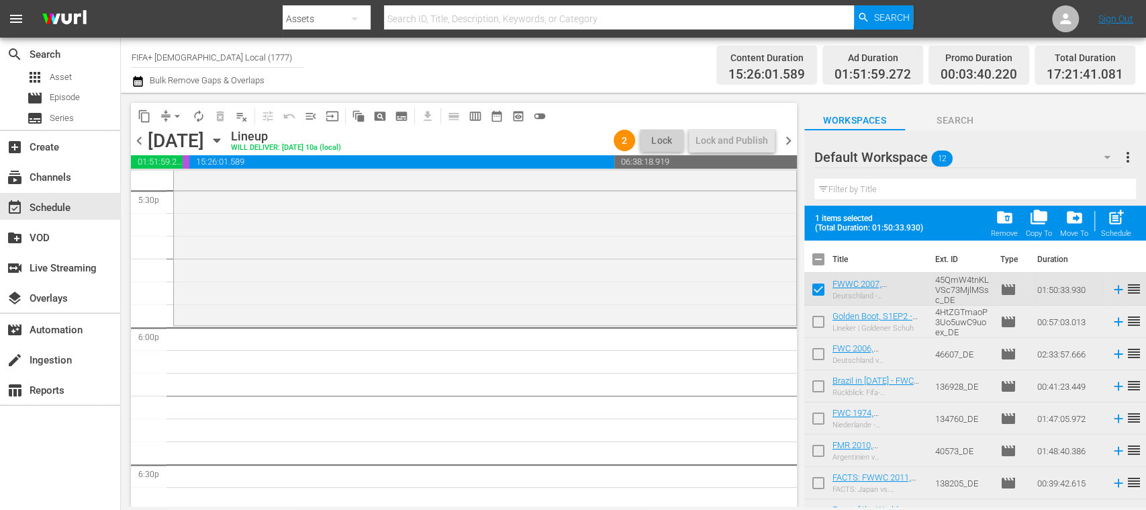
click at [818, 317] on input "checkbox" at bounding box center [818, 324] width 28 height 28
checkbox input "true"
click at [818, 351] on input "checkbox" at bounding box center [818, 356] width 28 height 28
checkbox input "true"
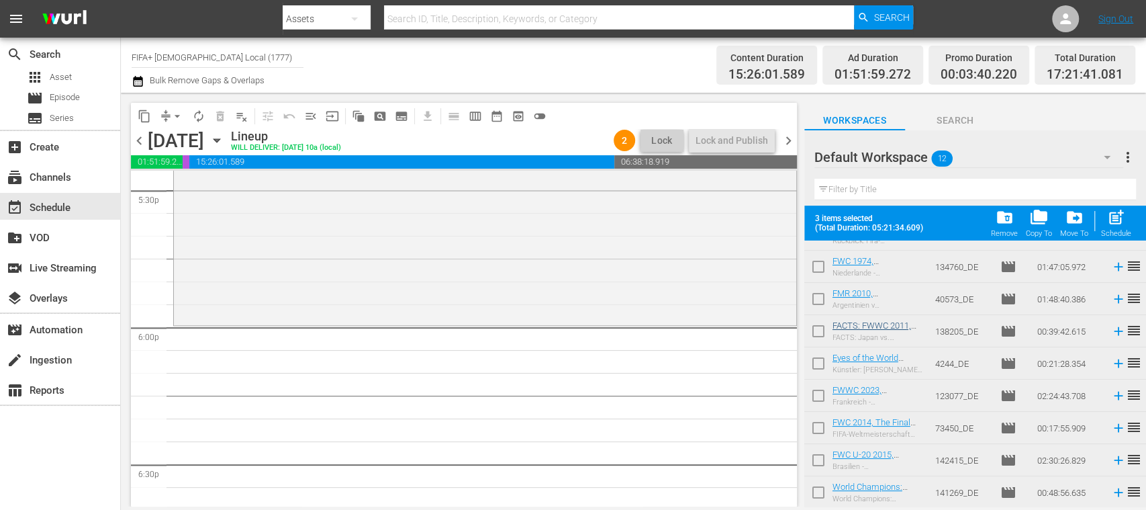
scroll to position [0, 0]
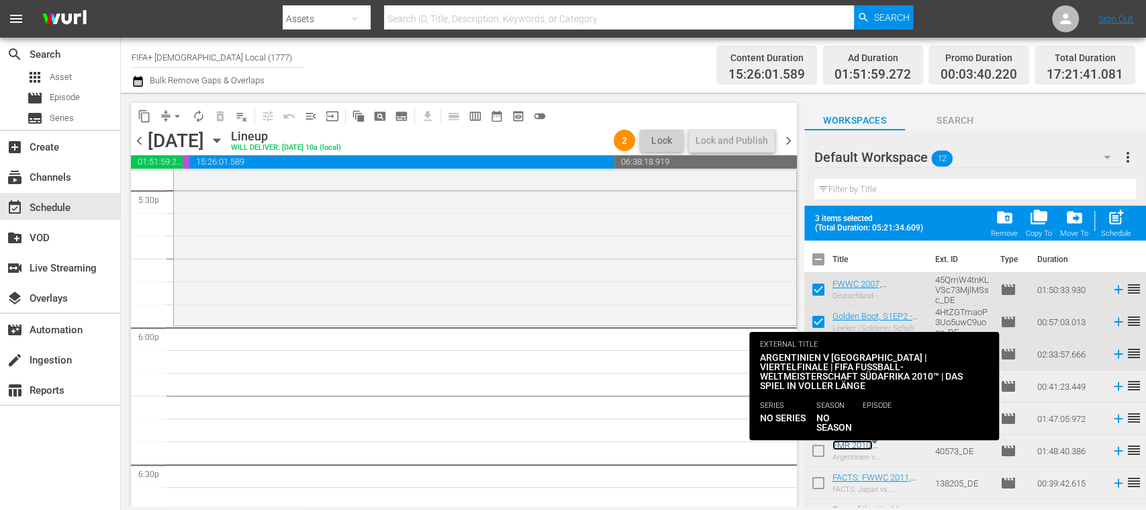
click at [900, 443] on link "FMR 2010, [GEOGRAPHIC_DATA] v [GEOGRAPHIC_DATA] (DE)" at bounding box center [875, 460] width 87 height 40
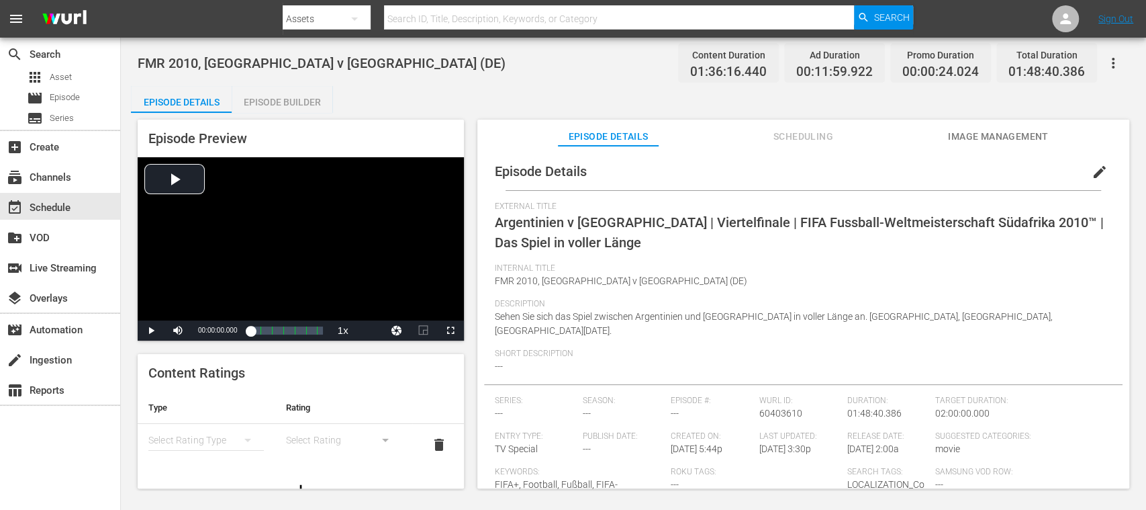
scroll to position [124, 0]
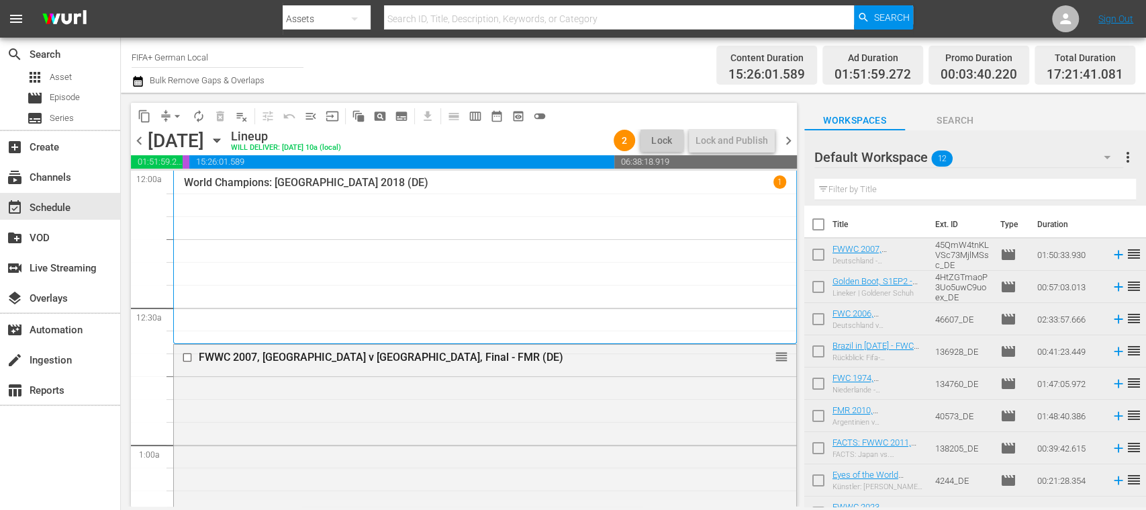
click at [819, 252] on input "checkbox" at bounding box center [818, 257] width 28 height 28
checkbox input "true"
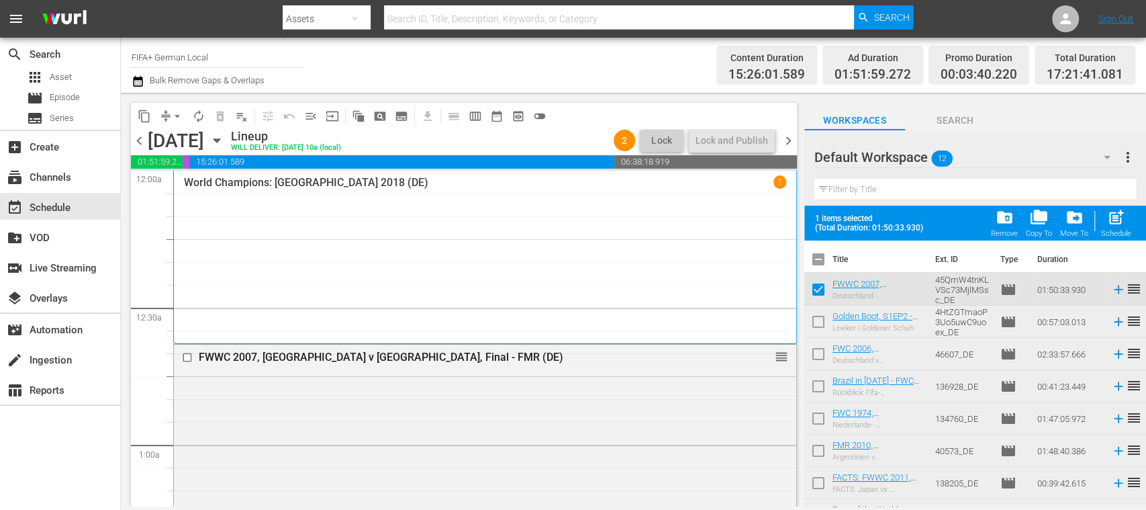
click at [818, 311] on input "checkbox" at bounding box center [818, 324] width 28 height 28
checkbox input "true"
click at [819, 352] on input "checkbox" at bounding box center [818, 356] width 28 height 28
checkbox input "true"
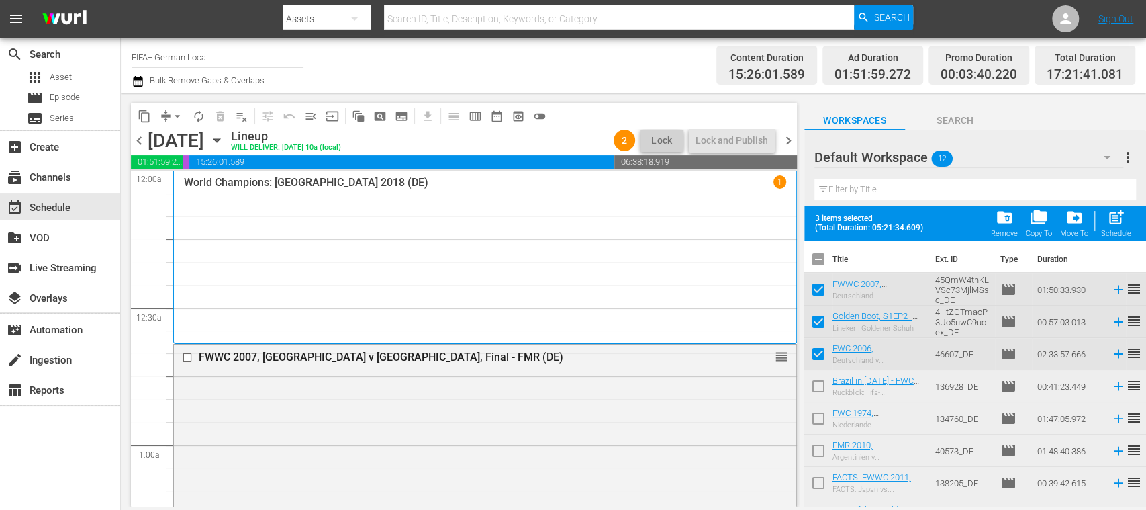
scroll to position [152, 0]
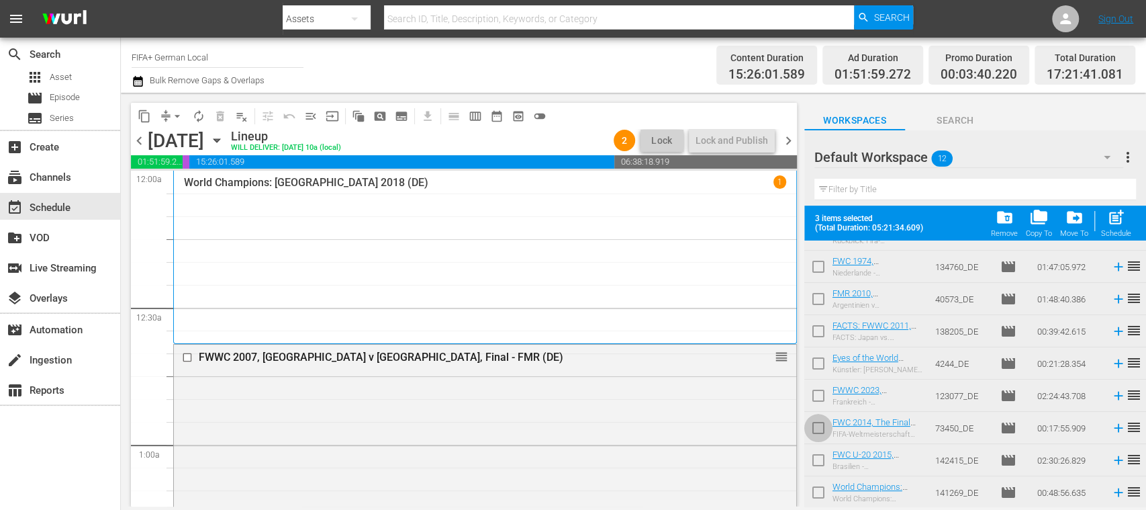
click at [818, 428] on input "checkbox" at bounding box center [818, 430] width 28 height 28
checkbox input "true"
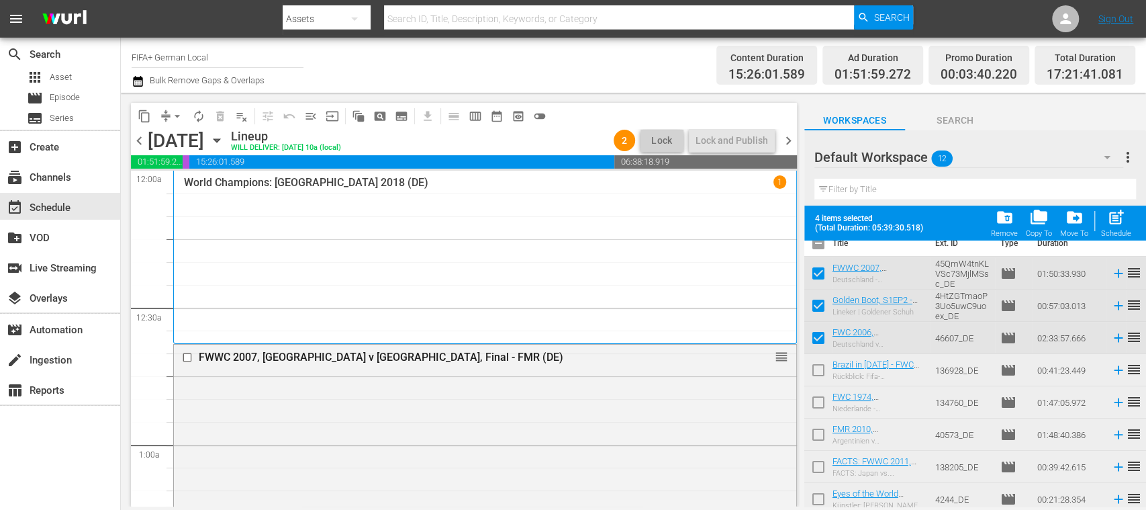
scroll to position [0, 0]
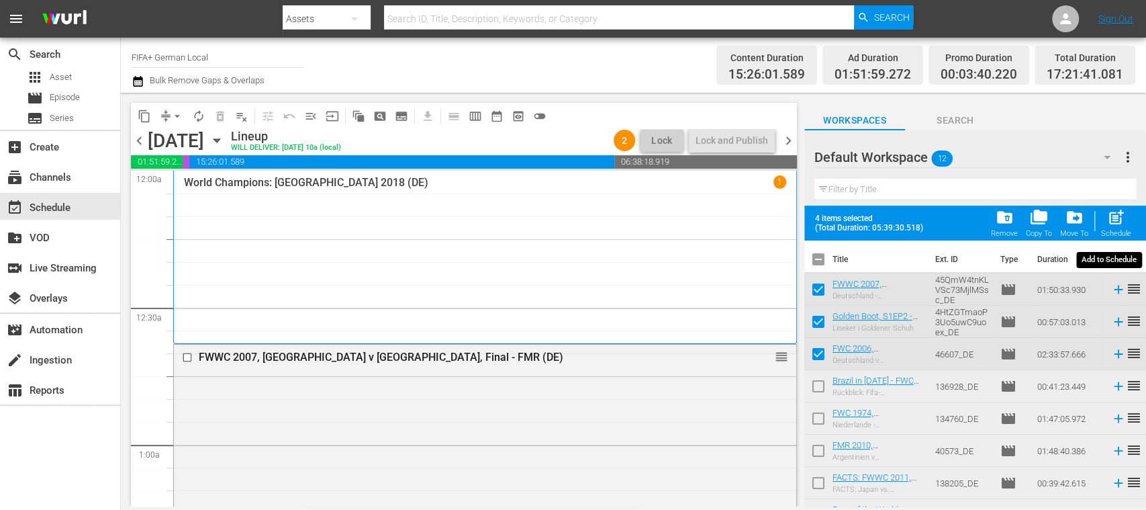
click at [1121, 222] on span "post_add" at bounding box center [1116, 217] width 18 height 18
checkbox input "false"
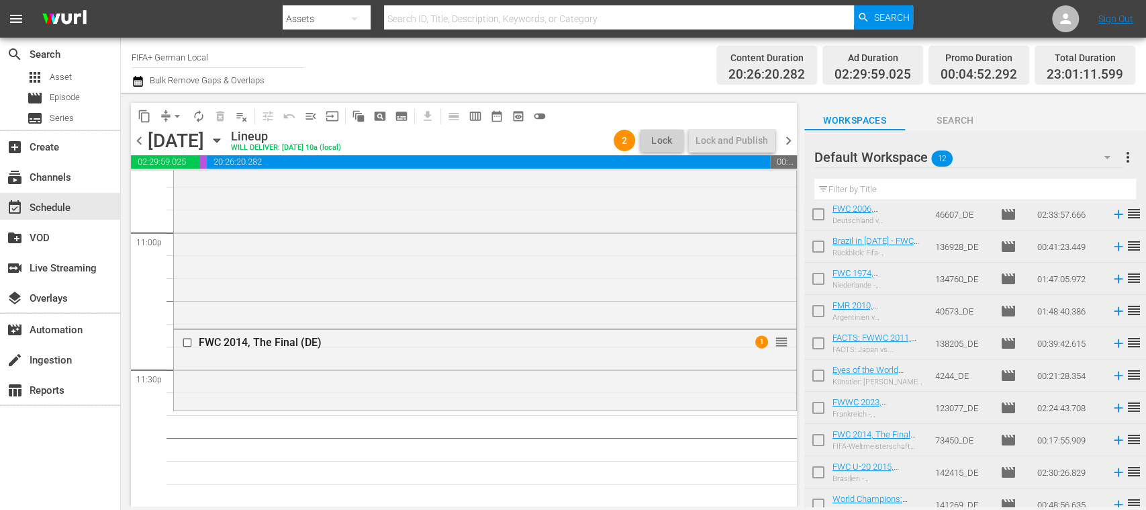
scroll to position [117, 0]
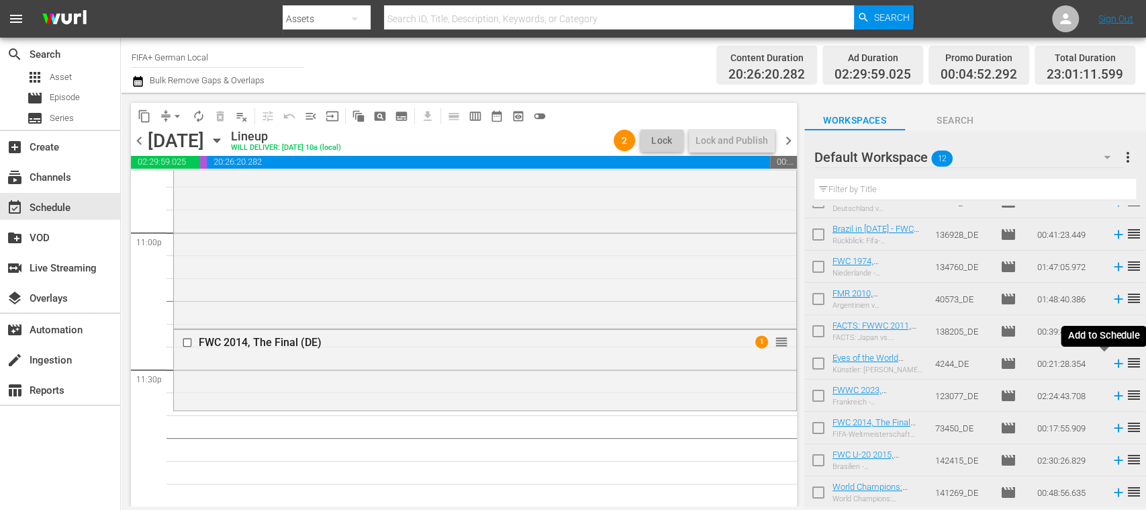
click at [1111, 362] on icon at bounding box center [1118, 363] width 15 height 15
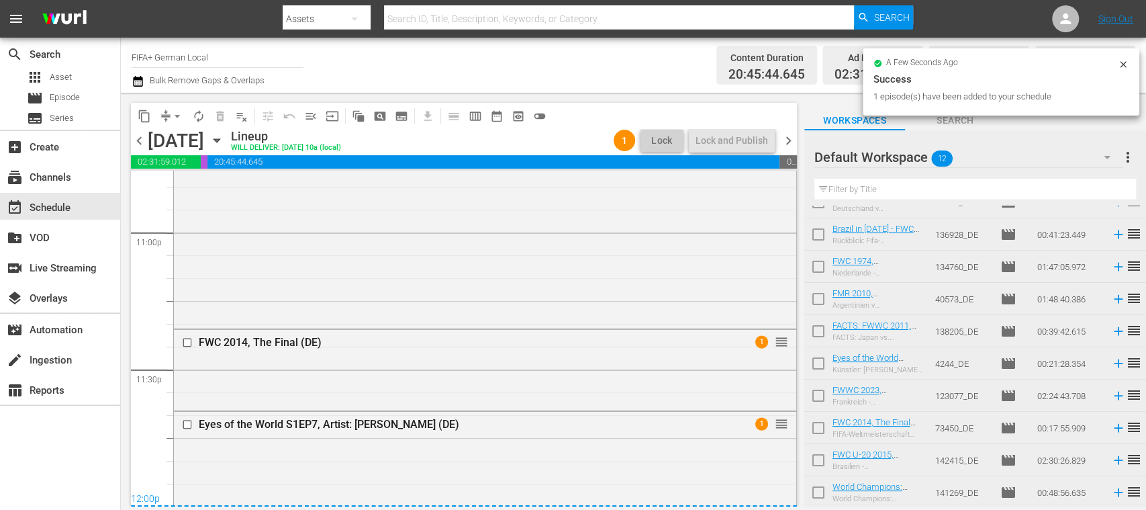
click at [784, 140] on span "chevron_right" at bounding box center [788, 140] width 17 height 17
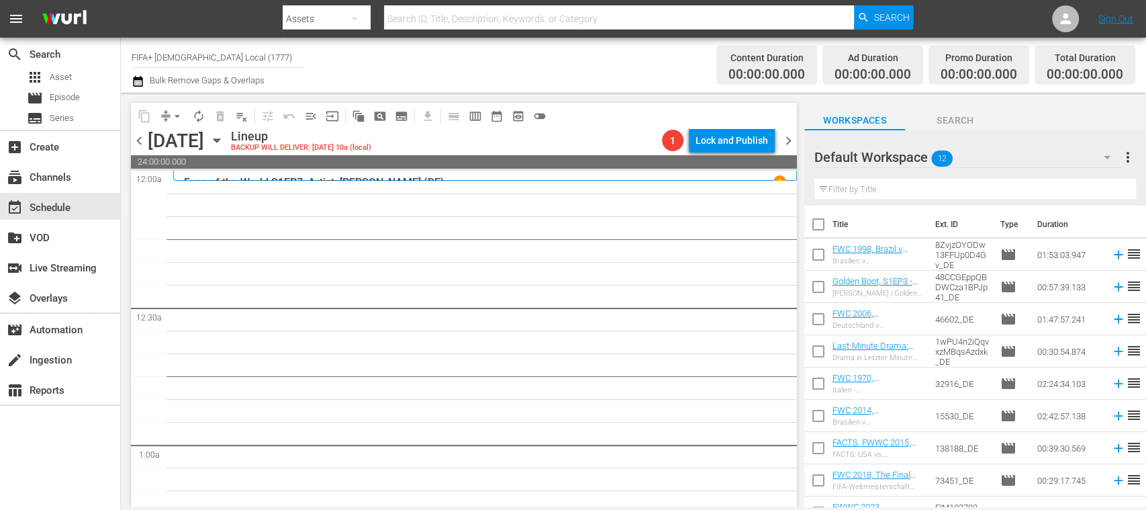
click at [822, 222] on input "checkbox" at bounding box center [818, 227] width 28 height 28
checkbox input "true"
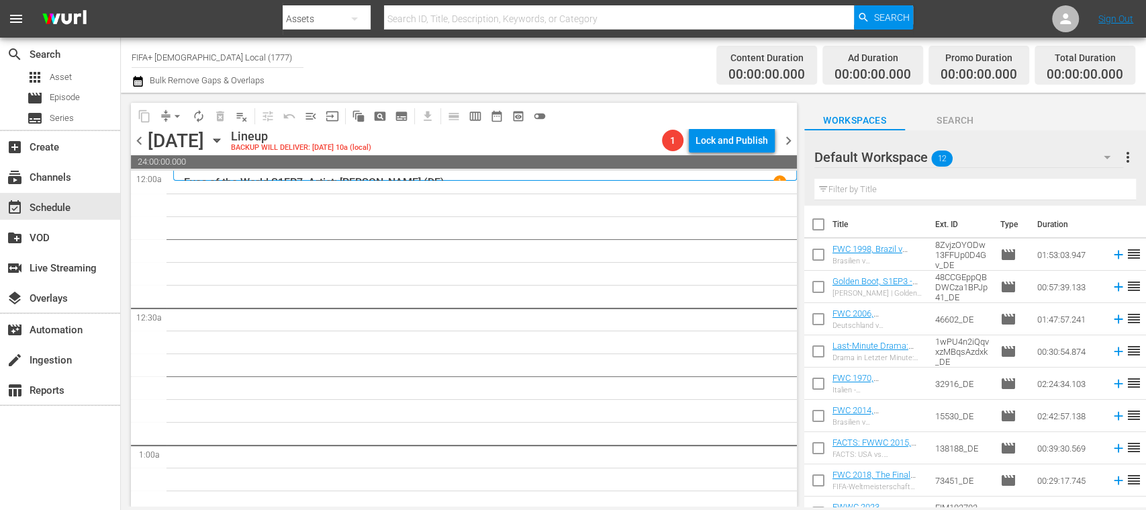
checkbox input "true"
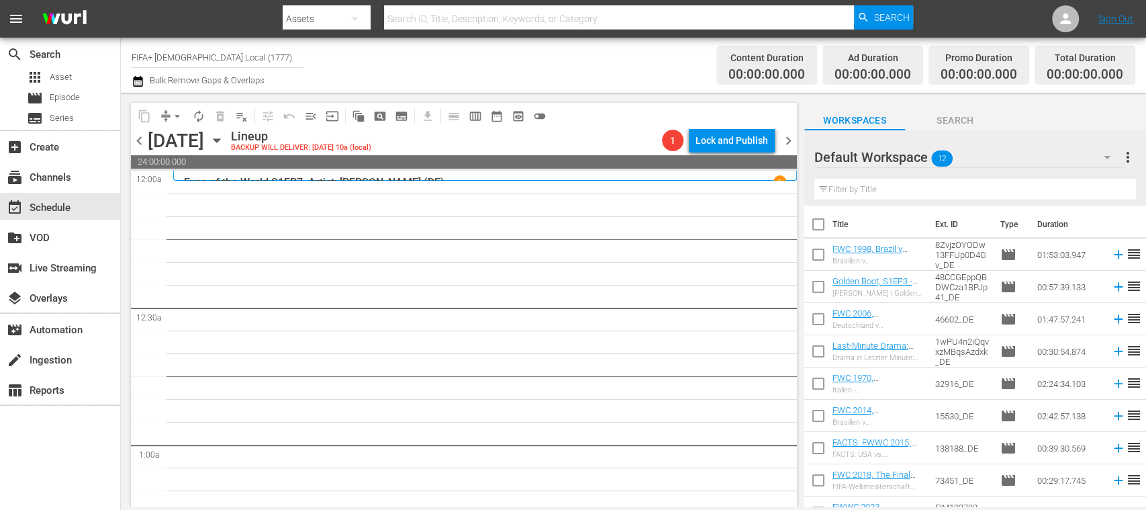
checkbox input "true"
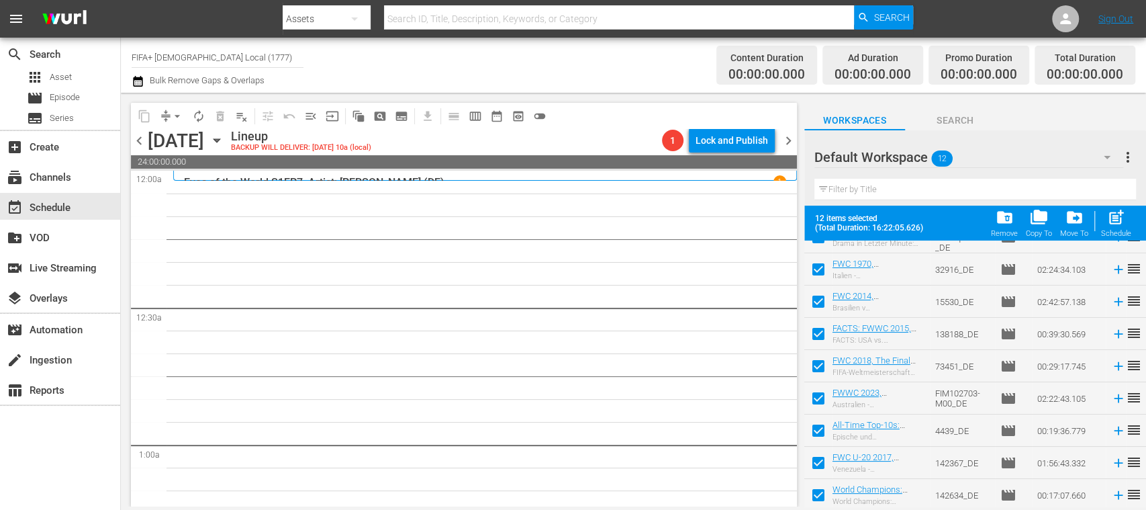
scroll to position [152, 0]
click at [819, 460] on input "checkbox" at bounding box center [818, 462] width 28 height 28
checkbox input "false"
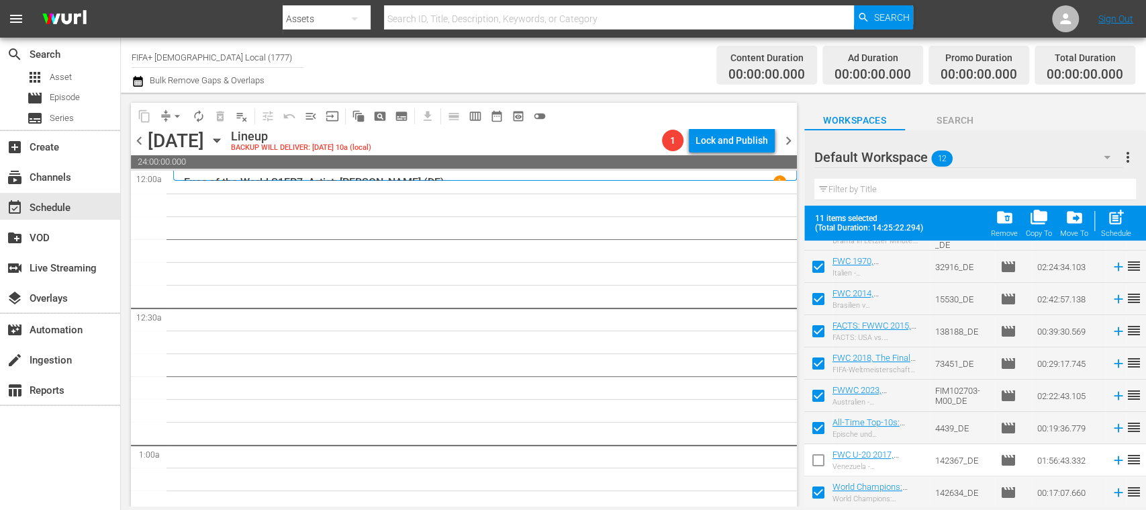
click at [819, 486] on input "checkbox" at bounding box center [818, 495] width 28 height 28
checkbox input "false"
click at [1119, 224] on span "post_add" at bounding box center [1116, 217] width 18 height 18
checkbox input "false"
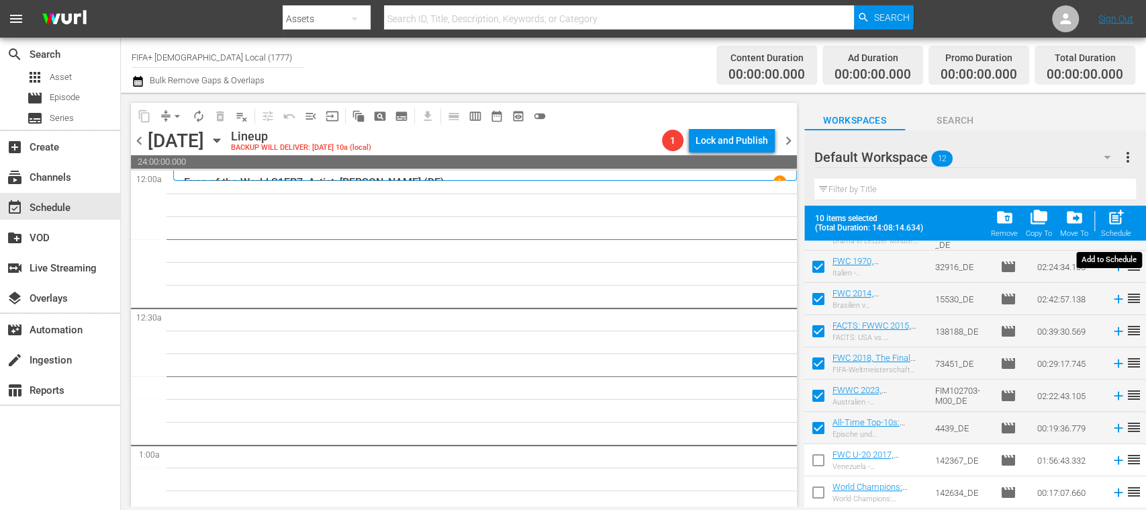
checkbox input "false"
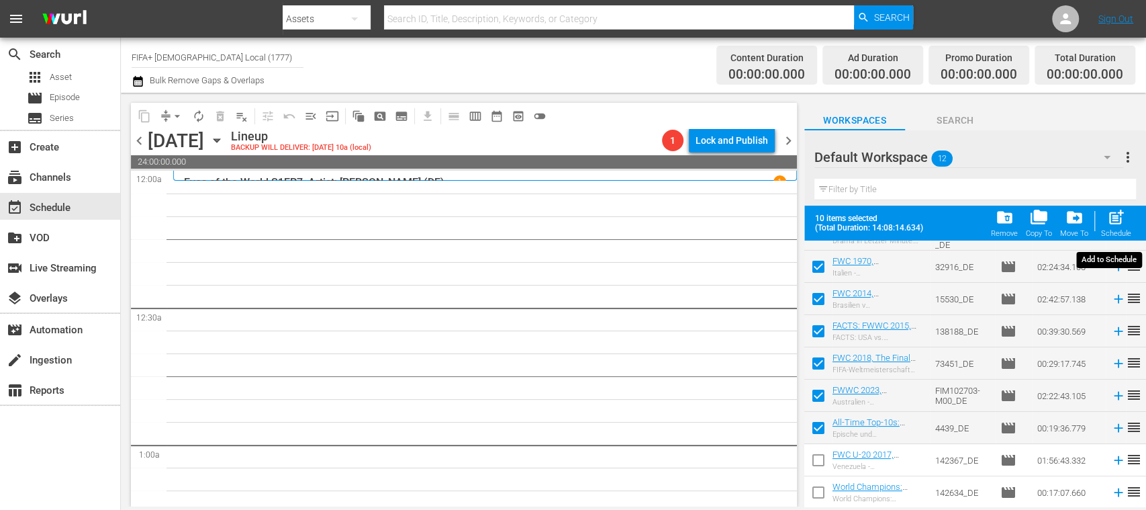
checkbox input "false"
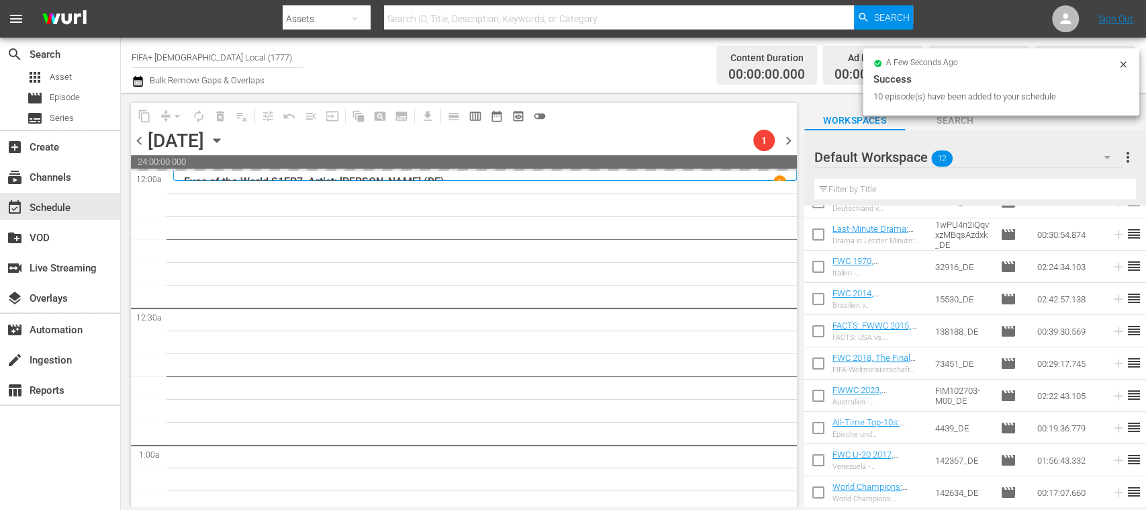
scroll to position [0, 0]
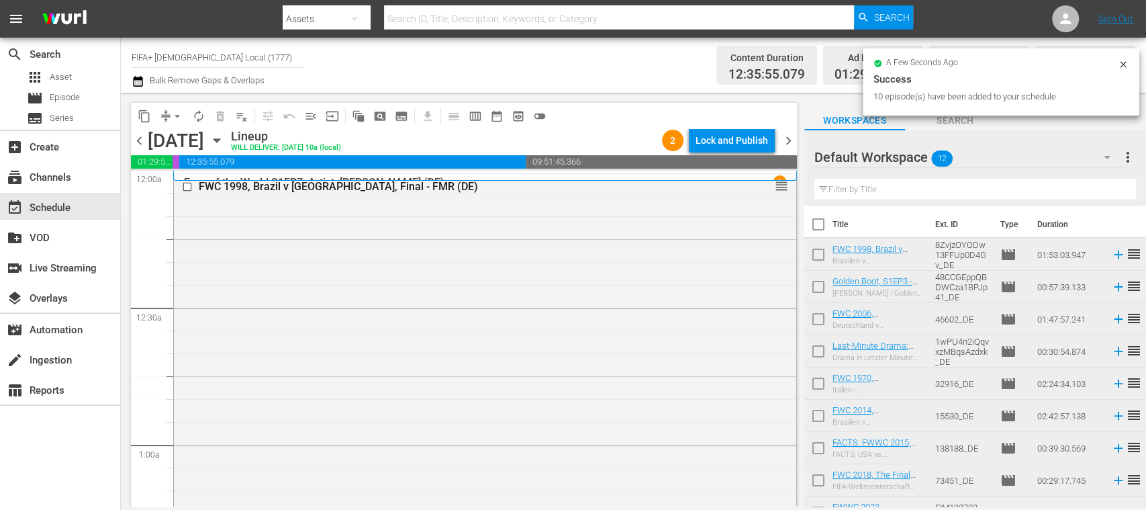
click at [817, 384] on input "checkbox" at bounding box center [818, 386] width 28 height 28
checkbox input "true"
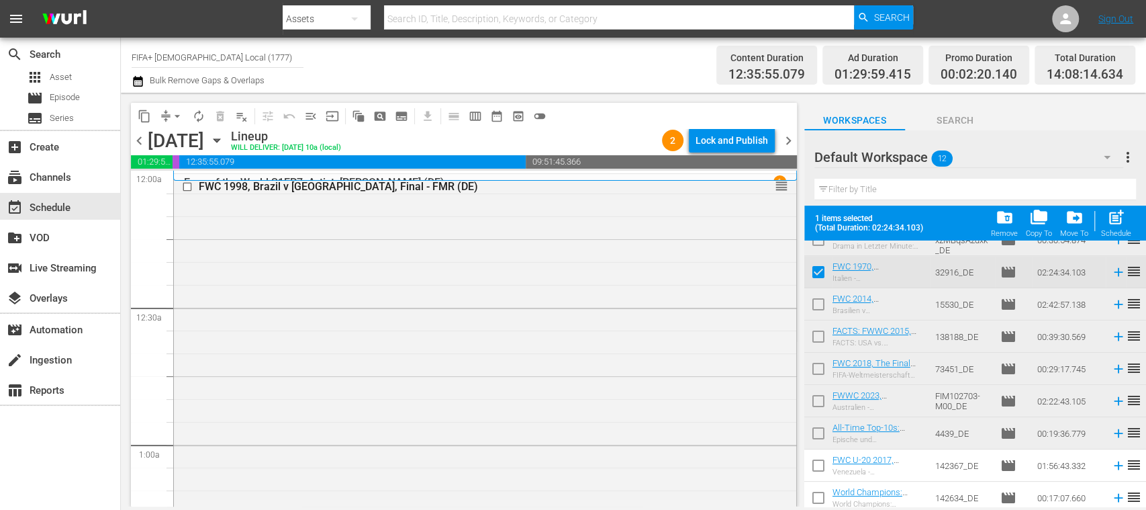
scroll to position [152, 0]
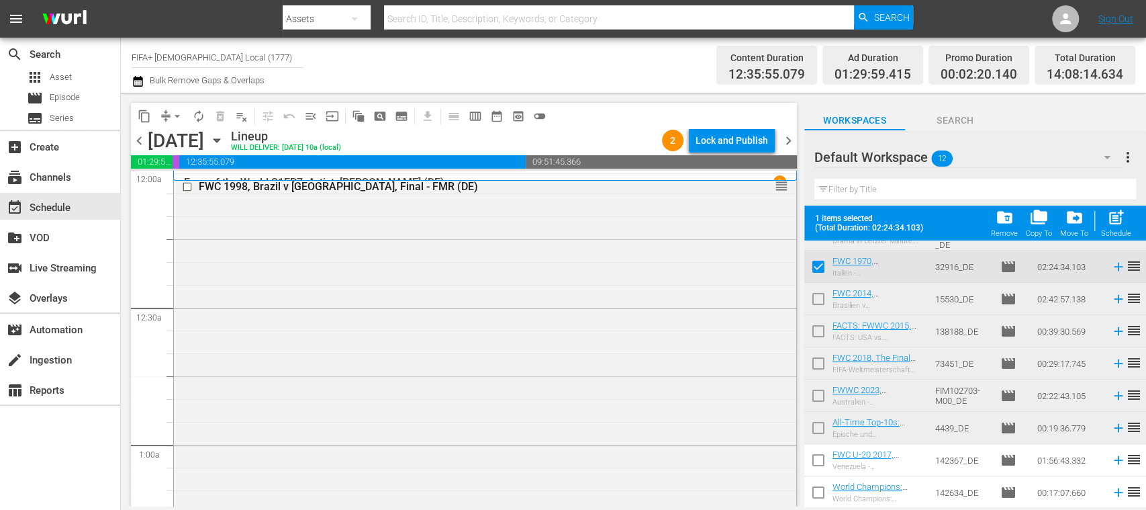
click at [820, 458] on input "checkbox" at bounding box center [818, 462] width 28 height 28
checkbox input "true"
drag, startPoint x: 816, startPoint y: 491, endPoint x: 906, endPoint y: 475, distance: 90.7
click at [817, 490] on input "checkbox" at bounding box center [818, 495] width 28 height 28
checkbox input "true"
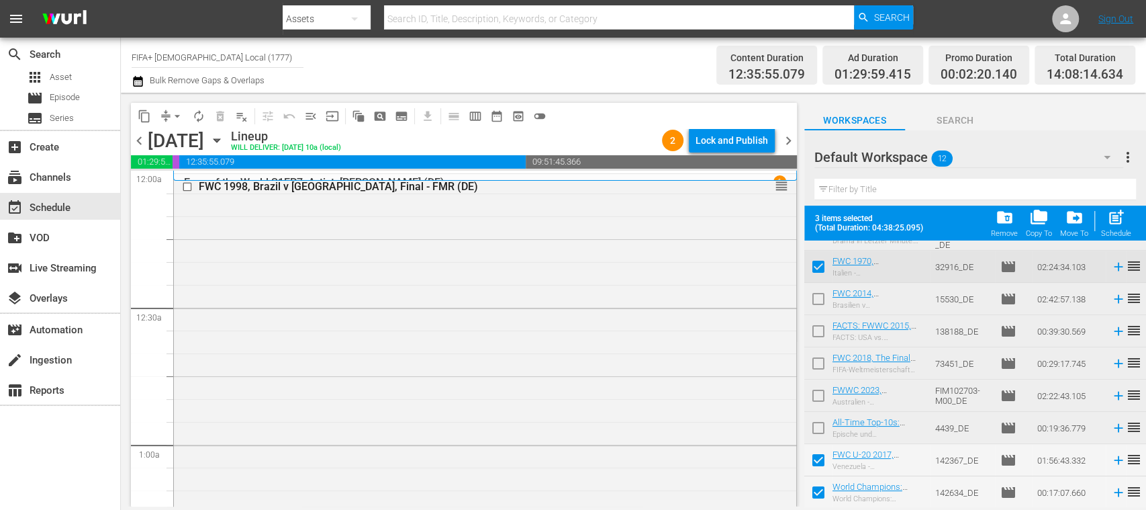
click at [1123, 216] on span "post_add" at bounding box center [1116, 217] width 18 height 18
checkbox input "false"
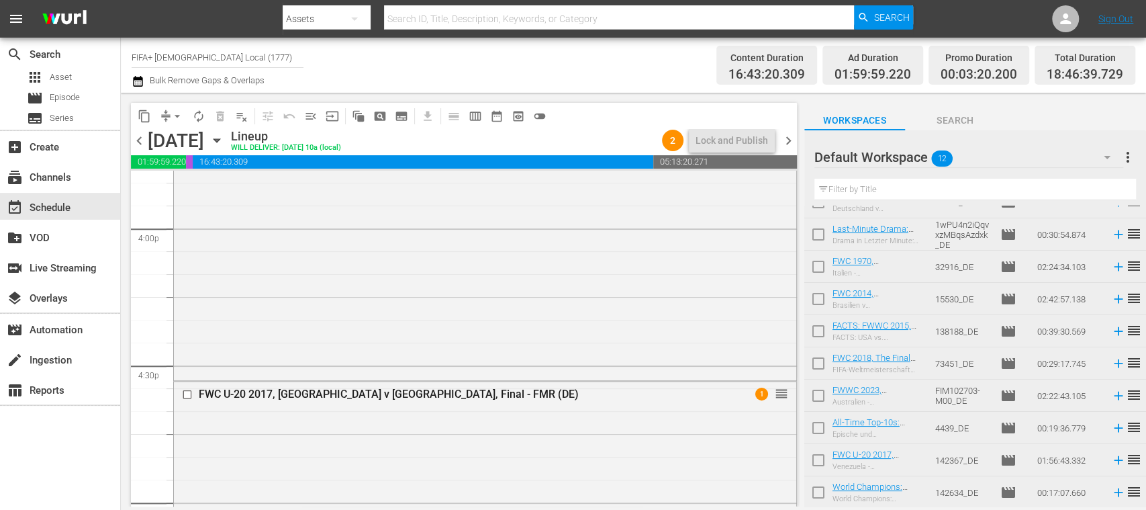
scroll to position [0, 0]
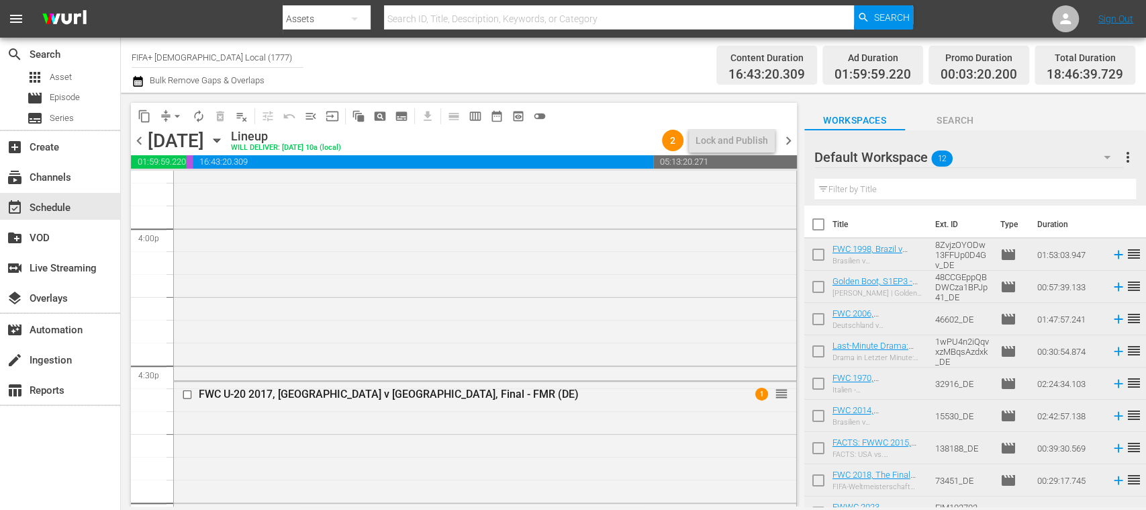
click at [818, 257] on input "checkbox" at bounding box center [818, 257] width 28 height 28
checkbox input "true"
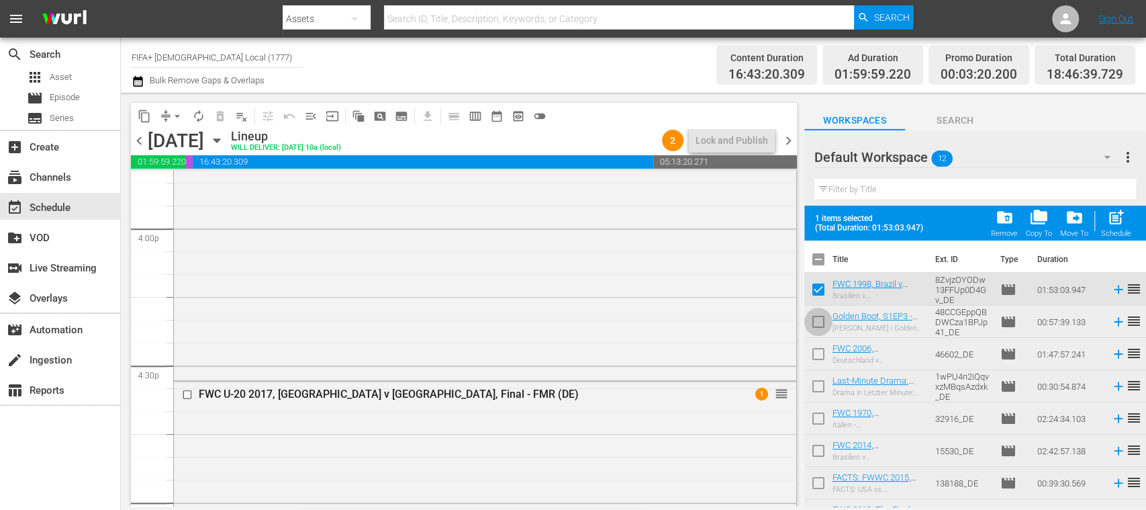
drag, startPoint x: 818, startPoint y: 324, endPoint x: 814, endPoint y: 349, distance: 25.7
click at [816, 324] on input "checkbox" at bounding box center [818, 324] width 28 height 28
checkbox input "true"
click at [818, 352] on input "checkbox" at bounding box center [818, 356] width 28 height 28
checkbox input "true"
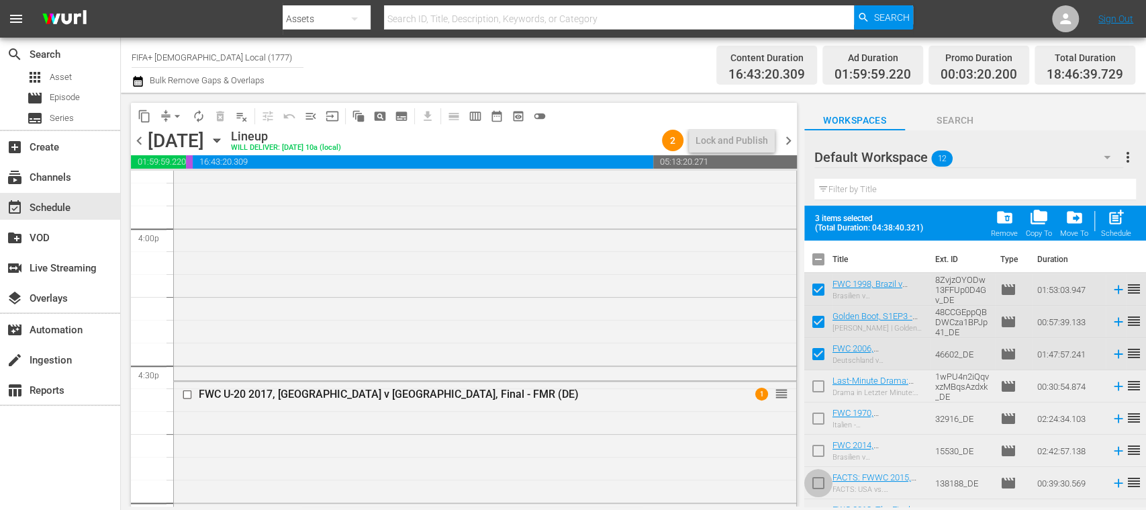
click at [820, 483] on input "checkbox" at bounding box center [818, 485] width 28 height 28
checkbox input "true"
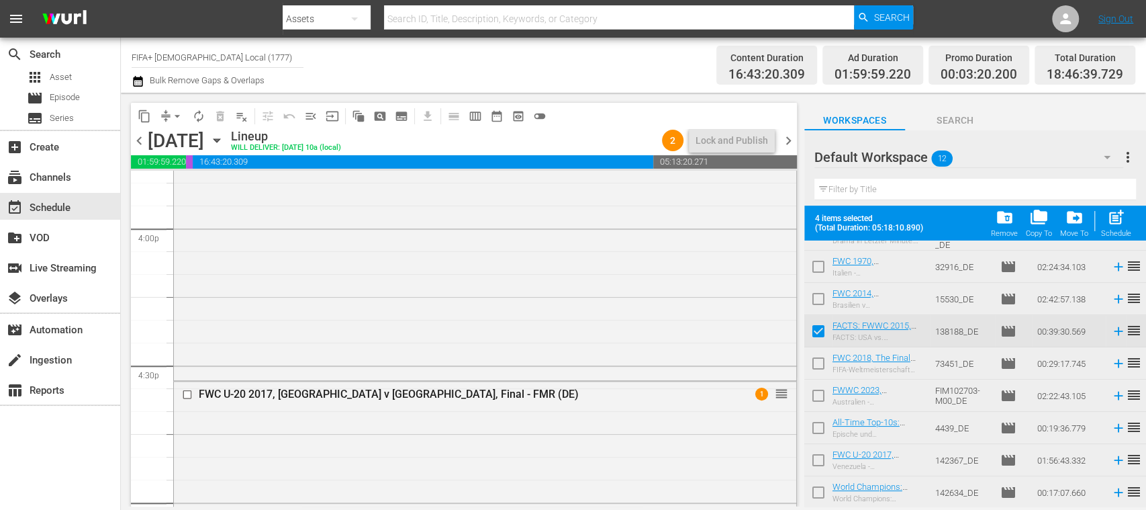
click at [816, 430] on input "checkbox" at bounding box center [818, 430] width 28 height 28
checkbox input "true"
click at [1116, 224] on span "post_add" at bounding box center [1116, 217] width 18 height 18
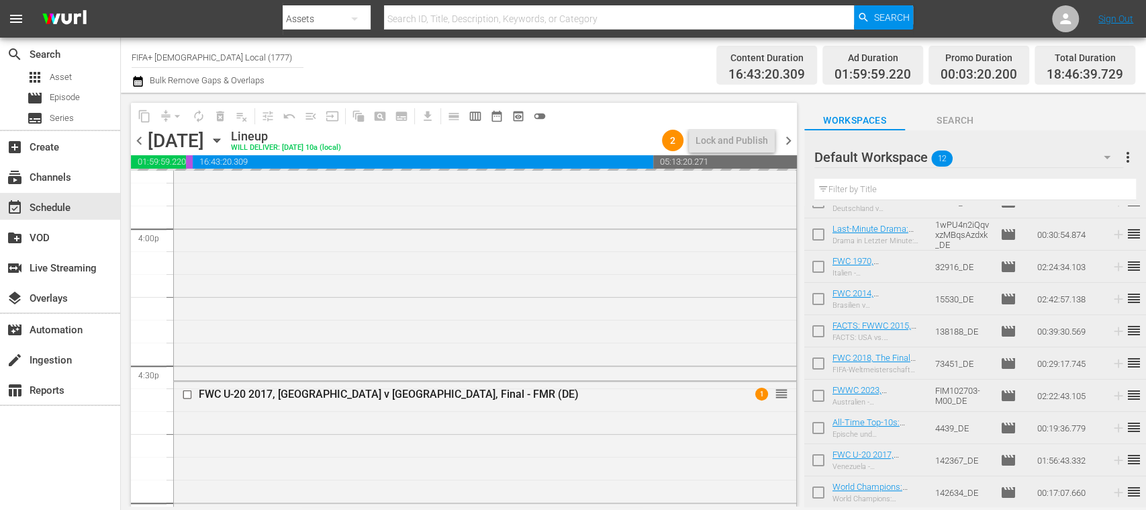
checkbox input "false"
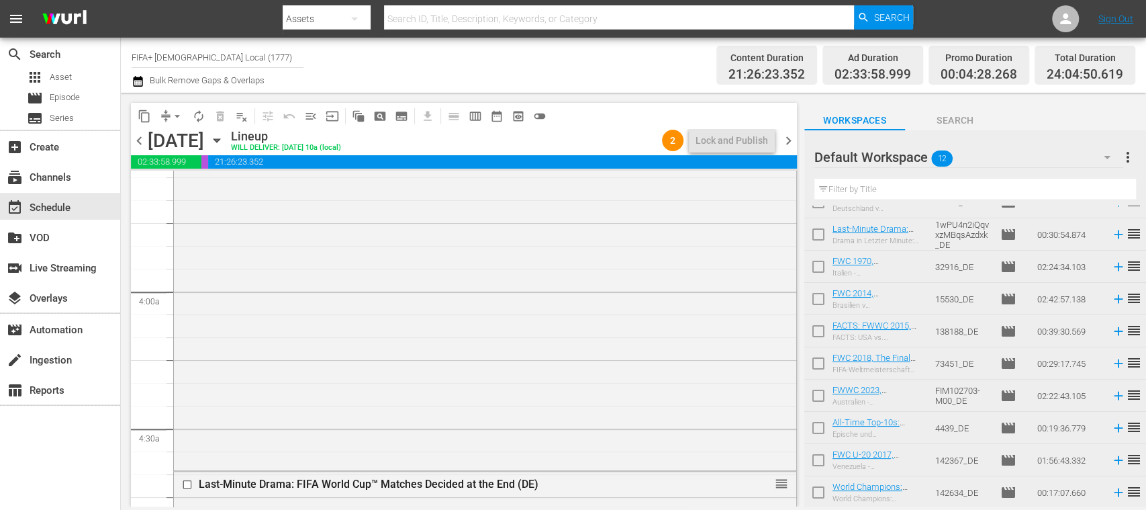
scroll to position [0, 0]
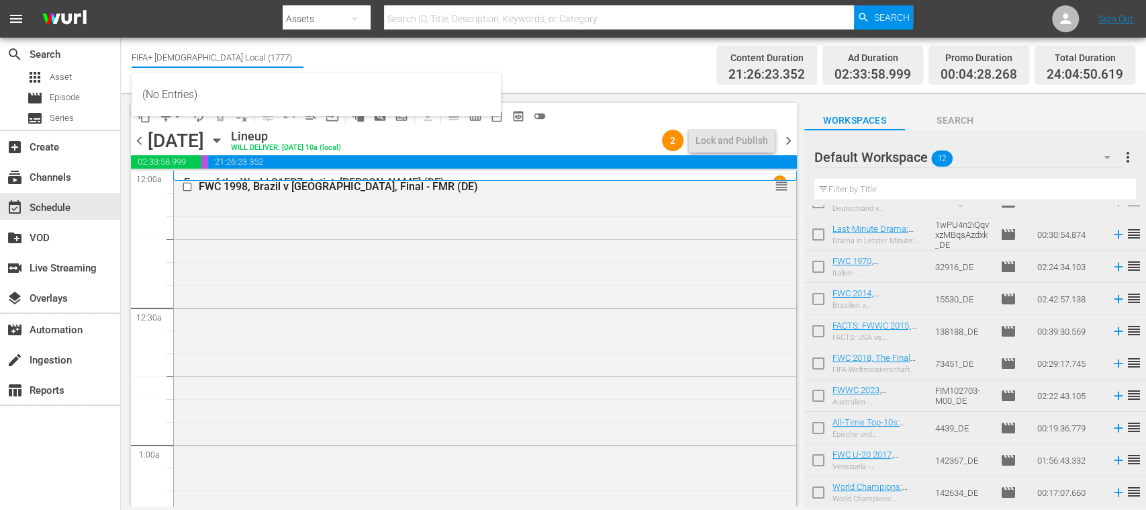
drag, startPoint x: 275, startPoint y: 64, endPoint x: 334, endPoint y: 63, distance: 59.1
click at [334, 63] on div "Channel Title FIFA+ German Local (1777) Bulk Remove Gaps & Overlaps" at bounding box center [405, 65] width 547 height 48
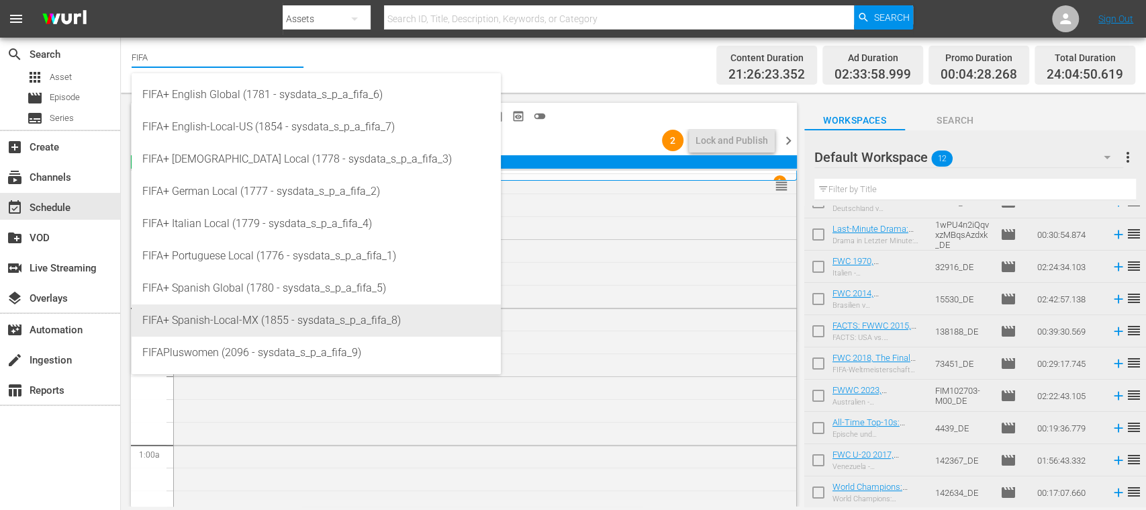
click at [293, 317] on div "FIFA+ Spanish-Local-MX (1855 - sysdata_s_p_a_fifa_8)" at bounding box center [316, 320] width 348 height 32
type input "FIFA+ Spanish-Local-MX (1855 - sysdata_s_p_a_fifa_8)"
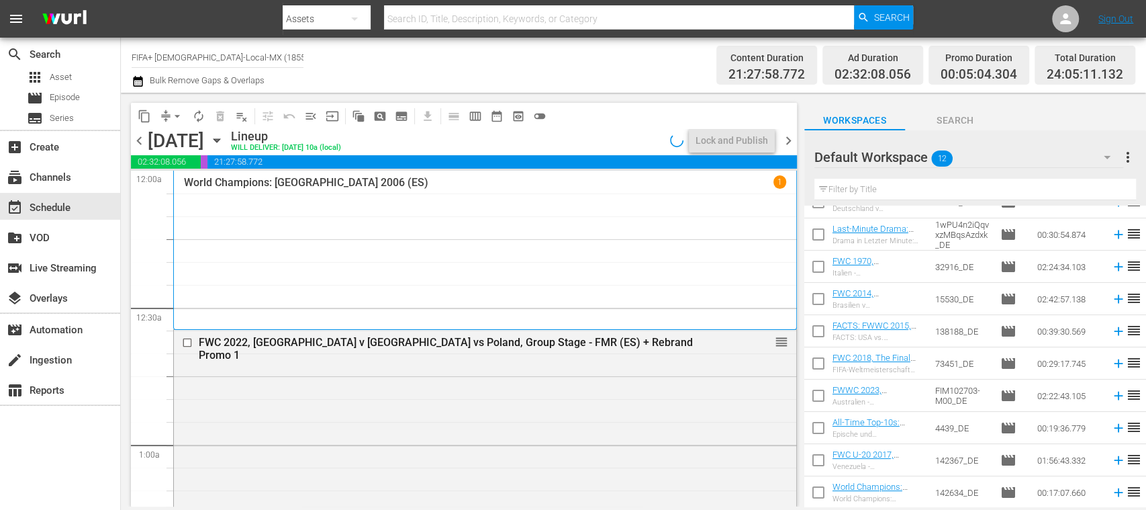
click at [138, 137] on span "chevron_left" at bounding box center [139, 140] width 17 height 17
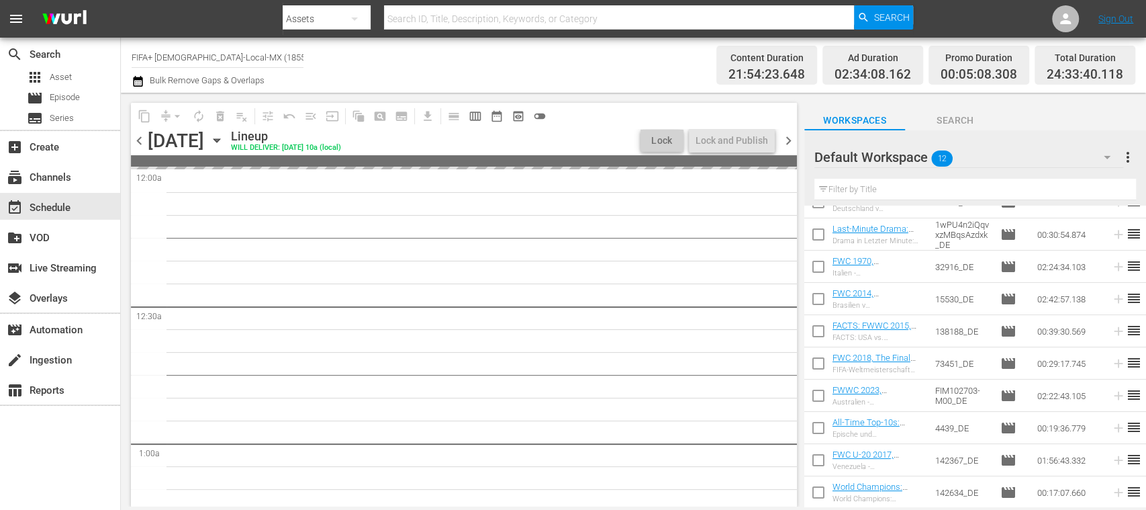
click at [138, 137] on span "chevron_left" at bounding box center [139, 140] width 17 height 17
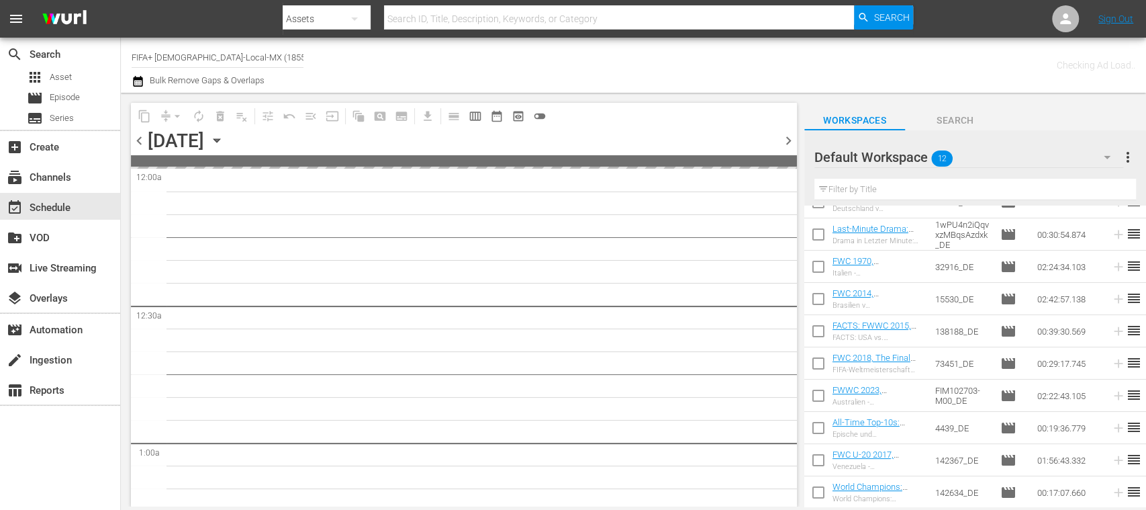
click at [138, 137] on span "chevron_left" at bounding box center [139, 140] width 17 height 17
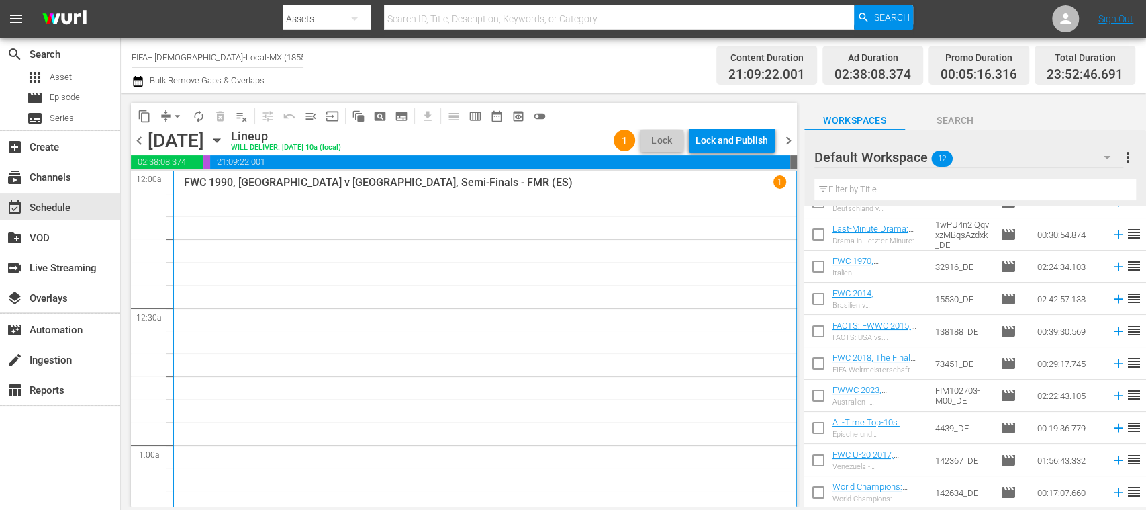
click at [138, 141] on span "chevron_left" at bounding box center [139, 140] width 17 height 17
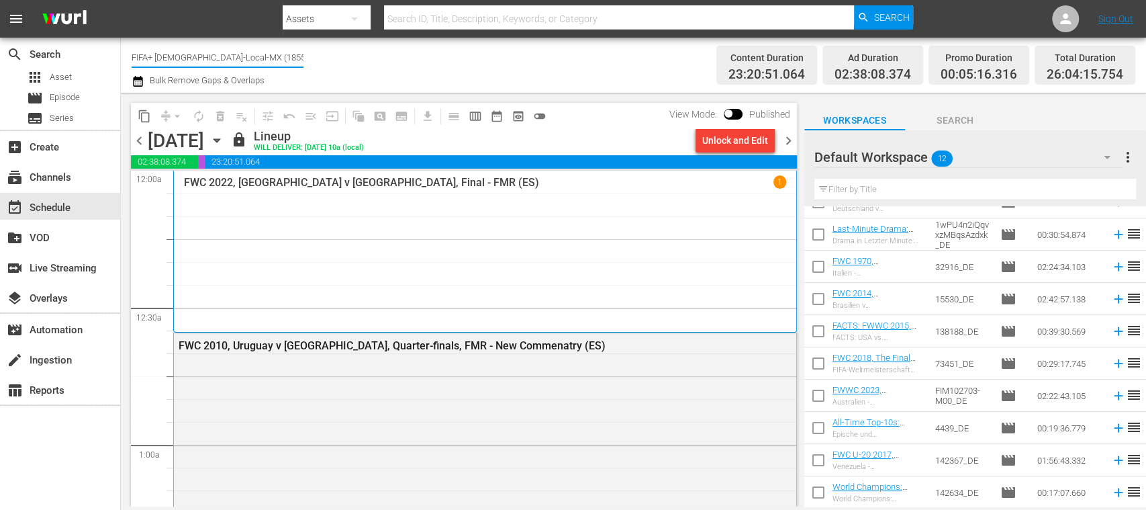
drag, startPoint x: 154, startPoint y: 56, endPoint x: 363, endPoint y: 55, distance: 208.1
click at [363, 55] on div "Channel Title FIFA+ Spanish-Local-MX (1855) Bulk Remove Gaps & Overlaps" at bounding box center [405, 65] width 547 height 48
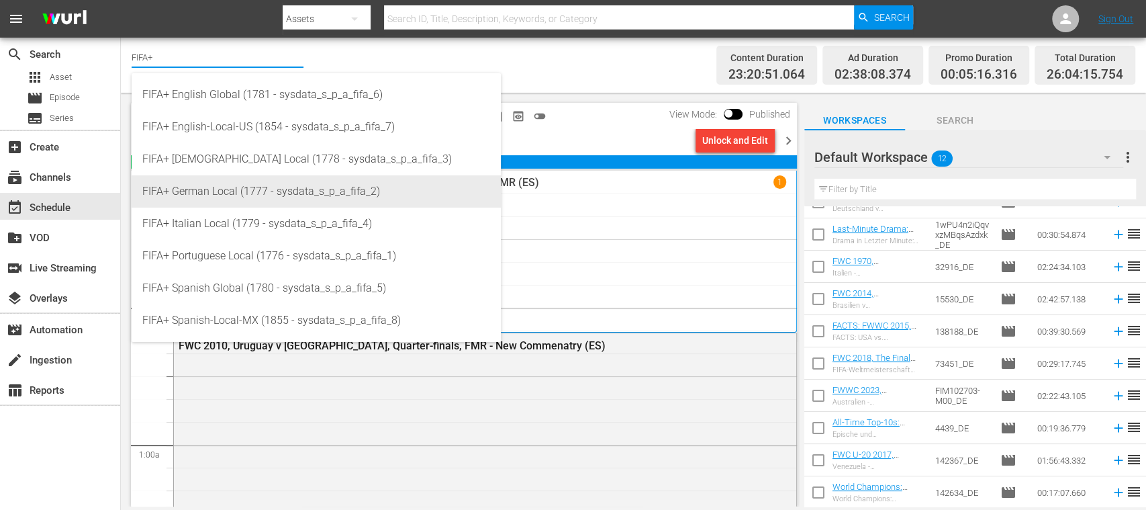
click at [249, 189] on div "FIFA+ German Local (1777 - sysdata_s_p_a_fifa_2)" at bounding box center [316, 191] width 348 height 32
type input "FIFA+ German Local (1777 - sysdata_s_p_a_fifa_2)"
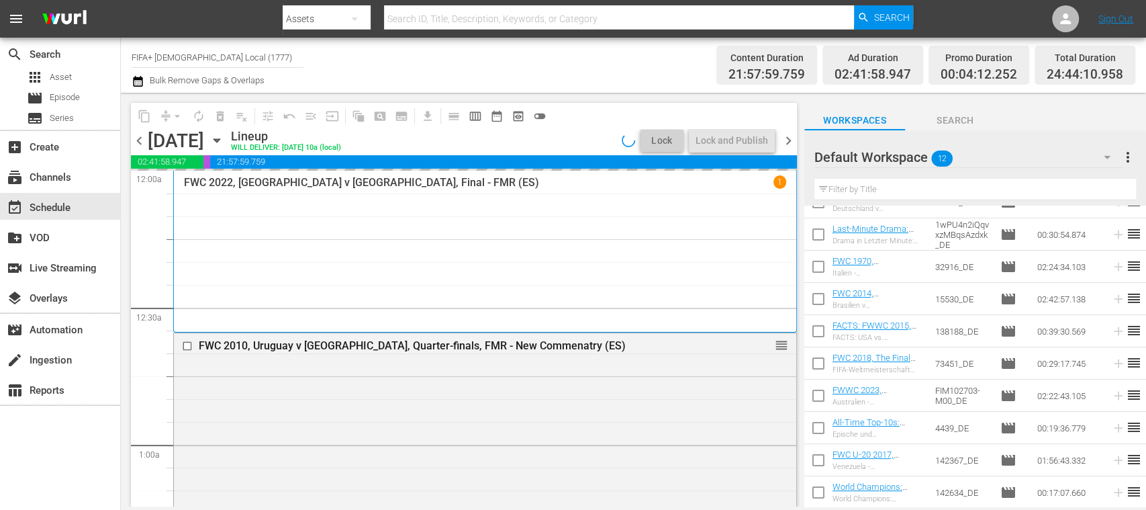
click at [224, 141] on icon "button" at bounding box center [216, 140] width 15 height 15
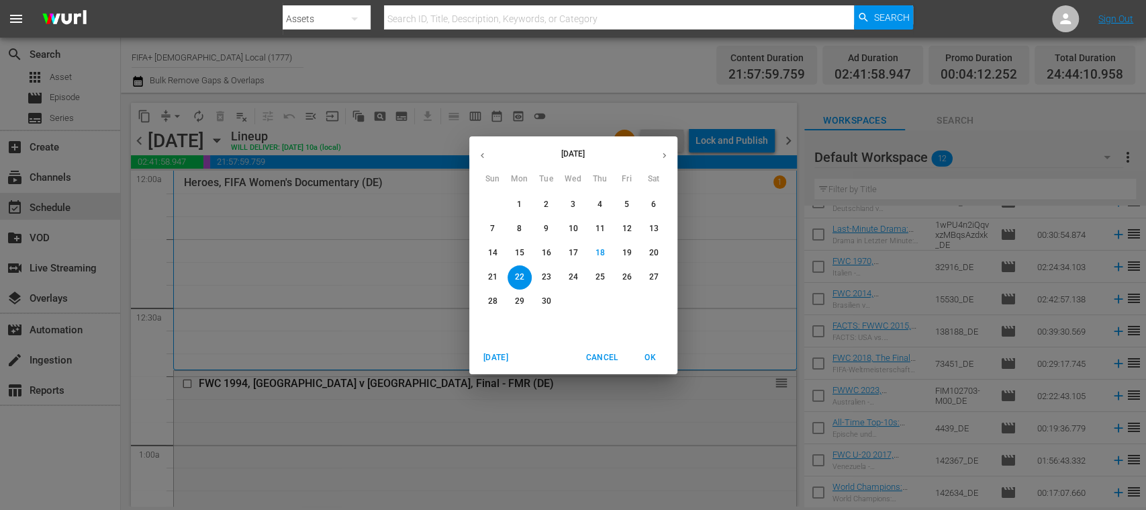
click at [620, 273] on span "26" at bounding box center [627, 276] width 24 height 11
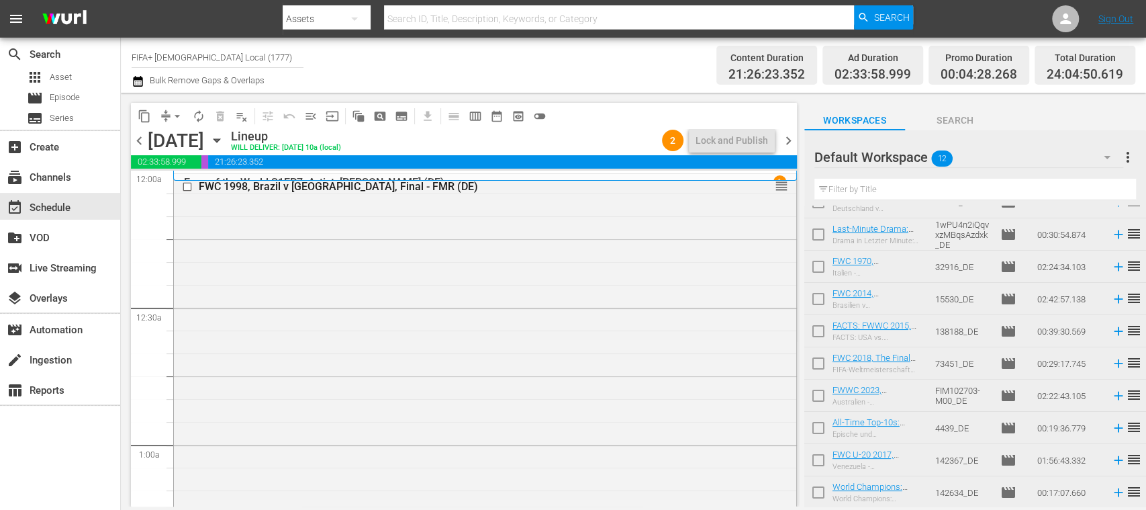
click at [310, 114] on span "menu_open" at bounding box center [310, 115] width 13 height 13
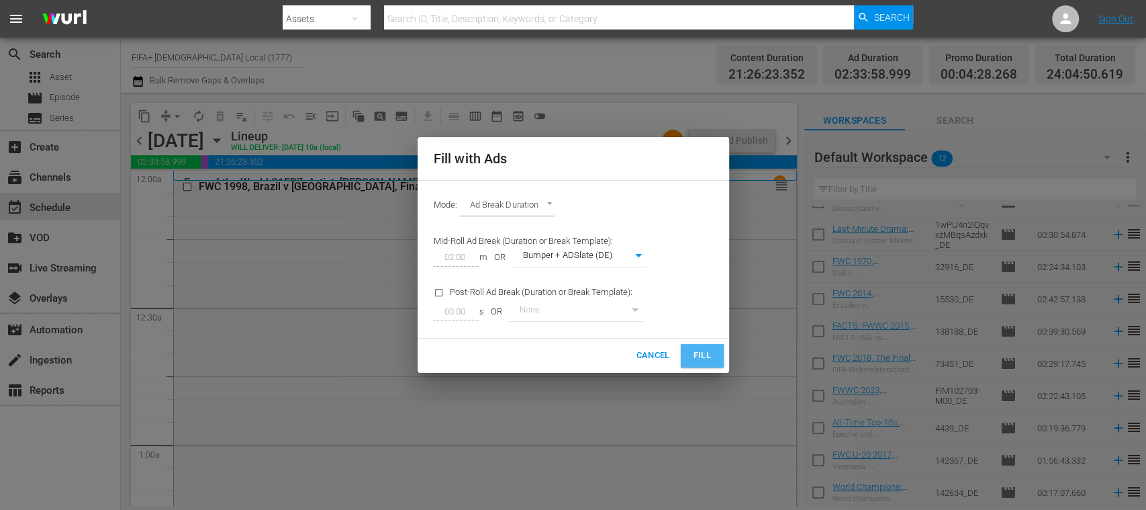
click at [698, 350] on span "Fill" at bounding box center [701, 355] width 21 height 15
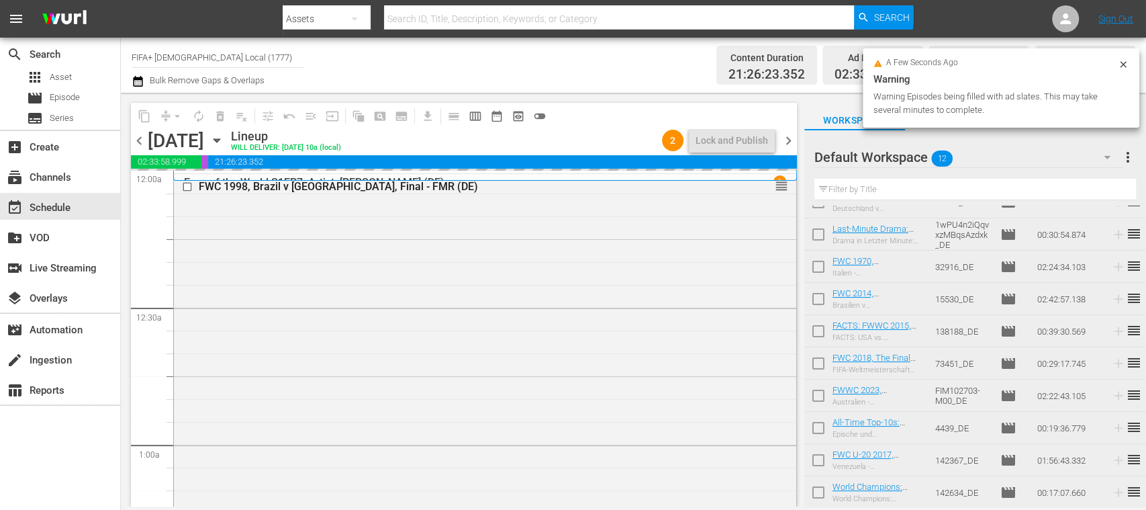
click at [136, 138] on span "chevron_left" at bounding box center [139, 140] width 17 height 17
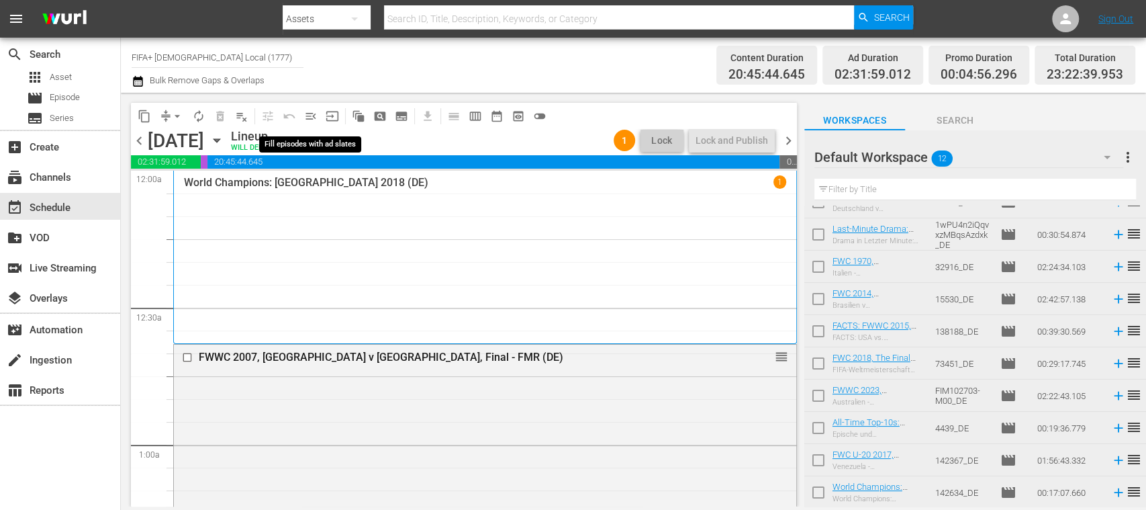
click at [313, 115] on span "menu_open" at bounding box center [310, 115] width 13 height 13
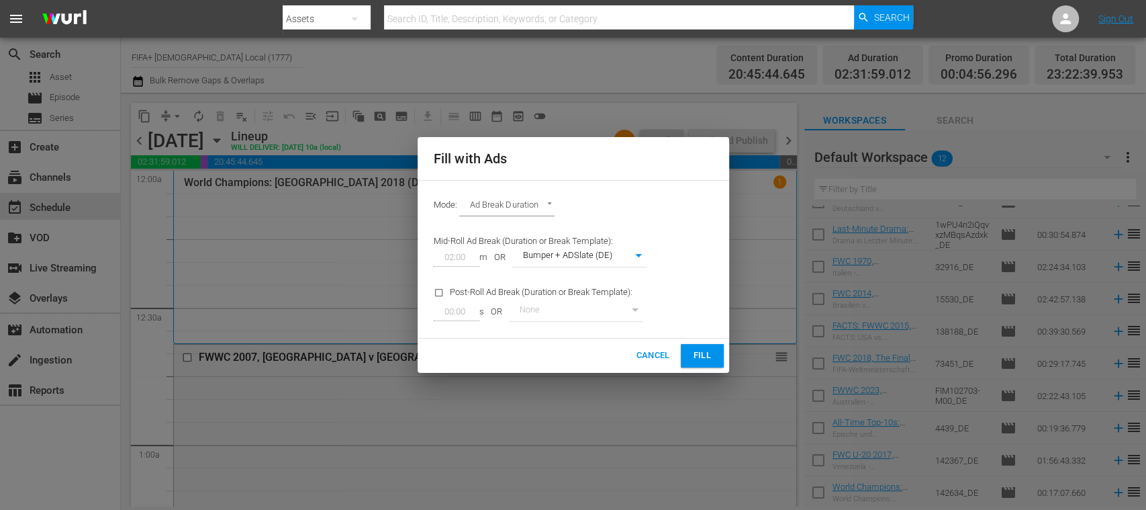
click at [702, 349] on span "Fill" at bounding box center [701, 355] width 21 height 15
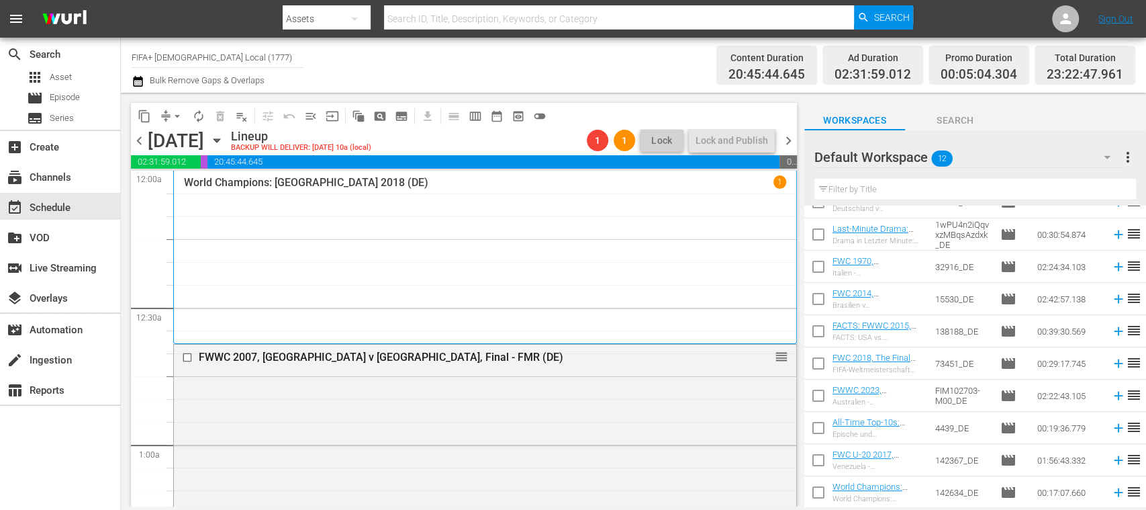
click at [177, 115] on span "arrow_drop_down" at bounding box center [177, 115] width 13 height 13
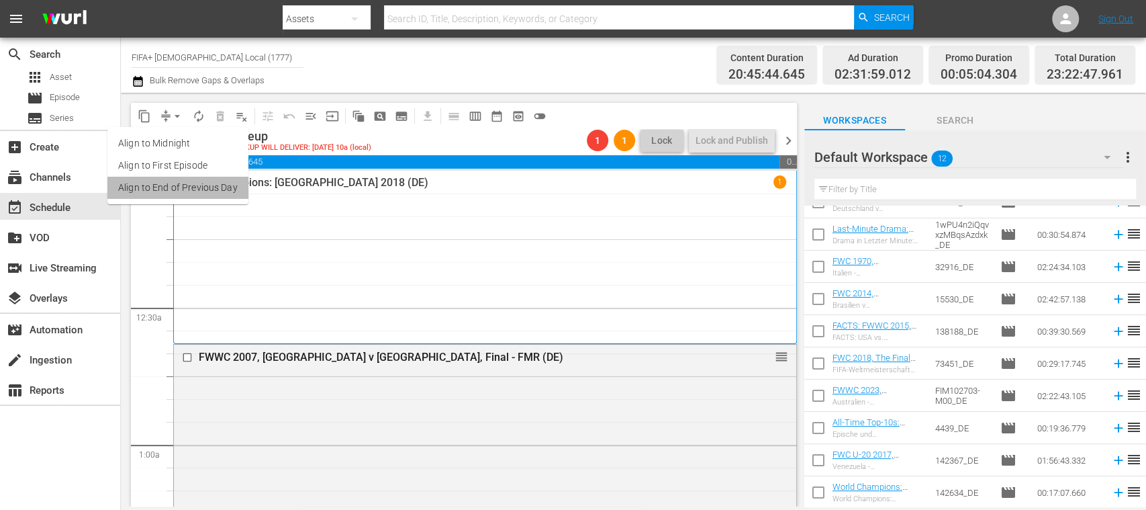
click at [220, 183] on li "Align to End of Previous Day" at bounding box center [177, 188] width 141 height 22
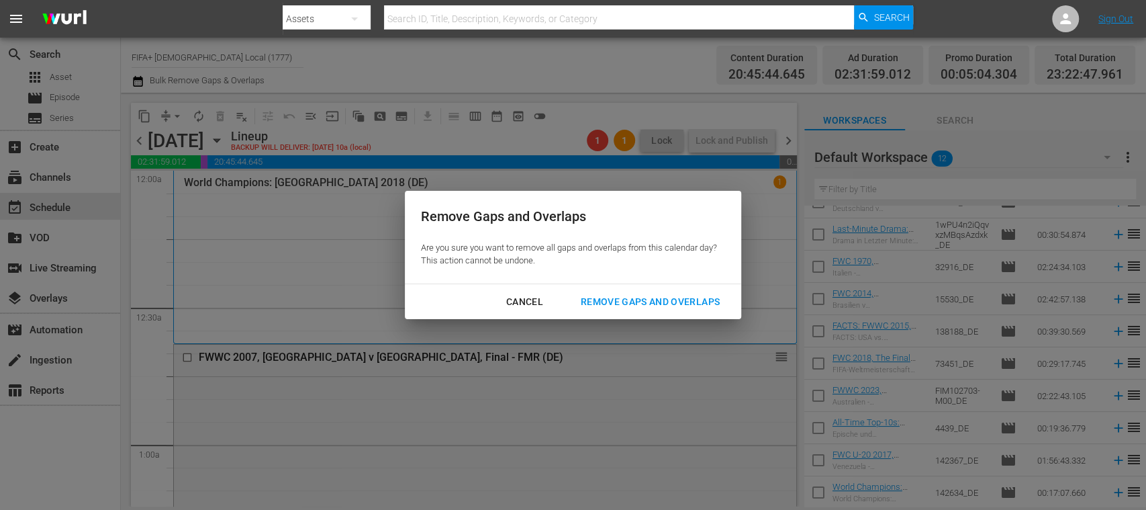
click at [529, 293] on div "Cancel" at bounding box center [524, 301] width 58 height 17
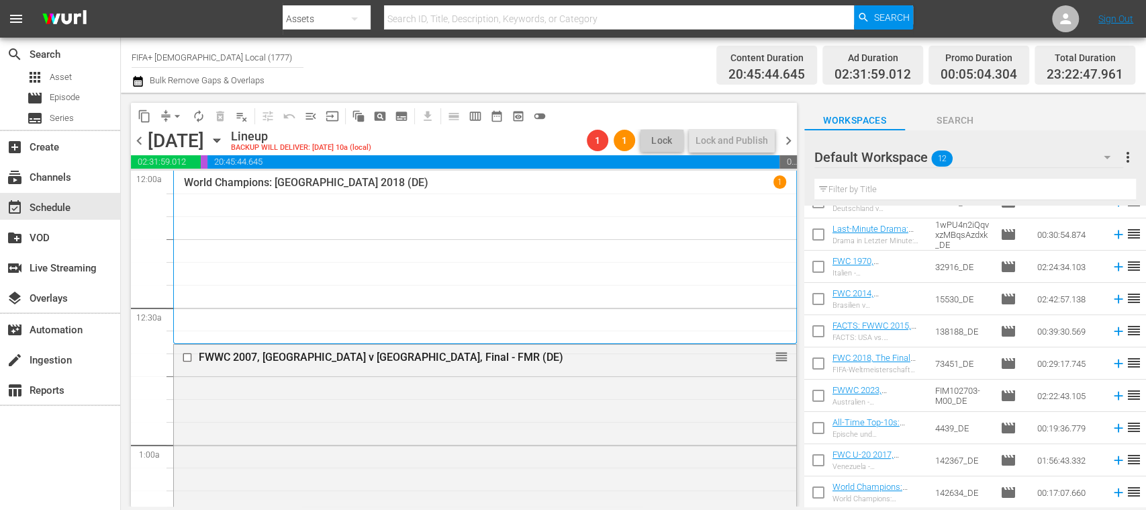
click at [177, 114] on span "arrow_drop_down" at bounding box center [177, 115] width 13 height 13
click at [199, 181] on li "Align to End of Previous Day" at bounding box center [177, 188] width 141 height 22
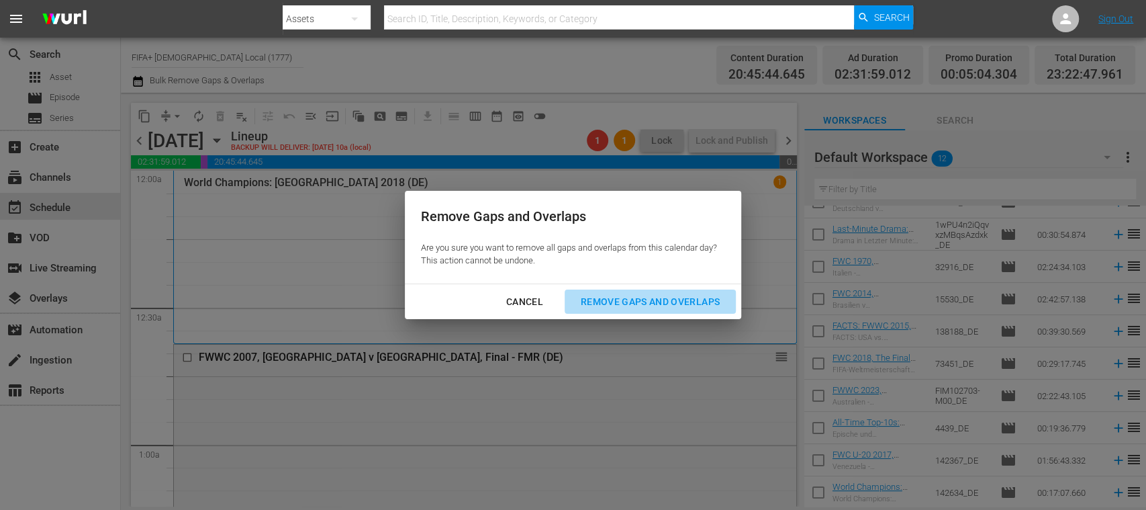
click at [616, 295] on div "Remove Gaps and Overlaps" at bounding box center [650, 301] width 160 height 17
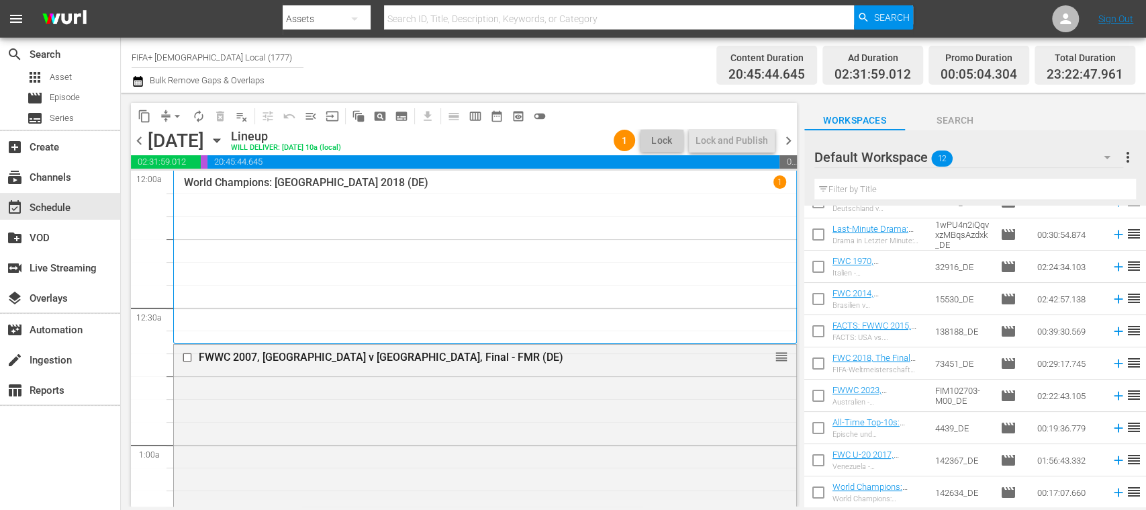
click at [789, 136] on span "chevron_right" at bounding box center [788, 140] width 17 height 17
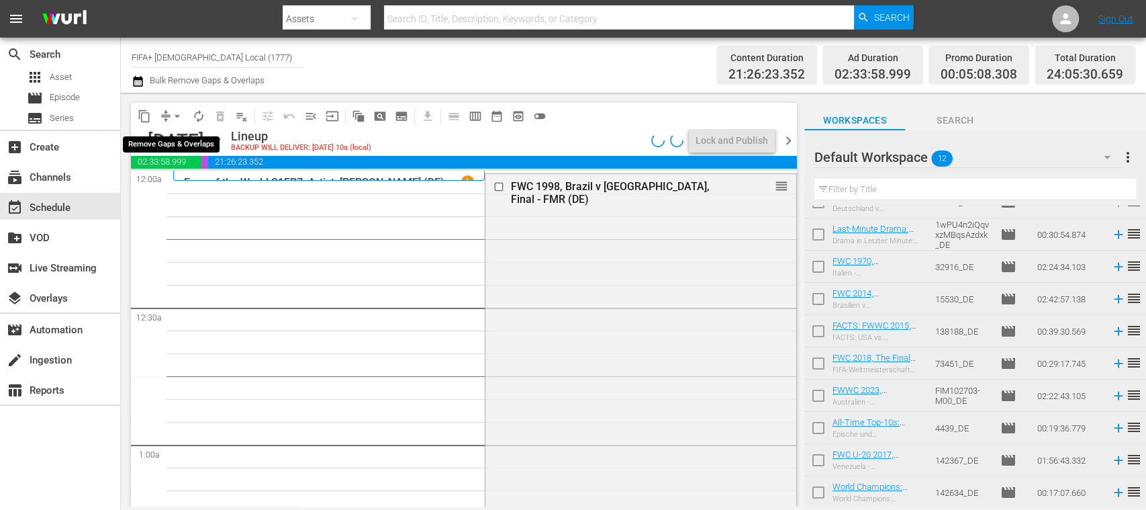
click at [176, 115] on span "arrow_drop_down" at bounding box center [177, 115] width 13 height 13
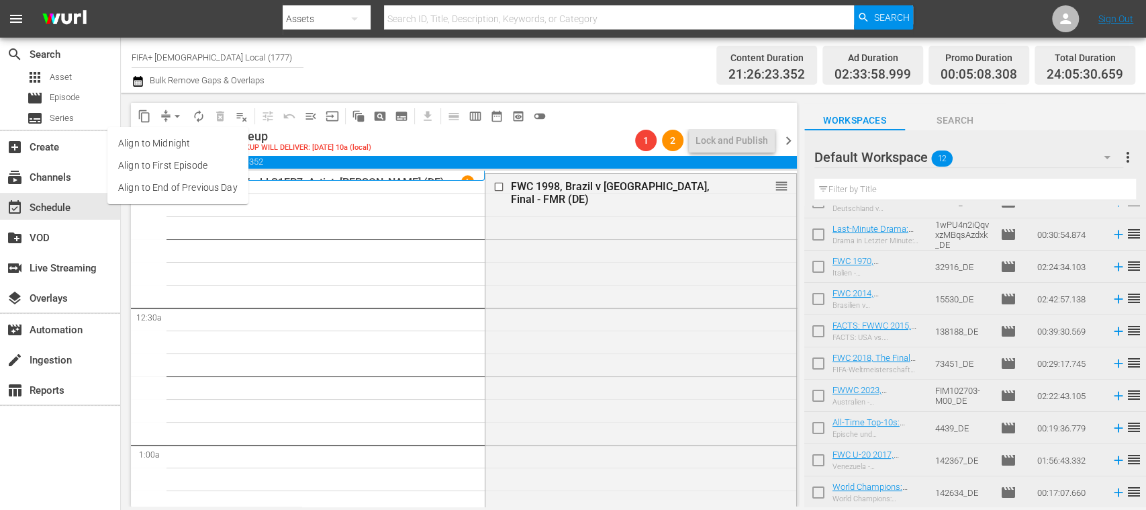
click at [201, 189] on li "Align to End of Previous Day" at bounding box center [177, 188] width 141 height 22
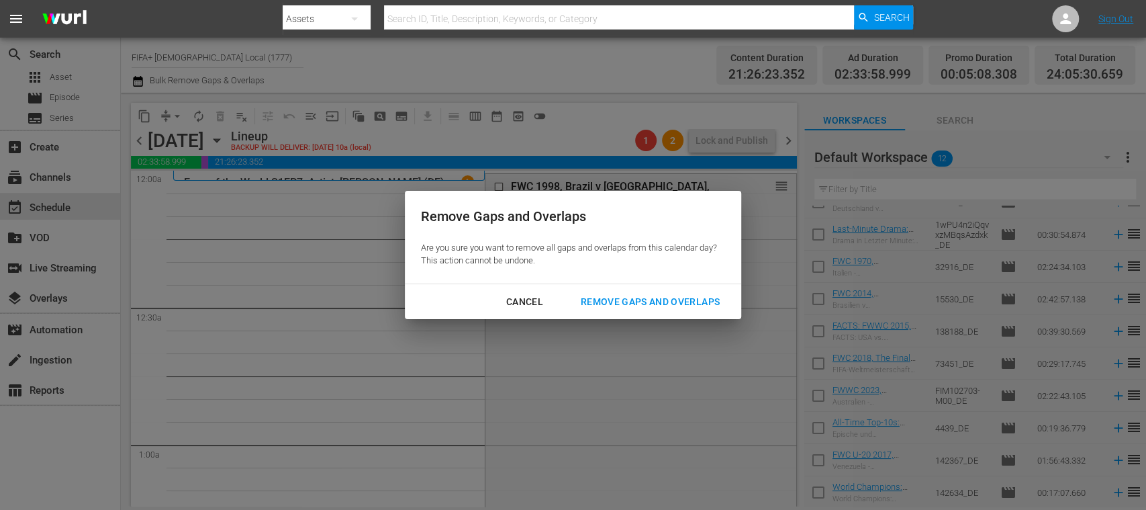
click at [622, 297] on div "Remove Gaps and Overlaps" at bounding box center [650, 301] width 160 height 17
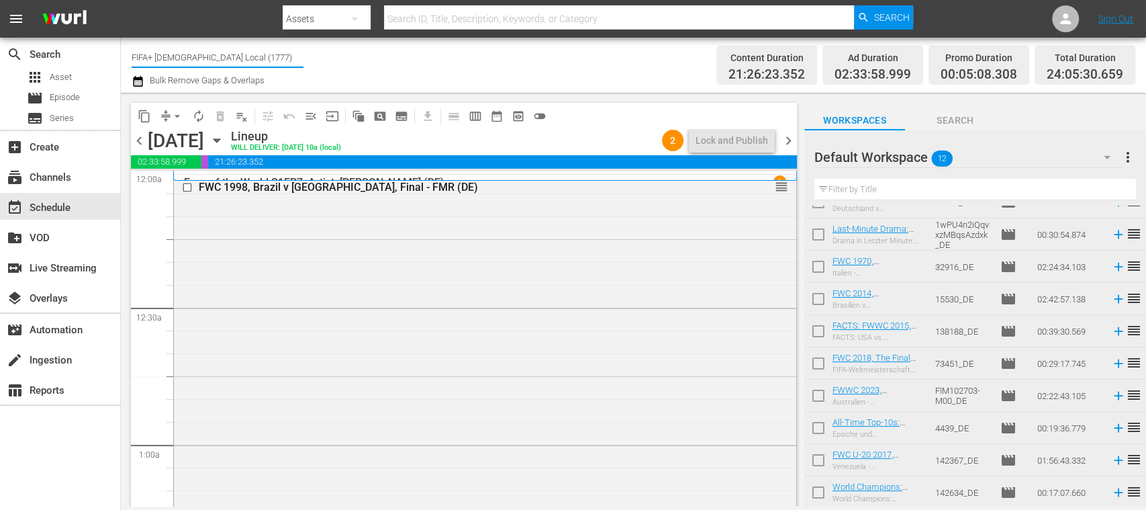
drag, startPoint x: 259, startPoint y: 58, endPoint x: 340, endPoint y: 58, distance: 80.6
click at [340, 58] on div "Channel Title FIFA+ German Local (1777) Bulk Remove Gaps & Overlaps" at bounding box center [405, 65] width 547 height 48
type input "FIFA"
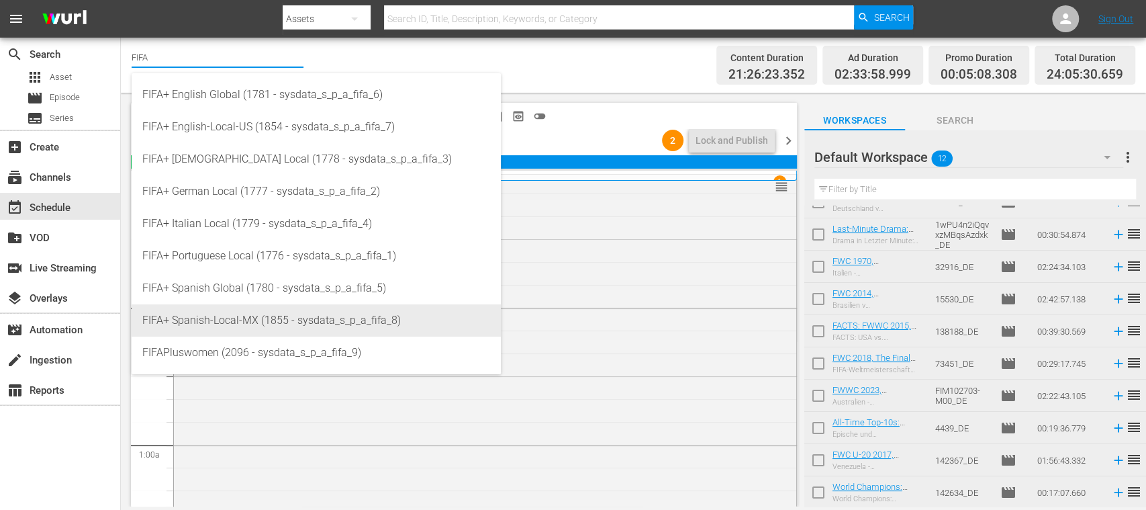
click at [283, 314] on div "FIFA+ Spanish-Local-MX (1855 - sysdata_s_p_a_fifa_8)" at bounding box center [316, 320] width 348 height 32
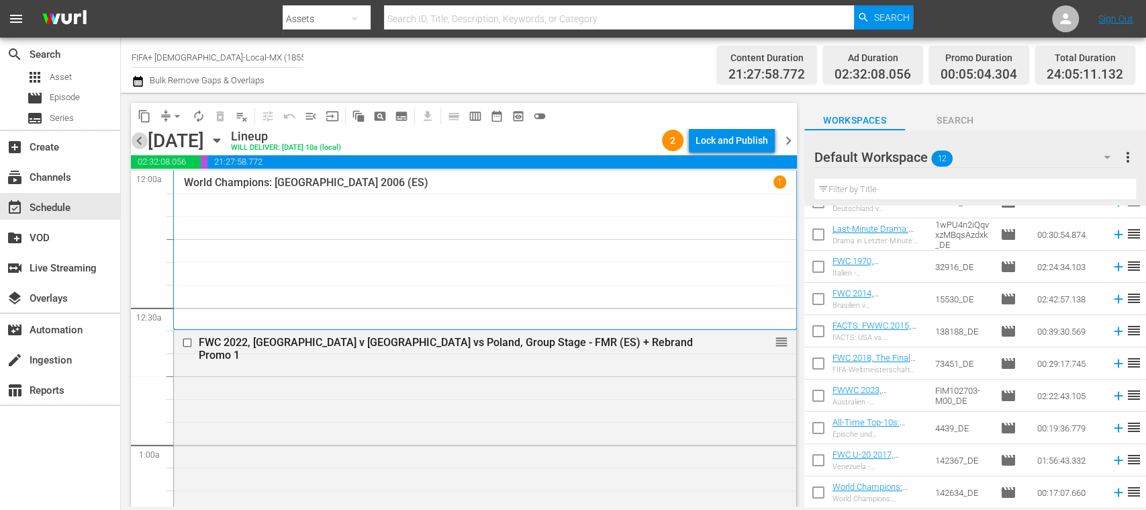
click at [140, 140] on span "chevron_left" at bounding box center [139, 140] width 17 height 17
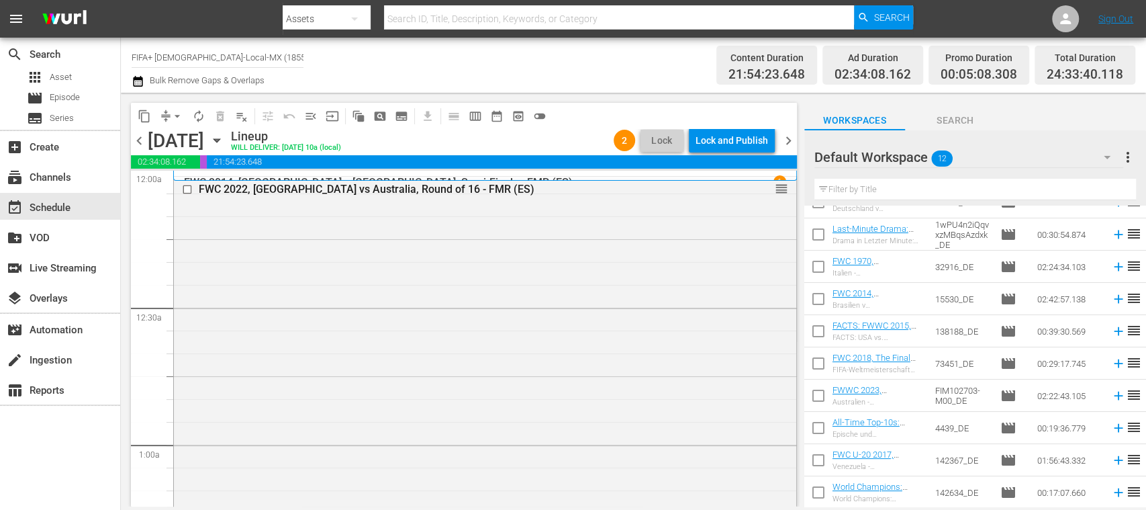
click at [140, 140] on span "chevron_left" at bounding box center [139, 140] width 17 height 17
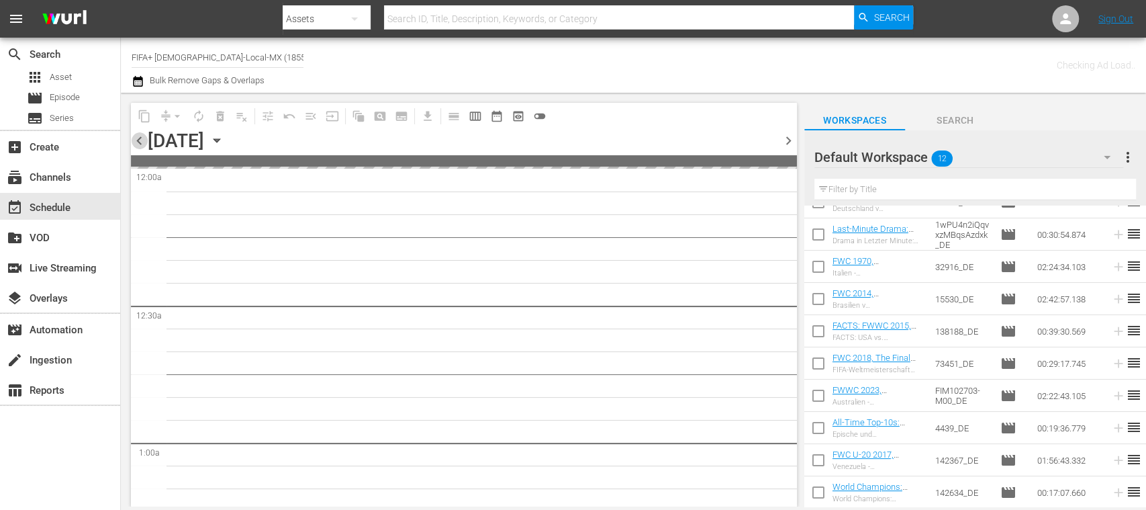
click at [140, 140] on span "chevron_left" at bounding box center [139, 140] width 17 height 17
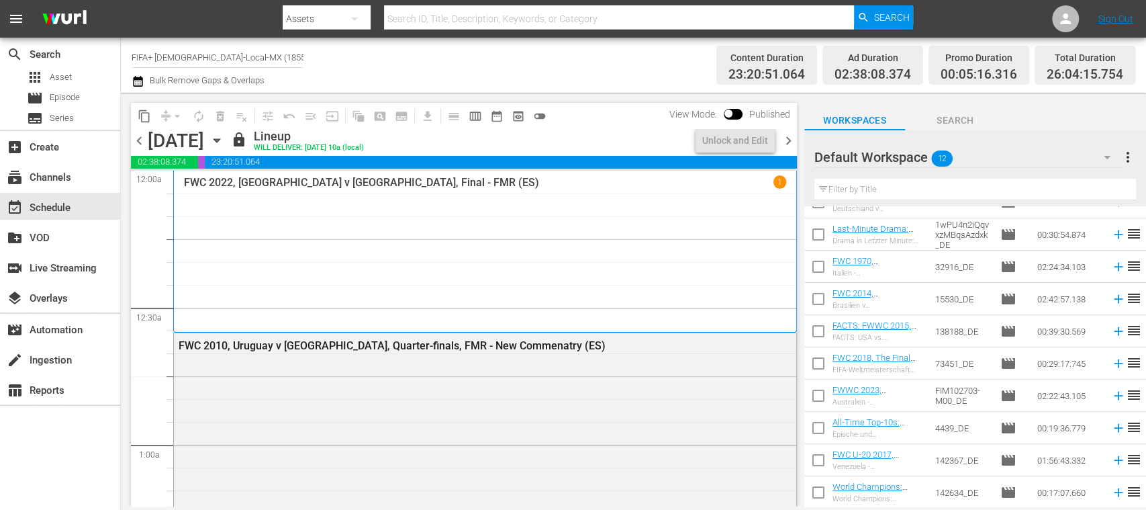
click at [788, 138] on span "chevron_right" at bounding box center [788, 140] width 17 height 17
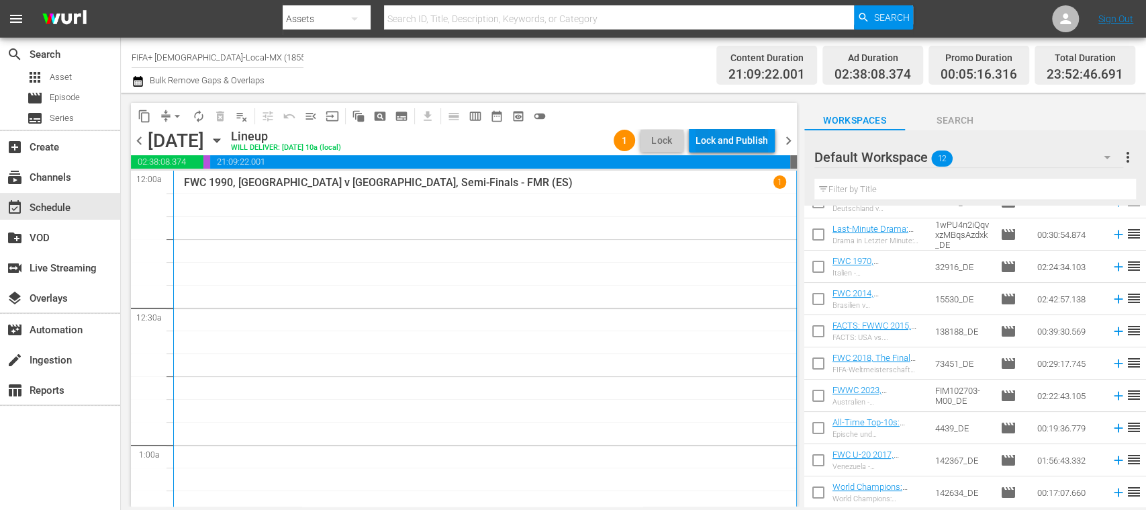
click at [737, 140] on div "Lock and Publish" at bounding box center [731, 140] width 73 height 24
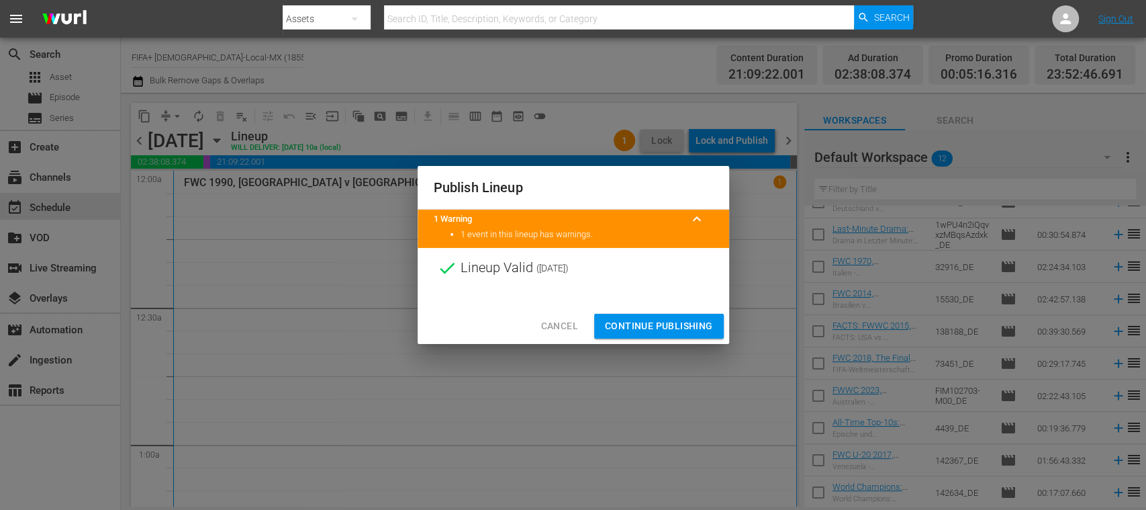
click at [687, 321] on span "Continue Publishing" at bounding box center [659, 326] width 108 height 17
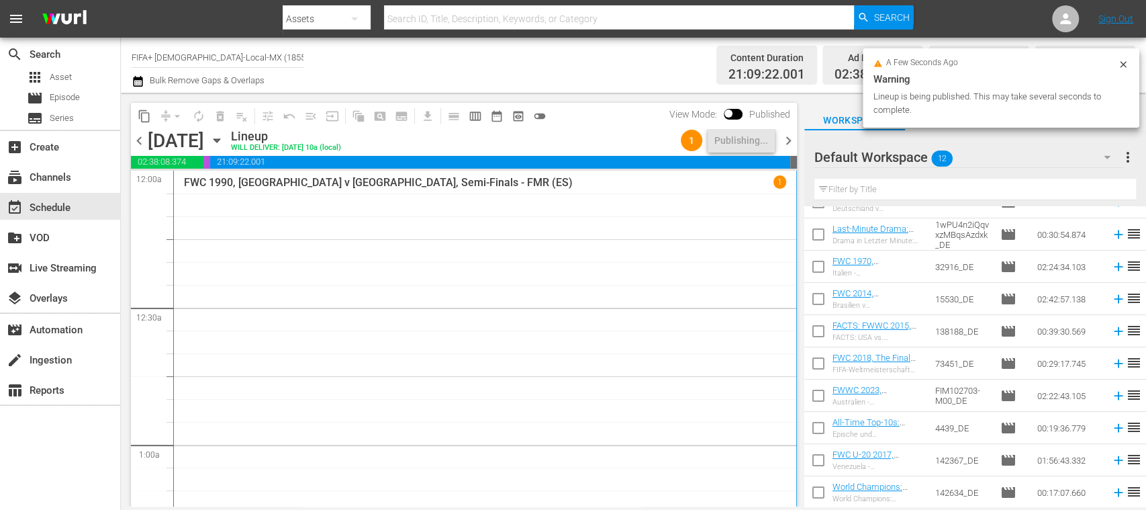
click at [789, 138] on span "chevron_right" at bounding box center [788, 140] width 17 height 17
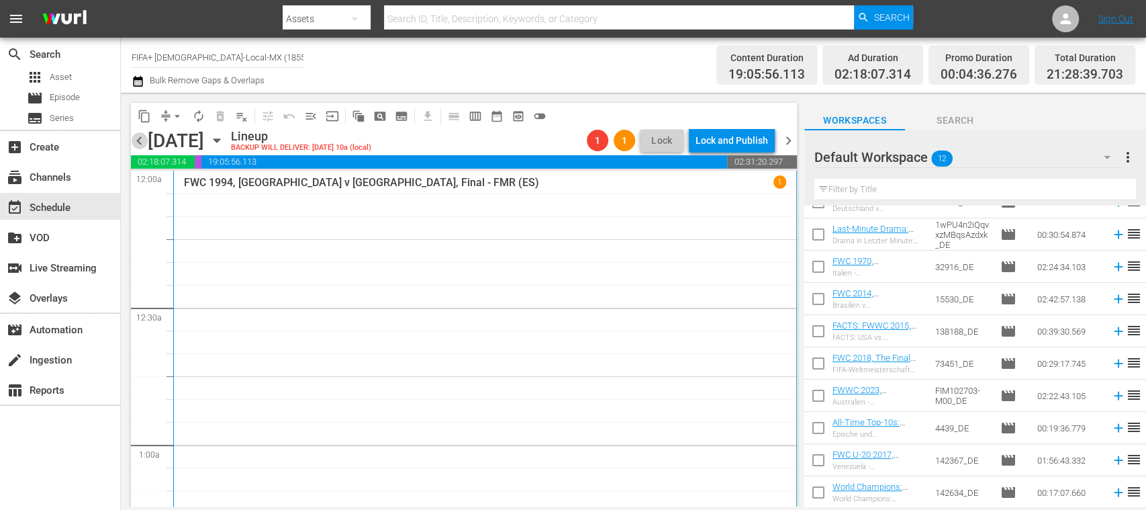
click at [139, 142] on span "chevron_left" at bounding box center [139, 140] width 17 height 17
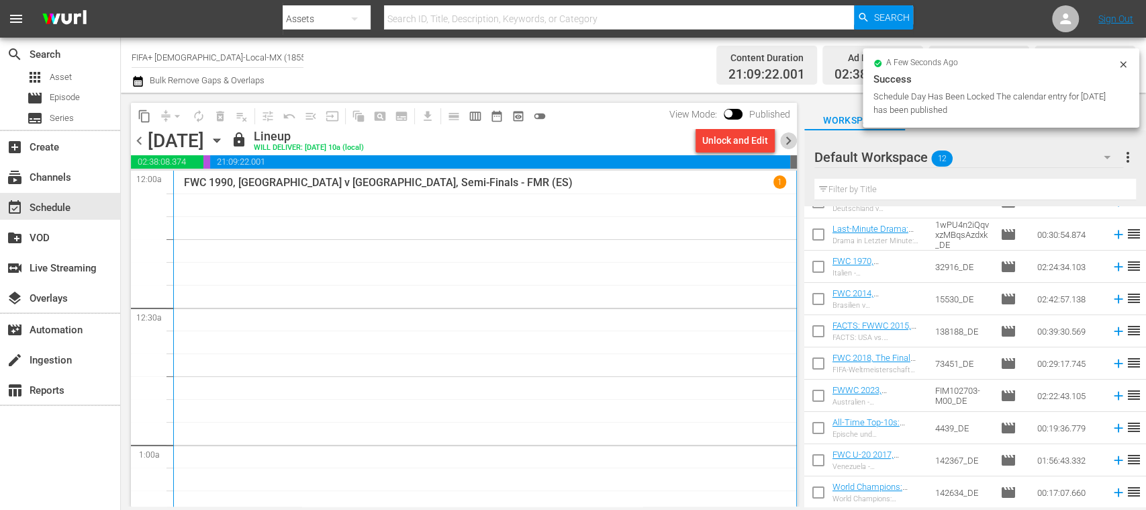
click at [789, 141] on span "chevron_right" at bounding box center [788, 140] width 17 height 17
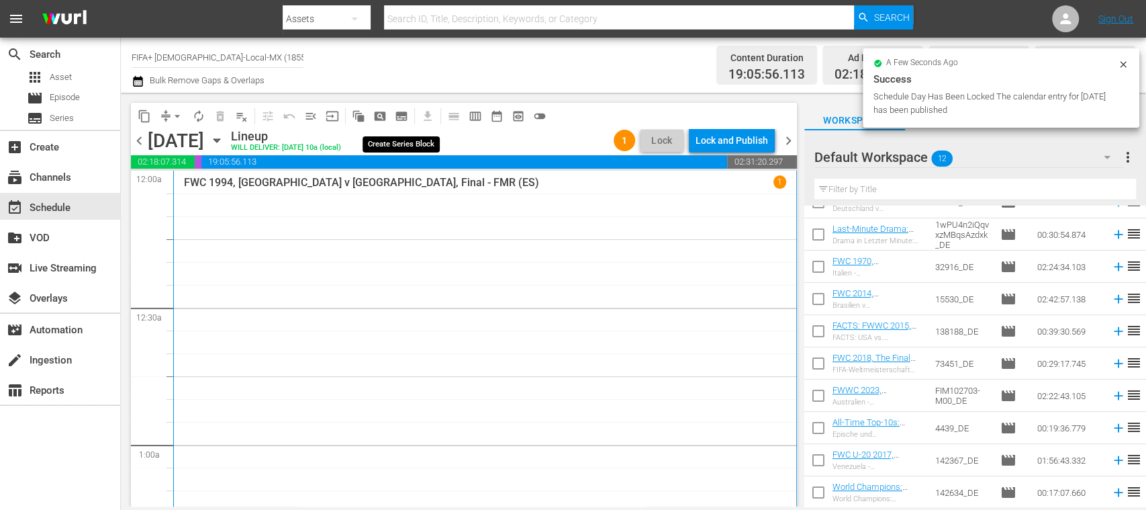
click at [401, 113] on span "subtitles_outlined" at bounding box center [401, 115] width 13 height 13
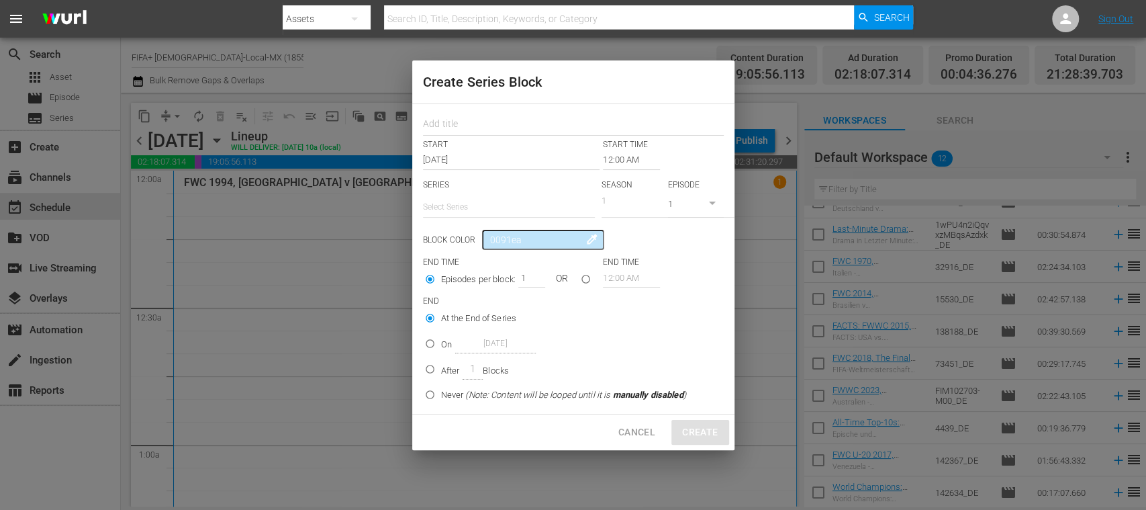
click at [639, 429] on span "Cancel" at bounding box center [636, 432] width 37 height 17
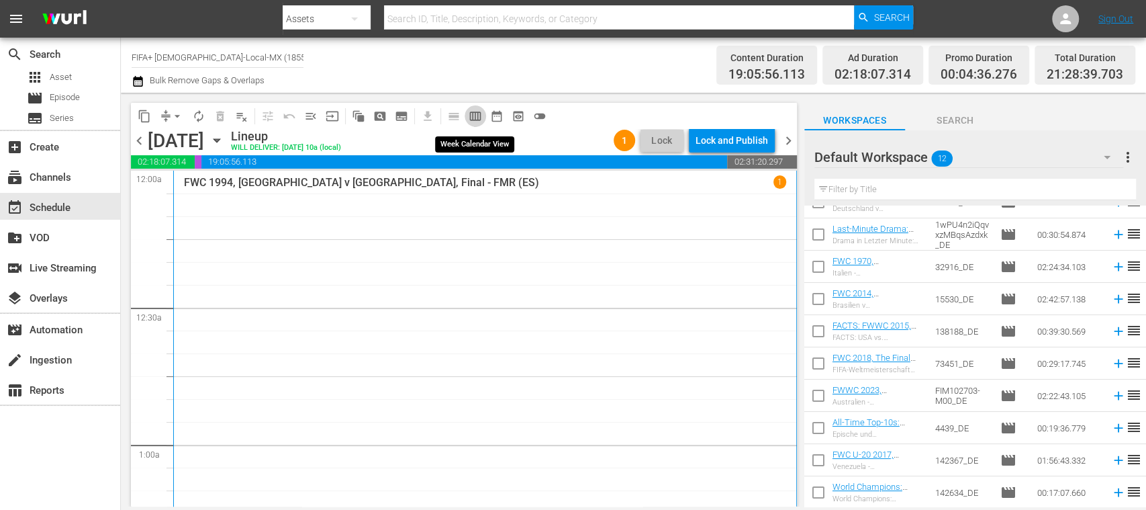
click at [473, 115] on span "calendar_view_week_outlined" at bounding box center [475, 115] width 13 height 13
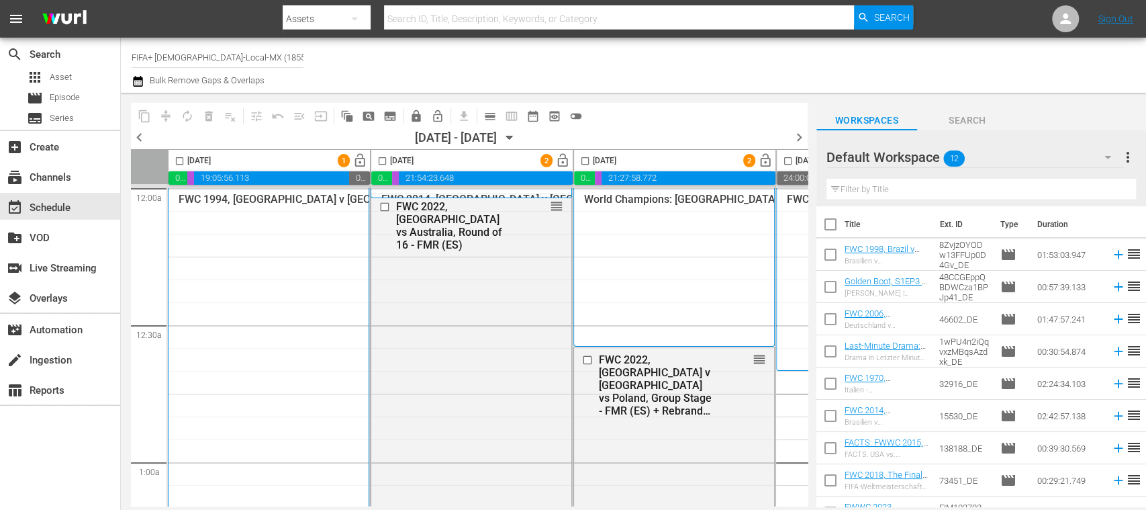
click at [138, 136] on span "chevron_left" at bounding box center [139, 137] width 17 height 17
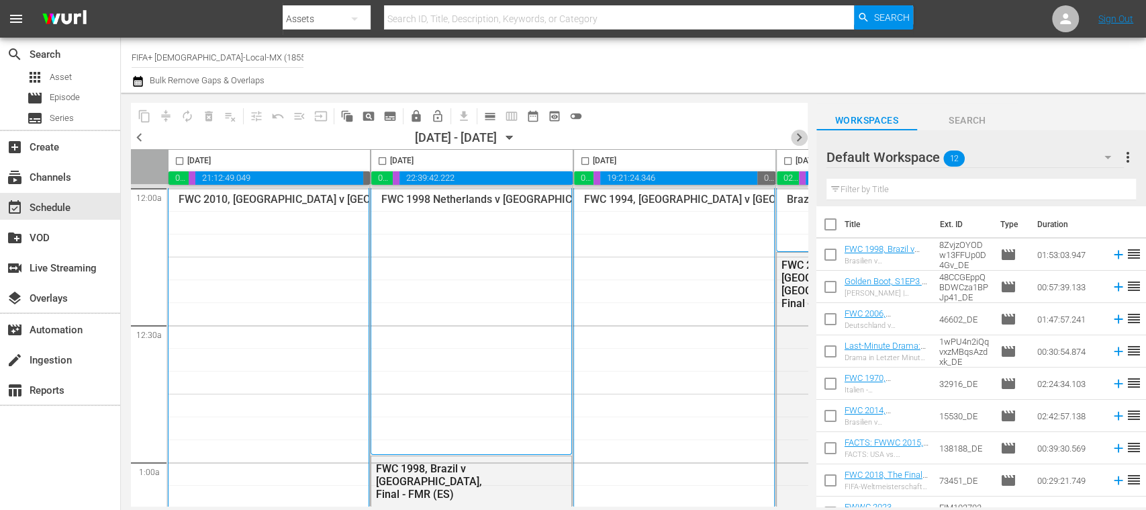
click at [800, 137] on span "chevron_right" at bounding box center [799, 137] width 17 height 17
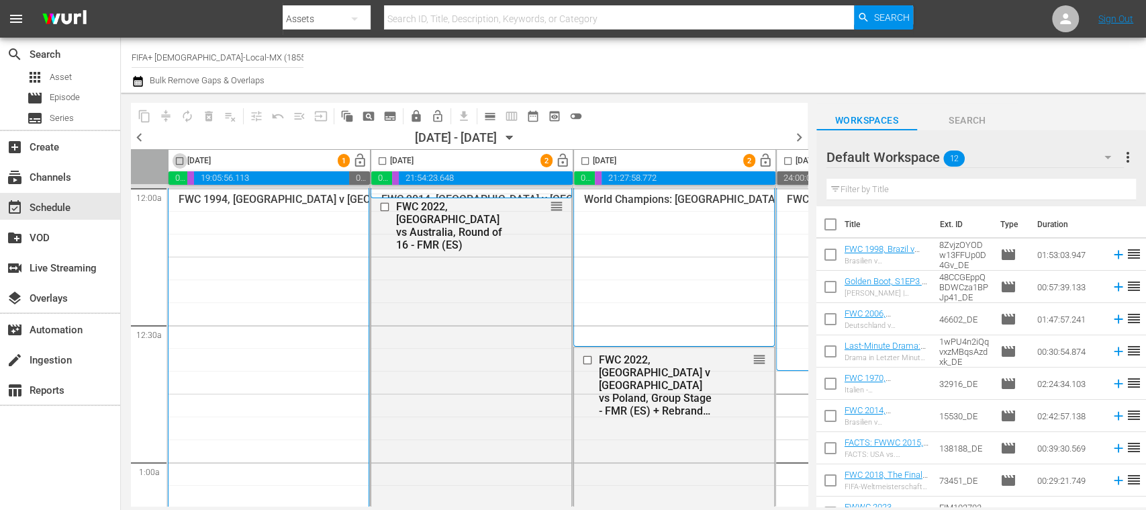
click at [177, 157] on input "checkbox" at bounding box center [179, 163] width 15 height 15
checkbox input "true"
click at [380, 157] on input "checkbox" at bounding box center [382, 163] width 15 height 15
checkbox input "true"
click at [585, 158] on input "checkbox" at bounding box center [584, 163] width 15 height 15
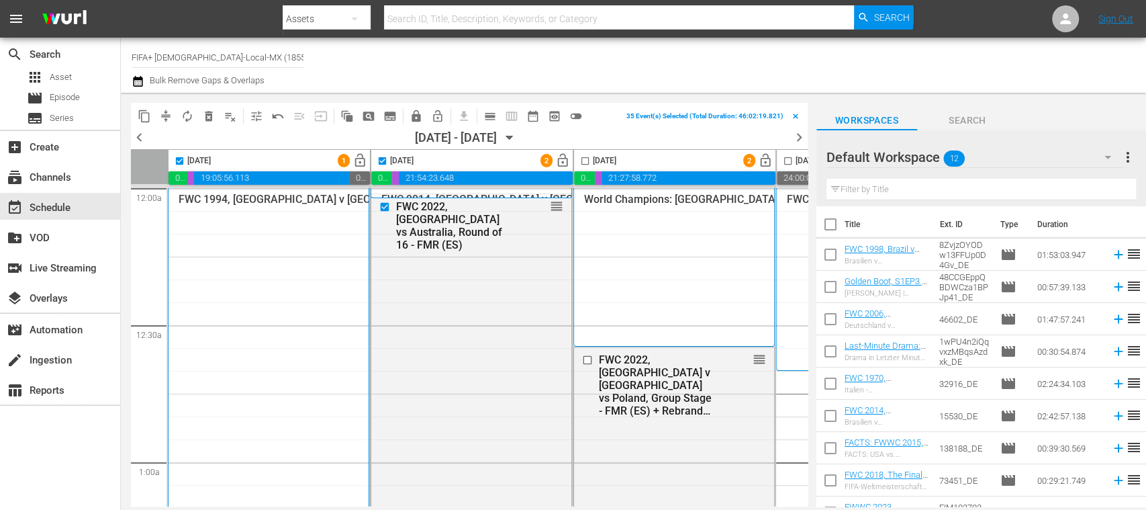
checkbox input "true"
click at [415, 113] on span "lock" at bounding box center [415, 115] width 13 height 13
click at [646, 371] on div "FWC 2022, [GEOGRAPHIC_DATA] v [GEOGRAPHIC_DATA] vs Poland, Group Stage - FMR (E…" at bounding box center [656, 385] width 115 height 64
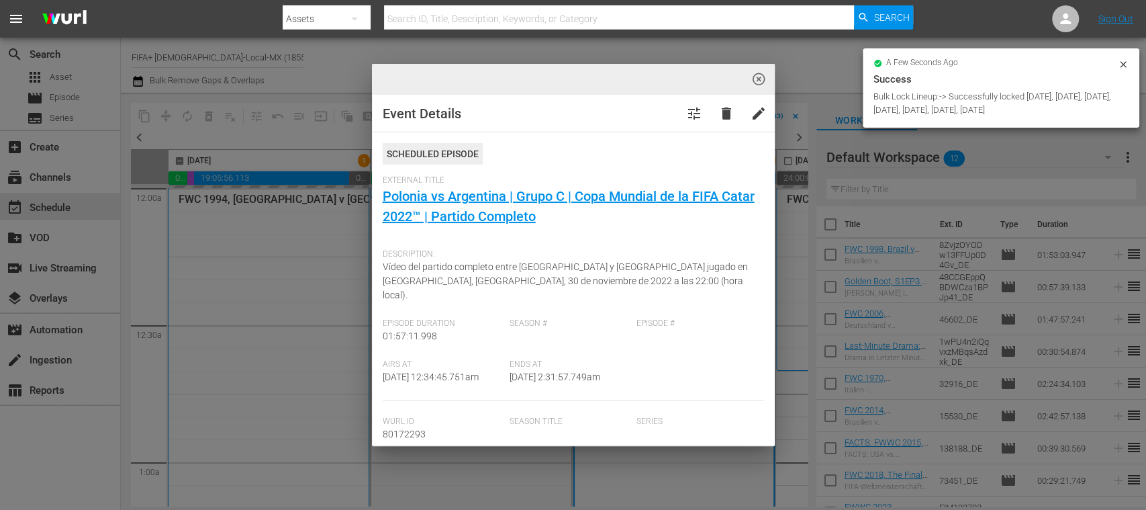
click at [552, 209] on div "highlight_off_icon Event Details tune delete edit Scheduled Episode External Ti…" at bounding box center [573, 255] width 1146 height 510
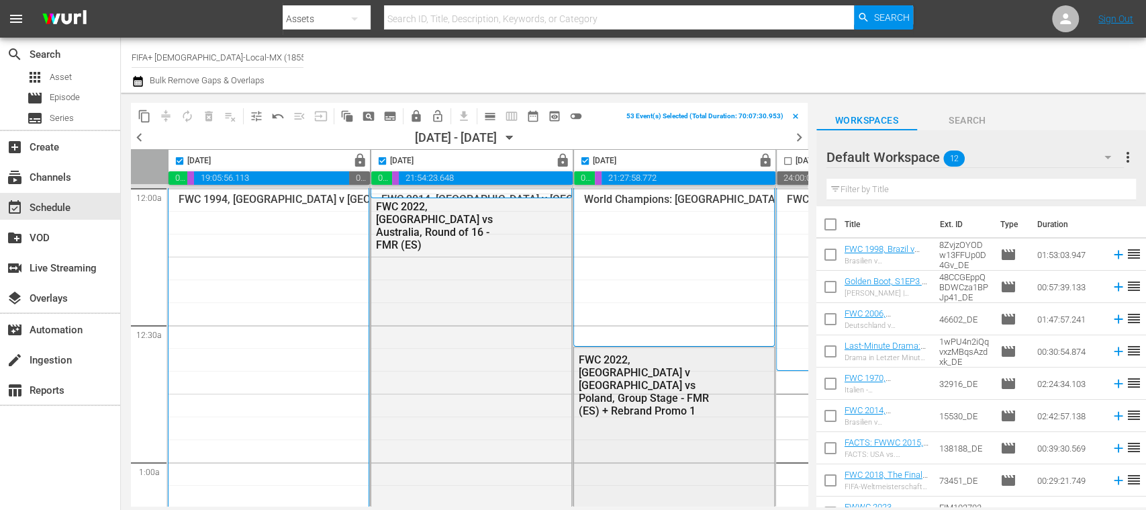
click at [638, 363] on div "FWC 2022, [GEOGRAPHIC_DATA] v [GEOGRAPHIC_DATA] vs Poland, Group Stage - FMR (E…" at bounding box center [645, 385] width 132 height 64
click at [622, 379] on div "FWC 2022, [GEOGRAPHIC_DATA] v [GEOGRAPHIC_DATA] vs Poland, Group Stage - FMR (E…" at bounding box center [645, 385] width 132 height 64
click at [486, 117] on span "calendar_view_day_outlined" at bounding box center [489, 115] width 13 height 13
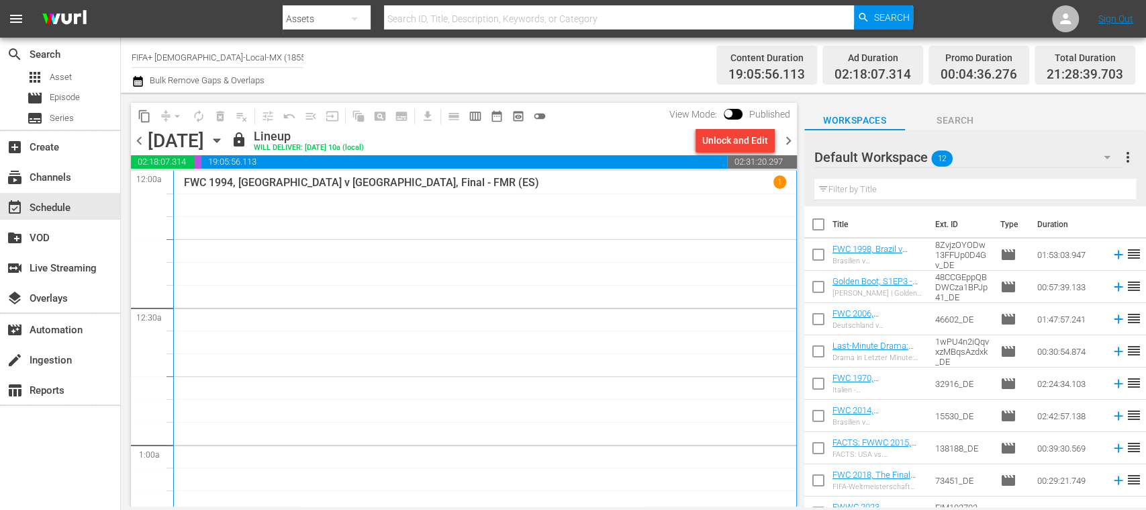
click at [141, 142] on span "chevron_left" at bounding box center [139, 140] width 17 height 17
click at [783, 141] on span "chevron_right" at bounding box center [788, 140] width 17 height 17
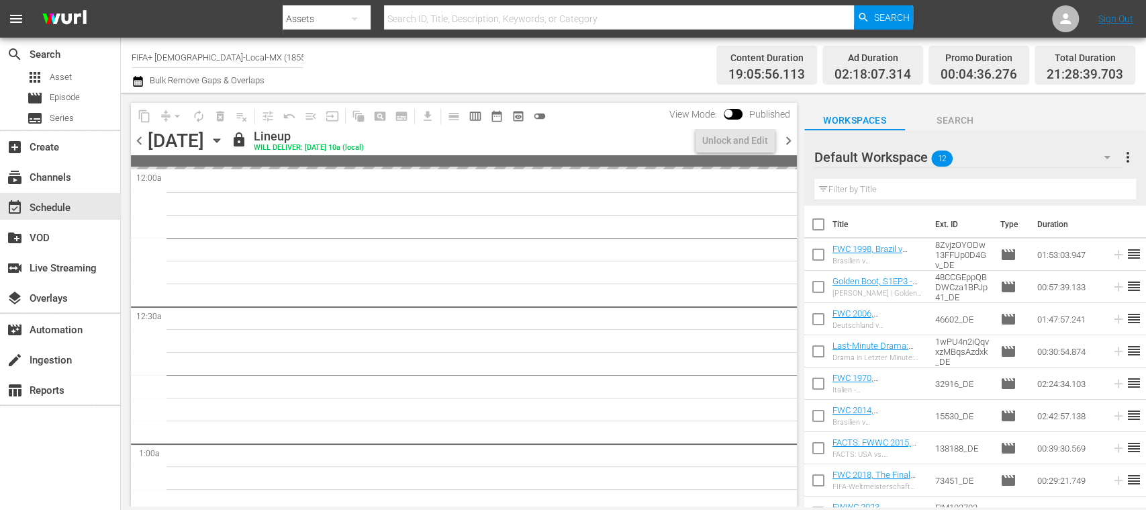
click at [788, 139] on span "chevron_right" at bounding box center [788, 140] width 17 height 17
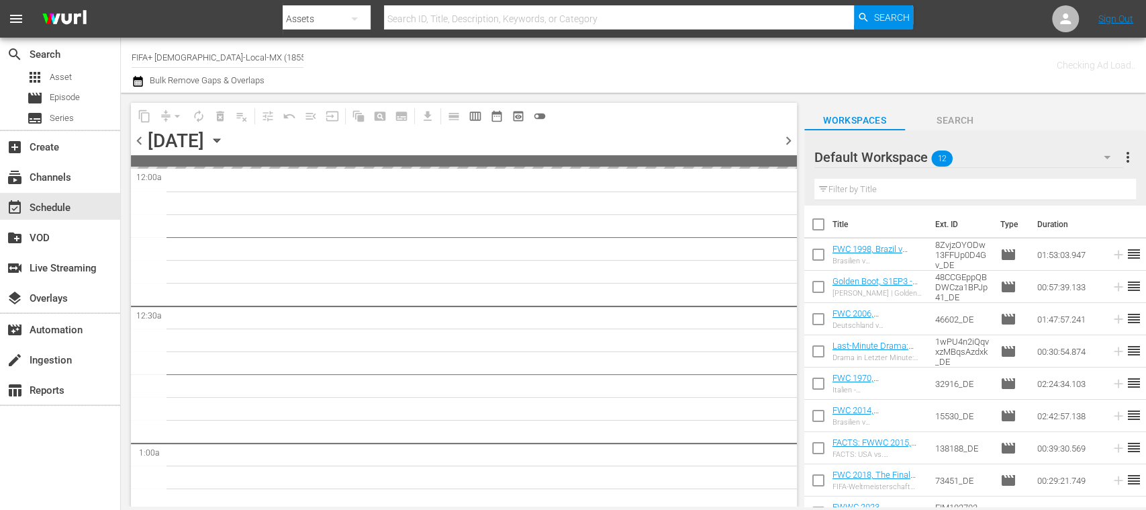
click at [788, 139] on span "chevron_right" at bounding box center [788, 140] width 17 height 17
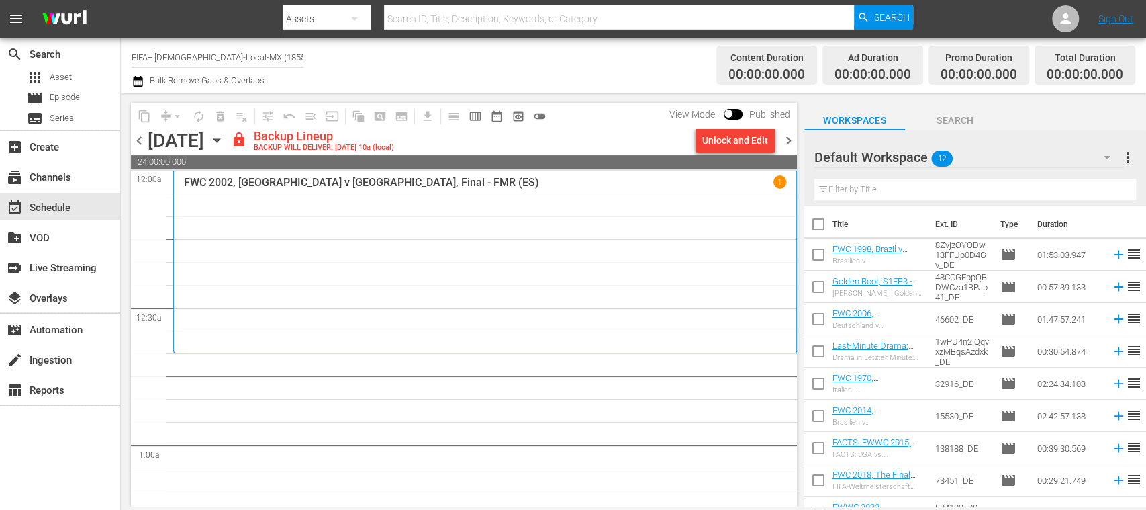
click at [136, 139] on span "chevron_left" at bounding box center [139, 140] width 17 height 17
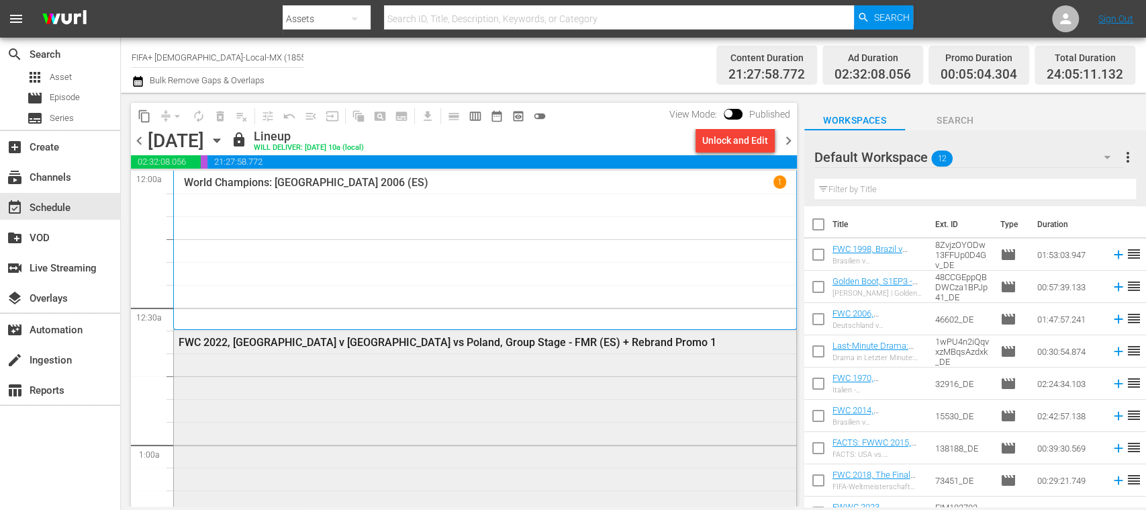
click at [505, 336] on div "FWC 2022, [GEOGRAPHIC_DATA] v [GEOGRAPHIC_DATA] vs Poland, Group Stage - FMR (E…" at bounding box center [449, 342] width 540 height 13
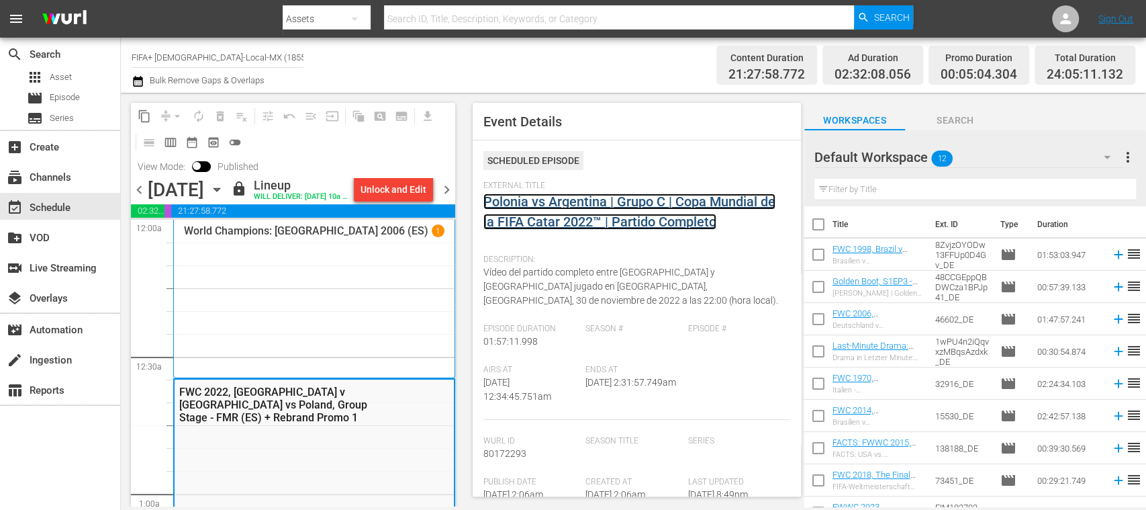
click at [589, 217] on link "Polonia vs Argentina | Grupo C | Copa Mundial de la FIFA Catar 2022™ | Partido …" at bounding box center [629, 211] width 292 height 36
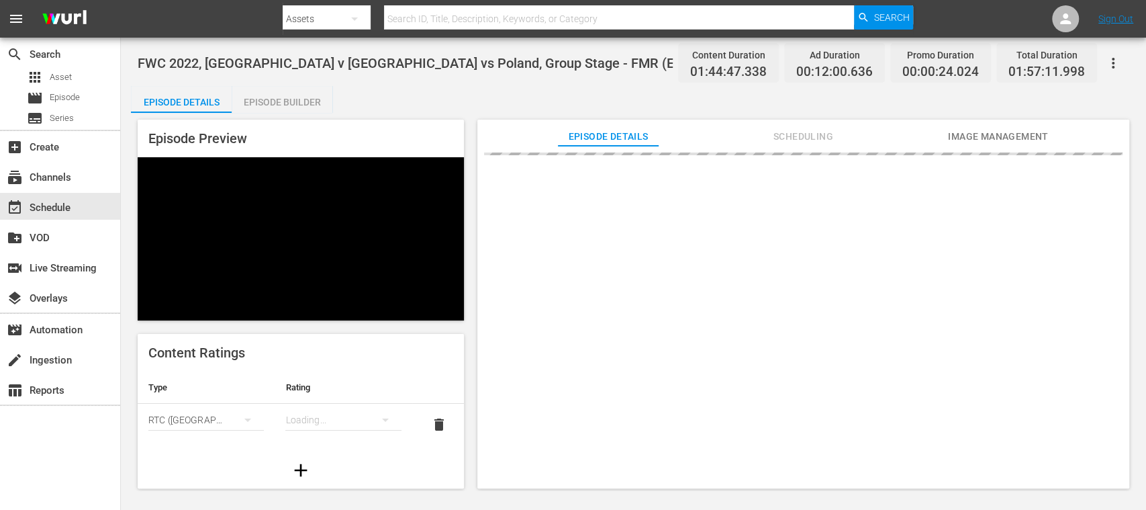
click at [279, 103] on div "Episode Builder" at bounding box center [282, 102] width 101 height 32
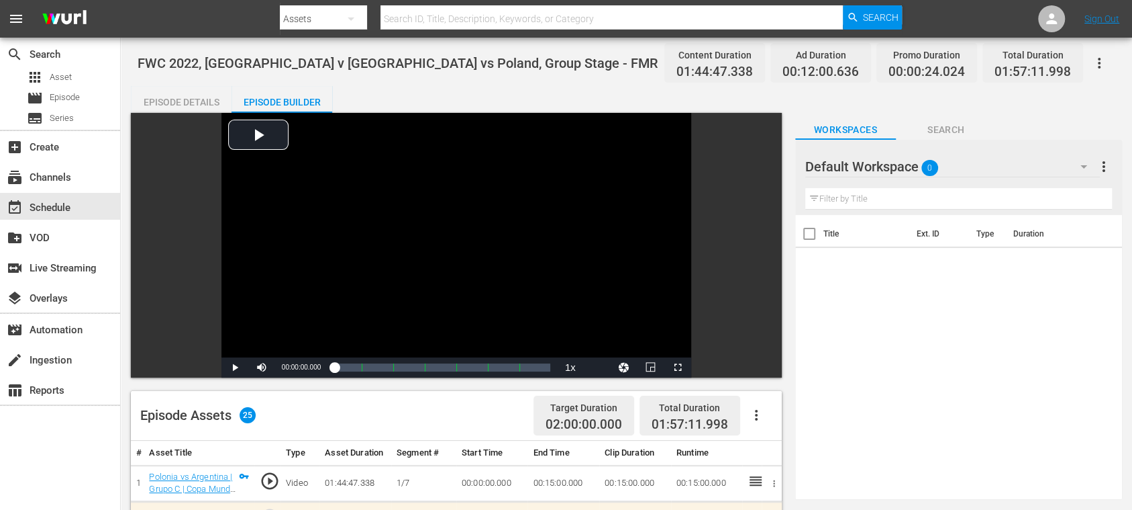
click at [182, 107] on div "Episode Details" at bounding box center [181, 102] width 101 height 32
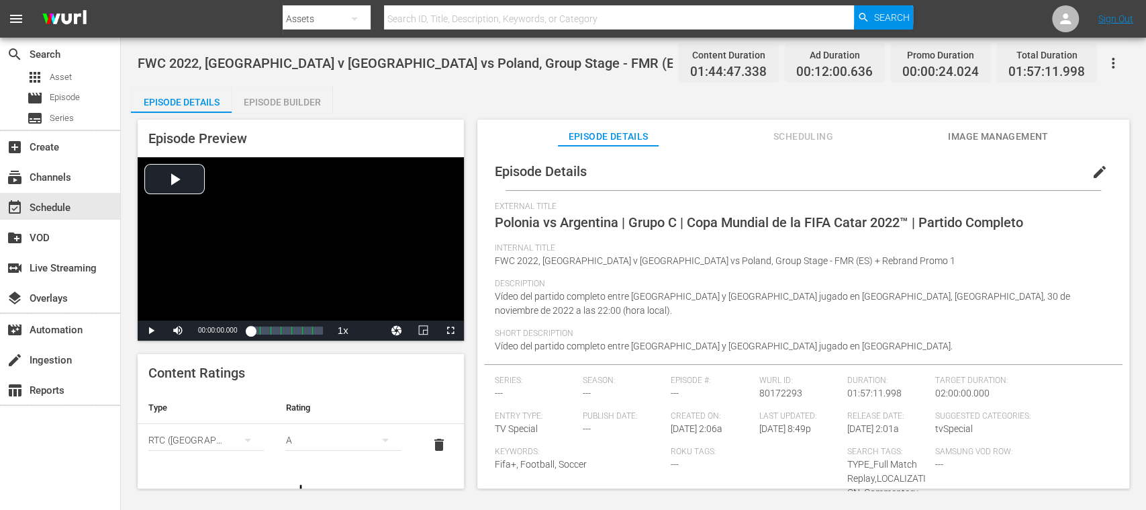
click at [1093, 169] on span "edit" at bounding box center [1100, 172] width 16 height 16
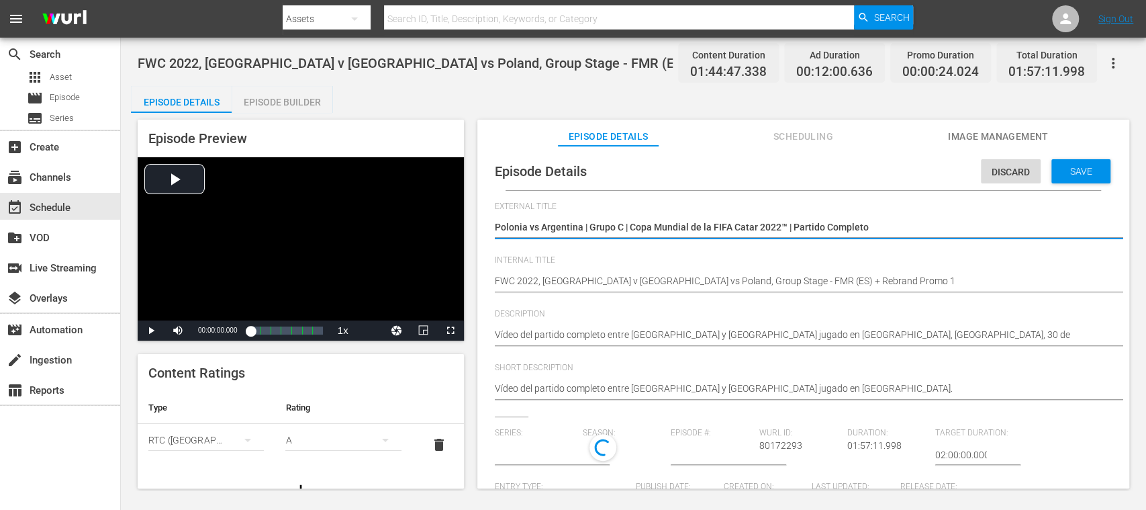
type input "No Series"
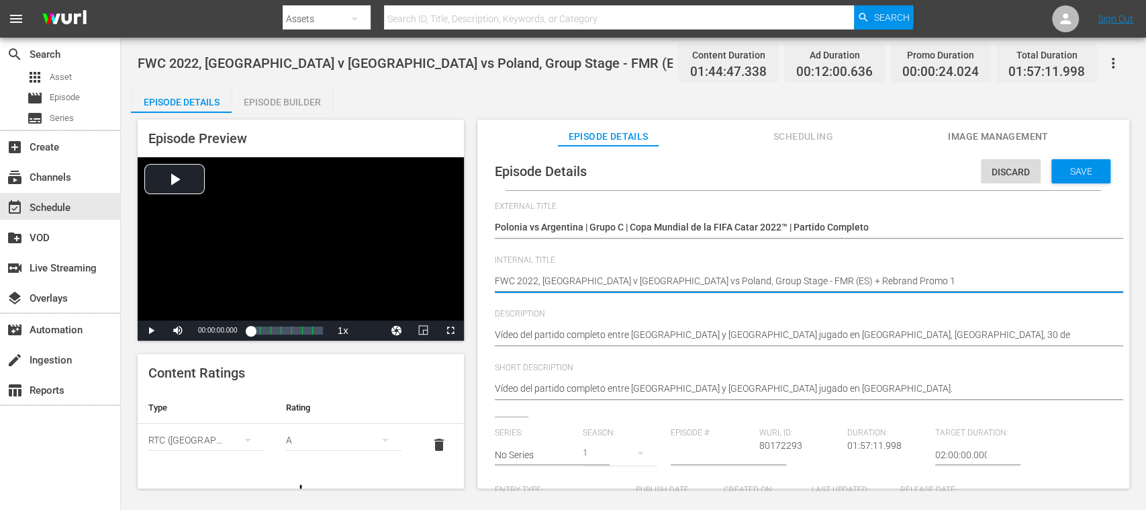
drag, startPoint x: 764, startPoint y: 282, endPoint x: 931, endPoint y: 282, distance: 167.2
type textarea "FWC 2022, [GEOGRAPHIC_DATA] v [GEOGRAPHIC_DATA] vs Poland, Group Stage - FMR (E…"
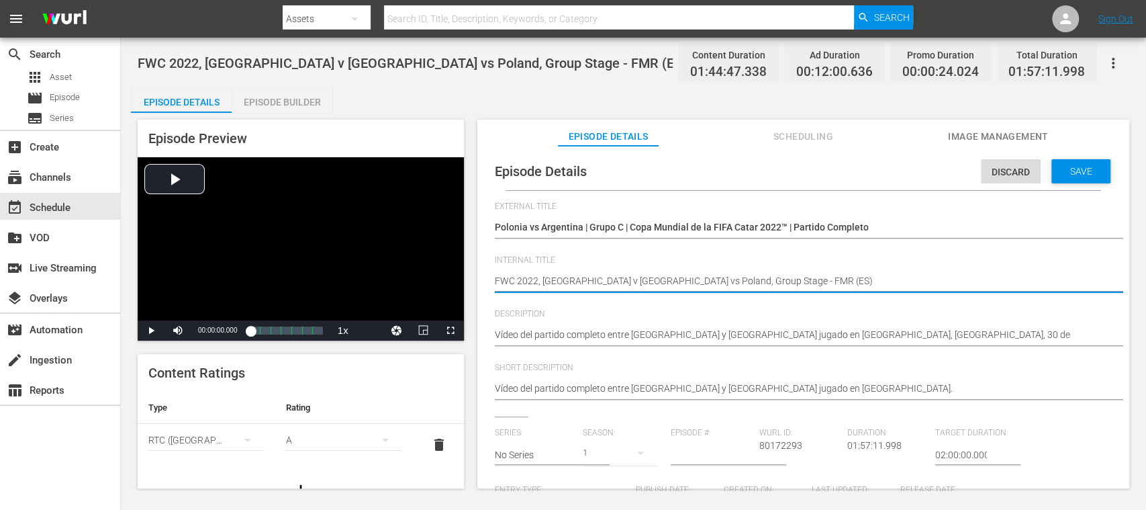
click at [1074, 177] on div "Save" at bounding box center [1080, 171] width 59 height 24
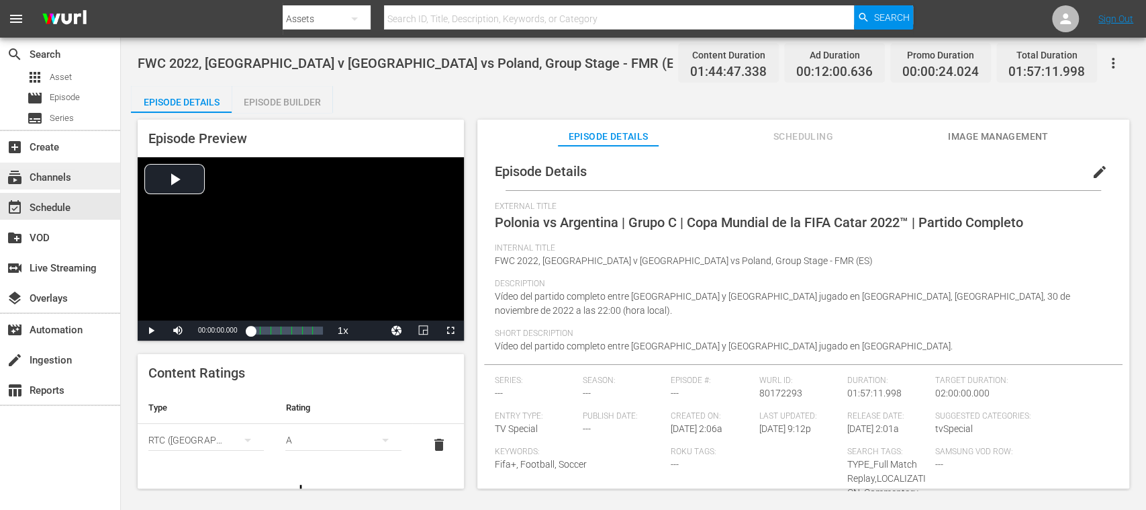
click at [61, 169] on div "subscriptions Channels" at bounding box center [37, 175] width 75 height 12
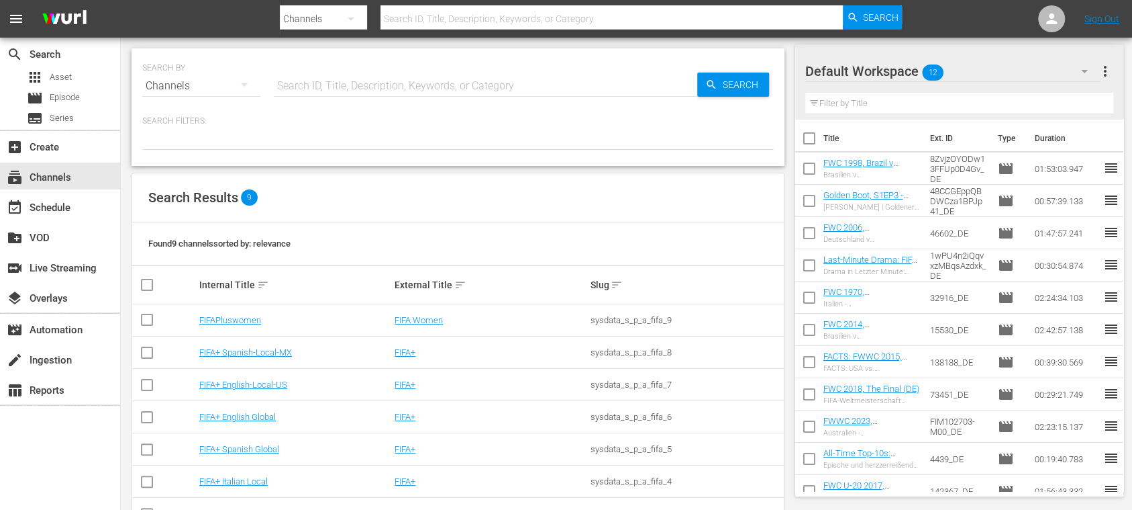
scroll to position [109, 0]
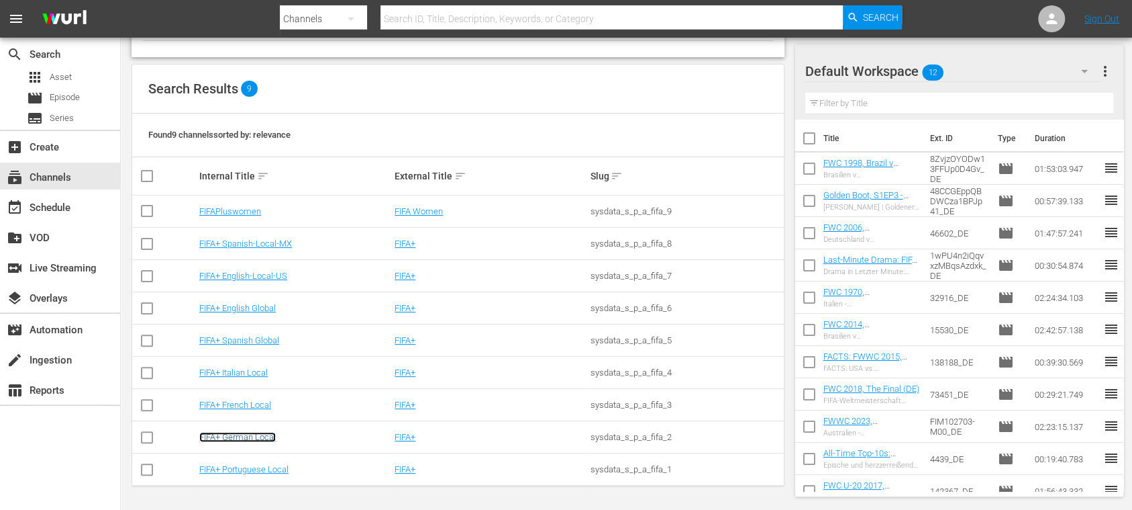
click at [264, 432] on link "FIFA+ German Local" at bounding box center [237, 437] width 77 height 10
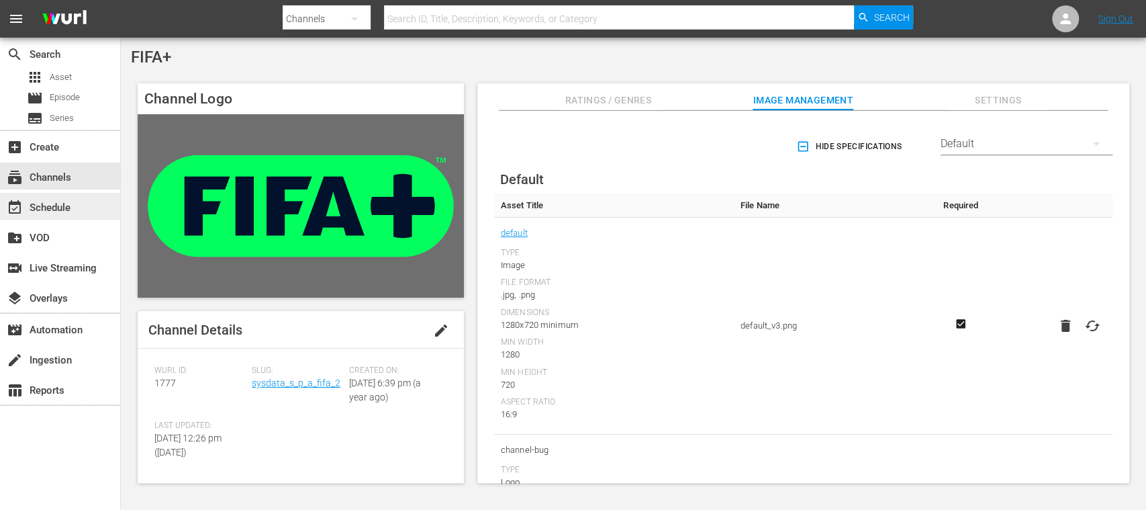
click at [58, 199] on div "event_available Schedule" at bounding box center [37, 205] width 75 height 12
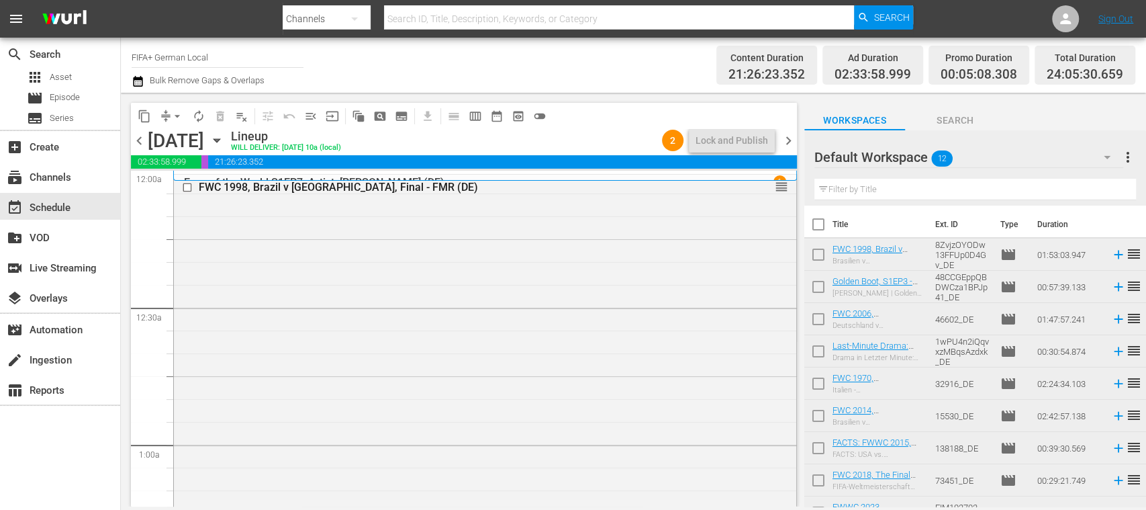
click at [136, 137] on span "chevron_left" at bounding box center [139, 140] width 17 height 17
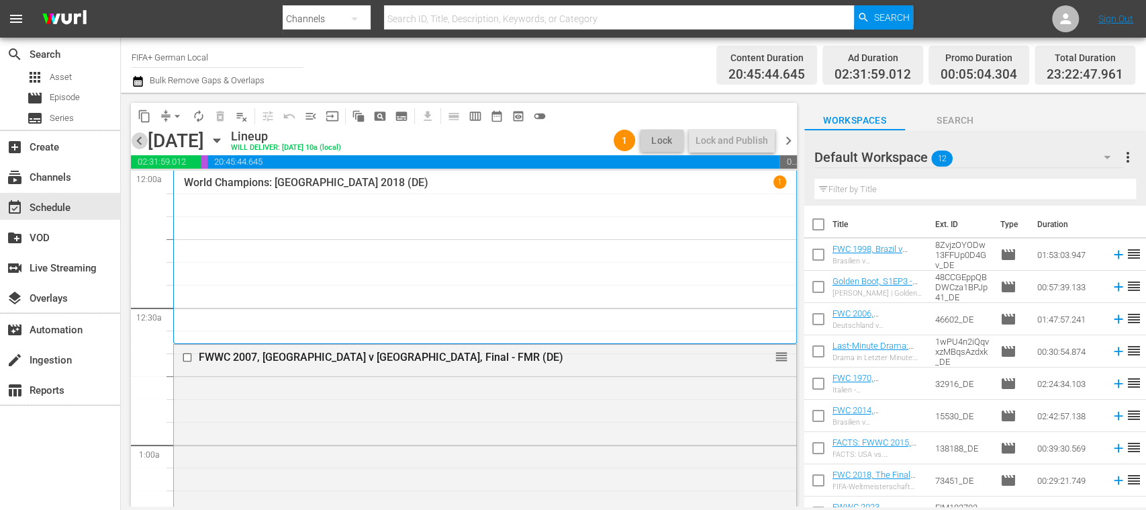
click at [138, 141] on span "chevron_left" at bounding box center [139, 140] width 17 height 17
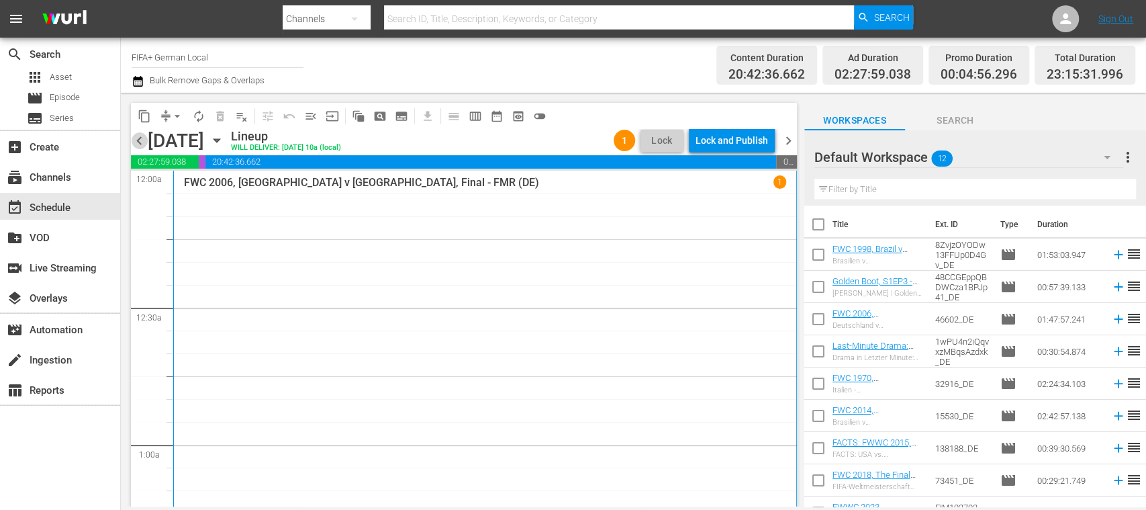
click at [138, 141] on span "chevron_left" at bounding box center [139, 140] width 17 height 17
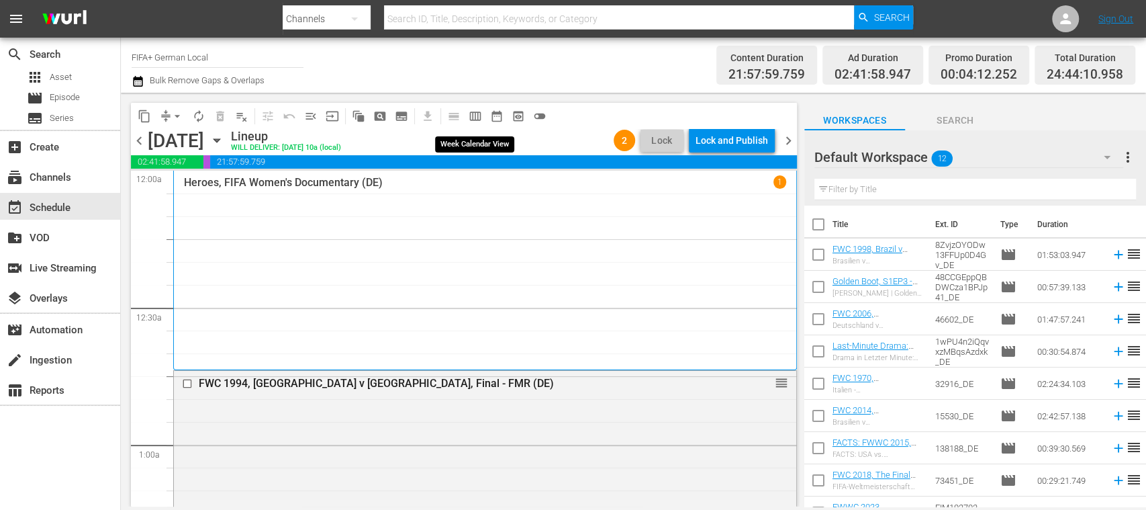
click at [478, 116] on span "calendar_view_week_outlined" at bounding box center [475, 115] width 13 height 13
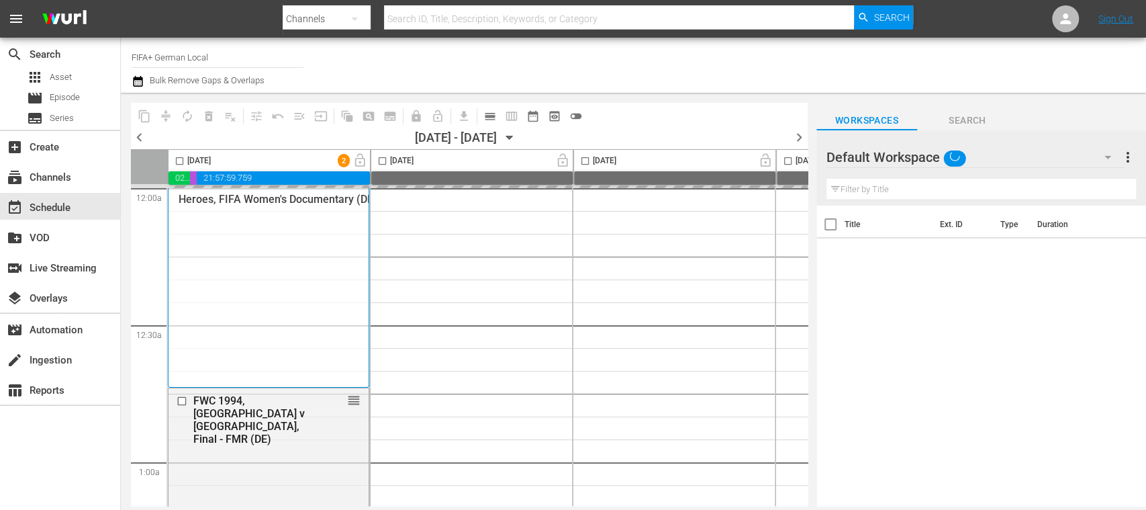
click at [179, 162] on input "checkbox" at bounding box center [179, 163] width 15 height 15
checkbox input "true"
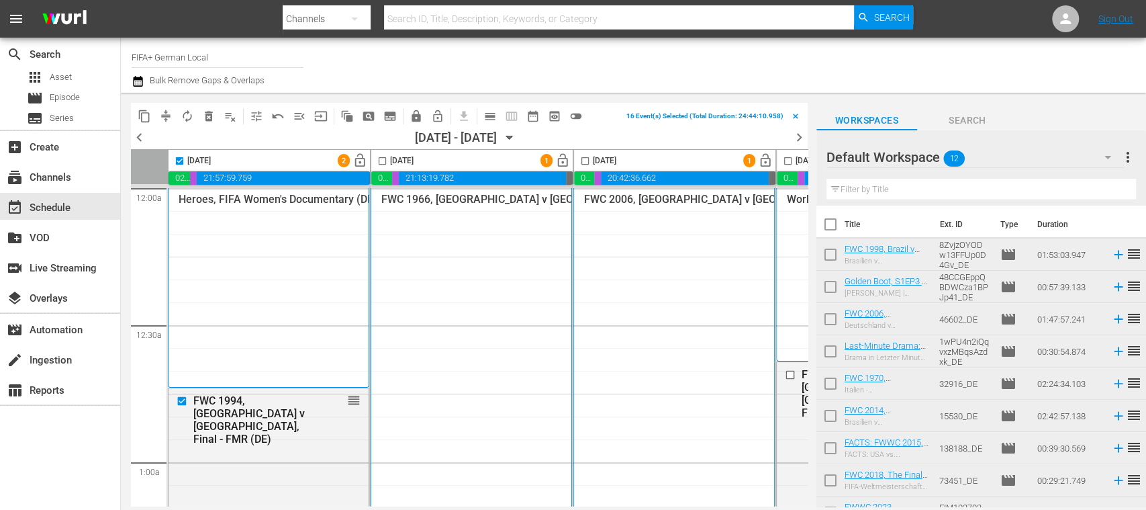
click at [381, 158] on input "checkbox" at bounding box center [382, 163] width 15 height 15
checkbox input "true"
click at [586, 159] on input "checkbox" at bounding box center [584, 163] width 15 height 15
checkbox input "true"
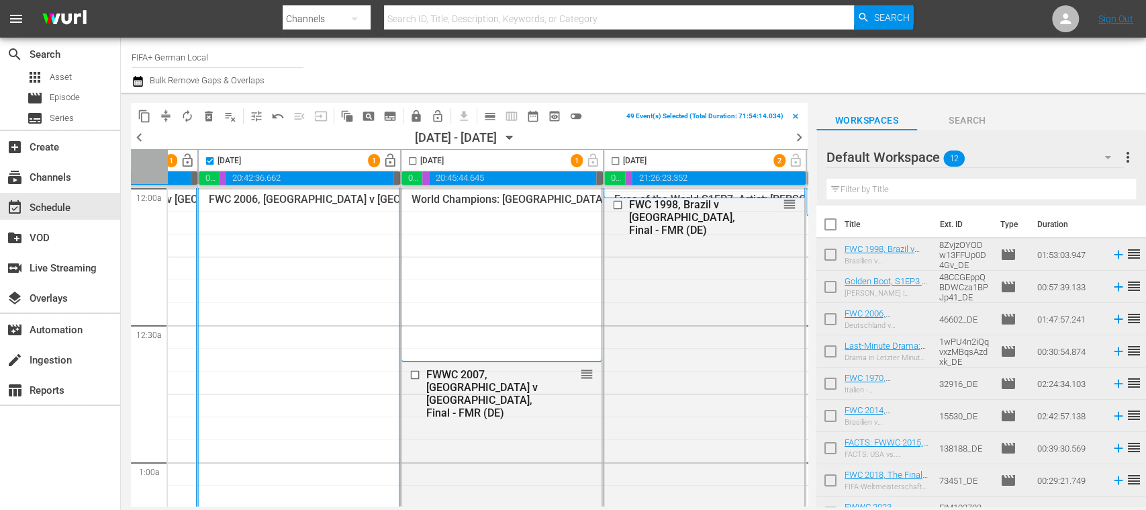
scroll to position [0, 405]
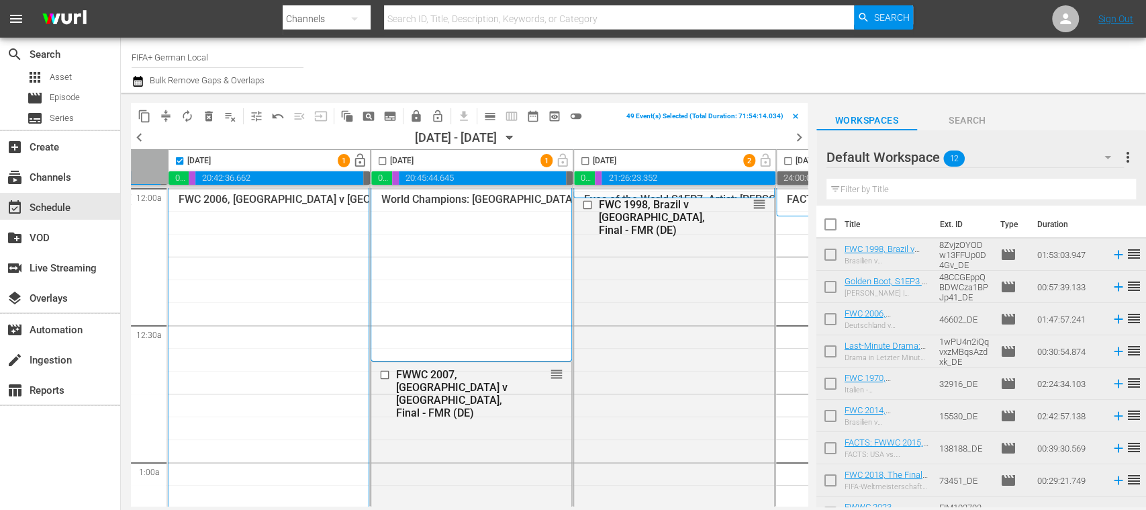
click at [381, 158] on input "checkbox" at bounding box center [382, 163] width 15 height 15
checkbox input "true"
click at [584, 158] on input "checkbox" at bounding box center [584, 163] width 15 height 15
checkbox input "true"
click at [419, 111] on span "lock" at bounding box center [415, 115] width 13 height 13
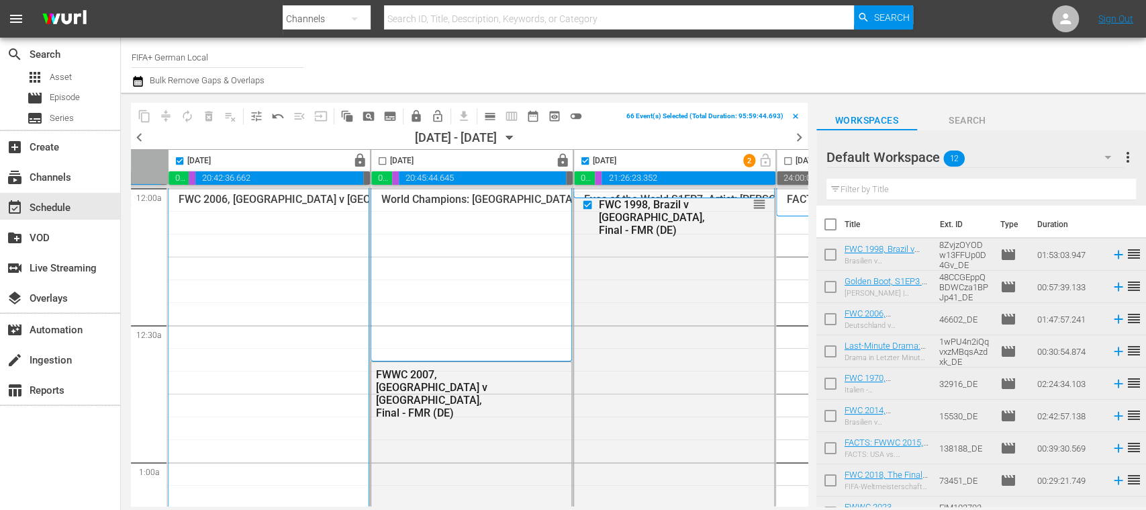
checkbox input "false"
click at [489, 117] on span "calendar_view_day_outlined" at bounding box center [489, 115] width 13 height 13
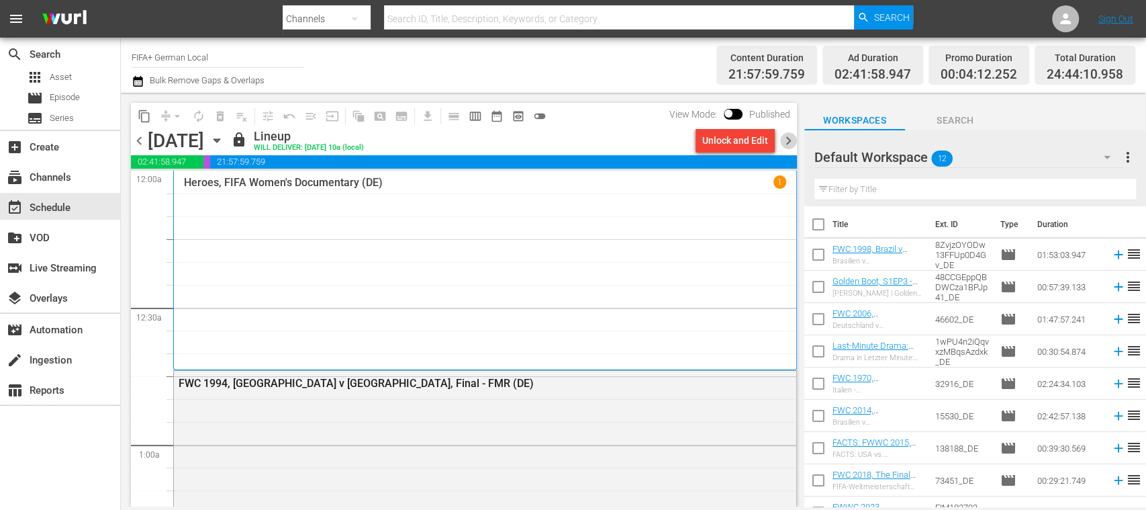
click at [789, 138] on span "chevron_right" at bounding box center [788, 140] width 17 height 17
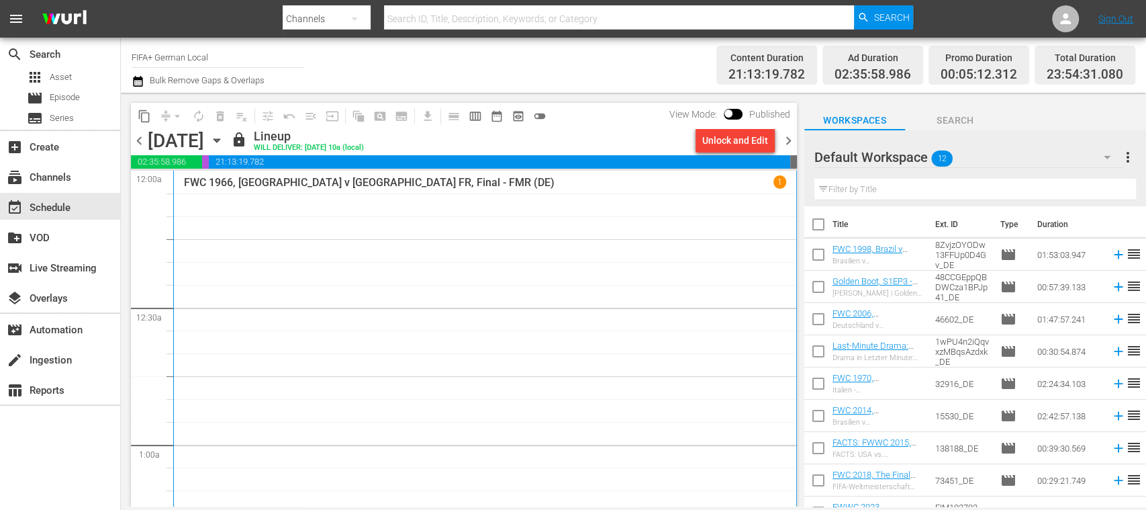
click at [791, 140] on span "chevron_right" at bounding box center [788, 140] width 17 height 17
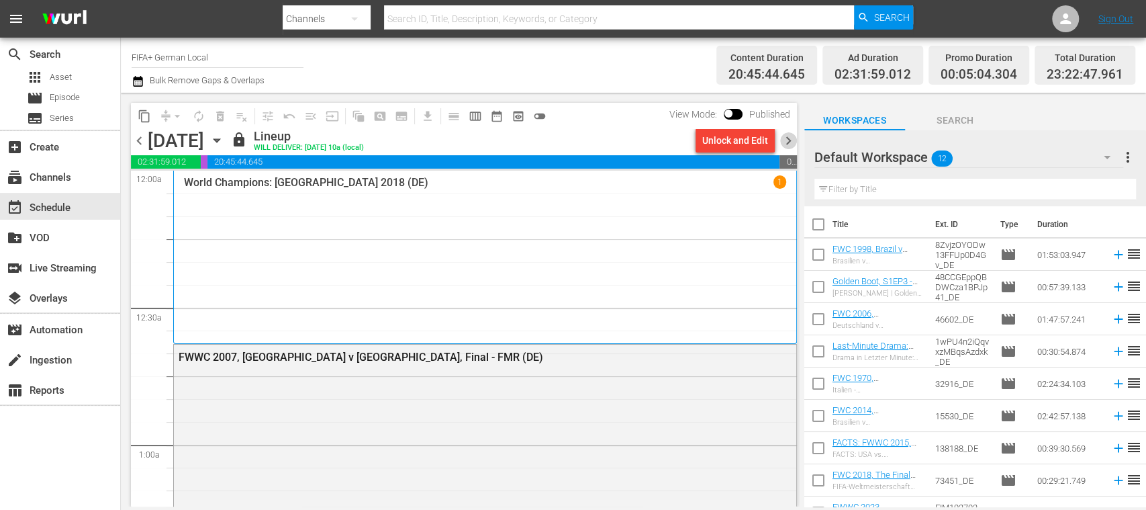
click at [791, 140] on span "chevron_right" at bounding box center [788, 140] width 17 height 17
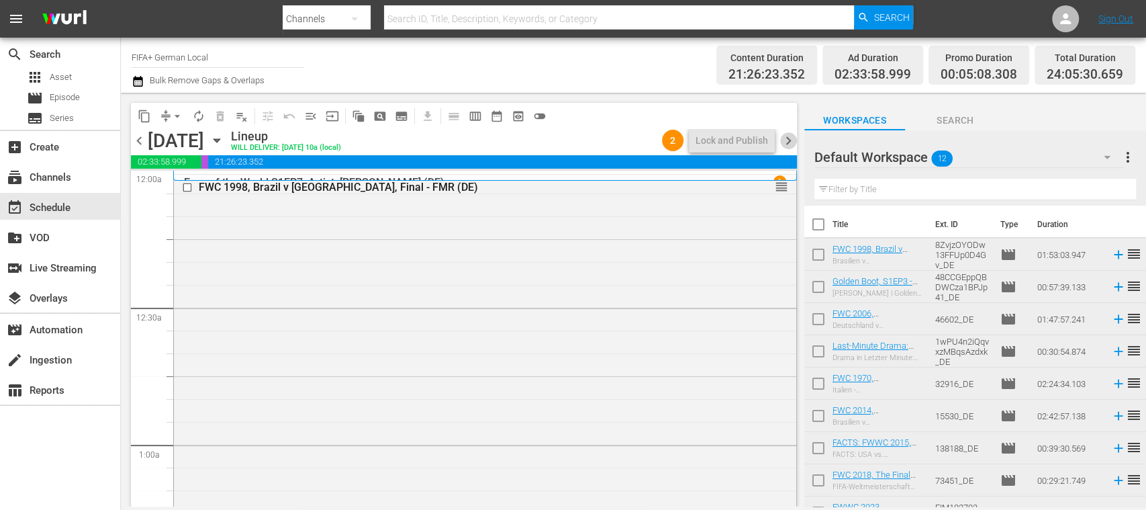
click at [791, 140] on span "chevron_right" at bounding box center [788, 140] width 17 height 17
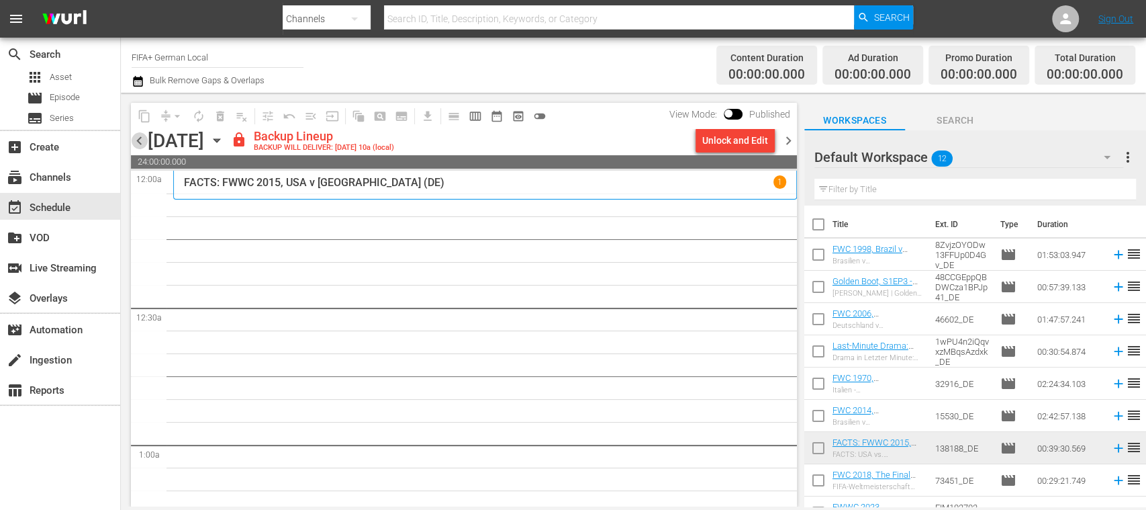
click at [137, 142] on span "chevron_left" at bounding box center [139, 140] width 17 height 17
